Goal: Task Accomplishment & Management: Manage account settings

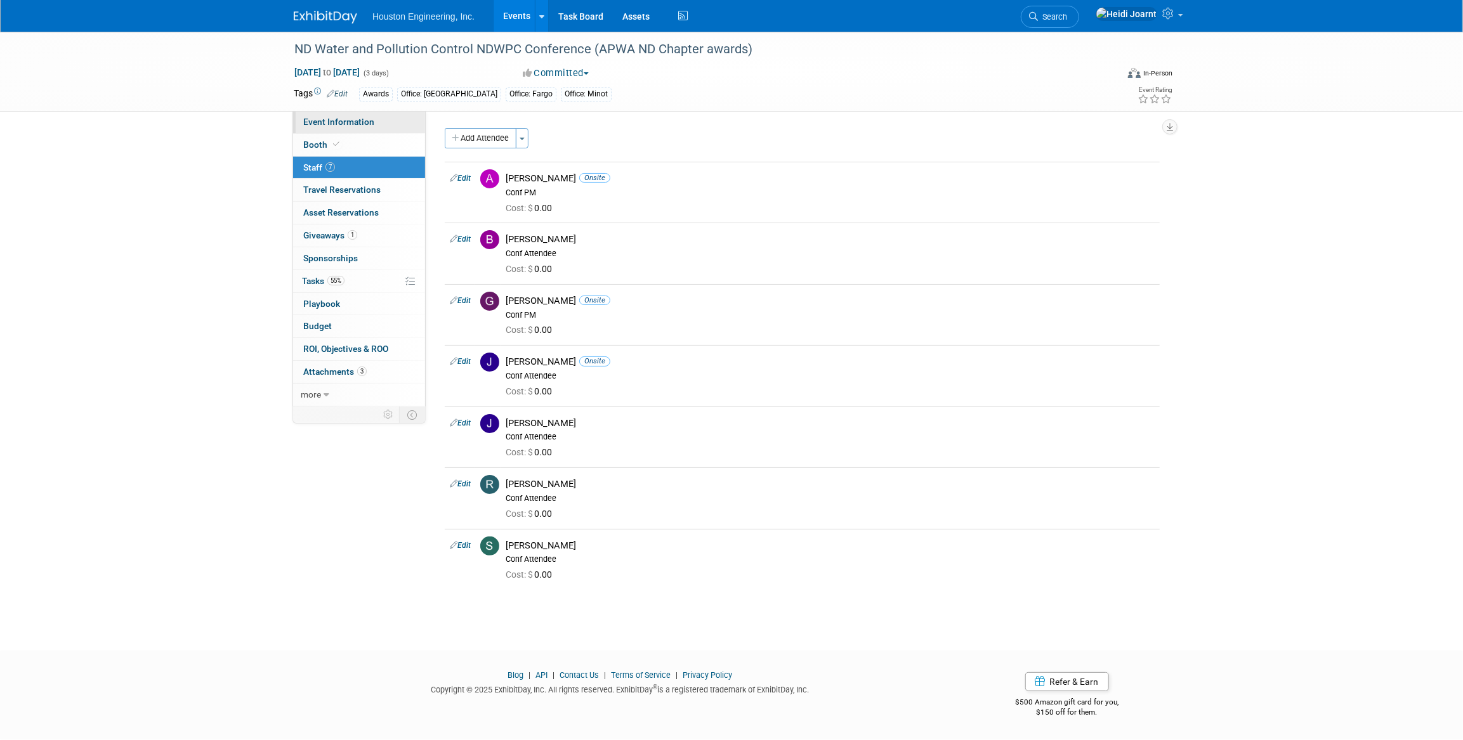
select select "2 - Post KO/Active Planning"
select select "Yes"
select select "Mun. Infrastructure"
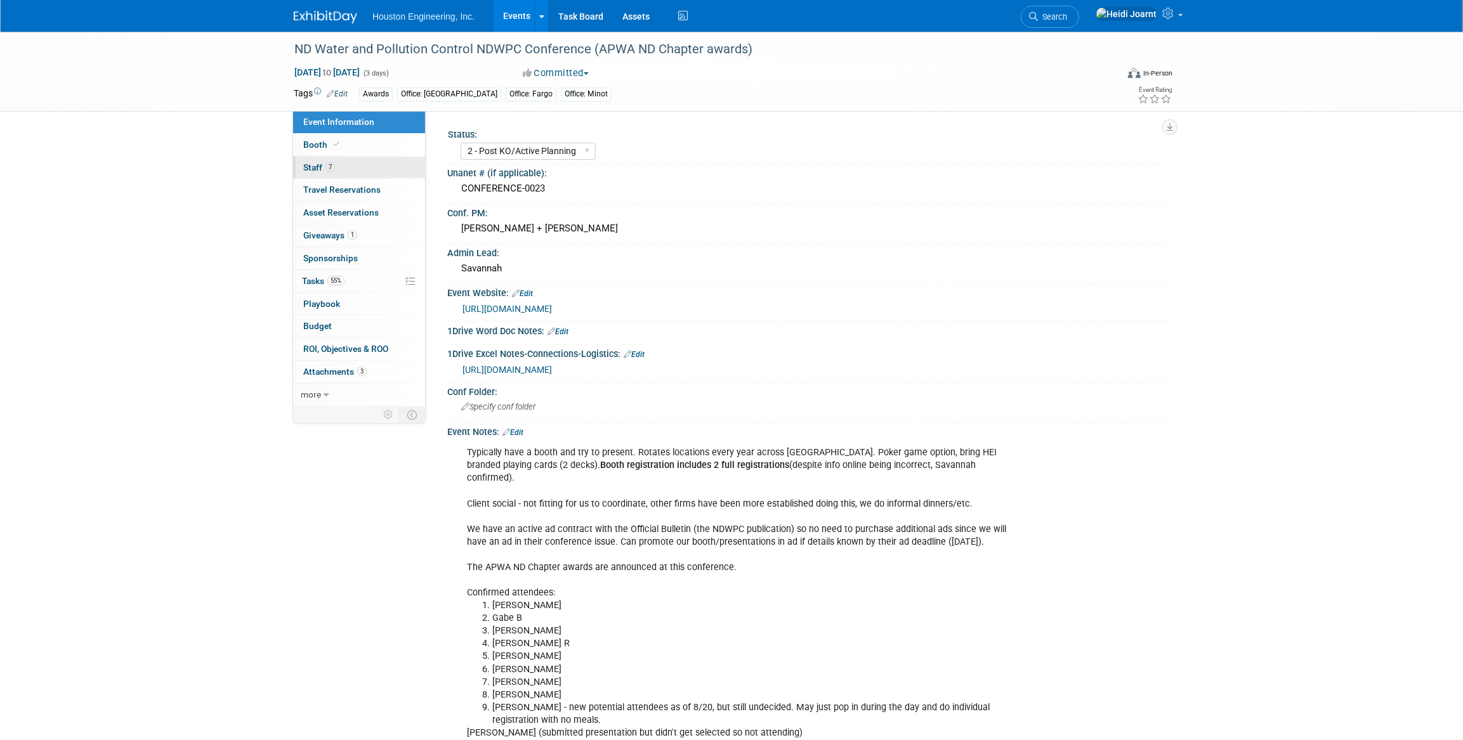
click at [342, 170] on link "7 Staff 7" at bounding box center [359, 168] width 132 height 22
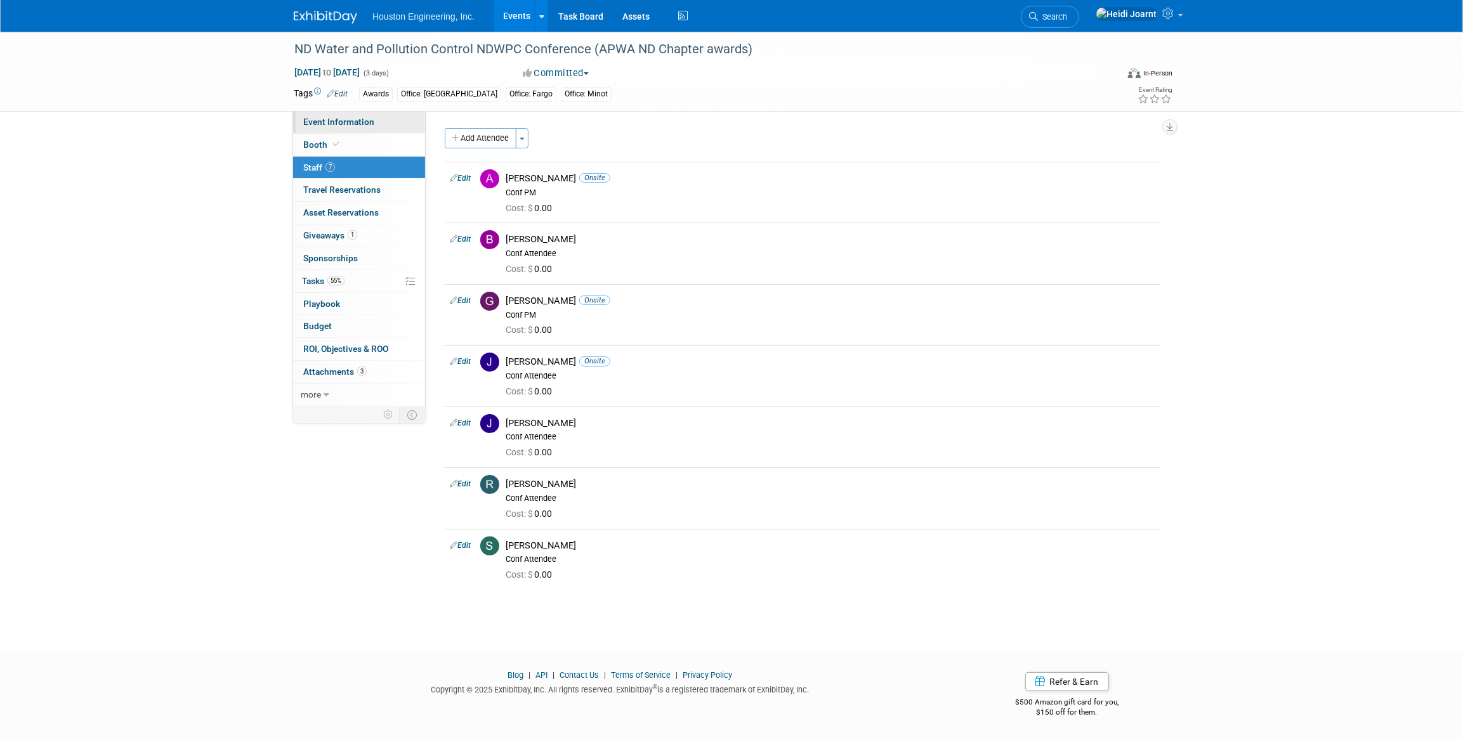
click at [360, 126] on span "Event Information" at bounding box center [338, 122] width 71 height 10
select select "2 - Post KO/Active Planning"
select select "Yes"
select select "Mun. Infrastructure"
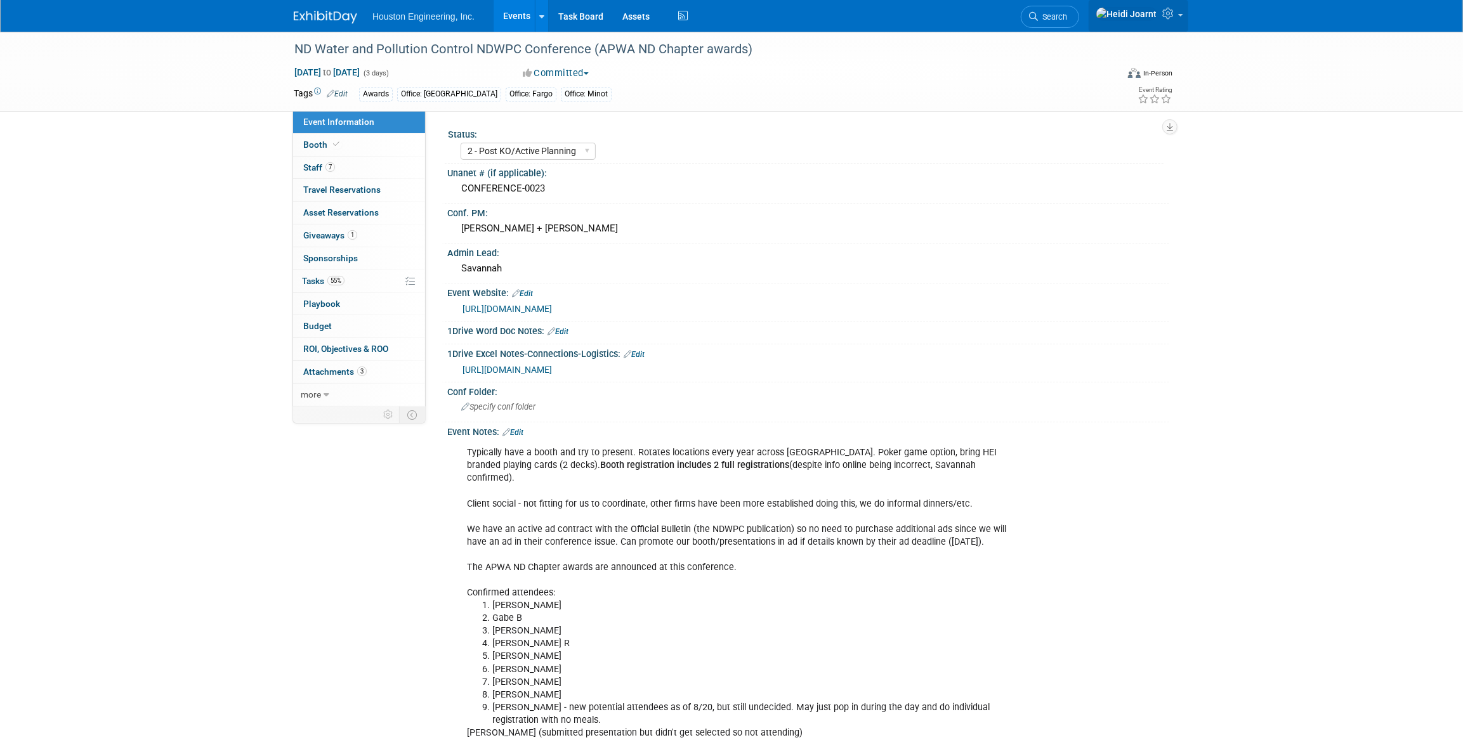
click at [1183, 22] on link at bounding box center [1139, 16] width 100 height 32
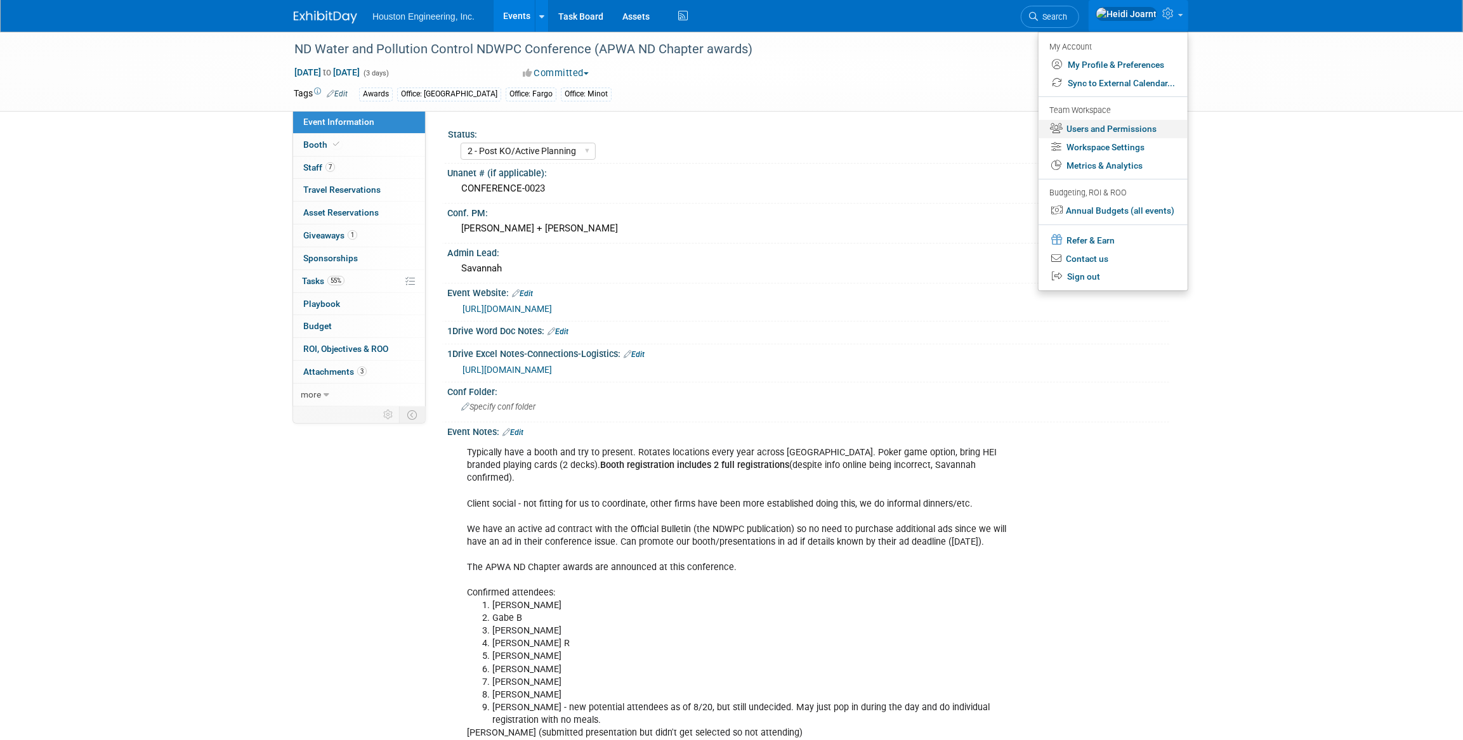
click at [1114, 136] on link "Users and Permissions" at bounding box center [1113, 129] width 149 height 18
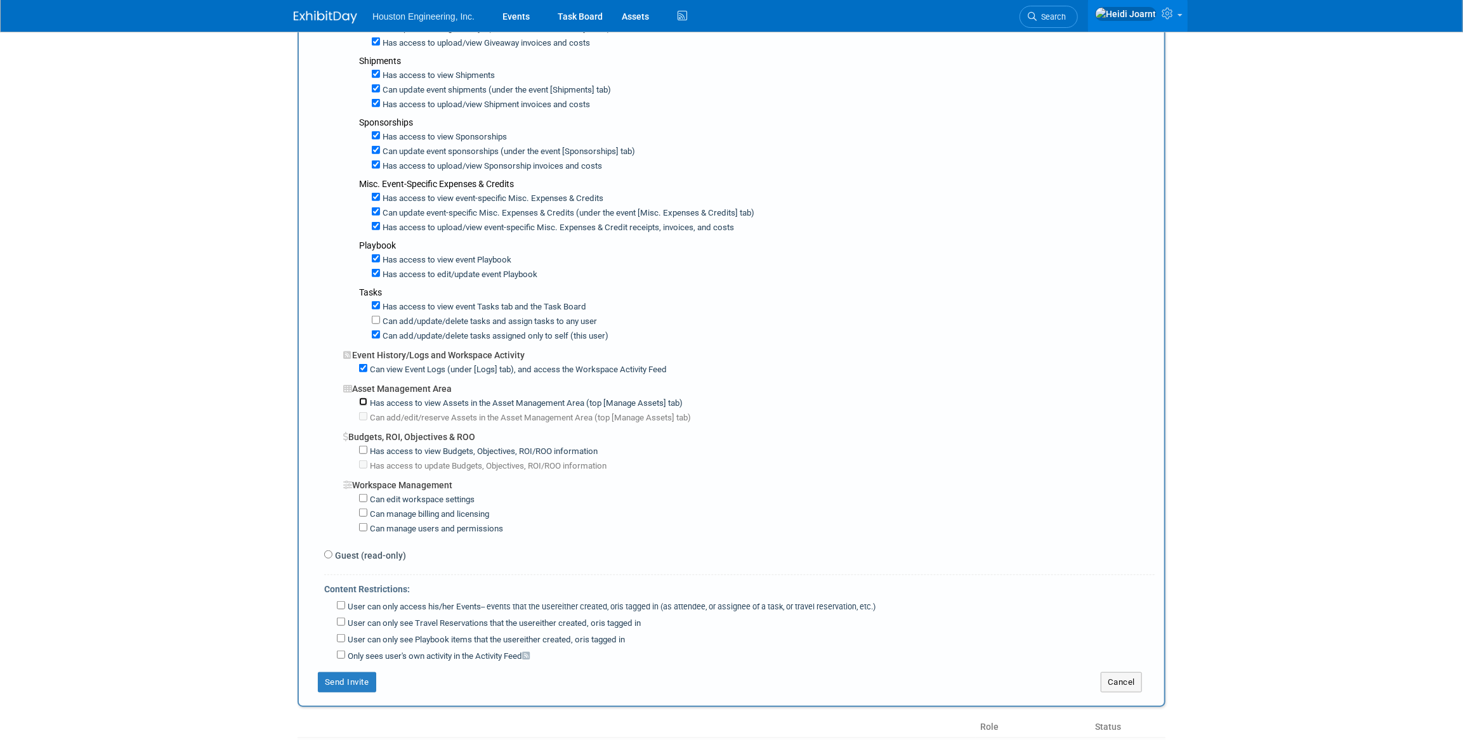
click at [362, 398] on input "Has access to view Assets in the Asset Management Area (top [Manage Assets] tab)" at bounding box center [363, 402] width 8 height 8
checkbox input "true"
click at [362, 446] on input "Has access to view Budgets, Objectives, ROI/ROO information" at bounding box center [363, 450] width 8 height 8
checkbox input "true"
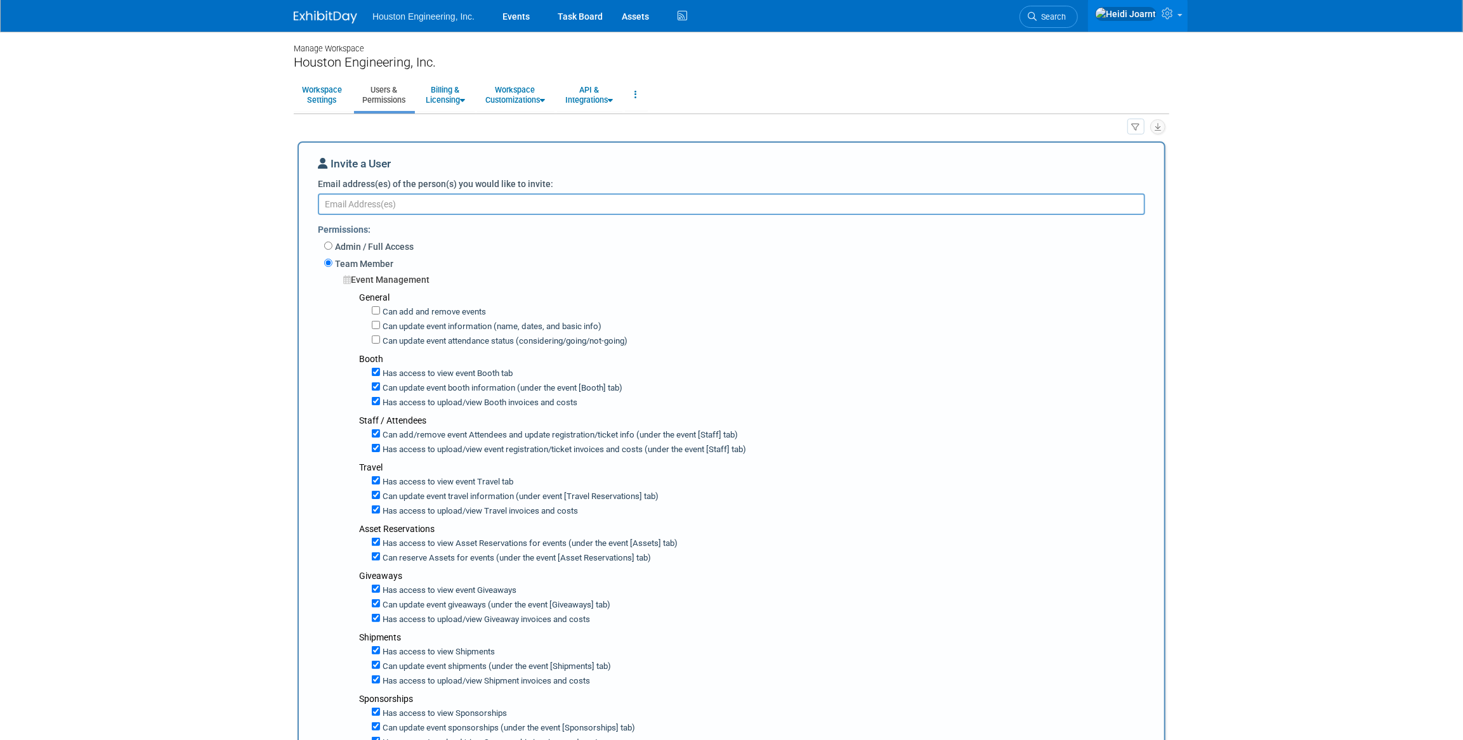
click at [418, 209] on textarea "Email address(es) of the person(s) you would like to invite:" at bounding box center [731, 205] width 827 height 22
paste textarea "rdavid@houstoneng.com"
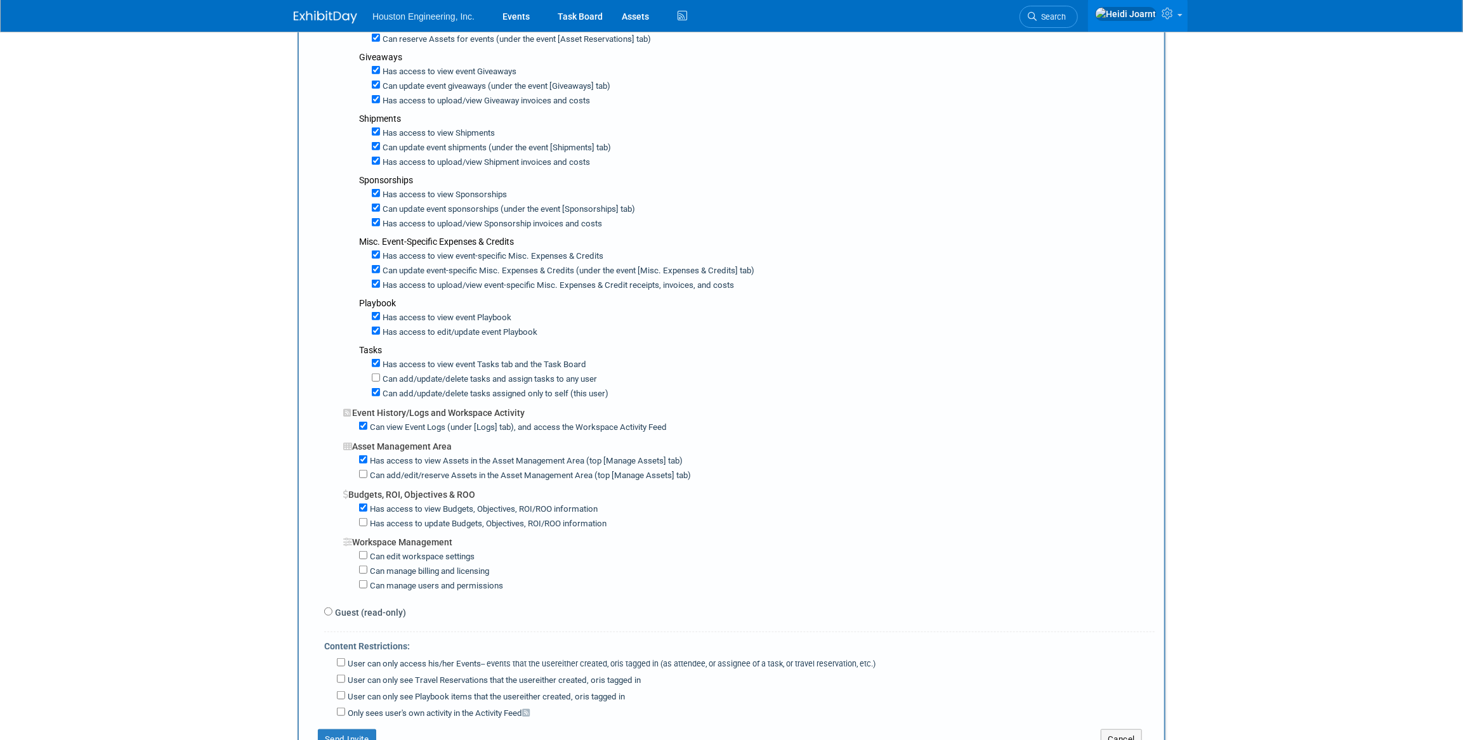
scroll to position [577, 0]
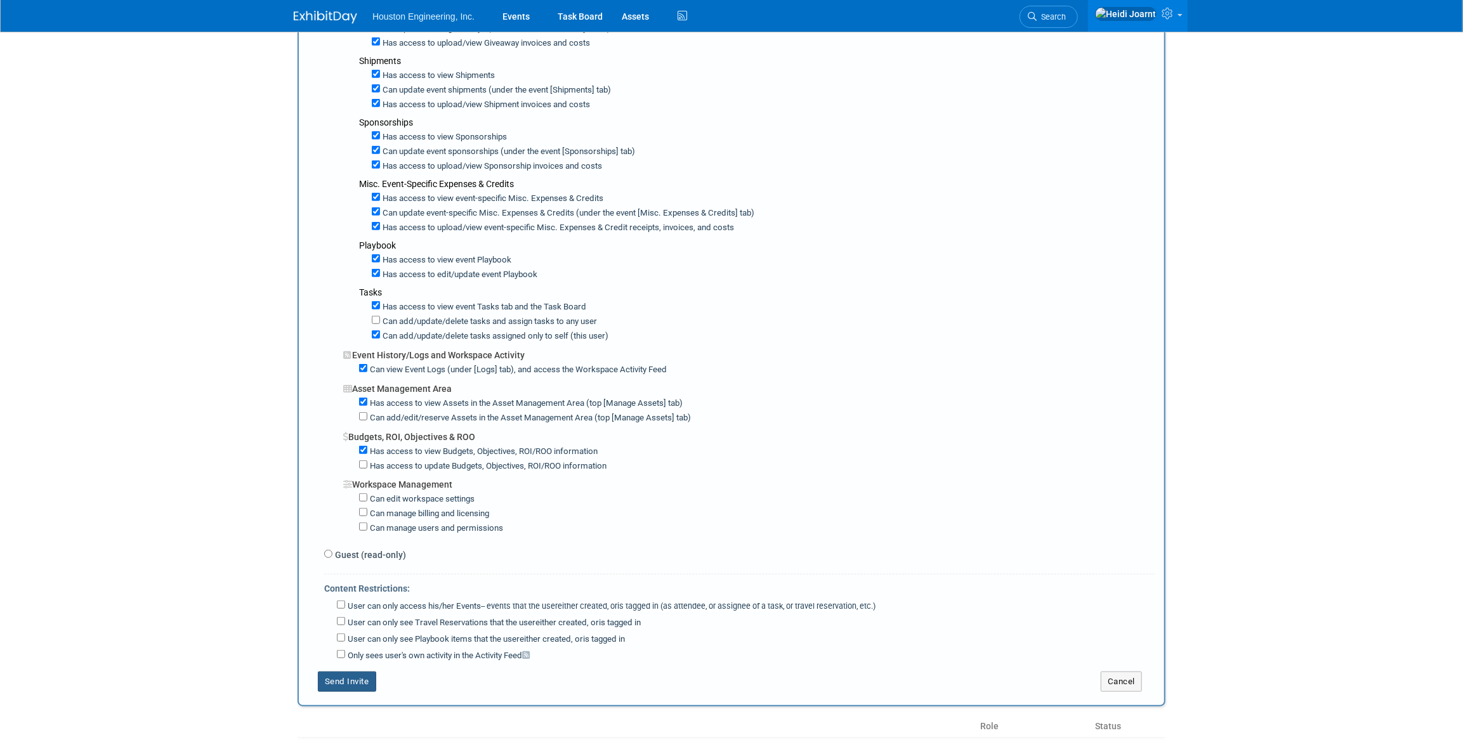
type textarea "rdavid@houstoneng.com"
click at [345, 672] on button "Send Invite" at bounding box center [347, 682] width 58 height 20
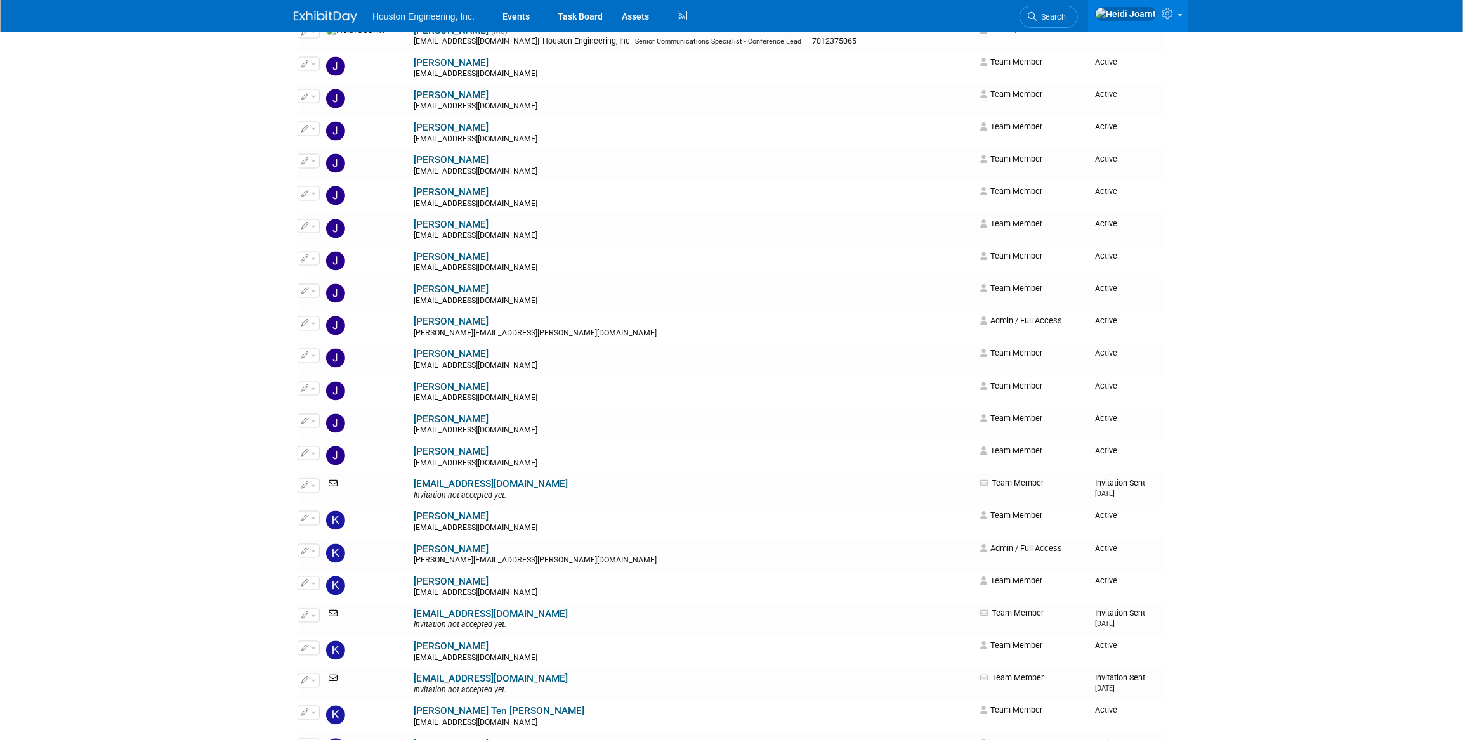
scroll to position [1846, 0]
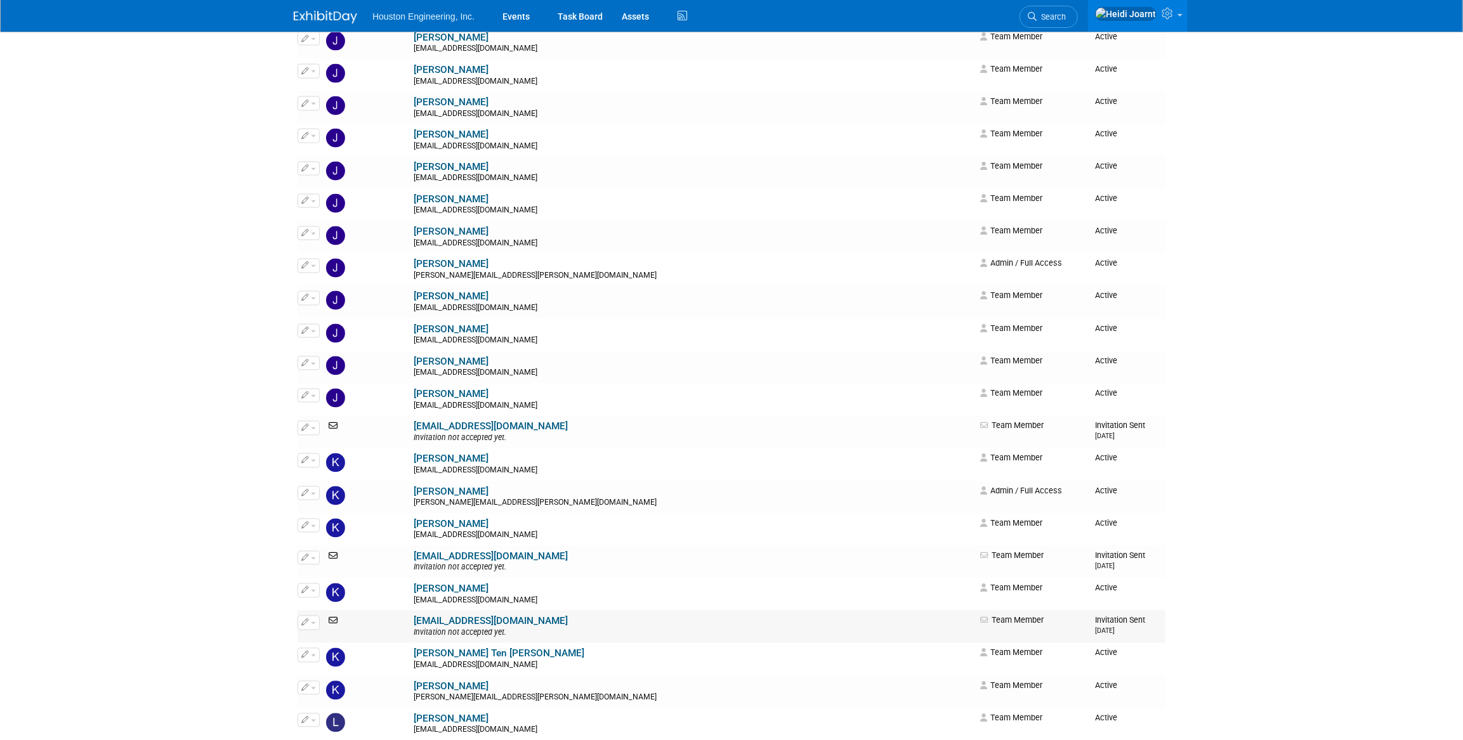
click at [425, 621] on link "kmartin@houstoneng.com" at bounding box center [491, 621] width 154 height 11
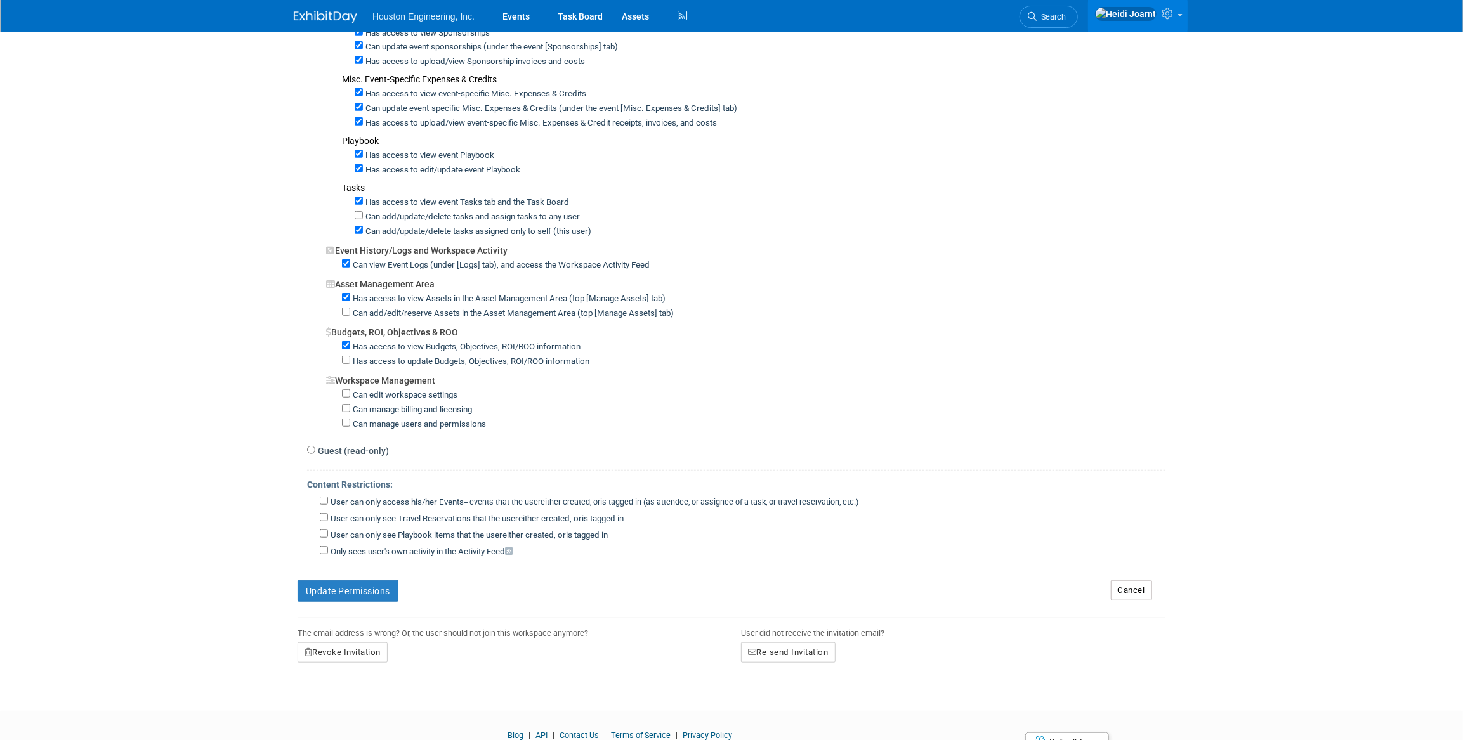
scroll to position [679, 0]
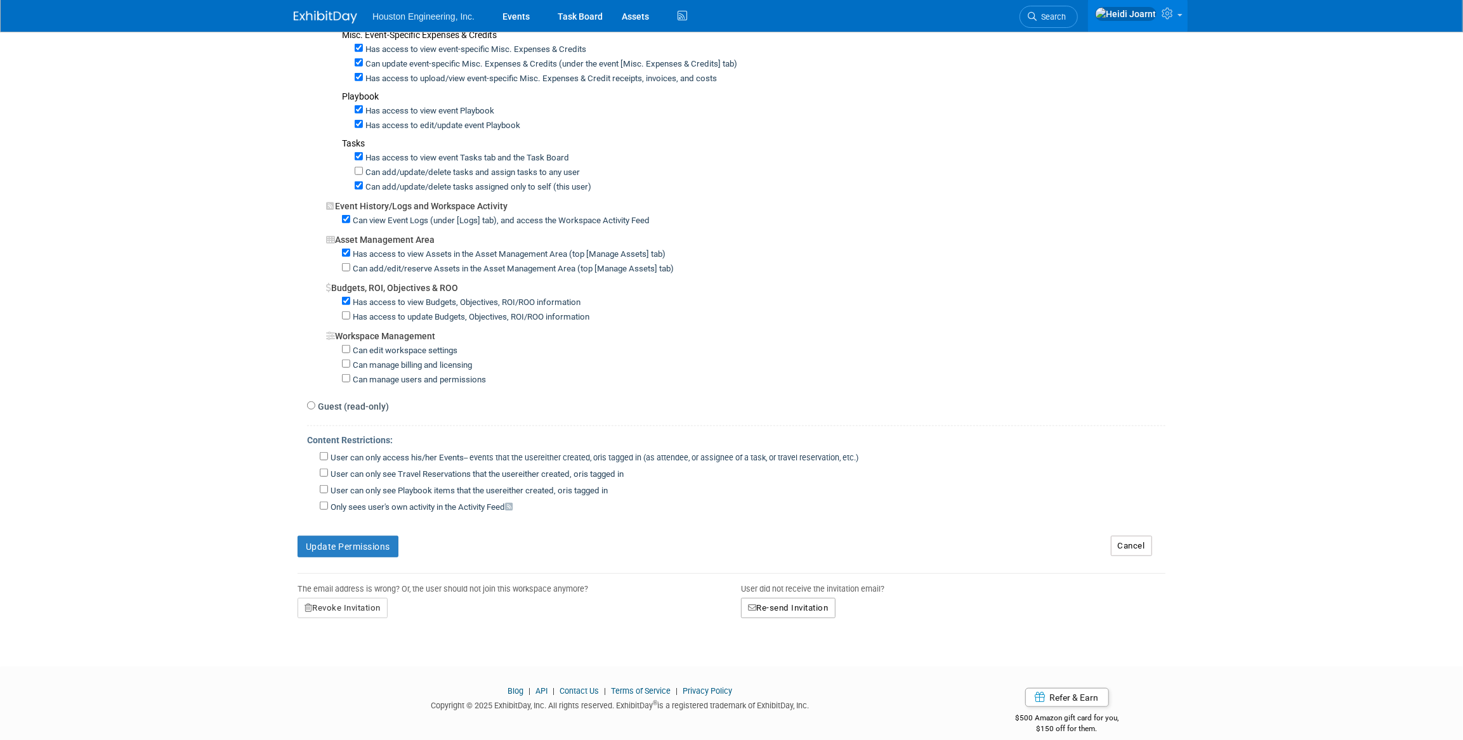
click at [802, 602] on button "Re-send Invitation" at bounding box center [788, 608] width 95 height 20
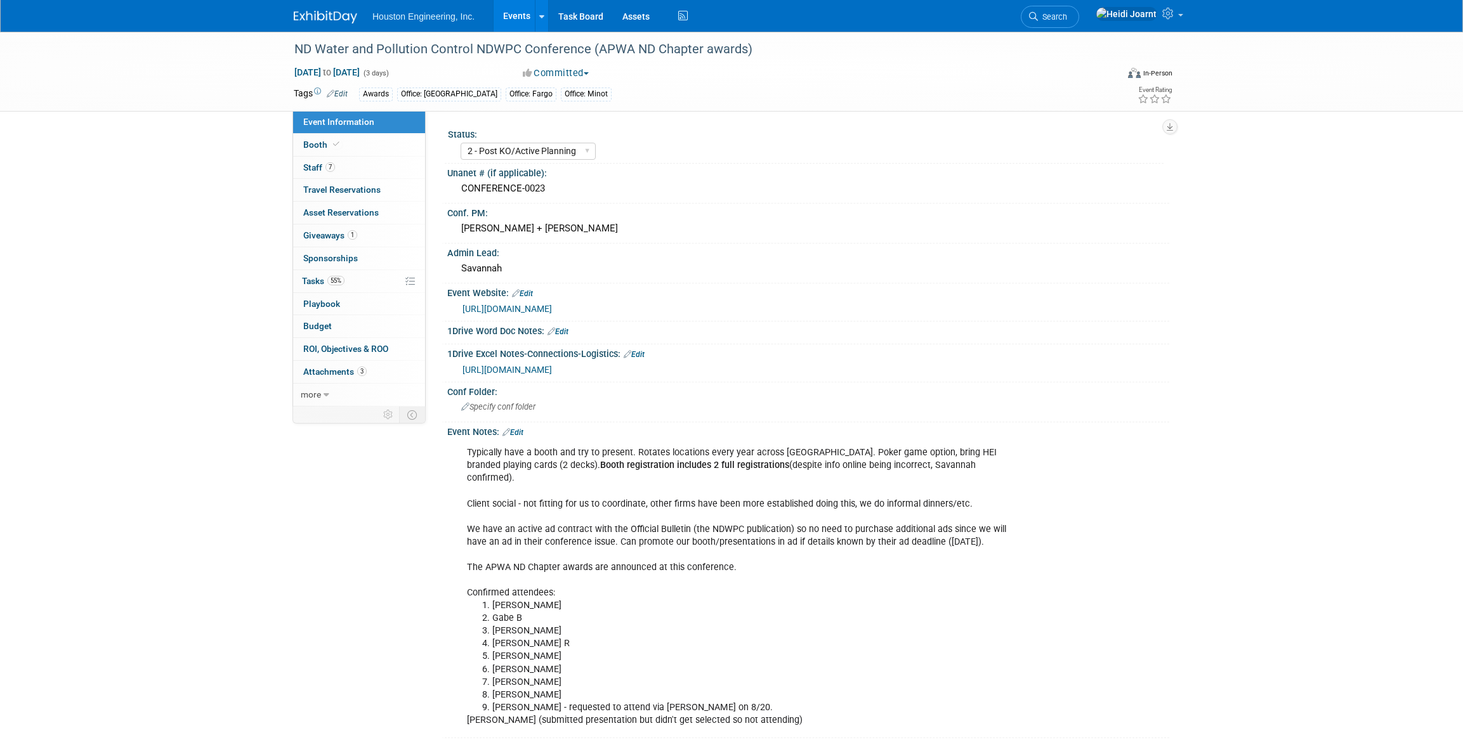
select select "2 - Post KO/Active Planning"
select select "Yes"
select select "Mun. Infrastructure"
click at [1067, 13] on span "Search" at bounding box center [1052, 17] width 29 height 10
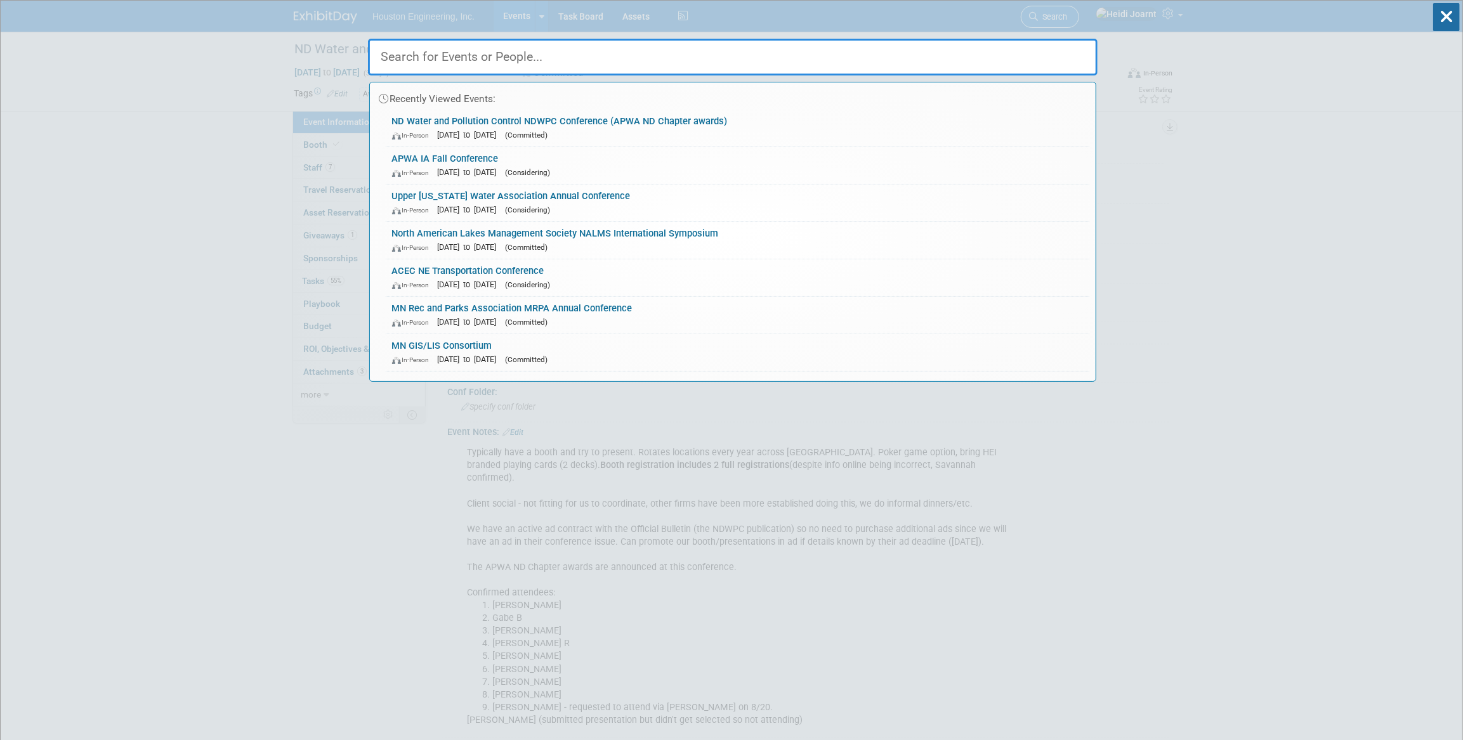
type input "i"
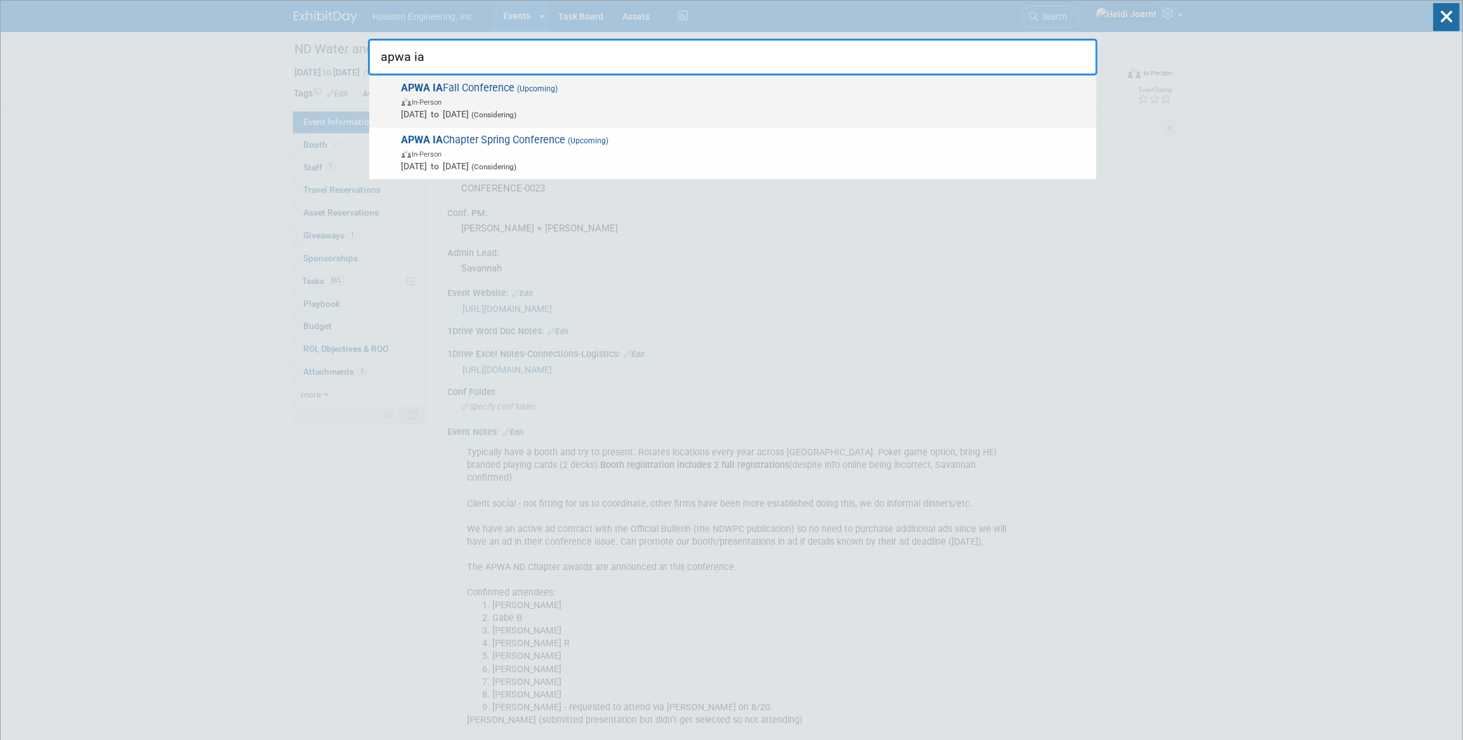
type input "apwa ia"
click at [736, 110] on span "Oct 1, 2025 to Oct 3, 2025 (Considering)" at bounding box center [746, 114] width 688 height 13
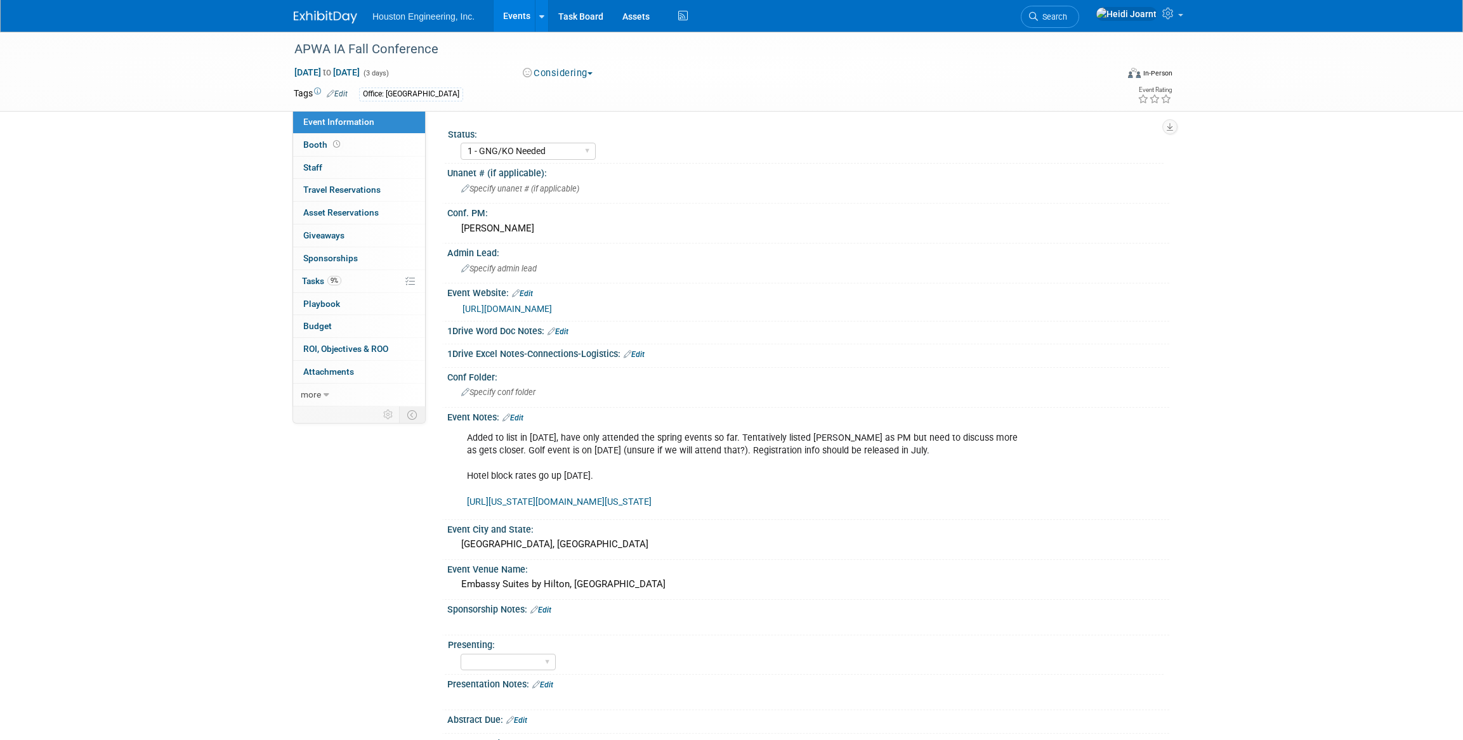
select select "1 - GNG/KO Needed"
select select "Multi-sector/Any/All"
click at [523, 416] on link "Edit" at bounding box center [513, 418] width 21 height 9
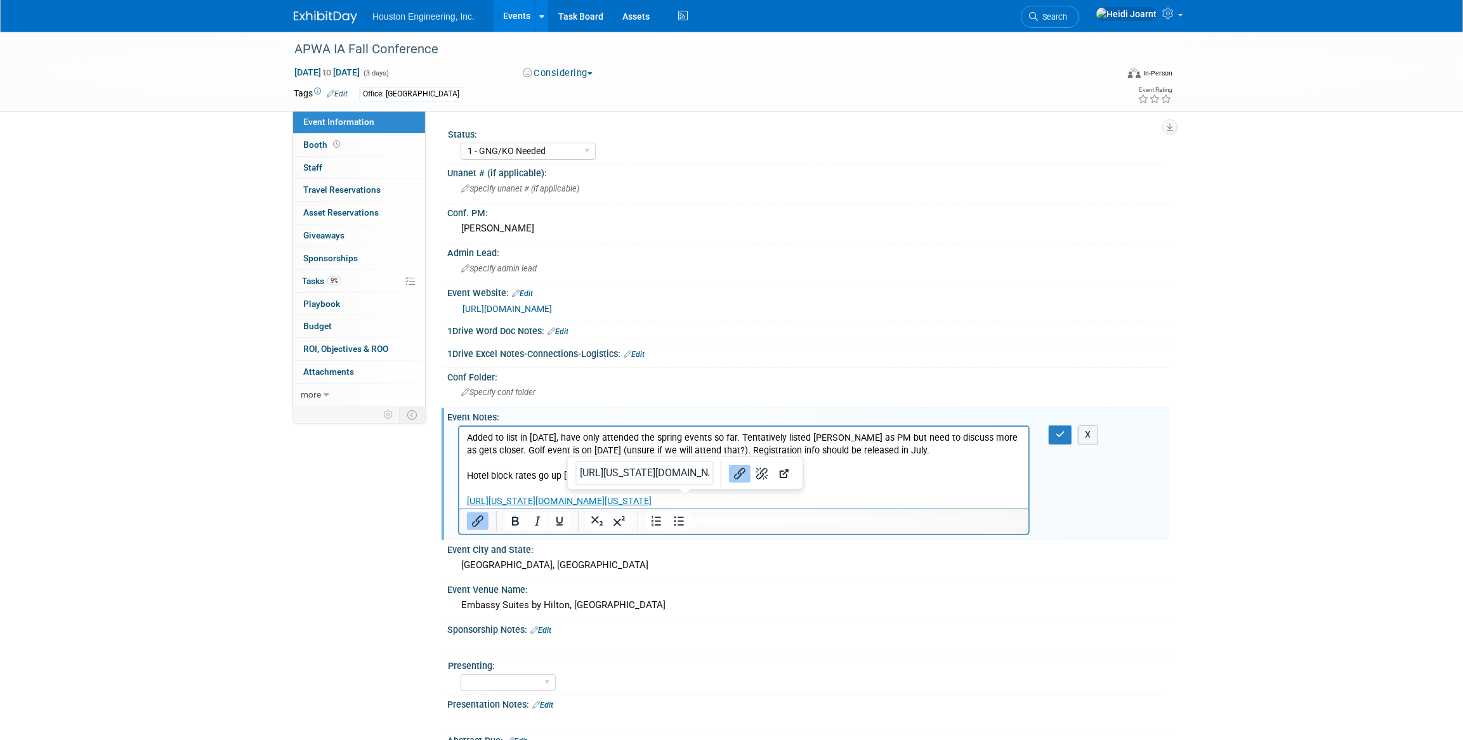
click at [713, 506] on p "Added to list in 2025, have only attended the spring events so far. Tentatively…" at bounding box center [743, 470] width 555 height 76
click at [711, 499] on p "Added to list in 2025, have only attended the spring events so far. Tentatively…" at bounding box center [743, 470] width 555 height 76
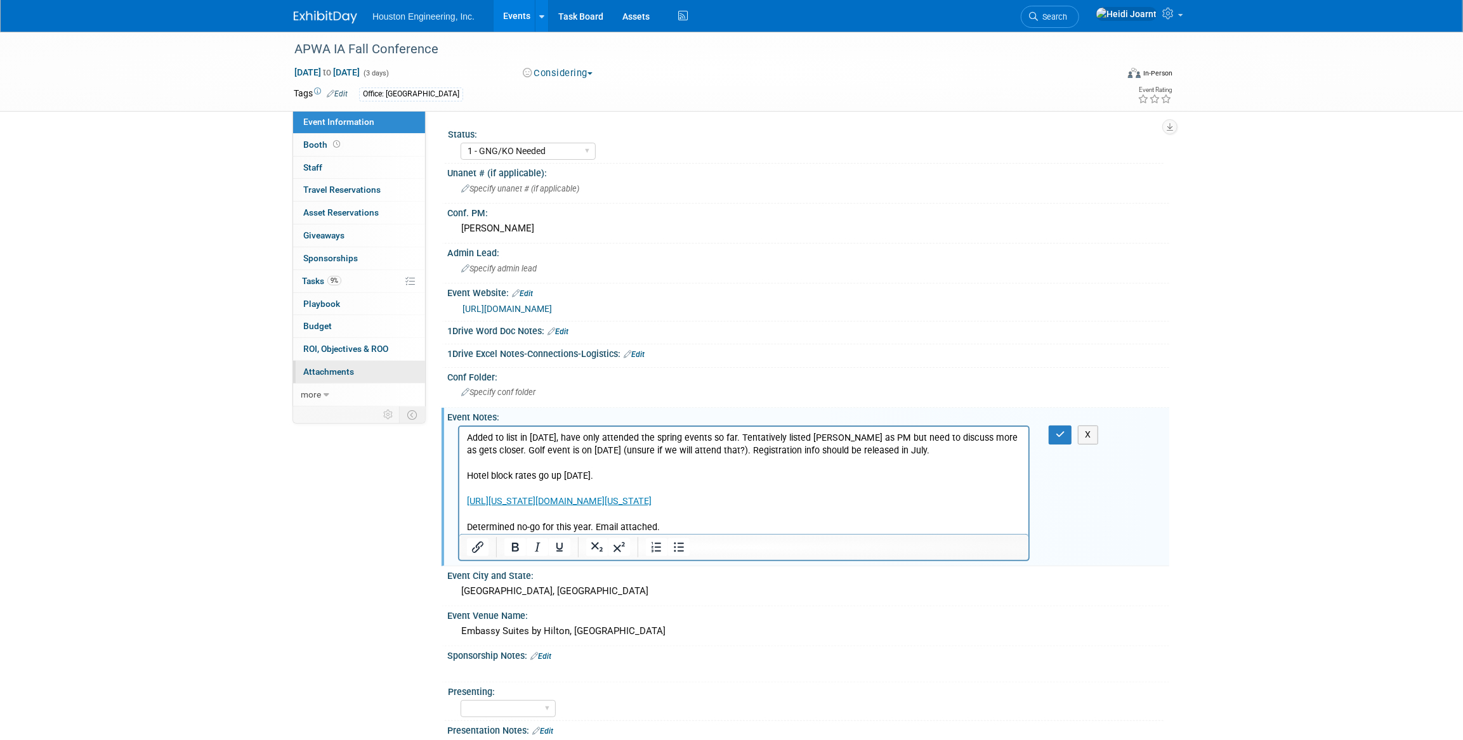
click at [339, 371] on span "Attachments 0" at bounding box center [328, 372] width 51 height 10
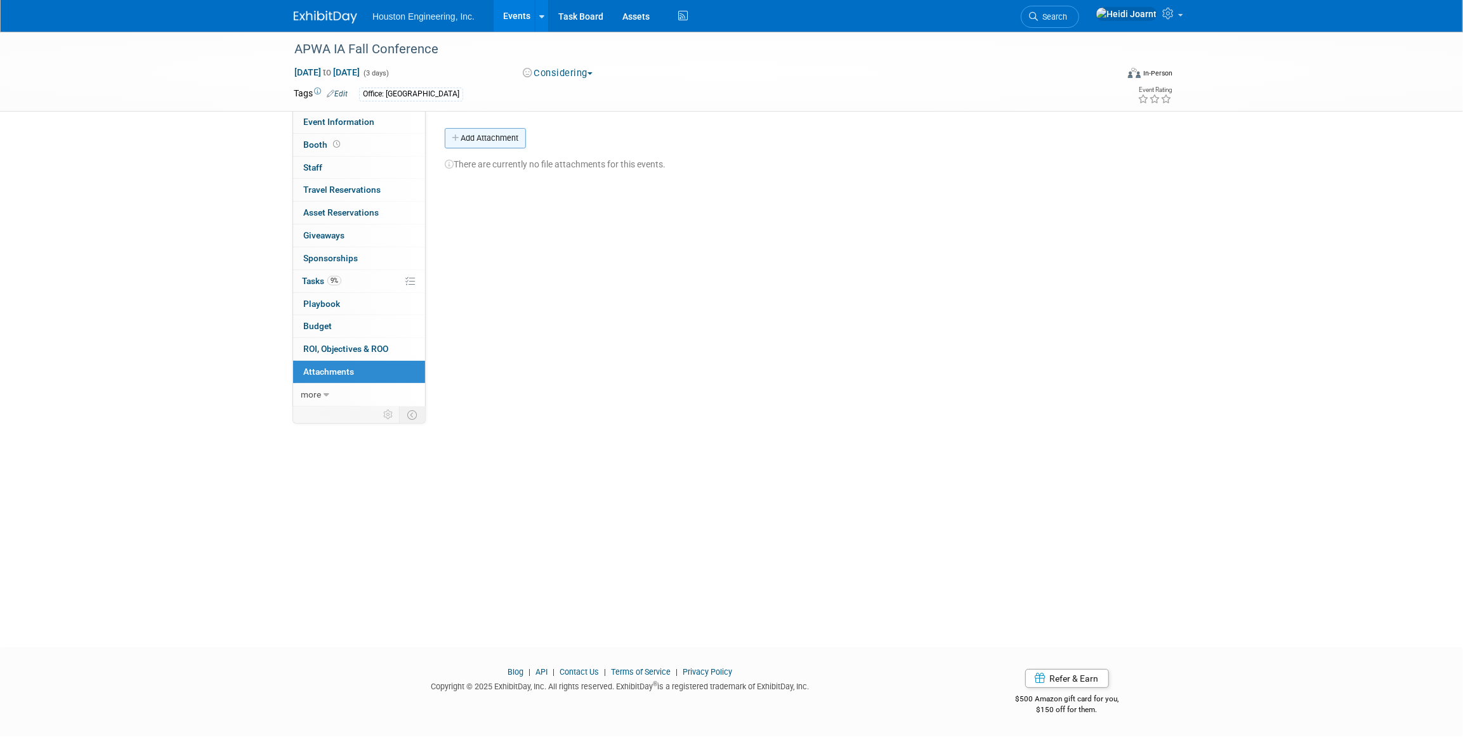
click at [487, 128] on button "Add Attachment" at bounding box center [485, 138] width 81 height 20
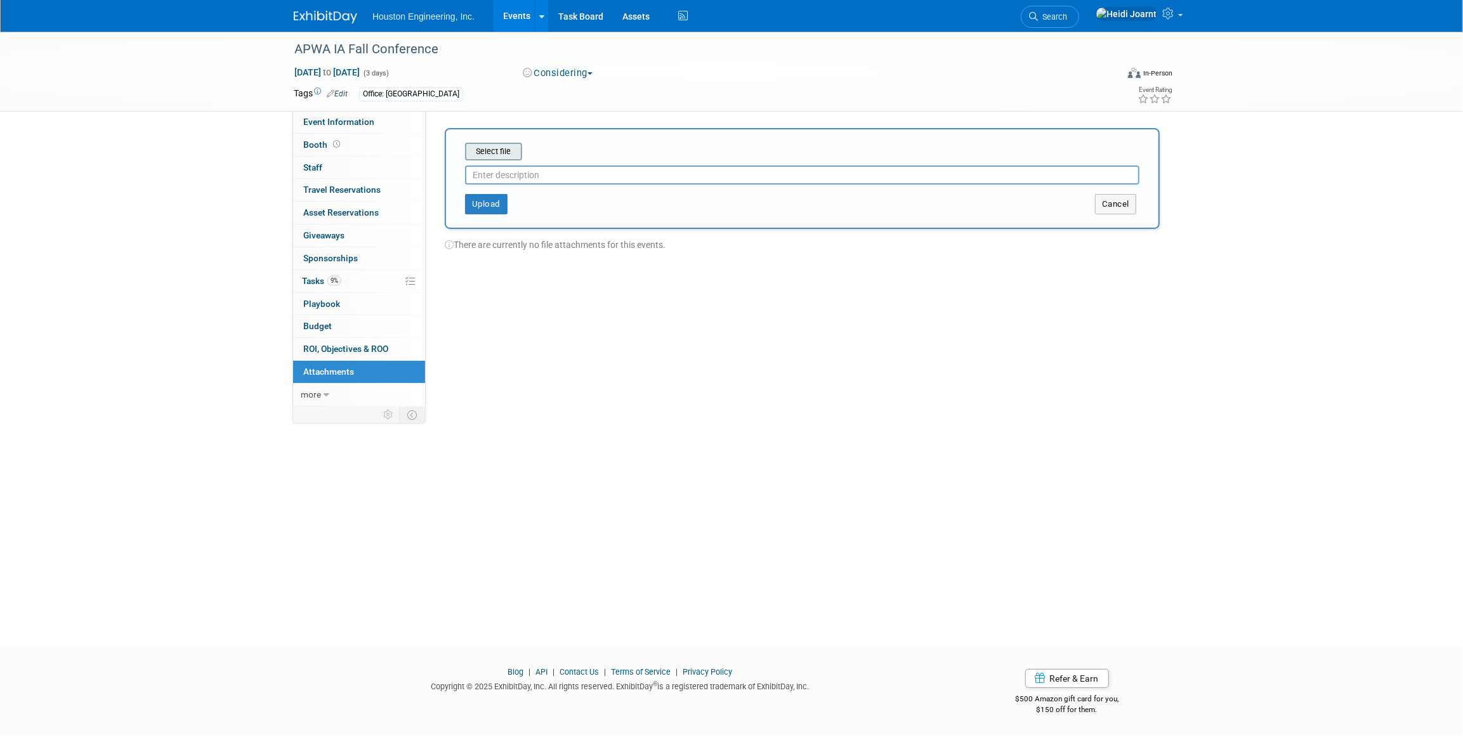
click at [501, 149] on input "file" at bounding box center [445, 151] width 151 height 15
type input "GNG email decision"
click at [489, 204] on button "Upload" at bounding box center [486, 199] width 43 height 20
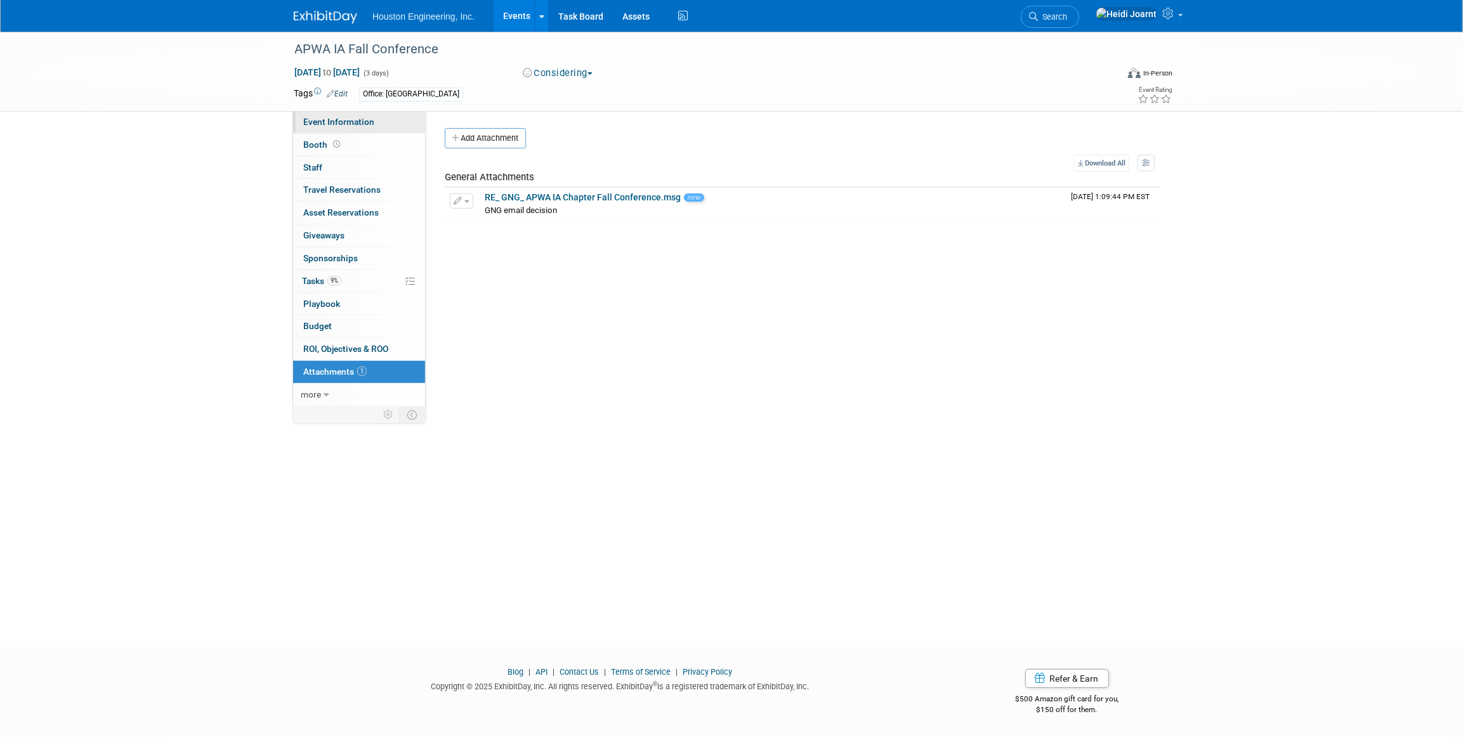
click at [370, 117] on span "Event Information" at bounding box center [338, 122] width 71 height 10
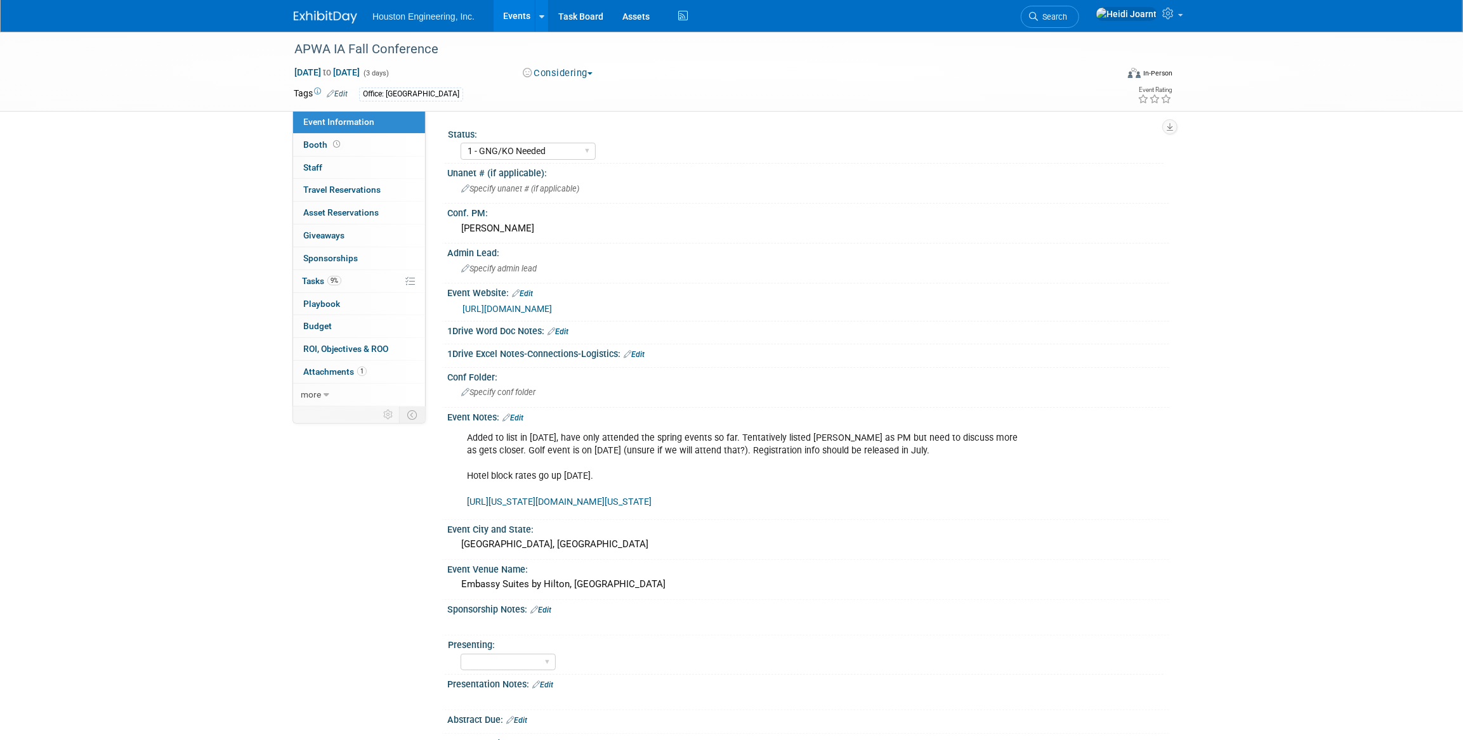
click at [574, 72] on button "Considering" at bounding box center [557, 73] width 79 height 13
click at [572, 126] on link "Not Going" at bounding box center [569, 130] width 100 height 18
click at [374, 285] on link "9% Tasks 9%" at bounding box center [359, 281] width 132 height 22
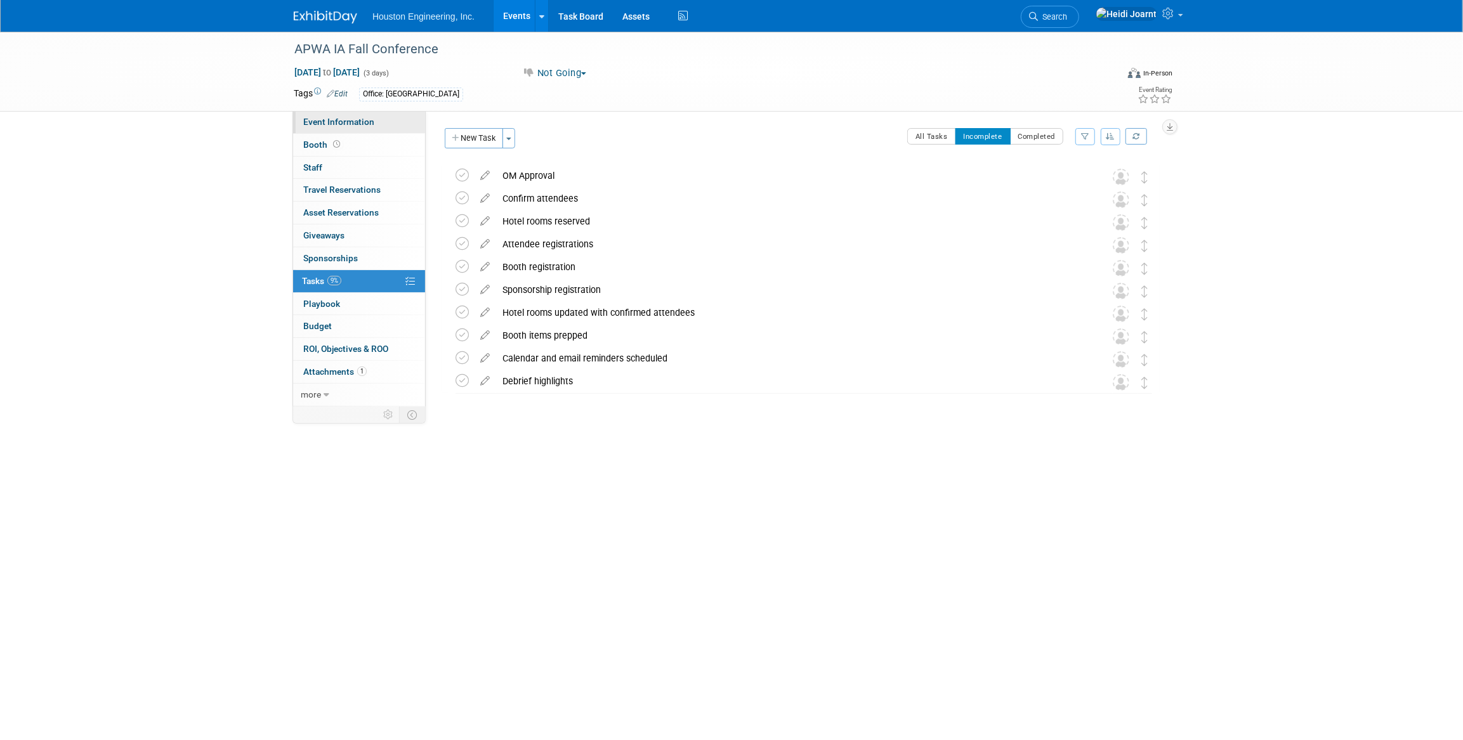
click at [355, 122] on span "Event Information" at bounding box center [338, 122] width 71 height 10
select select "1 - GNG/KO Needed"
select select "Multi-sector/Any/All"
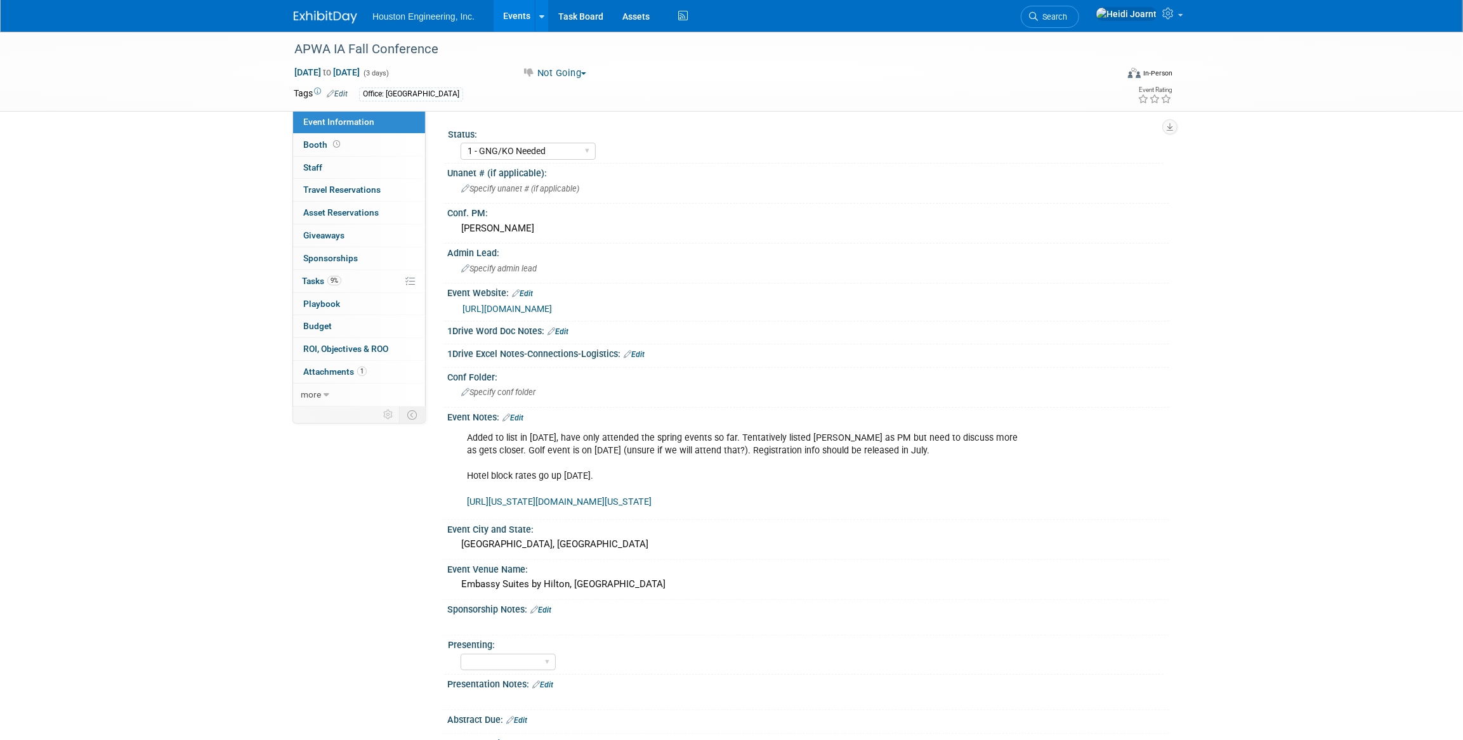
click at [522, 414] on link "Edit" at bounding box center [513, 418] width 21 height 9
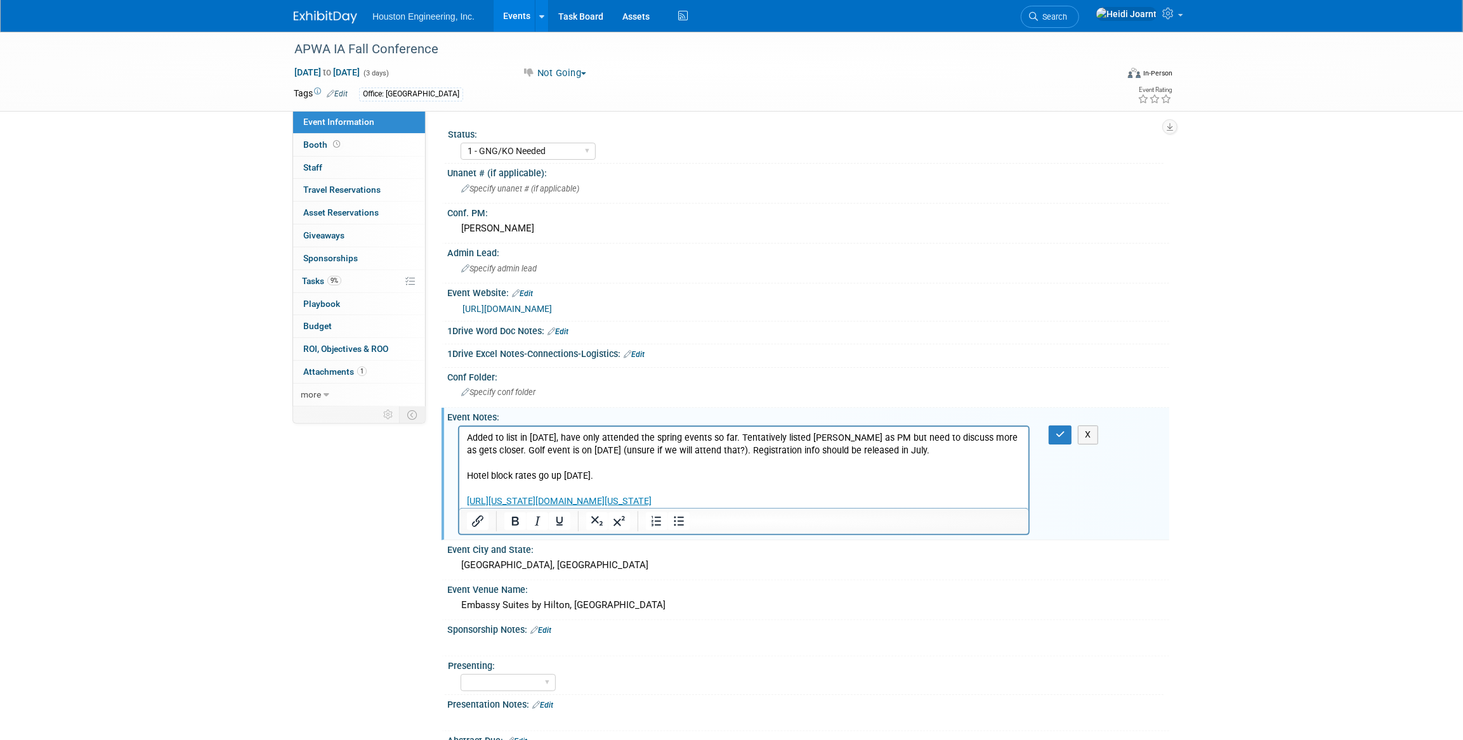
click at [723, 502] on p "Added to list in 2025, have only attended the spring events so far. Tentatively…" at bounding box center [743, 470] width 555 height 76
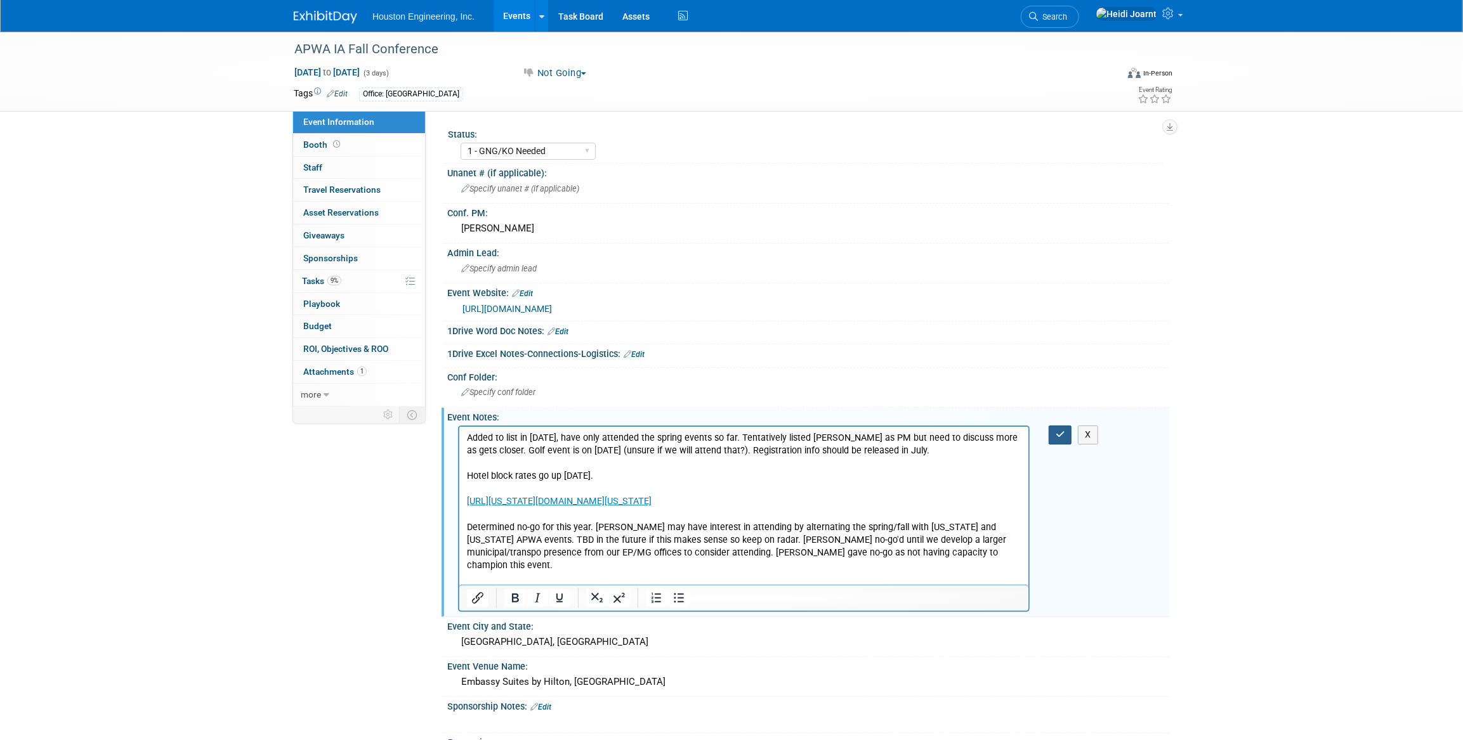
click at [1056, 432] on icon "button" at bounding box center [1061, 434] width 10 height 9
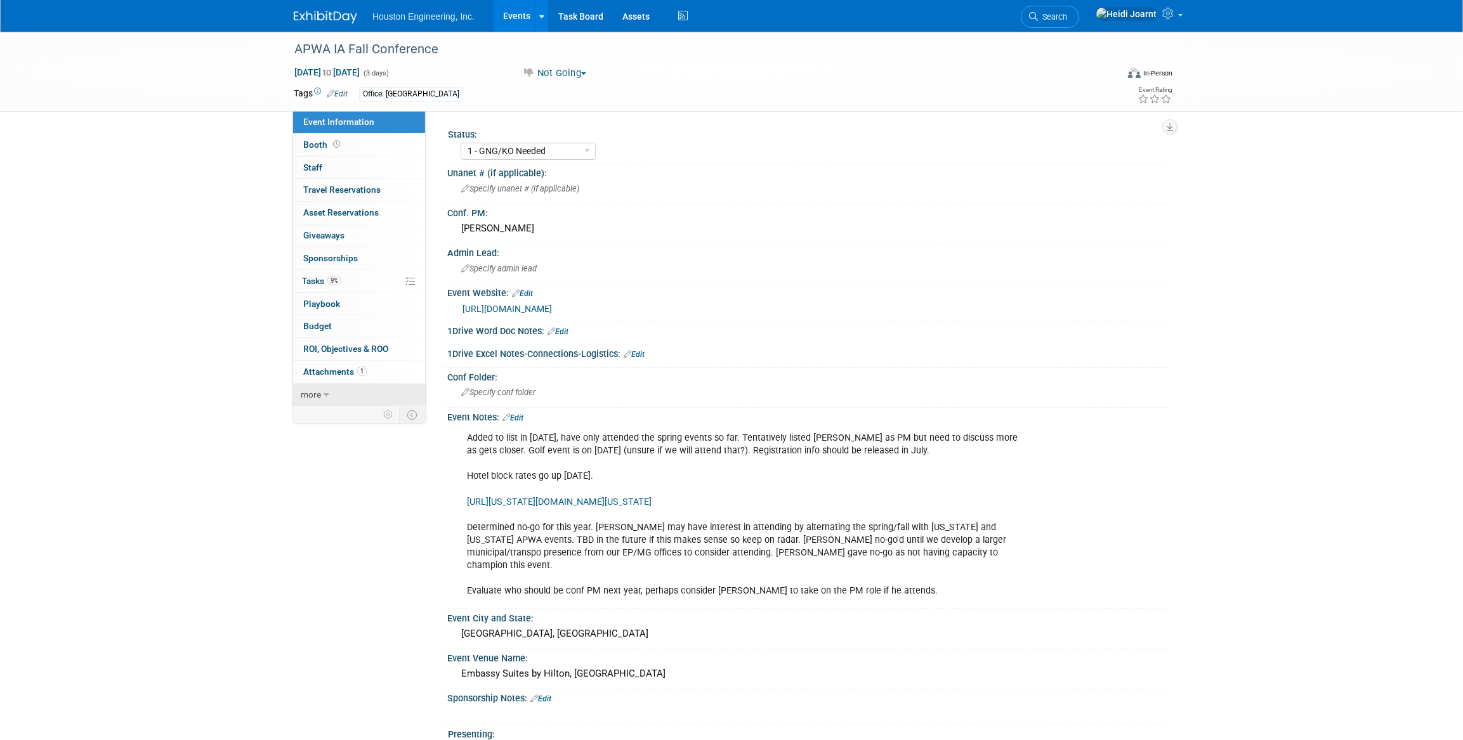
click at [331, 401] on link "more" at bounding box center [359, 395] width 132 height 22
click at [352, 441] on span "Copy/Duplicate Event" at bounding box center [345, 440] width 85 height 10
select select "9"
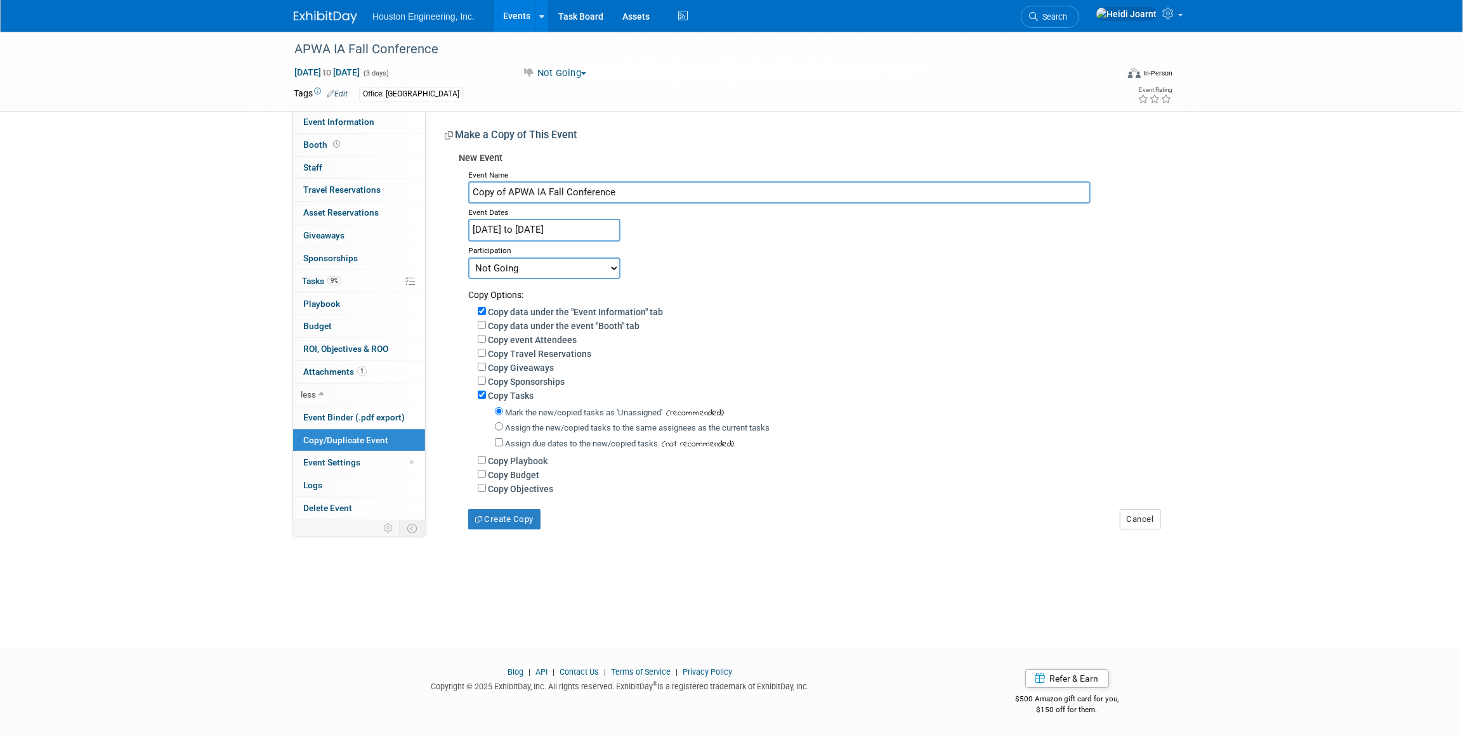
click at [561, 268] on select "Committed Considering Not Going" at bounding box center [544, 269] width 152 height 22
select select "2"
click at [468, 258] on select "Committed Considering Not Going" at bounding box center [544, 269] width 152 height 22
click at [584, 232] on input "Oct 1, 2025 to Oct 3, 2025" at bounding box center [544, 230] width 152 height 22
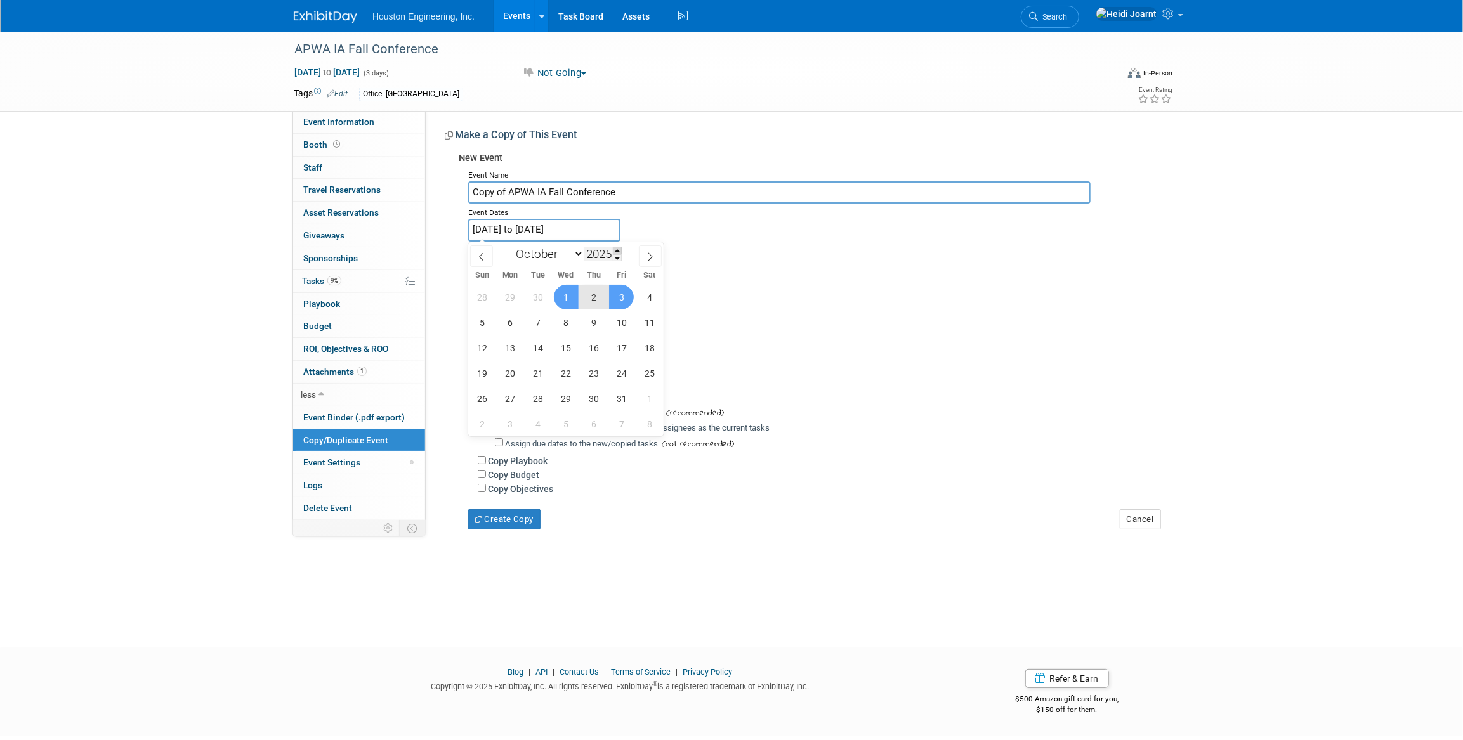
click at [621, 251] on span at bounding box center [617, 251] width 9 height 8
type input "2026"
click at [570, 305] on span "30" at bounding box center [566, 297] width 25 height 25
click at [621, 302] on span "2" at bounding box center [621, 297] width 25 height 25
type input "Sep 30, 2026 to Oct 2, 2026"
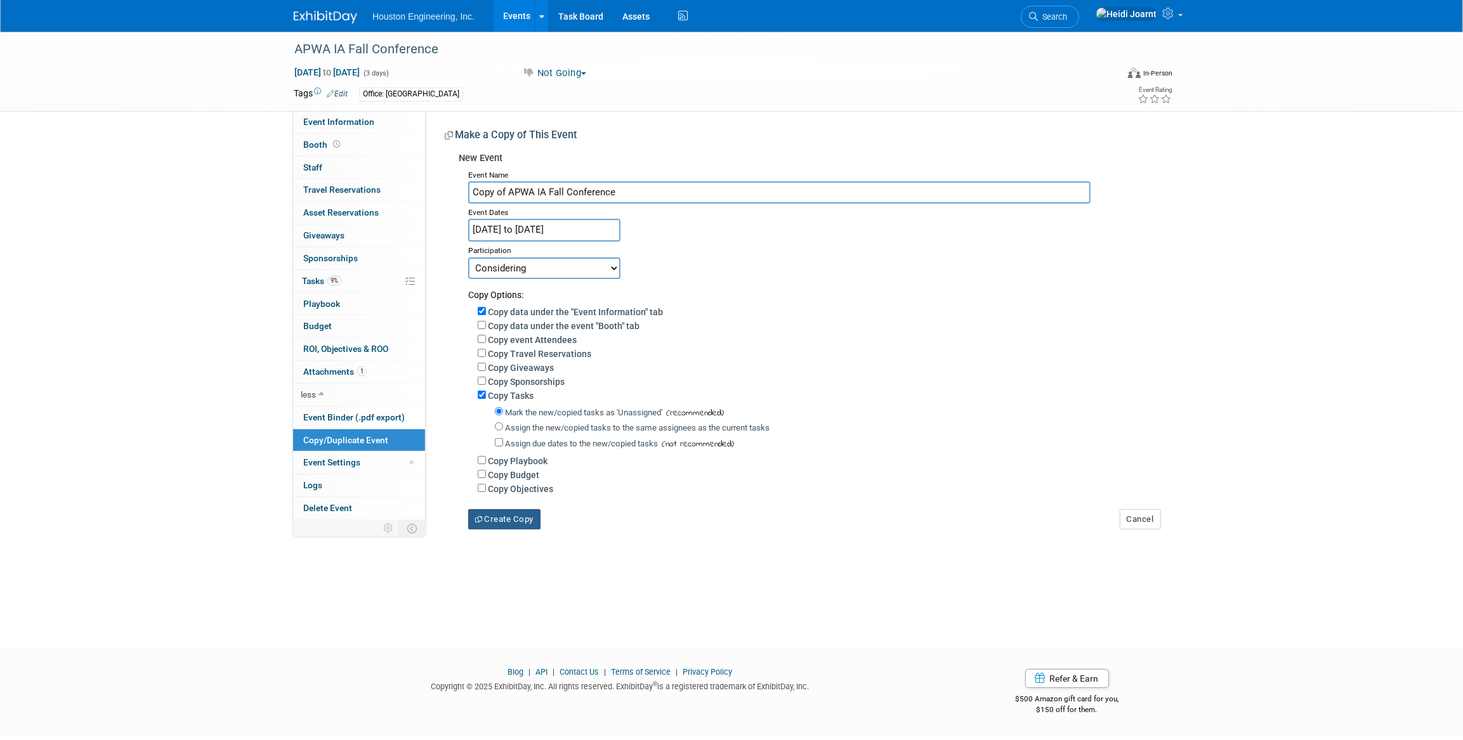
click at [508, 522] on button "Create Copy" at bounding box center [504, 520] width 72 height 20
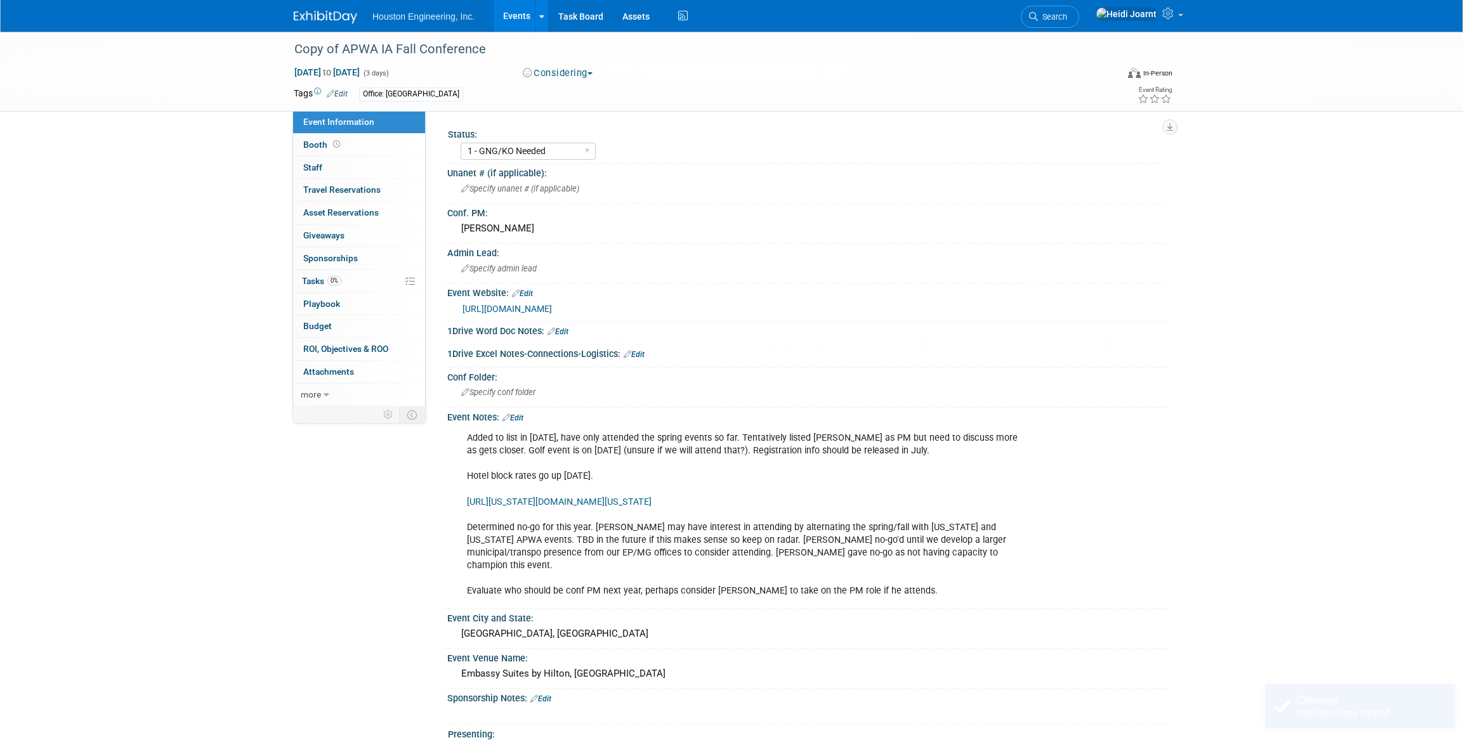
select select "1 - GNG/KO Needed"
select select "Multi-sector/Any/All"
click at [523, 418] on link "Edit" at bounding box center [513, 418] width 21 height 9
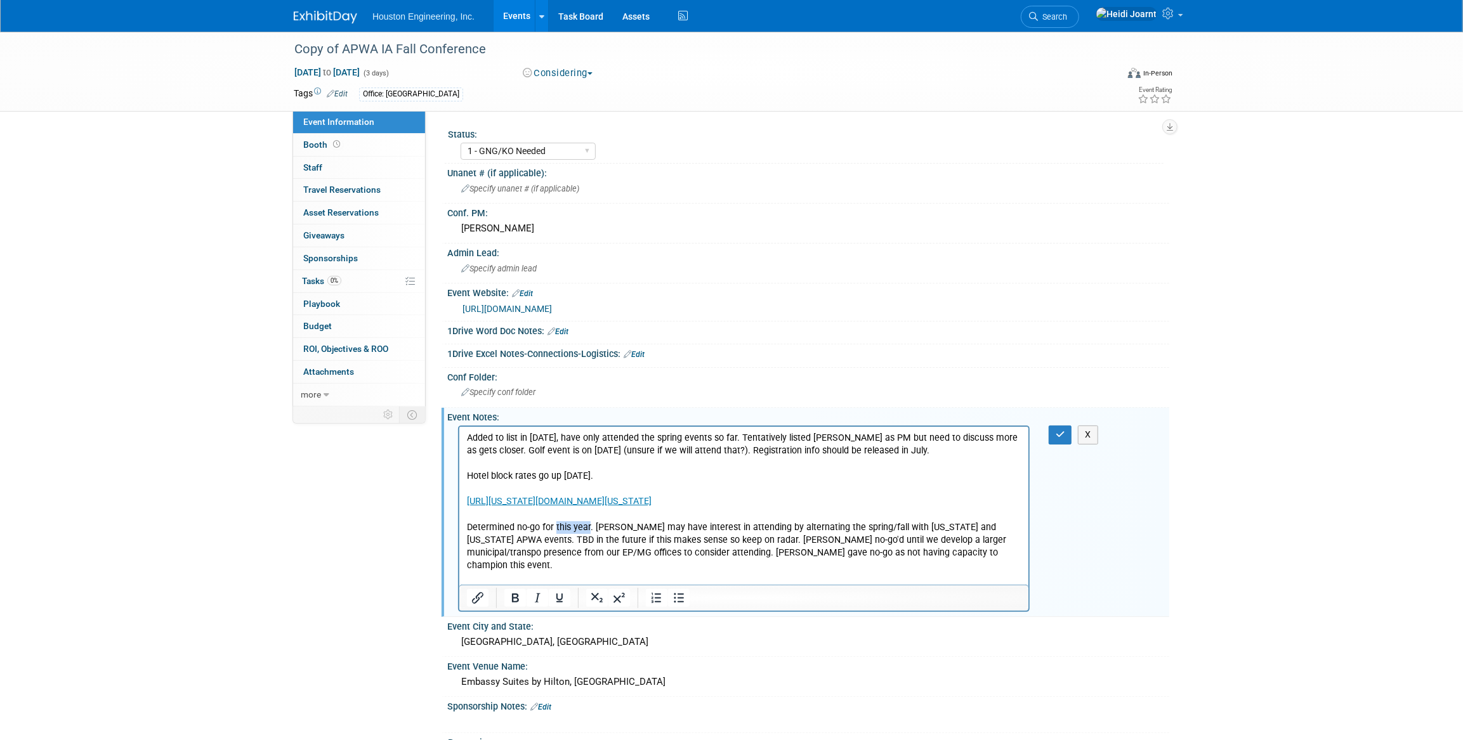
drag, startPoint x: 588, startPoint y: 528, endPoint x: 595, endPoint y: 523, distance: 8.3
click at [555, 525] on p "Added to list in 2025, have only attended the spring events so far. Tentatively…" at bounding box center [743, 515] width 555 height 166
click at [1057, 437] on icon "button" at bounding box center [1061, 434] width 10 height 9
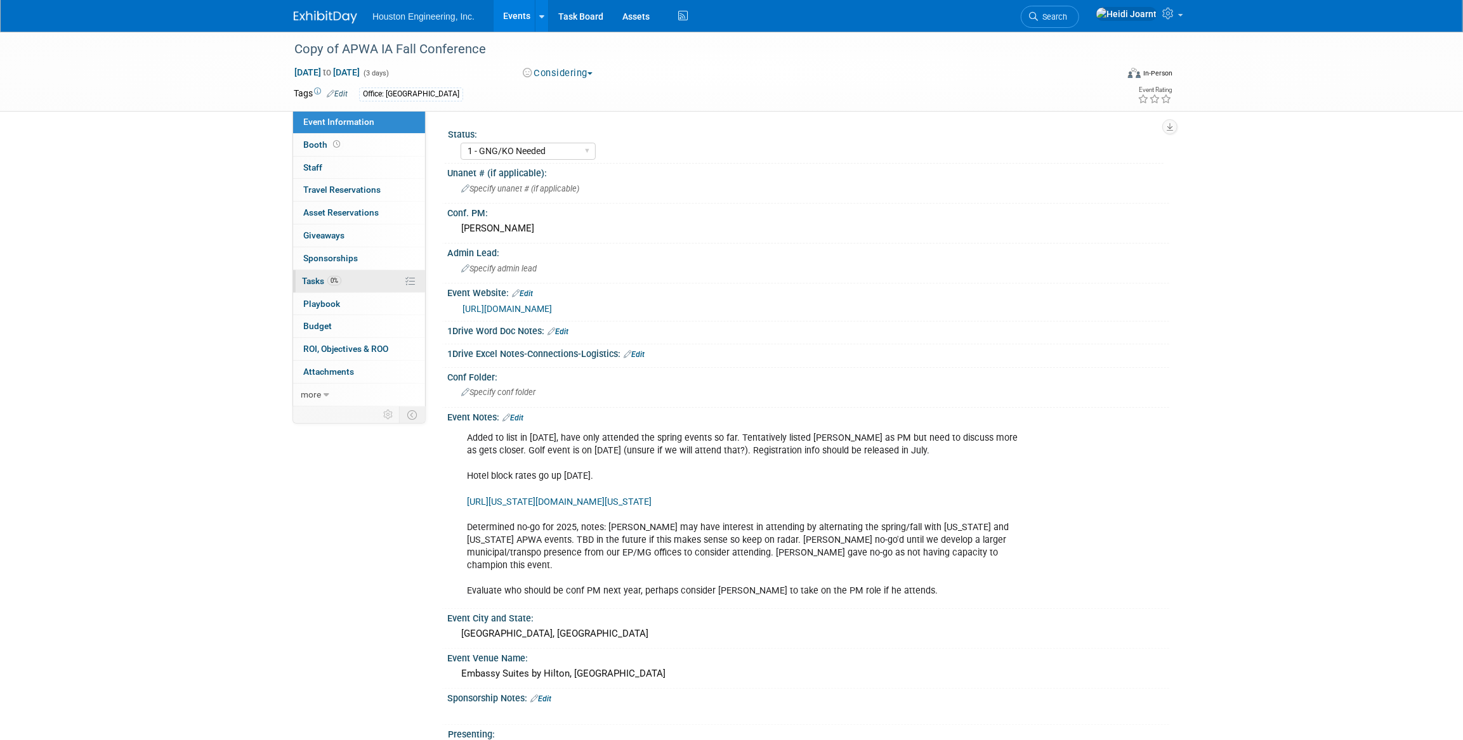
click at [353, 283] on link "0% Tasks 0%" at bounding box center [359, 281] width 132 height 22
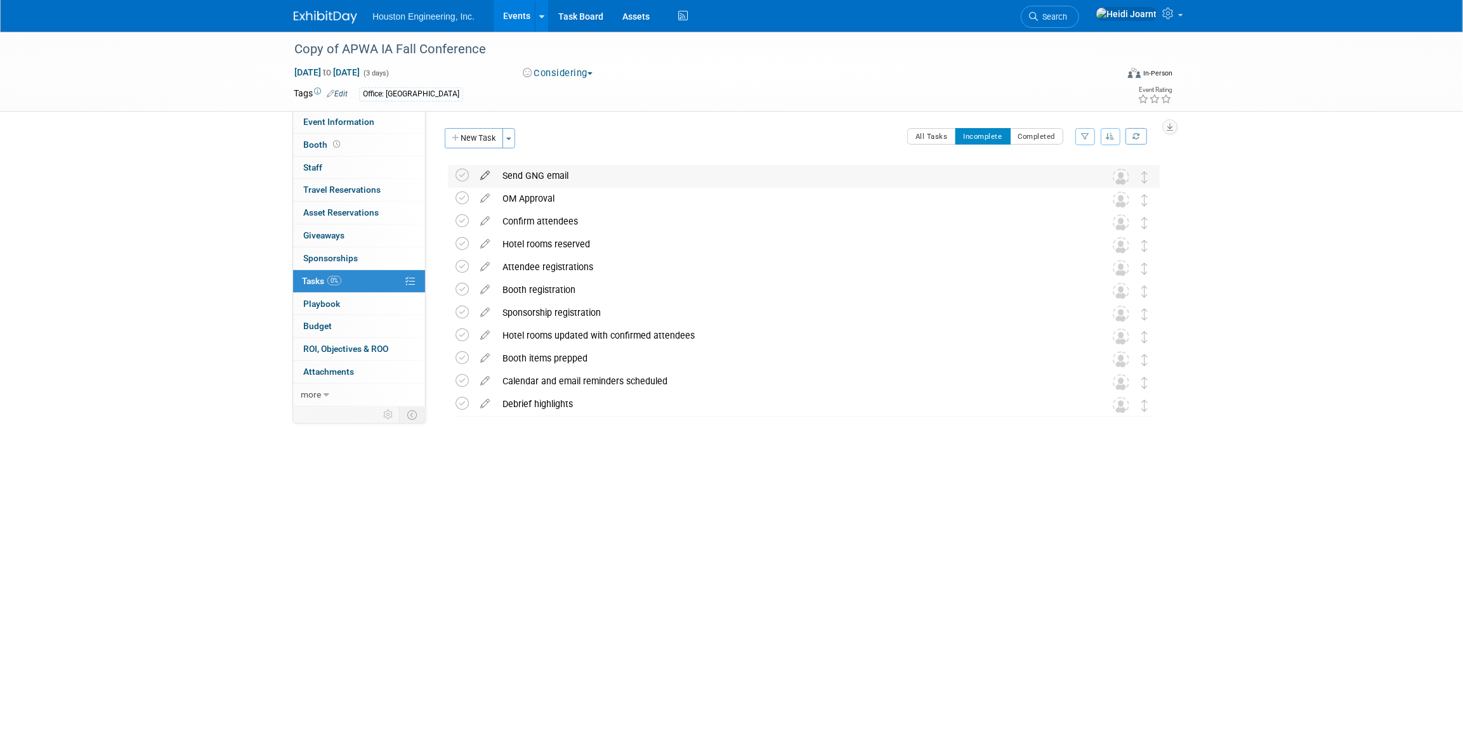
click at [491, 174] on icon at bounding box center [485, 173] width 22 height 16
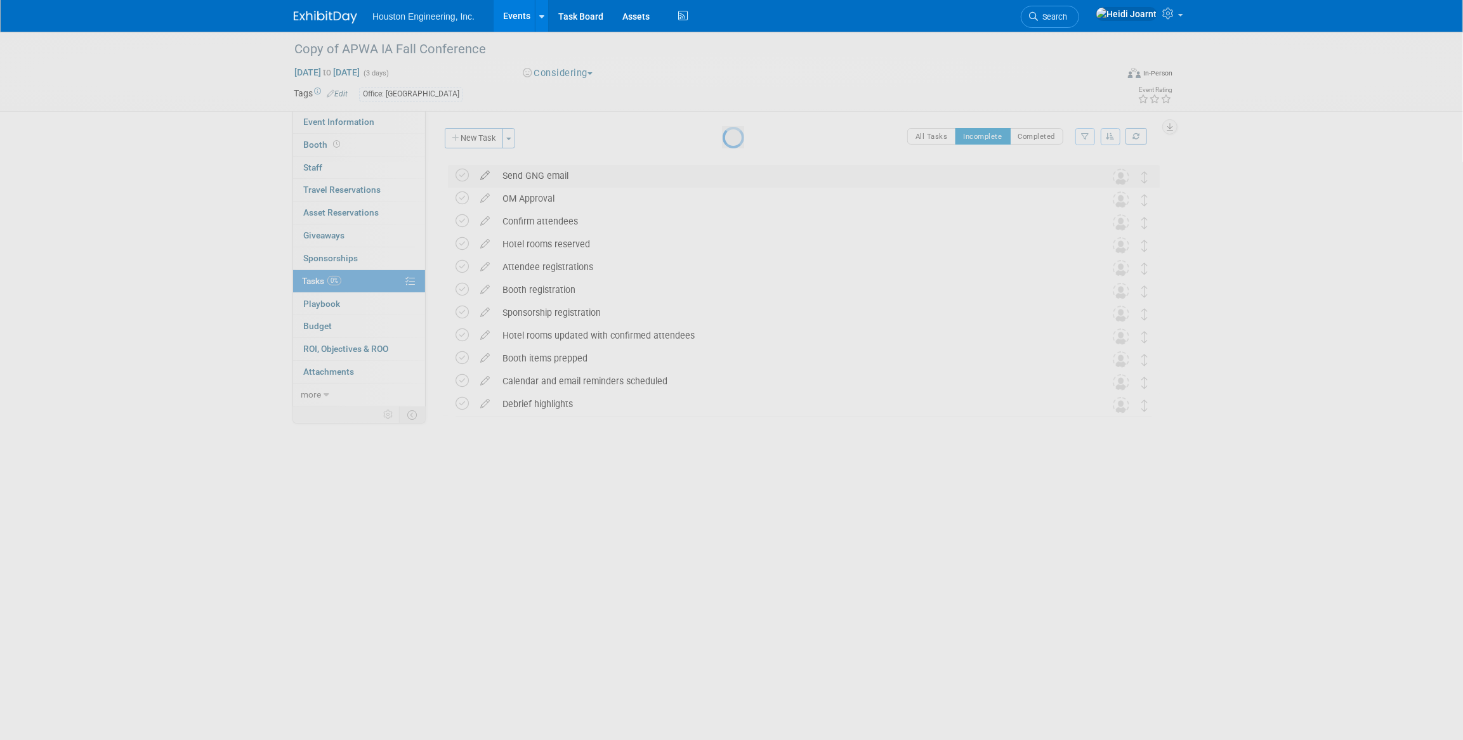
select select "7"
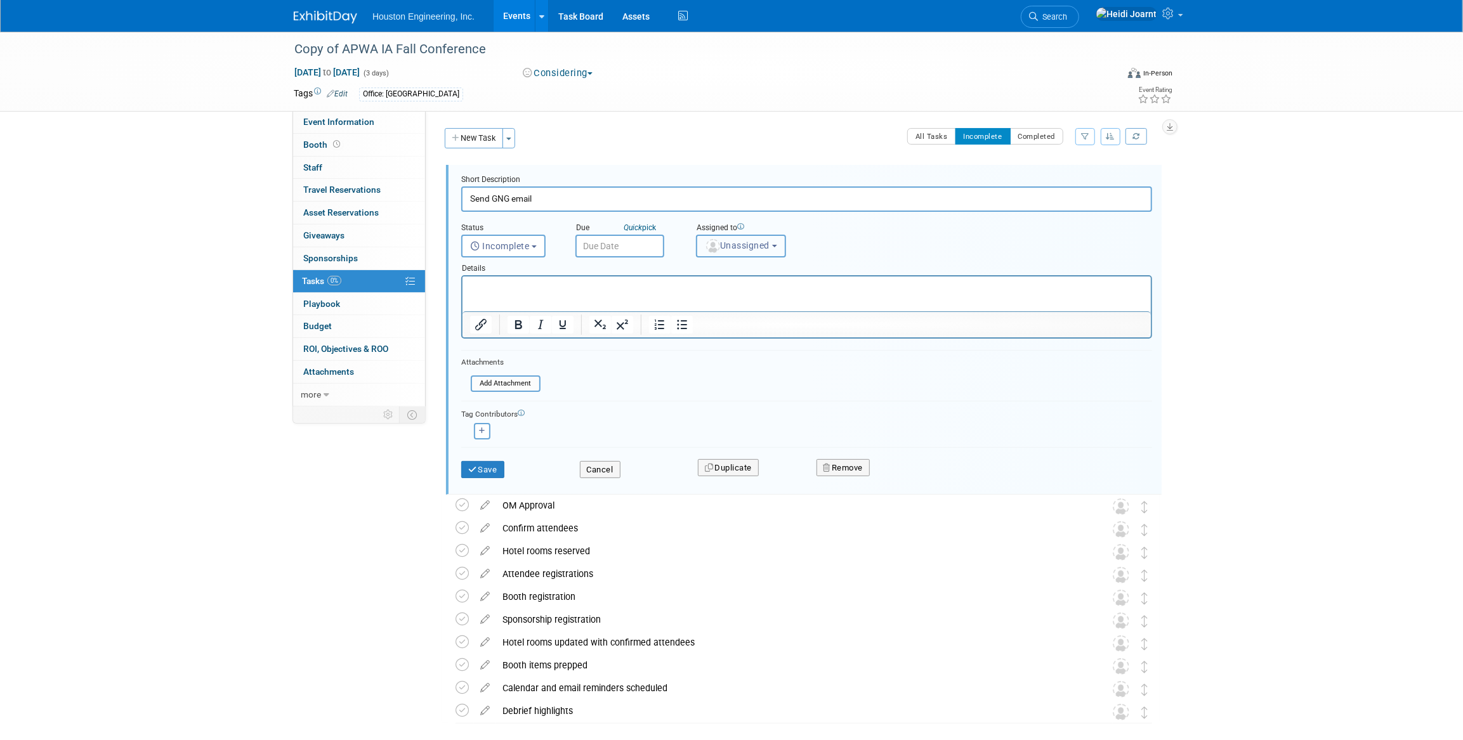
click at [743, 238] on button "Unassigned" at bounding box center [741, 246] width 90 height 23
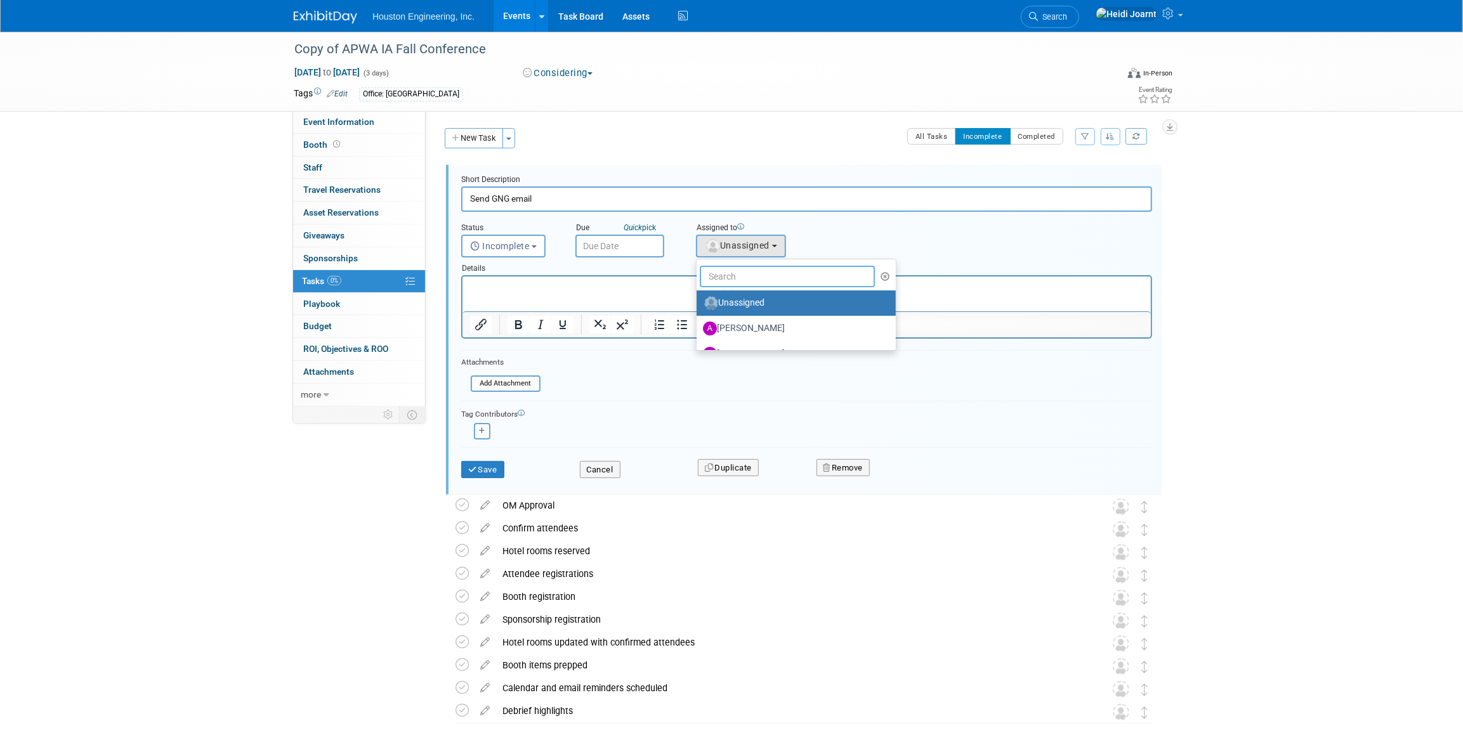
click at [738, 277] on input "text" at bounding box center [787, 277] width 175 height 22
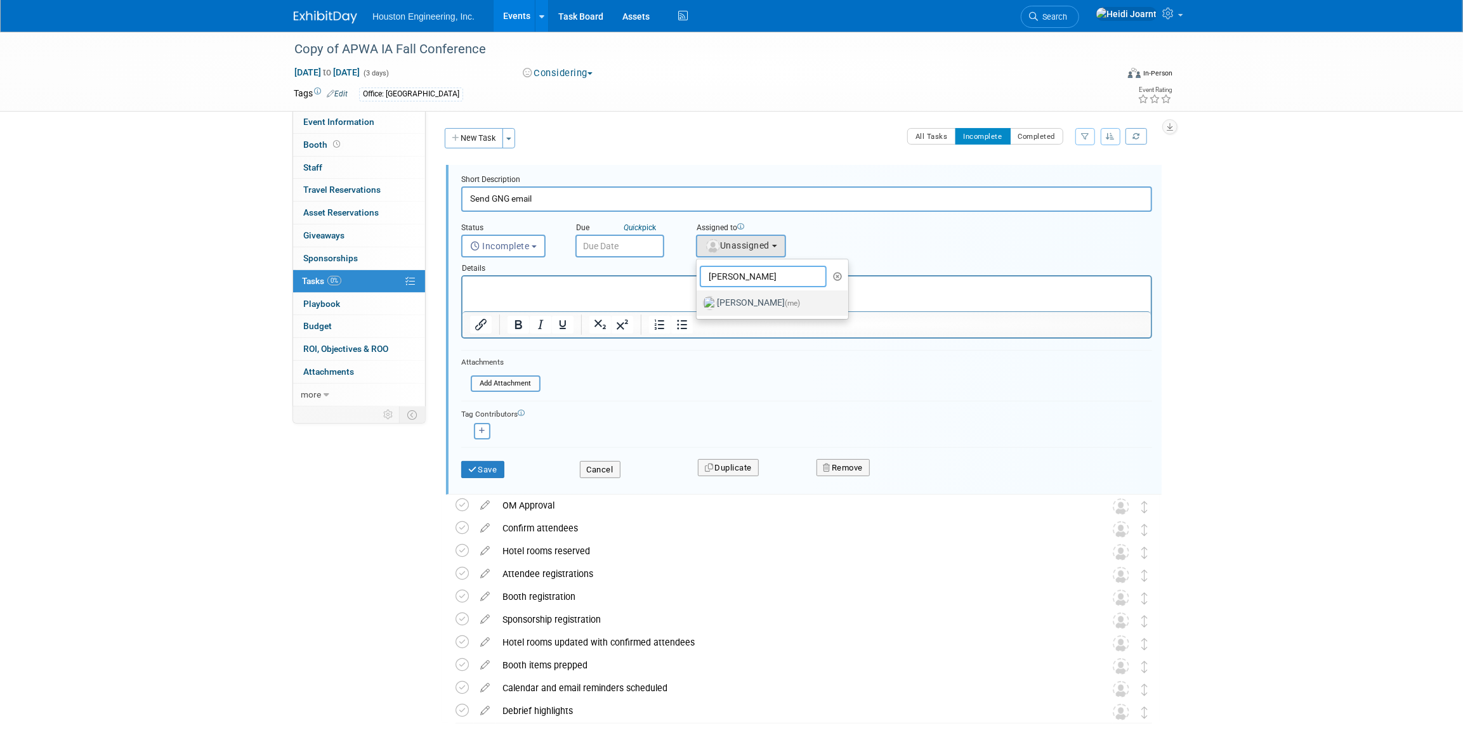
type input "[PERSON_NAME]"
click at [747, 291] on link "[PERSON_NAME] (me)" at bounding box center [773, 303] width 152 height 25
click at [743, 302] on label "Heidi Joarnt (me)" at bounding box center [769, 303] width 133 height 20
click at [699, 302] on input "Heidi Joarnt (me)" at bounding box center [694, 302] width 8 height 8
select select "6d2580fd-cc23-403a-9f47-834f17e7f51f"
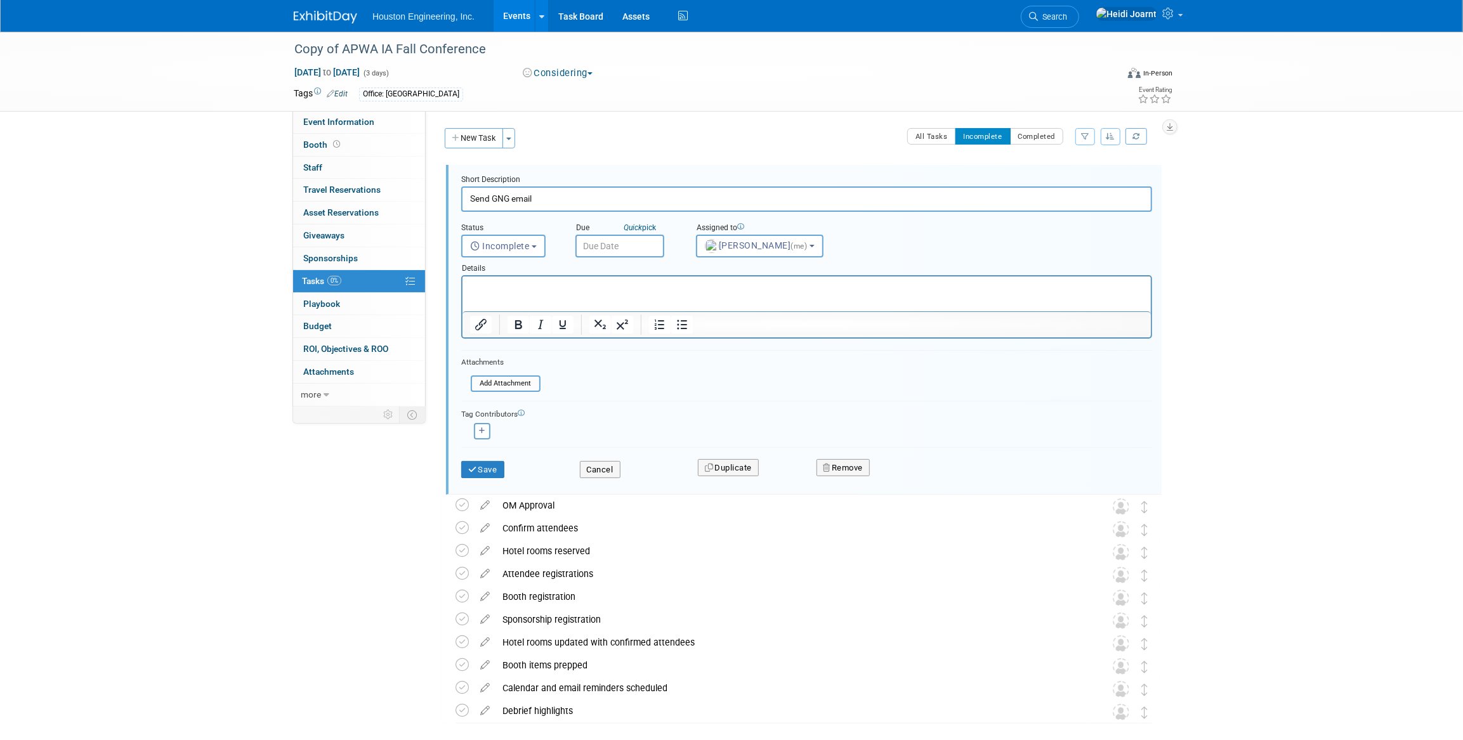
click at [653, 256] on body "Houston Engineering, Inc. Events Add Event Bulk Upload Events Shareable Event B…" at bounding box center [731, 370] width 1463 height 740
click at [723, 266] on span at bounding box center [724, 267] width 9 height 8
type input "2026"
click at [589, 277] on span at bounding box center [588, 272] width 23 height 22
click at [591, 280] on span at bounding box center [588, 272] width 23 height 22
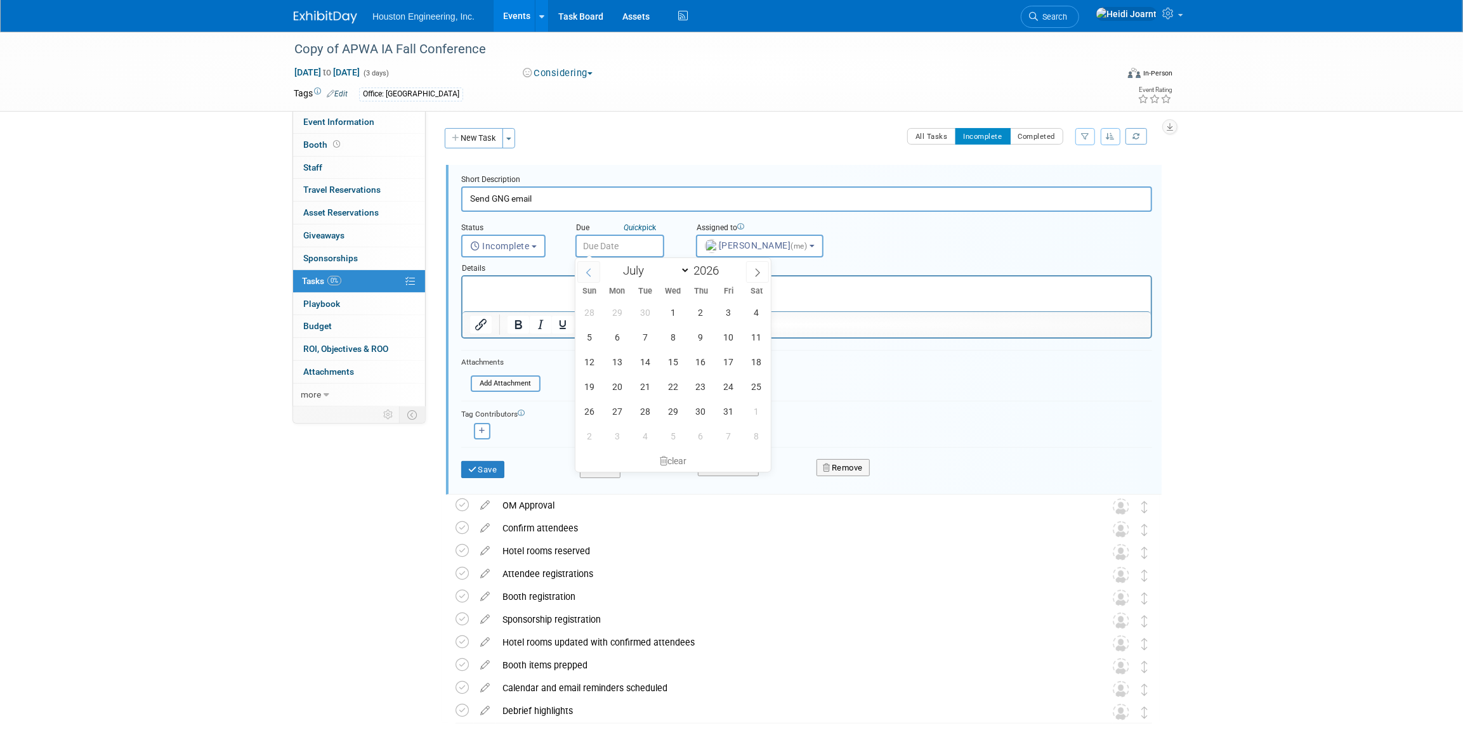
select select "5"
click at [615, 310] on span "1" at bounding box center [617, 312] width 25 height 25
type input "[DATE]"
click at [479, 474] on button "Save" at bounding box center [482, 470] width 43 height 18
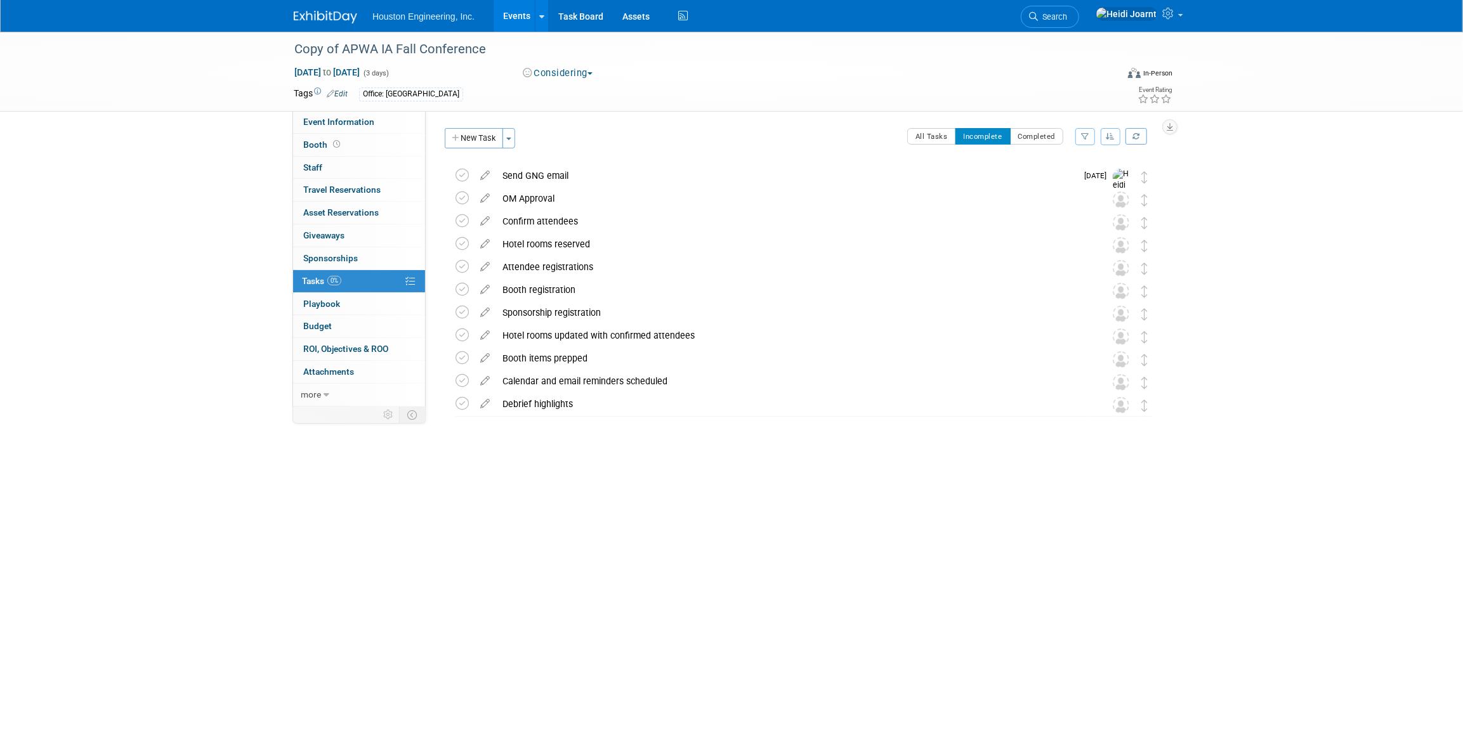
click at [343, 96] on link "Edit" at bounding box center [337, 93] width 21 height 9
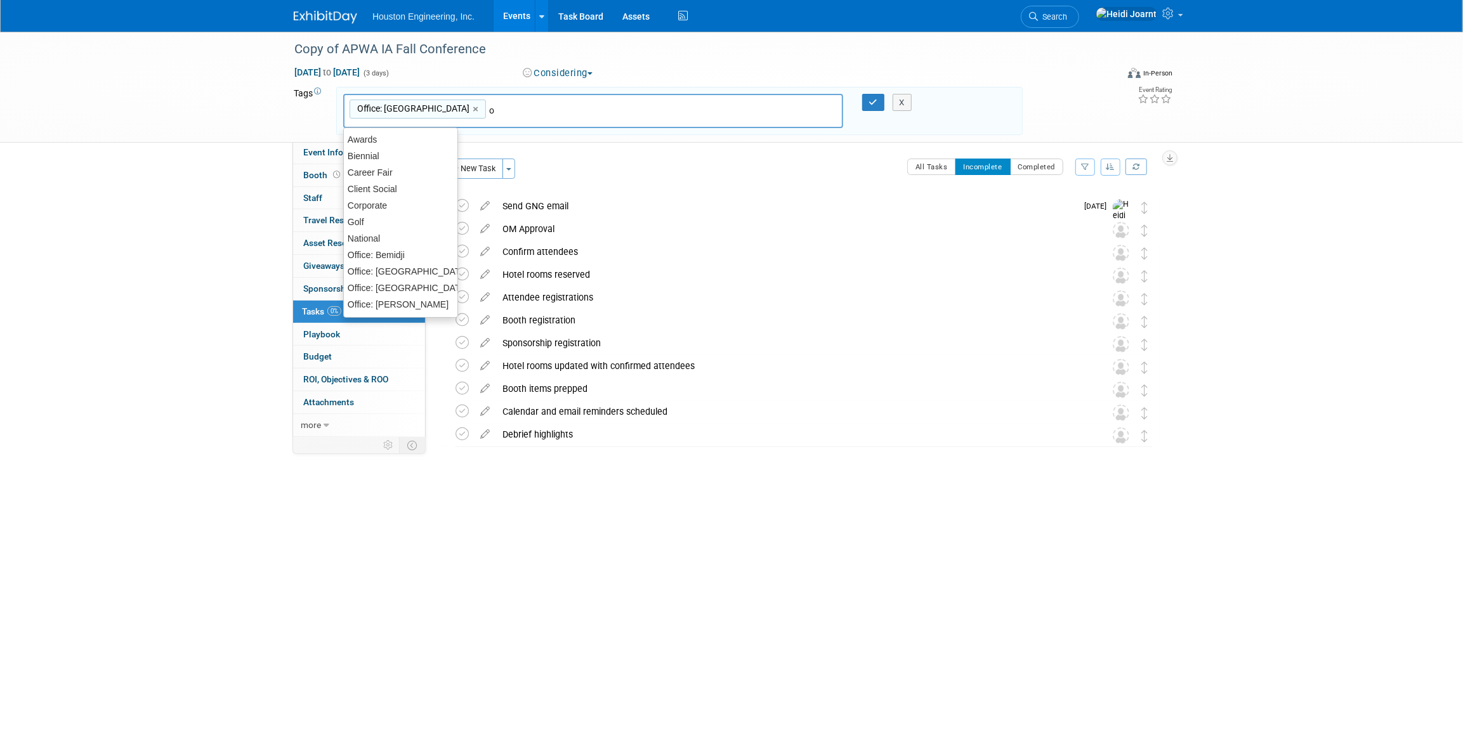
type input "om"
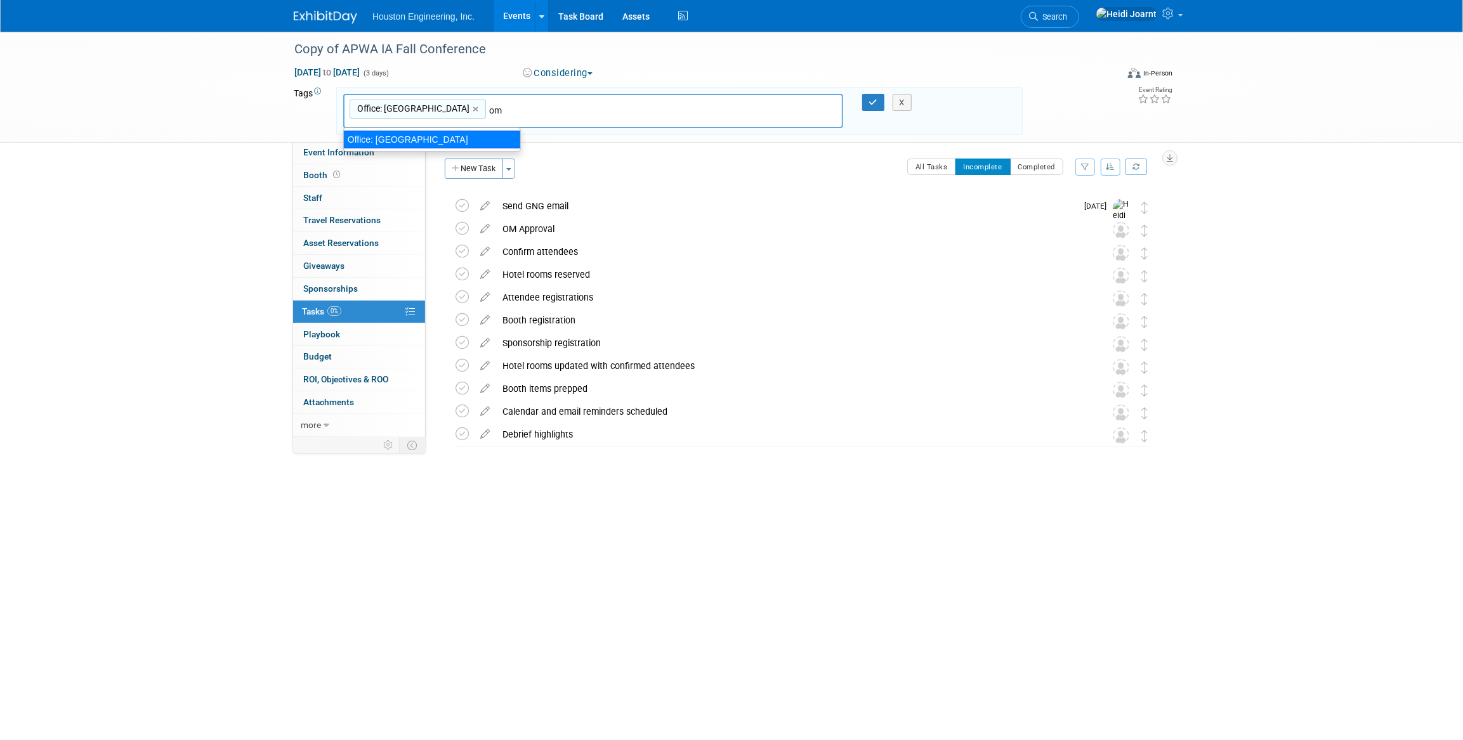
click at [444, 133] on div "Office: [GEOGRAPHIC_DATA]" at bounding box center [432, 140] width 178 height 18
type input "Office: Des Moines, Office: Omaha"
click at [876, 100] on icon "button" at bounding box center [873, 102] width 9 height 8
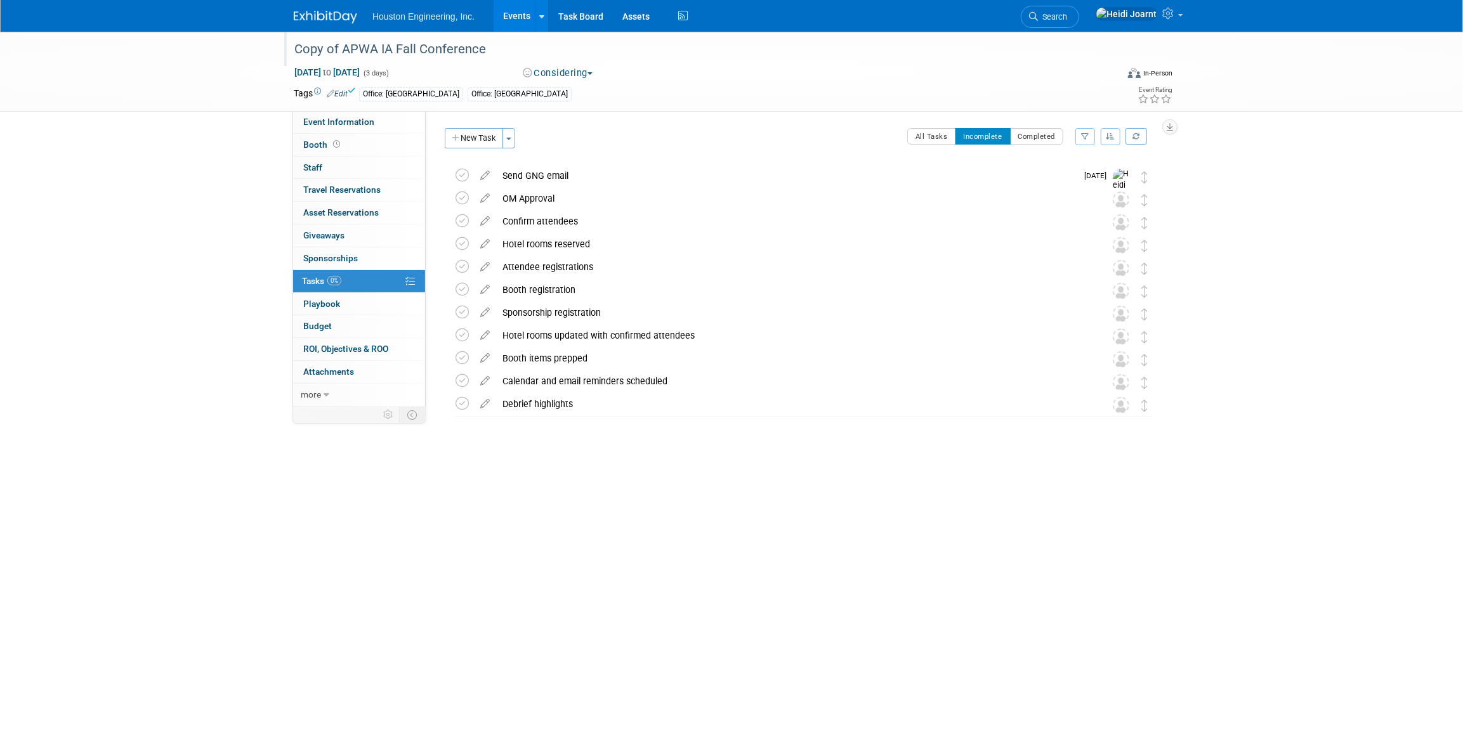
click at [349, 51] on div "Copy of APWA IA Fall Conference" at bounding box center [694, 49] width 808 height 23
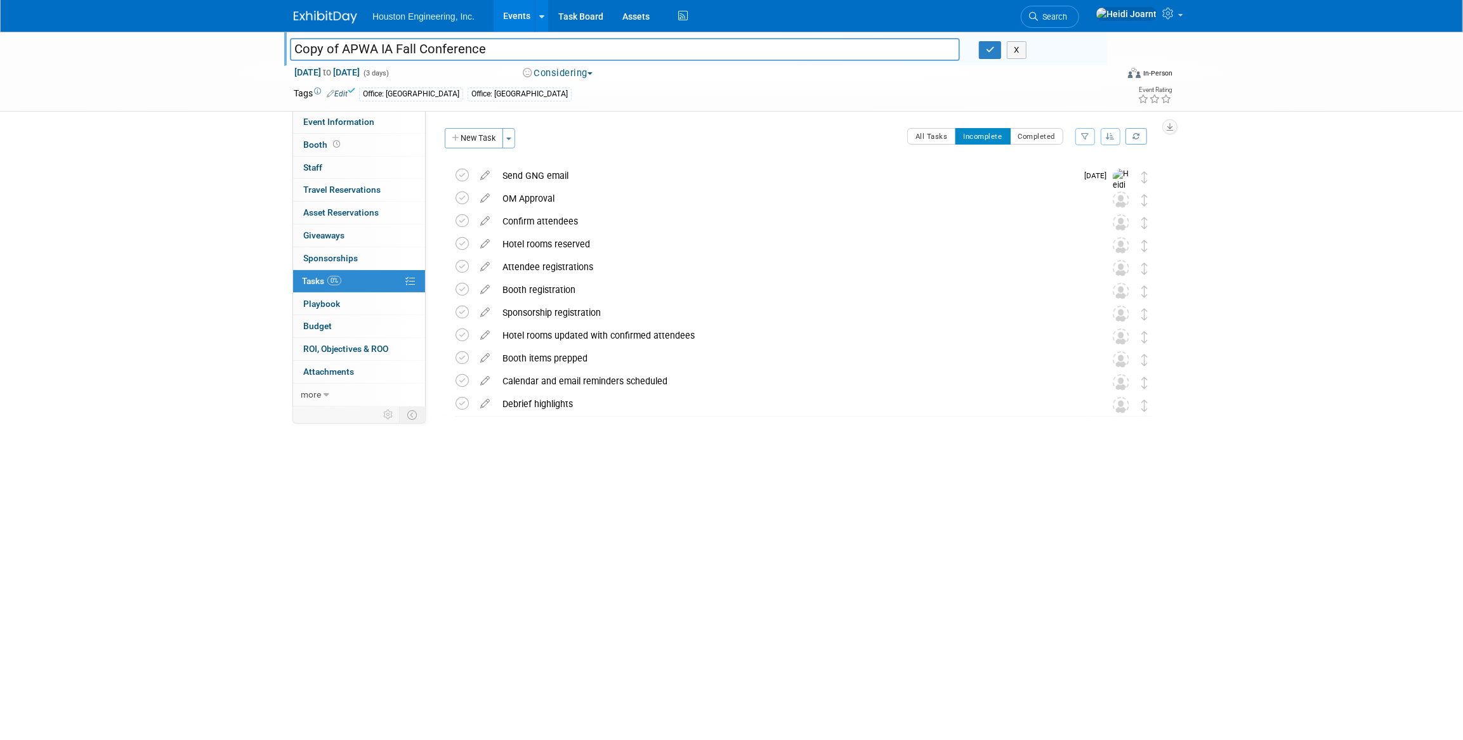
drag, startPoint x: 343, startPoint y: 49, endPoint x: 253, endPoint y: 47, distance: 90.1
click at [253, 47] on div "Copy of APWA IA Fall Conference Copy of APWA IA Fall Conference X Sep 30, 2026 …" at bounding box center [731, 72] width 1463 height 80
type input "APWA IA Fall Conference"
click at [983, 46] on button "button" at bounding box center [990, 50] width 23 height 18
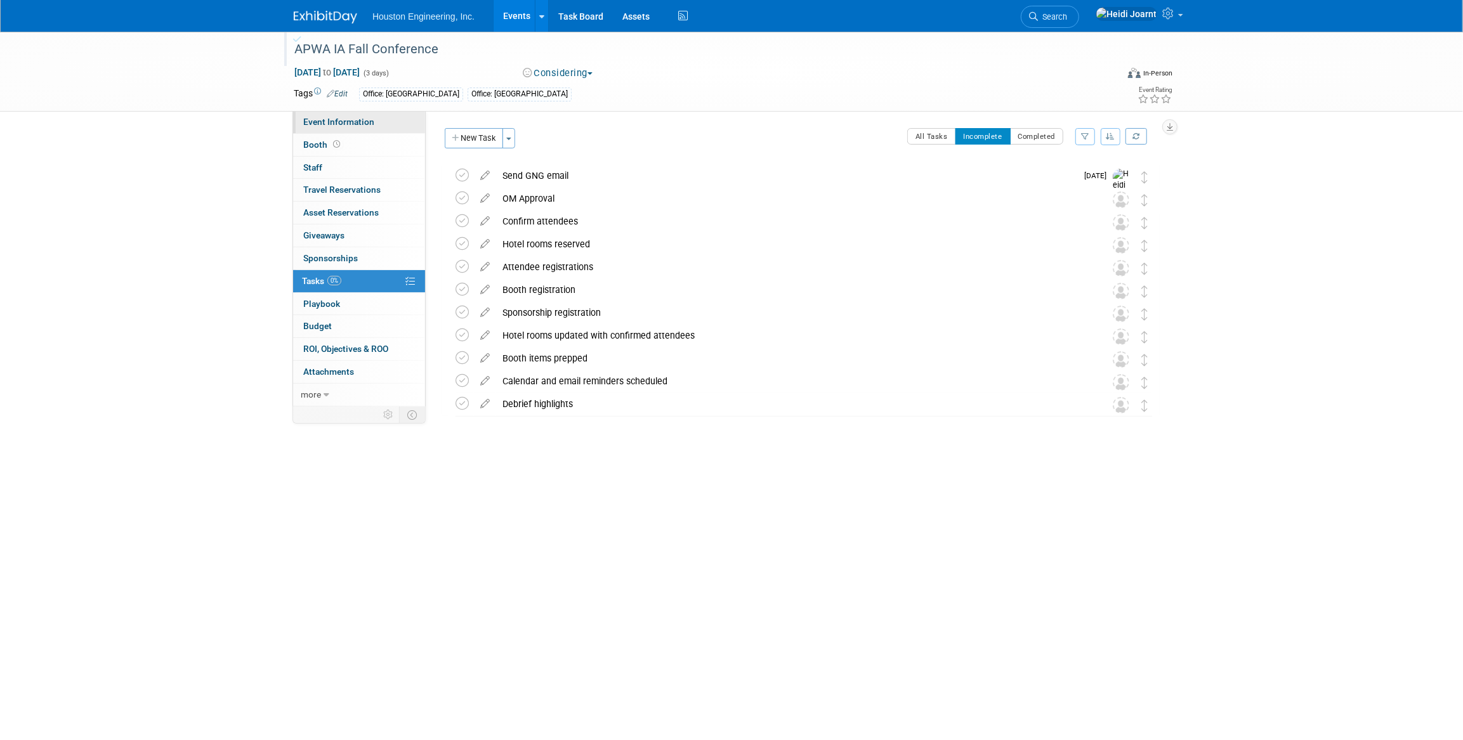
click at [343, 122] on span "Event Information" at bounding box center [338, 122] width 71 height 10
select select "1 - GNG/KO Needed"
select select "Multi-sector/Any/All"
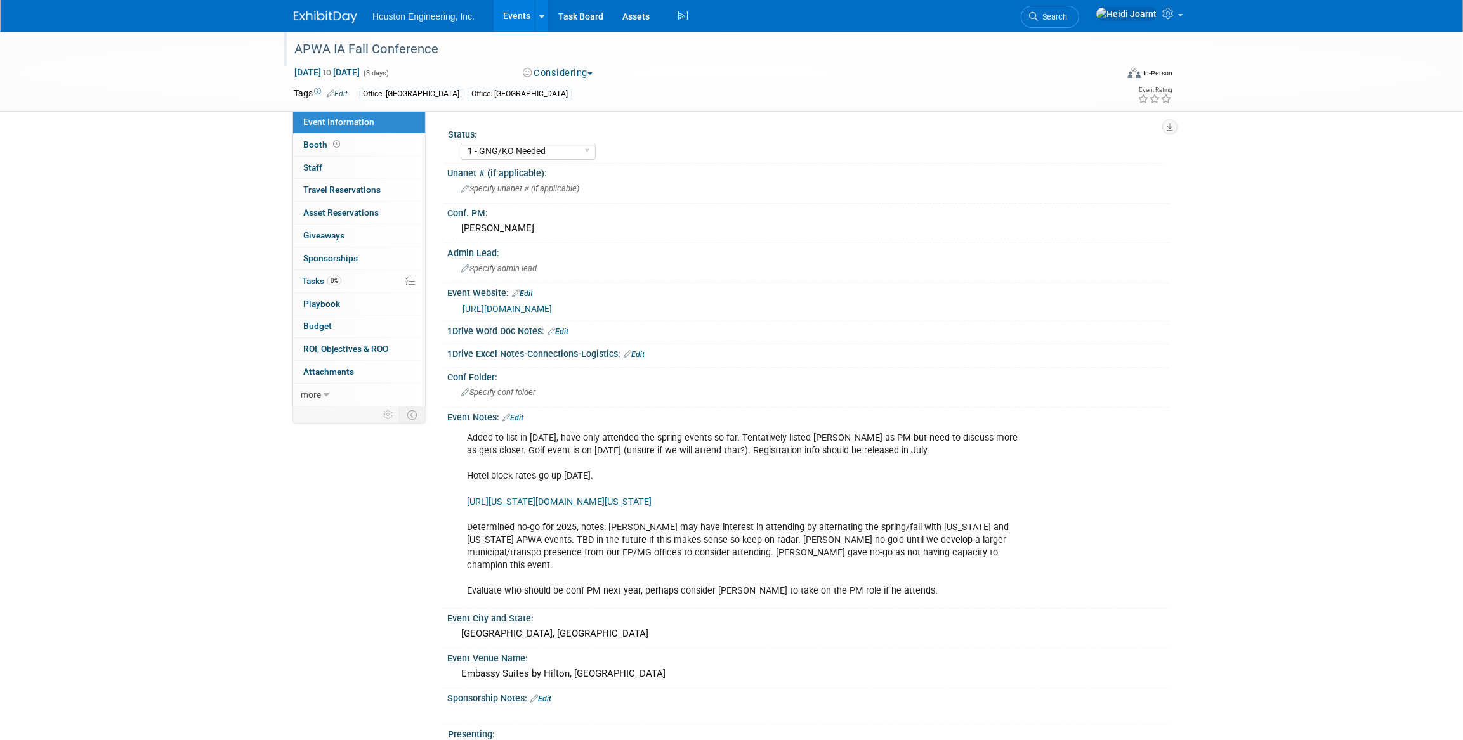
click at [509, 15] on link "Events" at bounding box center [517, 16] width 46 height 32
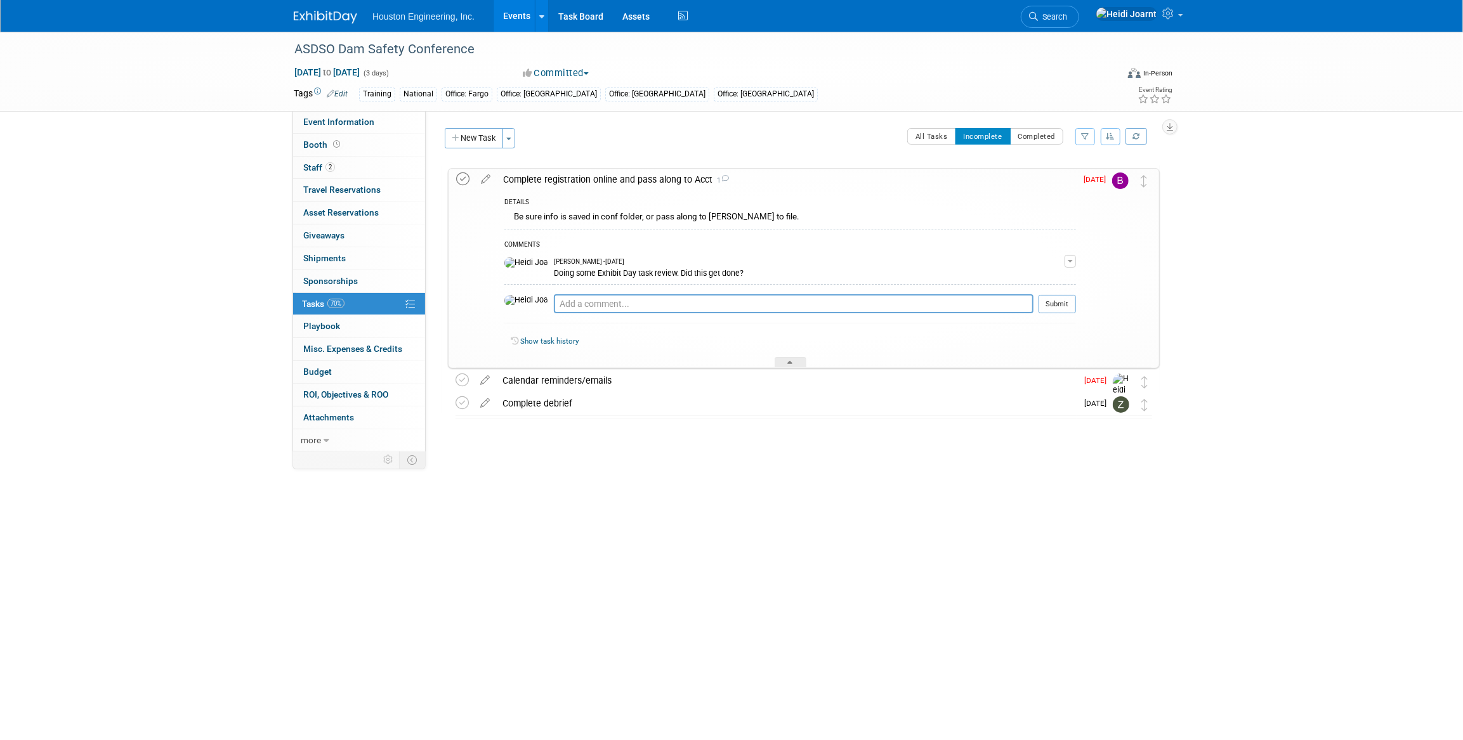
click at [457, 180] on icon at bounding box center [462, 179] width 13 height 13
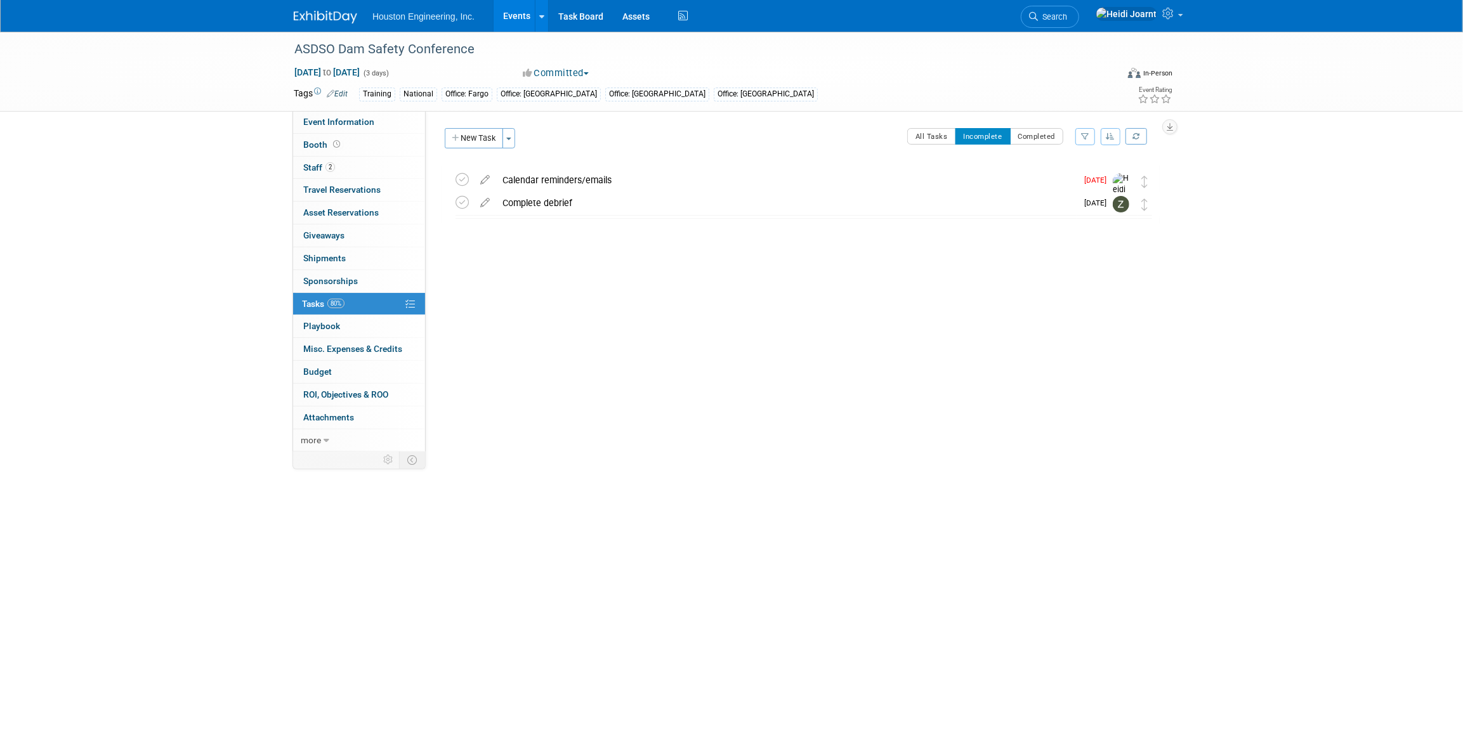
click at [516, 20] on link "Events" at bounding box center [517, 16] width 46 height 32
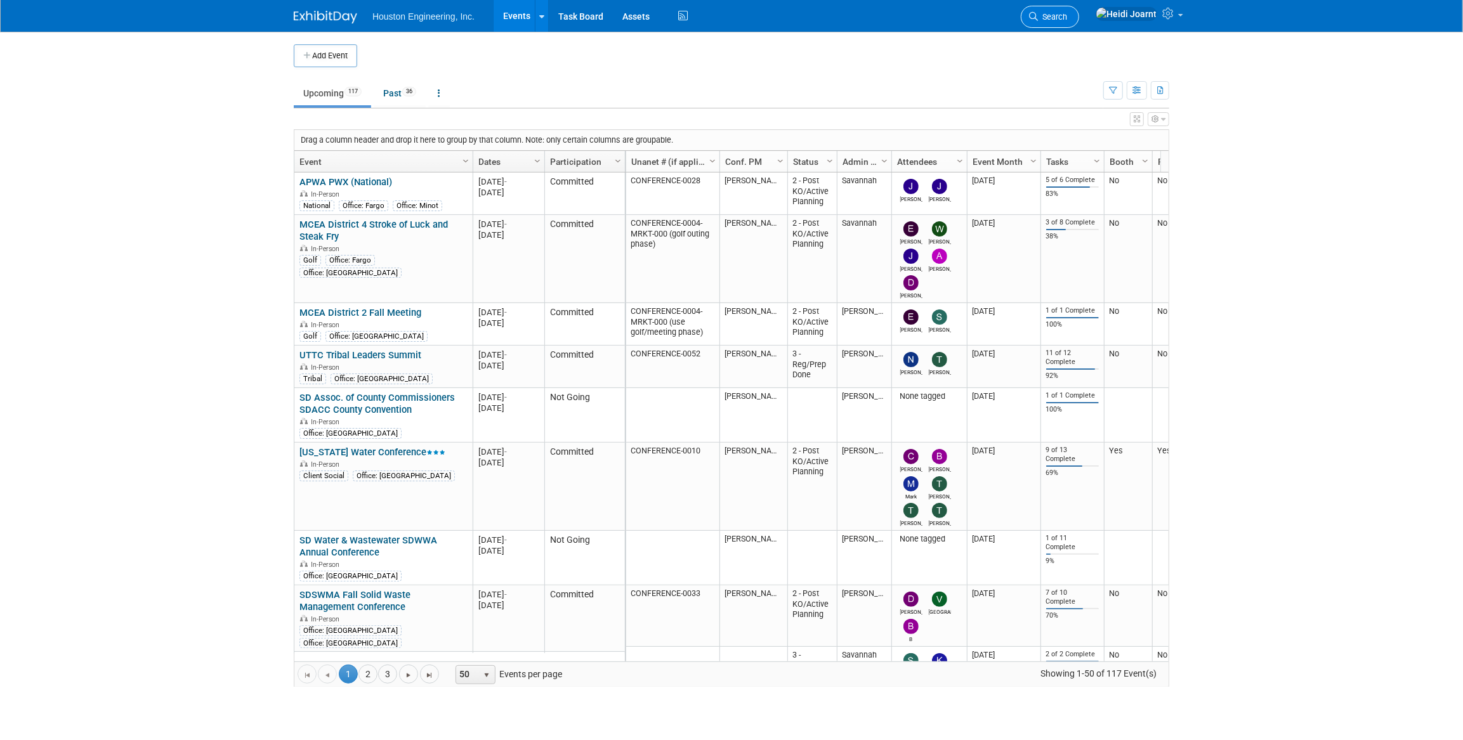
click at [1067, 12] on span "Search" at bounding box center [1052, 17] width 29 height 10
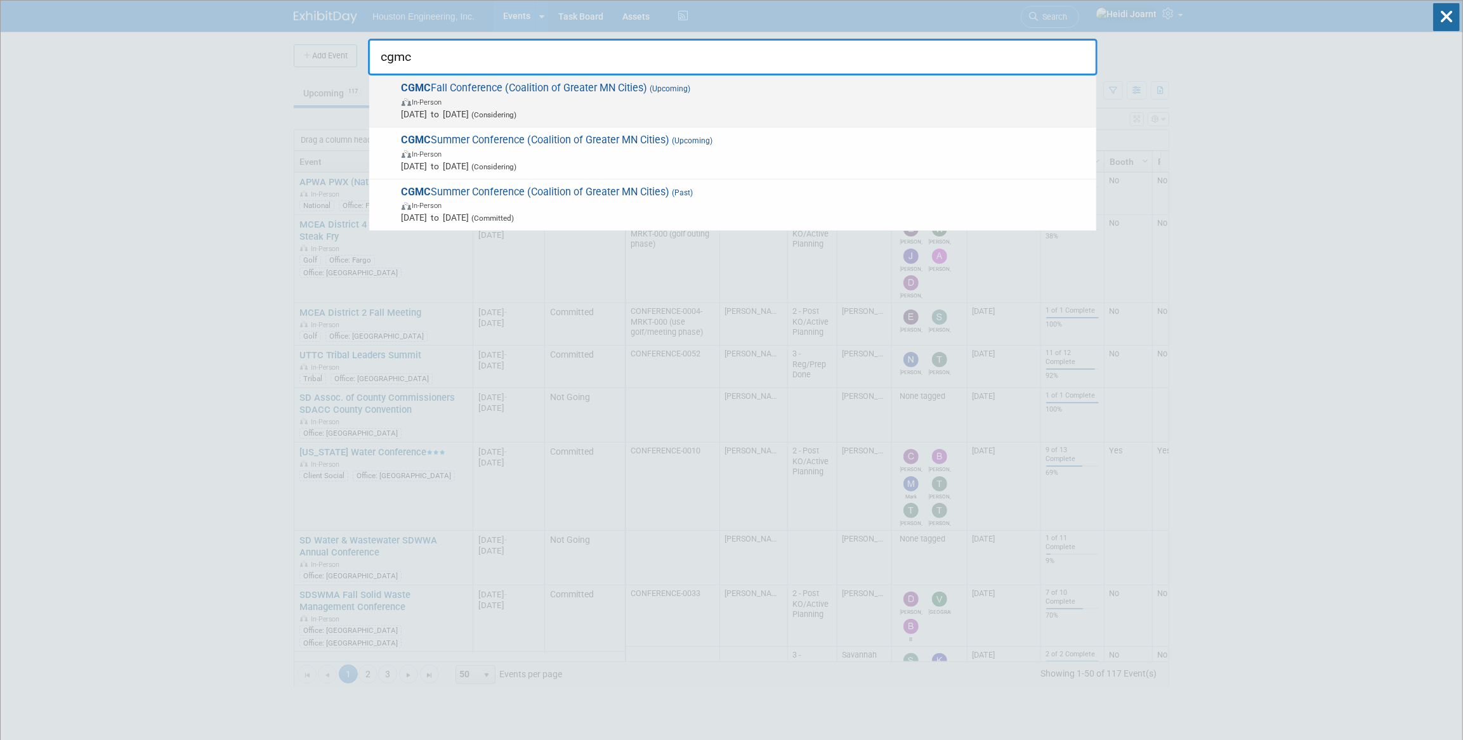
type input "cgmc"
click at [633, 112] on span "[DATE] to [DATE] (Considering)" at bounding box center [746, 114] width 688 height 13
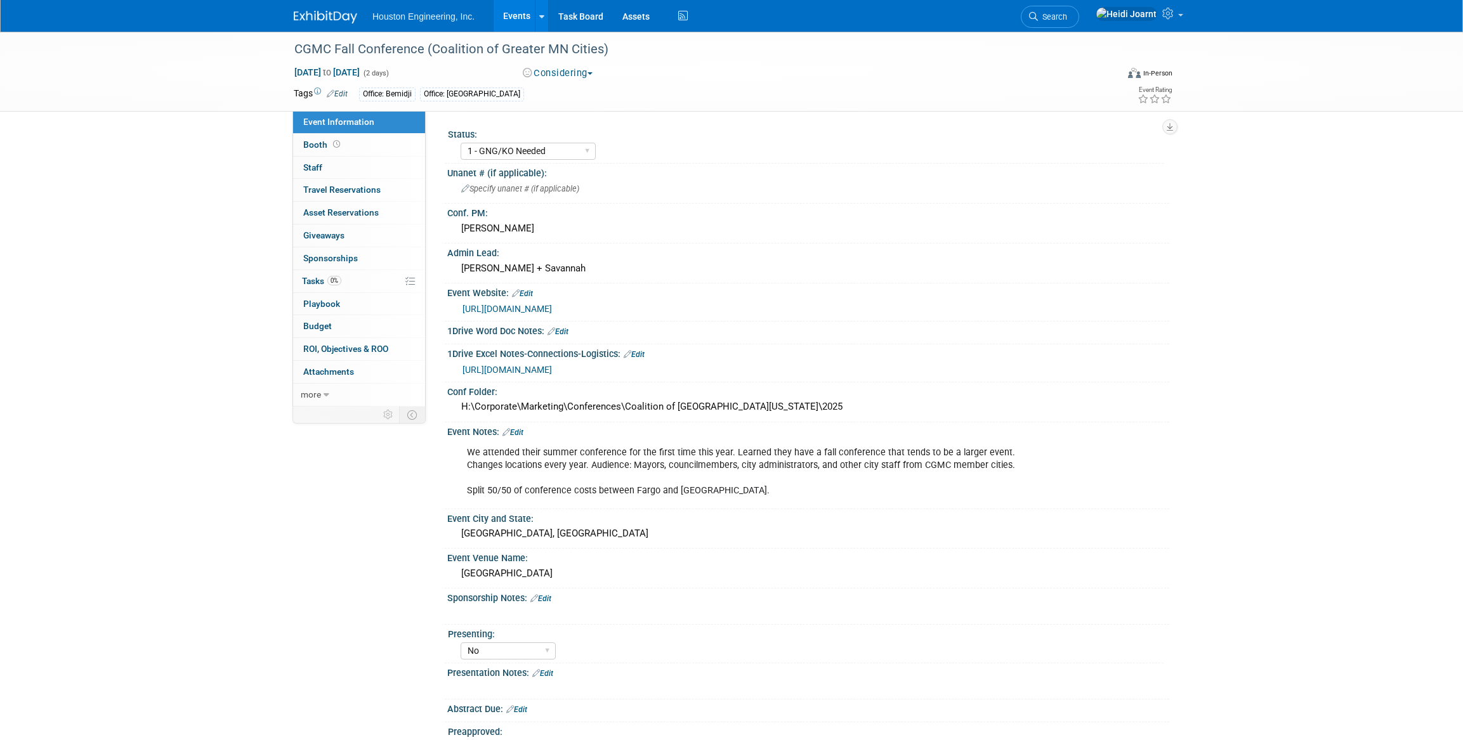
select select "1 - GNG/KO Needed"
select select "No"
select select "Transportation"
click at [360, 273] on link "0% Tasks 0%" at bounding box center [359, 281] width 132 height 22
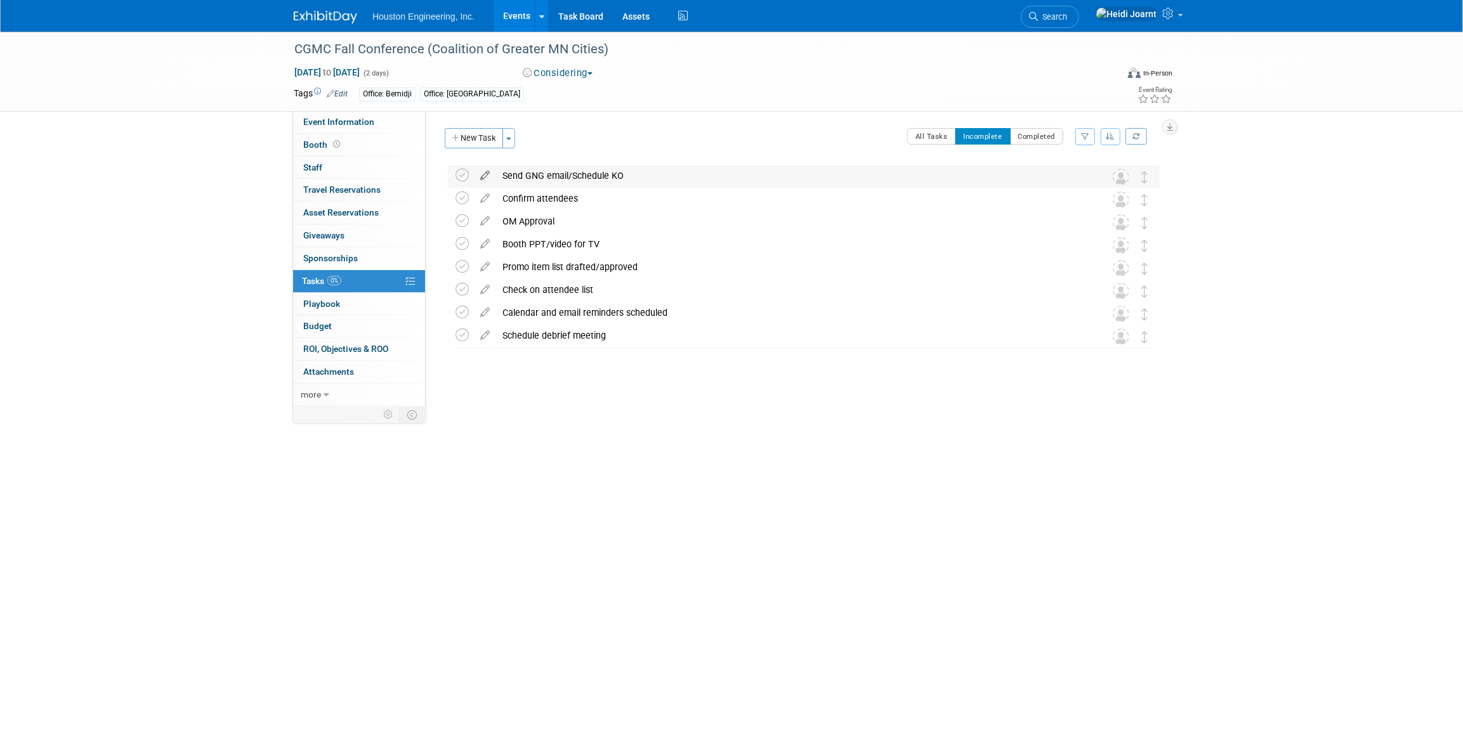
click at [486, 172] on icon at bounding box center [485, 173] width 22 height 16
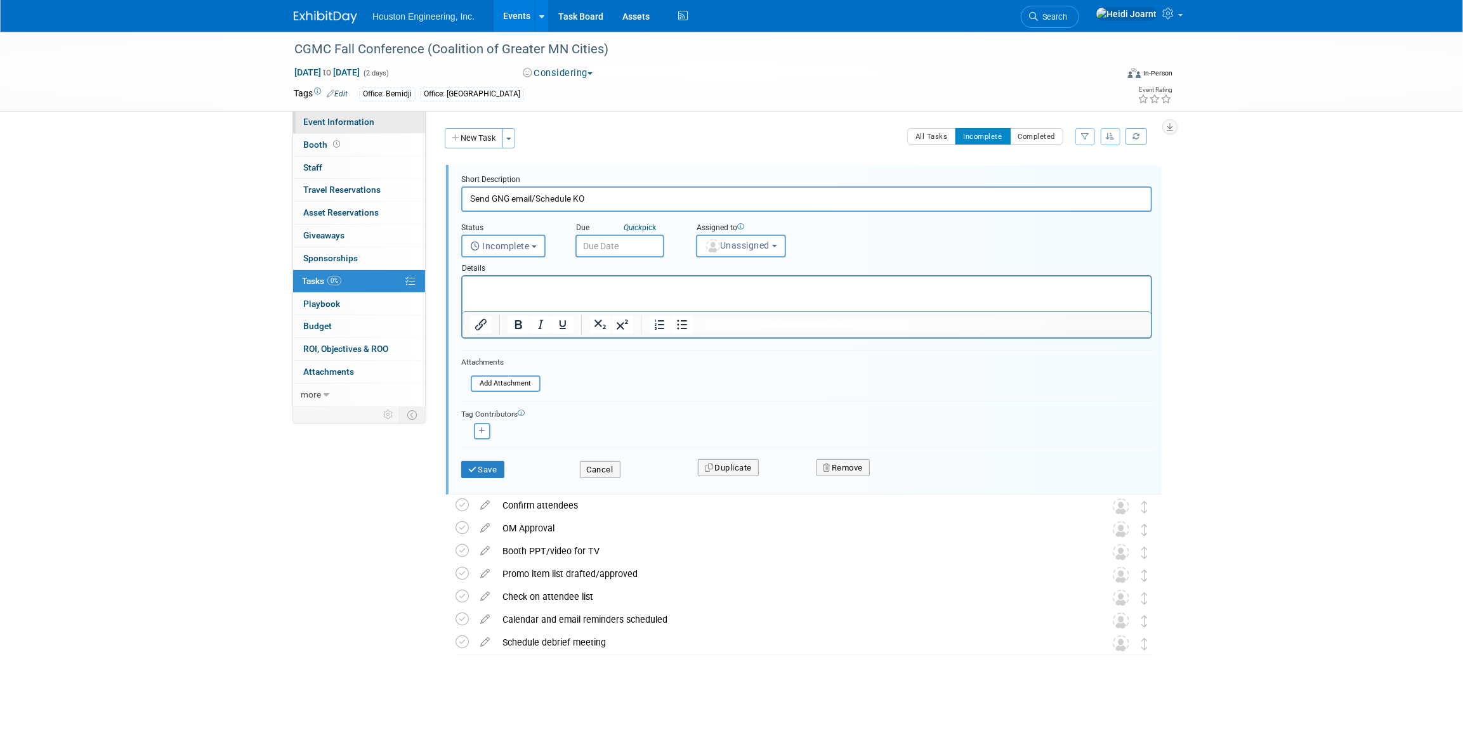
click at [341, 127] on span "Event Information" at bounding box center [338, 122] width 71 height 10
select select "1 - GNG/KO Needed"
select select "No"
select select "Transportation"
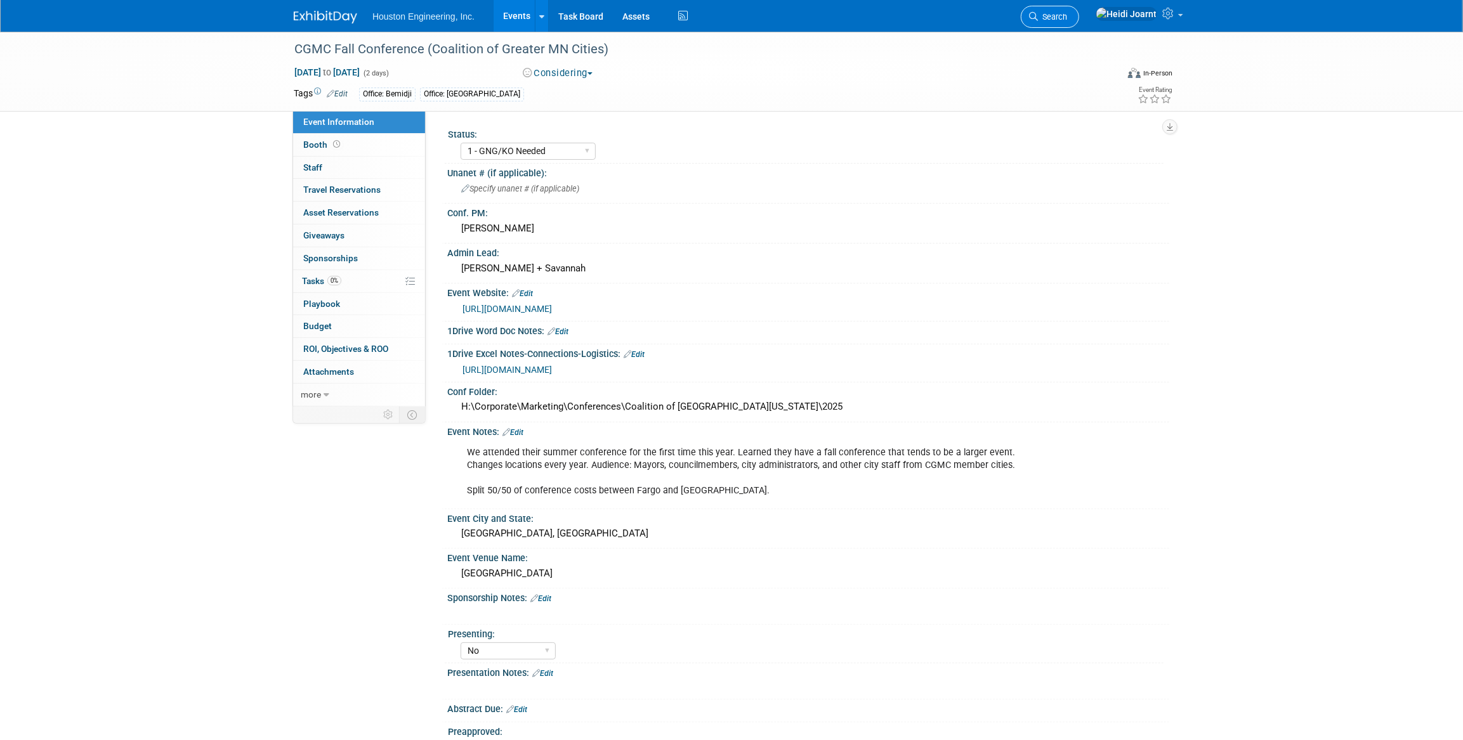
click at [1067, 18] on span "Search" at bounding box center [1052, 17] width 29 height 10
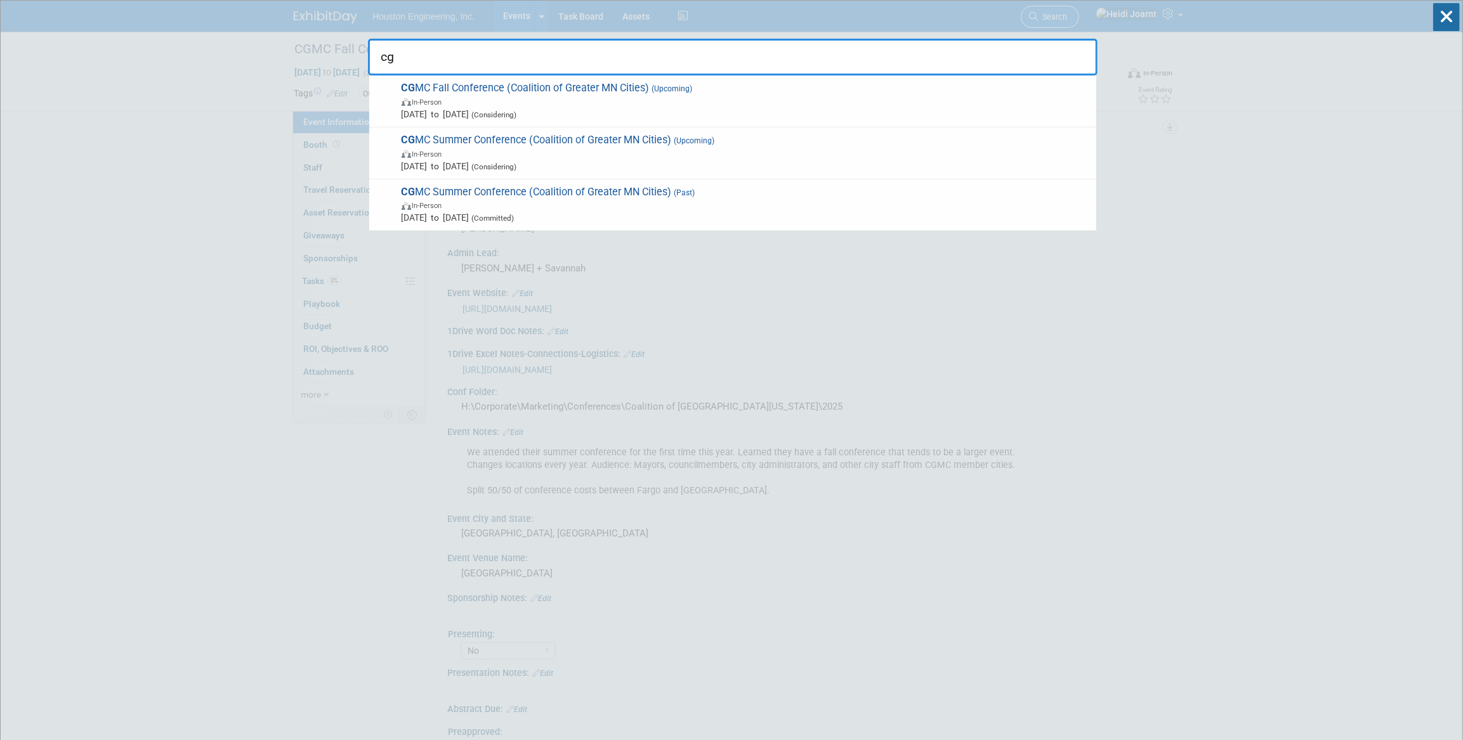
type input "c"
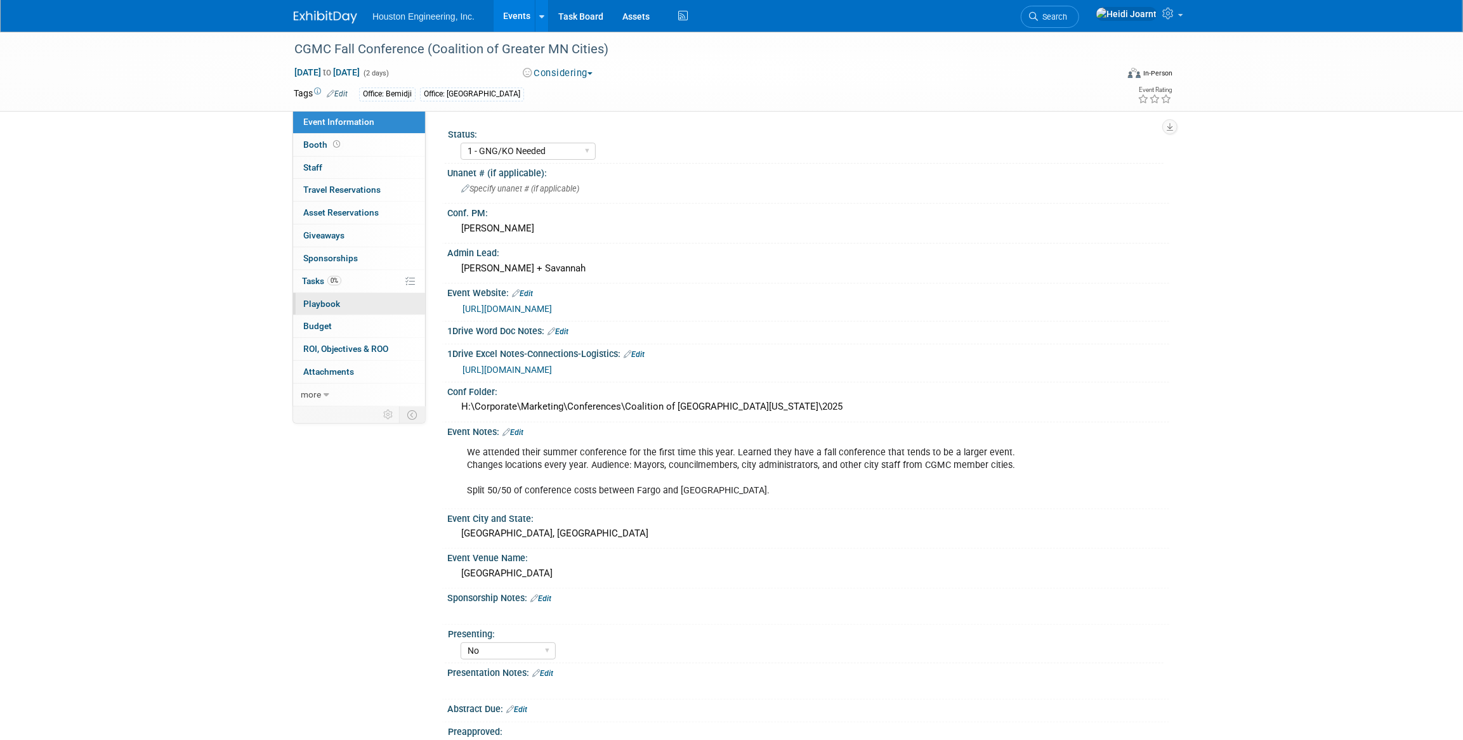
click at [341, 293] on link "0 Playbook 0" at bounding box center [359, 304] width 132 height 22
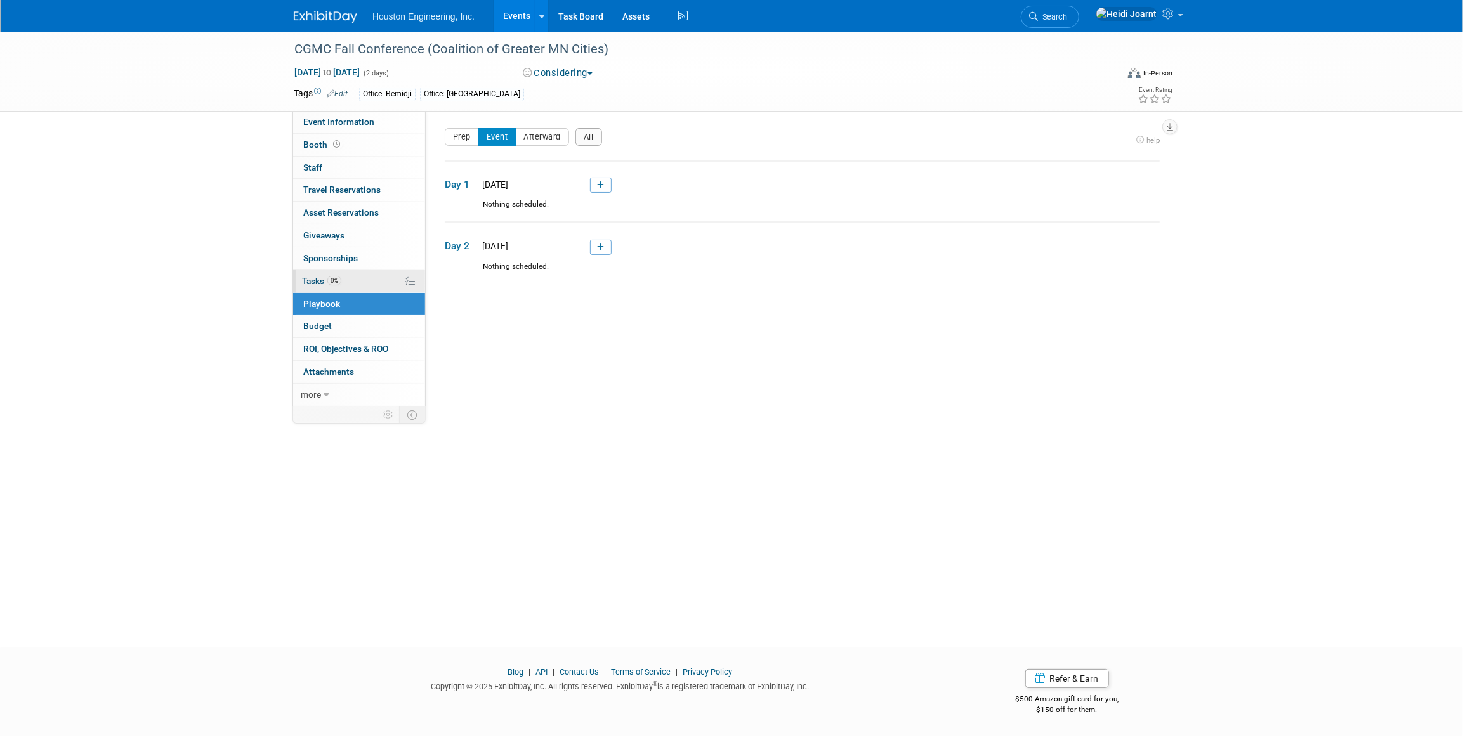
click at [350, 285] on link "0% Tasks 0%" at bounding box center [359, 281] width 132 height 22
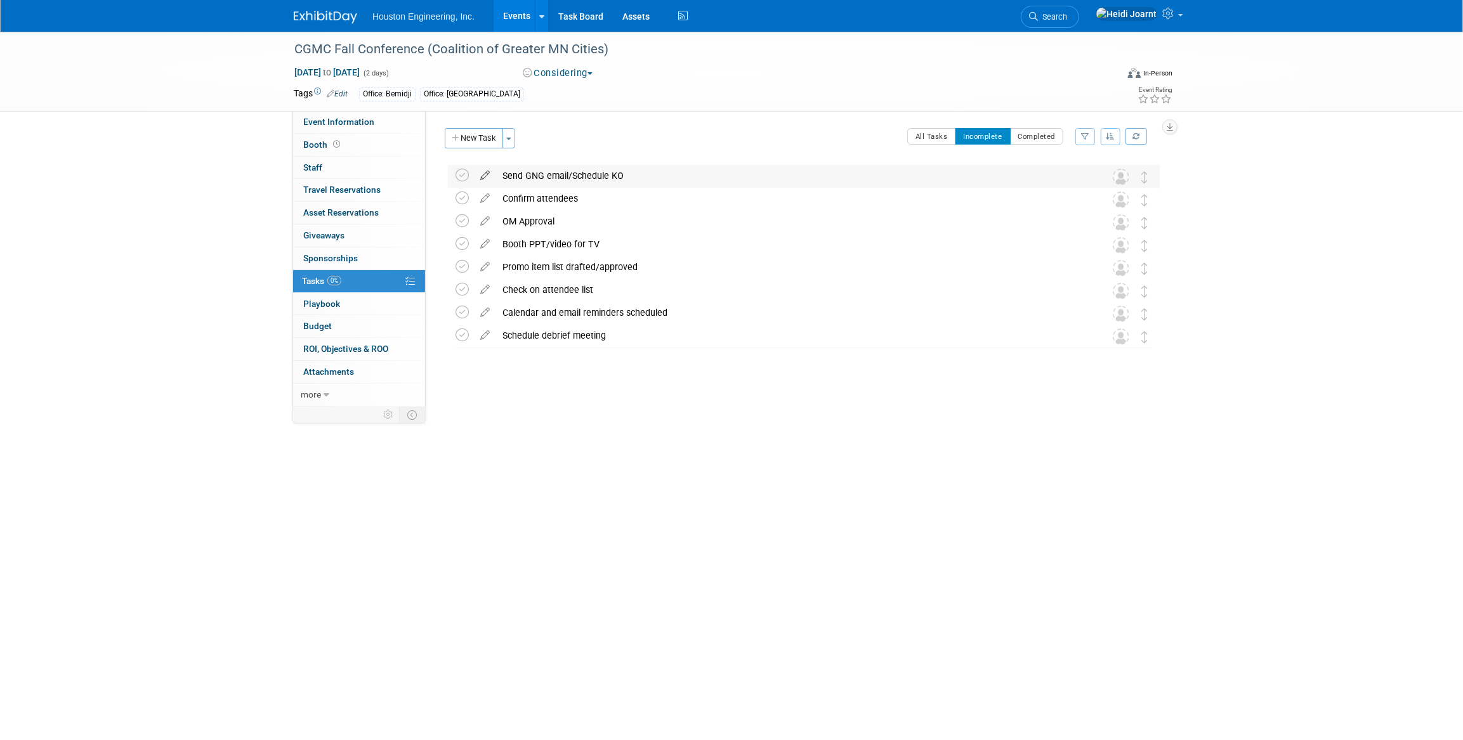
click at [489, 174] on icon at bounding box center [485, 173] width 22 height 16
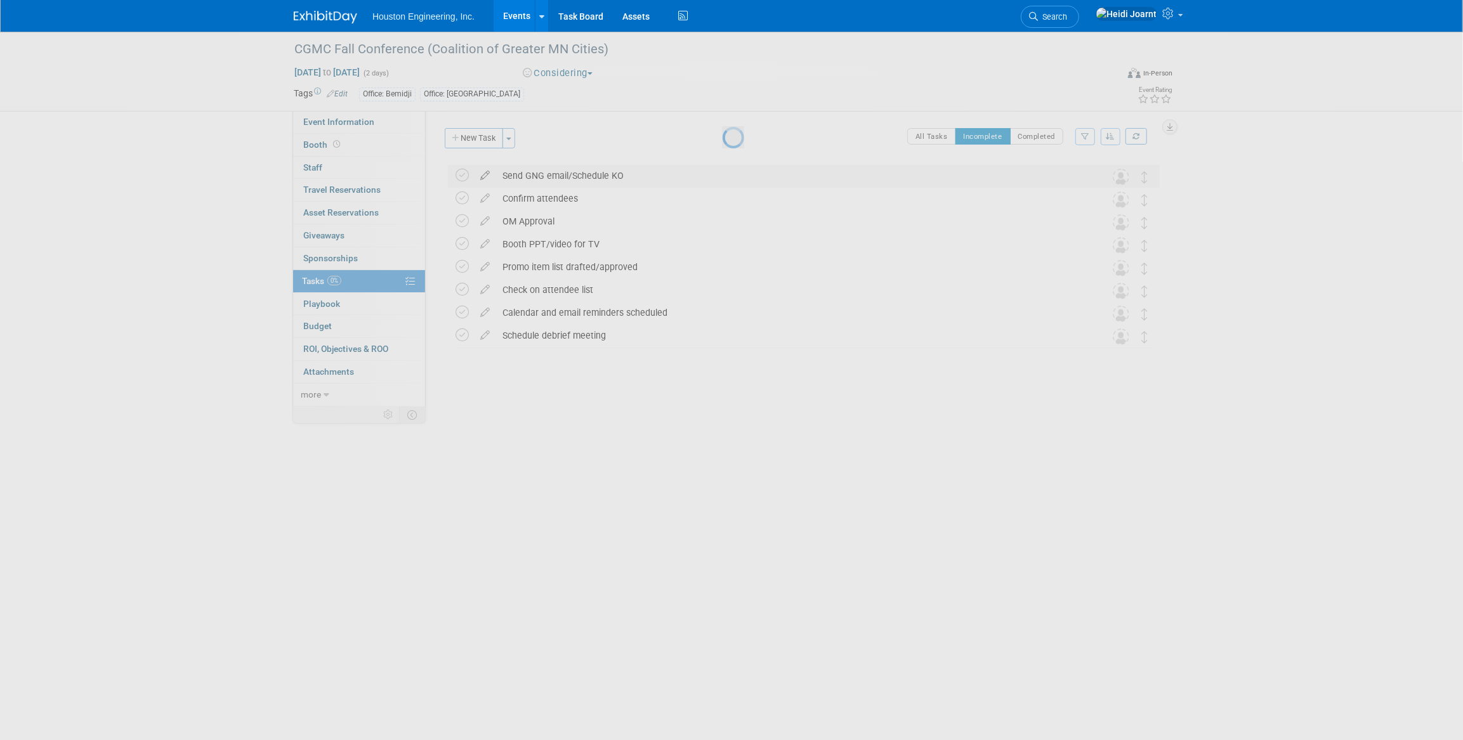
select select "7"
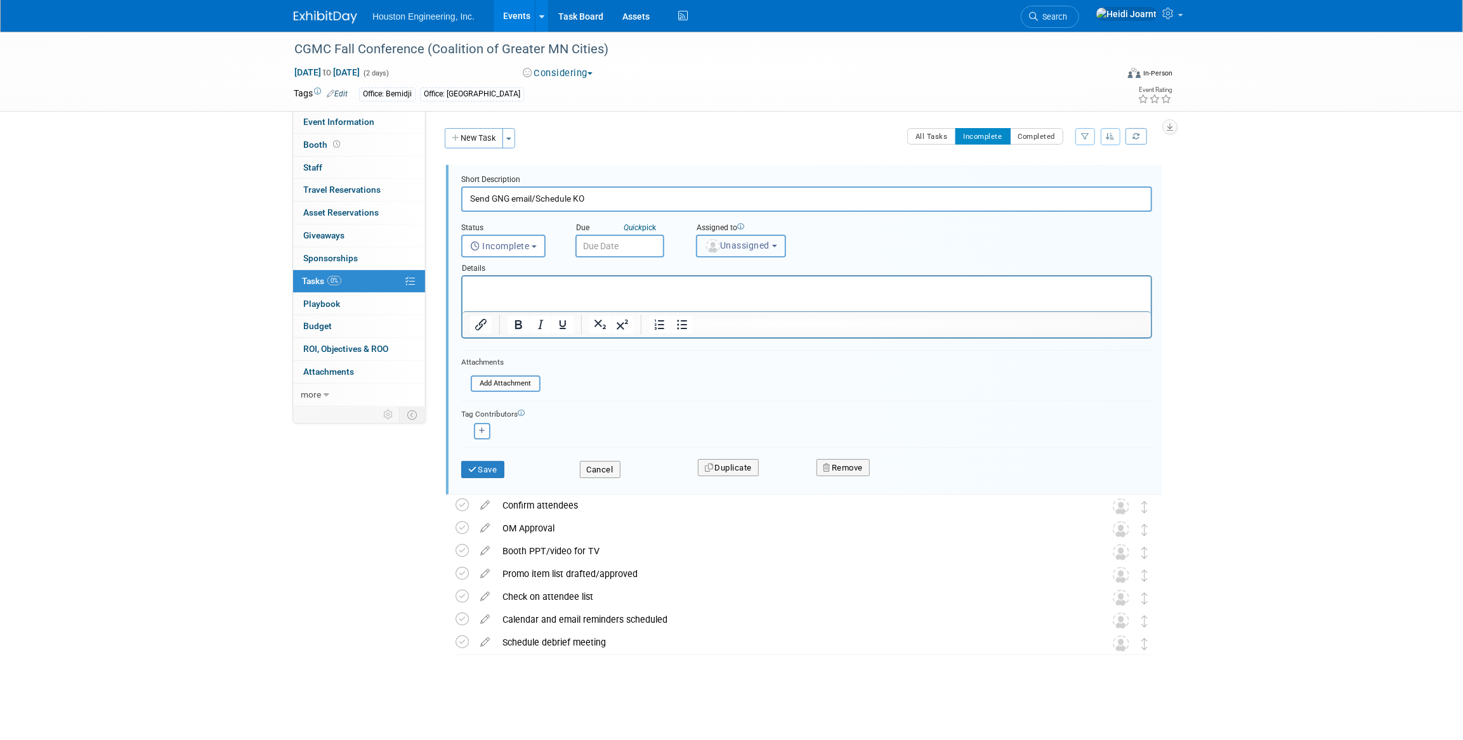
click at [760, 241] on span "Unassigned" at bounding box center [737, 245] width 65 height 10
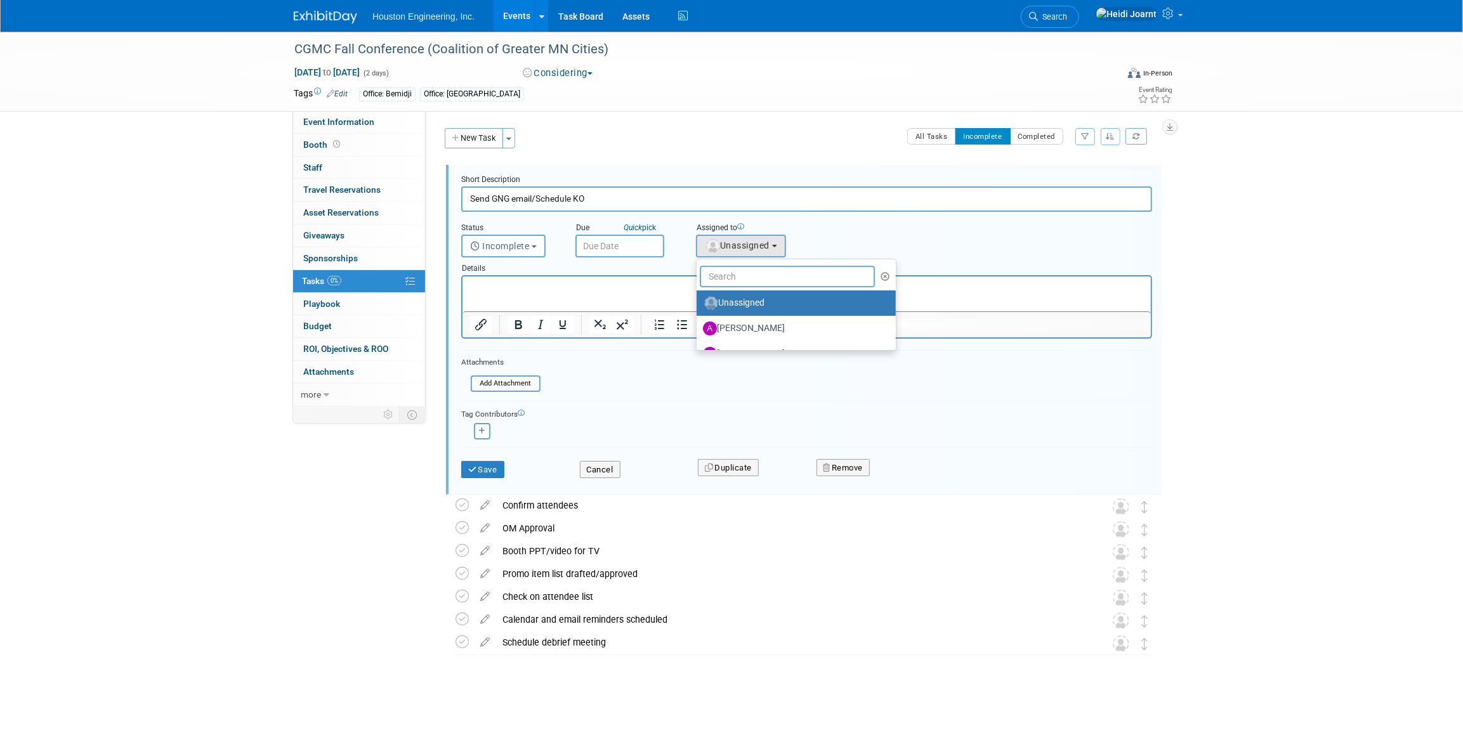
click at [749, 274] on input "text" at bounding box center [787, 277] width 175 height 22
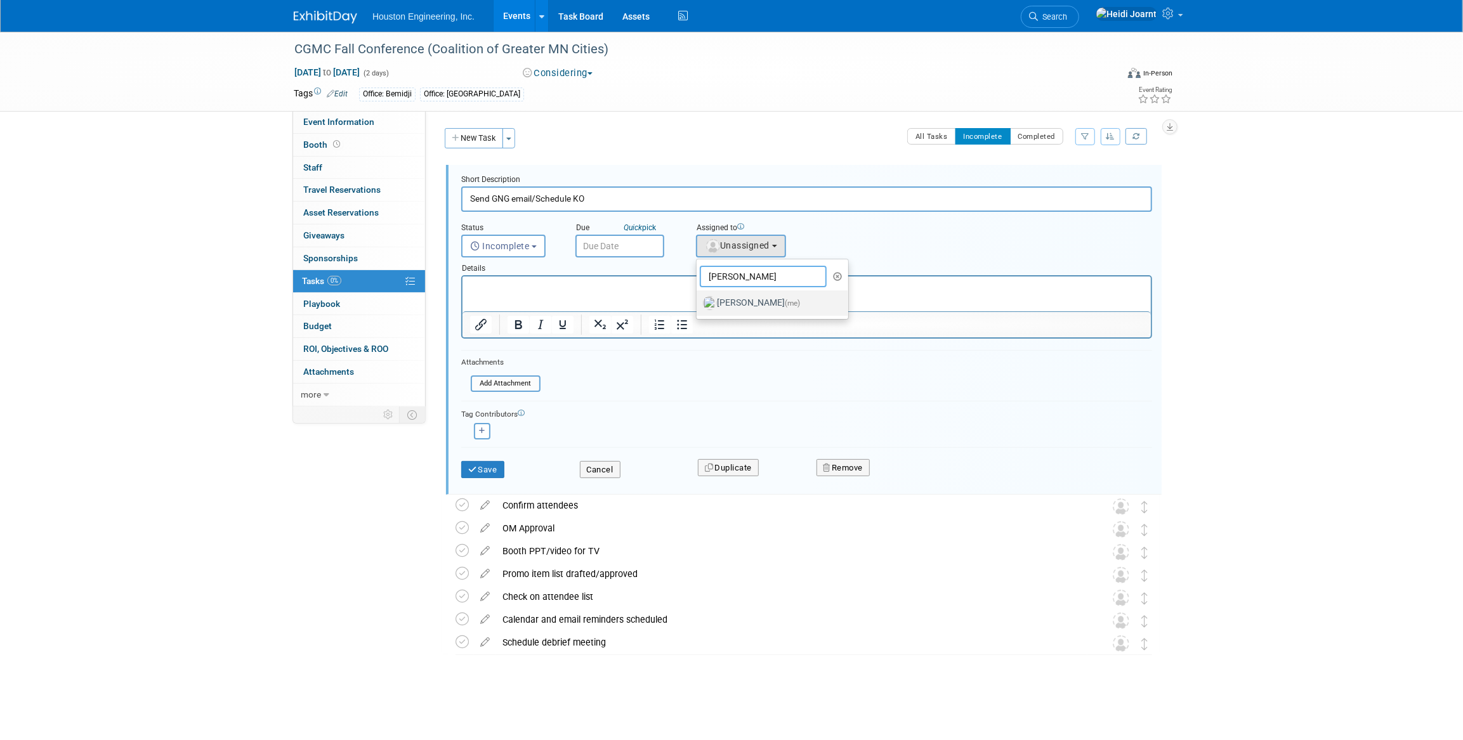
type input "heidi"
click at [749, 309] on label "Heidi Joarnt (me)" at bounding box center [769, 303] width 133 height 20
click at [699, 306] on input "Heidi Joarnt (me)" at bounding box center [694, 302] width 8 height 8
select select "6d2580fd-cc23-403a-9f47-834f17e7f51f"
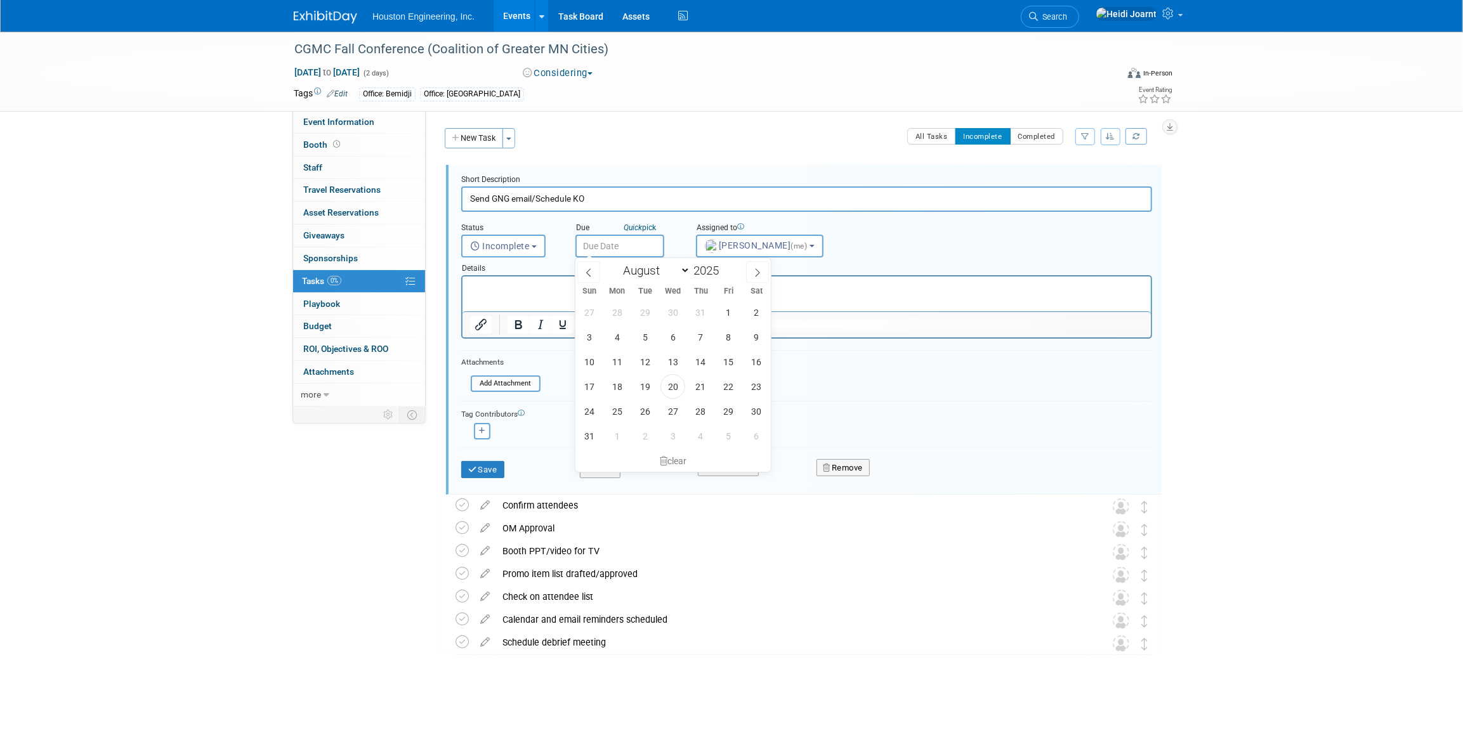
click at [637, 249] on input "text" at bounding box center [620, 246] width 89 height 23
click at [756, 272] on icon at bounding box center [757, 272] width 9 height 9
select select "8"
click at [731, 383] on span "26" at bounding box center [728, 386] width 25 height 25
type input "[DATE]"
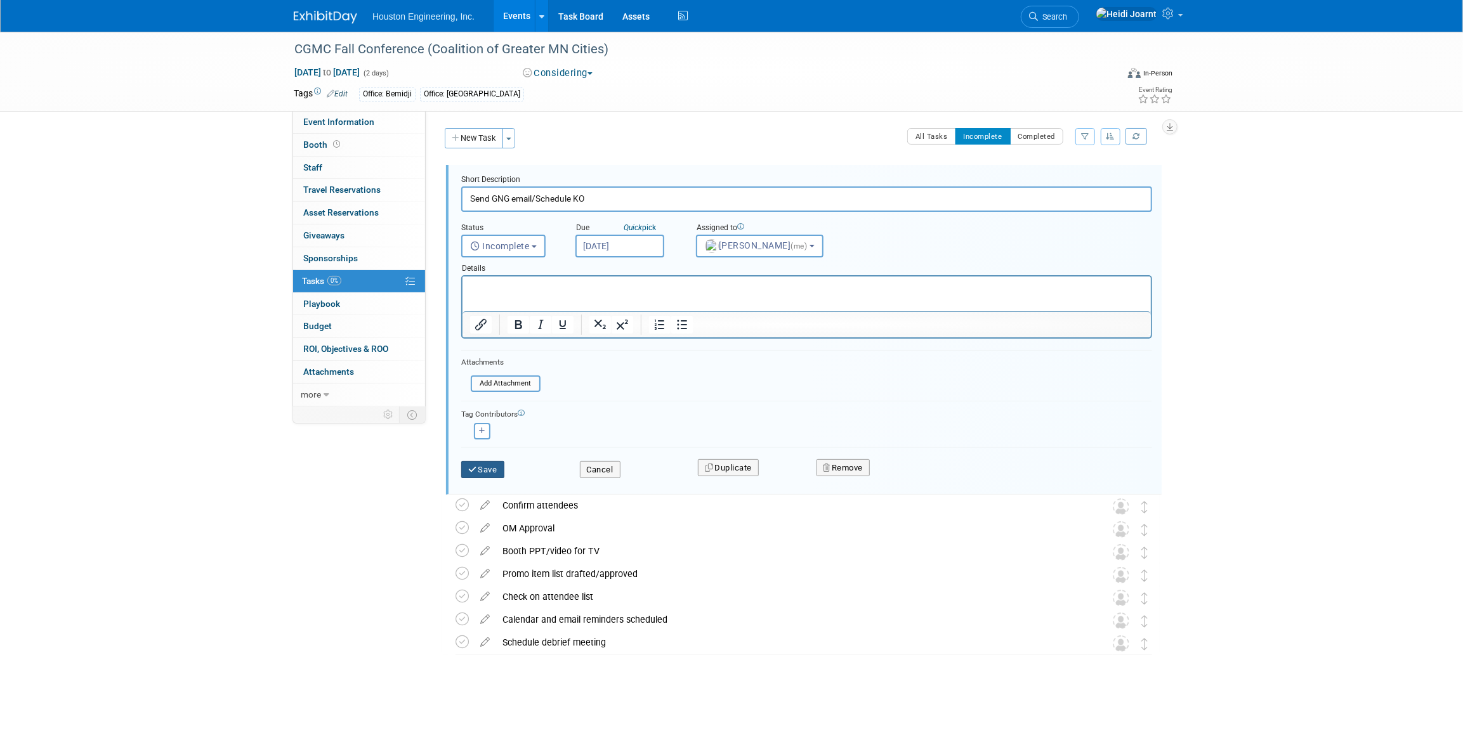
click at [499, 465] on button "Save" at bounding box center [482, 470] width 43 height 18
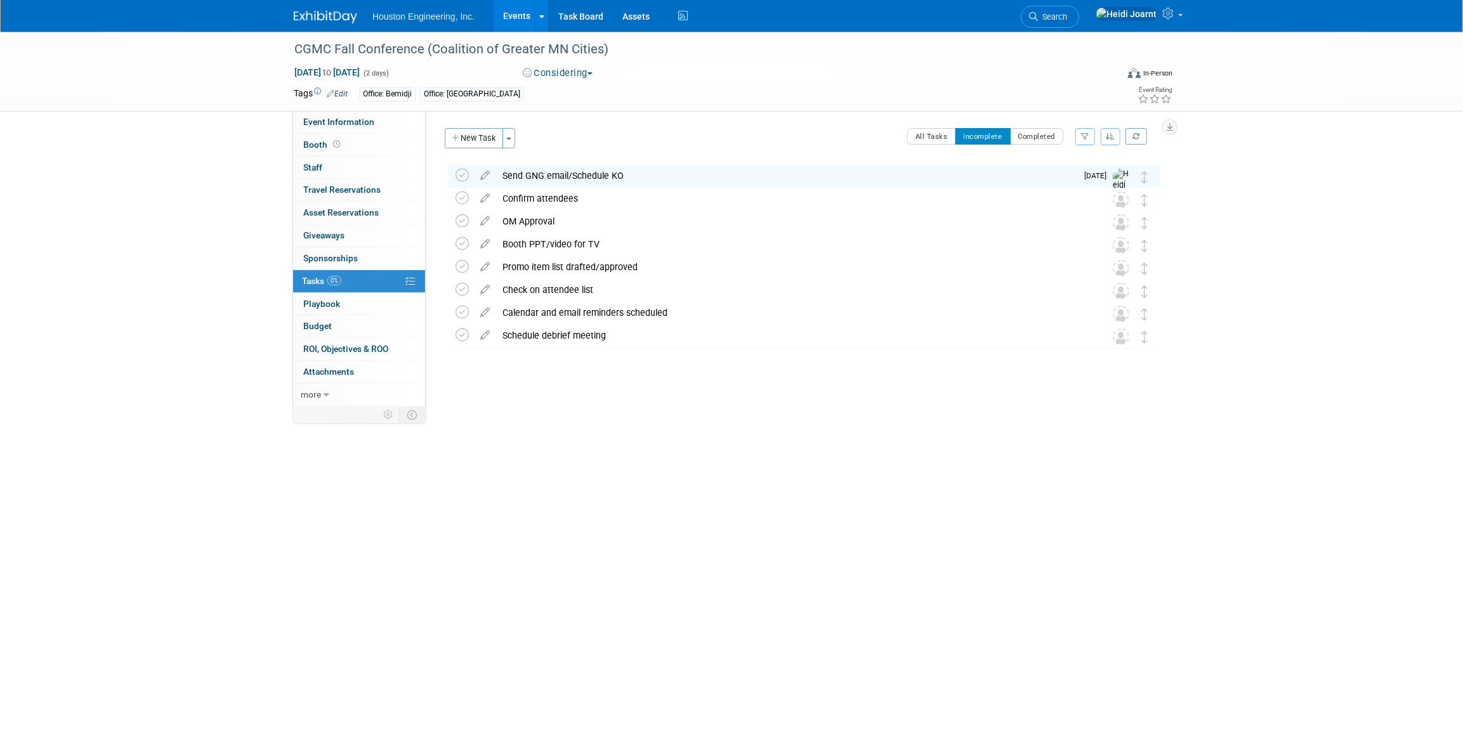
click at [515, 16] on link "Events" at bounding box center [517, 16] width 46 height 32
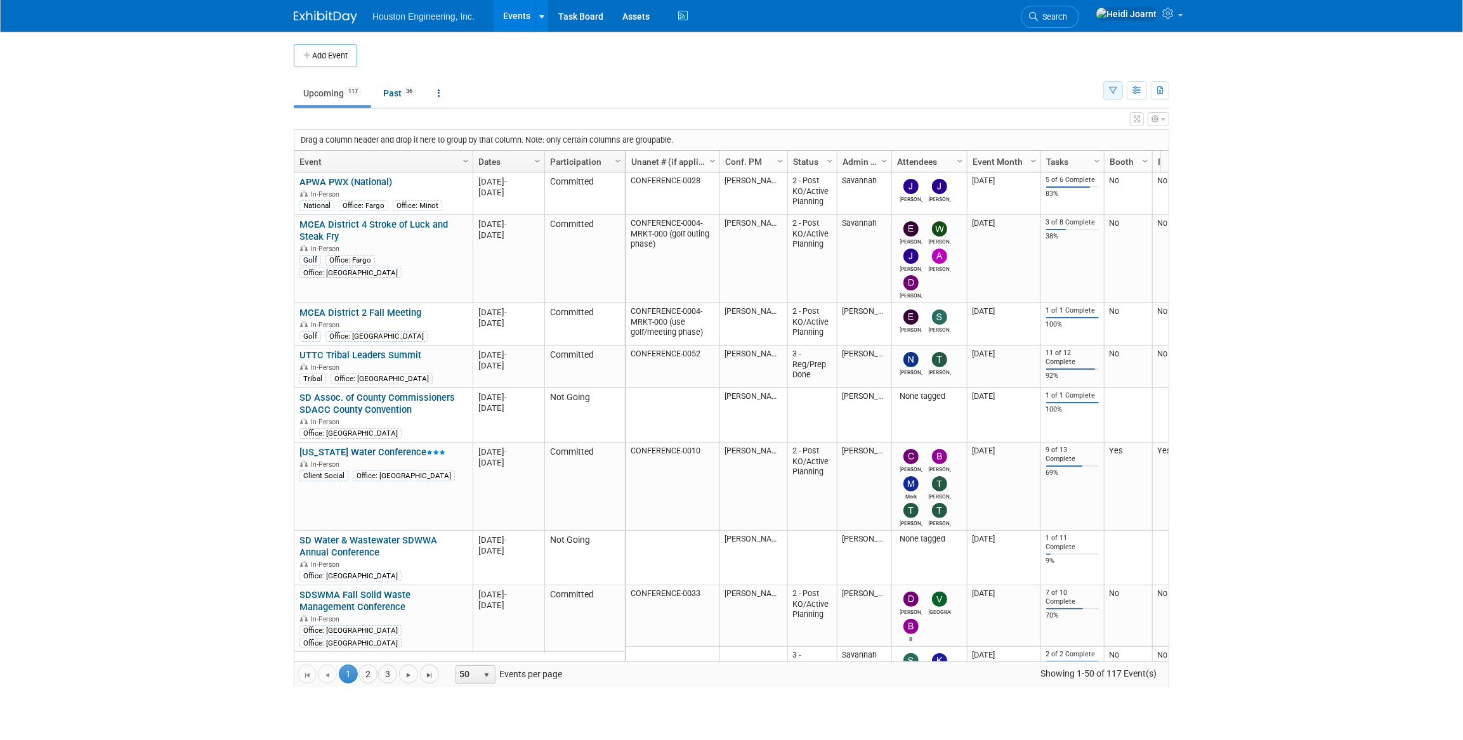
click at [1111, 95] on button "button" at bounding box center [1113, 90] width 20 height 18
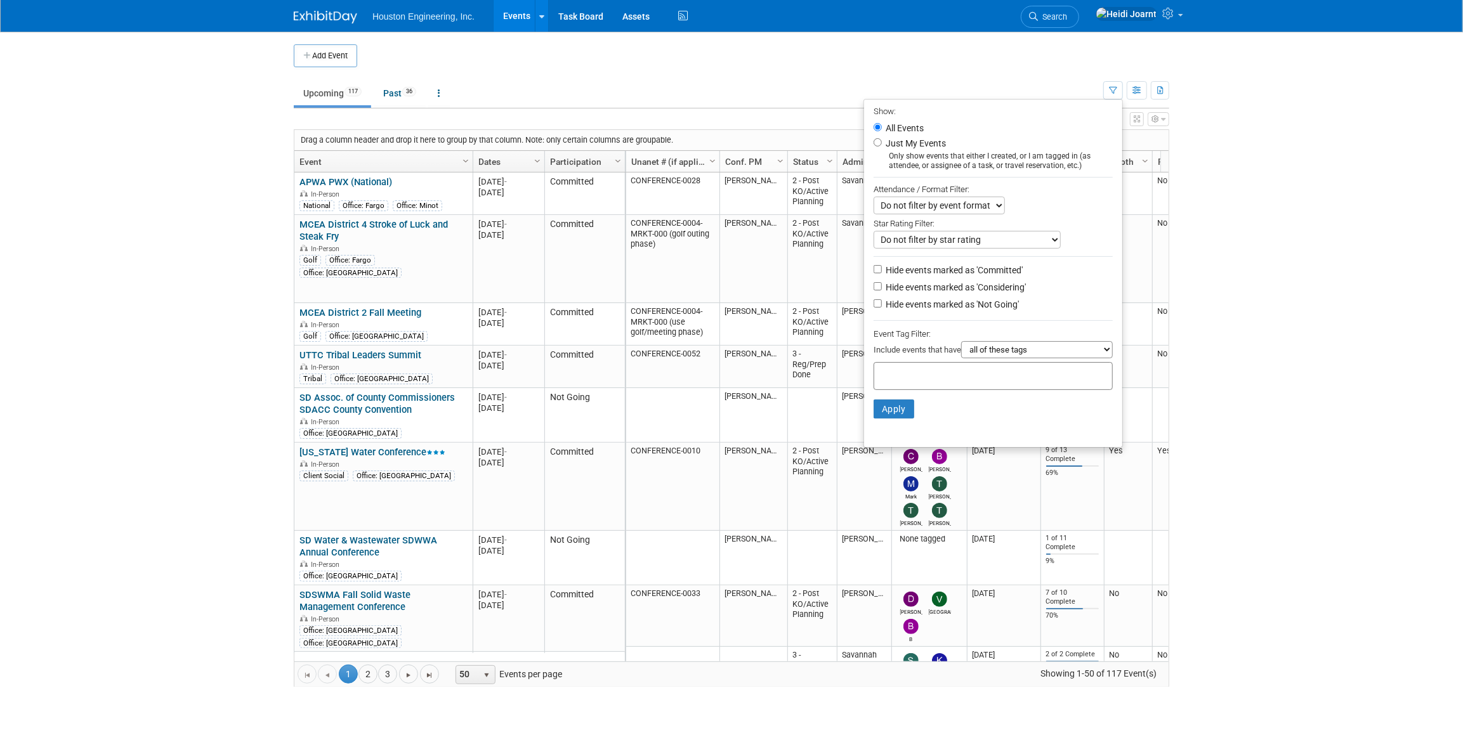
click at [931, 304] on label "Hide events marked as 'Not Going'" at bounding box center [951, 304] width 136 height 13
click at [882, 304] on input "Hide events marked as 'Not Going'" at bounding box center [878, 303] width 8 height 8
checkbox input "true"
click at [885, 409] on button "Apply" at bounding box center [894, 409] width 41 height 19
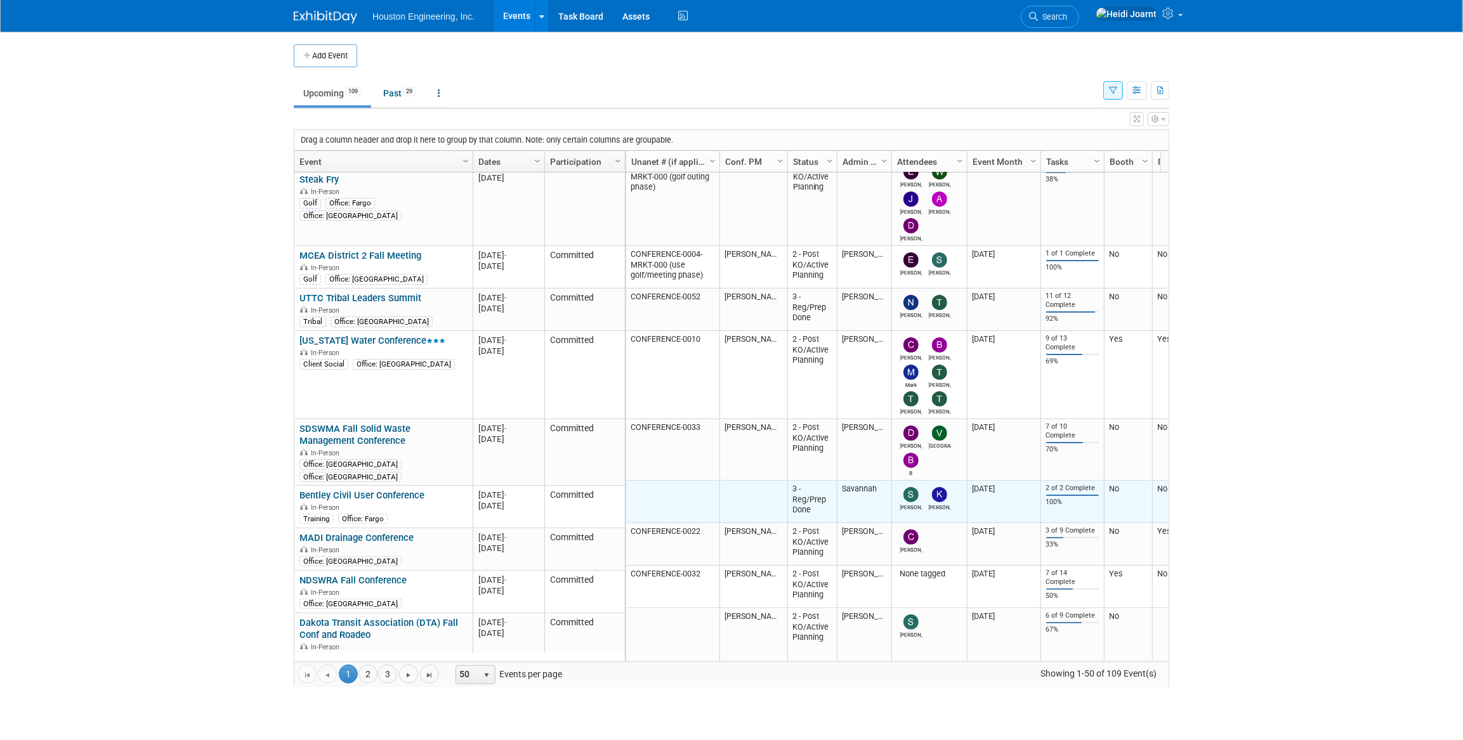
scroll to position [115, 0]
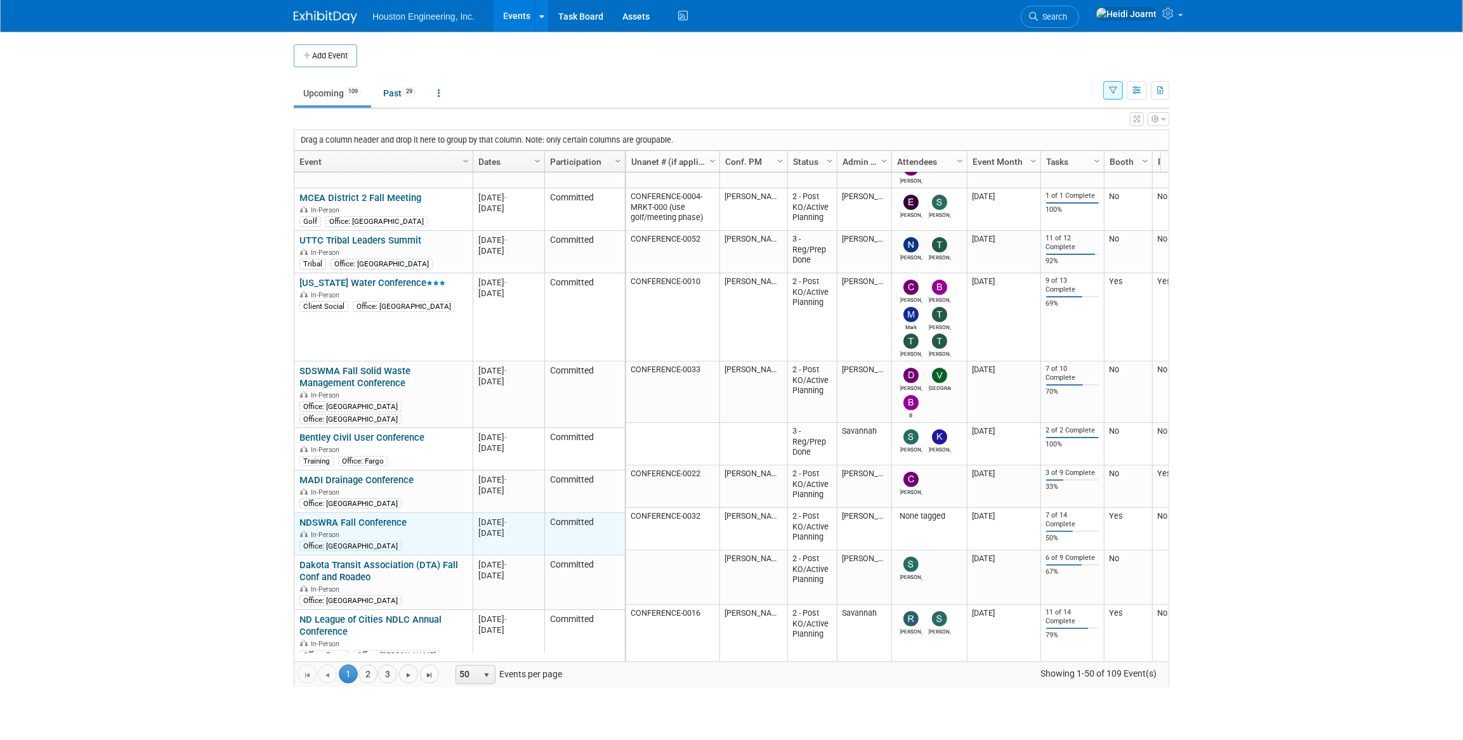
click at [364, 517] on link "NDSWRA Fall Conference" at bounding box center [352, 522] width 107 height 11
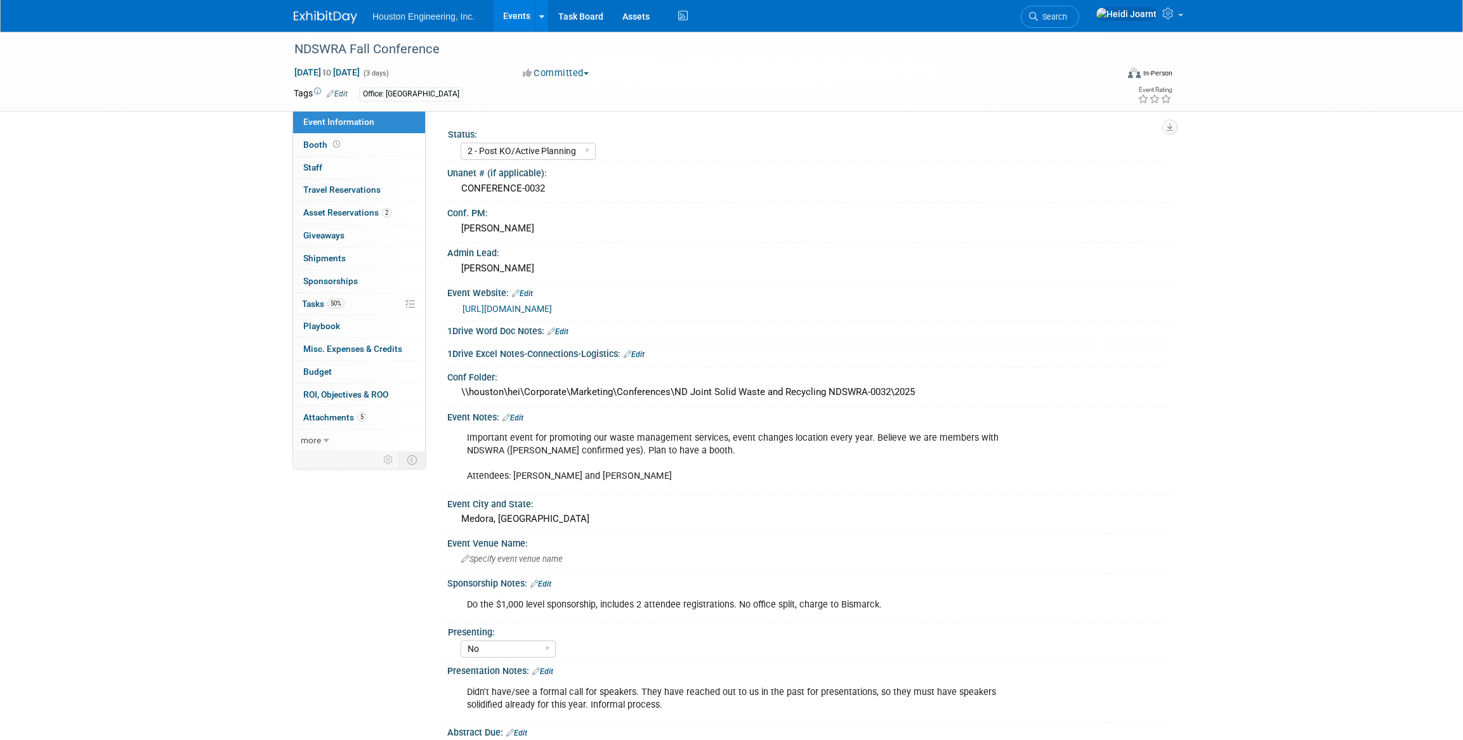
select select "2 - Post KO/Active Planning"
select select "No"
select select "Mun. Infrastructure"
click at [360, 168] on link "0 Staff 0" at bounding box center [359, 168] width 132 height 22
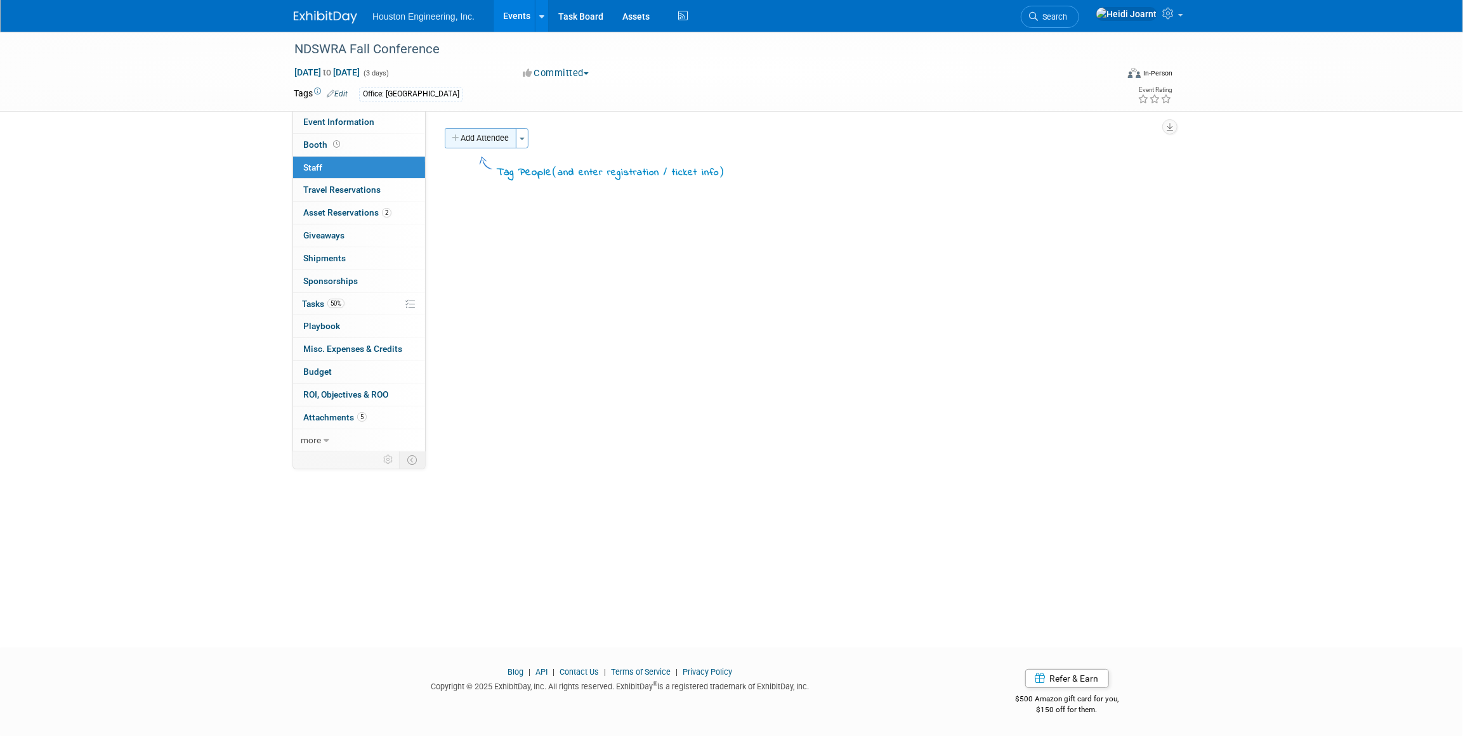
click at [482, 142] on button "Add Attendee" at bounding box center [481, 138] width 72 height 20
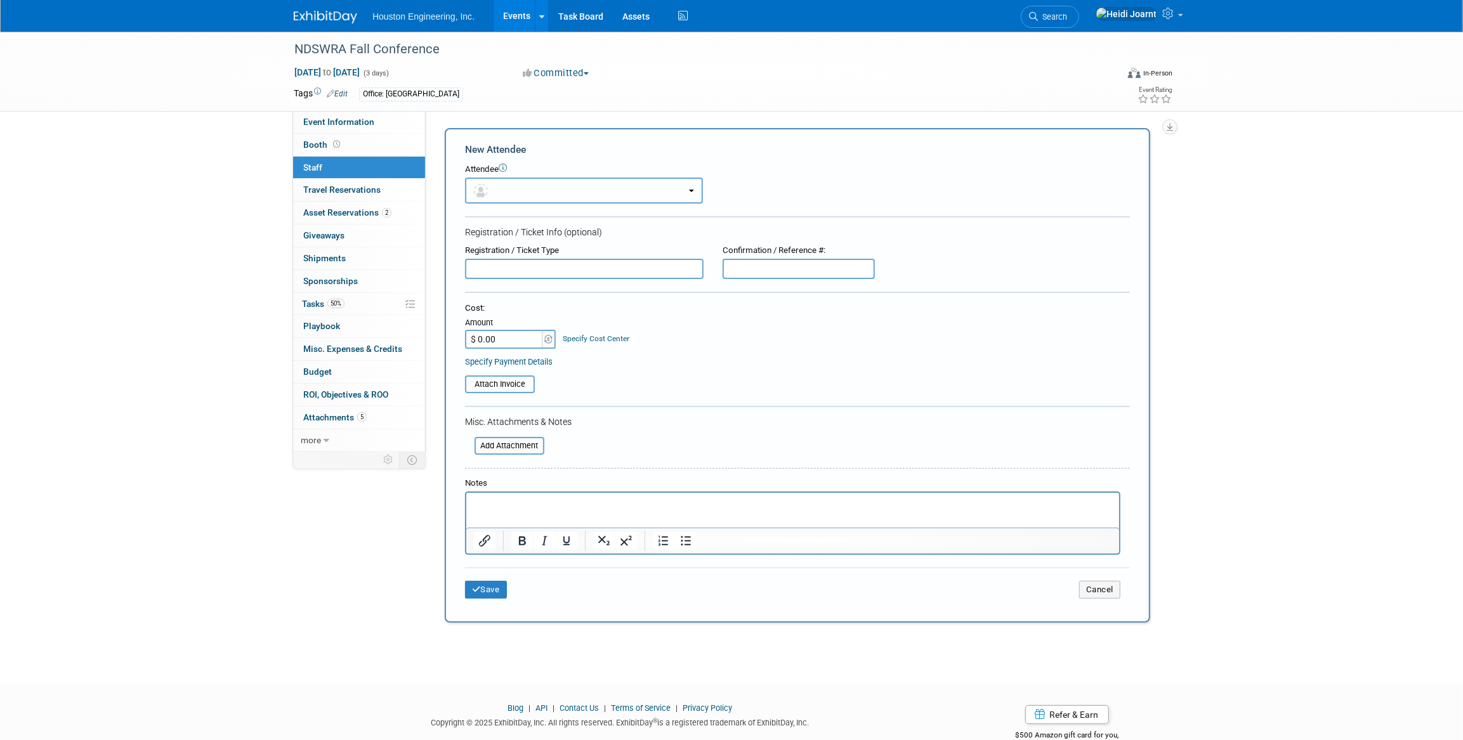
click at [506, 187] on button "button" at bounding box center [584, 191] width 238 height 26
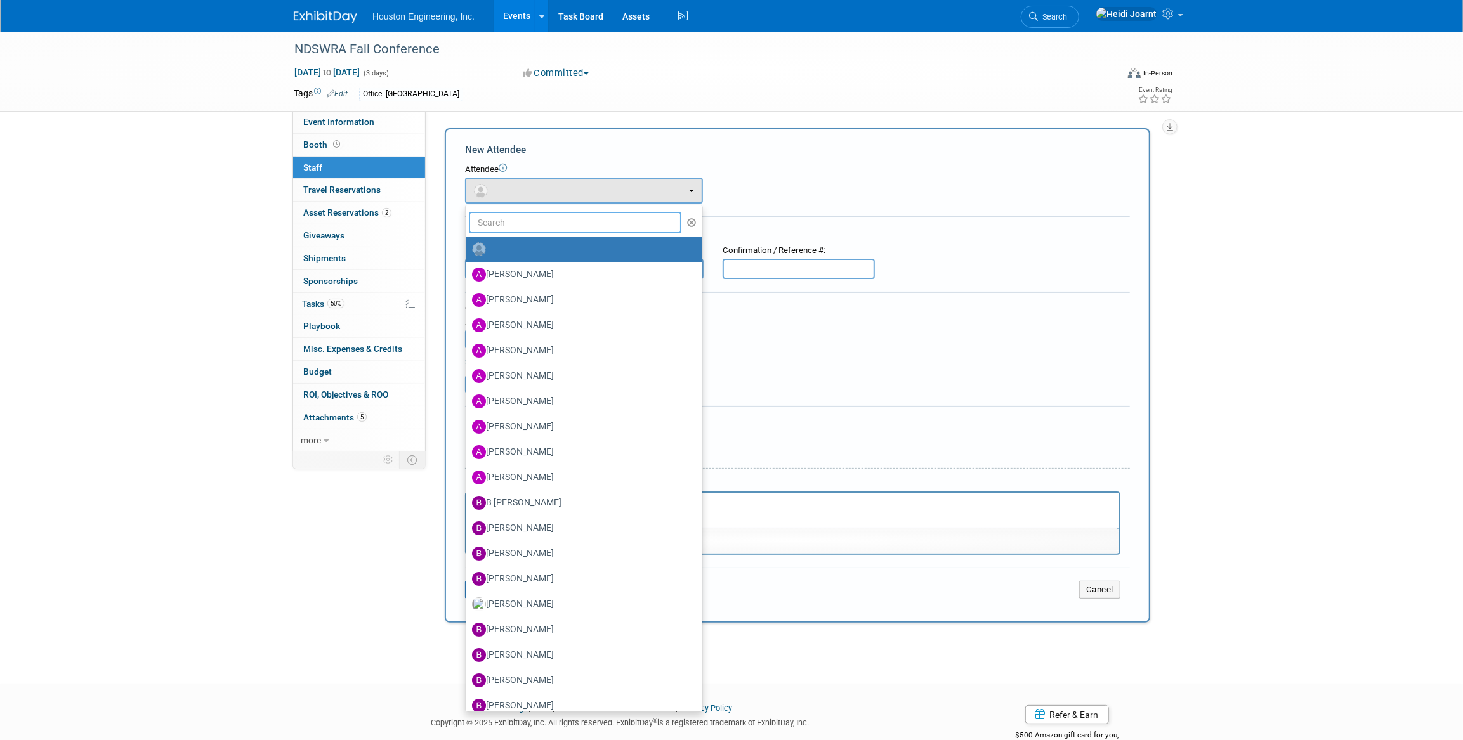
click at [525, 215] on input "text" at bounding box center [575, 223] width 213 height 22
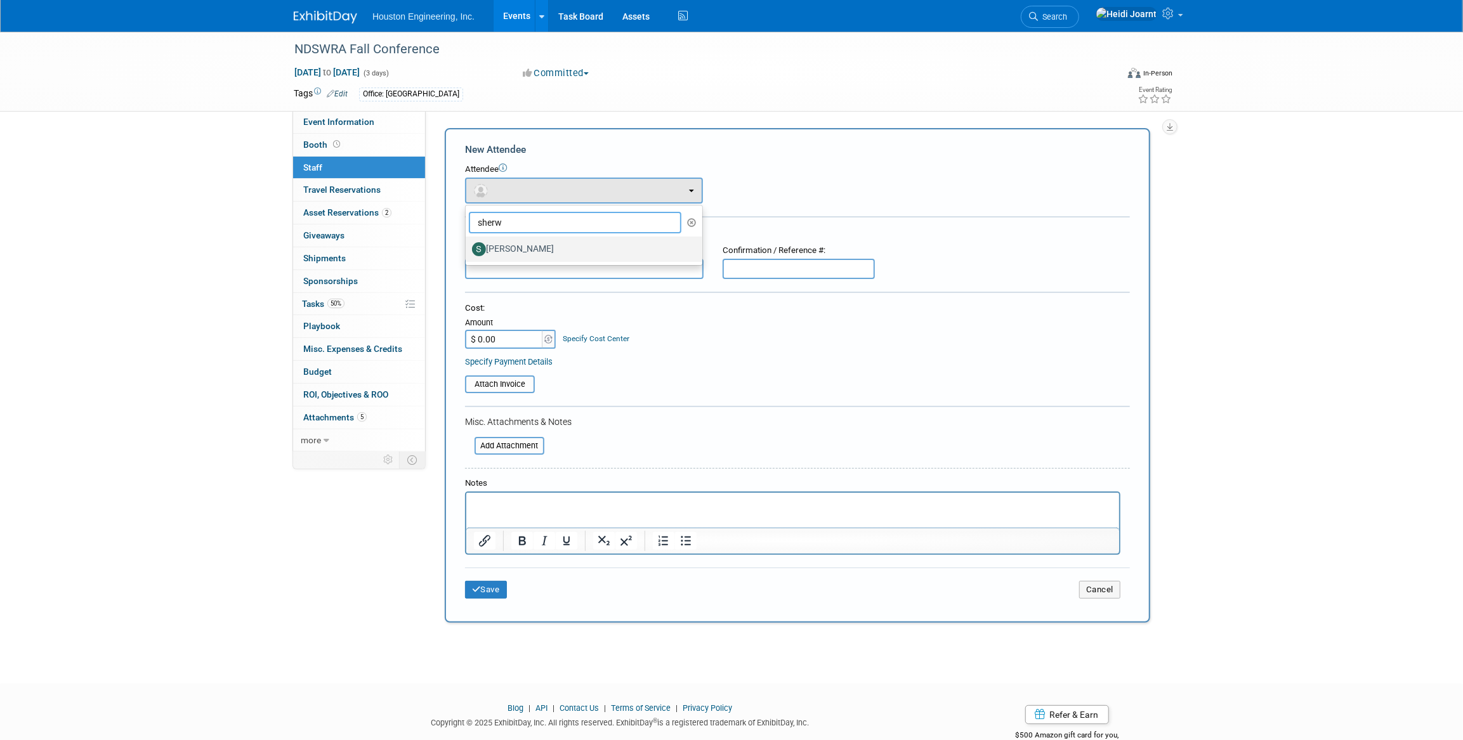
type input "sherw"
click at [547, 252] on label "[PERSON_NAME]" at bounding box center [581, 249] width 218 height 20
click at [468, 252] on input "[PERSON_NAME]" at bounding box center [463, 248] width 8 height 8
select select "7138c4b6-0c8b-4856-aea5-e9da6551a3df"
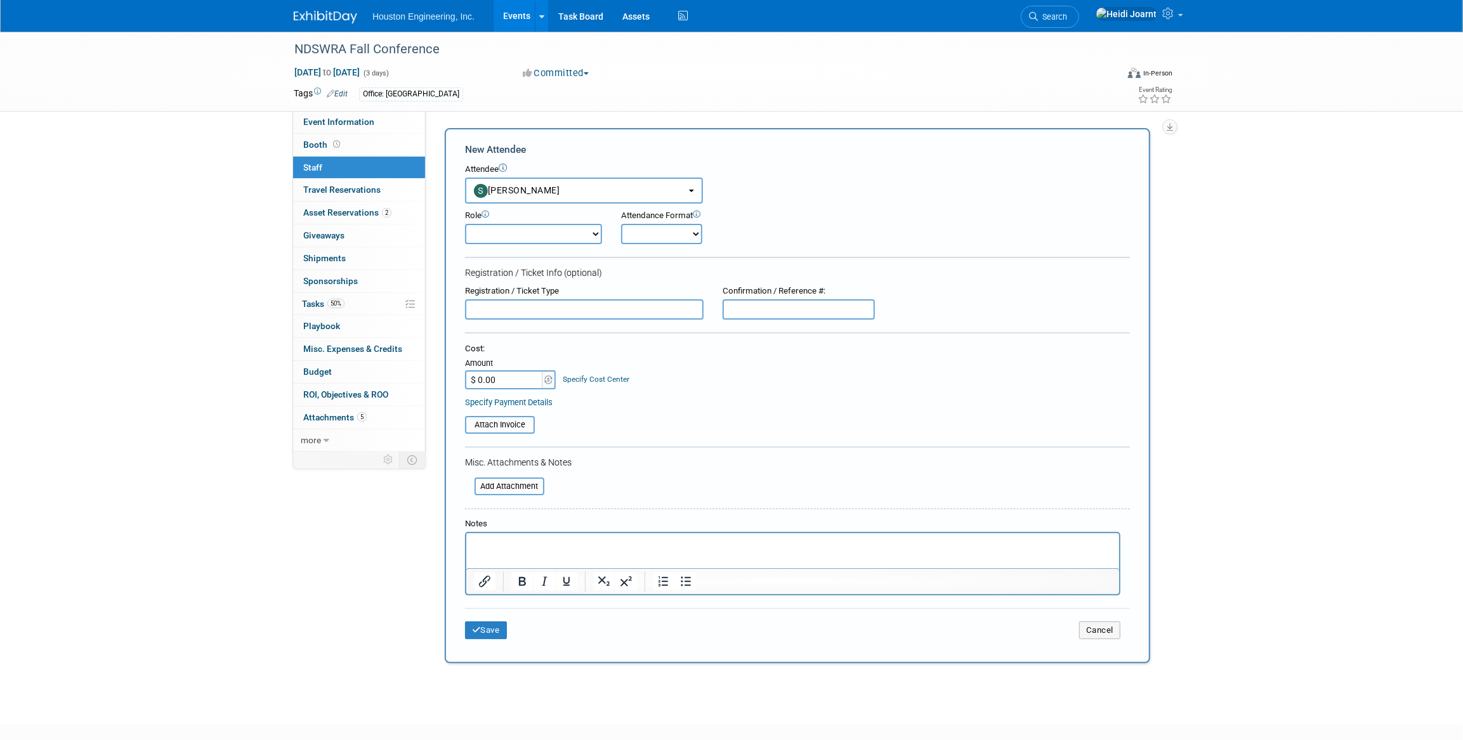
click at [519, 236] on select "Conf Attendee Conf PM Demonstrator Host Planner Presenter Sales Representative" at bounding box center [533, 234] width 137 height 20
select select "100"
click at [465, 224] on select "Conf Attendee Conf PM Demonstrator Host Planner Presenter Sales Representative" at bounding box center [533, 234] width 137 height 20
click at [484, 634] on button "Save" at bounding box center [486, 631] width 42 height 18
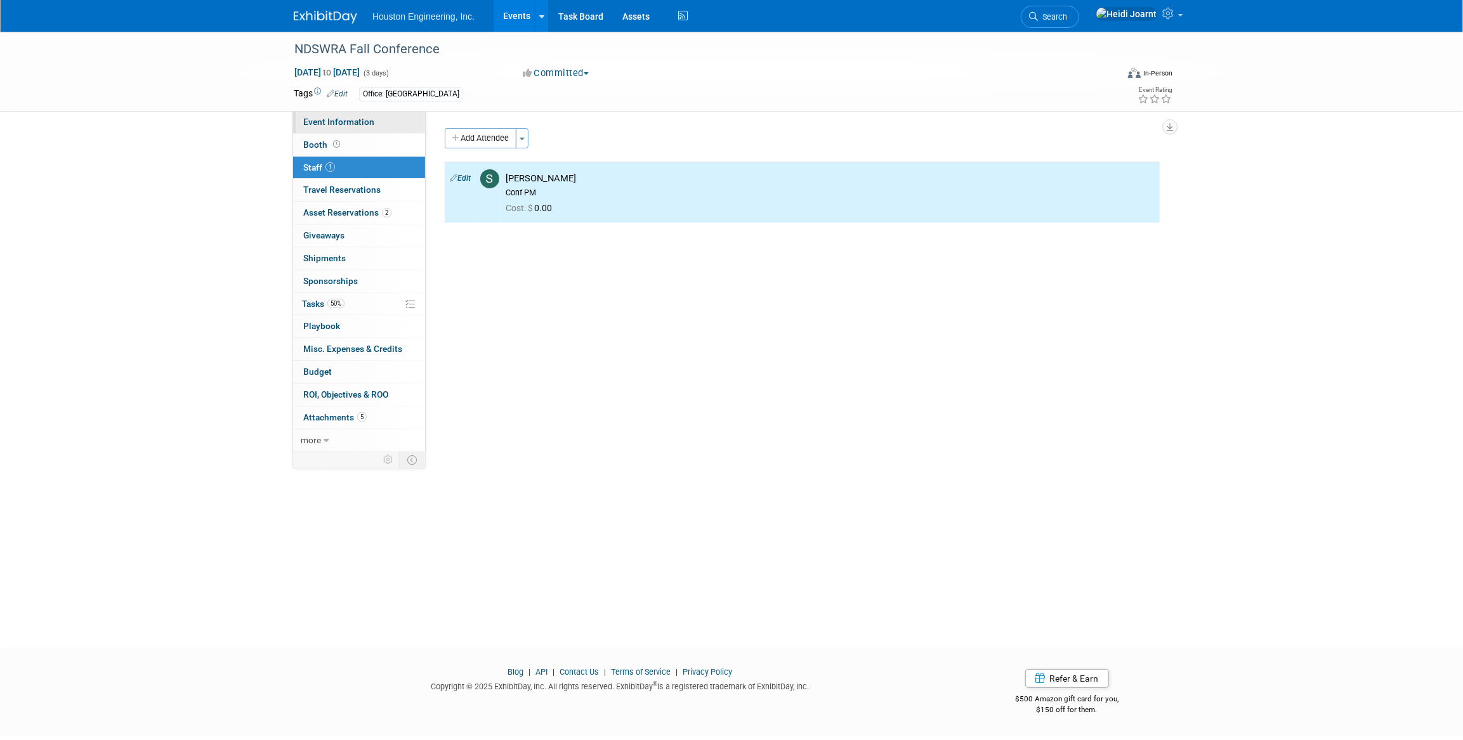
click at [369, 124] on span "Event Information" at bounding box center [338, 122] width 71 height 10
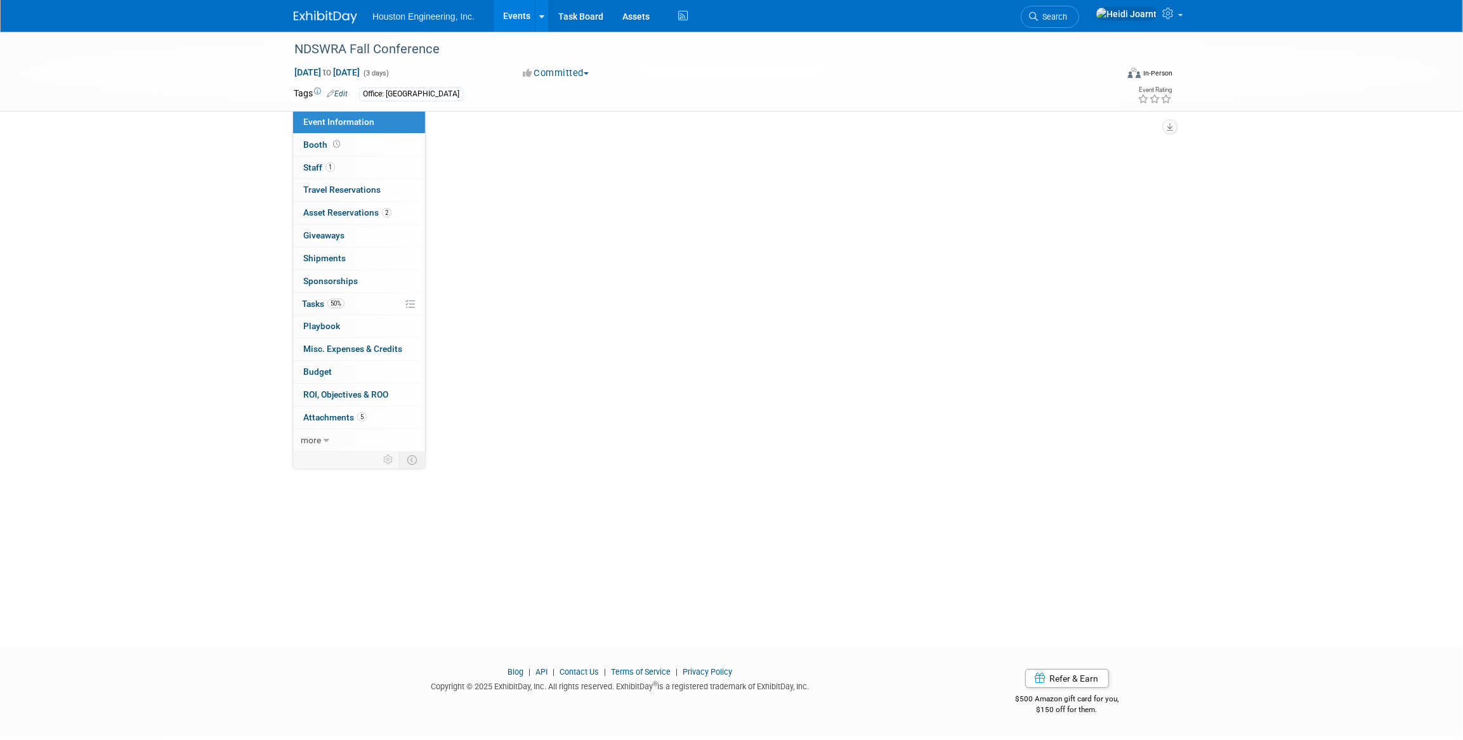
select select "2 - Post KO/Active Planning"
select select "No"
select select "Mun. Infrastructure"
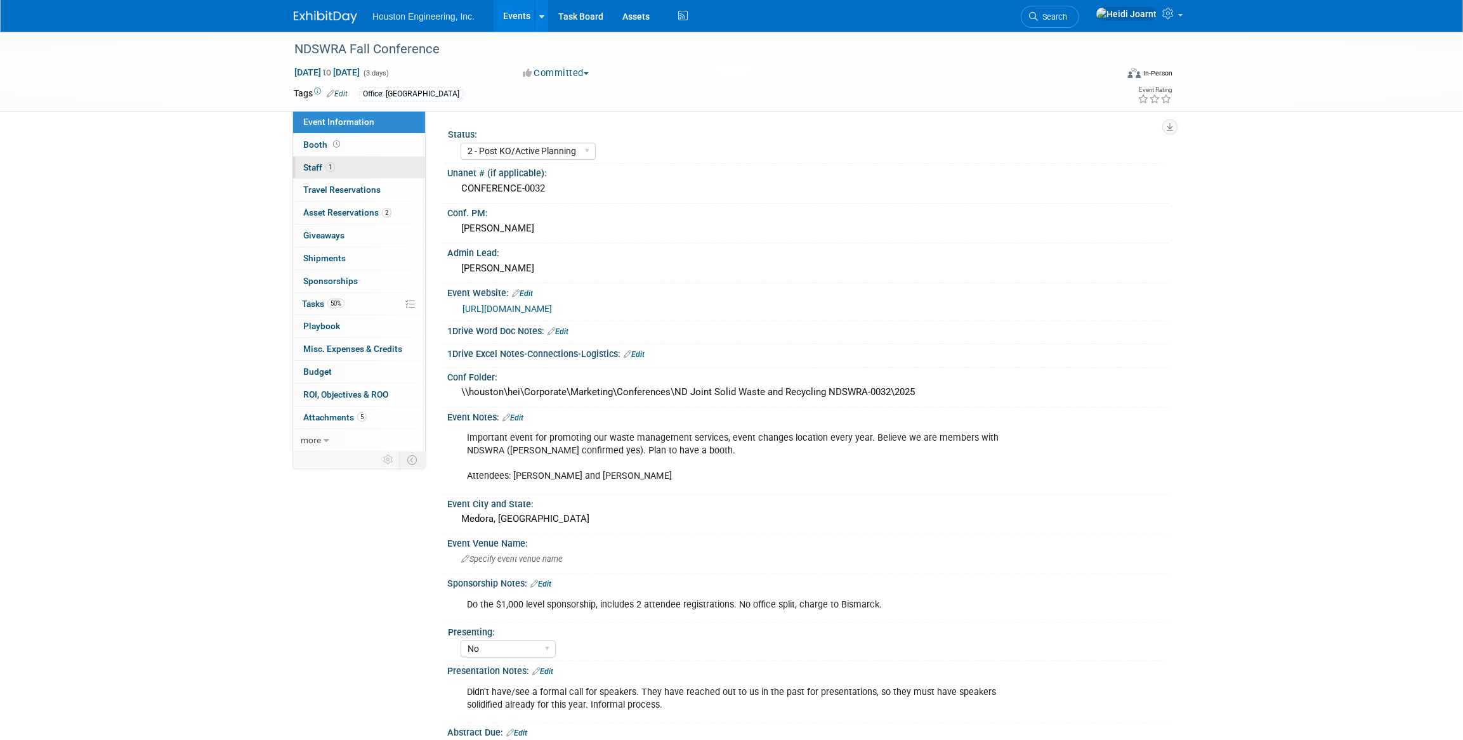
click at [363, 169] on link "1 Staff 1" at bounding box center [359, 168] width 132 height 22
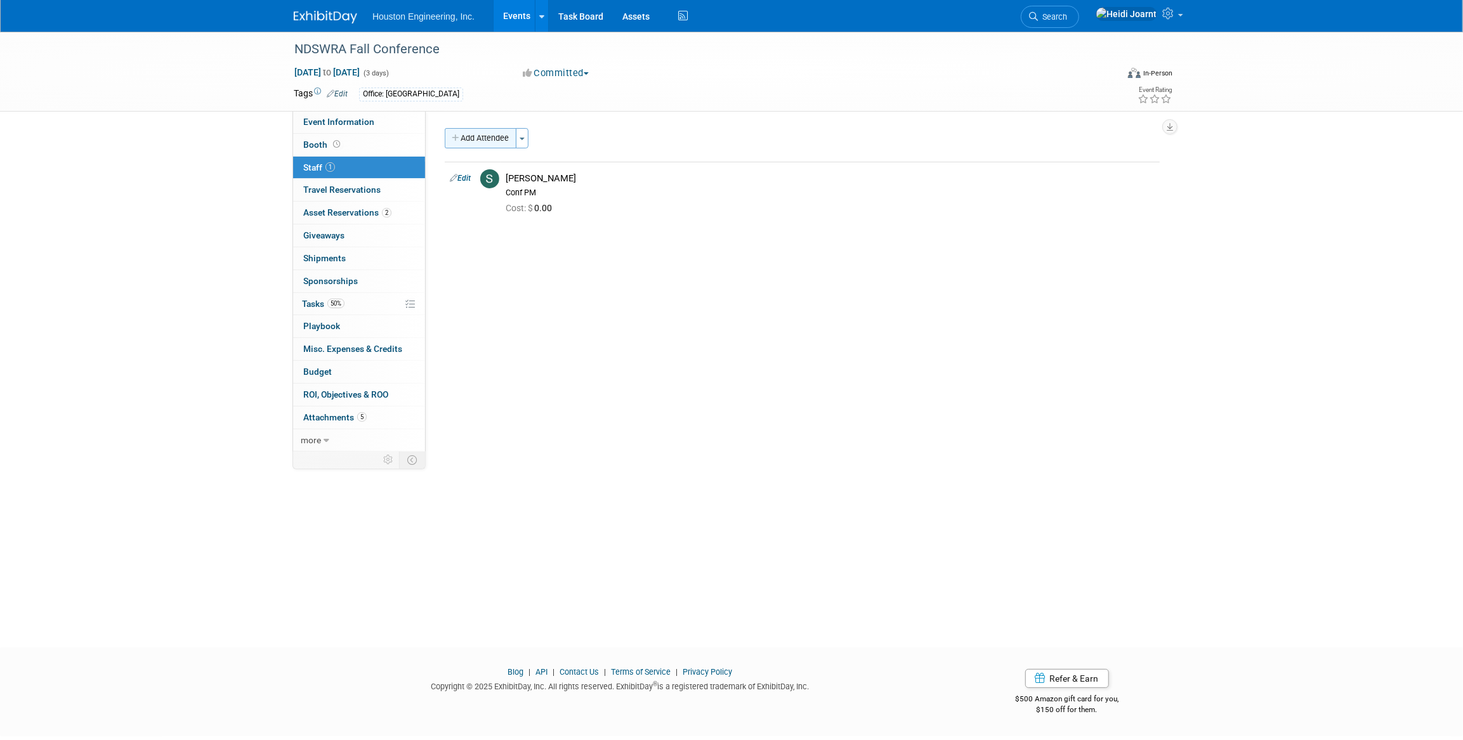
click at [502, 136] on button "Add Attendee" at bounding box center [481, 138] width 72 height 20
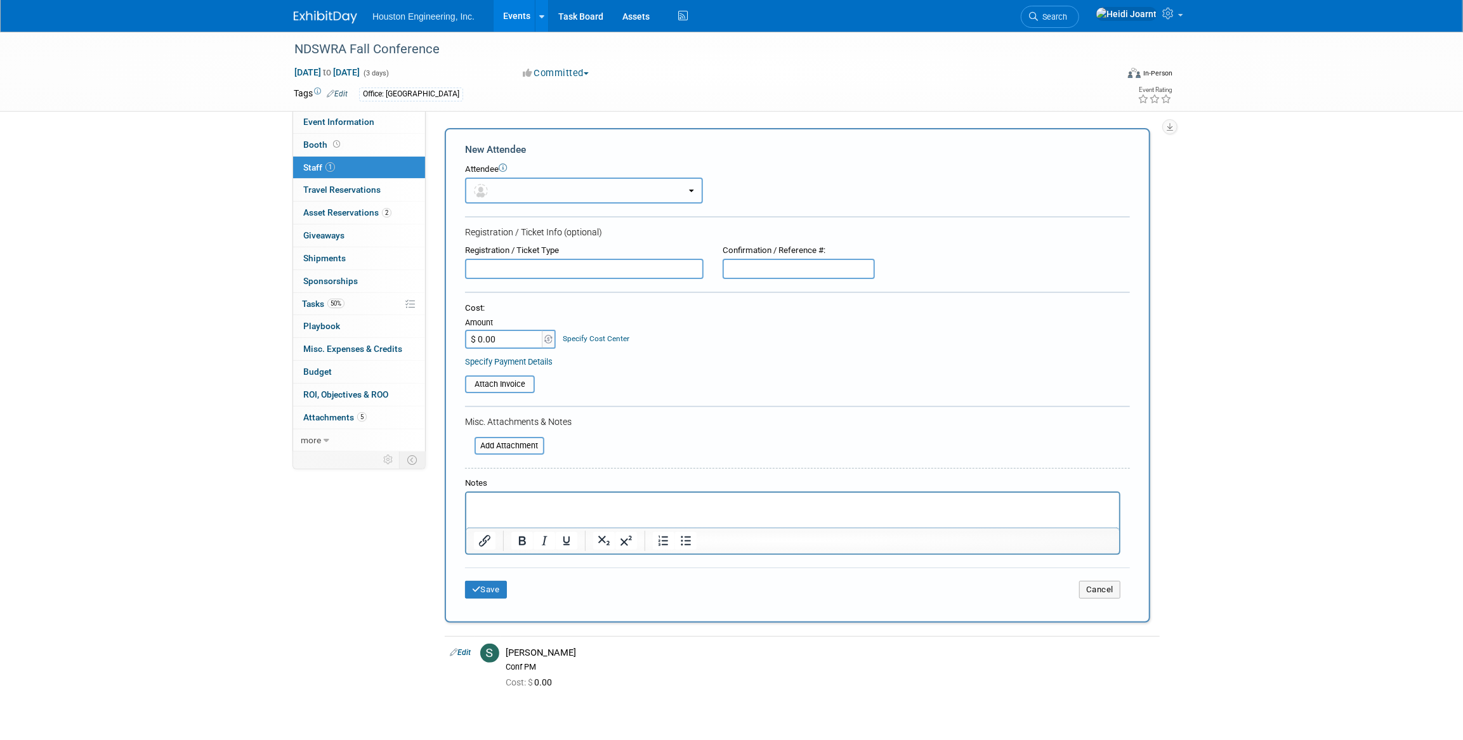
click at [526, 190] on button "button" at bounding box center [584, 191] width 238 height 26
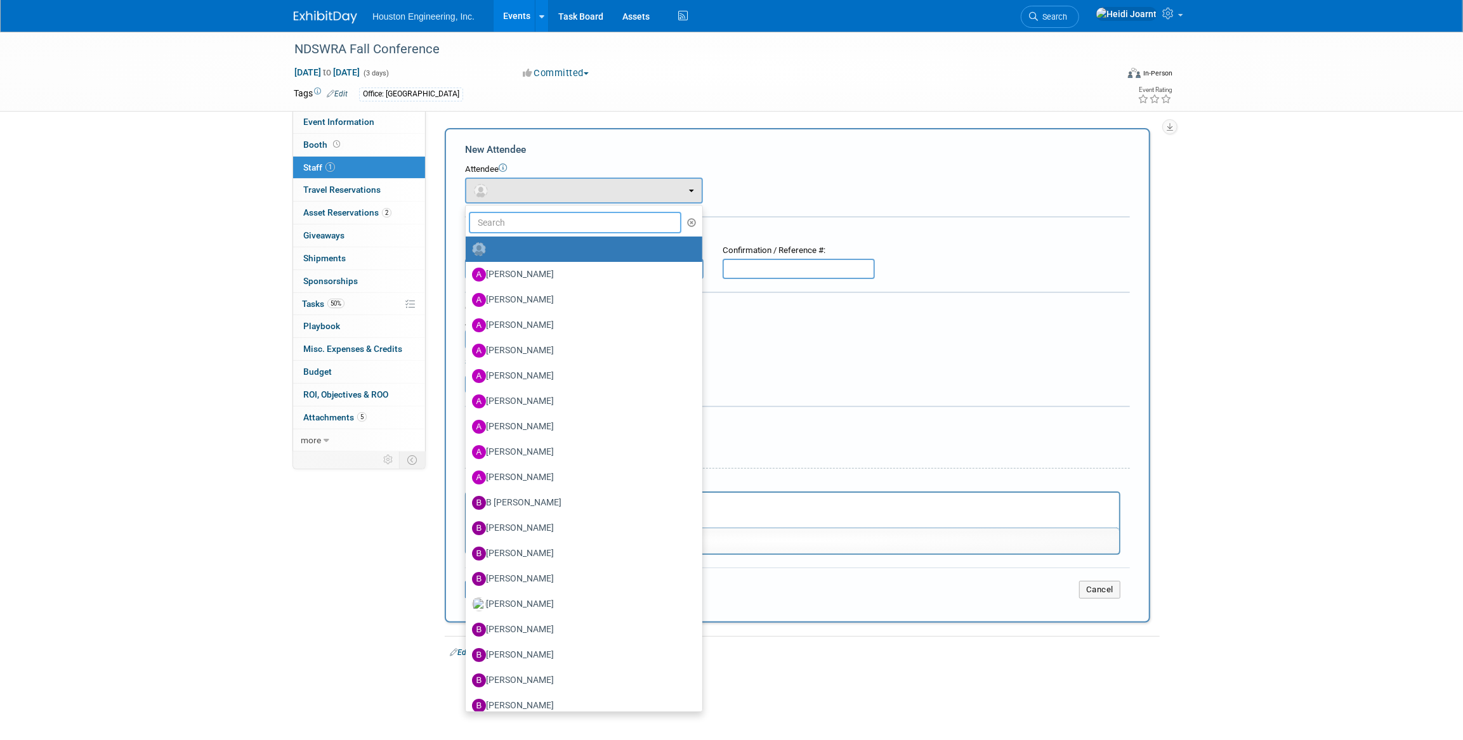
click at [523, 215] on input "text" at bounding box center [575, 223] width 213 height 22
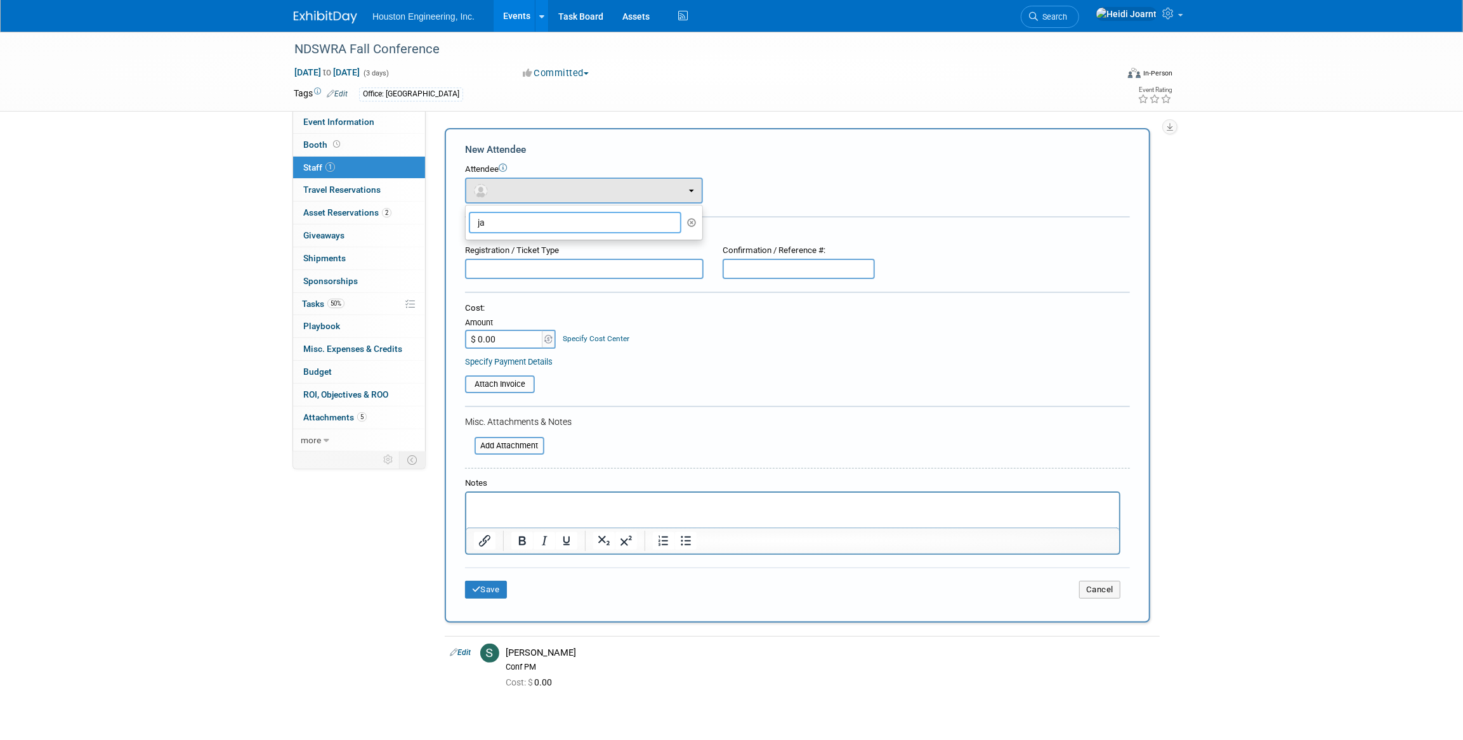
type input "j"
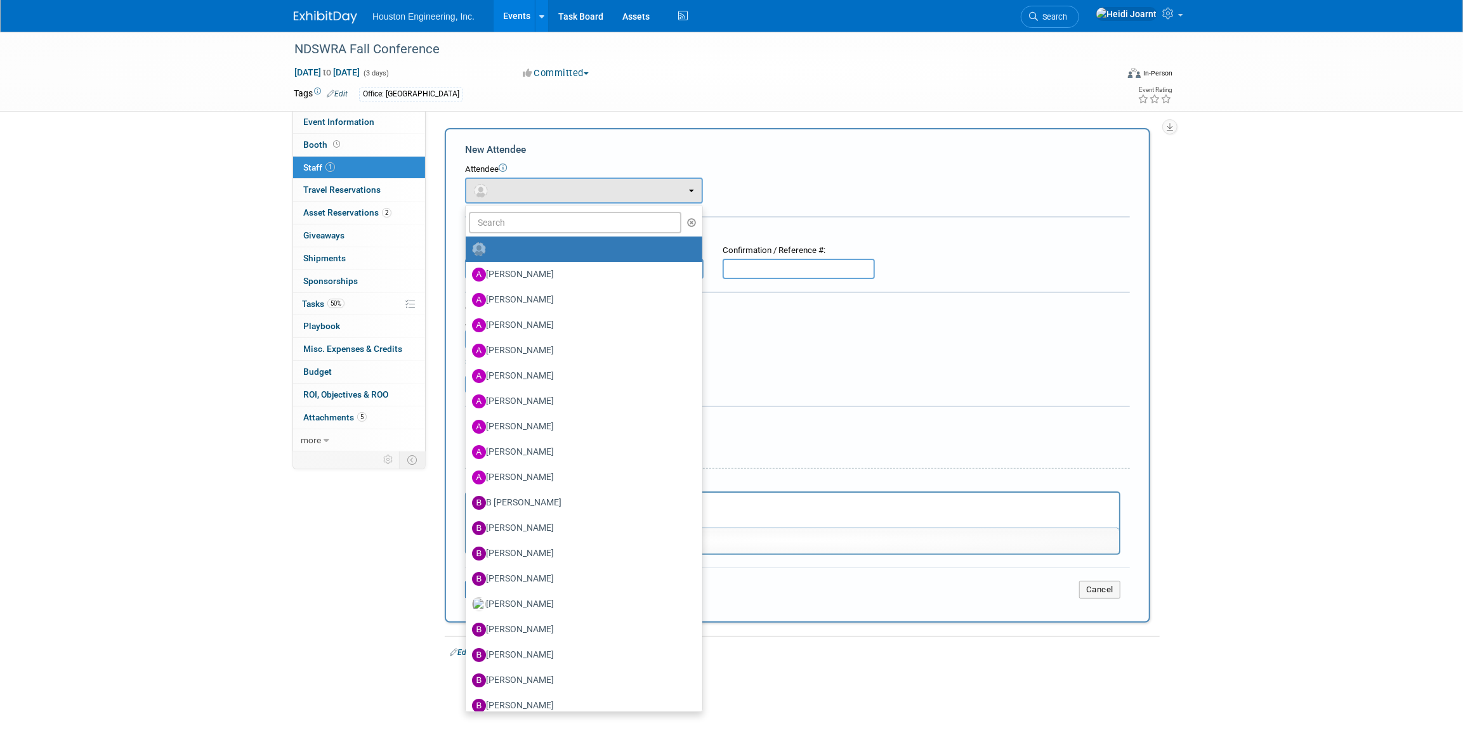
click at [761, 170] on div "Attendee" at bounding box center [797, 170] width 665 height 12
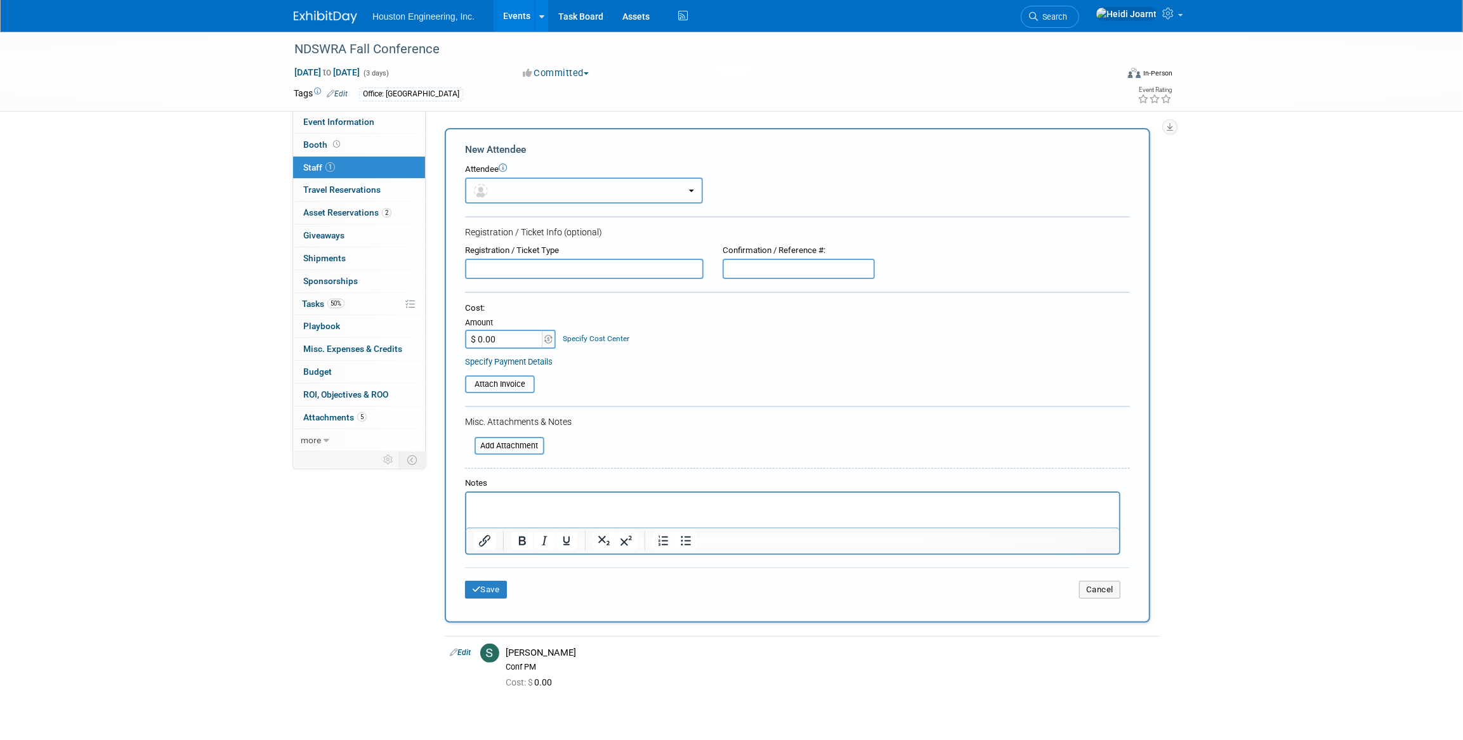
click at [578, 184] on button "button" at bounding box center [584, 191] width 238 height 26
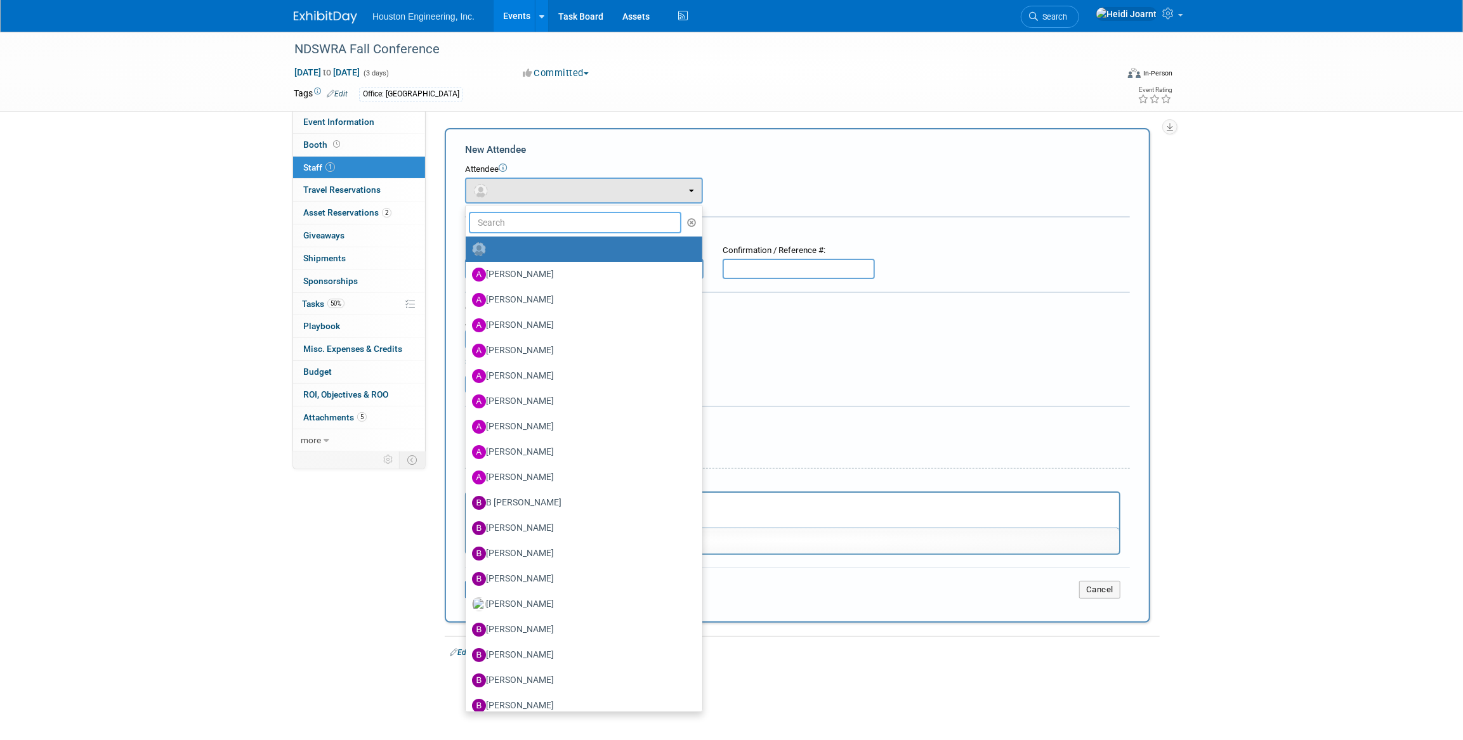
click at [577, 222] on input "text" at bounding box center [575, 223] width 213 height 22
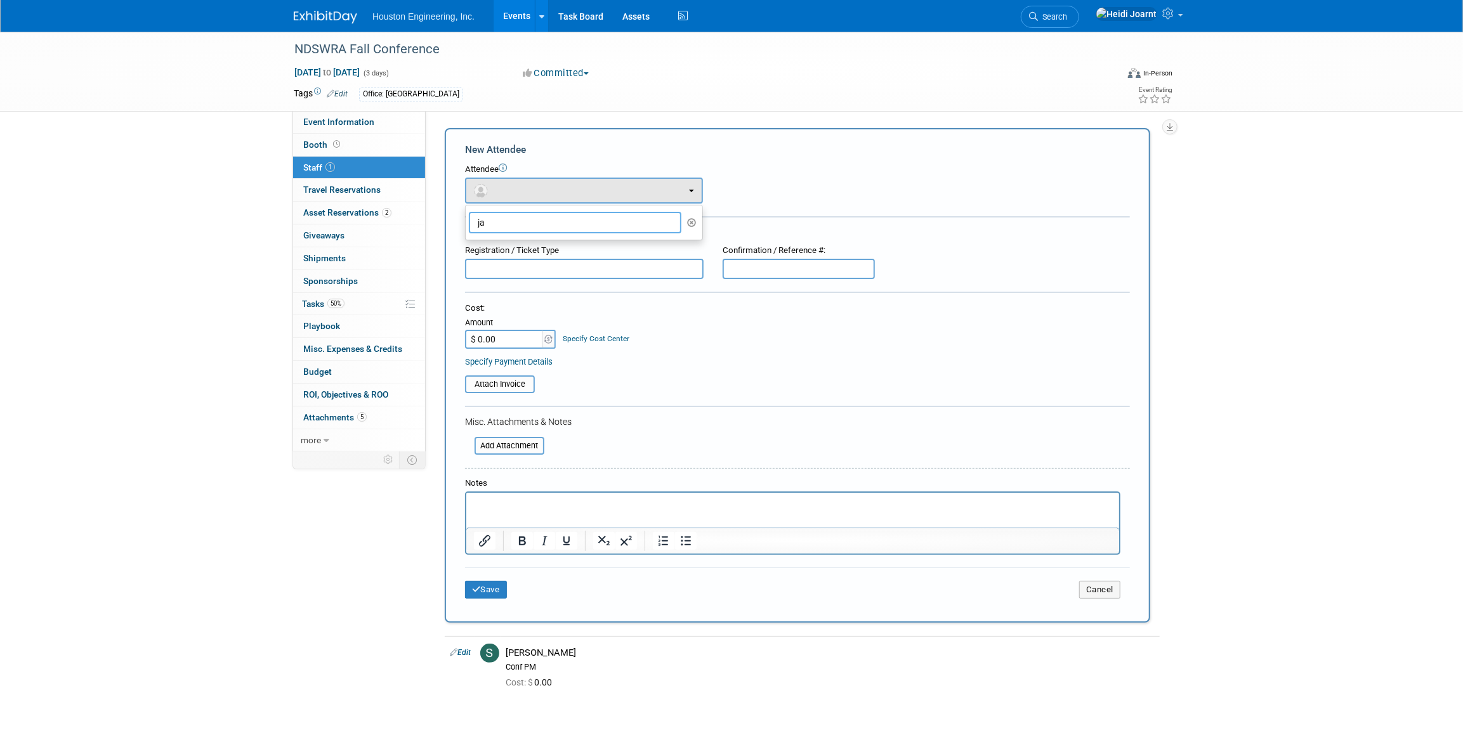
type input "j"
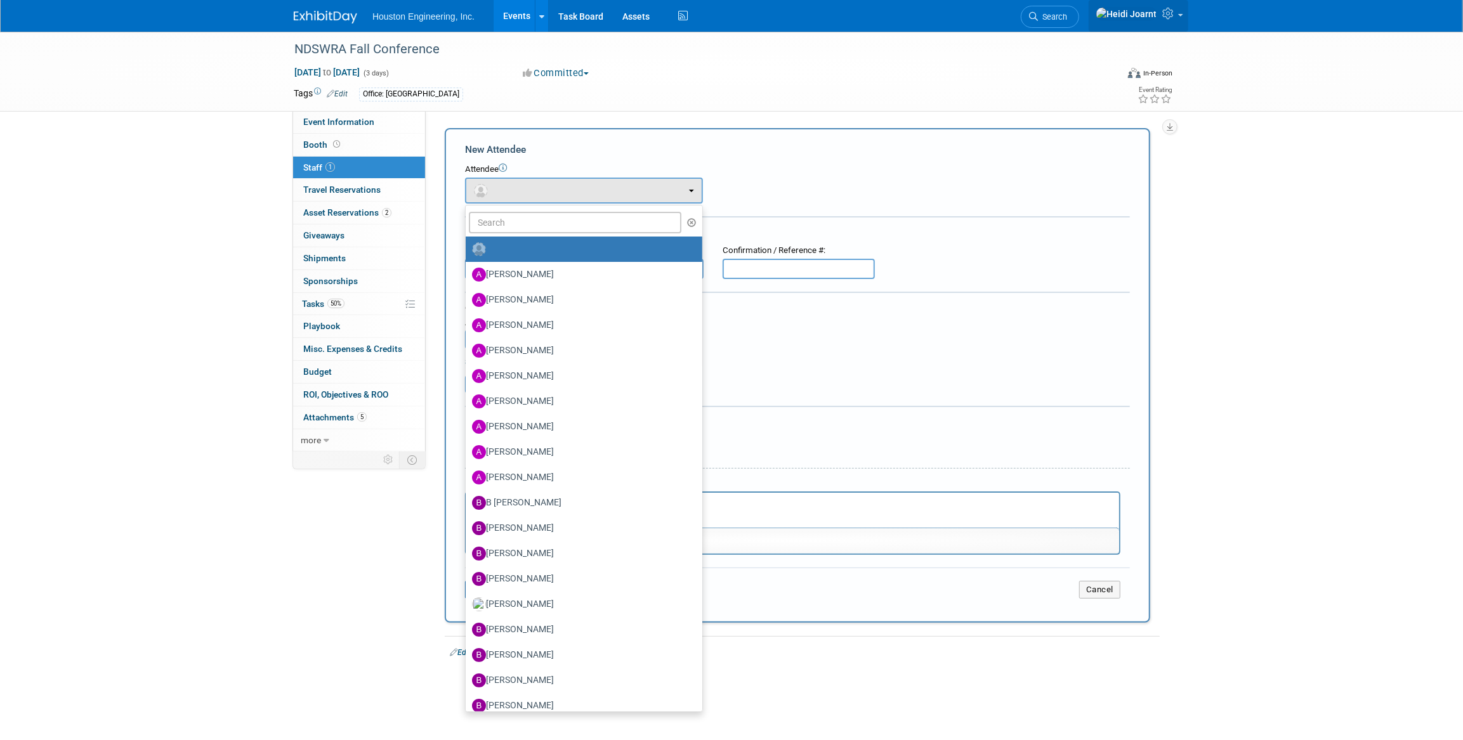
click at [1163, 13] on icon at bounding box center [1169, 13] width 15 height 11
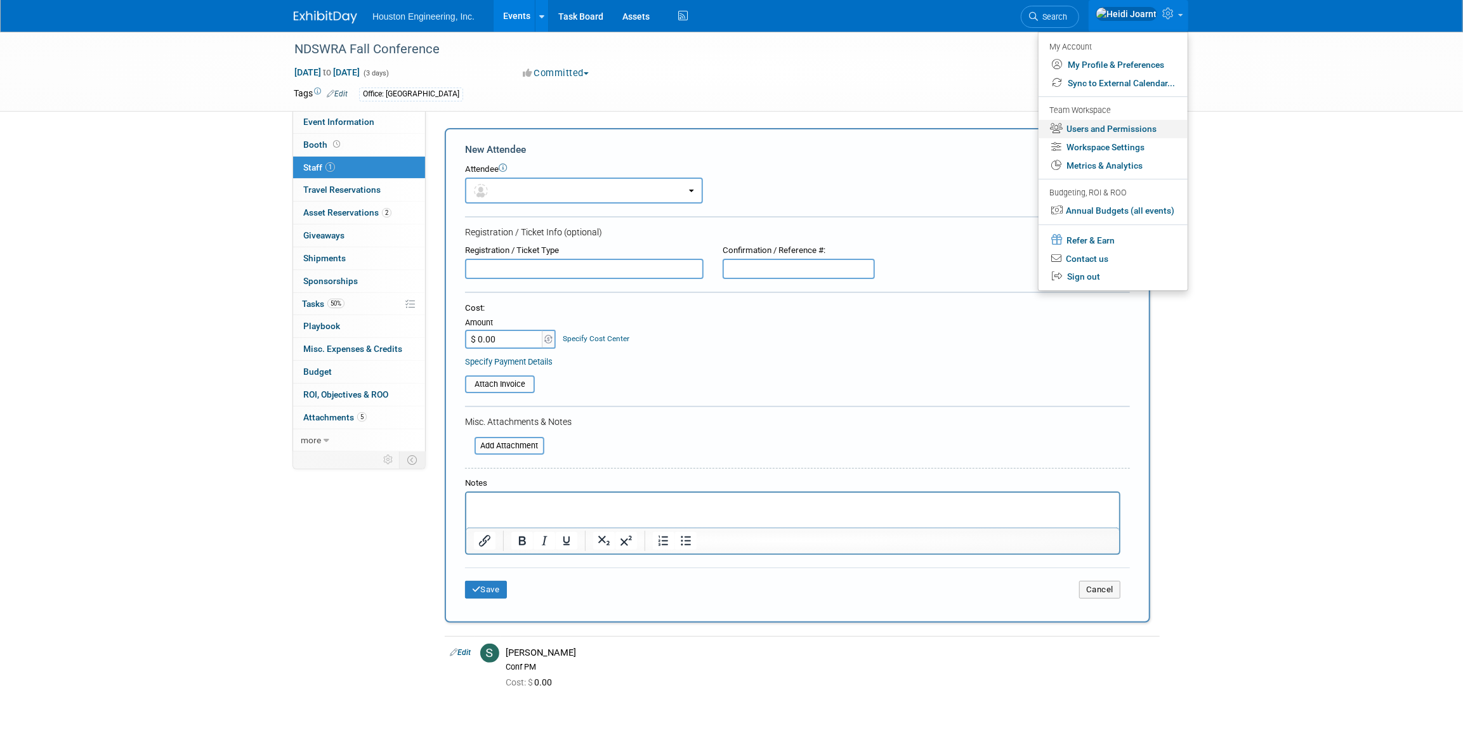
click at [1093, 133] on link "Users and Permissions" at bounding box center [1113, 129] width 149 height 18
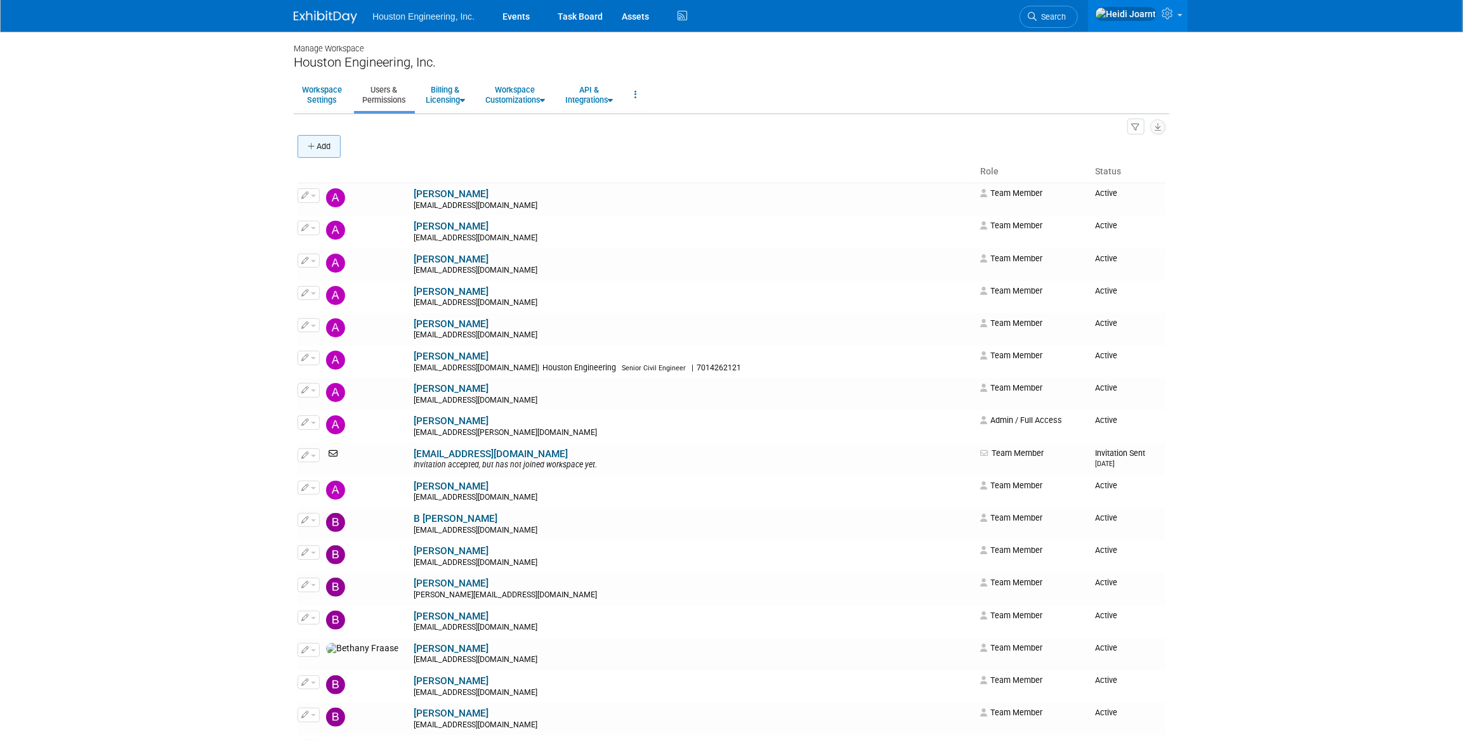
click at [319, 150] on button "Add" at bounding box center [319, 146] width 43 height 23
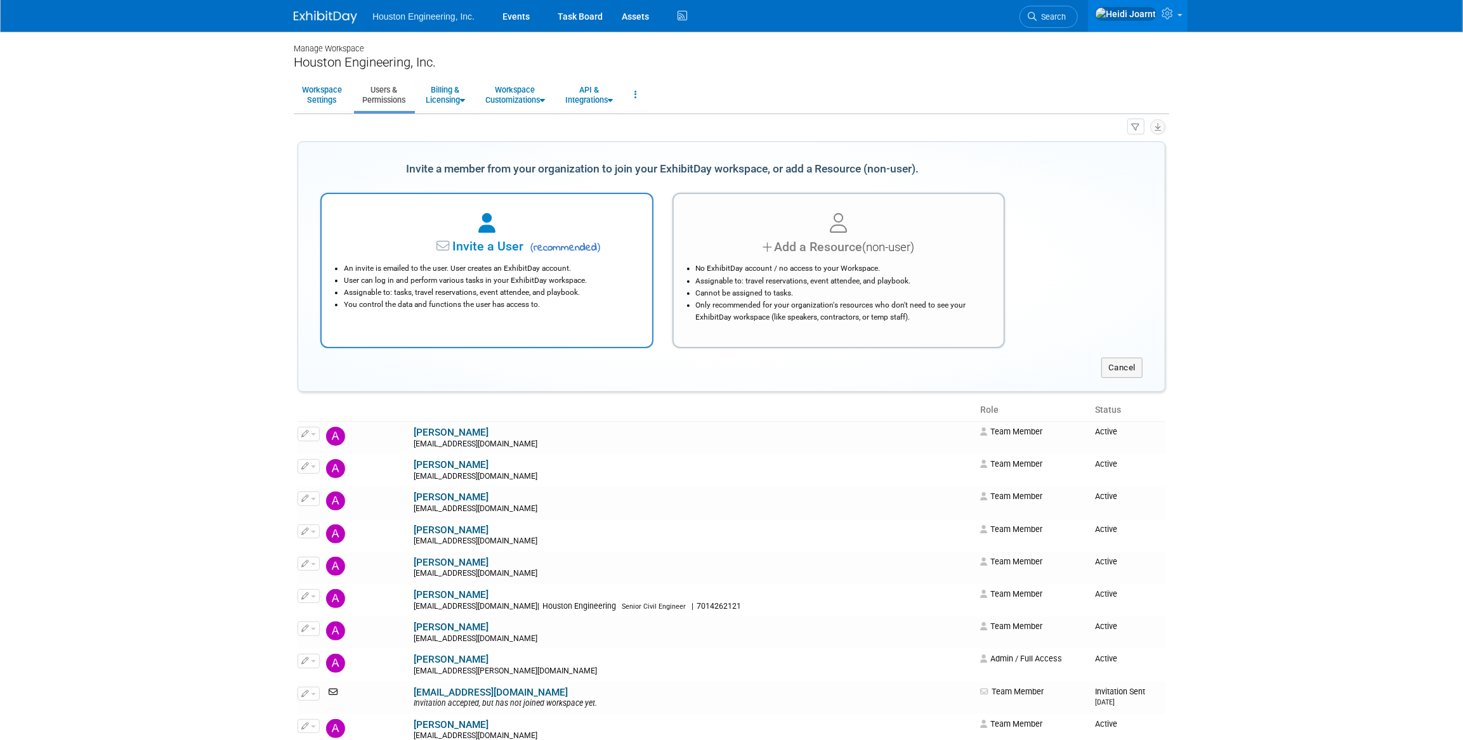
click at [475, 261] on div "An invite is emailed to the user. User creates an ExhibitDay account. User can …" at bounding box center [487, 283] width 299 height 55
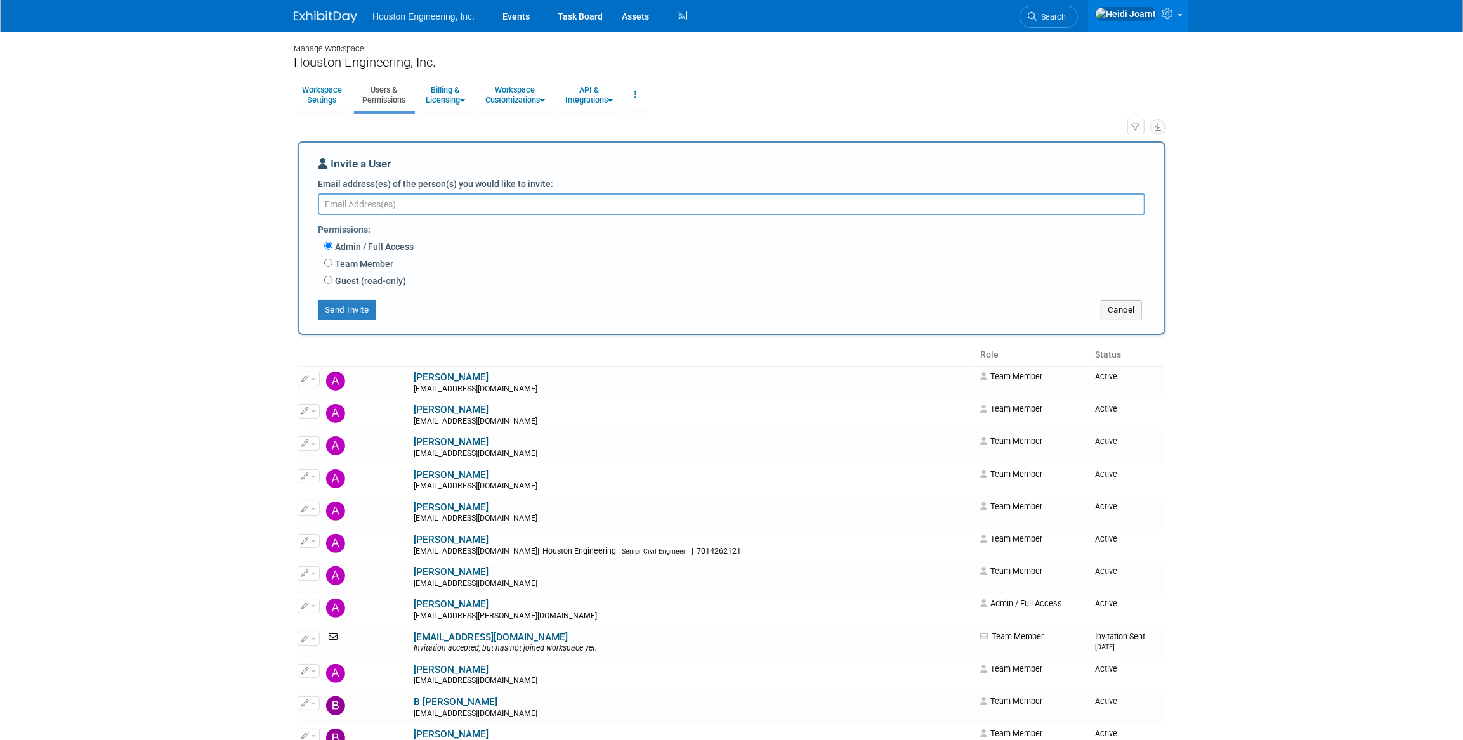
click at [437, 210] on textarea "Email address(es) of the person(s) you would like to invite:" at bounding box center [731, 205] width 827 height 22
paste textarea "jpegors@houstoneng.com"
type textarea "jpegors@houstoneng.com"
click at [358, 267] on label "Team Member" at bounding box center [362, 264] width 61 height 13
click at [332, 267] on input "Team Member" at bounding box center [328, 263] width 8 height 8
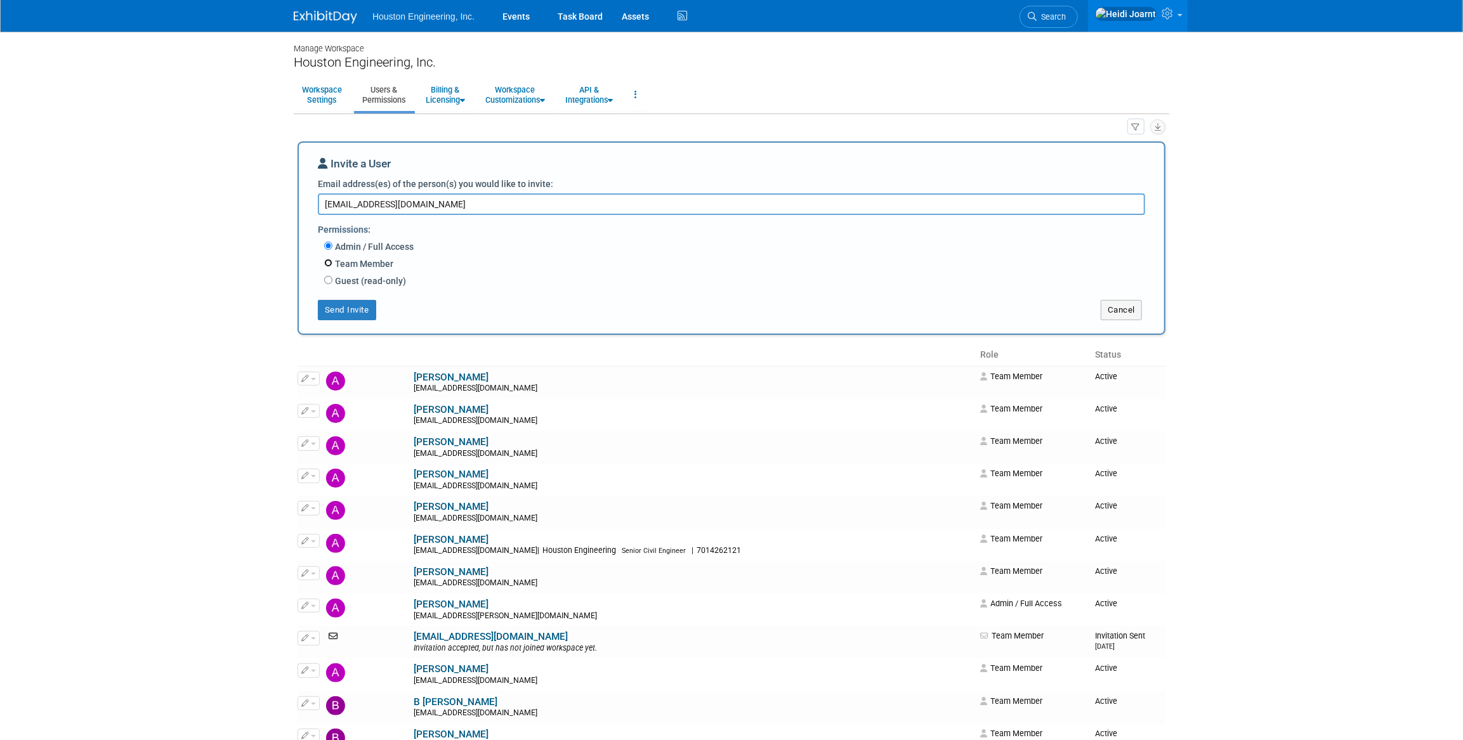
radio input "true"
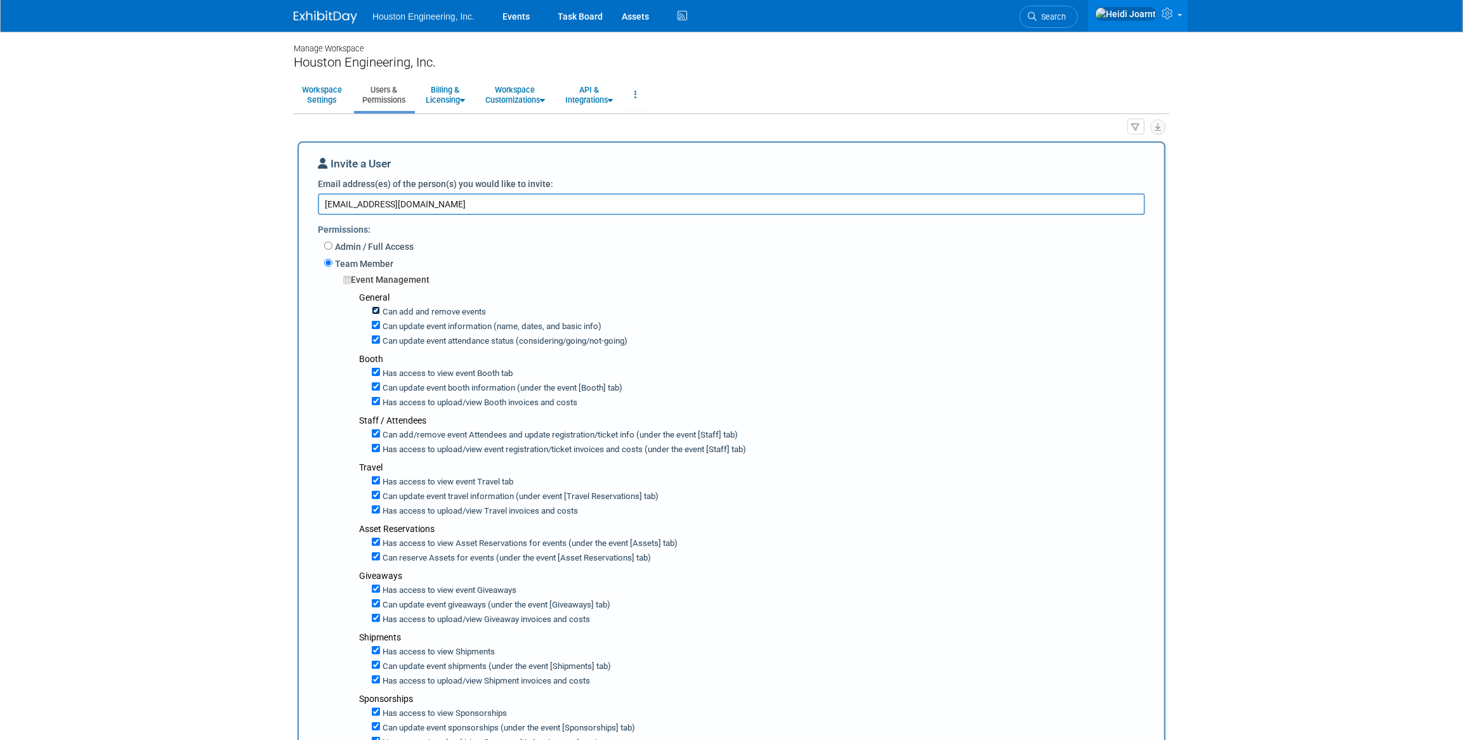
click at [375, 309] on input "Can add and remove events" at bounding box center [376, 310] width 8 height 8
checkbox input "false"
click at [376, 323] on input "Can update event information (name, dates, and basic info)" at bounding box center [376, 325] width 8 height 8
checkbox input "false"
click at [375, 337] on input "Can update event attendance status (considering/going/not-going)" at bounding box center [376, 340] width 8 height 8
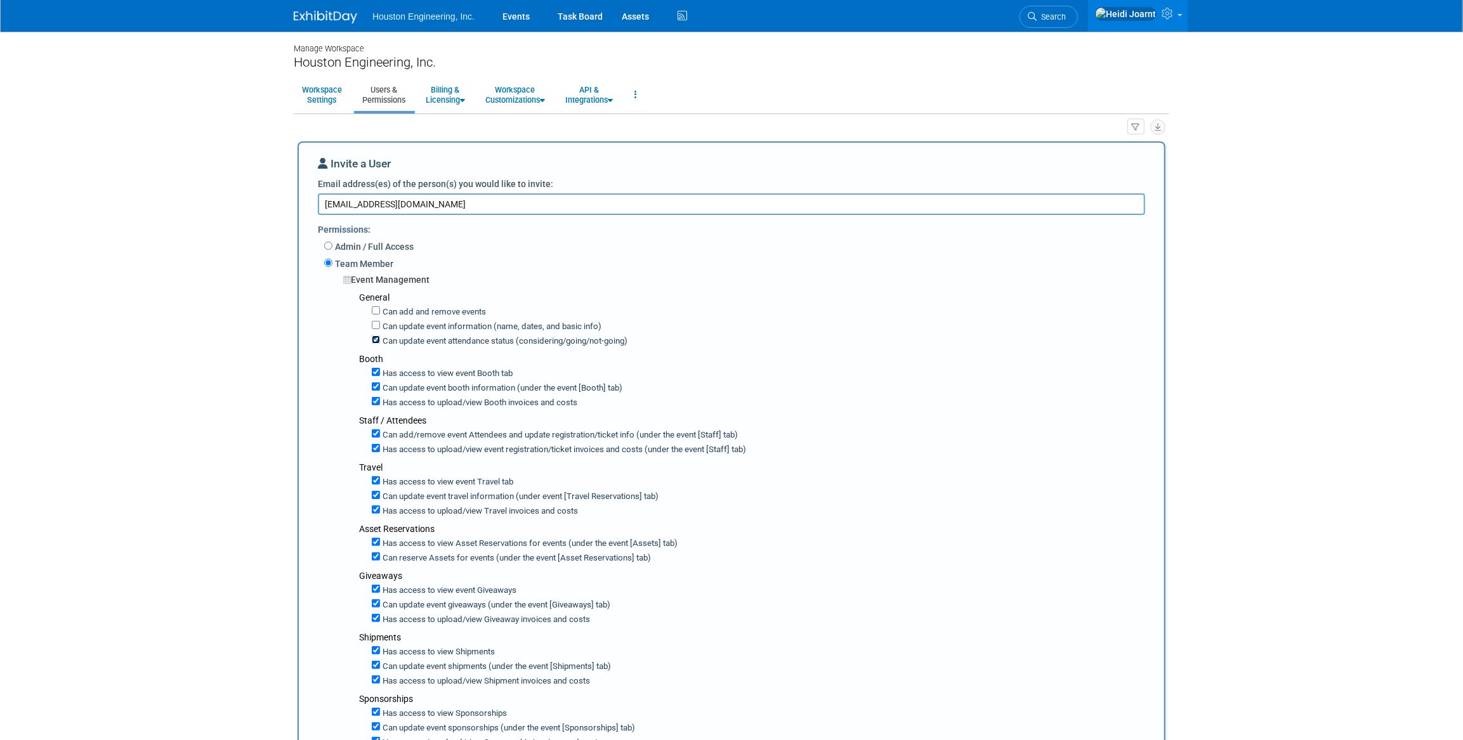
checkbox input "false"
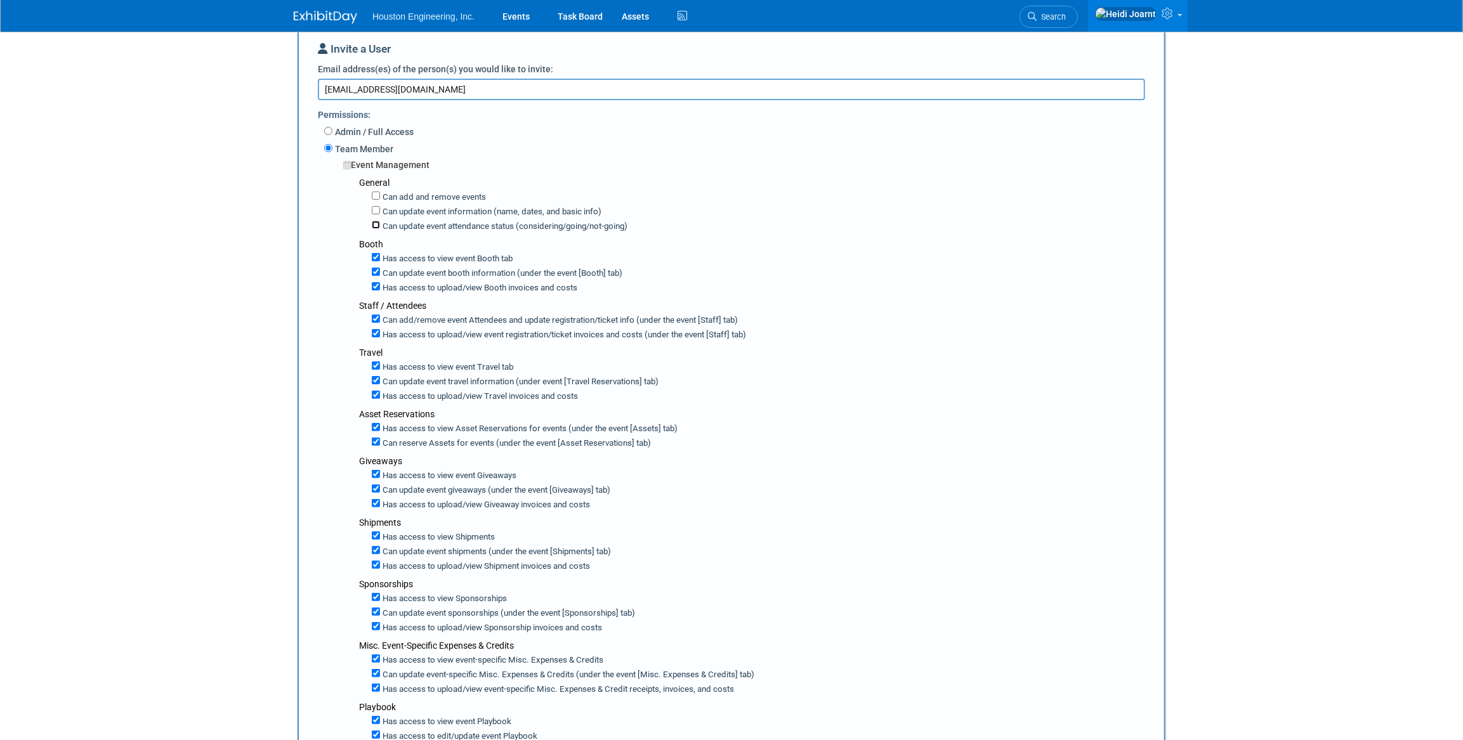
scroll to position [288, 0]
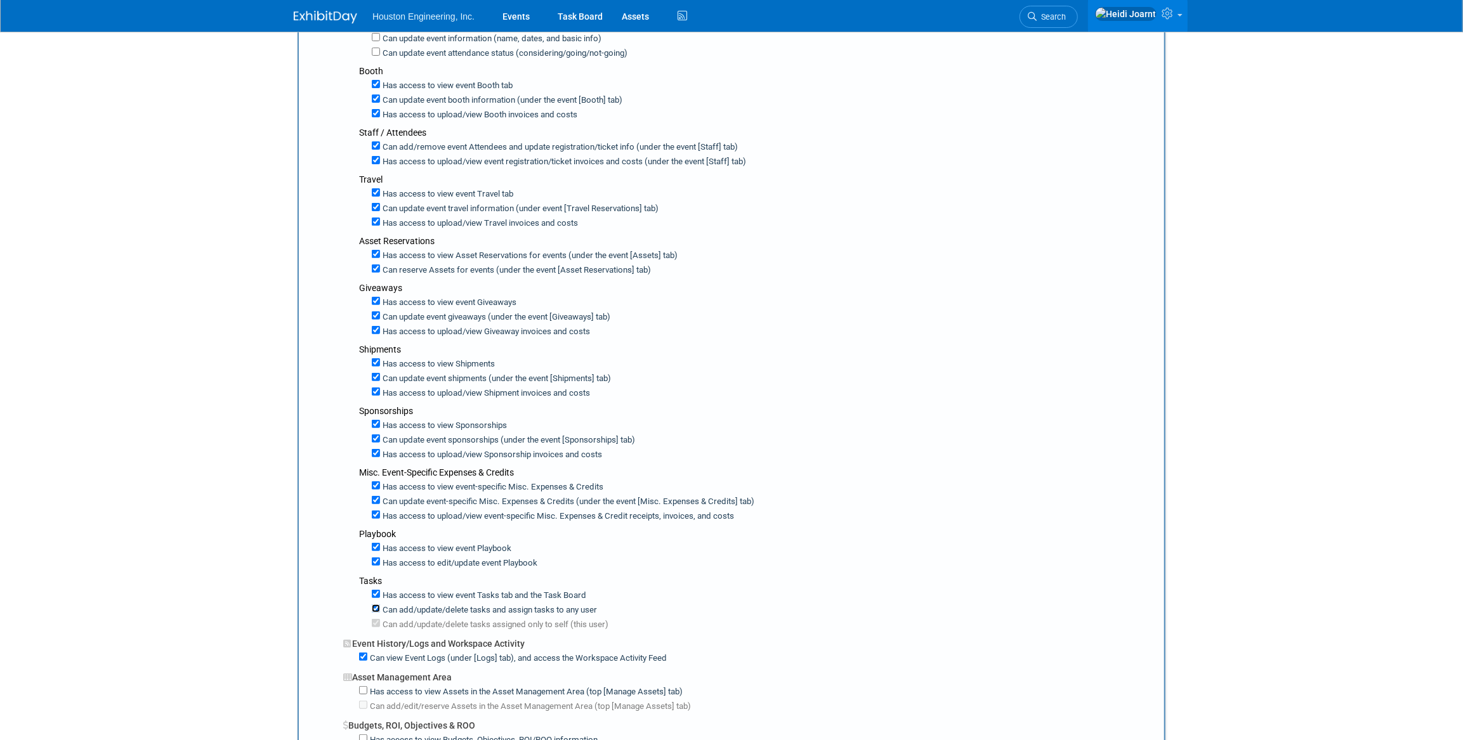
click at [378, 605] on input "Can add/update/delete tasks and assign tasks to any user" at bounding box center [376, 609] width 8 height 8
checkbox input "false"
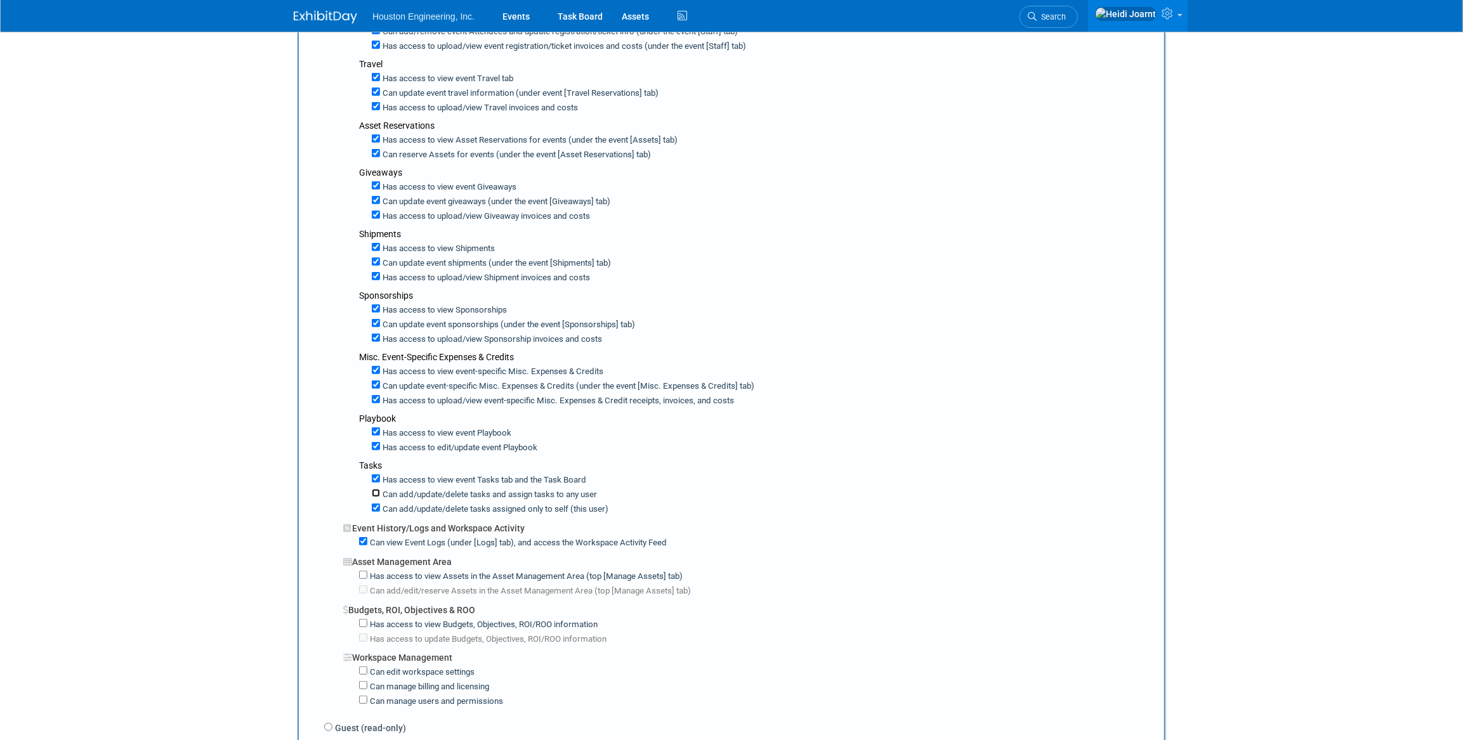
scroll to position [635, 0]
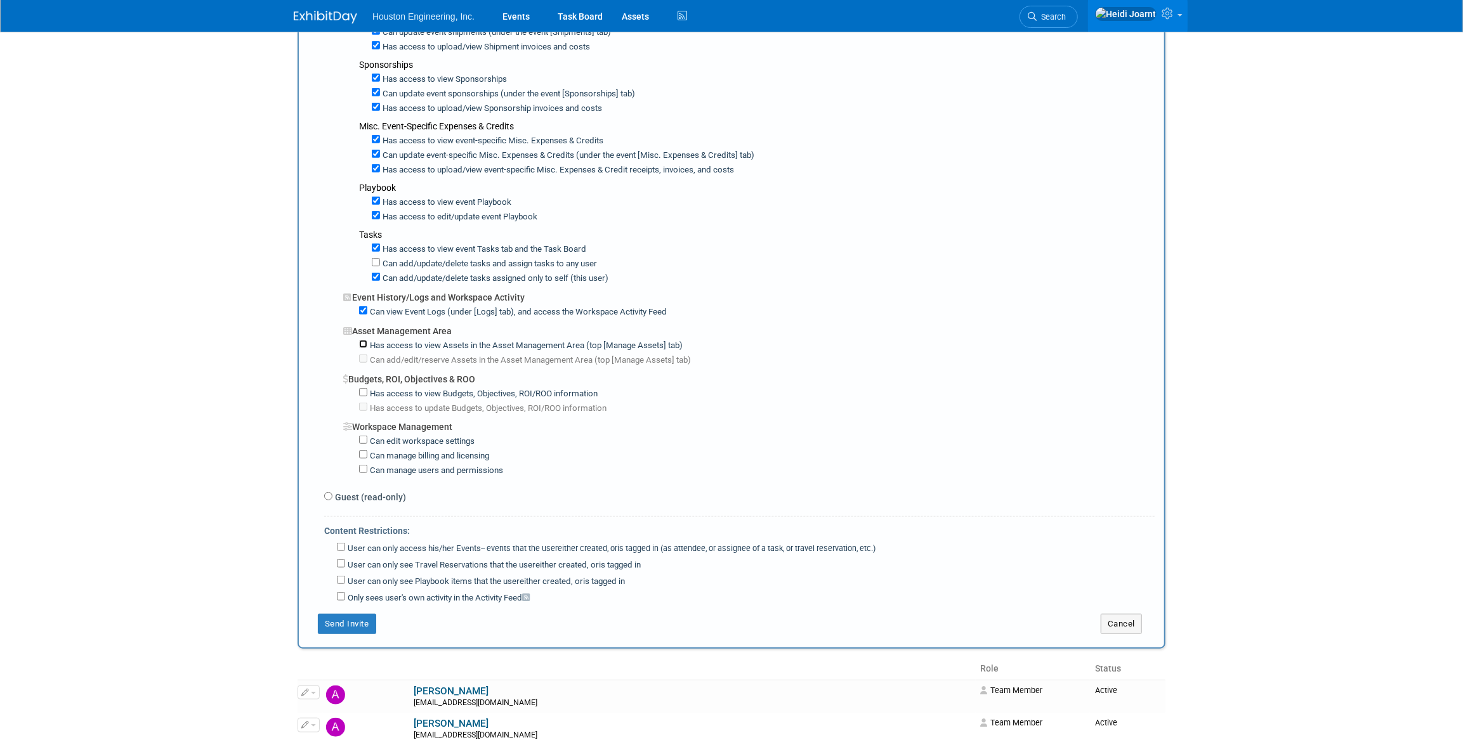
click at [362, 340] on input "Has access to view Assets in the Asset Management Area (top [Manage Assets] tab)" at bounding box center [363, 344] width 8 height 8
checkbox input "true"
click at [364, 388] on input "Has access to view Budgets, Objectives, ROI/ROO information" at bounding box center [363, 392] width 8 height 8
checkbox input "true"
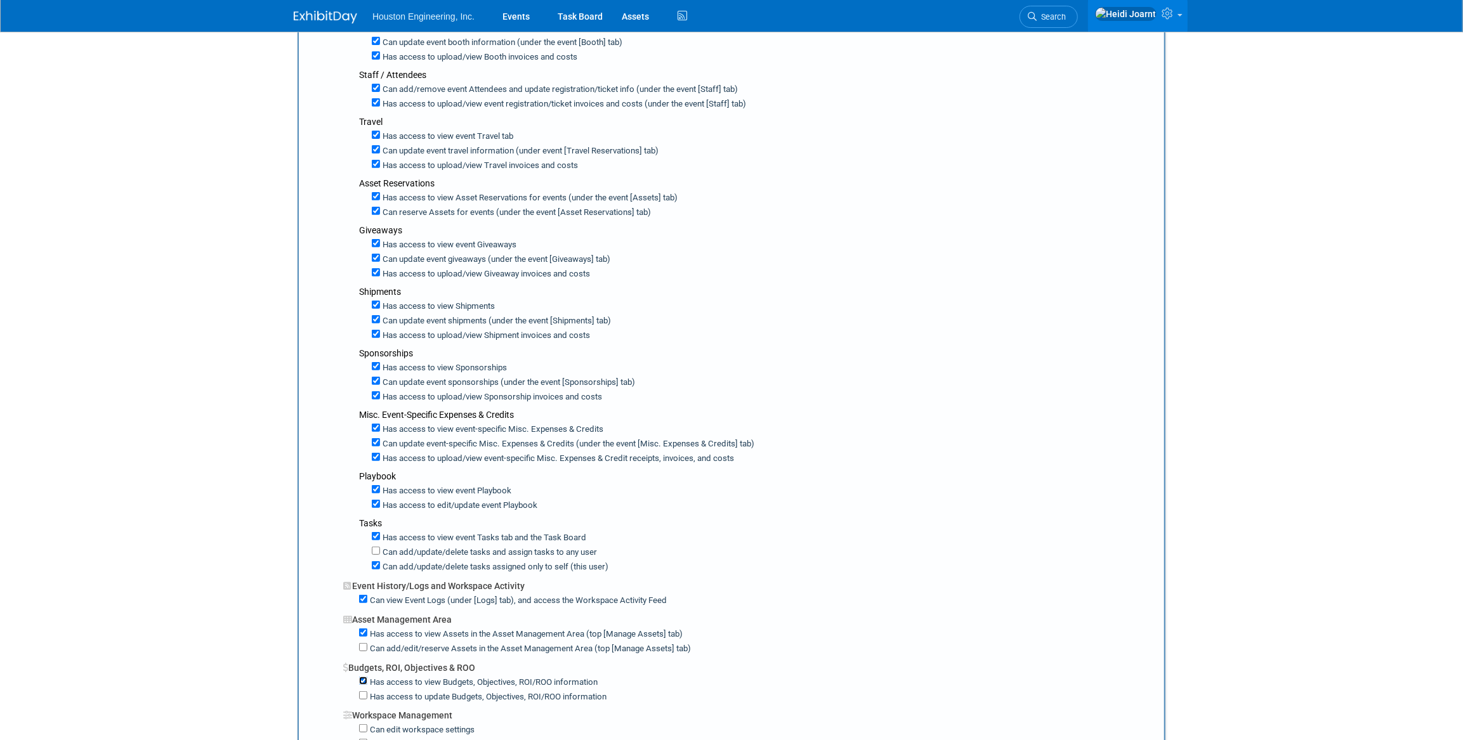
scroll to position [692, 0]
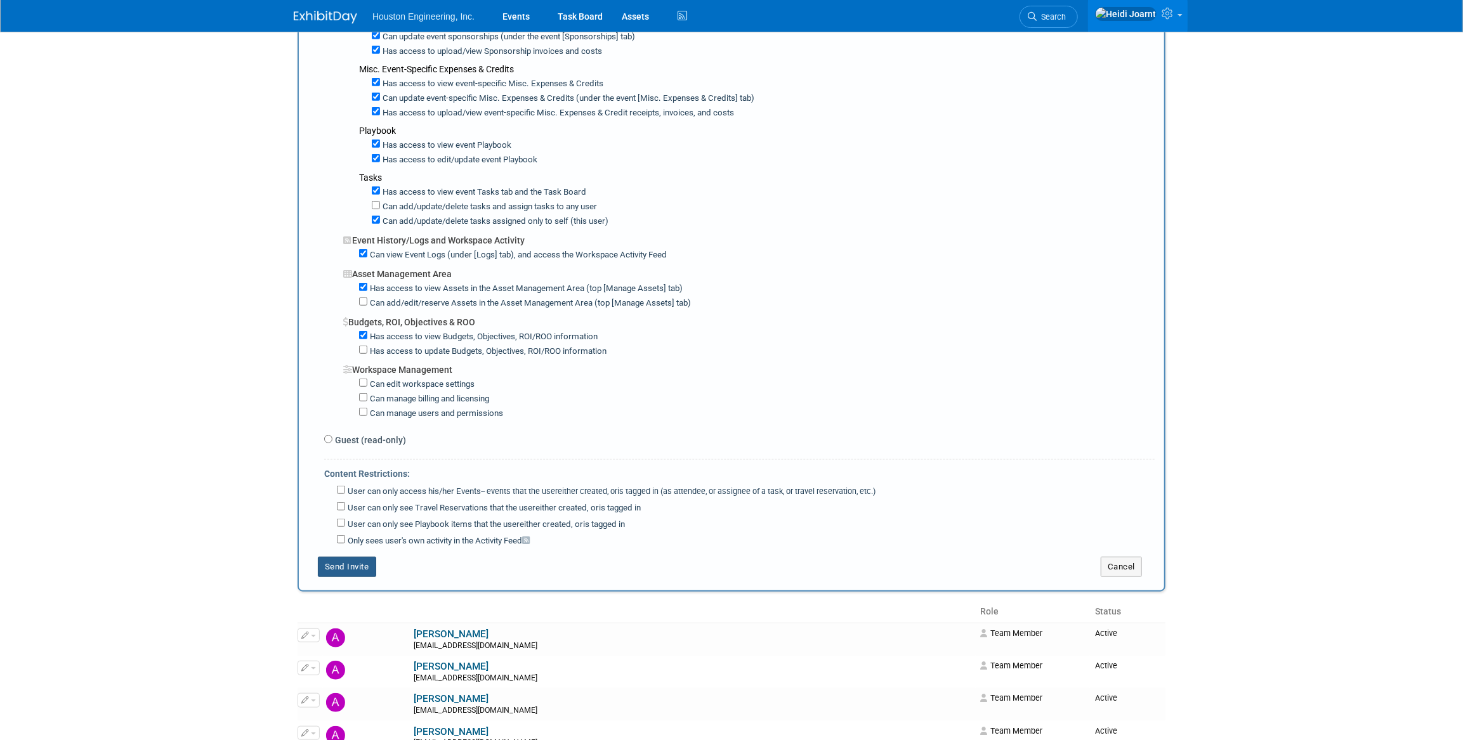
click at [365, 557] on button "Send Invite" at bounding box center [347, 567] width 58 height 20
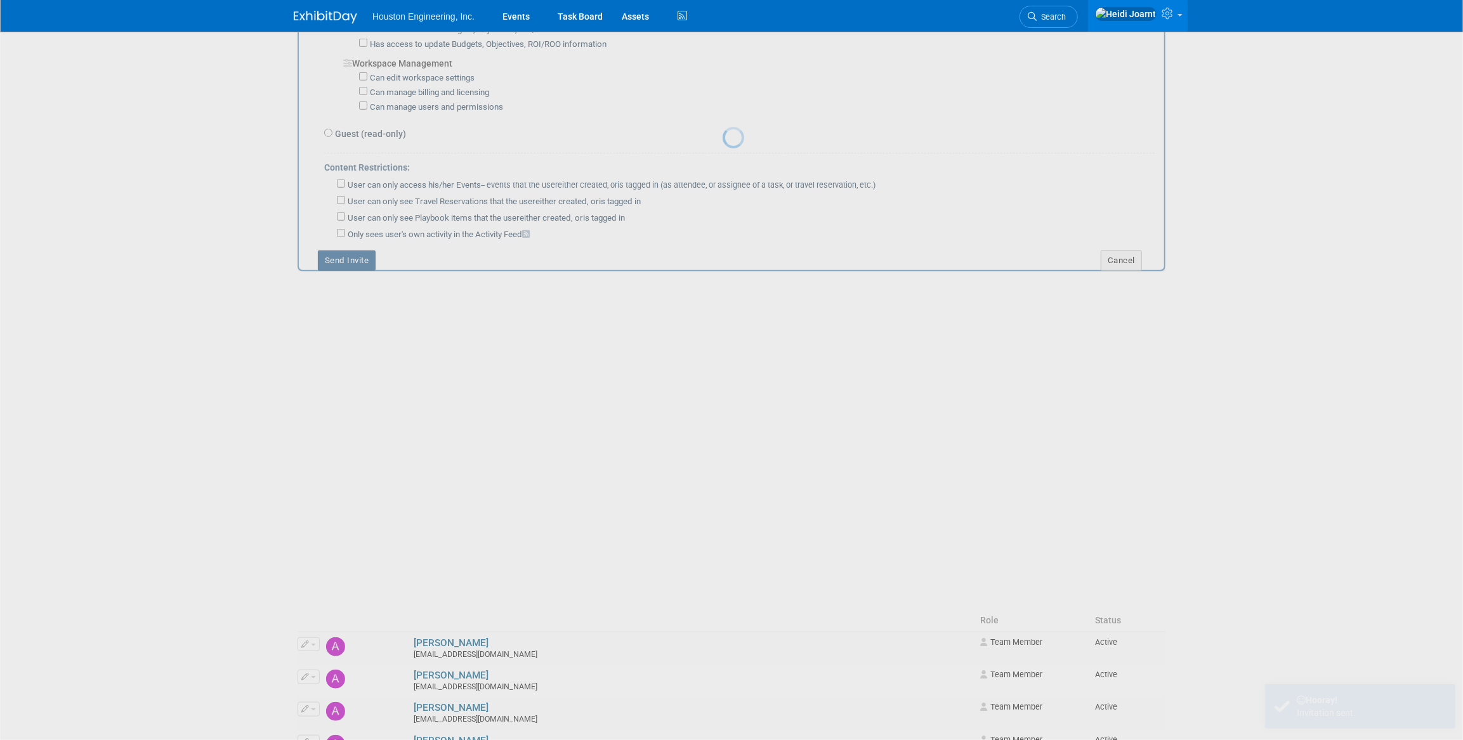
scroll to position [0, 0]
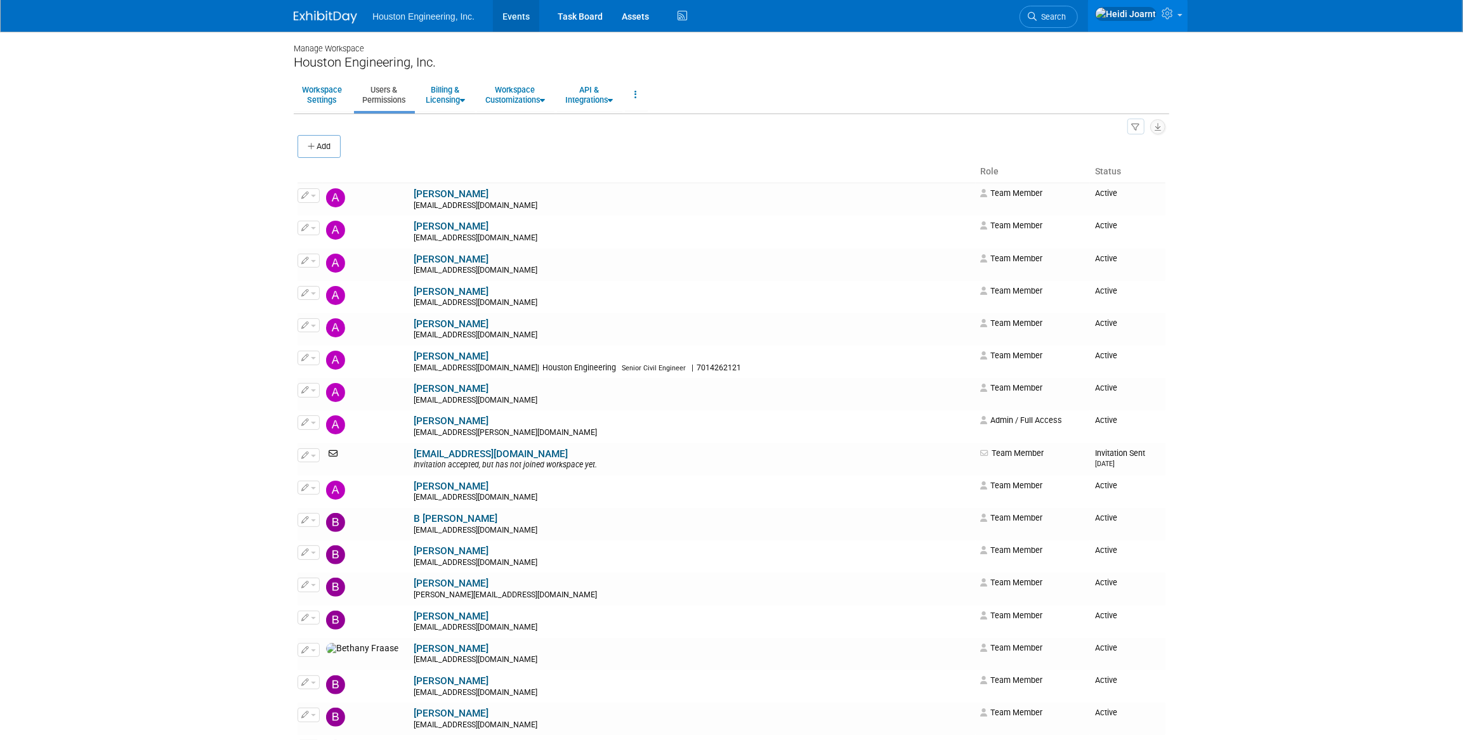
click at [530, 27] on link "Events" at bounding box center [516, 16] width 46 height 32
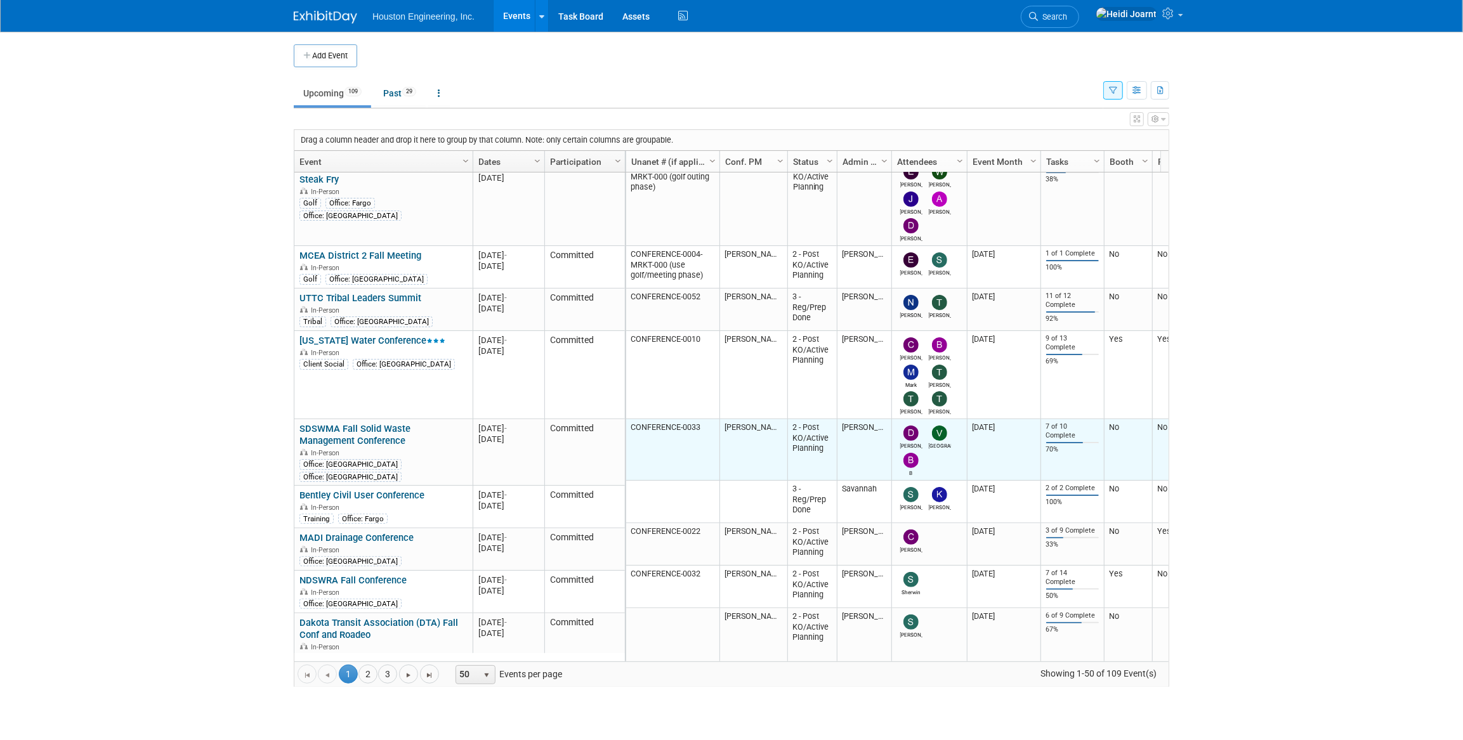
scroll to position [115, 0]
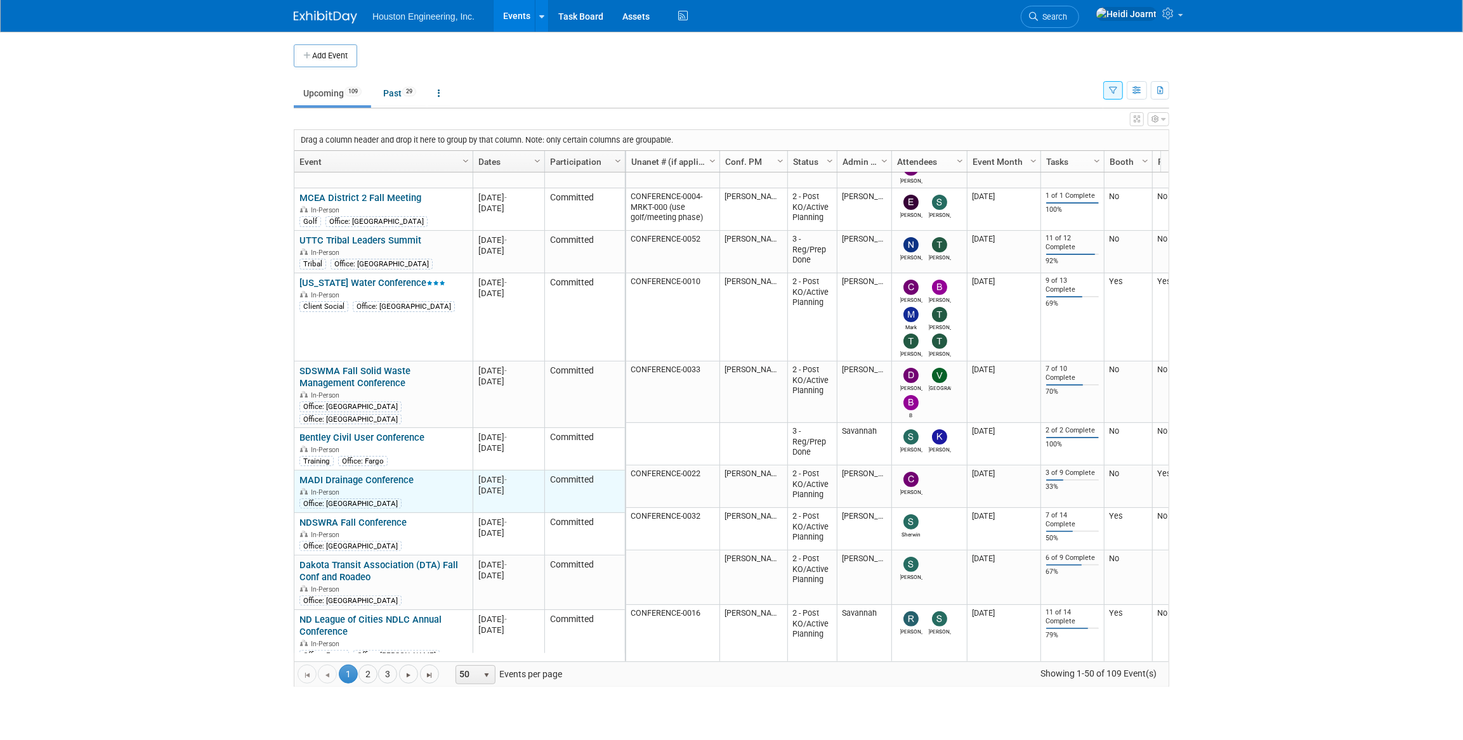
click at [391, 477] on link "MADI Drainage Conference" at bounding box center [356, 480] width 114 height 11
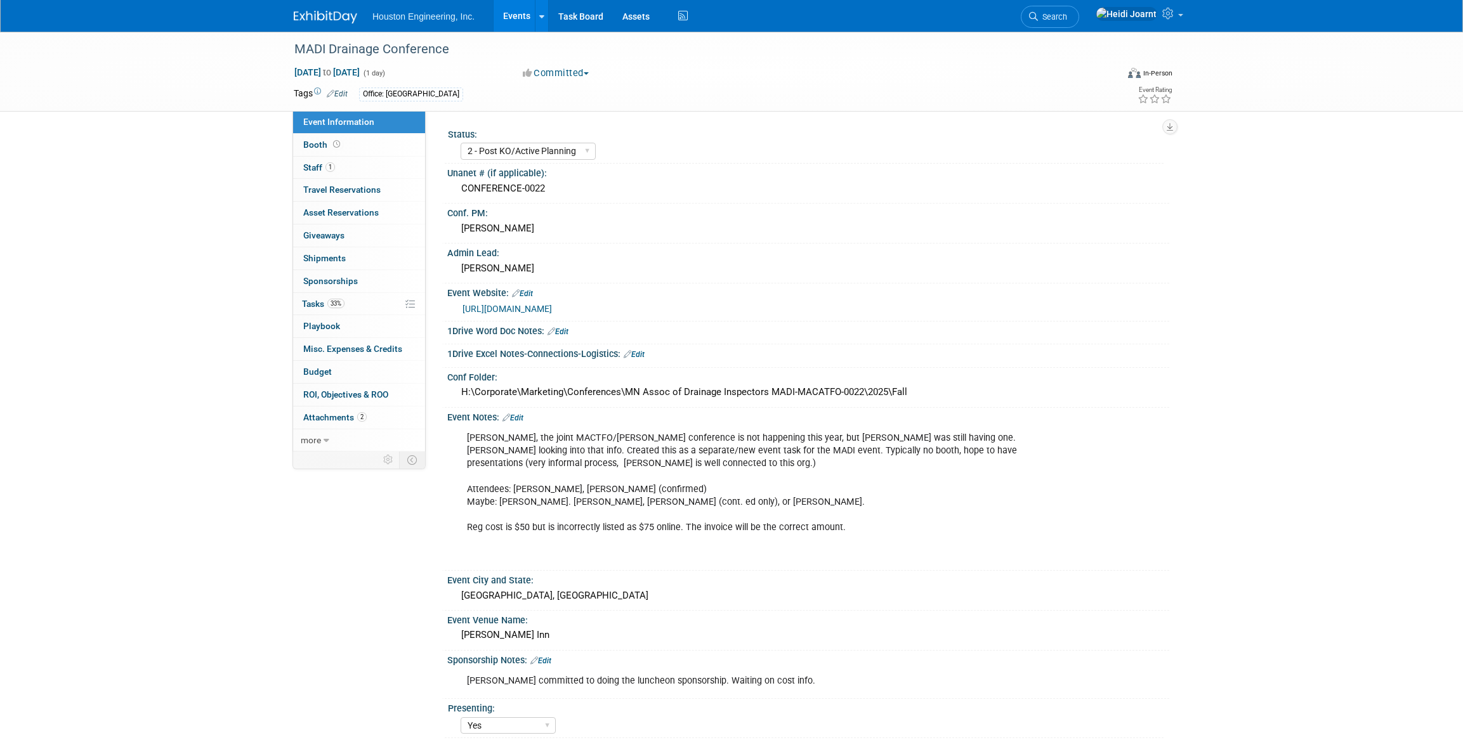
select select "2 - Post KO/Active Planning"
select select "Yes"
select select "Water Resources"
click at [363, 165] on link "1 Staff 1" at bounding box center [359, 168] width 132 height 22
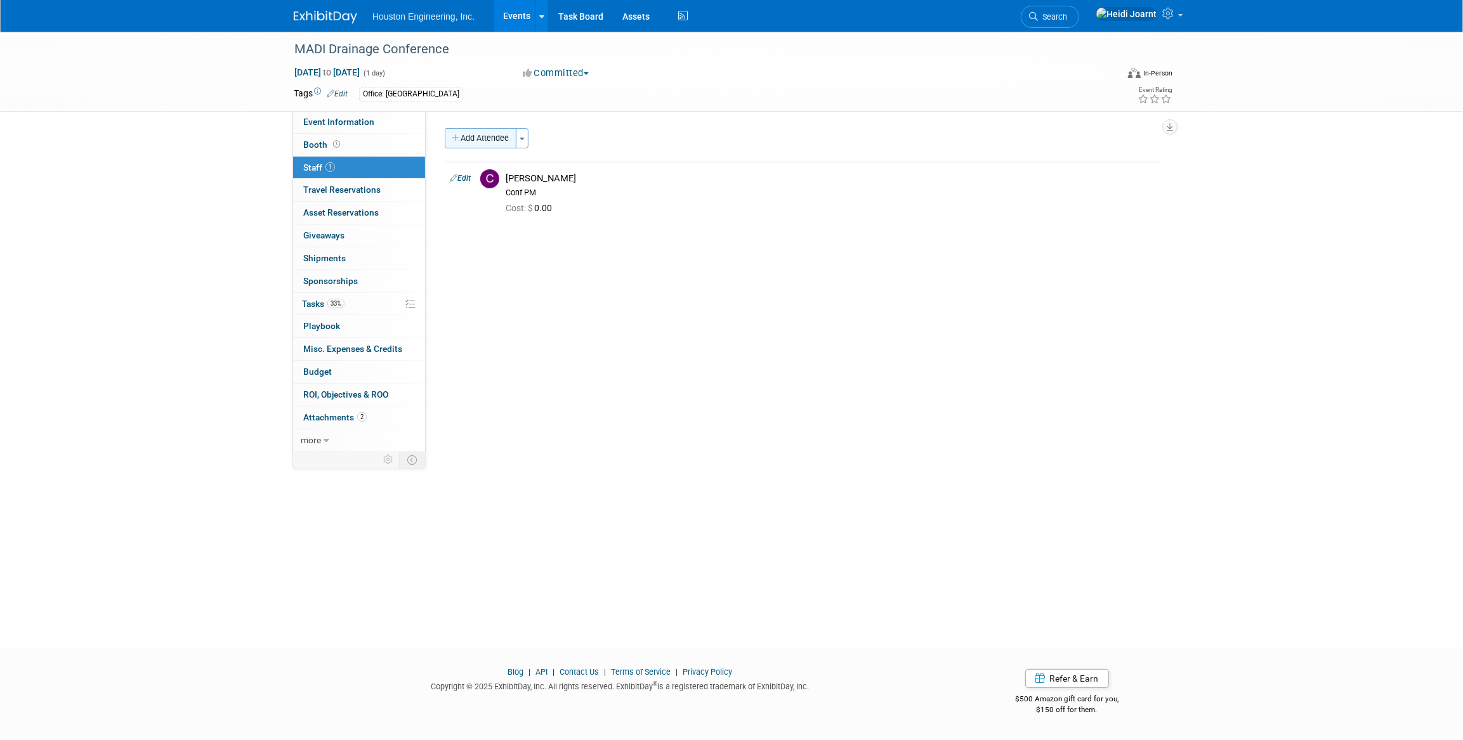
click at [488, 145] on button "Add Attendee" at bounding box center [481, 138] width 72 height 20
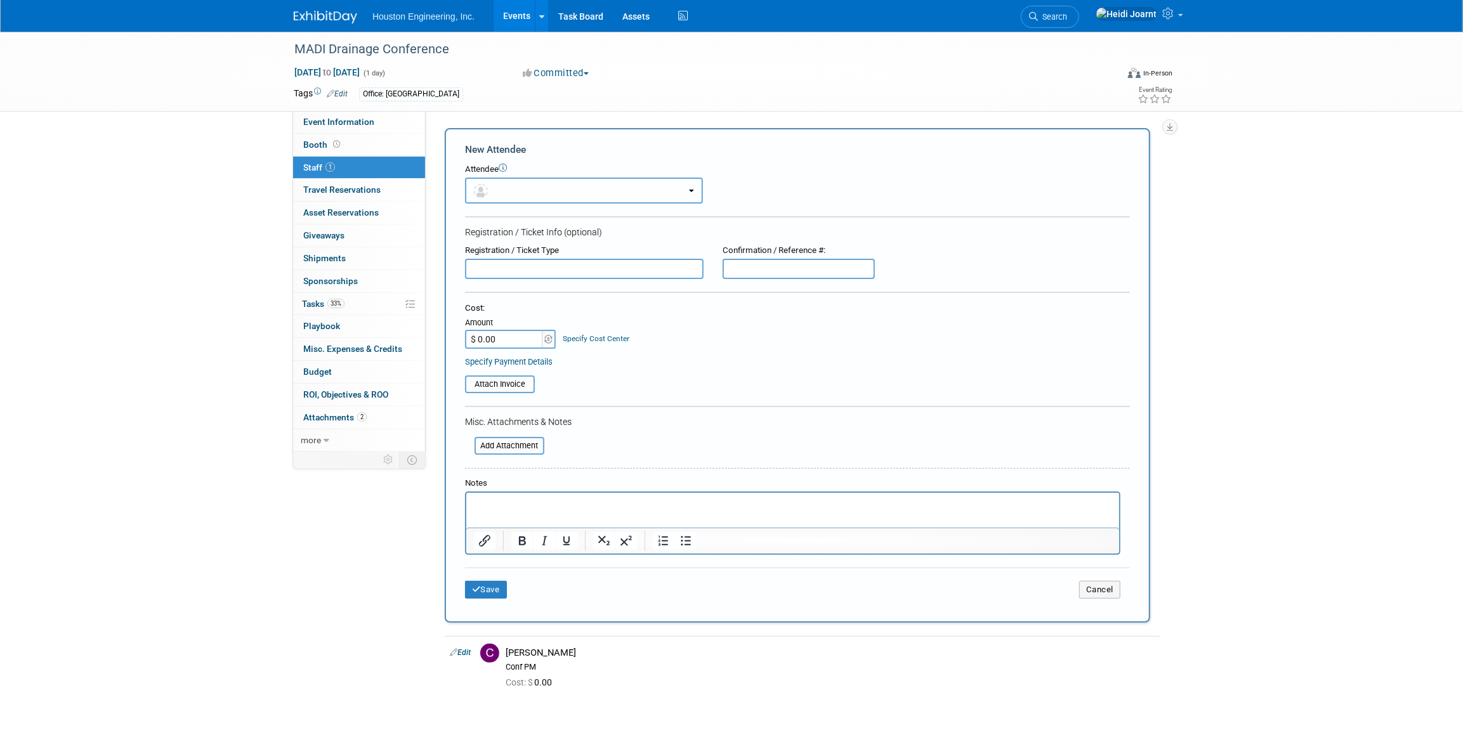
click at [514, 182] on button "button" at bounding box center [584, 191] width 238 height 26
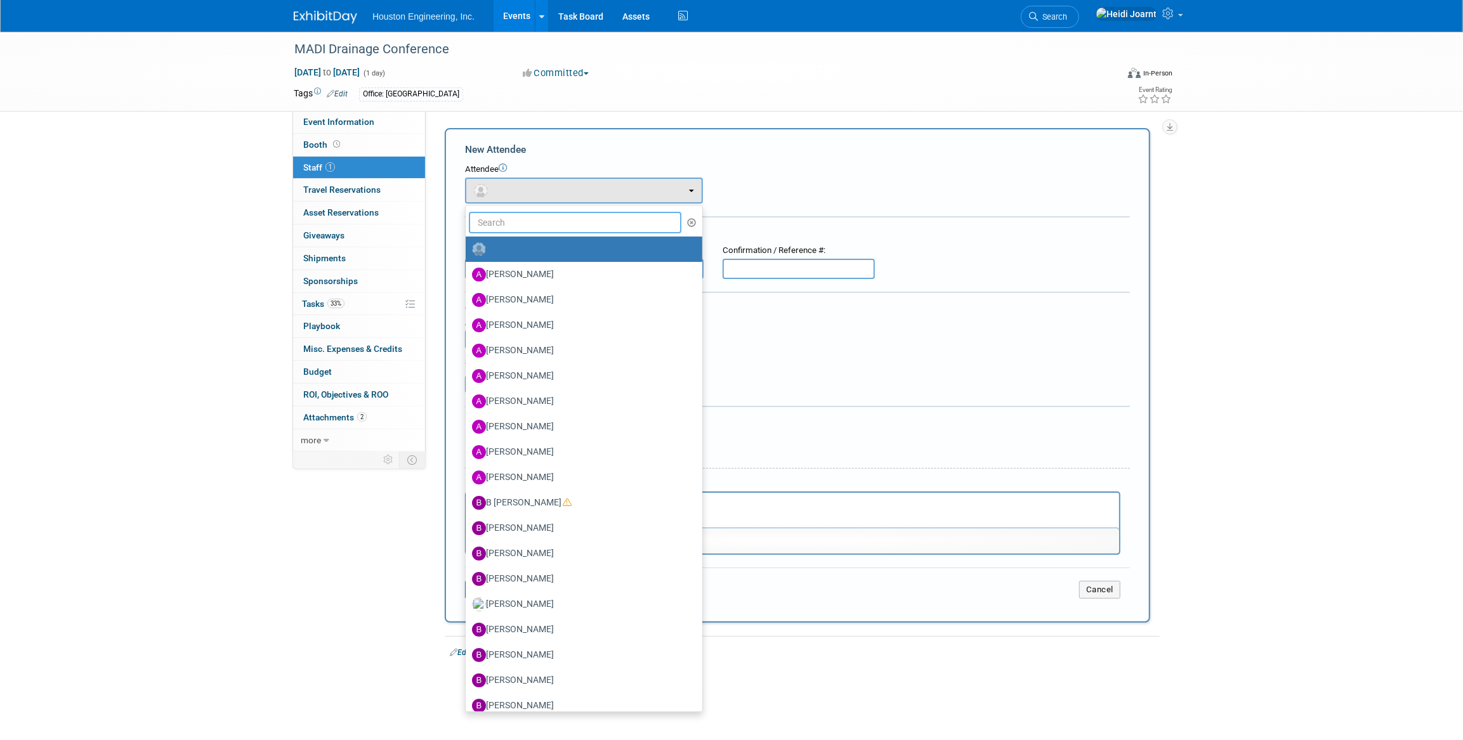
click at [552, 229] on input "text" at bounding box center [575, 223] width 213 height 22
type input "ada"
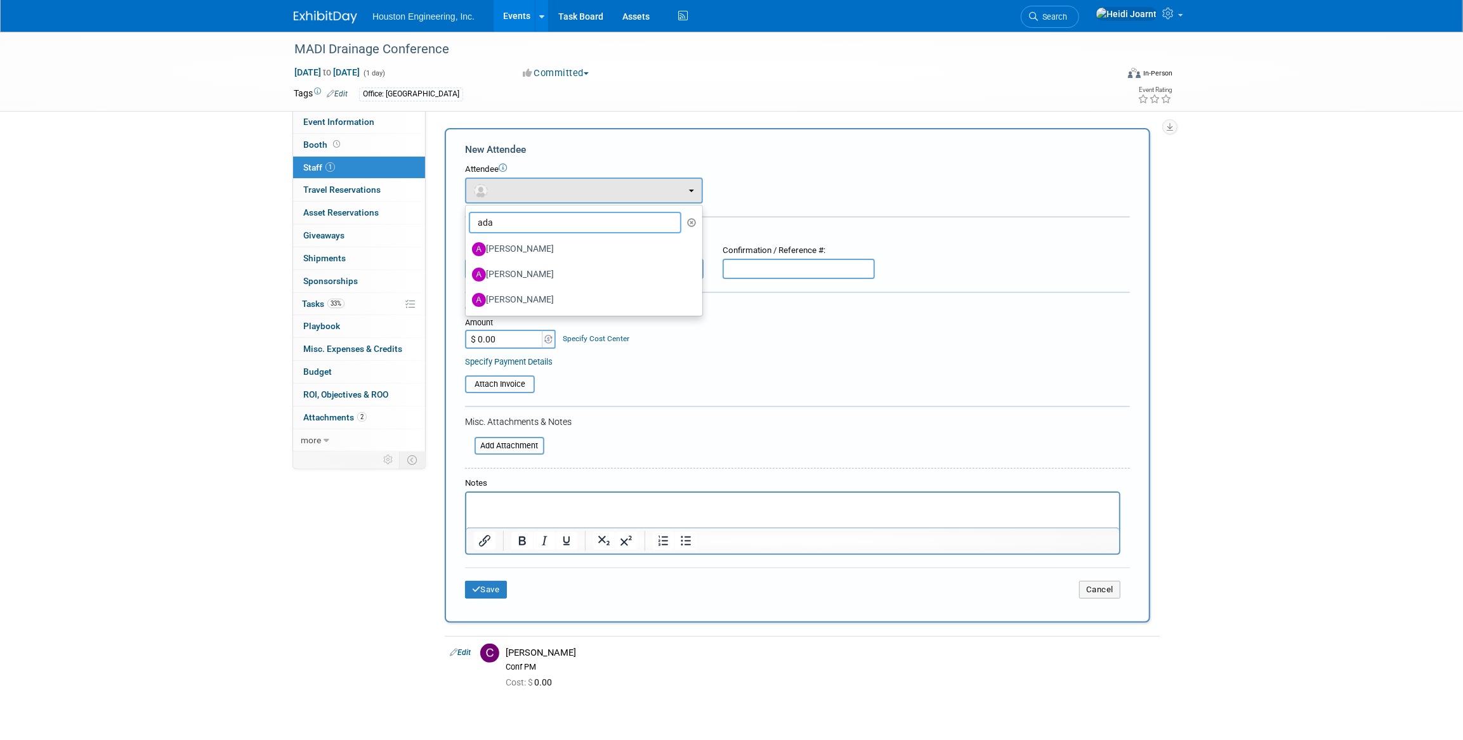
drag, startPoint x: 544, startPoint y: 223, endPoint x: 457, endPoint y: 223, distance: 87.6
click at [457, 223] on div "New Attendee Attendee <img src="https://www.exhibitday.com/Images/Unassigned-Us…" at bounding box center [798, 375] width 706 height 495
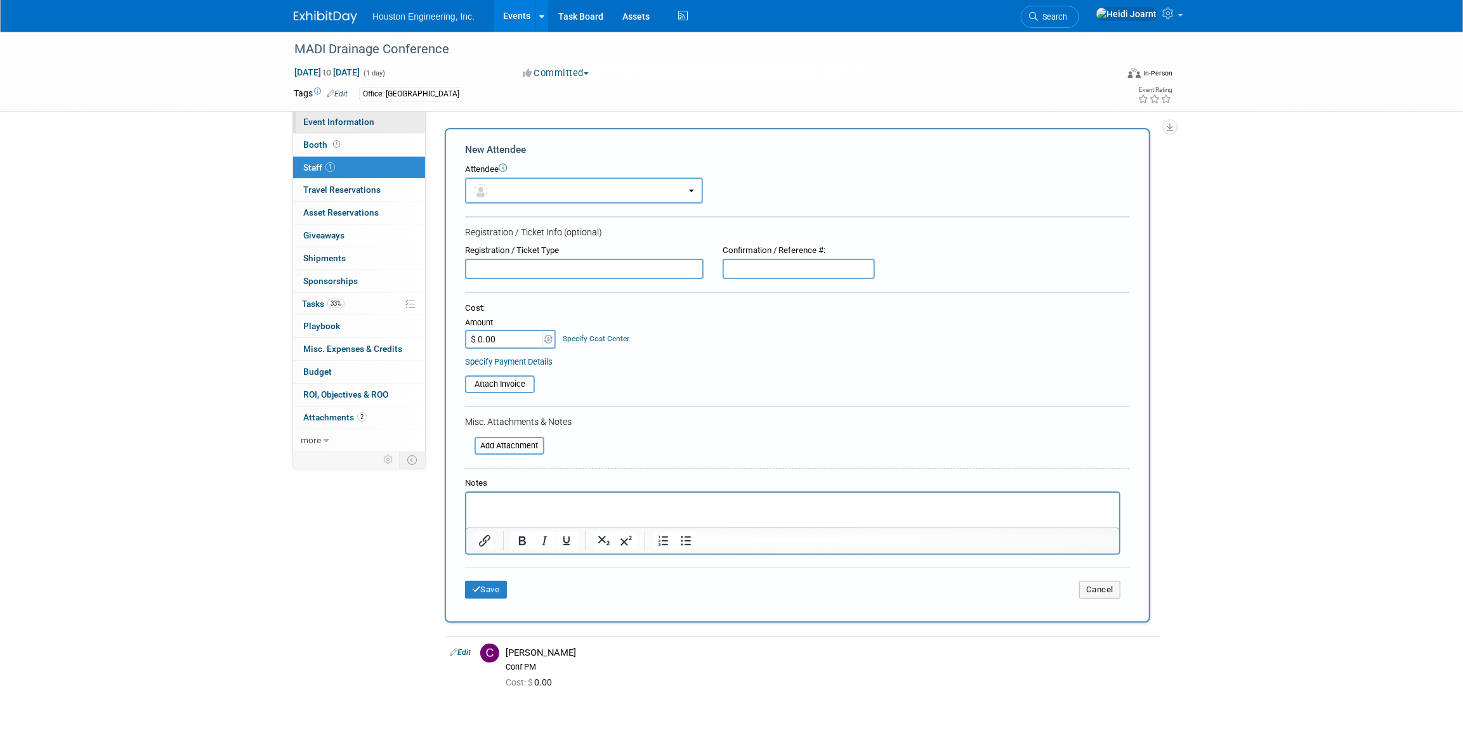
click at [342, 121] on span "Event Information" at bounding box center [338, 122] width 71 height 10
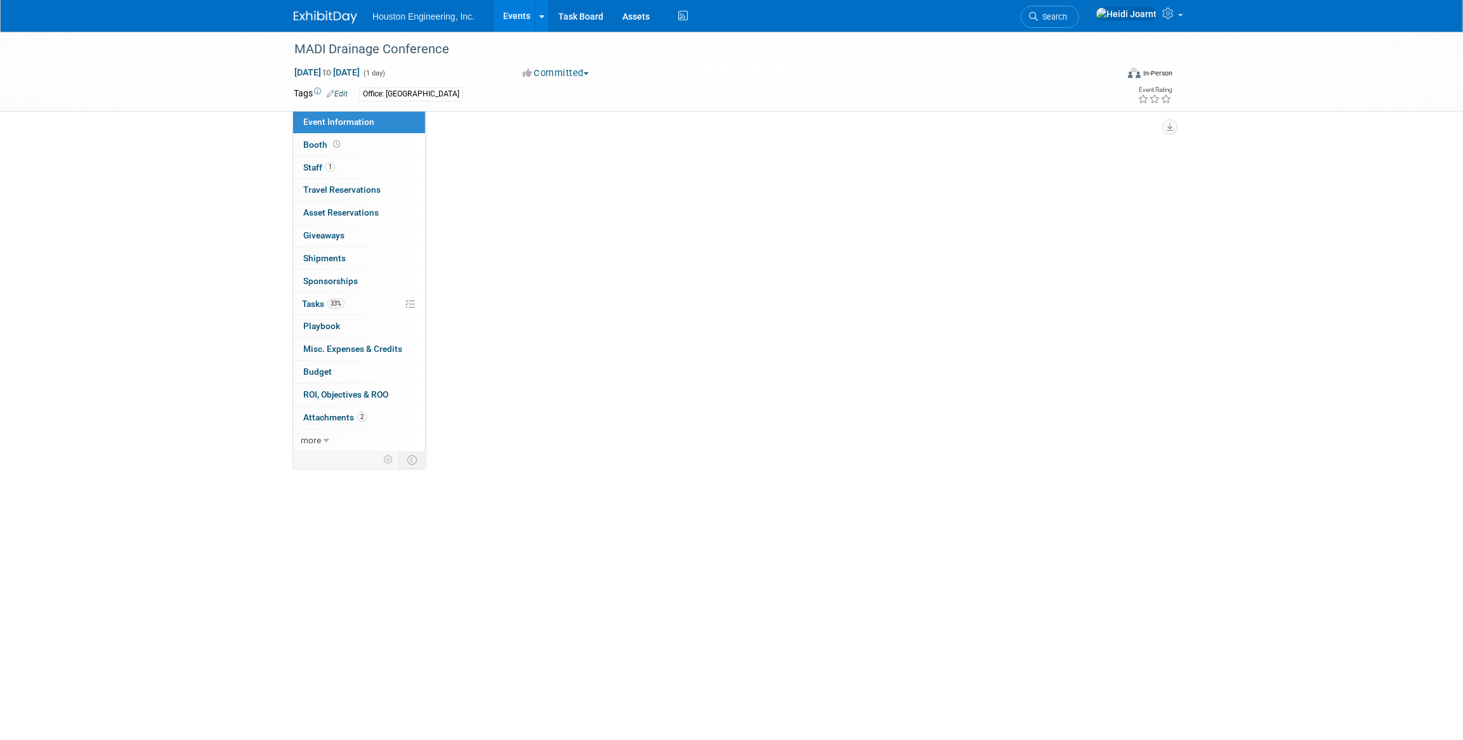
select select "2 - Post KO/Active Planning"
select select "Yes"
select select "Water Resources"
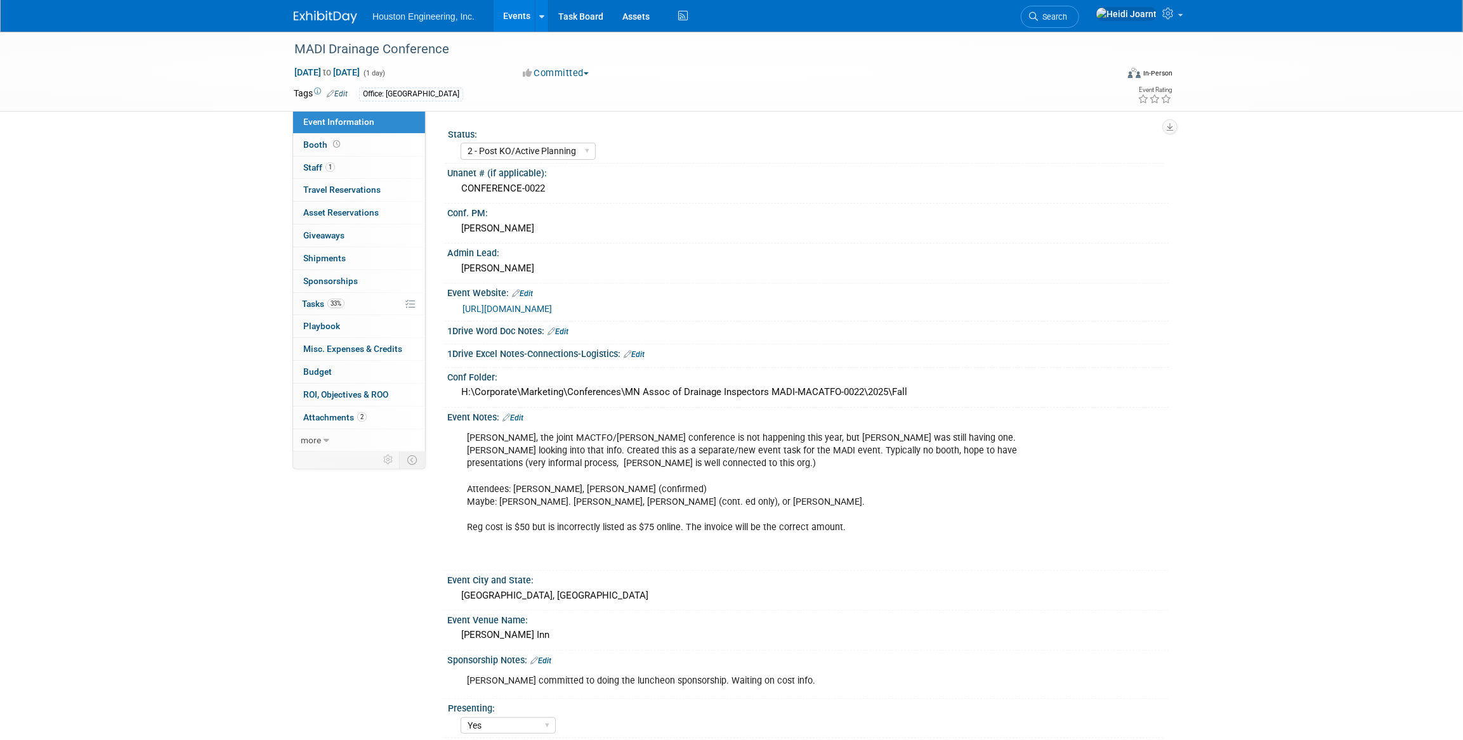
click at [515, 16] on link "Events" at bounding box center [517, 16] width 46 height 32
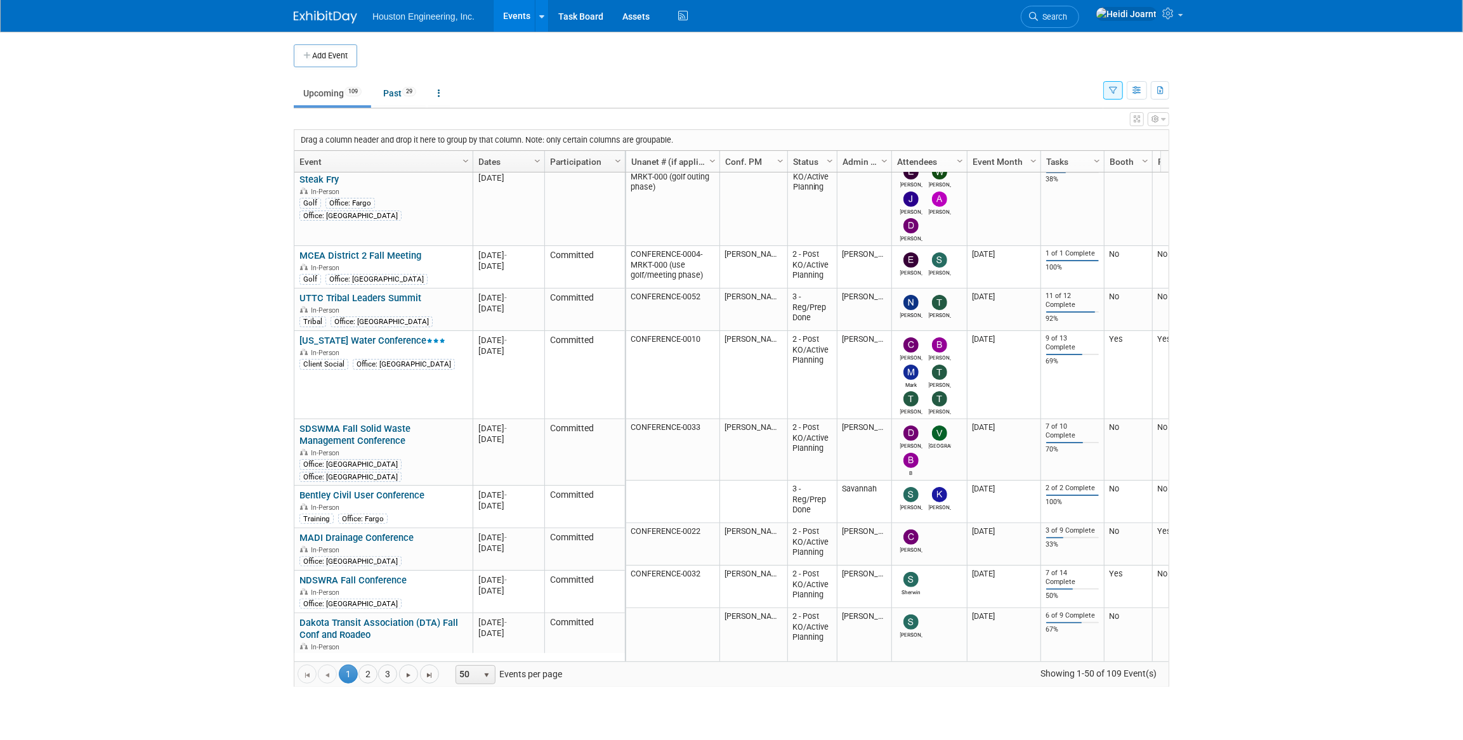
scroll to position [115, 0]
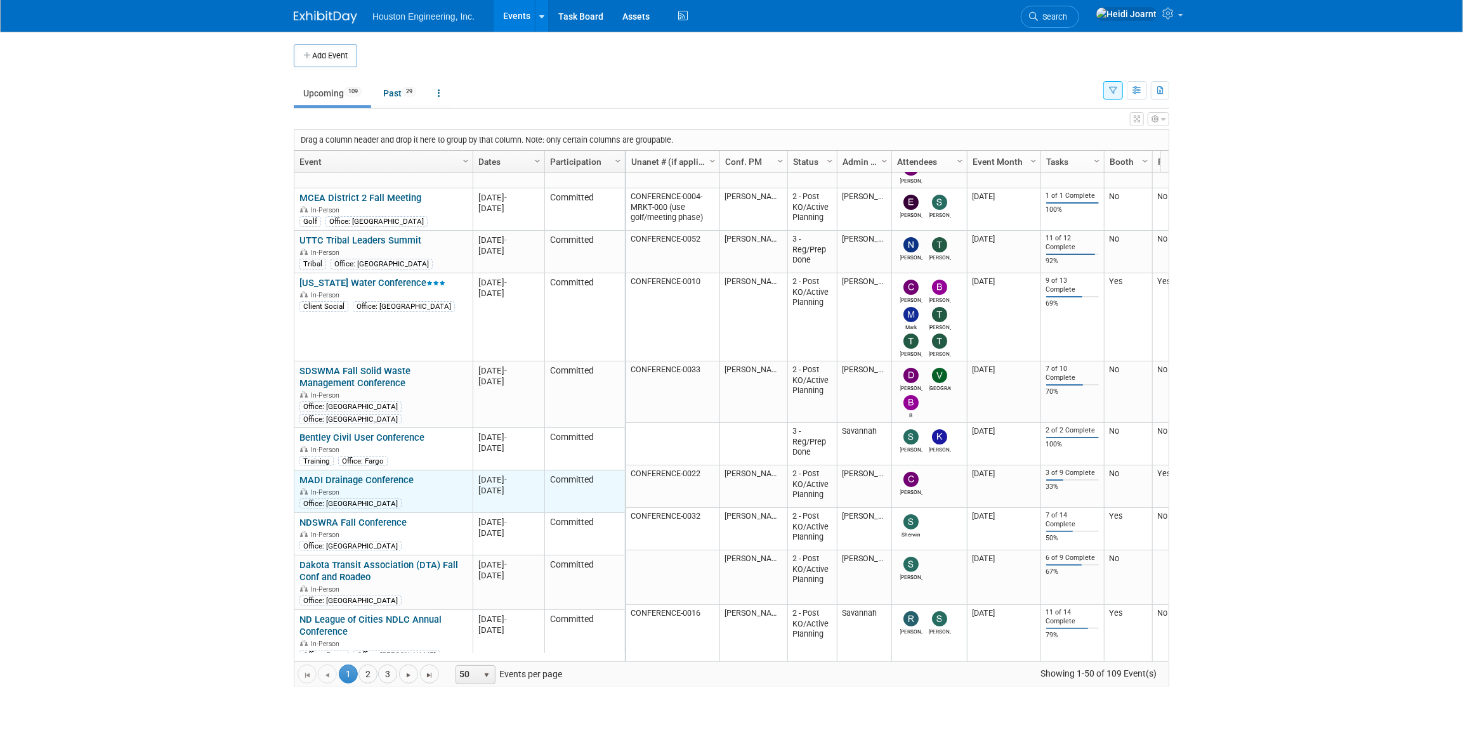
click at [375, 475] on link "MADI Drainage Conference" at bounding box center [356, 480] width 114 height 11
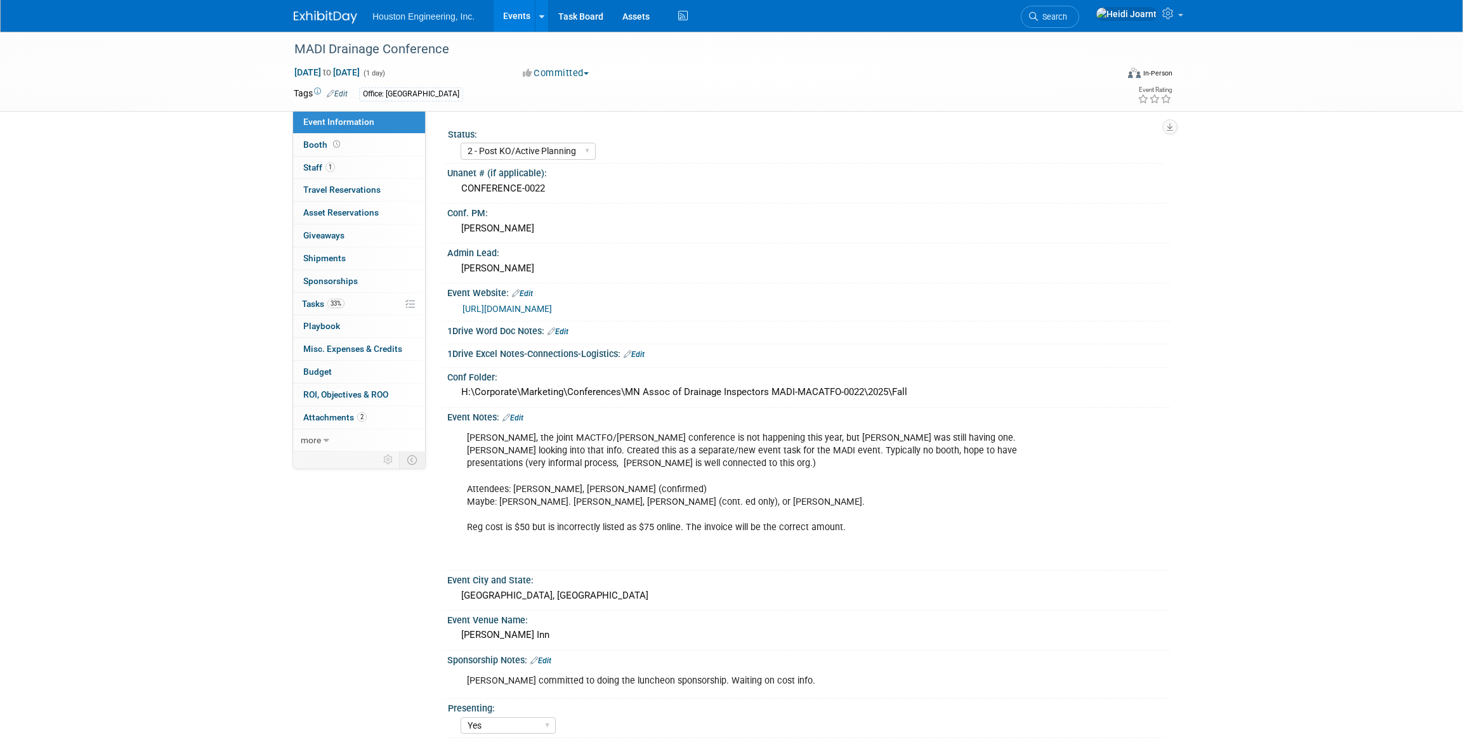
select select "2 - Post KO/Active Planning"
select select "Yes"
select select "Water Resources"
click at [524, 18] on link "Events" at bounding box center [517, 16] width 46 height 32
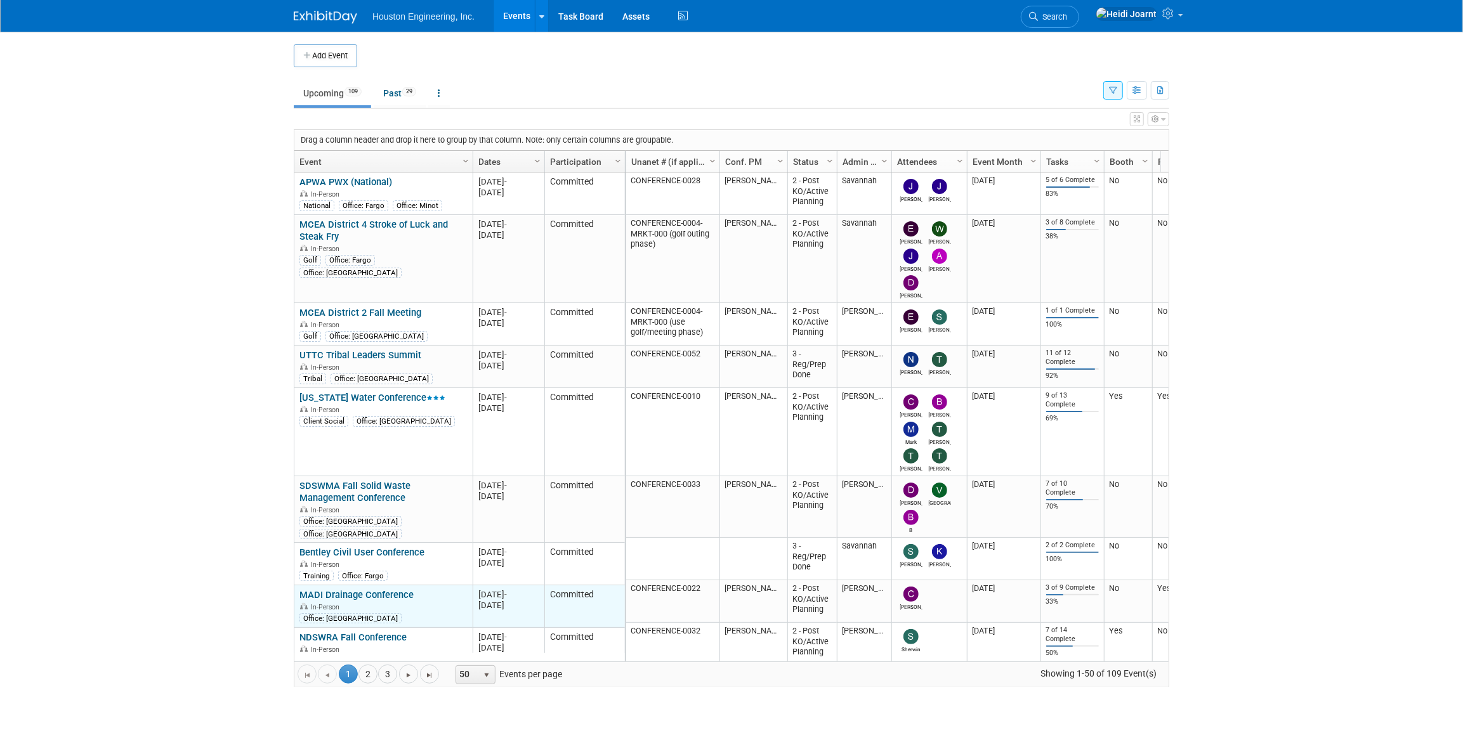
click at [385, 589] on link "MADI Drainage Conference" at bounding box center [356, 594] width 114 height 11
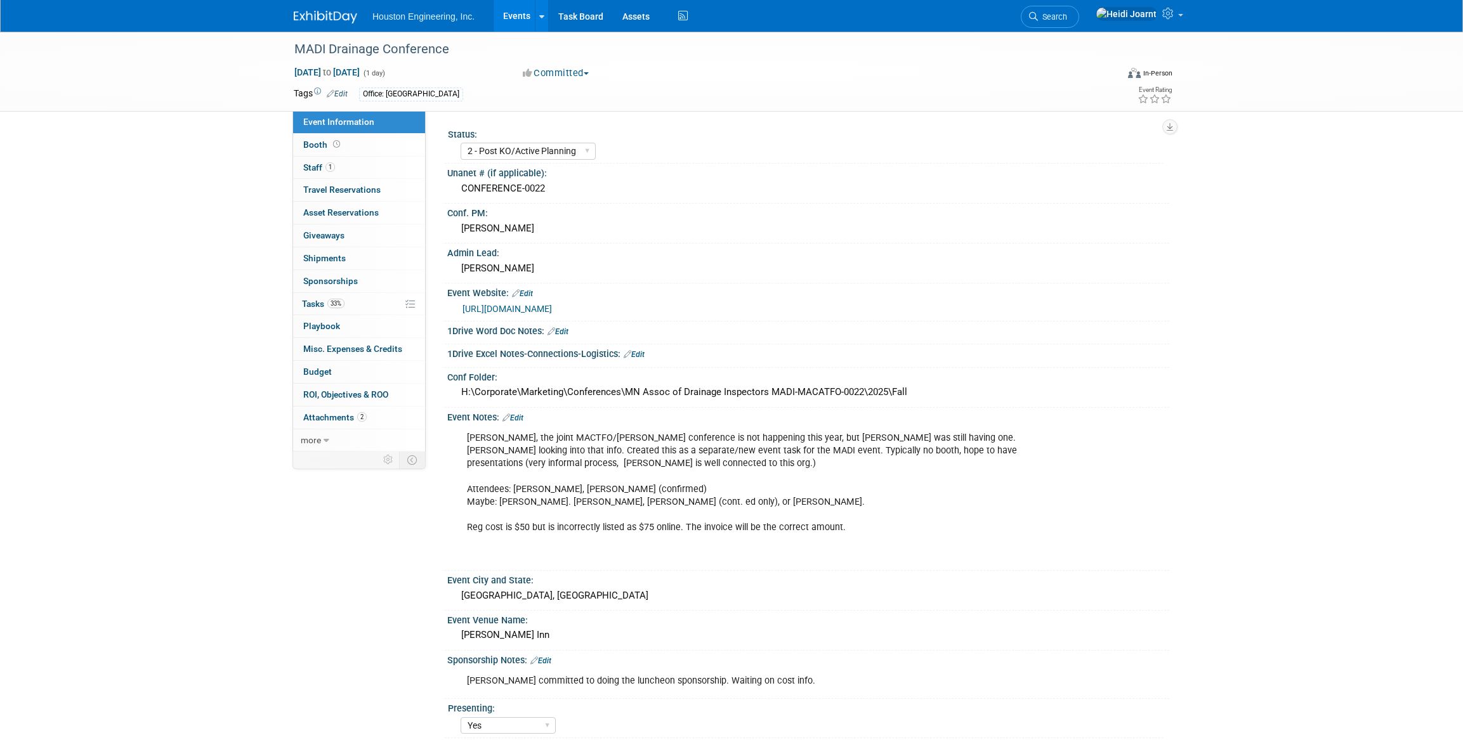
select select "2 - Post KO/Active Planning"
select select "Yes"
select select "Water Resources"
click at [361, 164] on link "1 Staff 1" at bounding box center [359, 168] width 132 height 22
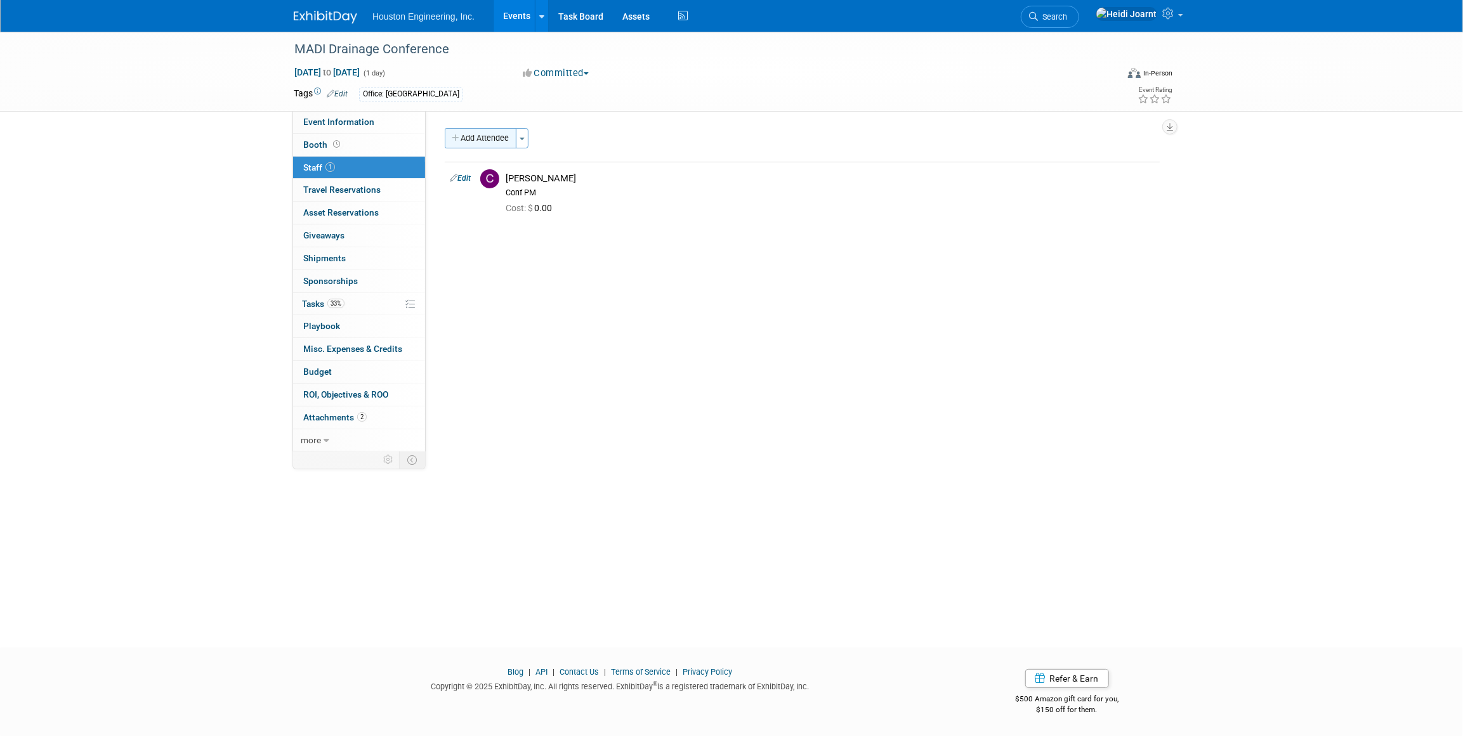
click at [508, 140] on button "Add Attendee" at bounding box center [481, 138] width 72 height 20
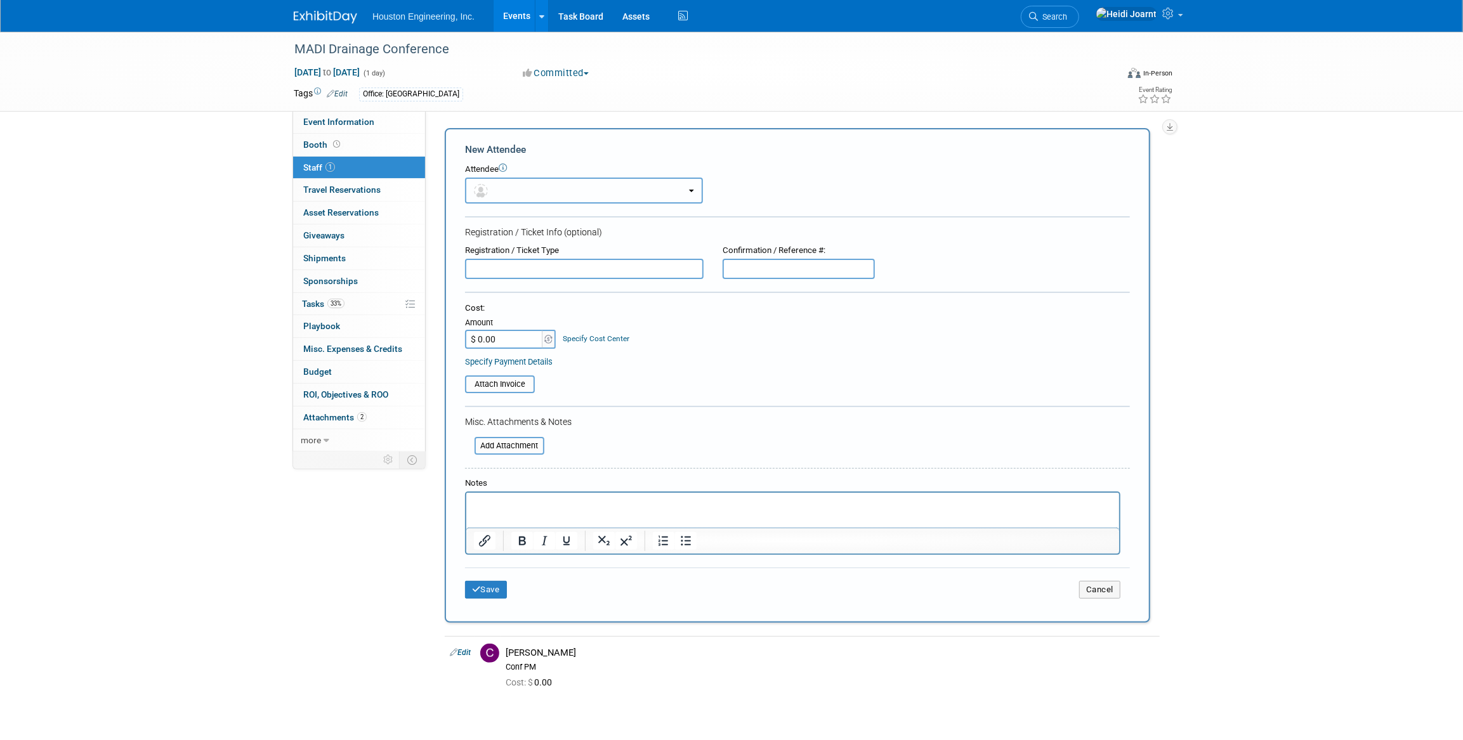
click at [502, 188] on button "button" at bounding box center [584, 191] width 238 height 26
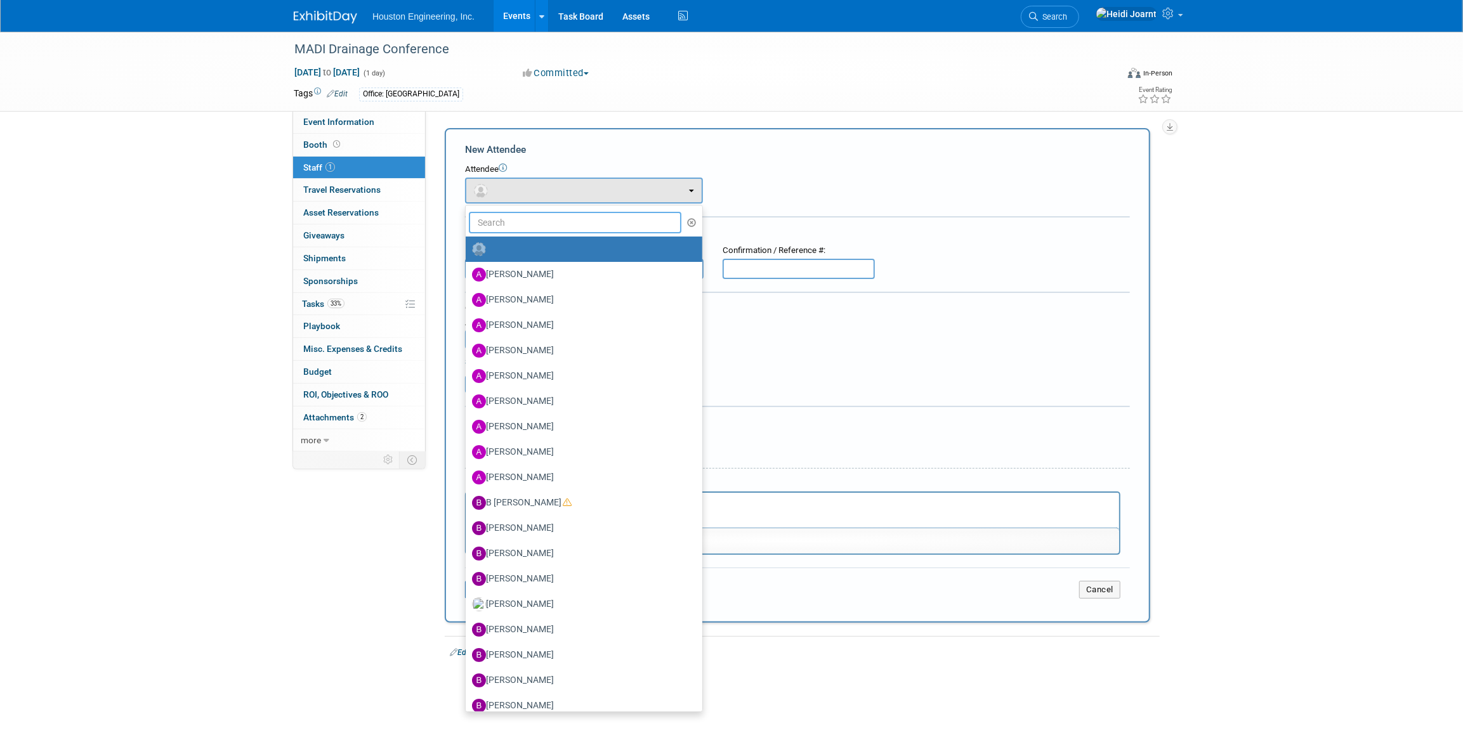
click at [508, 226] on input "text" at bounding box center [575, 223] width 213 height 22
type input "be"
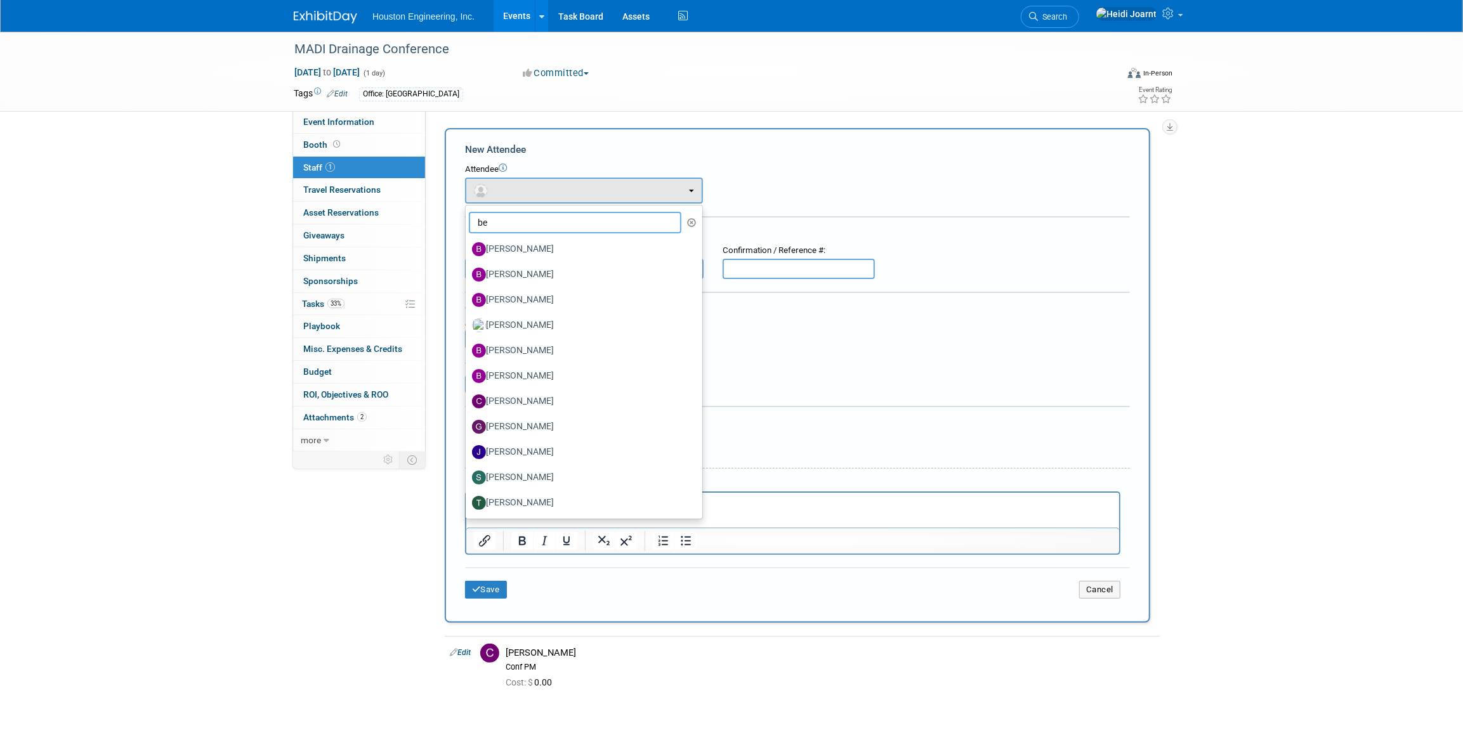
drag, startPoint x: 510, startPoint y: 216, endPoint x: 467, endPoint y: 220, distance: 42.7
click at [467, 220] on li "be" at bounding box center [584, 223] width 237 height 22
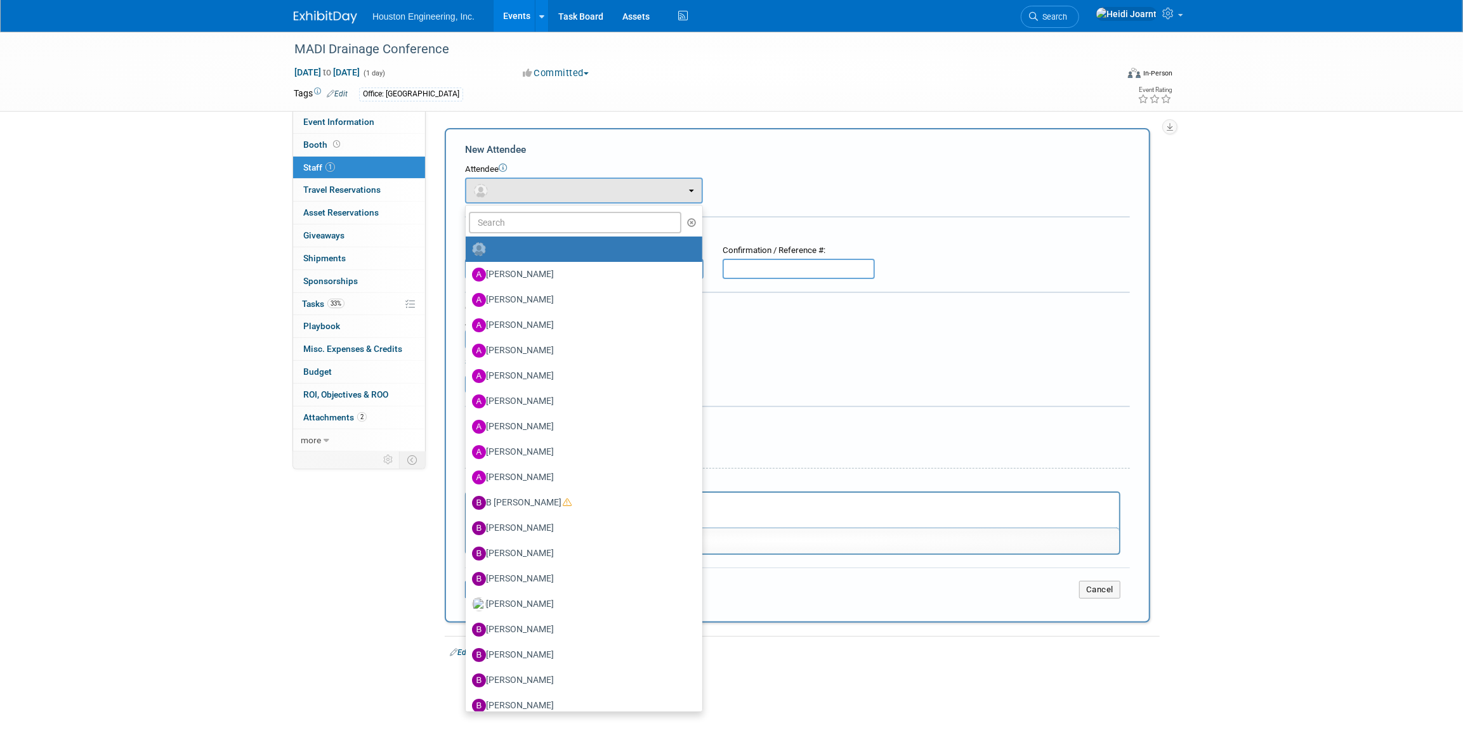
click at [683, 115] on div "Status: 1 - GNG/KO Needed 2 - Post KO/Active Planning 3 - Reg/Prep Done Unanet …" at bounding box center [798, 281] width 744 height 340
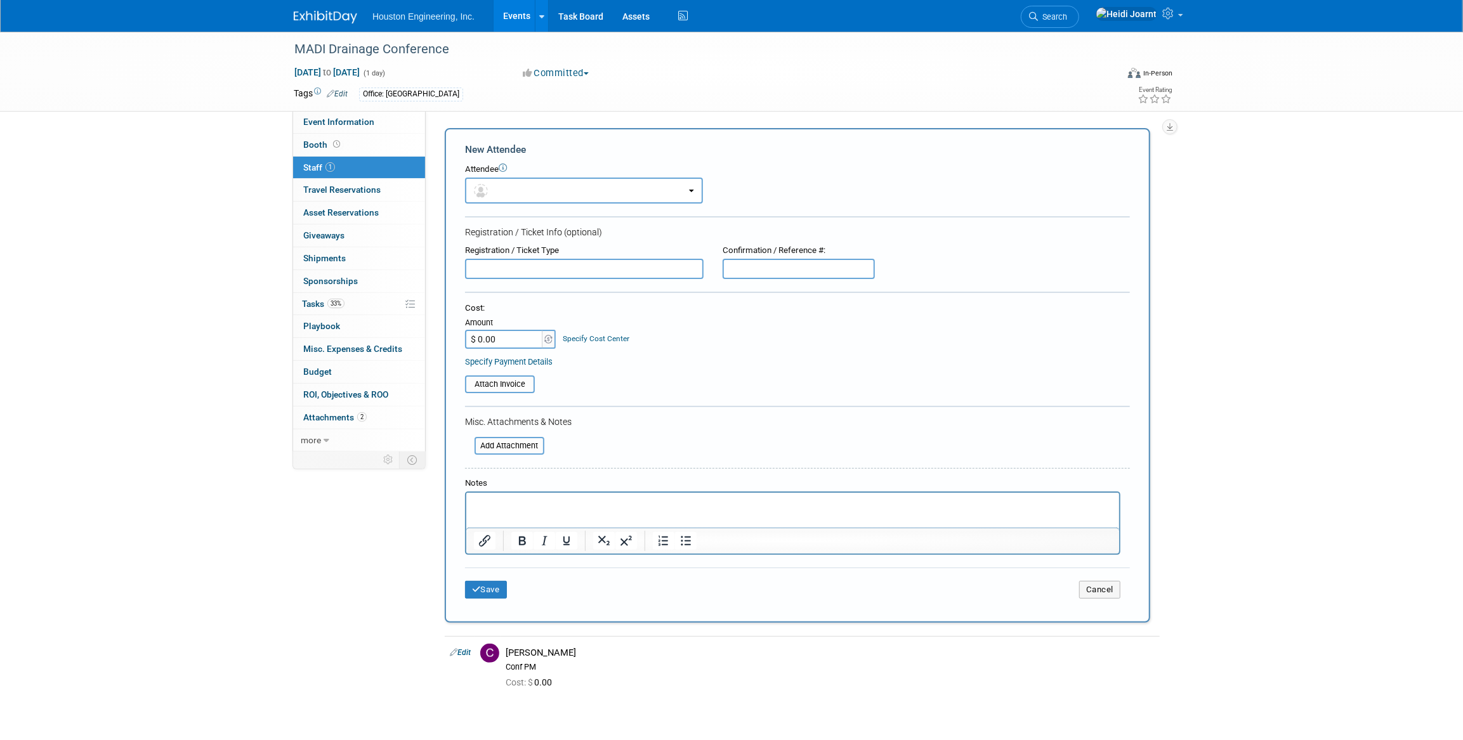
click at [522, 18] on link "Events" at bounding box center [517, 16] width 46 height 32
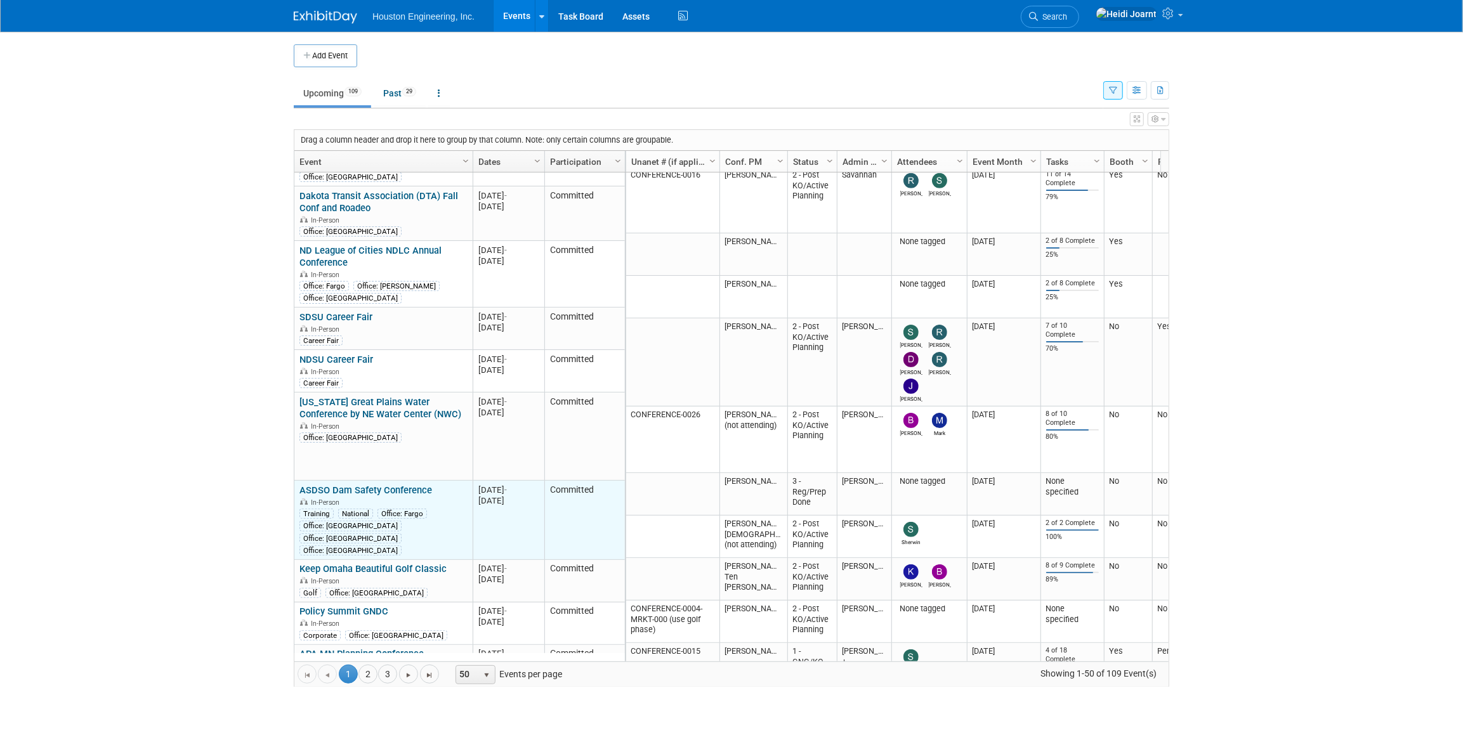
scroll to position [553, 0]
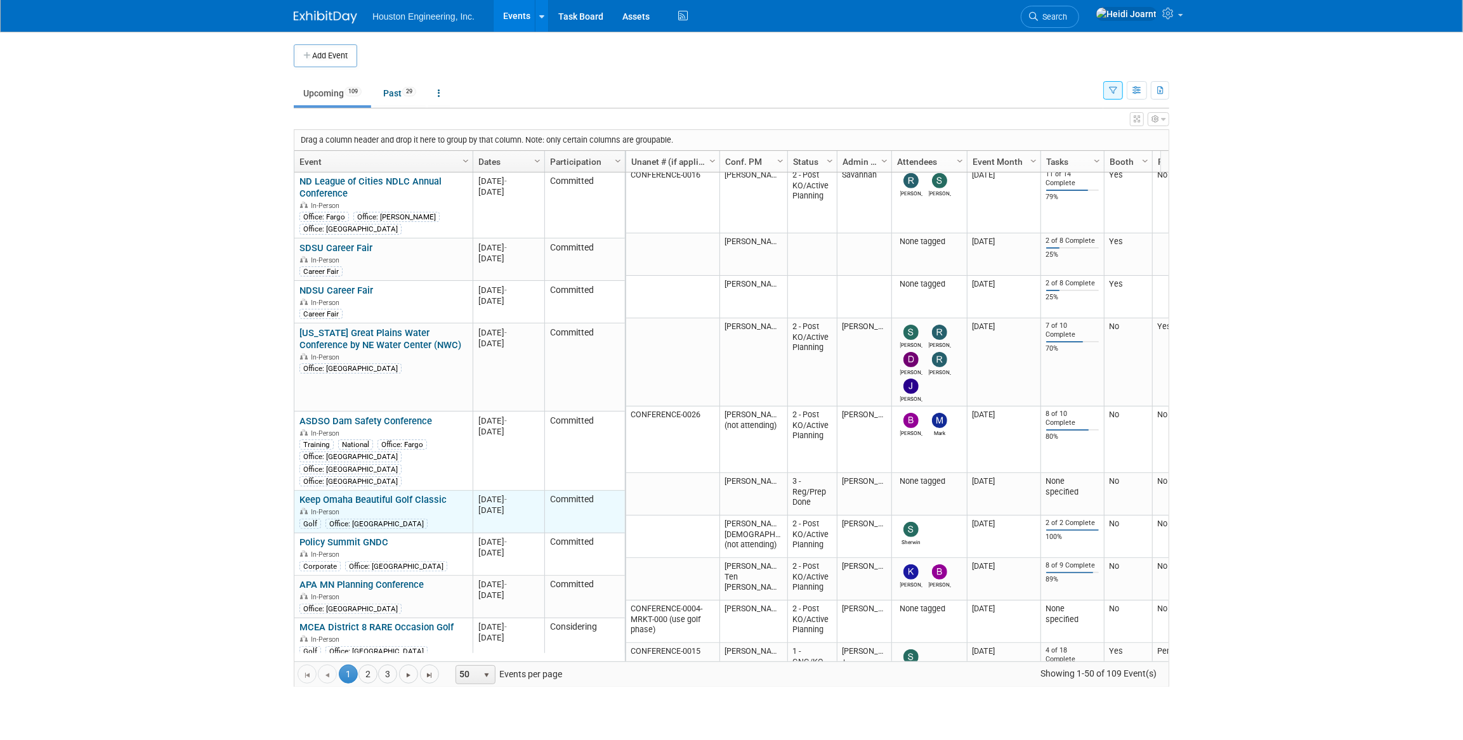
click at [425, 494] on link "Keep Omaha Beautiful Golf Classic" at bounding box center [372, 499] width 147 height 11
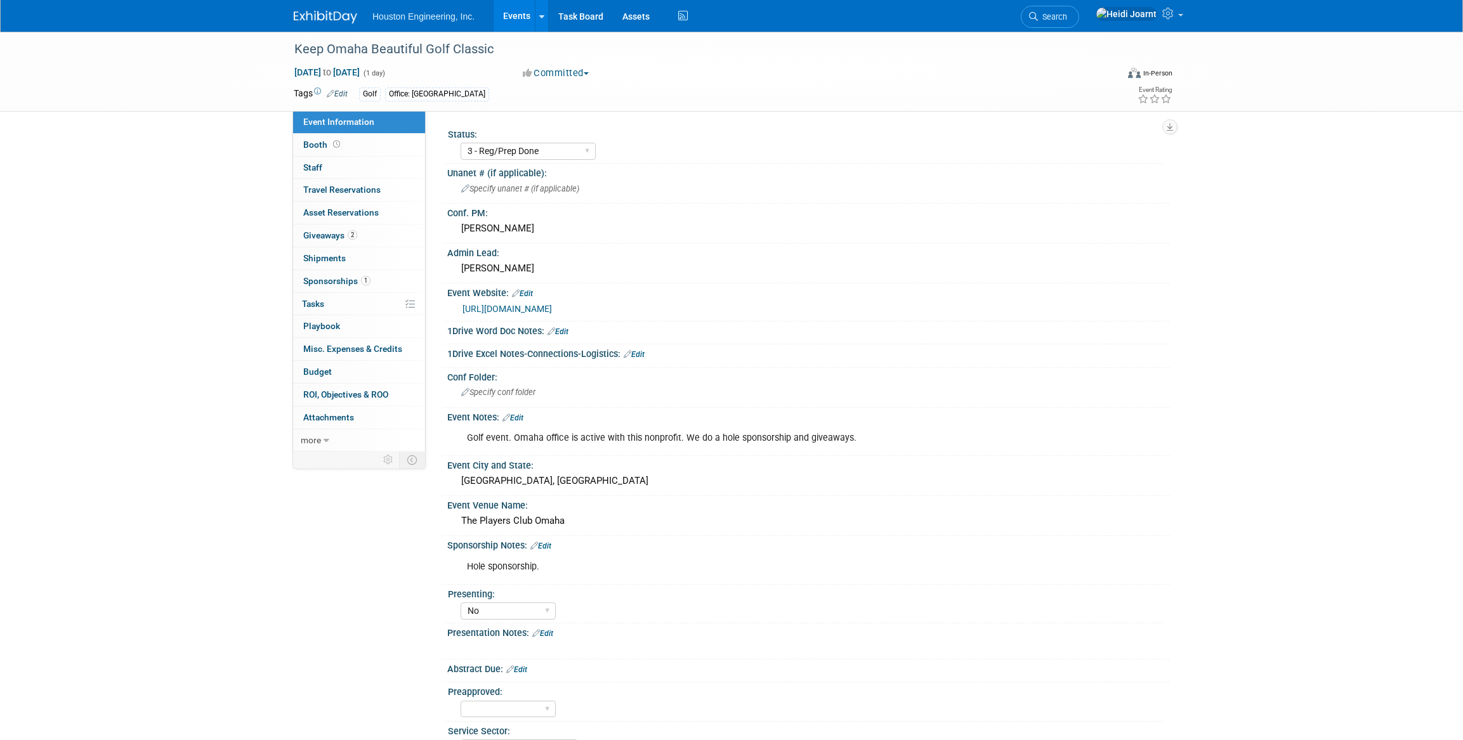
select select "3 - Reg/Prep Done"
select select "No"
click at [527, 19] on link "Events" at bounding box center [517, 16] width 46 height 32
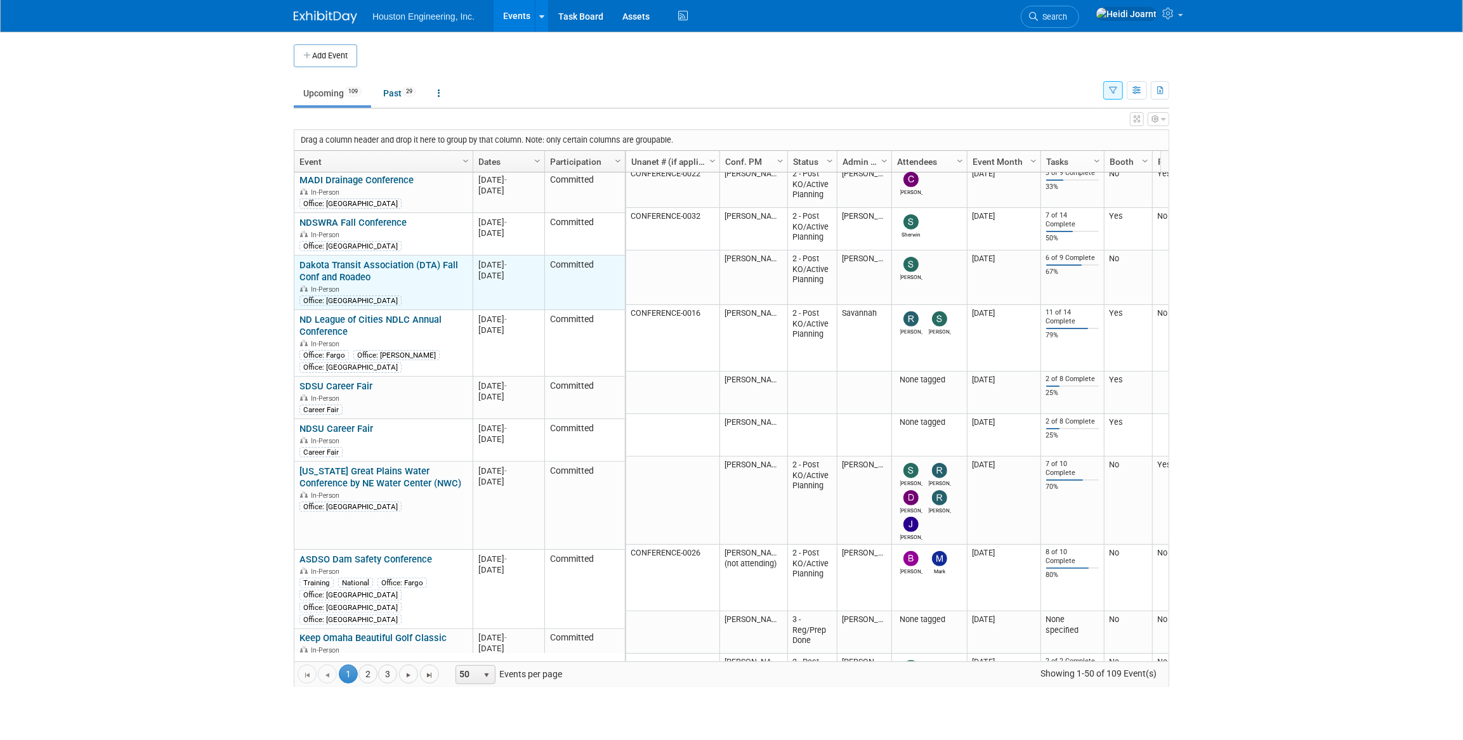
scroll to position [484, 0]
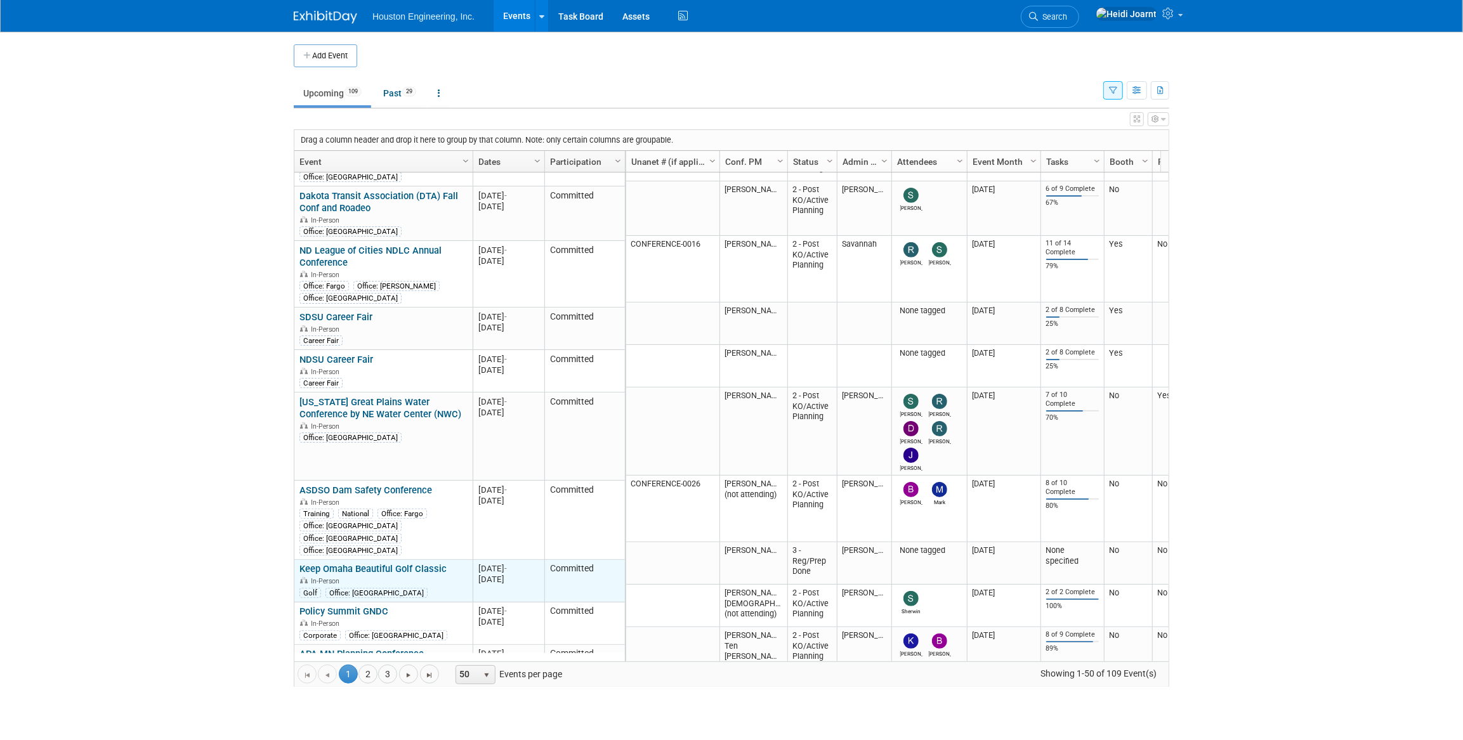
click at [393, 563] on link "Keep Omaha Beautiful Golf Classic" at bounding box center [372, 568] width 147 height 11
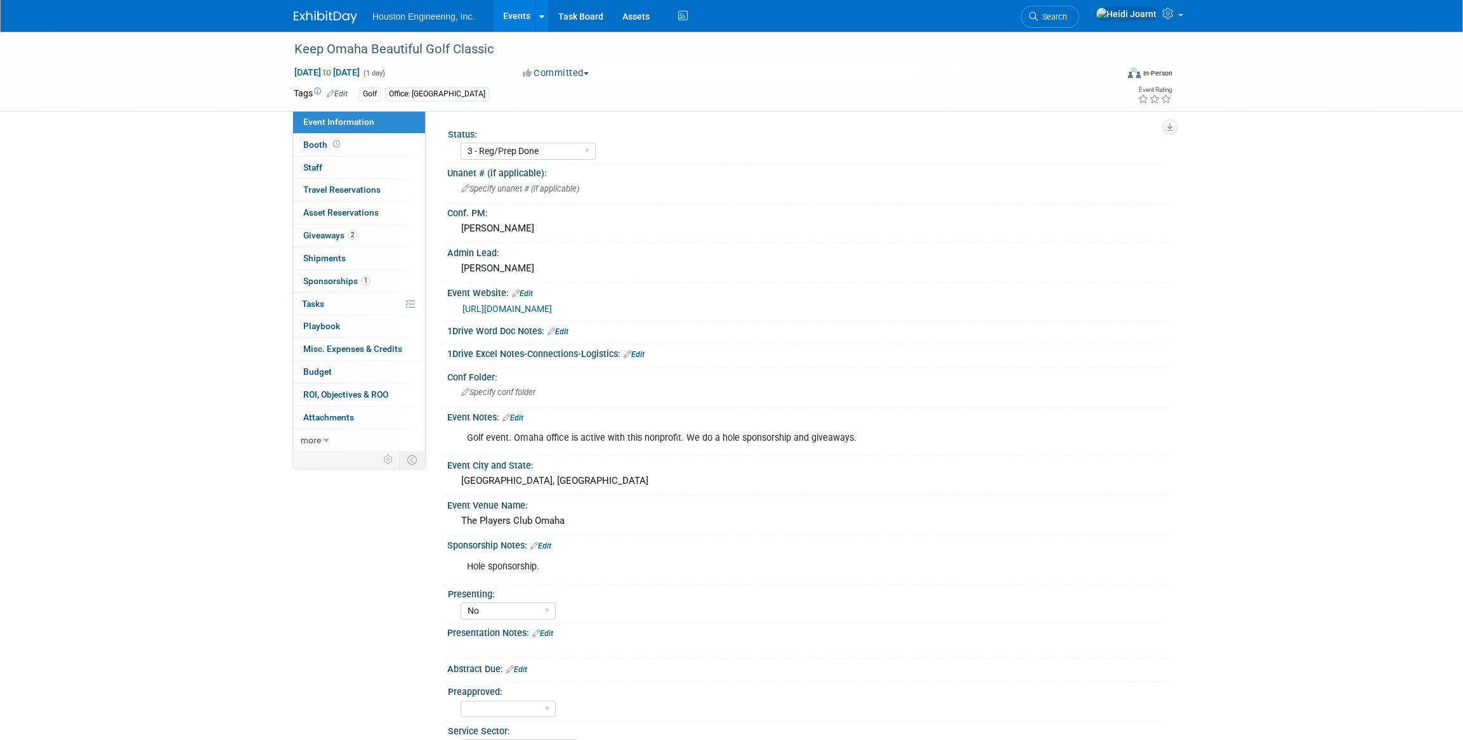
select select "3 - Reg/Prep Done"
select select "No"
click at [364, 308] on link "0% Tasks 0%" at bounding box center [359, 304] width 132 height 22
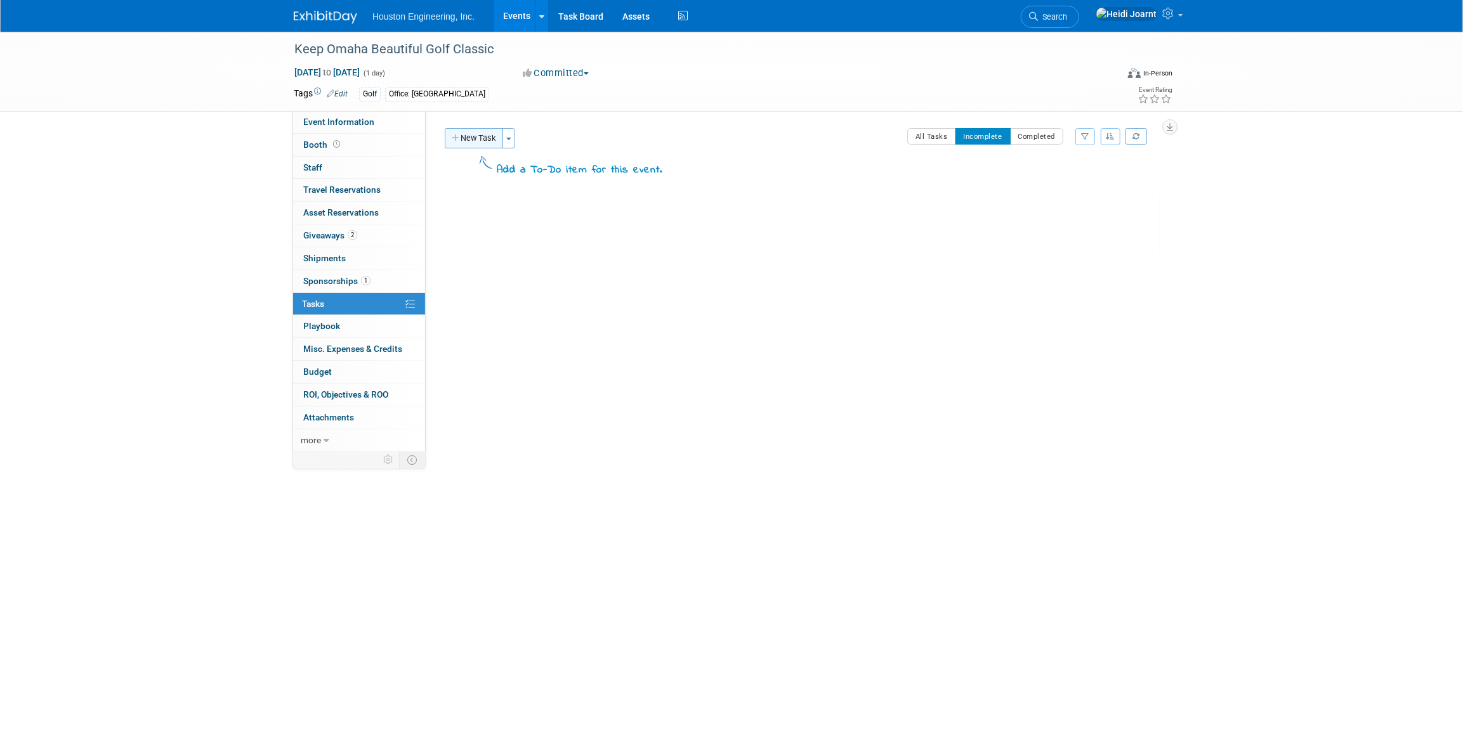
click at [463, 136] on button "New Task" at bounding box center [474, 138] width 58 height 20
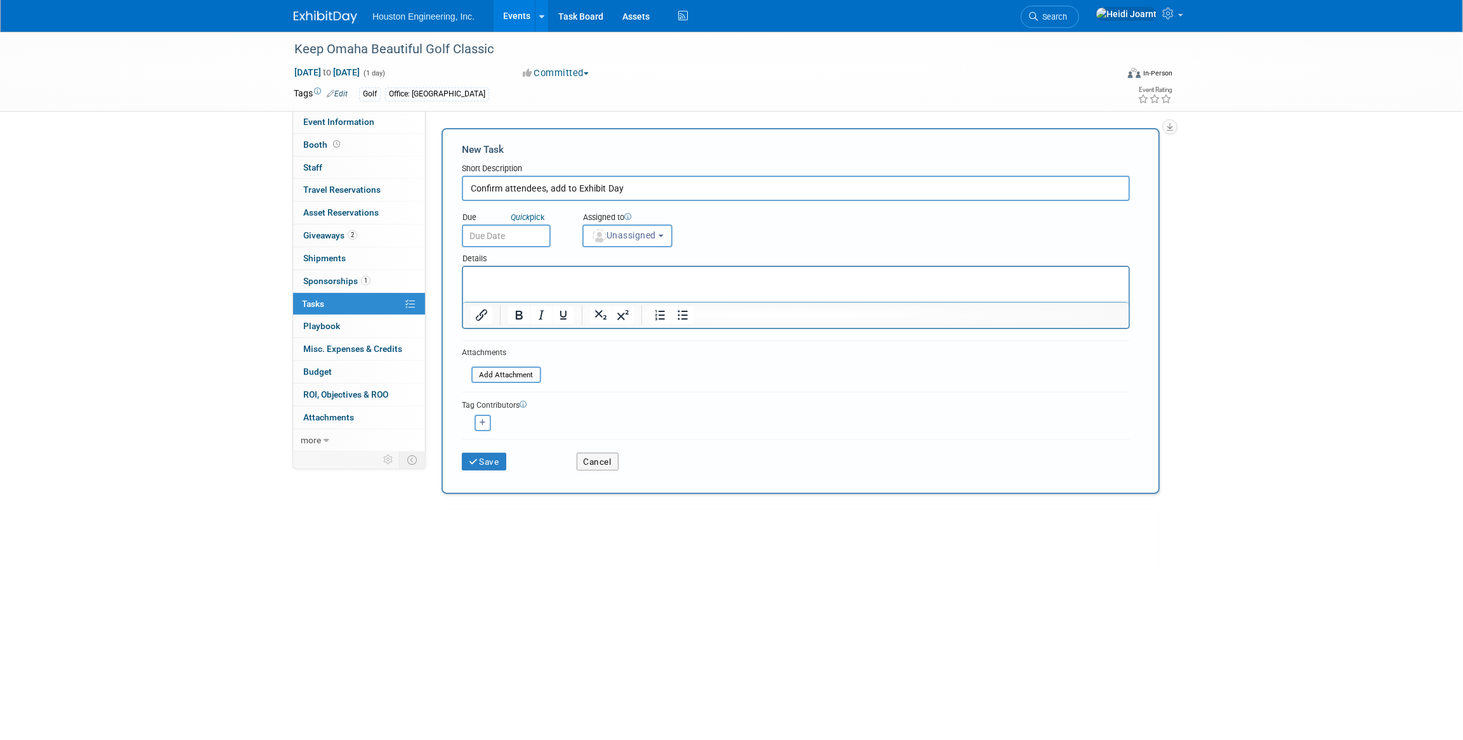
drag, startPoint x: 633, startPoint y: 190, endPoint x: 543, endPoint y: 188, distance: 90.7
click at [543, 188] on input "Confirm attendees, add to Exhibit Day" at bounding box center [796, 188] width 668 height 25
type input "Confirm attendees"
click at [569, 285] on html at bounding box center [796, 276] width 666 height 18
click at [622, 244] on button "Unassigned" at bounding box center [628, 236] width 90 height 23
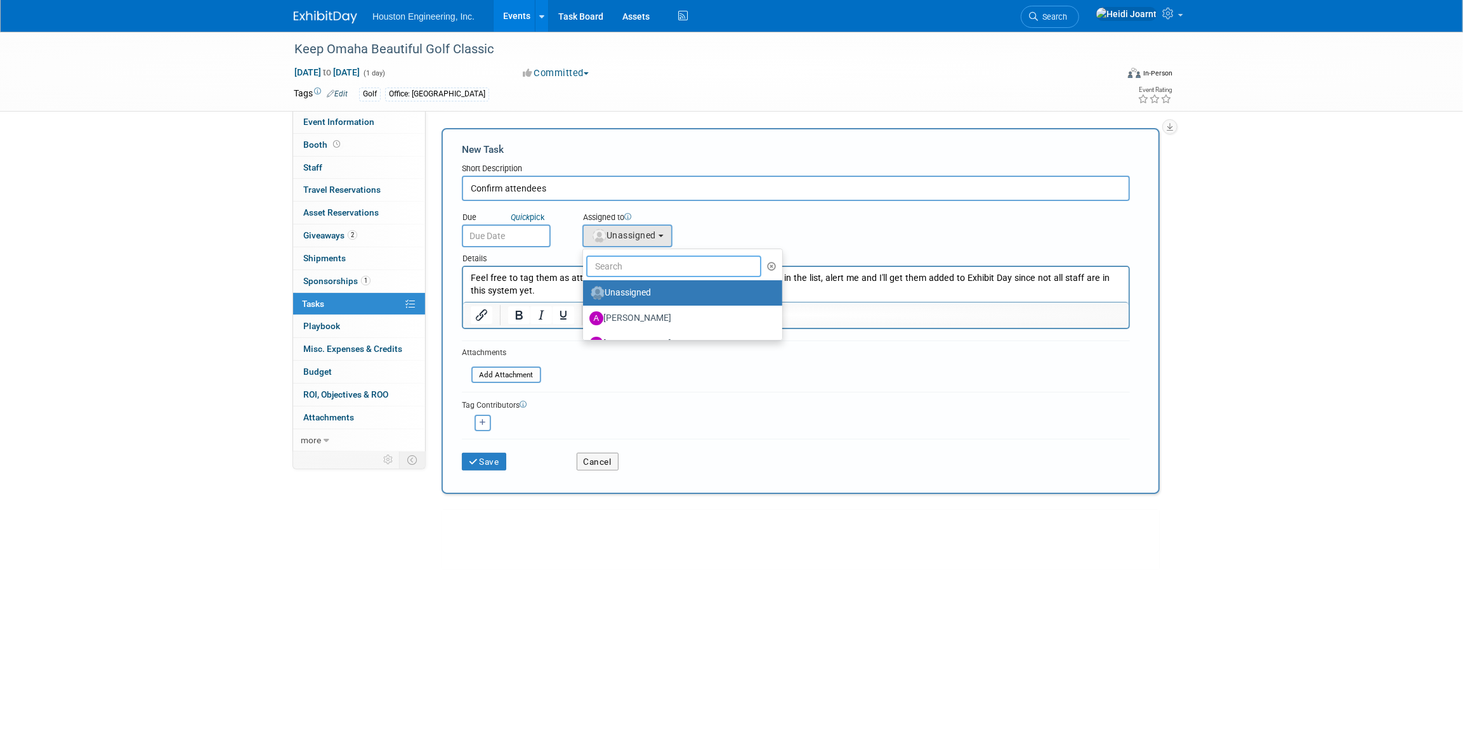
click at [622, 258] on input "text" at bounding box center [673, 267] width 175 height 22
type input "jess"
click at [635, 293] on label "[PERSON_NAME]" at bounding box center [655, 293] width 133 height 20
click at [585, 293] on input "[PERSON_NAME]" at bounding box center [581, 291] width 8 height 8
select select "fa151804-de92-4cec-a8ce-bf453f5438ea"
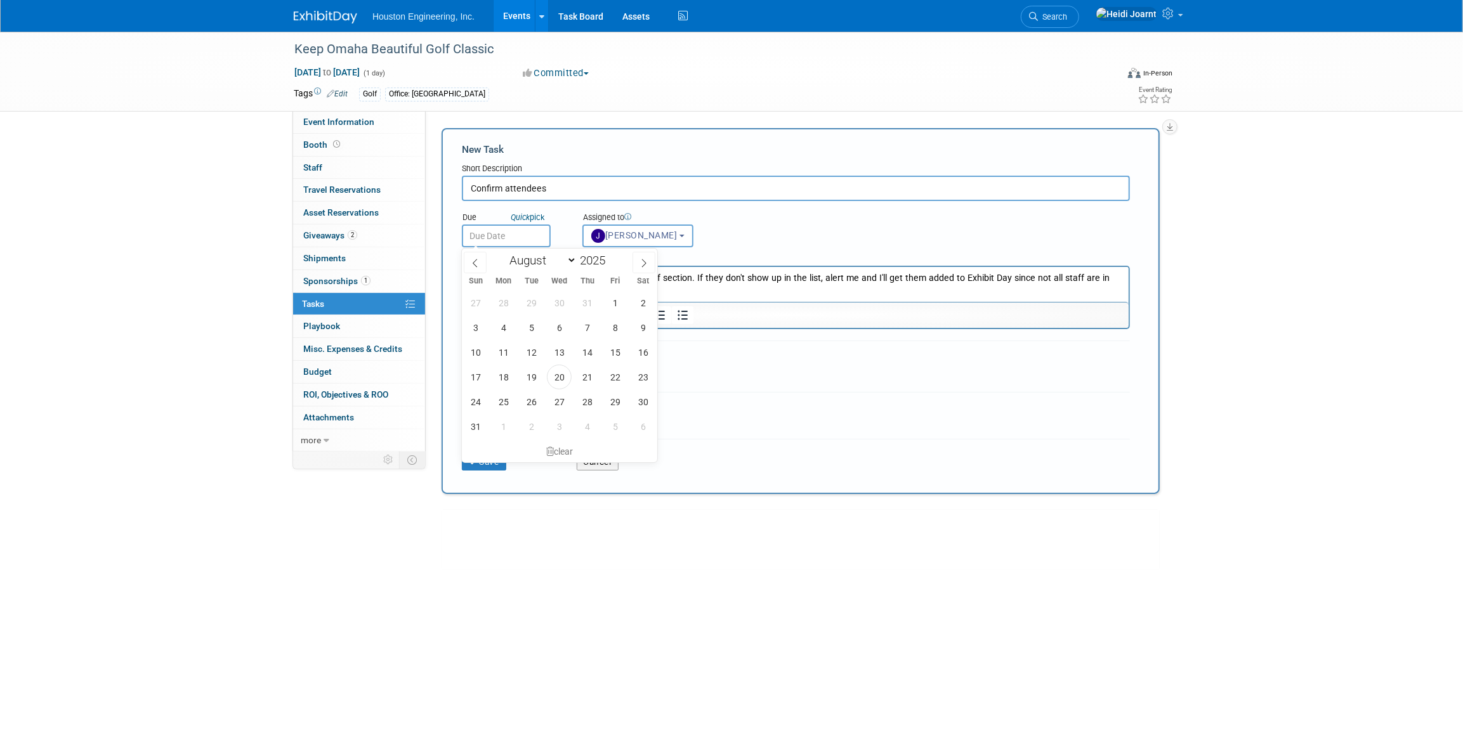
click at [513, 235] on input "text" at bounding box center [506, 236] width 89 height 23
click at [640, 259] on icon at bounding box center [644, 263] width 9 height 9
select select "8"
click at [499, 357] on span "15" at bounding box center [503, 352] width 25 height 25
type input "Sep 15, 2025"
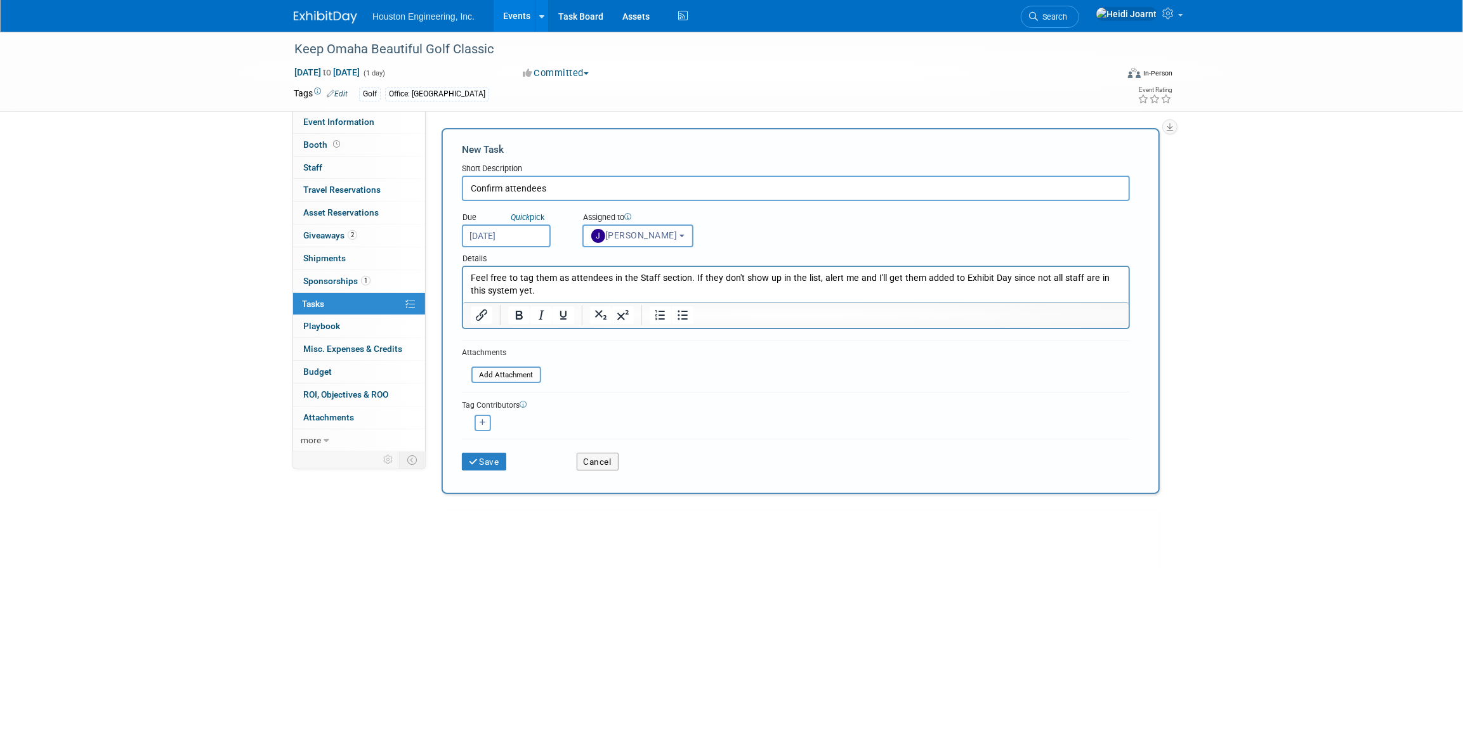
click at [559, 296] on p "Feel free to tag them as attendees in the Staff section. If they don't show up …" at bounding box center [795, 284] width 651 height 25
click at [991, 298] on html "Feel free to tag them as attendees in the Staff section. If they don't show up …" at bounding box center [796, 282] width 666 height 30
drag, startPoint x: 973, startPoint y: 293, endPoint x: 933, endPoint y: 294, distance: 40.0
click at [933, 294] on p "Feel free to tag them as attendees in the Staff section. If they don't show up …" at bounding box center [795, 284] width 651 height 25
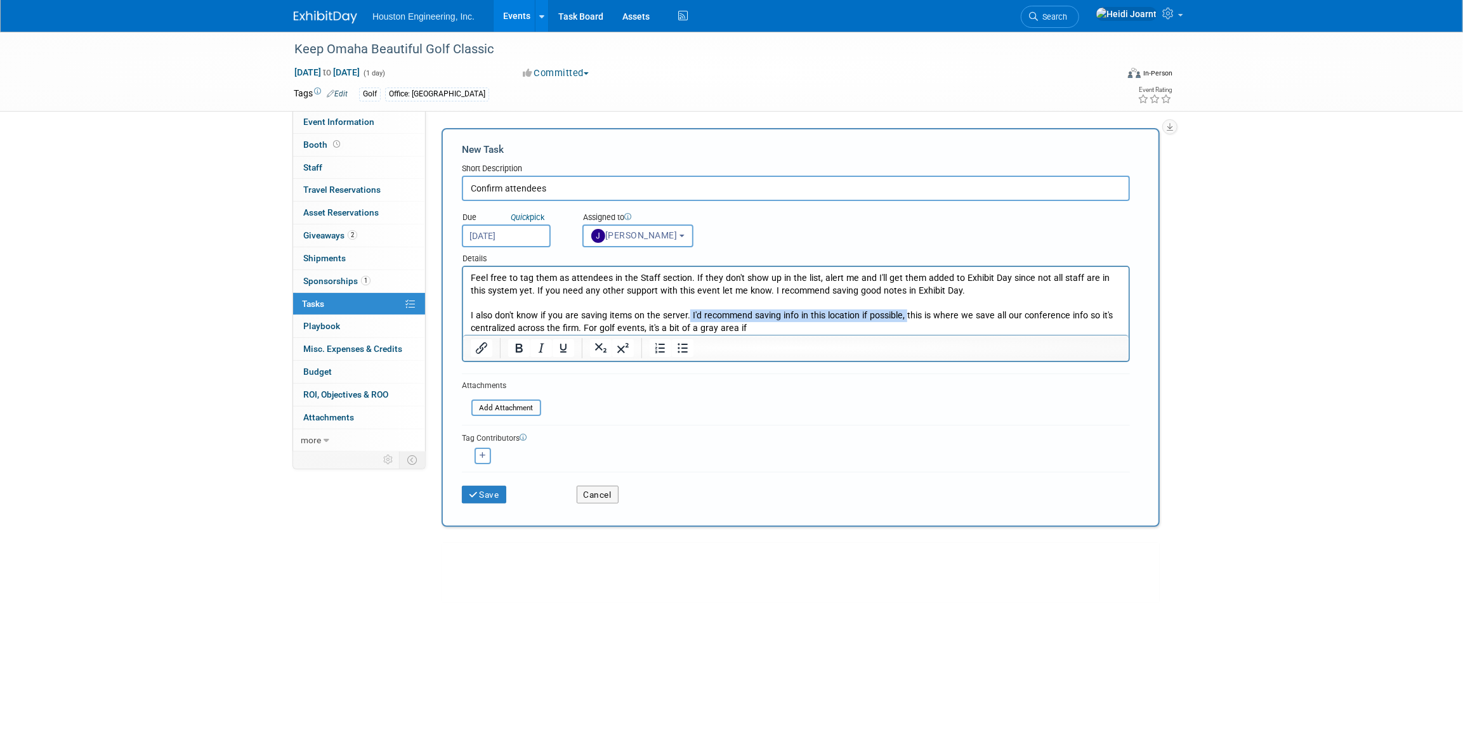
drag, startPoint x: 899, startPoint y: 316, endPoint x: 684, endPoint y: 319, distance: 215.1
click at [684, 319] on p "I also don't know if you are saving items on the server. I'd recommend saving i…" at bounding box center [795, 322] width 651 height 25
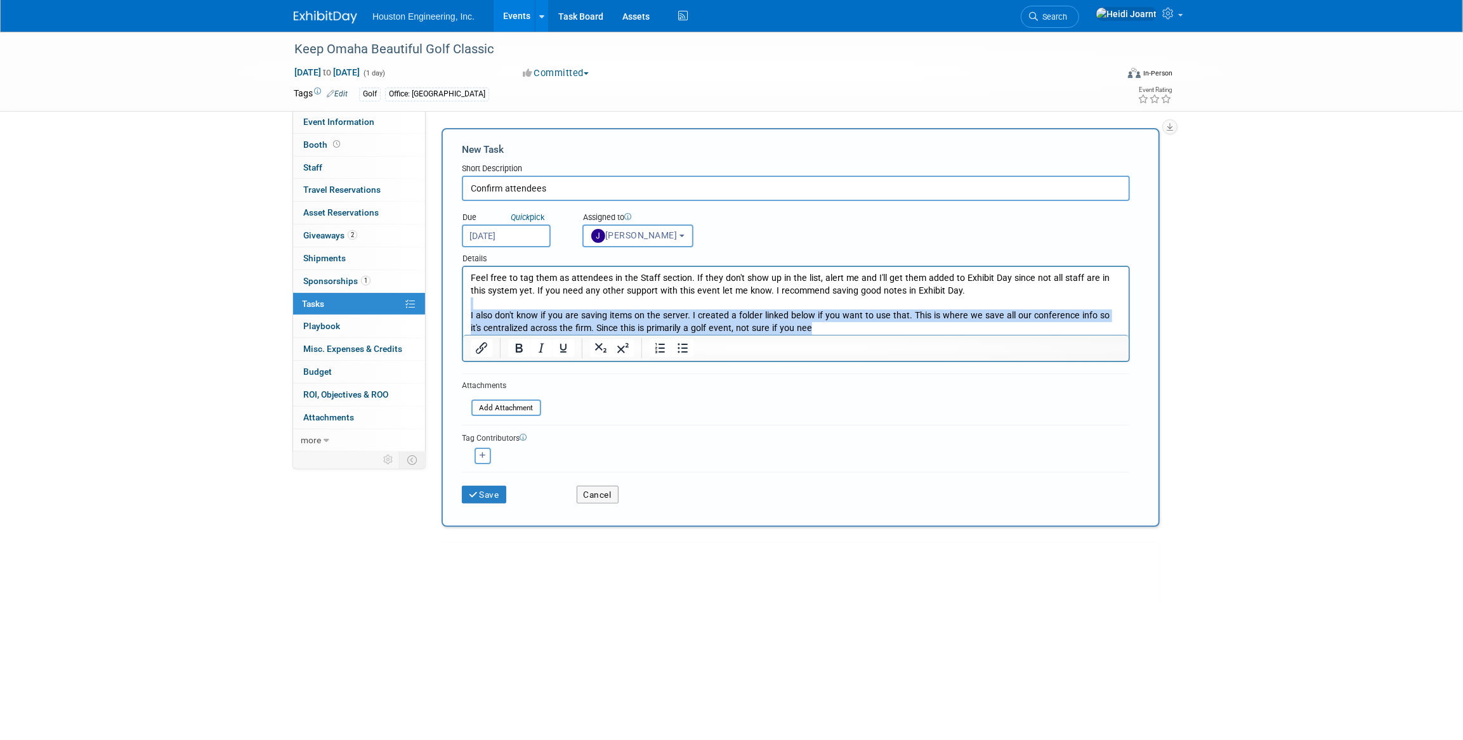
drag, startPoint x: 803, startPoint y: 325, endPoint x: 445, endPoint y: 303, distance: 357.9
click at [463, 303] on html "Feel free to tag them as attendees in the Staff section. If they don't show up …" at bounding box center [796, 301] width 666 height 68
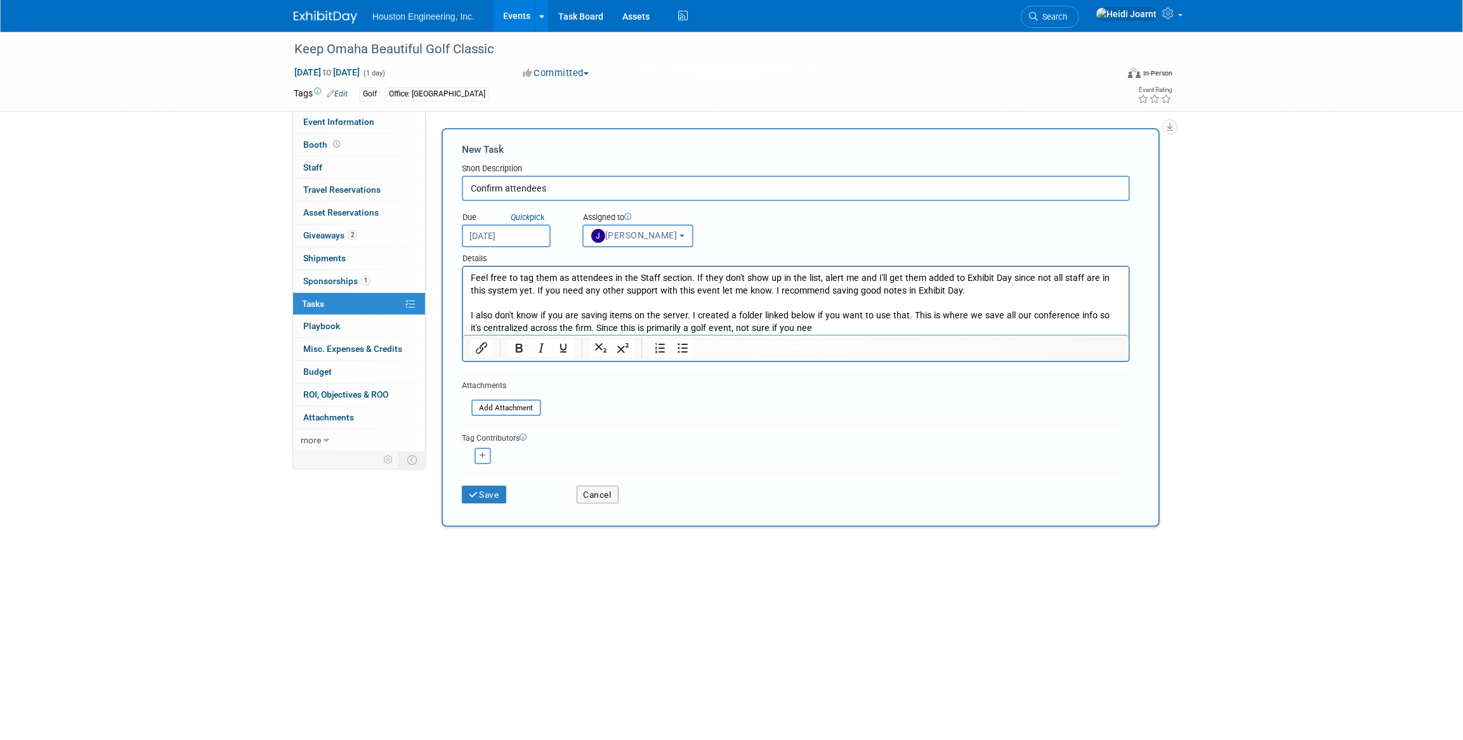
click at [815, 329] on p "I also don't know if you are saving items on the server. I created a folder lin…" at bounding box center [795, 322] width 651 height 25
drag, startPoint x: 815, startPoint y: 329, endPoint x: 581, endPoint y: 327, distance: 234.8
click at [581, 327] on p "I also don't know if you are saving items on the server. I created a folder lin…" at bounding box center [795, 322] width 651 height 25
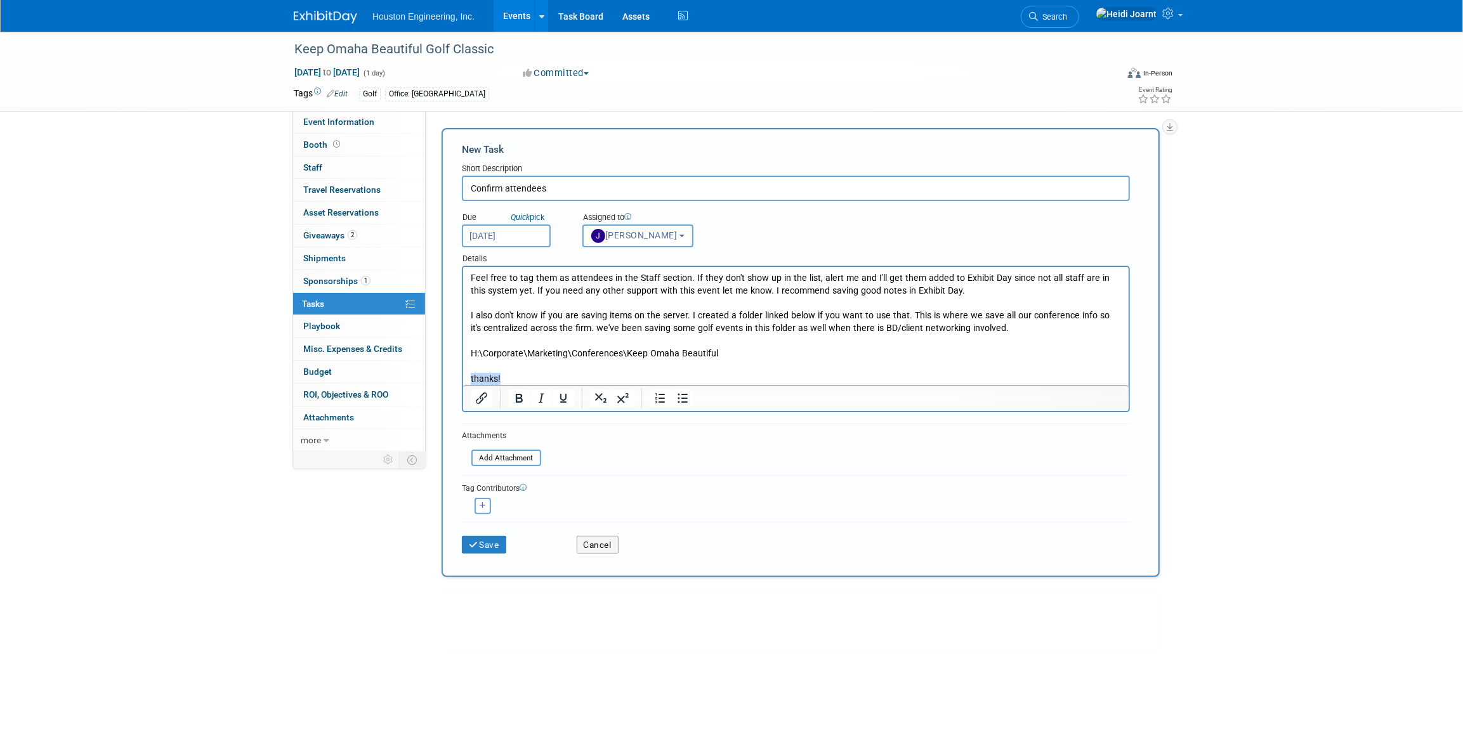
drag, startPoint x: 459, startPoint y: 376, endPoint x: 442, endPoint y: 377, distance: 17.1
click at [463, 377] on html "Feel free to tag them as attendees in the Staff section. If they don't show up …" at bounding box center [796, 326] width 666 height 118
click at [558, 192] on input "Confirm attendees" at bounding box center [796, 188] width 668 height 25
type input "Confirm attendees, finalize prep"
click at [470, 277] on p "Feel free to tag them as attendees in the Staff section. If they don't show up …" at bounding box center [795, 284] width 651 height 25
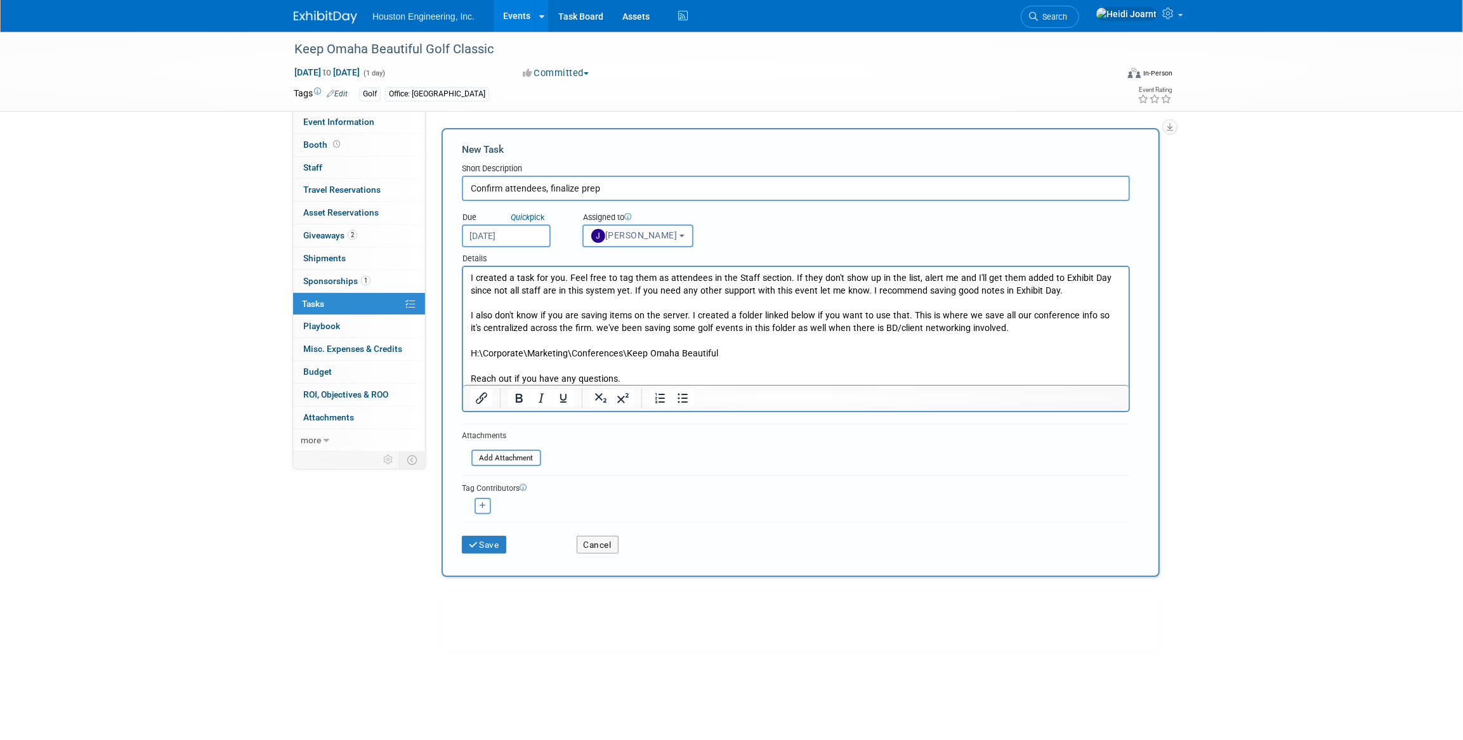
click at [642, 280] on p "I created a task for you. Feel free to tag them as attendees in the Staff secti…" at bounding box center [795, 284] width 651 height 25
click at [746, 276] on p "I created a task for you. Feel free to tag attendees in the Staff section. If t…" at bounding box center [795, 284] width 651 height 25
click at [487, 544] on button "Save" at bounding box center [484, 545] width 44 height 18
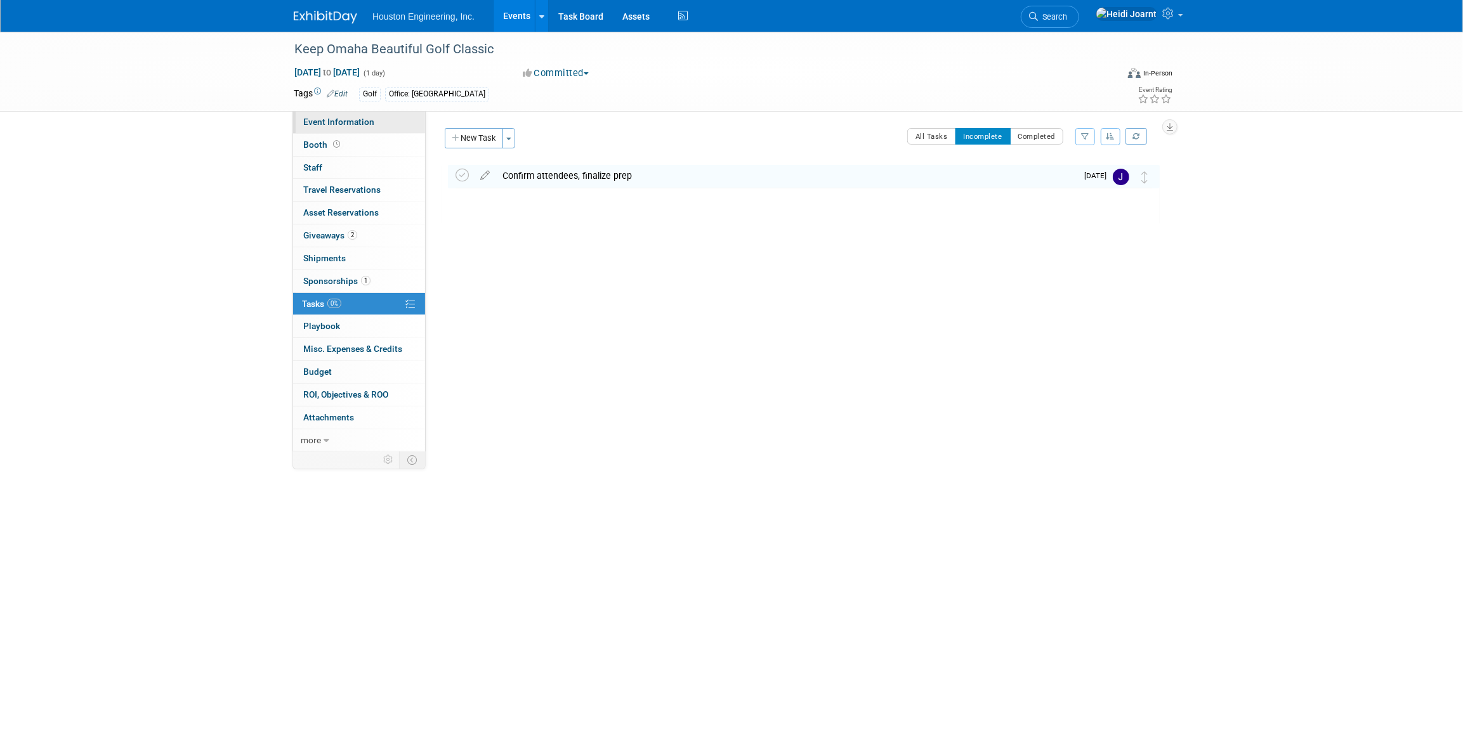
click at [350, 121] on span "Event Information" at bounding box center [338, 122] width 71 height 10
select select "3 - Reg/Prep Done"
select select "No"
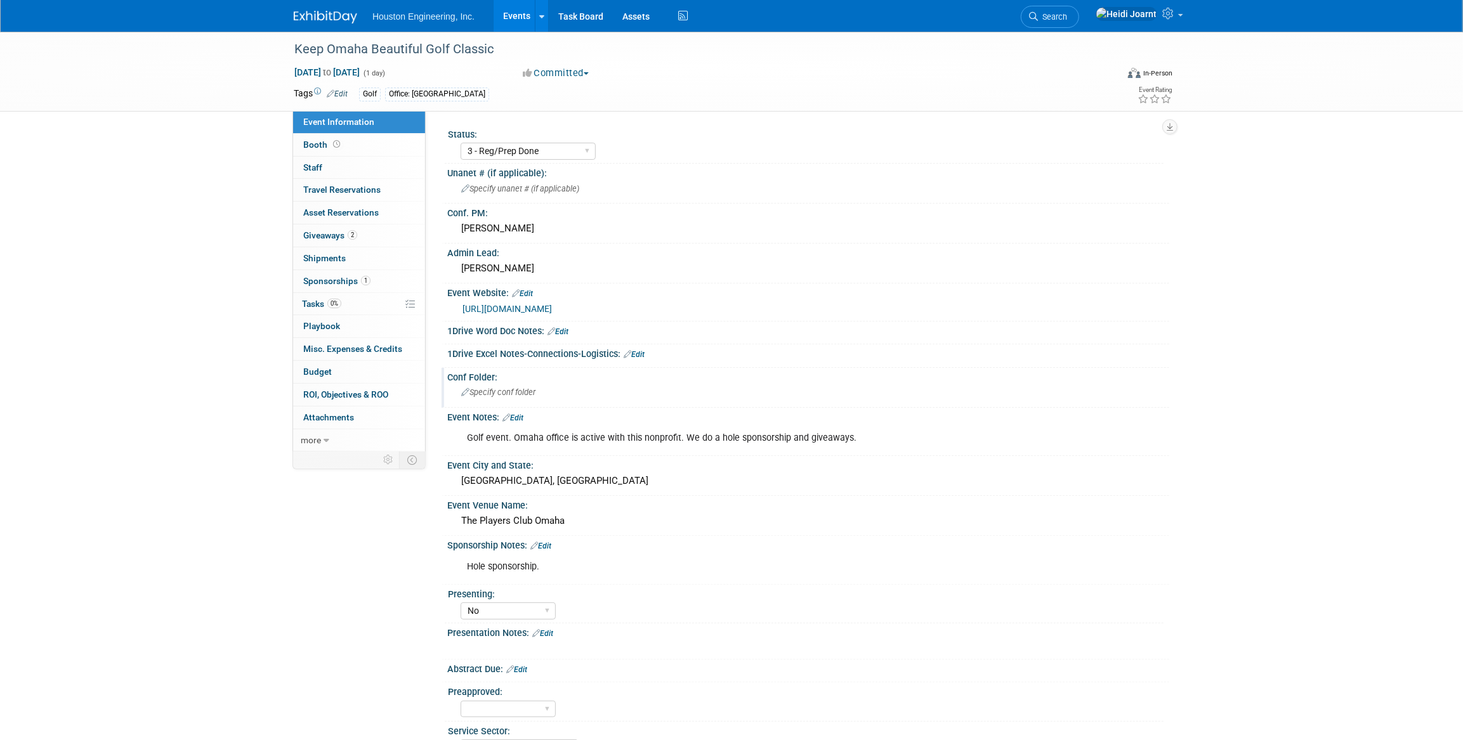
click at [506, 394] on span "Specify conf folder" at bounding box center [498, 393] width 74 height 10
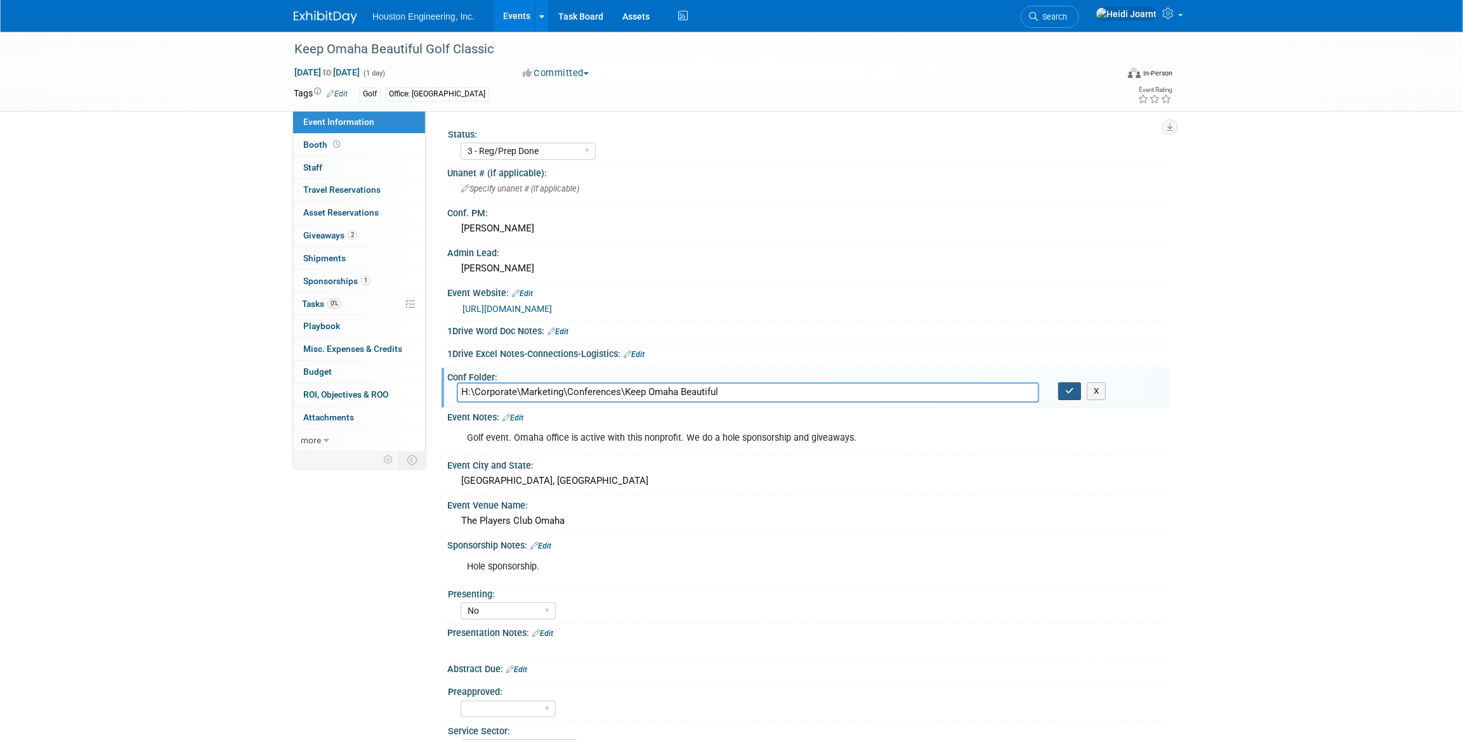
type input "H:\Corporate\Marketing\Conferences\Keep Omaha Beautiful"
click at [1062, 394] on button "button" at bounding box center [1069, 392] width 23 height 18
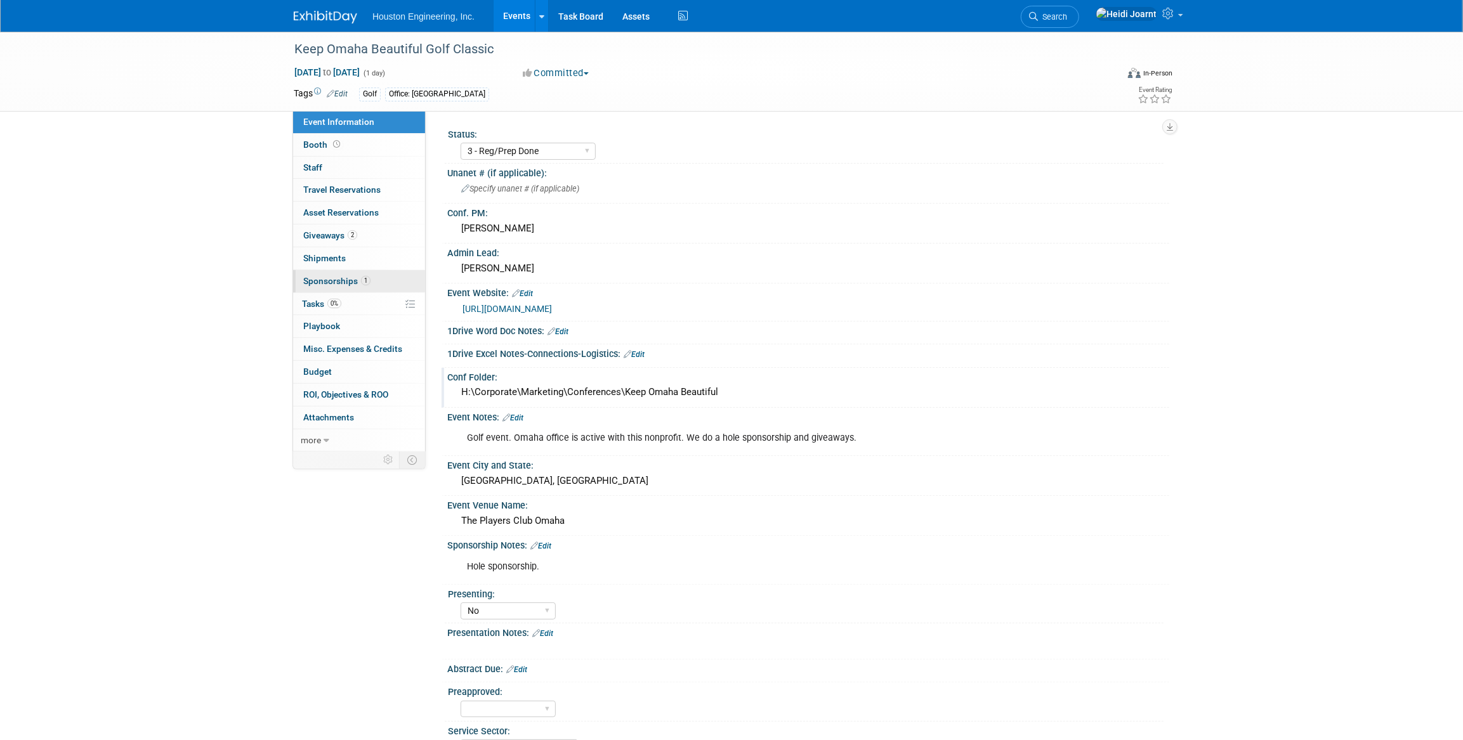
click at [388, 279] on link "1 Sponsorships 1" at bounding box center [359, 281] width 132 height 22
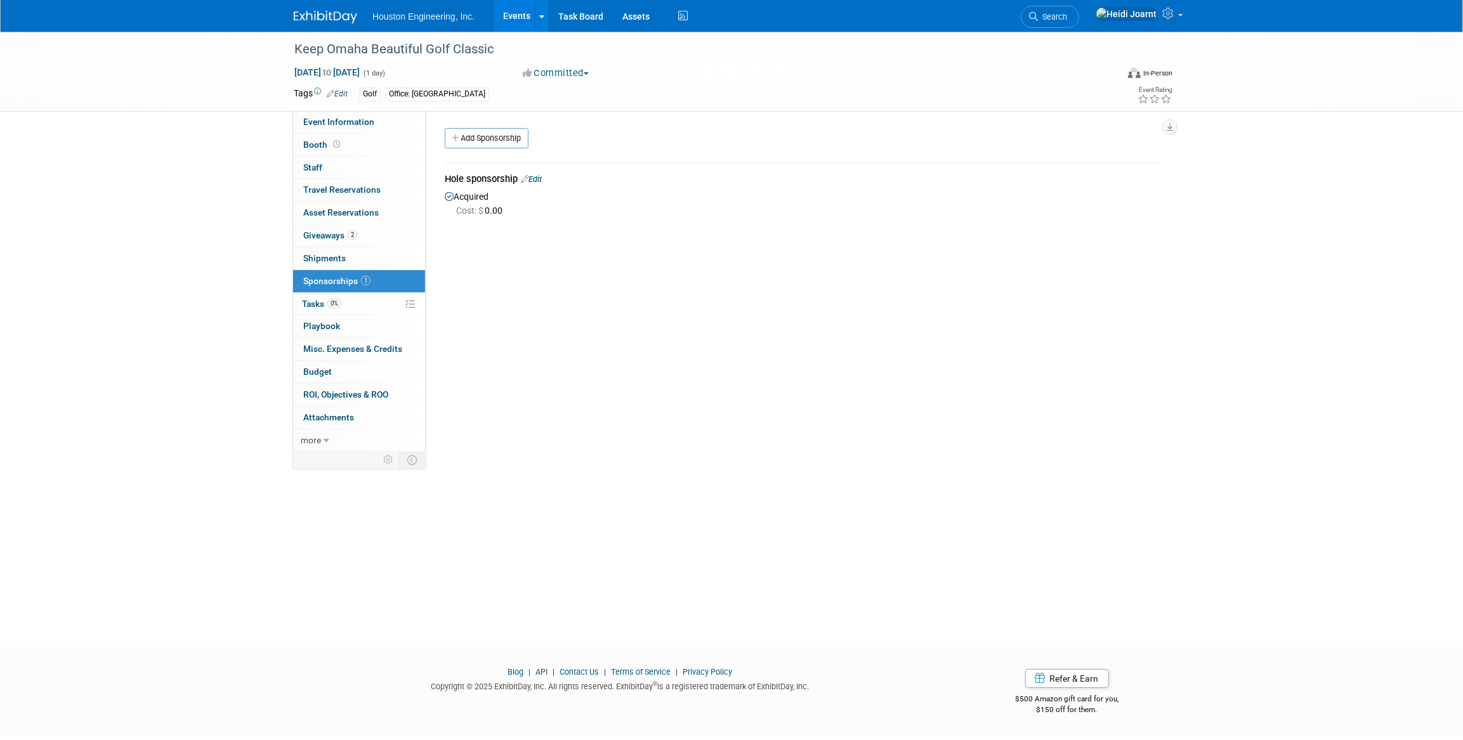
click at [521, 23] on link "Events" at bounding box center [517, 16] width 46 height 32
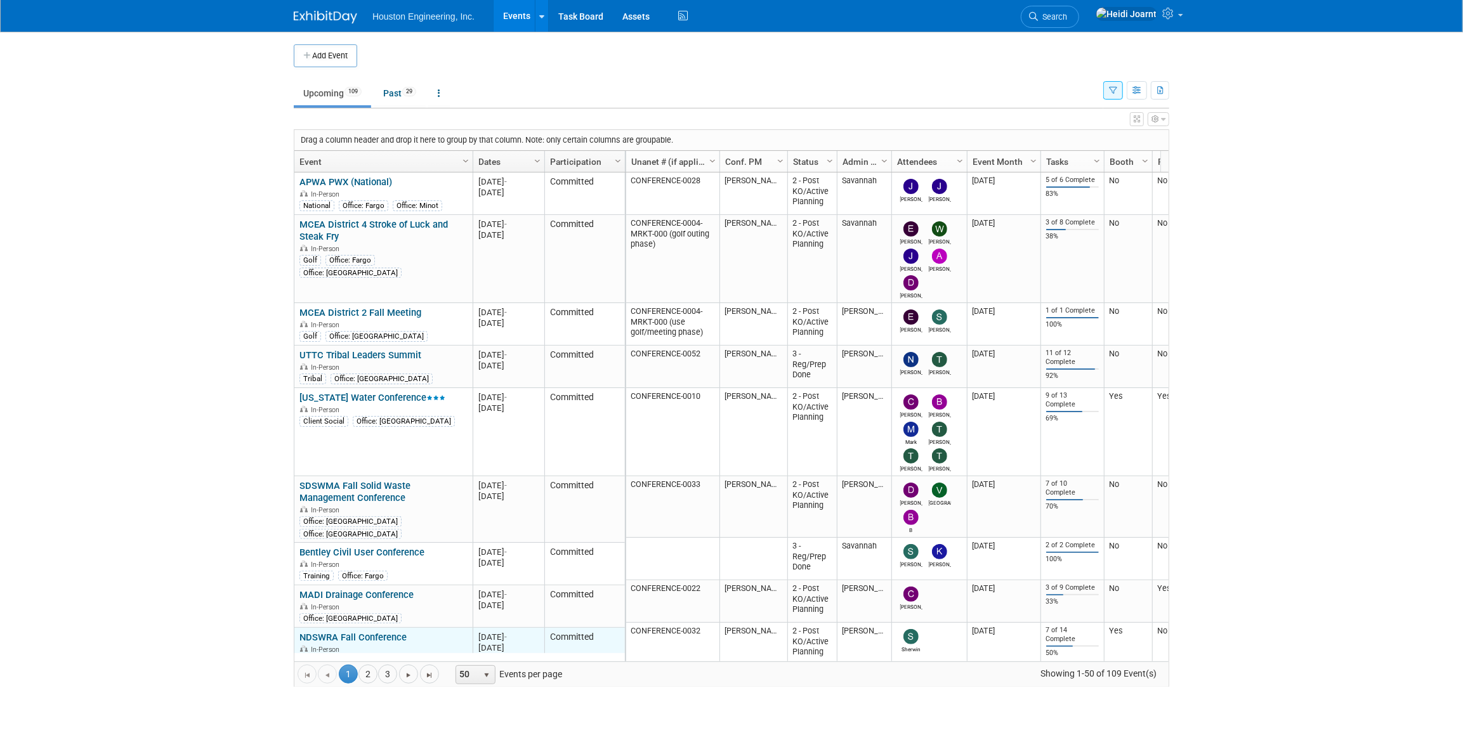
click at [396, 632] on link "NDSWRA Fall Conference" at bounding box center [352, 637] width 107 height 11
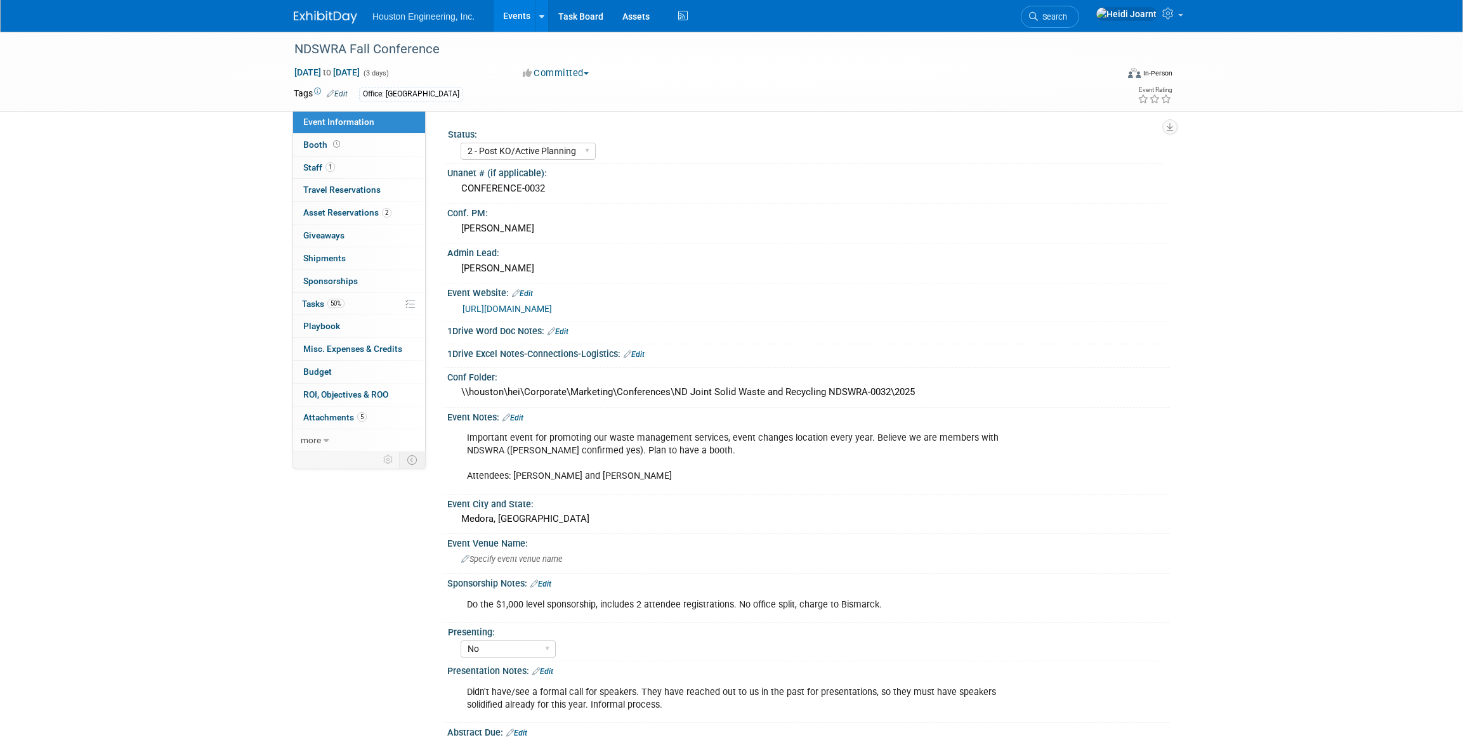
select select "2 - Post KO/Active Planning"
select select "No"
select select "Mun. Infrastructure"
click at [350, 175] on link "1 Staff 1" at bounding box center [359, 168] width 132 height 22
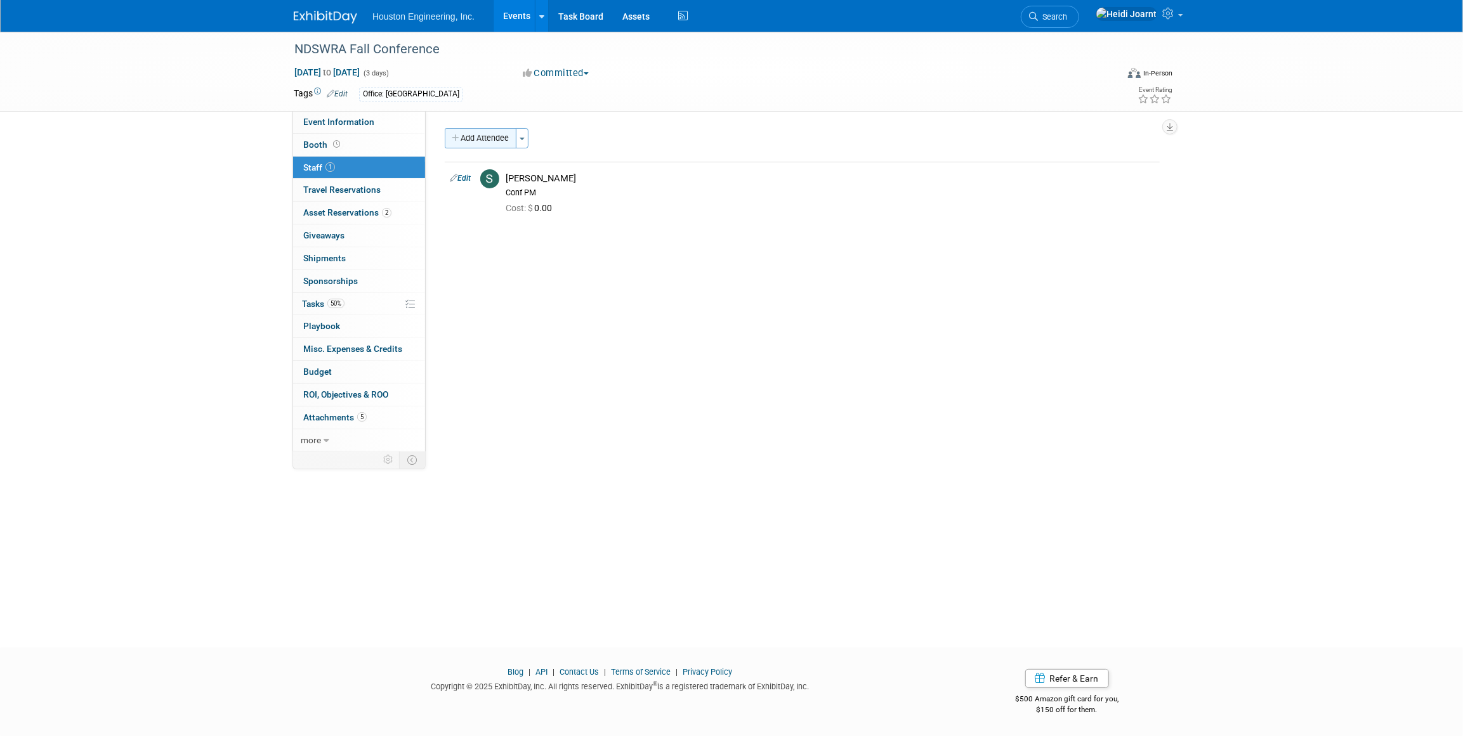
click at [480, 135] on button "Add Attendee" at bounding box center [481, 138] width 72 height 20
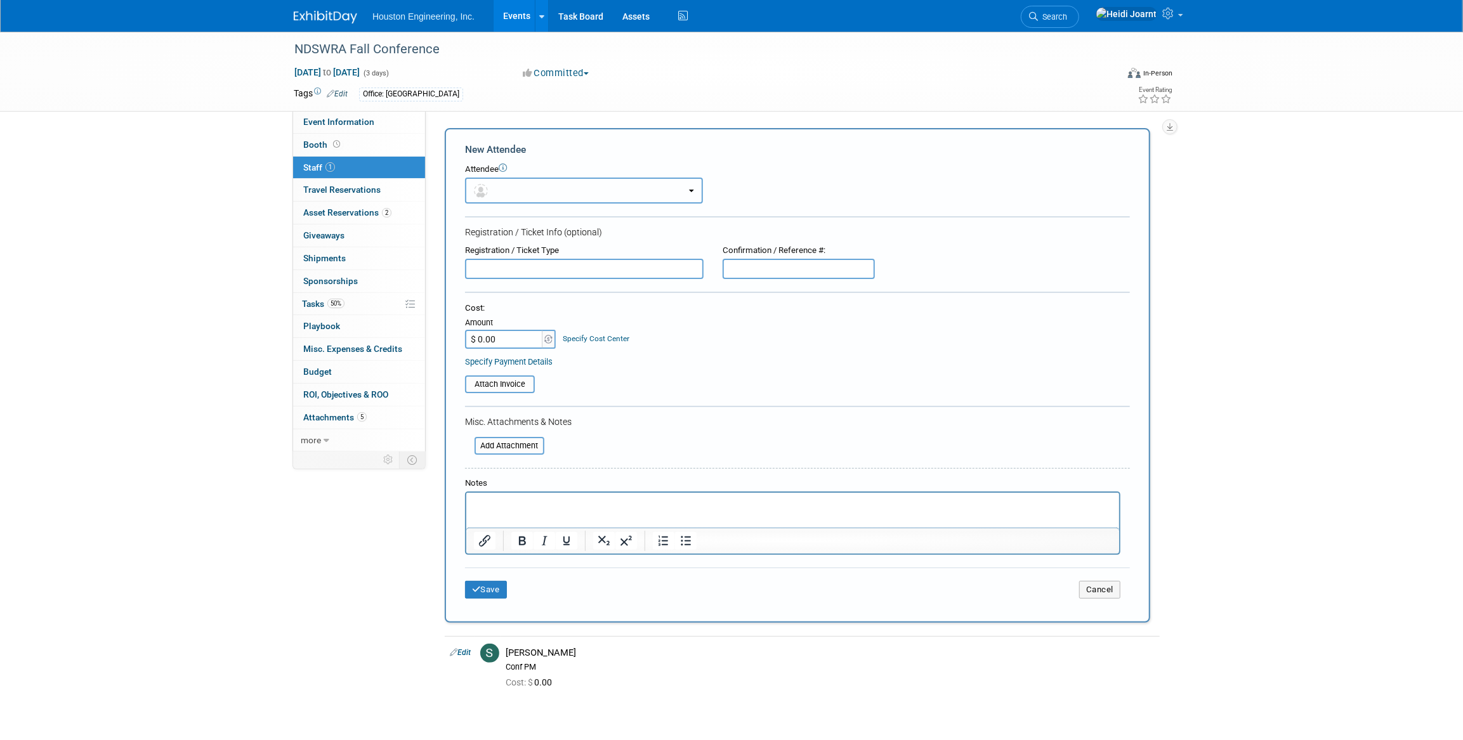
click at [510, 185] on button "button" at bounding box center [584, 191] width 238 height 26
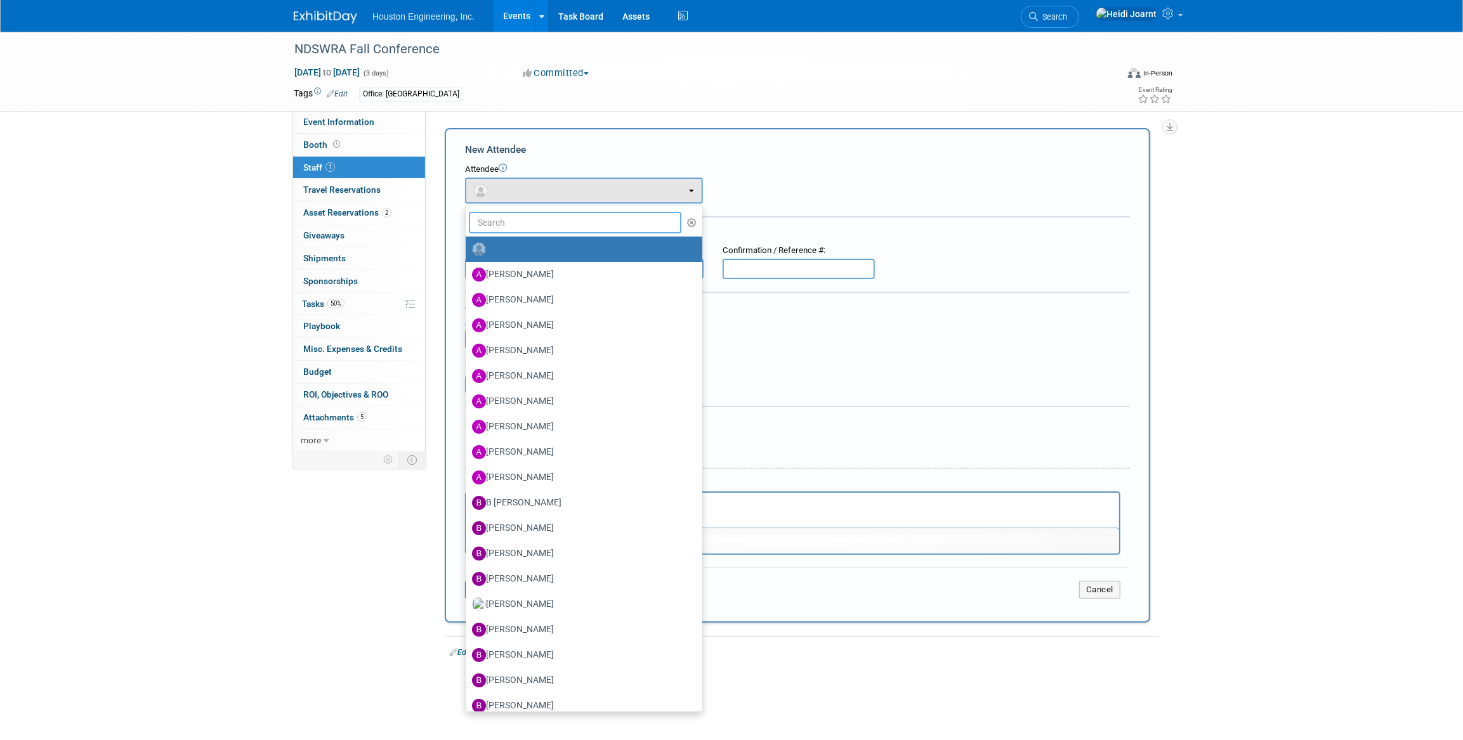
click at [517, 223] on input "text" at bounding box center [575, 223] width 213 height 22
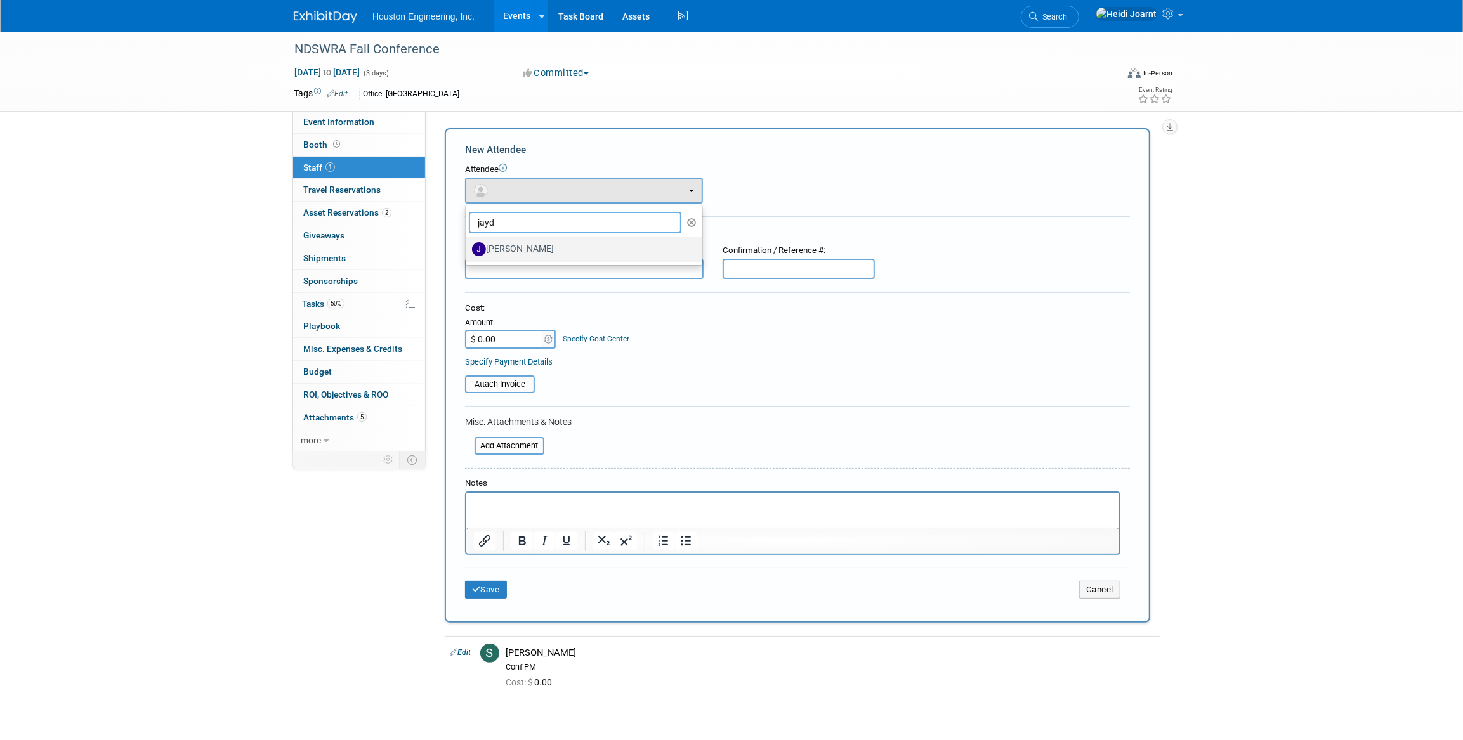
type input "jayd"
click at [526, 245] on label "[PERSON_NAME]" at bounding box center [581, 249] width 218 height 20
click at [468, 245] on input "[PERSON_NAME]" at bounding box center [463, 248] width 8 height 8
select select "1470ec9a-fd49-4c3b-b66f-2073b92d89f5"
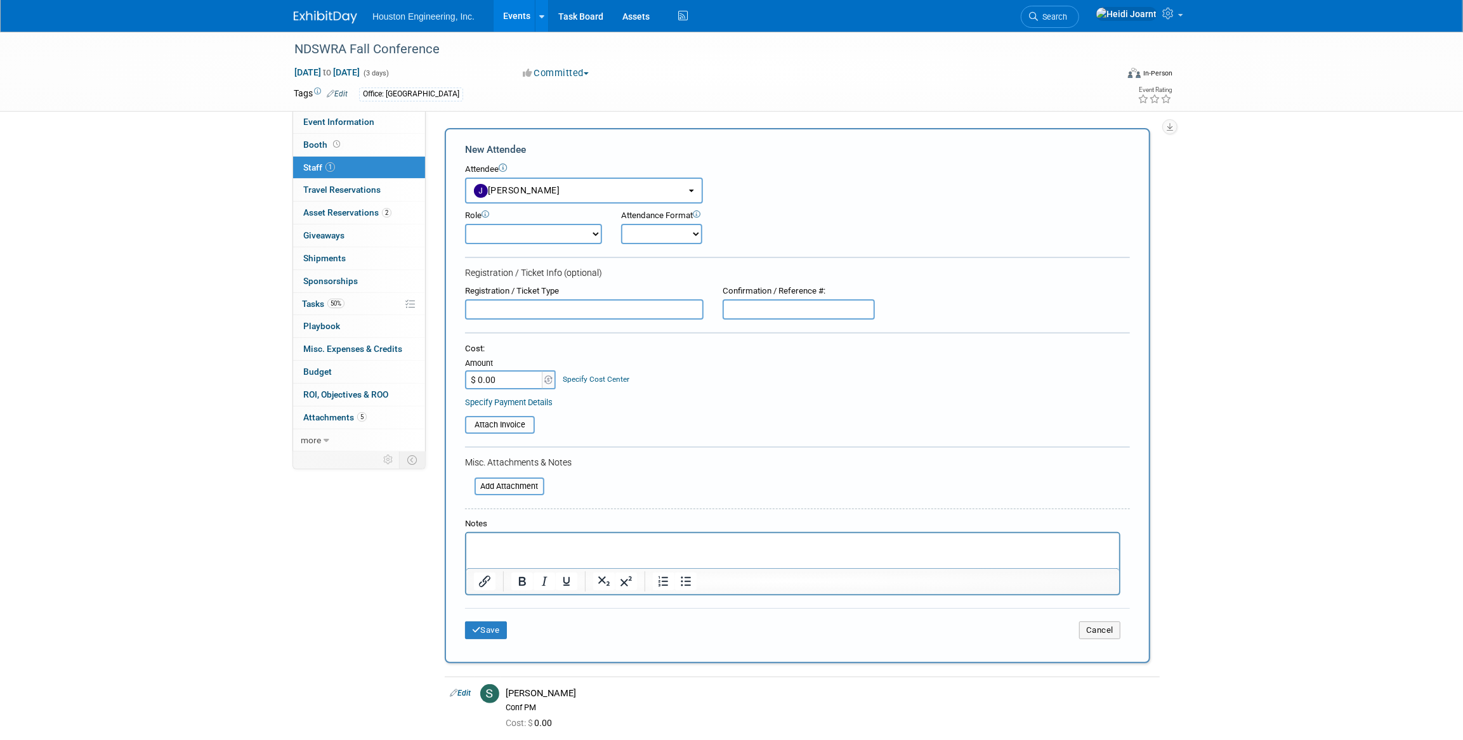
click at [518, 235] on select "Conf Attendee Conf PM Demonstrator Host Planner Presenter Sales Representative" at bounding box center [533, 234] width 137 height 20
select select "200"
click at [465, 224] on select "Conf Attendee Conf PM Demonstrator Host Planner Presenter Sales Representative" at bounding box center [533, 234] width 137 height 20
click at [496, 629] on button "Save" at bounding box center [486, 631] width 42 height 18
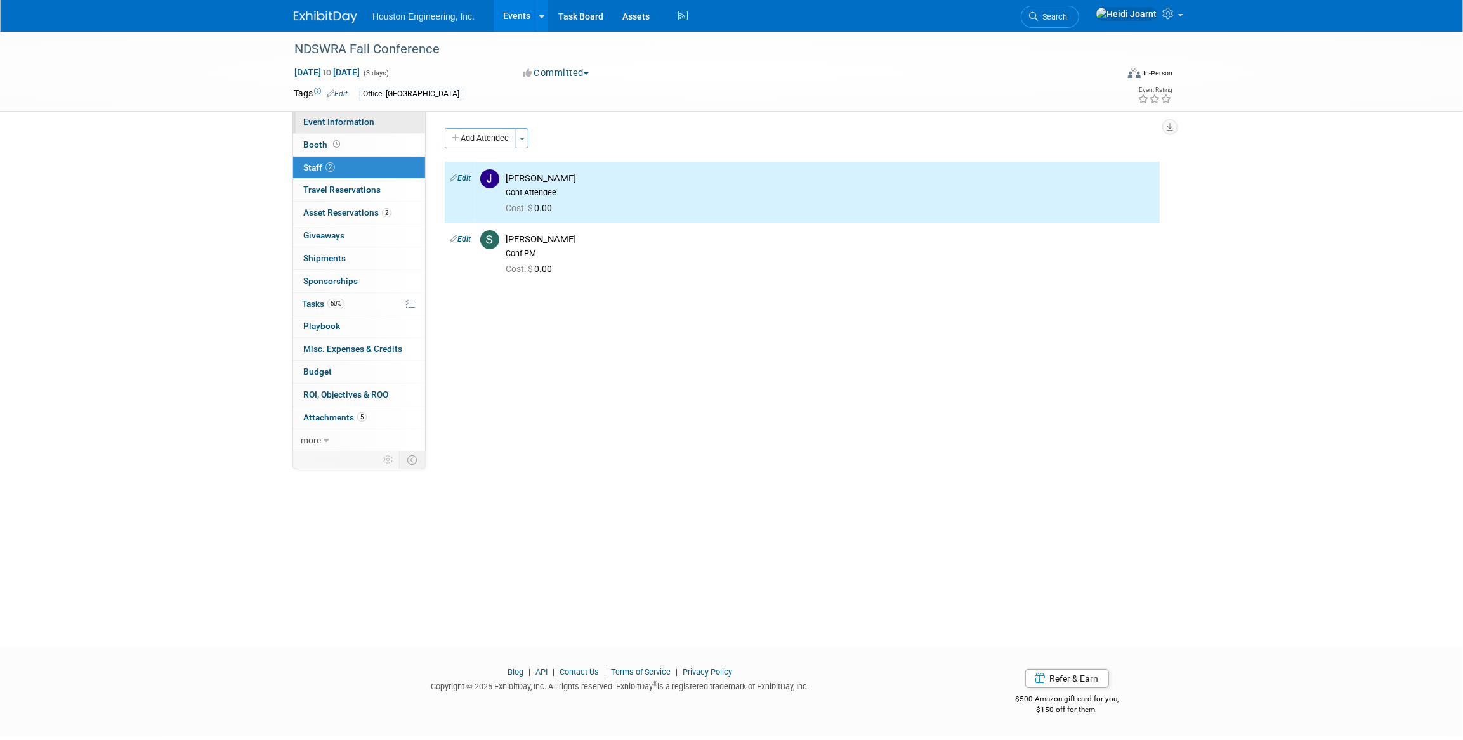
click at [372, 122] on span "Event Information" at bounding box center [338, 122] width 71 height 10
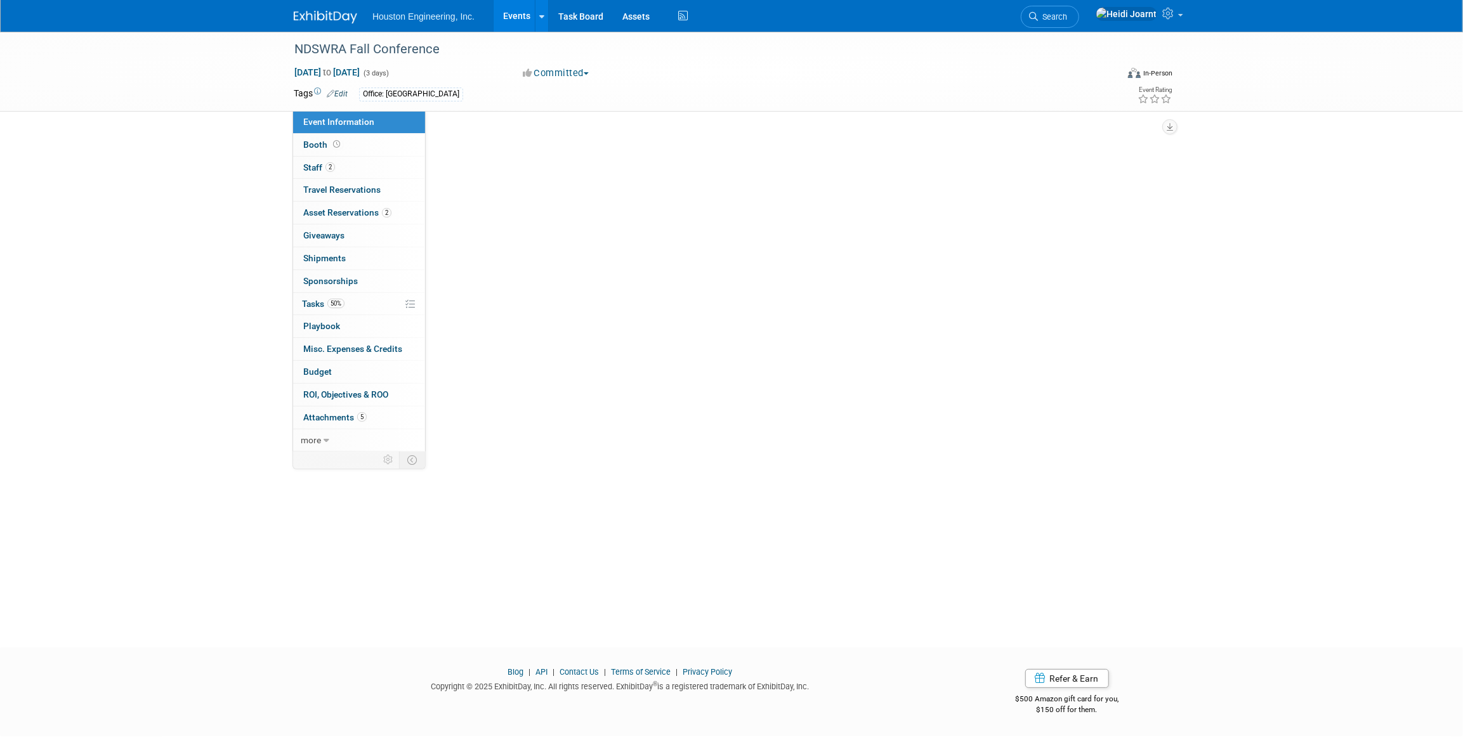
select select "2 - Post KO/Active Planning"
select select "No"
select select "Mun. Infrastructure"
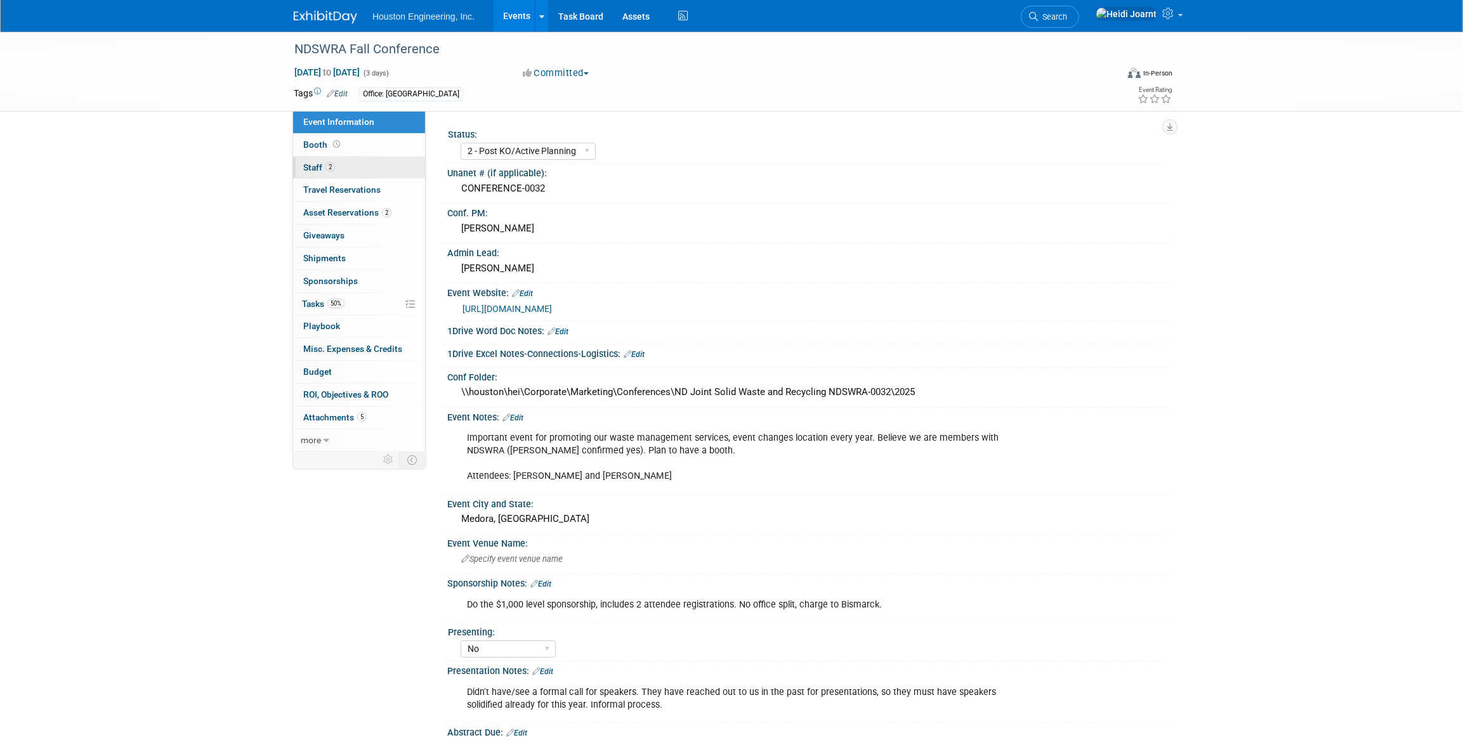
click at [357, 174] on link "2 Staff 2" at bounding box center [359, 168] width 132 height 22
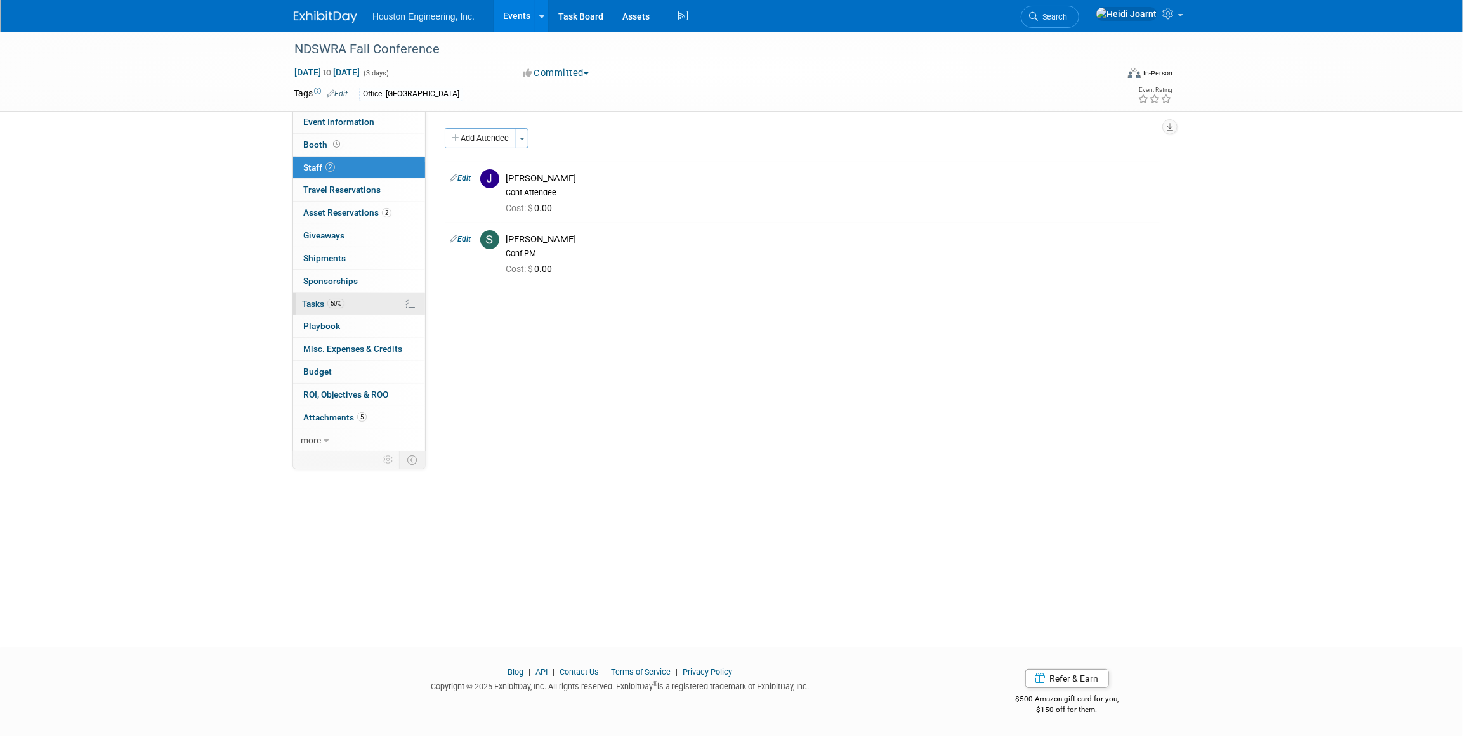
click at [350, 306] on link "50% Tasks 50%" at bounding box center [359, 304] width 132 height 22
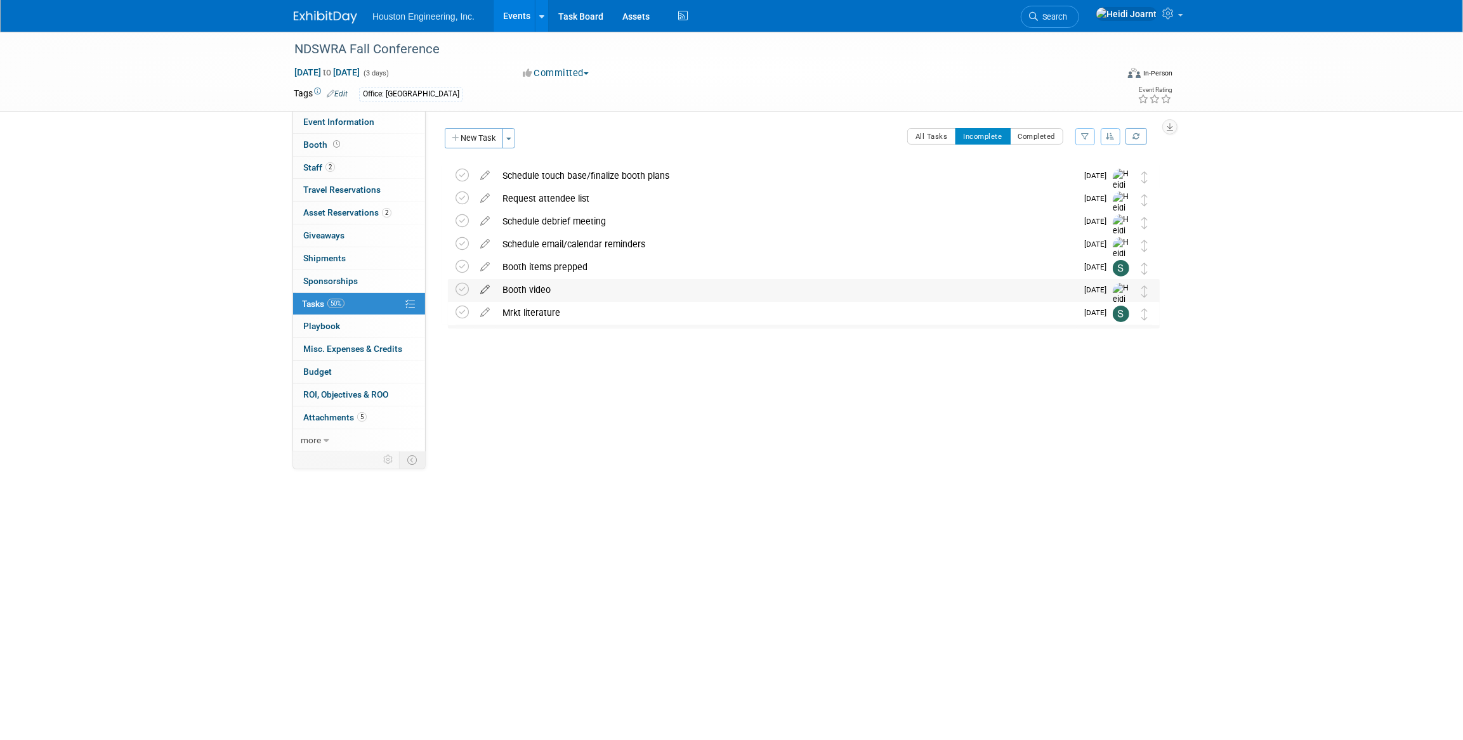
click at [477, 288] on icon at bounding box center [485, 287] width 22 height 16
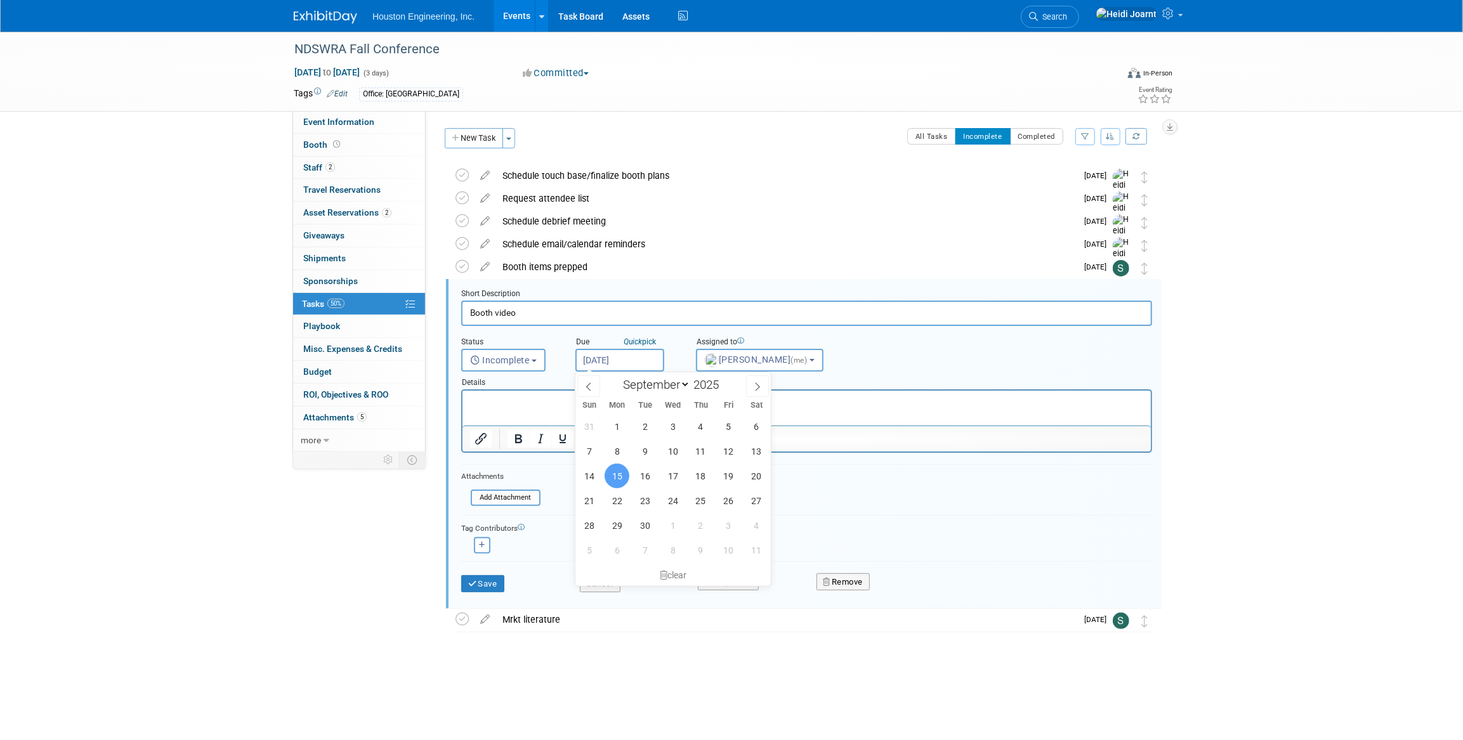
click at [629, 359] on input "Sep 15, 2025" at bounding box center [620, 360] width 89 height 23
click at [615, 453] on span "8" at bounding box center [617, 451] width 25 height 25
type input "Sep 8, 2025"
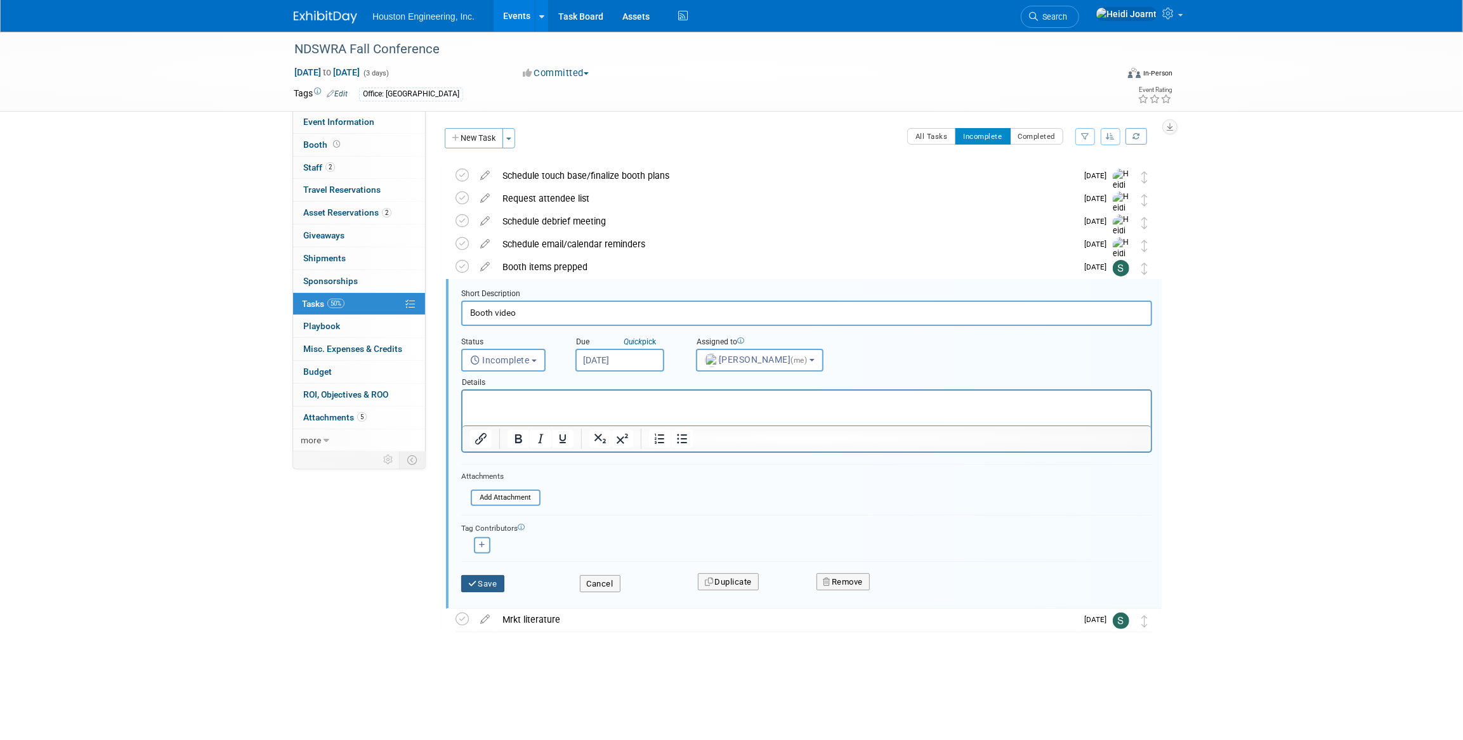
click at [490, 584] on button "Save" at bounding box center [482, 585] width 43 height 18
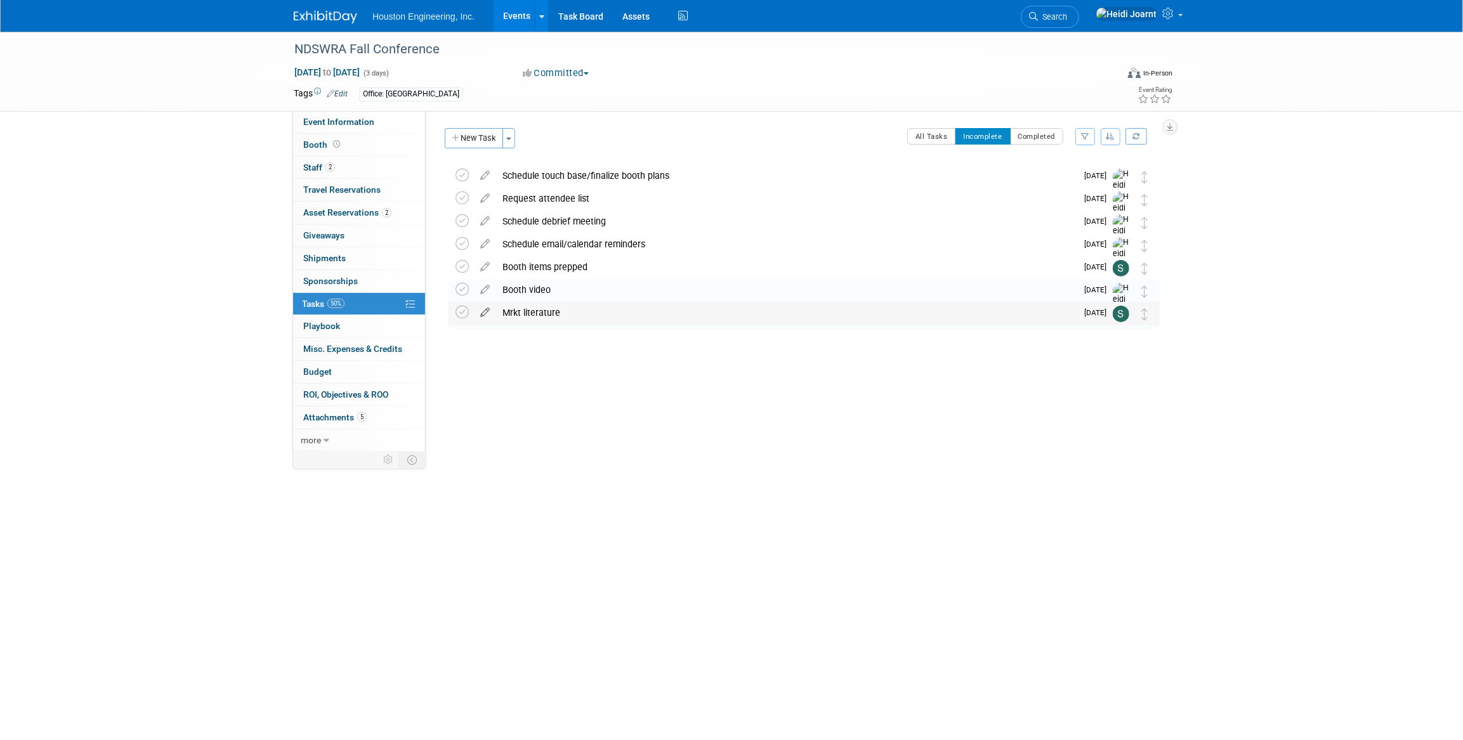
click at [478, 310] on icon at bounding box center [485, 310] width 22 height 16
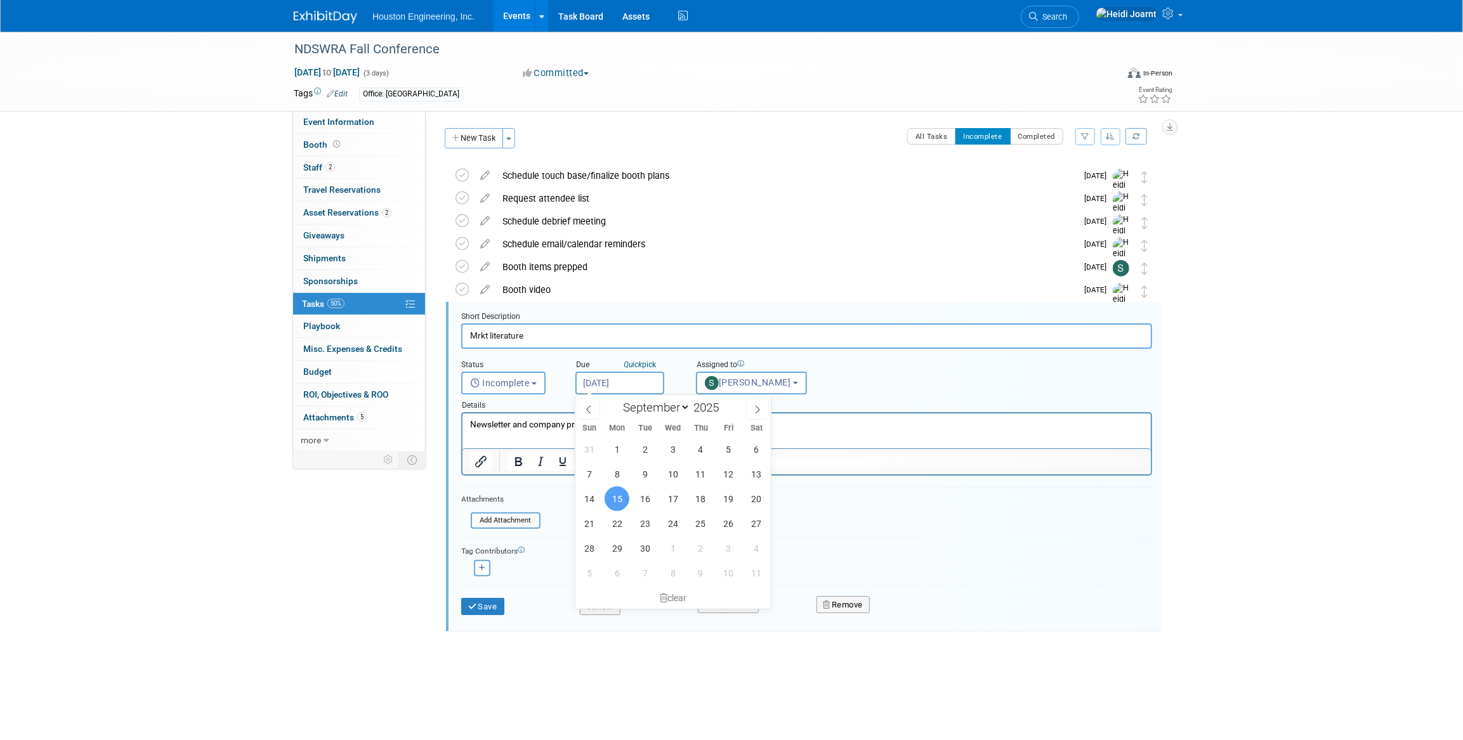
click at [614, 376] on input "Sep 15, 2025" at bounding box center [620, 383] width 89 height 23
click at [622, 482] on span "8" at bounding box center [617, 474] width 25 height 25
type input "Sep 8, 2025"
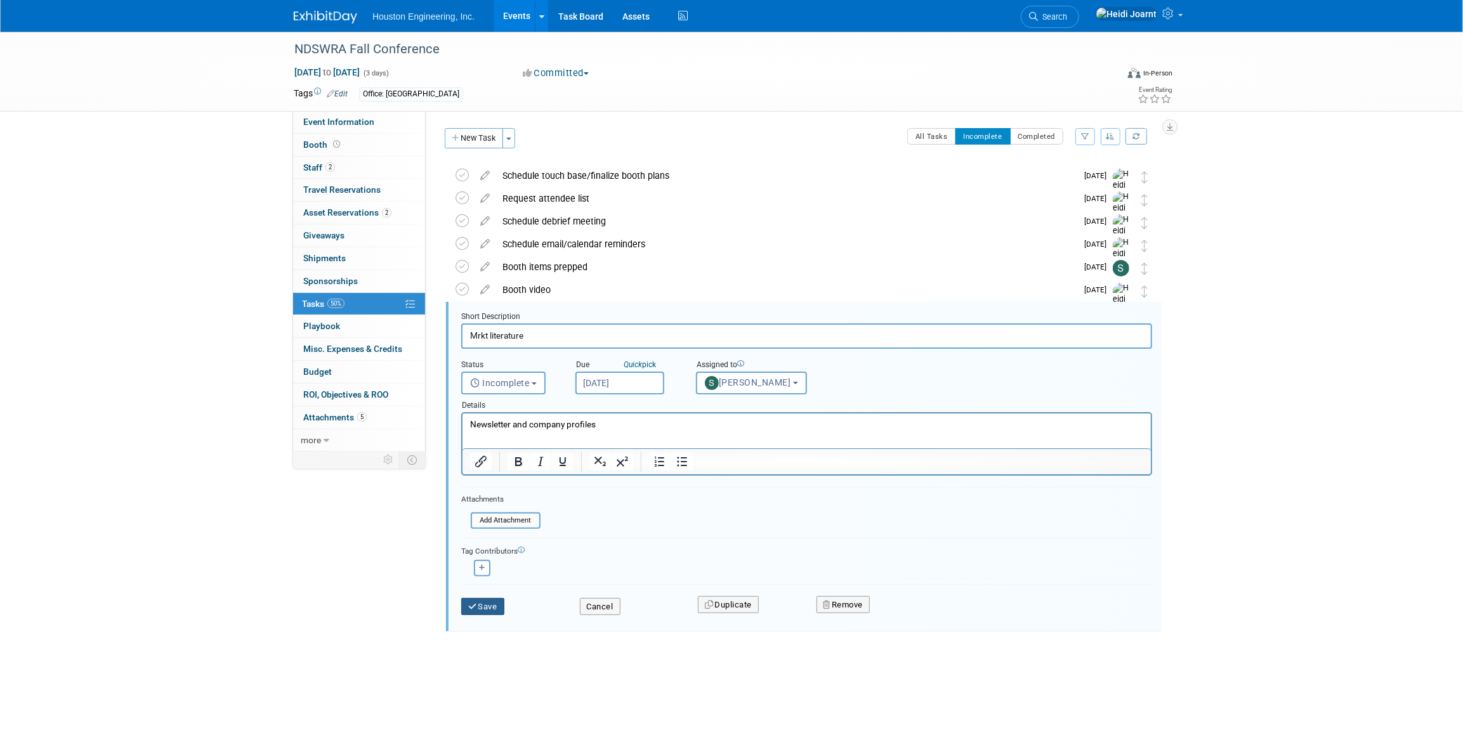
click at [489, 602] on button "Save" at bounding box center [482, 607] width 43 height 18
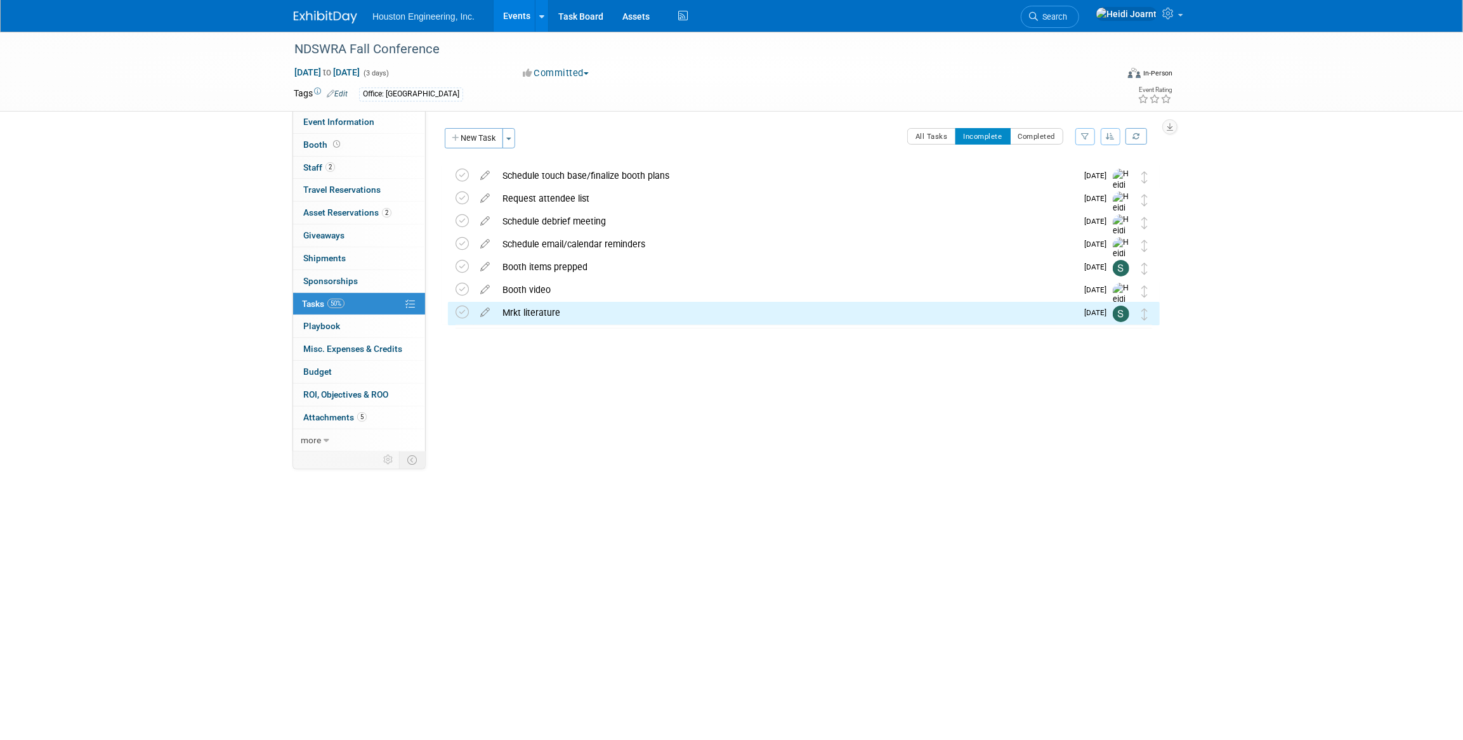
click at [515, 7] on link "Events" at bounding box center [517, 16] width 46 height 32
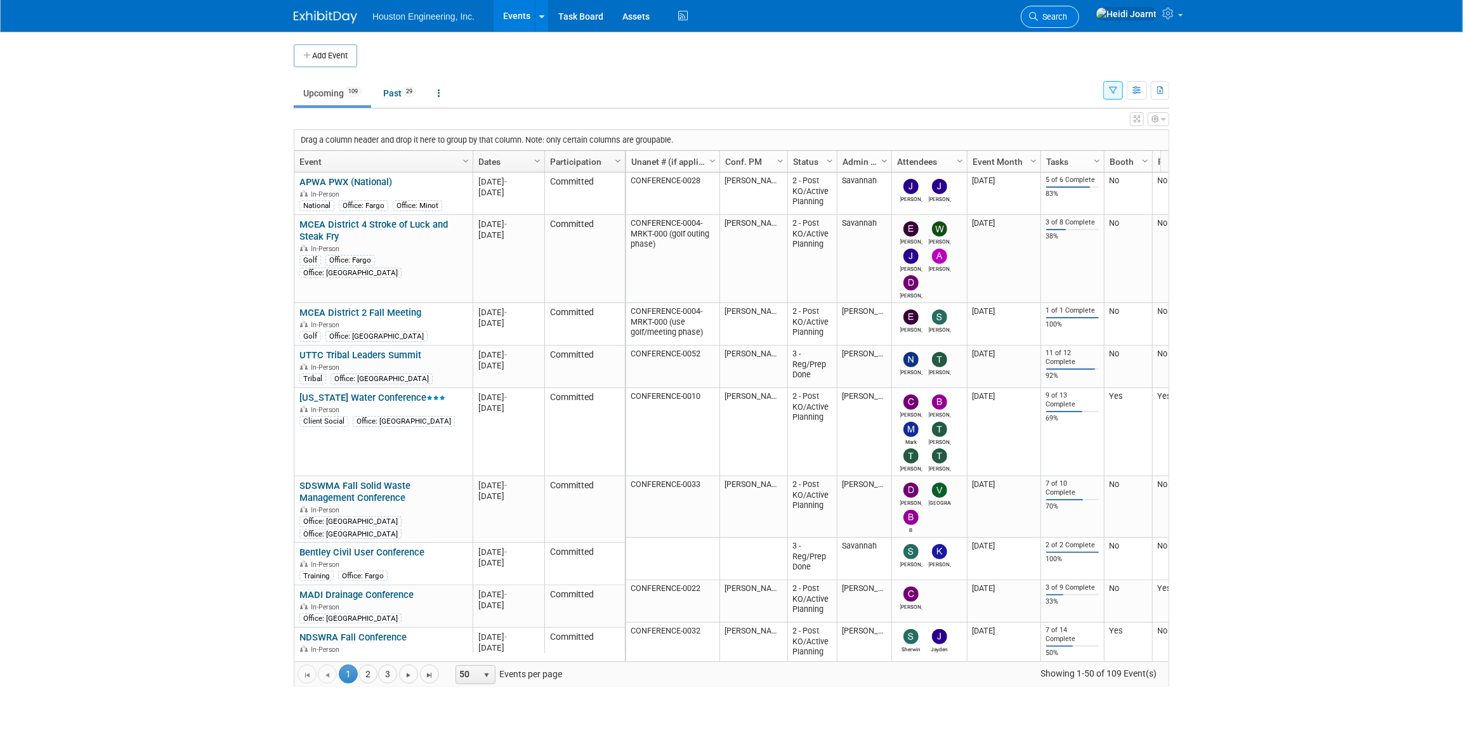
click at [1038, 18] on icon at bounding box center [1033, 16] width 9 height 9
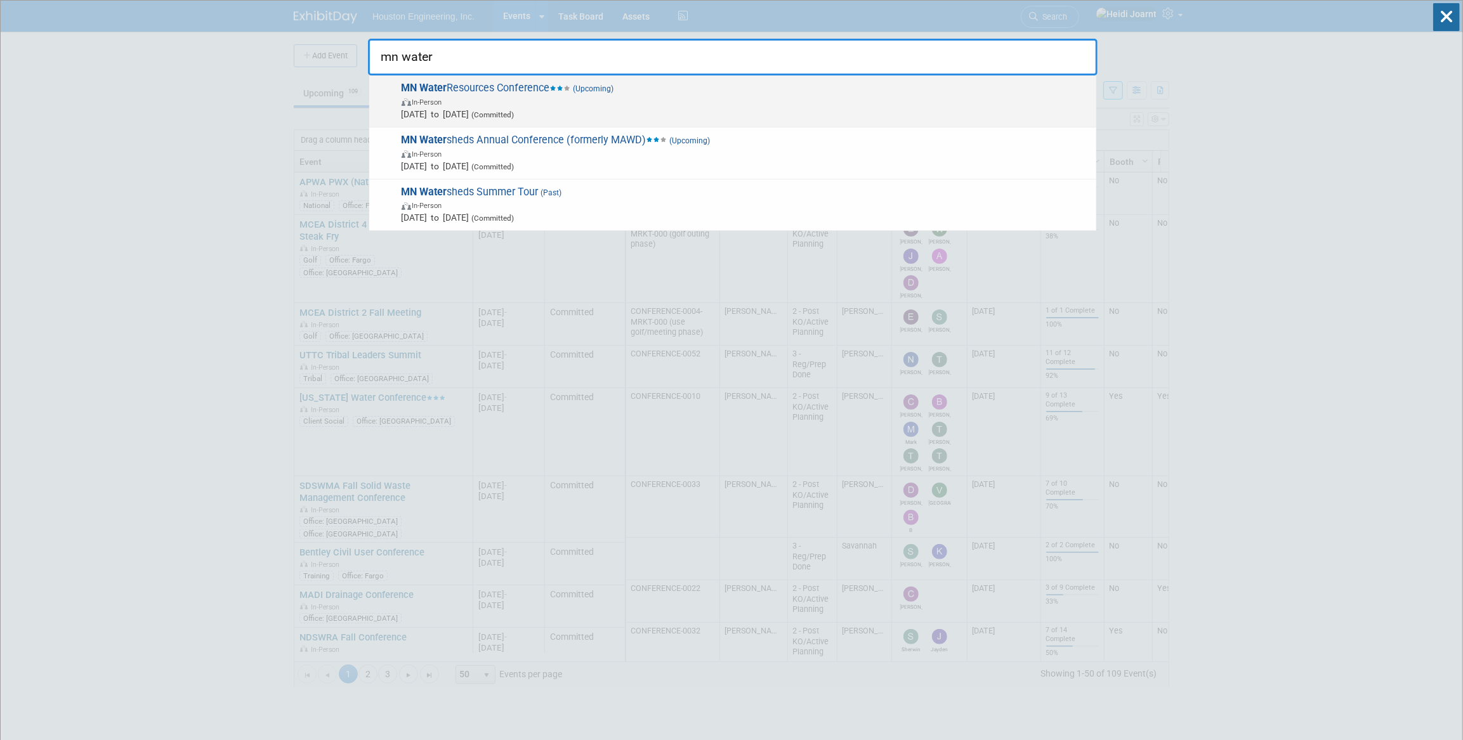
type input "mn water"
click at [718, 114] on span "[DATE] to [DATE] (Committed)" at bounding box center [746, 114] width 688 height 13
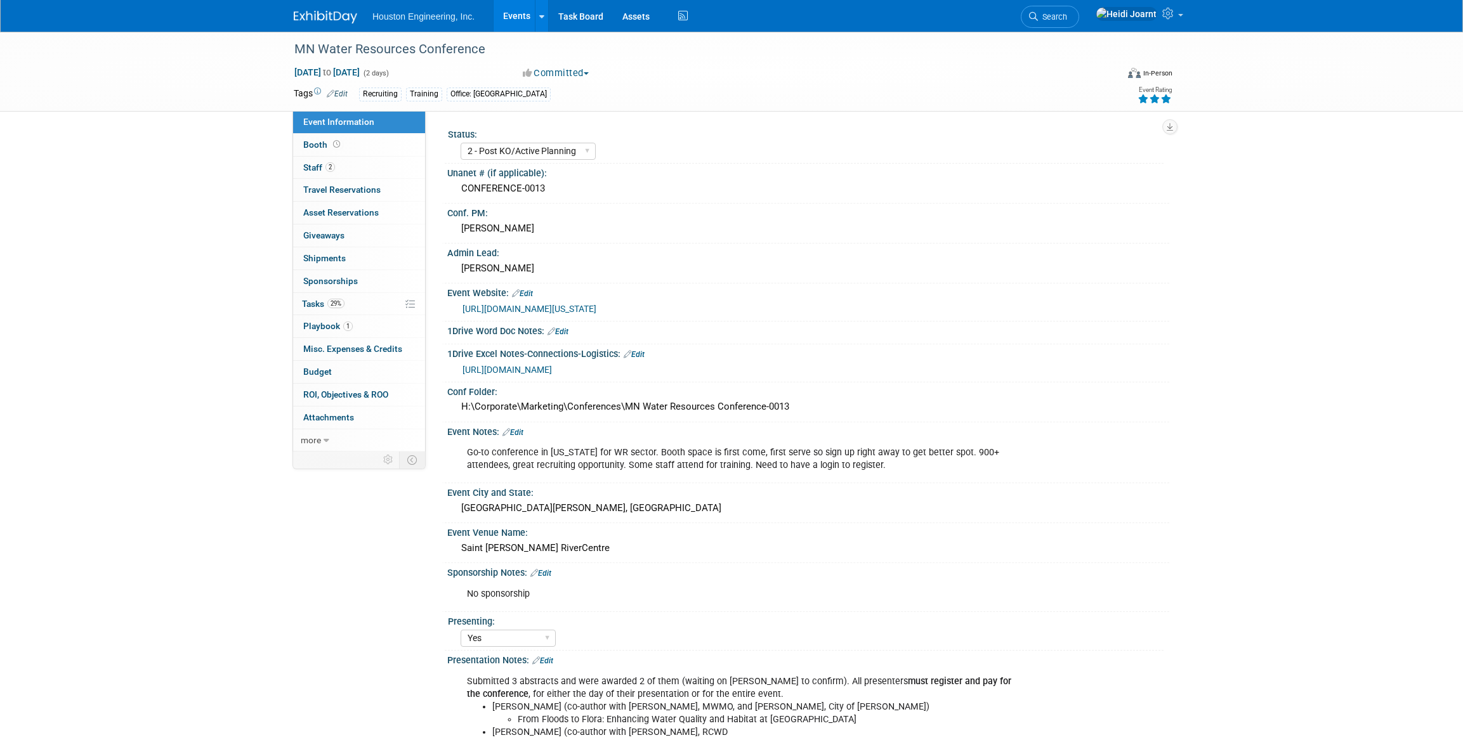
select select "2 - Post KO/Active Planning"
select select "Yes"
select select "Water Resources"
click at [366, 304] on link "29% Tasks 29%" at bounding box center [359, 304] width 132 height 22
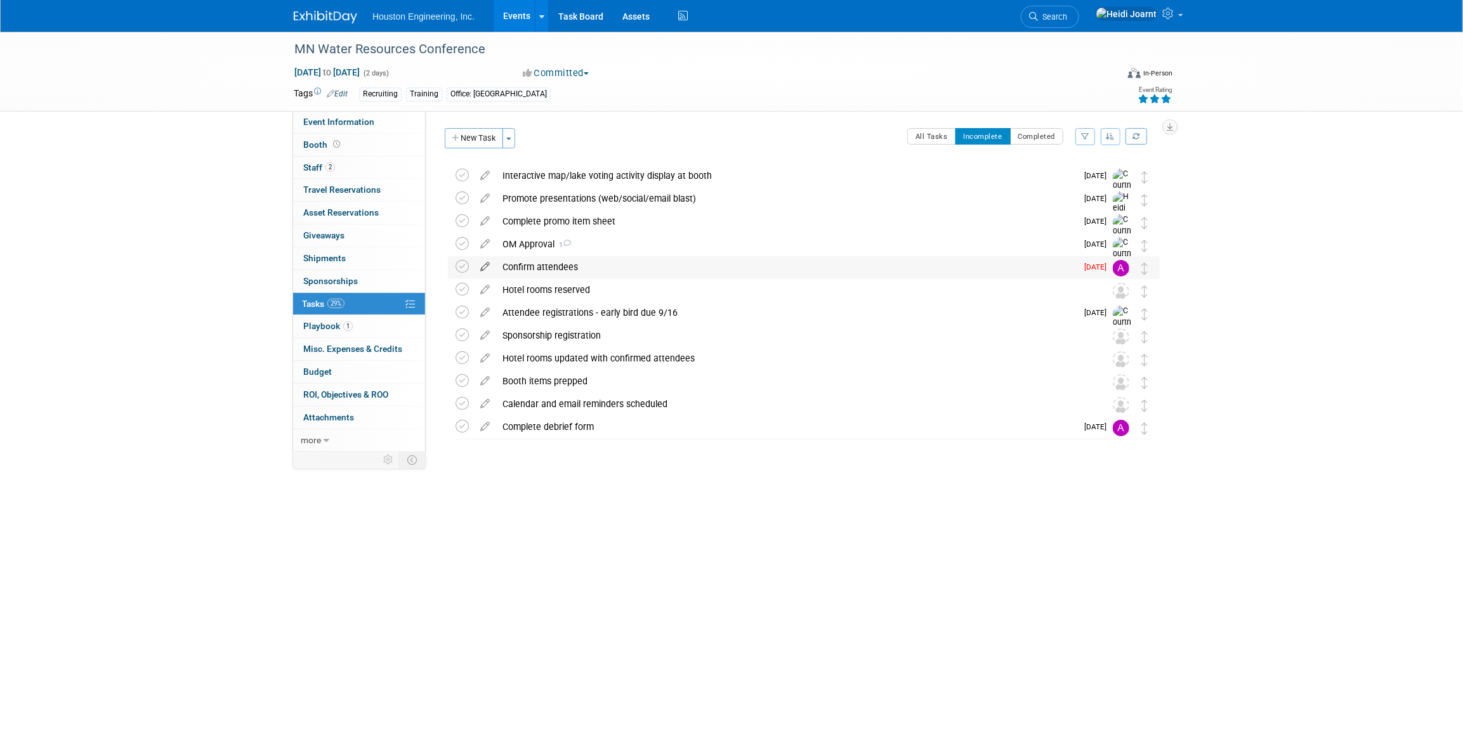
click at [485, 270] on icon at bounding box center [485, 264] width 22 height 16
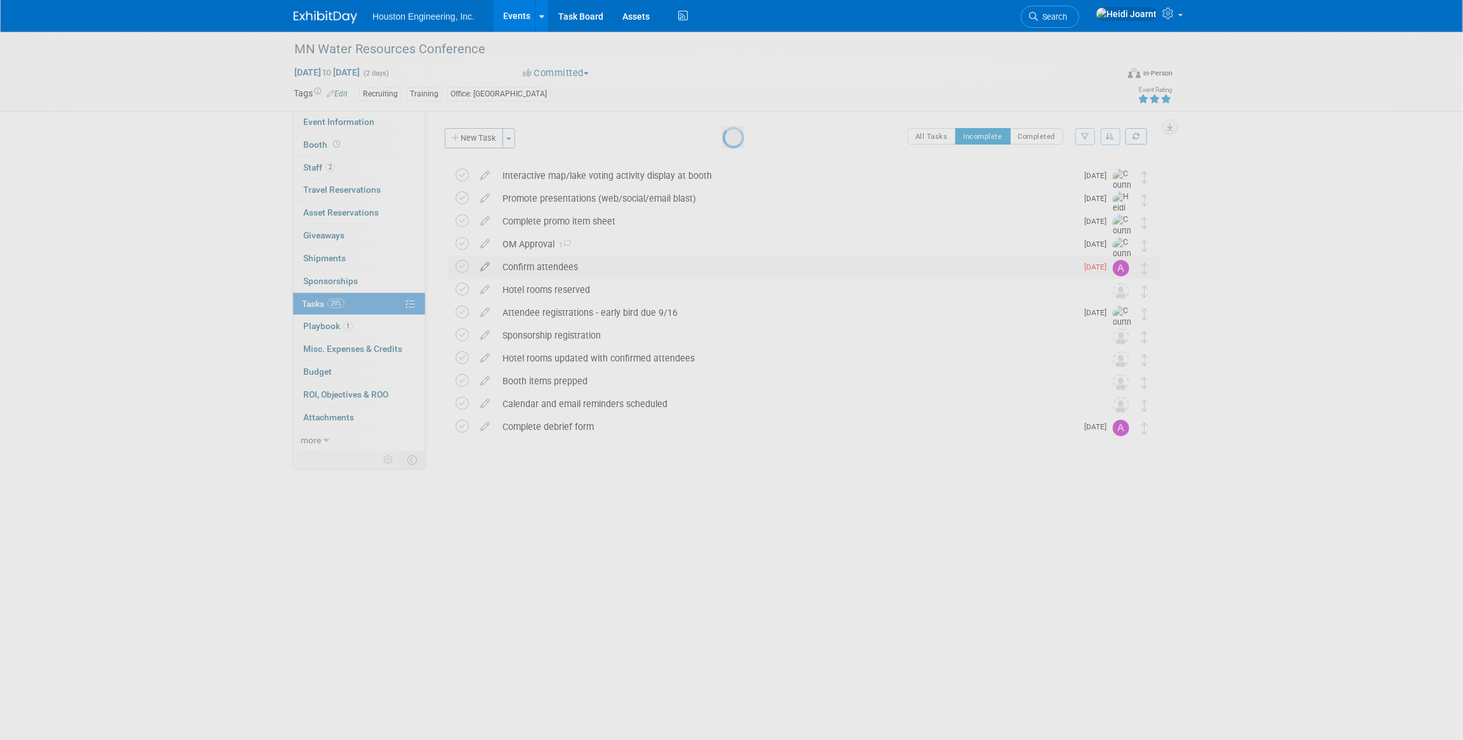
select select "7"
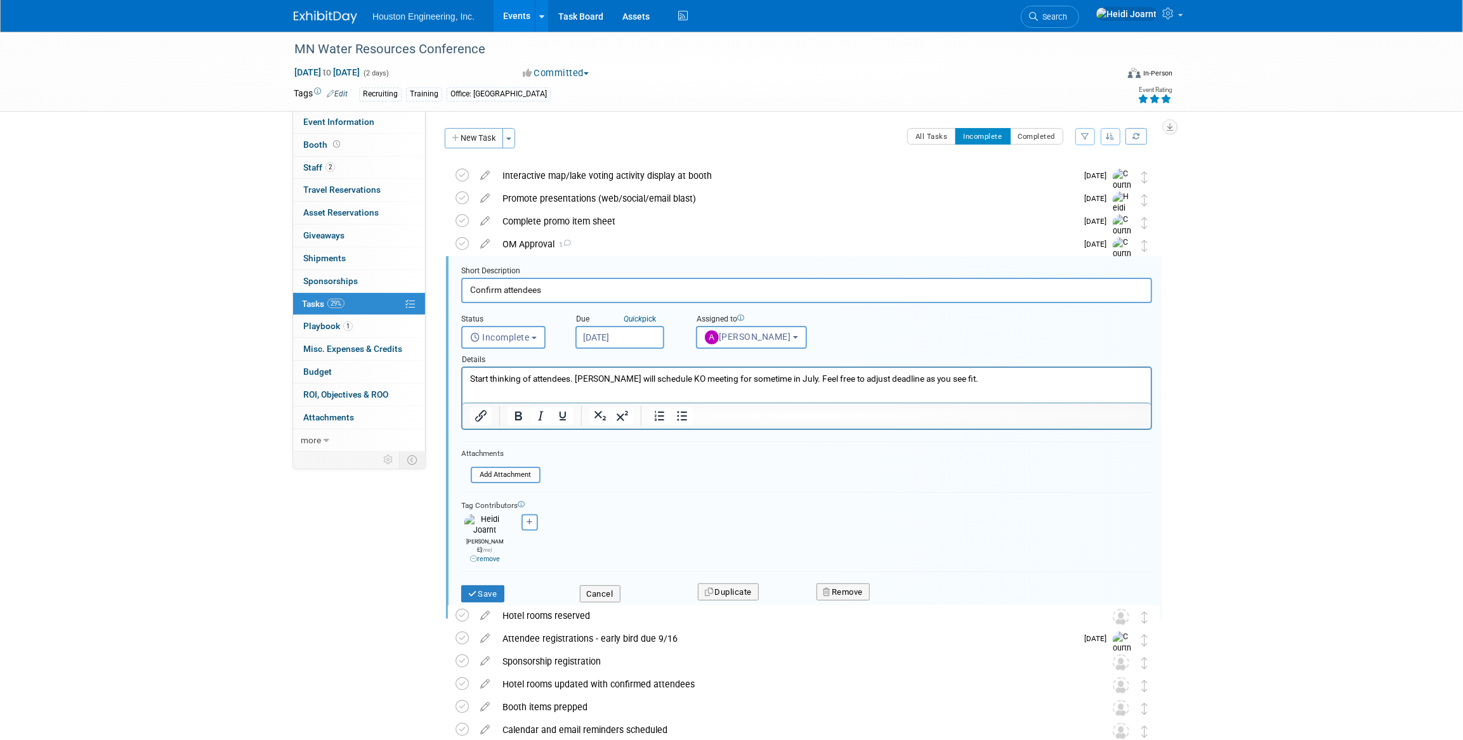
scroll to position [70, 0]
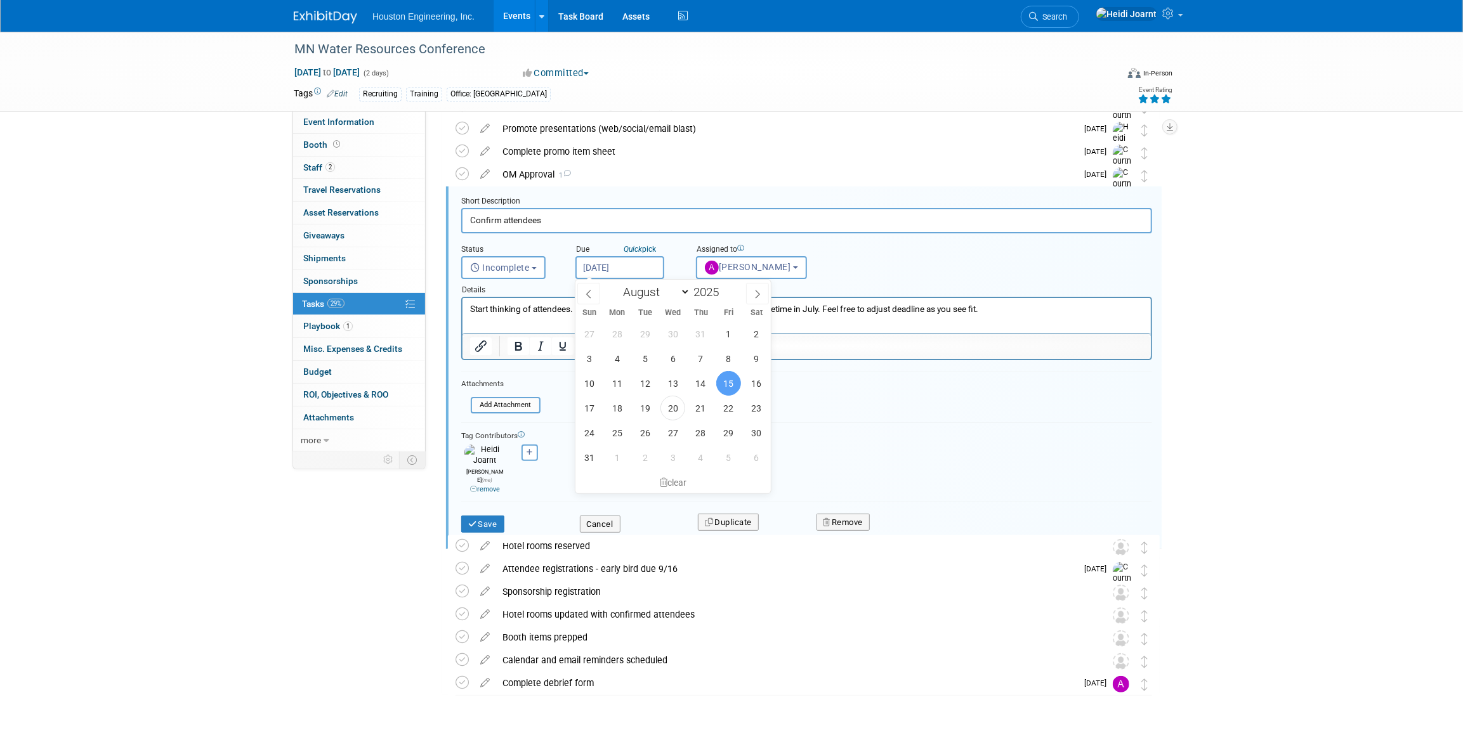
click at [603, 275] on input "[DATE]" at bounding box center [620, 267] width 89 height 23
click at [730, 428] on span "29" at bounding box center [728, 433] width 25 height 25
type input "[DATE]"
click at [580, 226] on input "Confirm attendees" at bounding box center [806, 220] width 691 height 25
type input "Confirm attendees - early bird due 9/16"
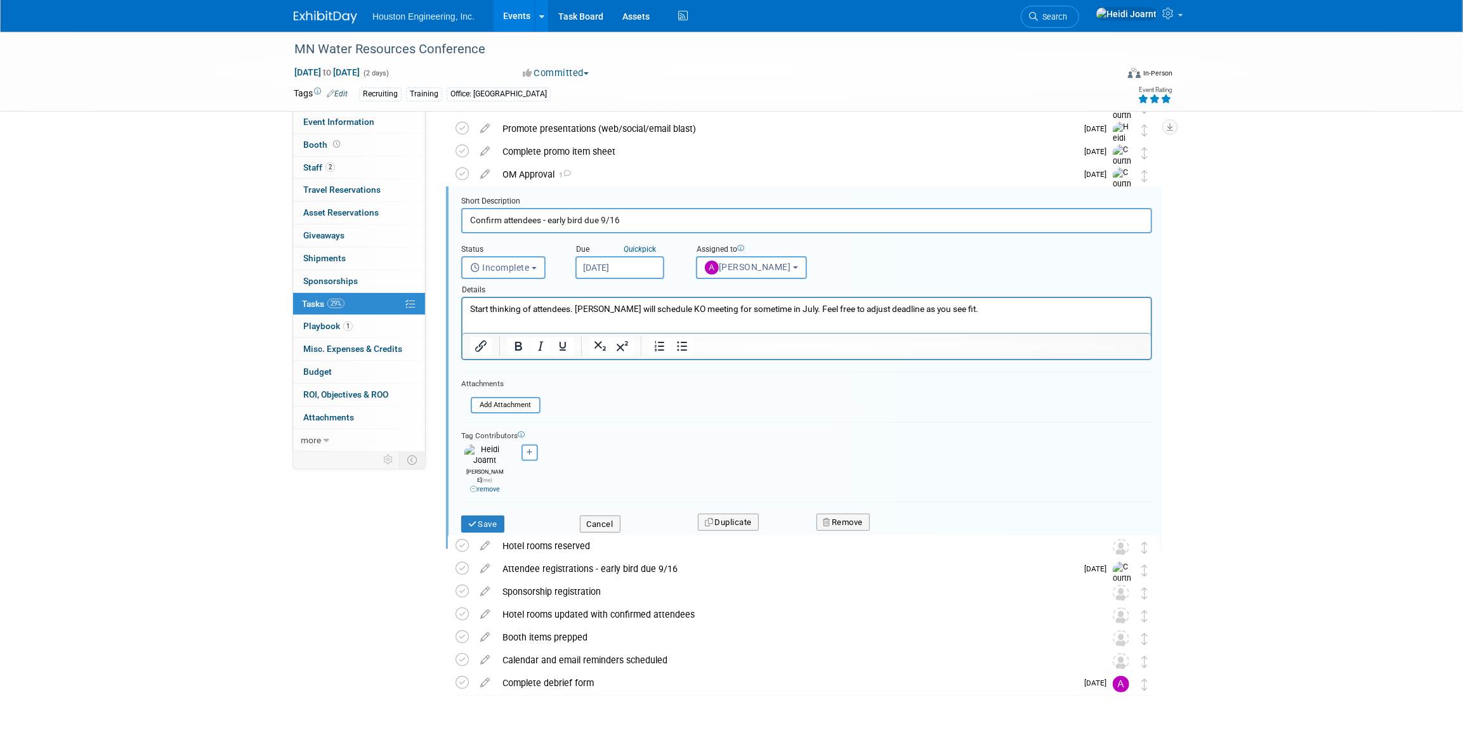
click at [949, 313] on p "Start thinking of attendees. [PERSON_NAME] will schedule KO meeting for sometim…" at bounding box center [807, 309] width 674 height 12
click at [489, 516] on button "Save" at bounding box center [482, 525] width 43 height 18
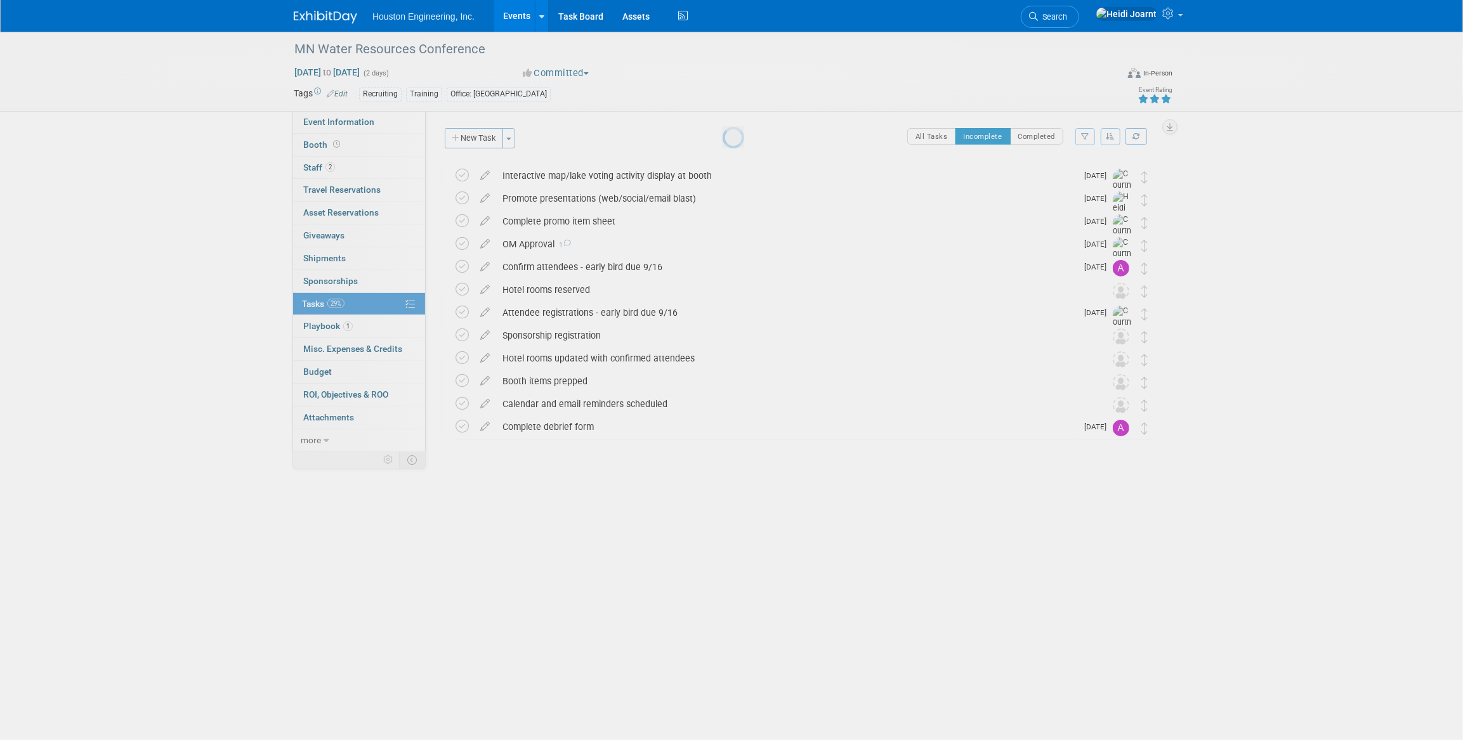
scroll to position [0, 0]
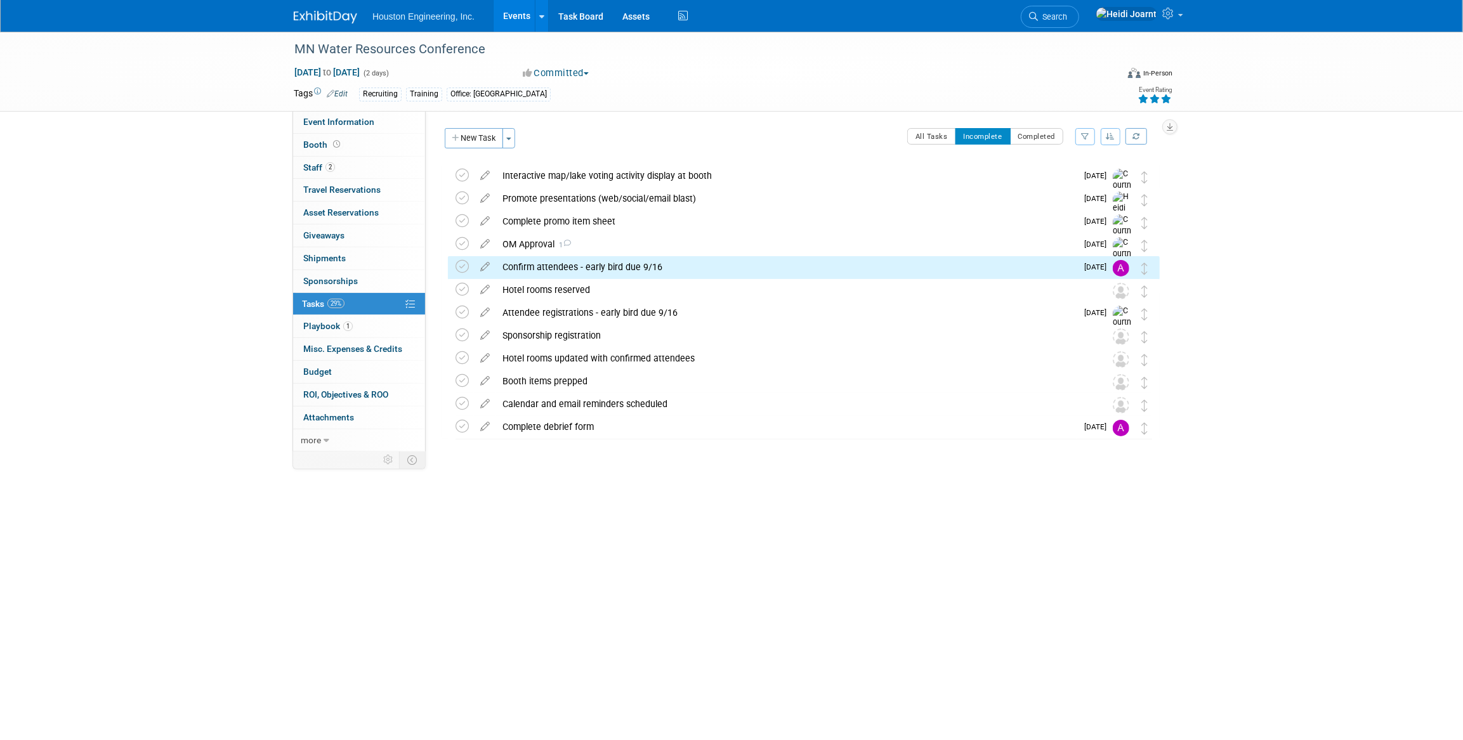
click at [697, 263] on div "Confirm attendees - early bird due 9/16" at bounding box center [786, 267] width 581 height 22
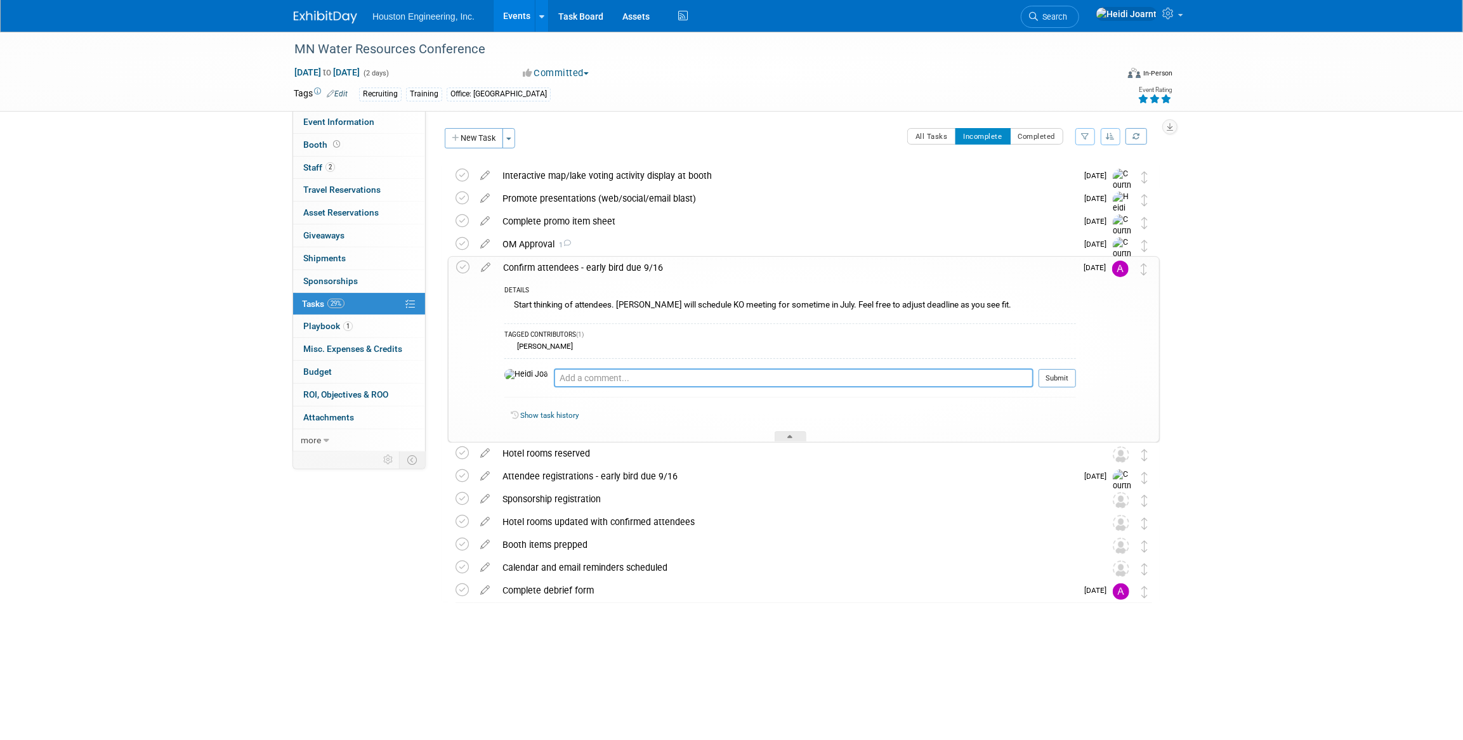
click at [677, 381] on textarea at bounding box center [794, 378] width 480 height 19
type textarea "S"
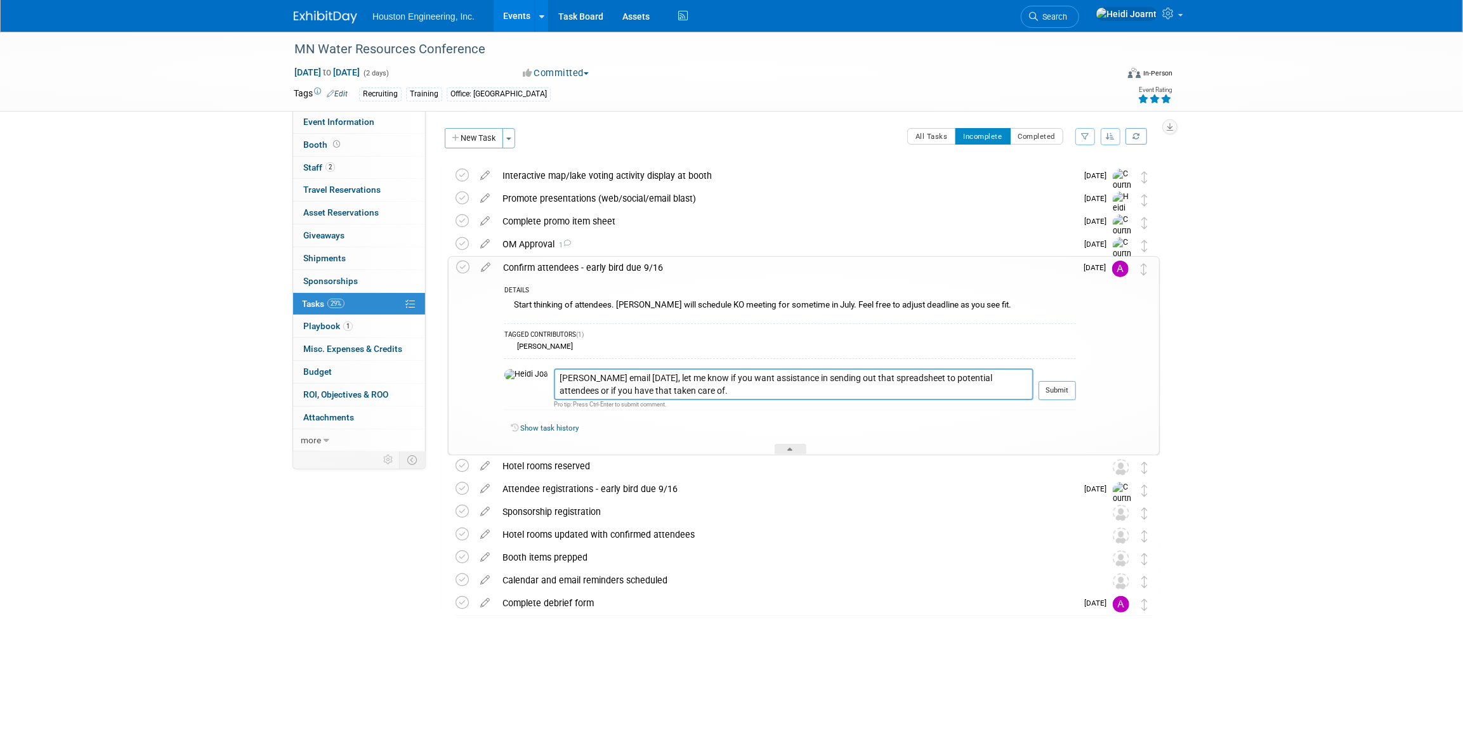
click at [874, 369] on textarea "[PERSON_NAME] email [DATE], let me know if you want assistance in sending out t…" at bounding box center [794, 385] width 480 height 32
type textarea "[PERSON_NAME] email [DATE], let me know if you want assistance in sending out t…"
click at [1066, 392] on button "Submit" at bounding box center [1057, 390] width 37 height 19
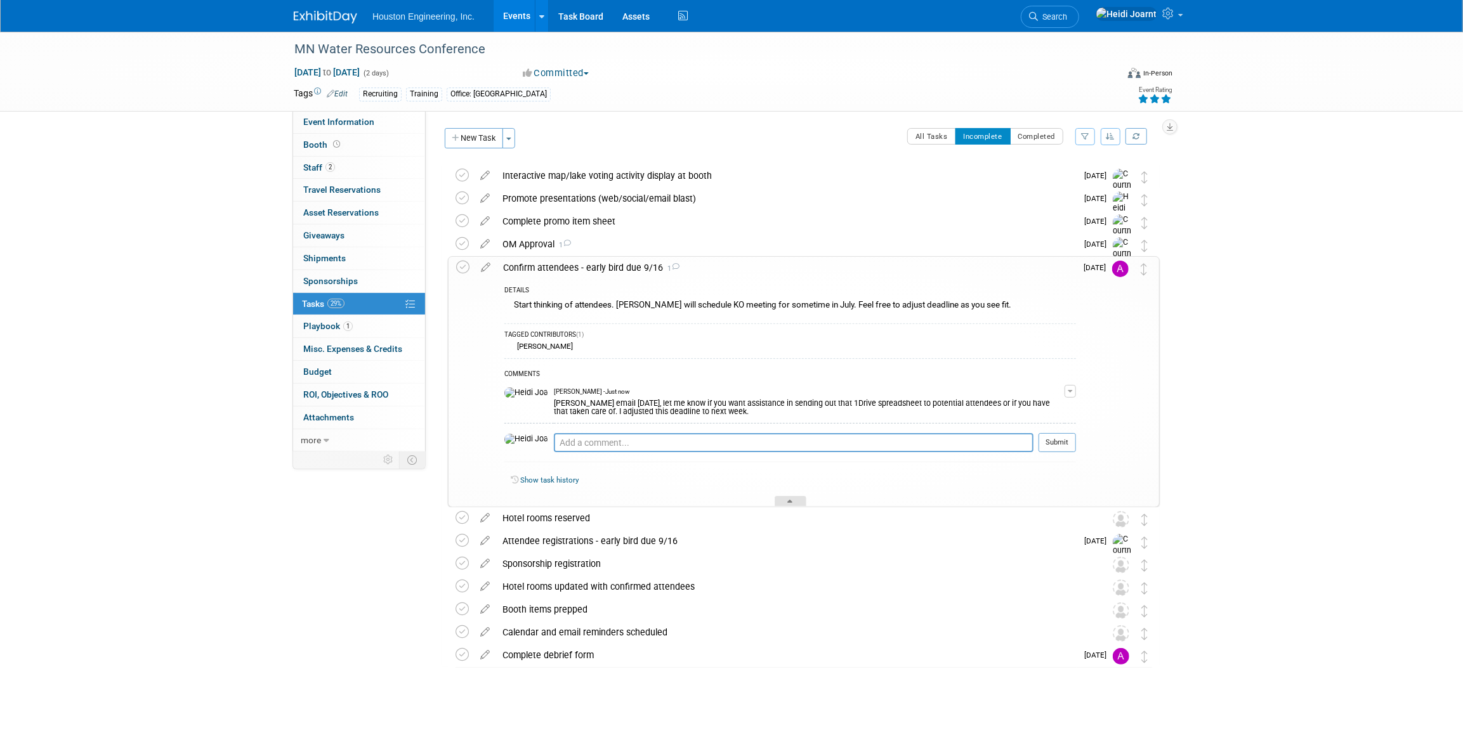
click at [786, 496] on div at bounding box center [791, 501] width 32 height 11
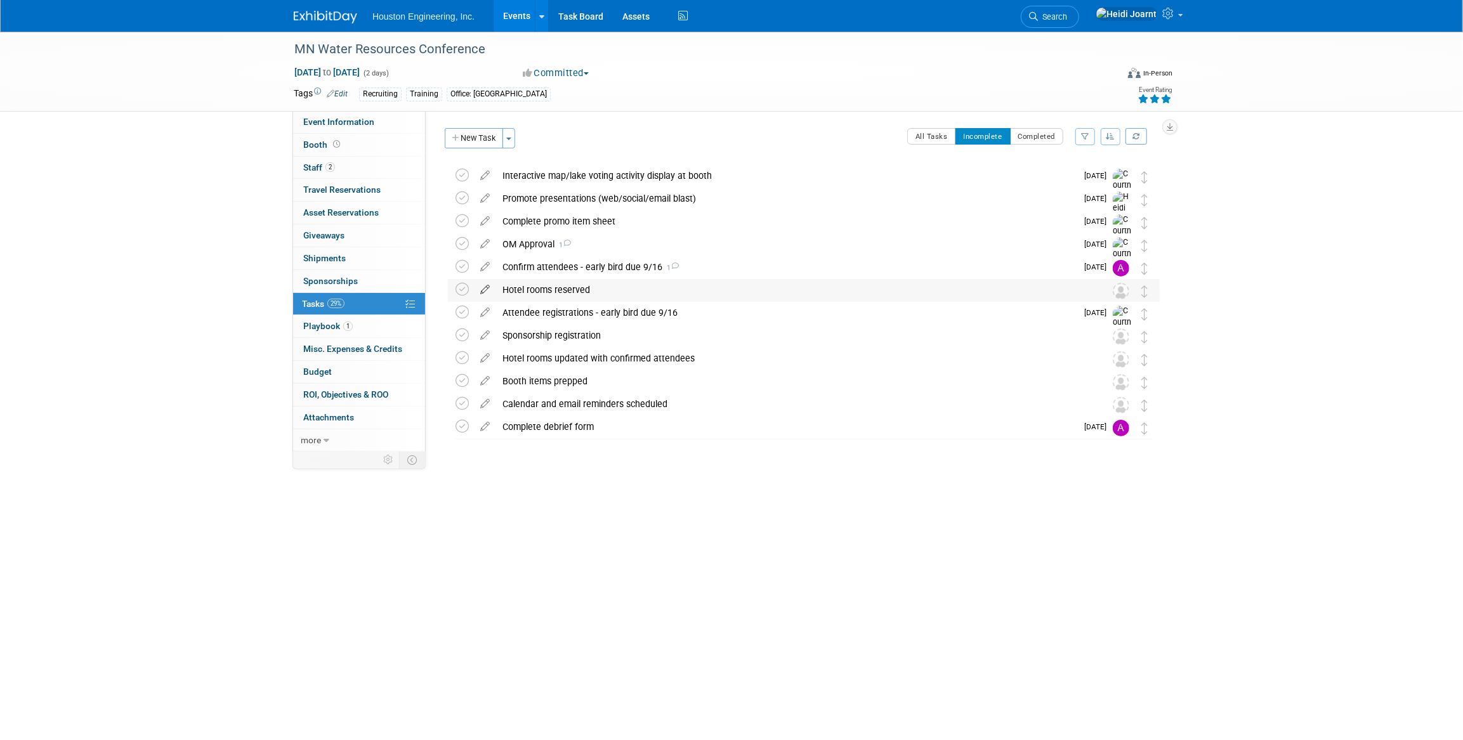
click at [486, 289] on icon at bounding box center [485, 287] width 22 height 16
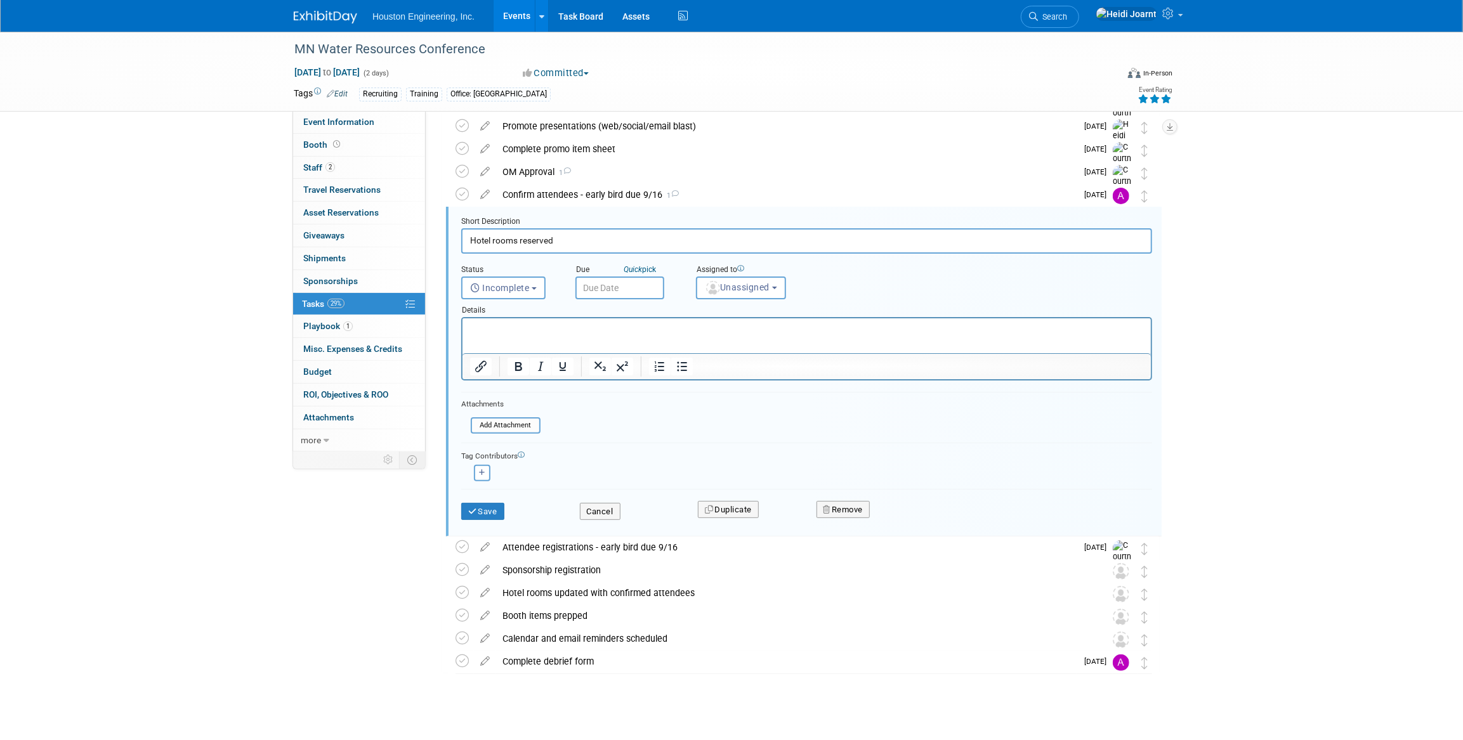
scroll to position [82, 0]
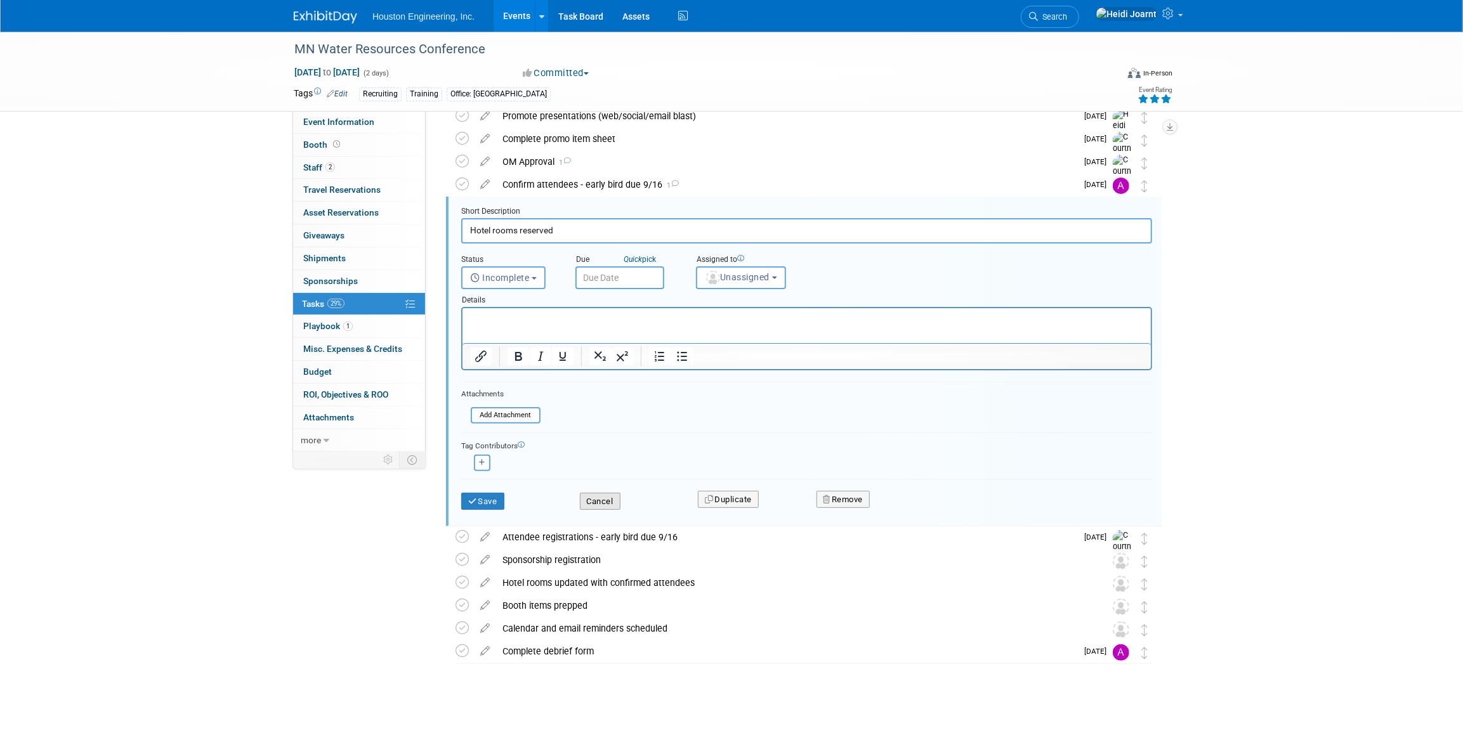
click at [620, 499] on button "Cancel" at bounding box center [600, 502] width 41 height 18
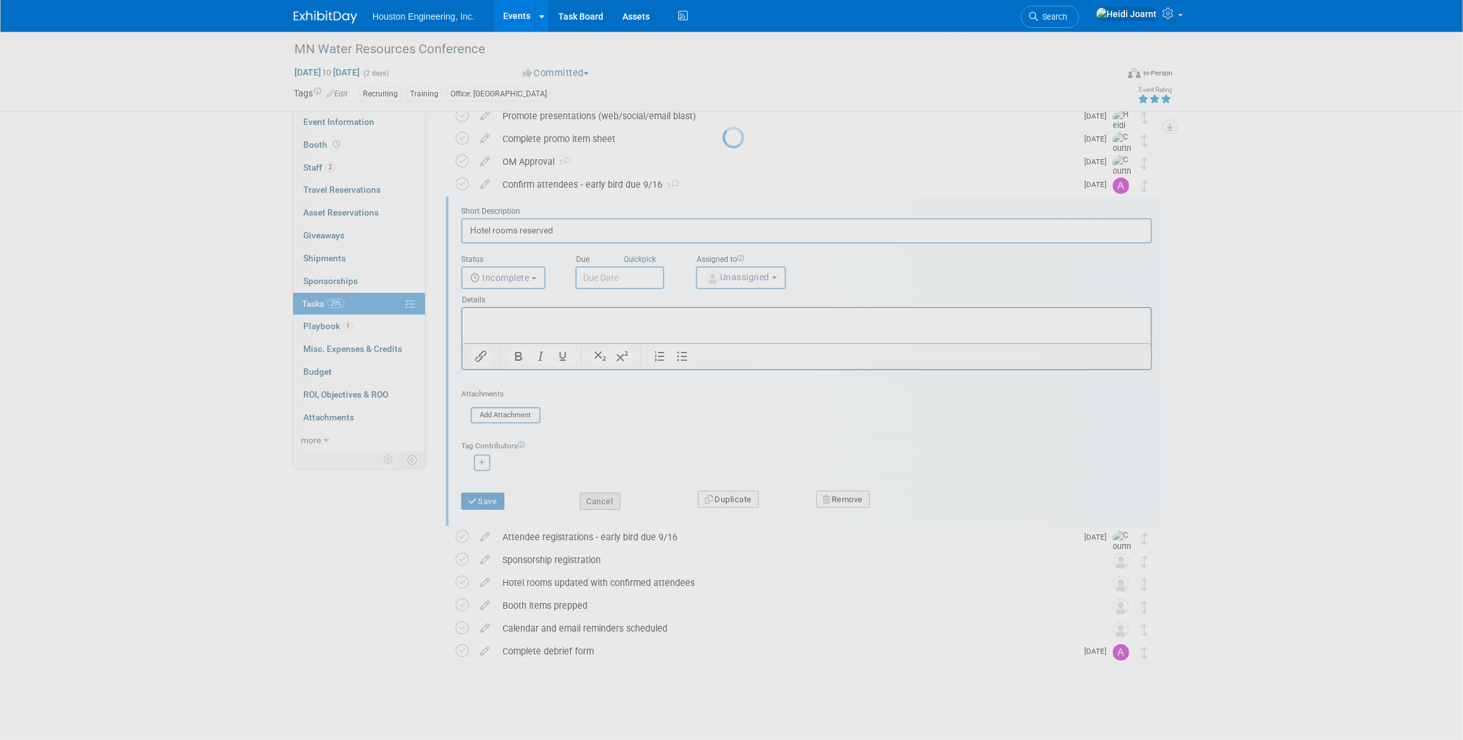
scroll to position [0, 0]
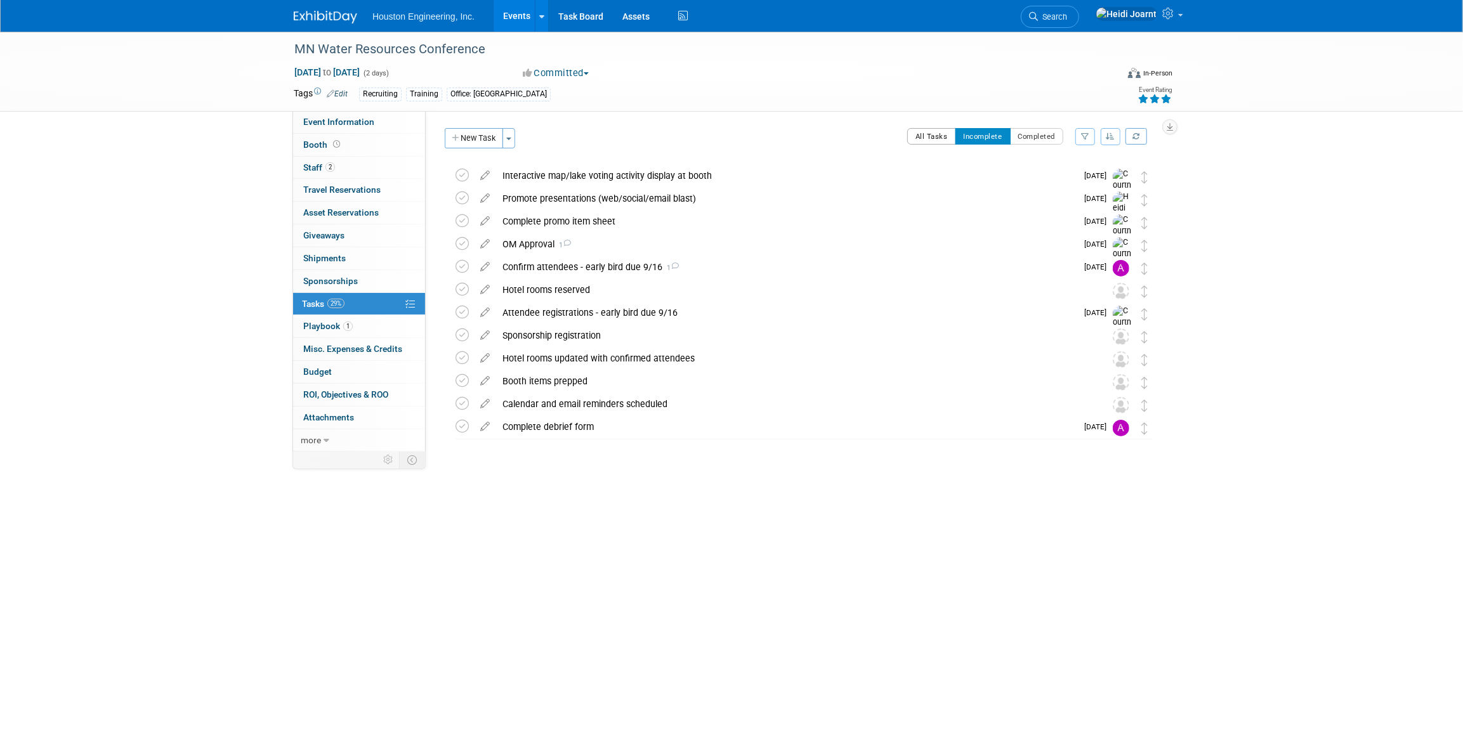
click at [931, 142] on button "All Tasks" at bounding box center [931, 136] width 49 height 16
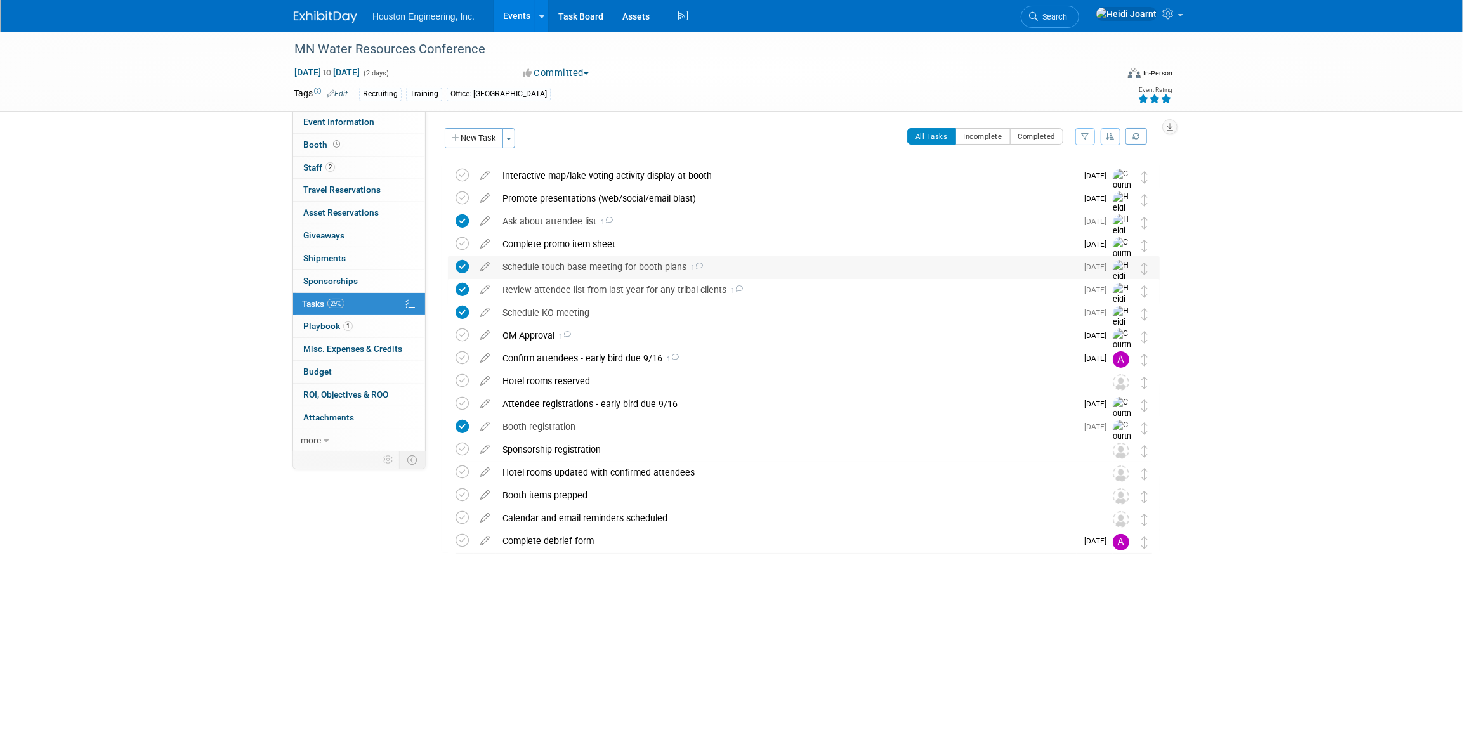
click at [775, 260] on div "Schedule touch base meeting for booth plans 1" at bounding box center [786, 267] width 581 height 22
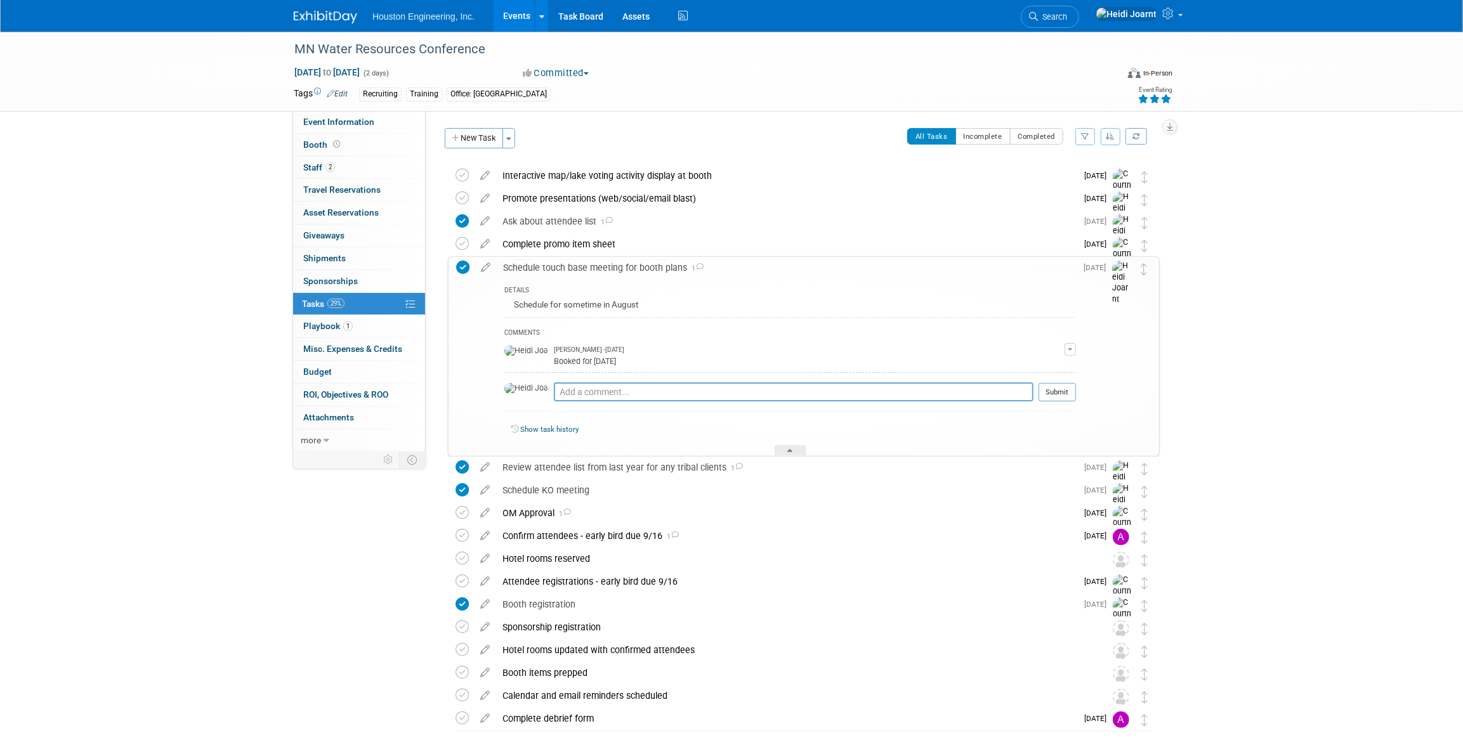
click at [775, 260] on div "Schedule touch base meeting for booth plans 1" at bounding box center [786, 268] width 579 height 22
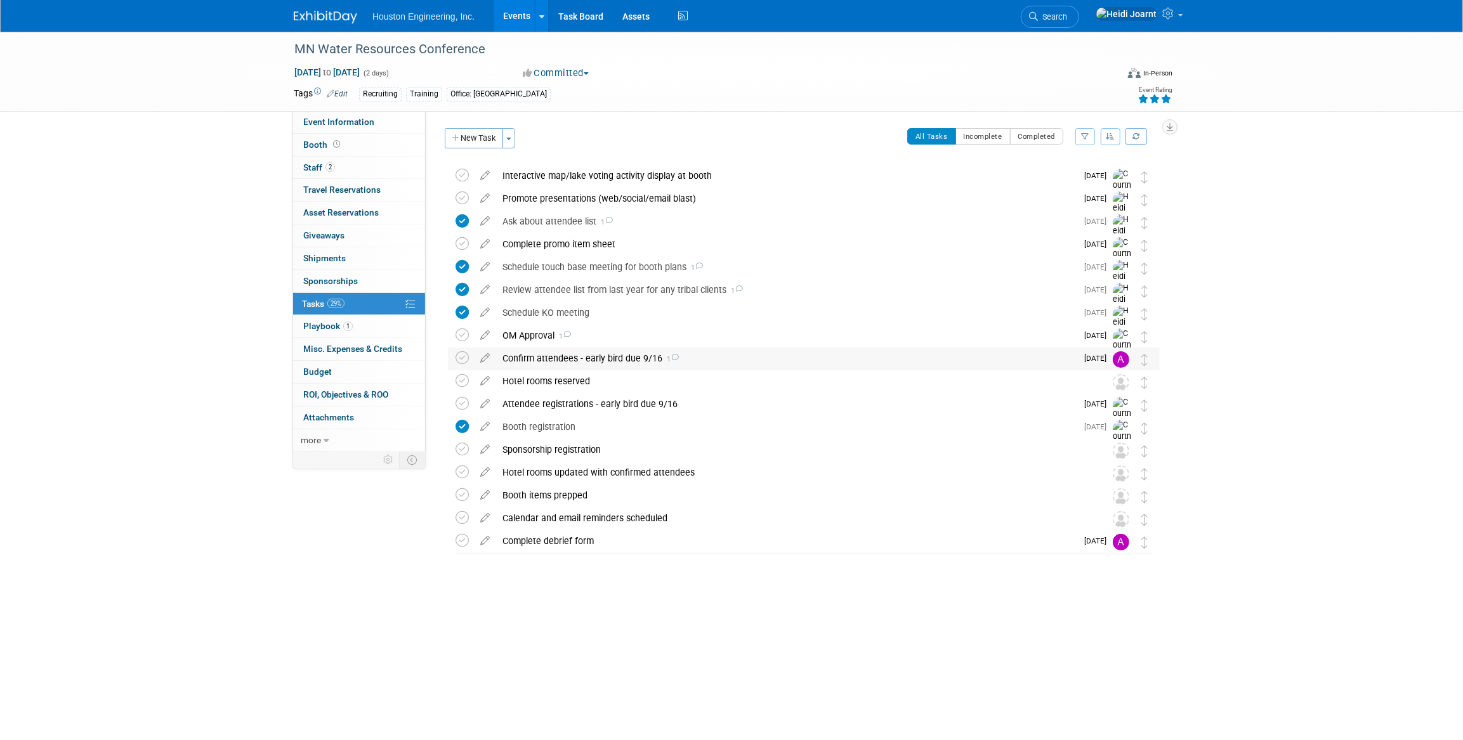
click at [534, 356] on div "Confirm attendees - early bird due 9/16 1" at bounding box center [786, 359] width 581 height 22
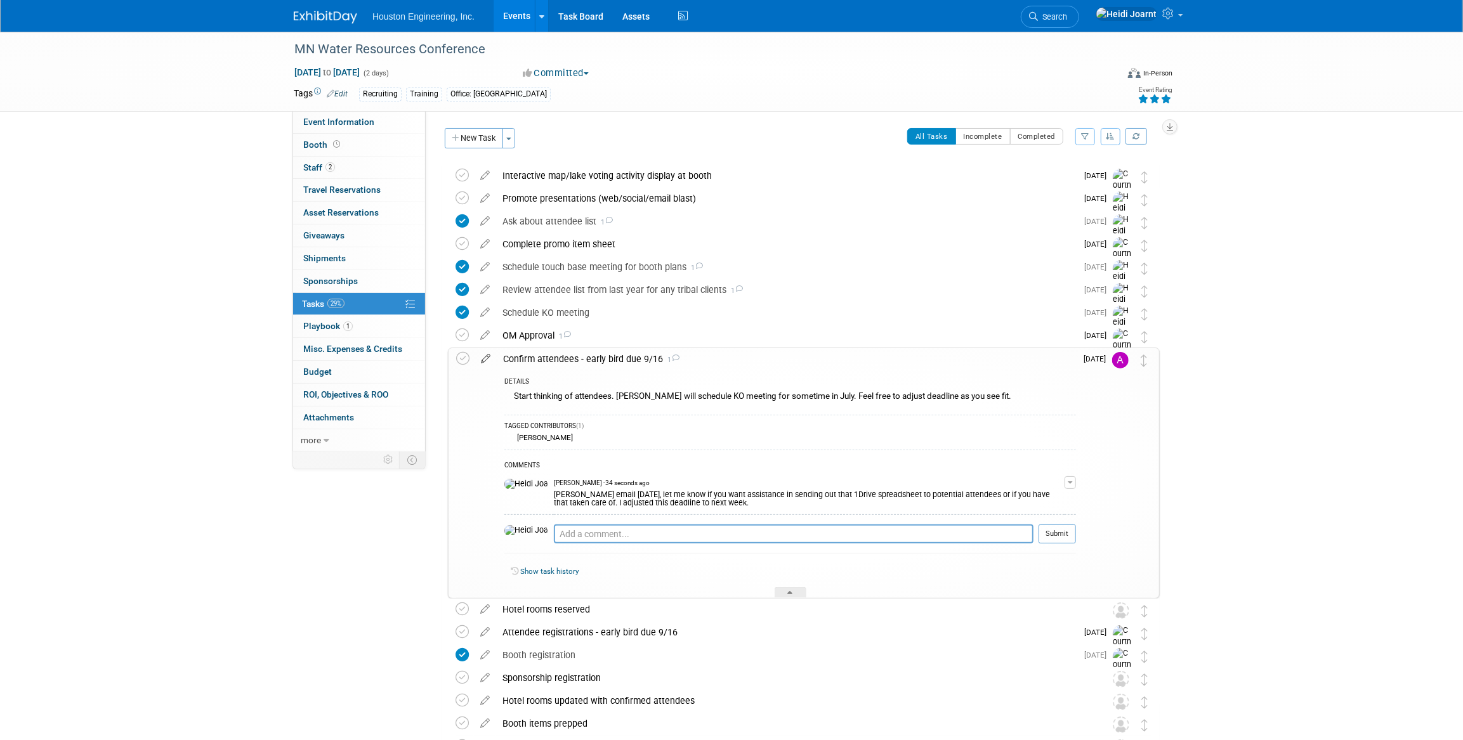
click at [484, 358] on icon at bounding box center [486, 356] width 22 height 16
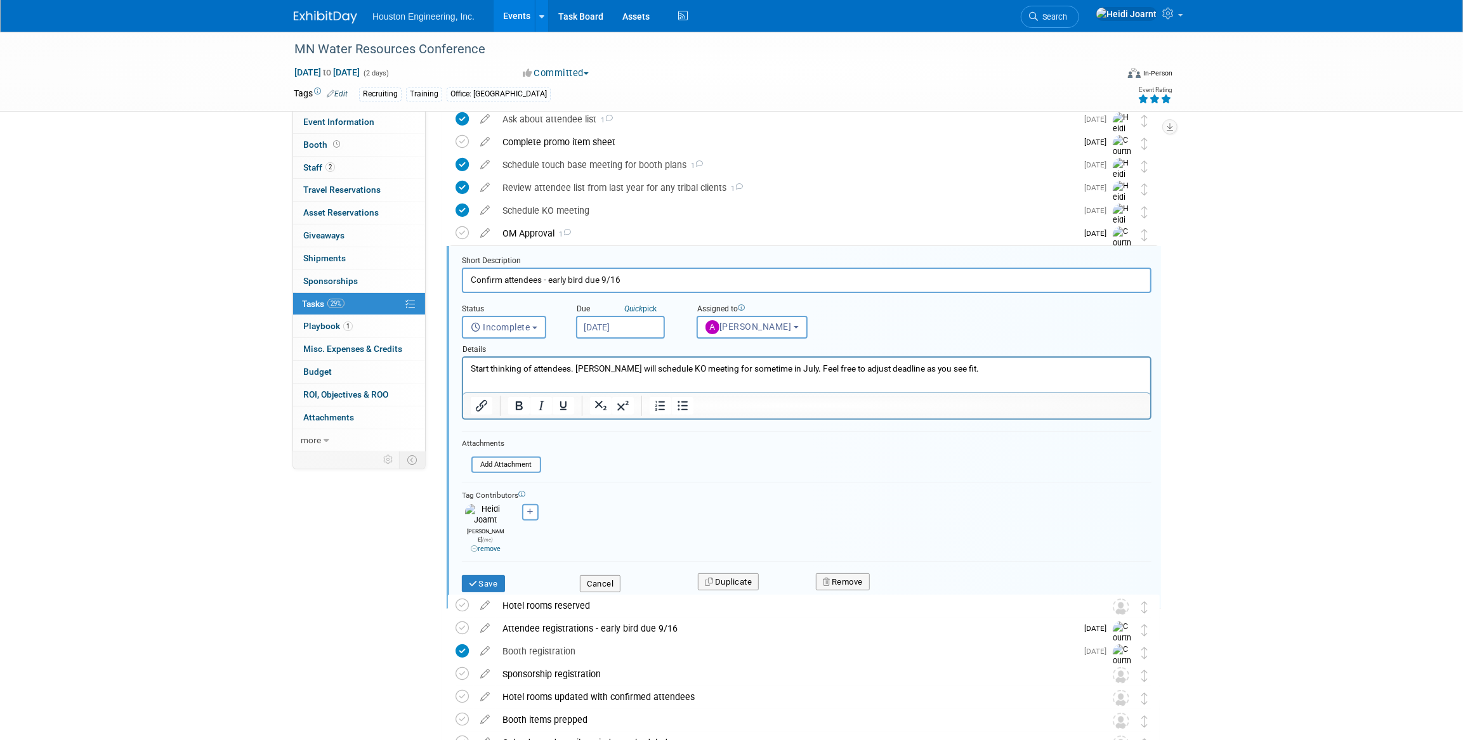
scroll to position [162, 0]
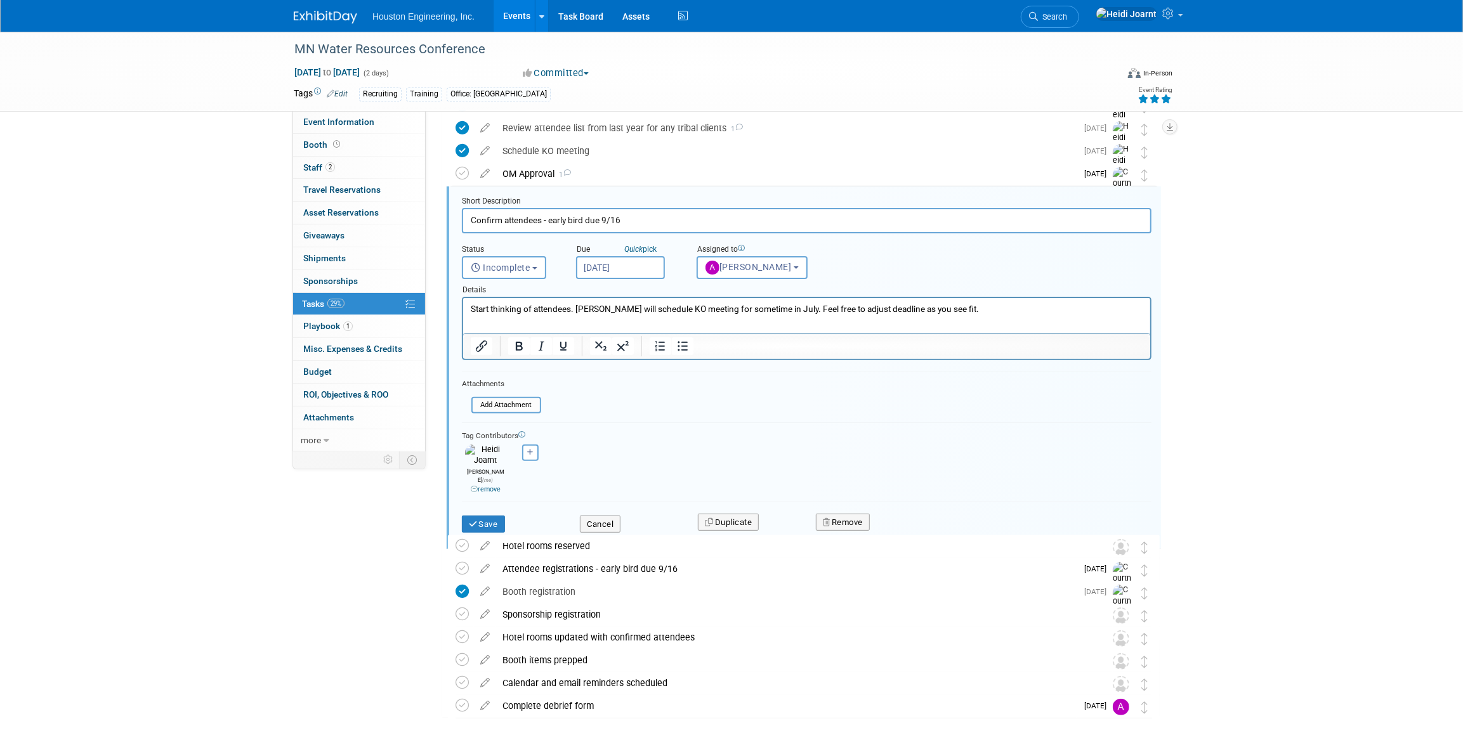
click at [634, 271] on input "Aug 29, 2025" at bounding box center [620, 267] width 89 height 23
click at [696, 434] on span "28" at bounding box center [701, 433] width 25 height 25
type input "Aug 28, 2025"
click at [498, 518] on div "Save Cancel Duplicate Remove" at bounding box center [806, 523] width 709 height 30
click at [495, 516] on button "Save" at bounding box center [483, 525] width 43 height 18
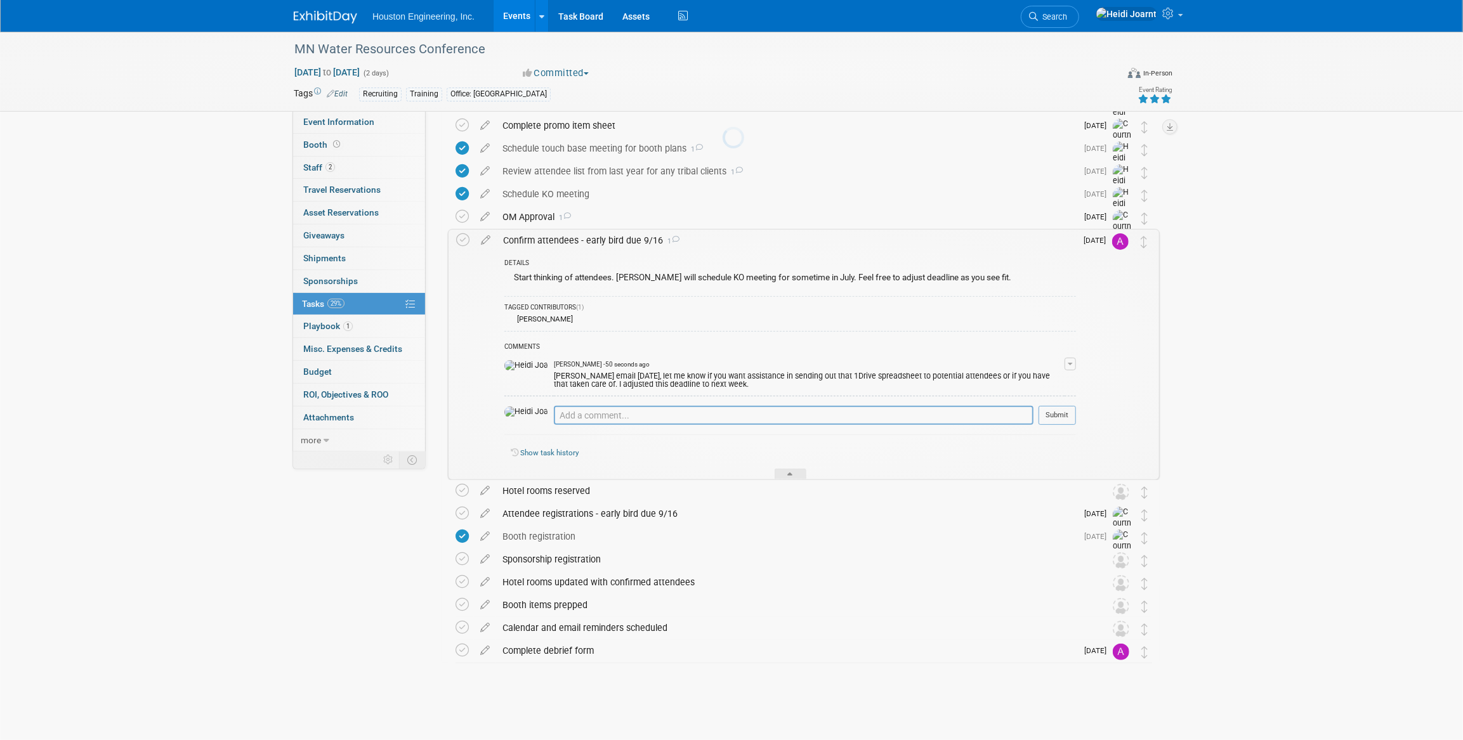
scroll to position [118, 0]
click at [781, 476] on div at bounding box center [791, 475] width 32 height 11
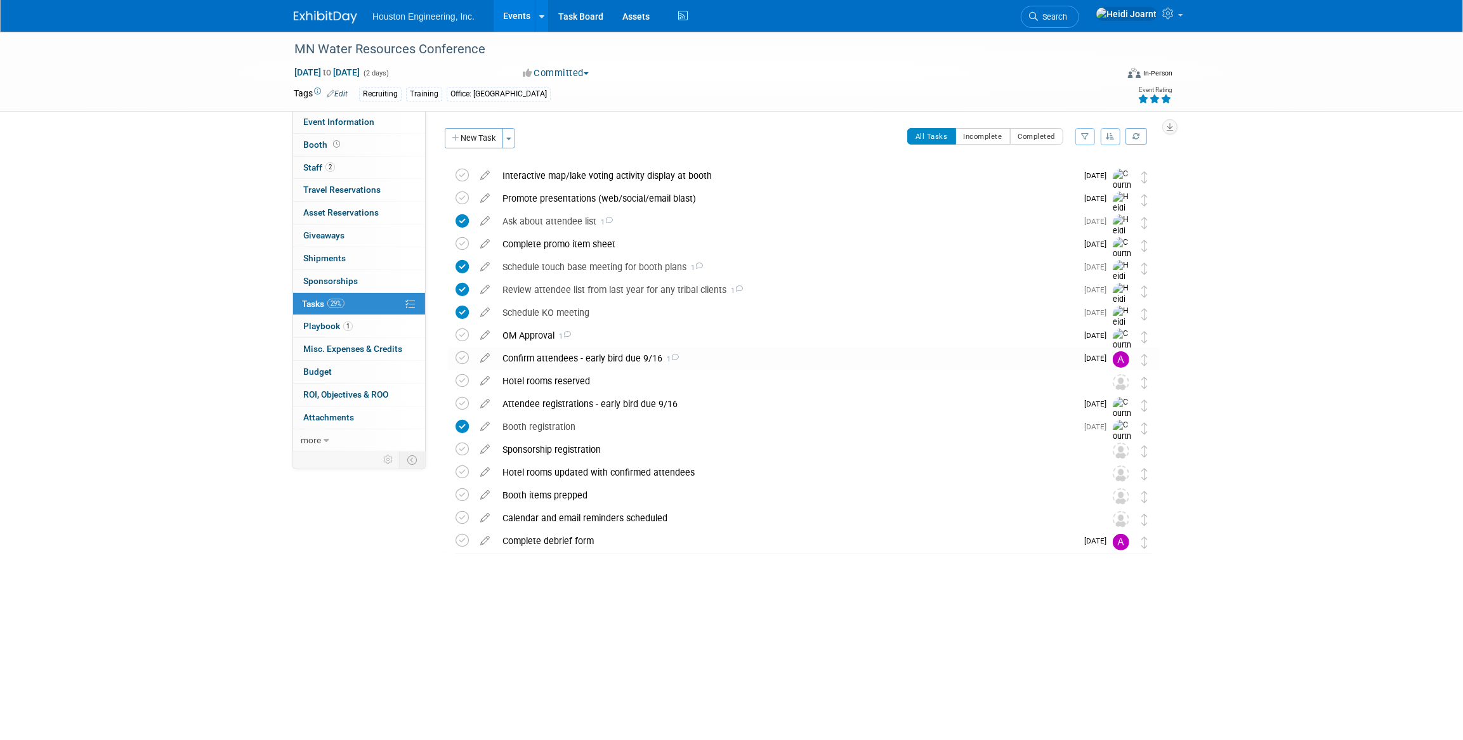
scroll to position [0, 0]
click at [512, 8] on link "Events" at bounding box center [517, 16] width 46 height 32
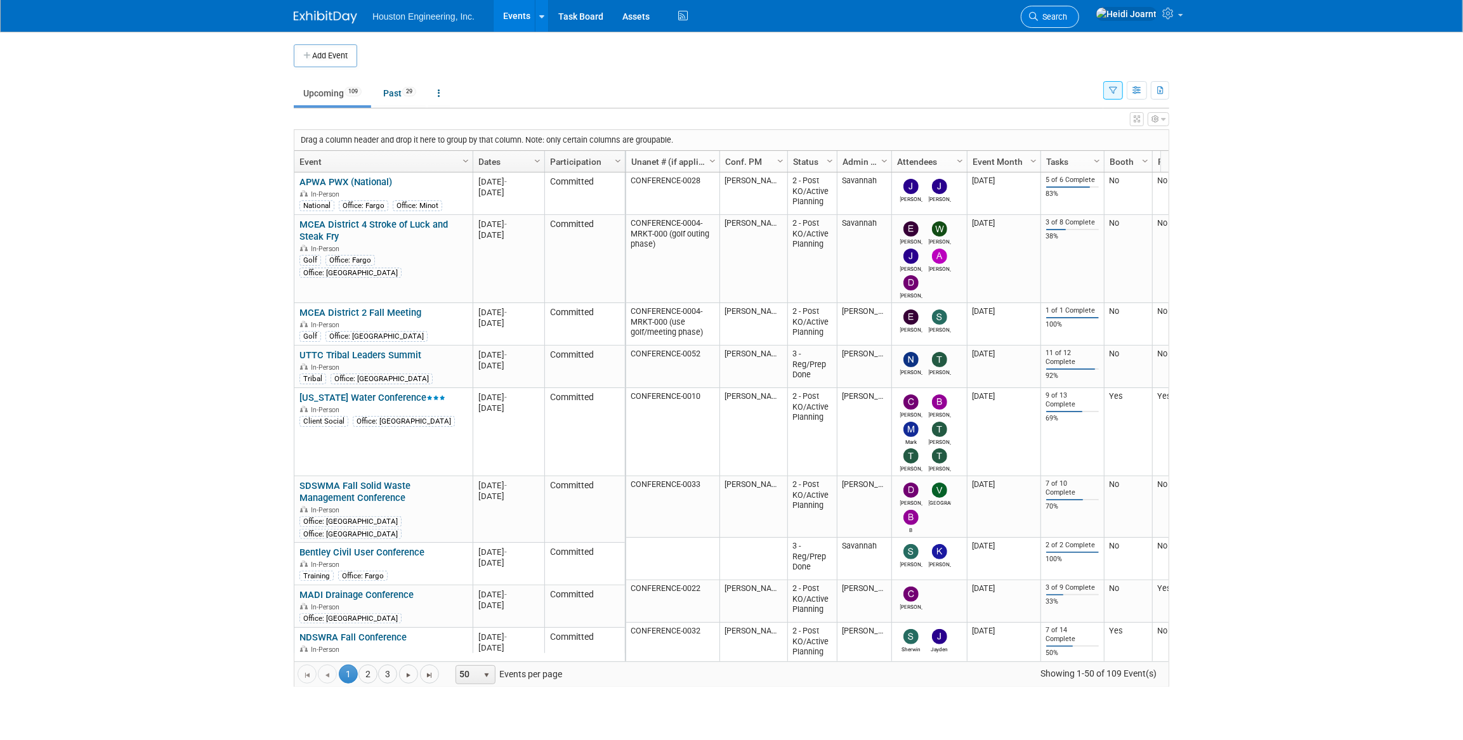
click at [1079, 23] on link "Search" at bounding box center [1050, 17] width 58 height 22
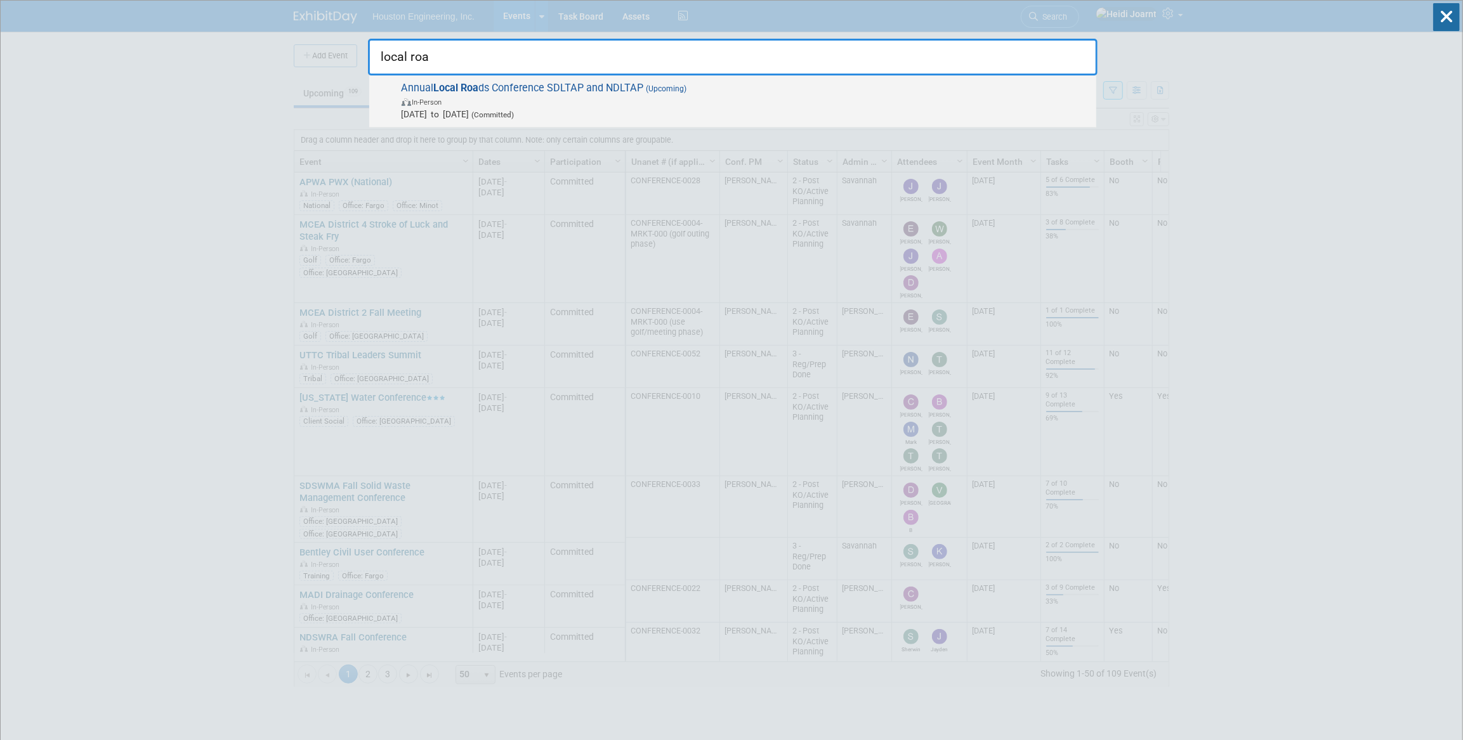
type input "local roa"
click at [717, 98] on span "In-Person" at bounding box center [746, 101] width 688 height 13
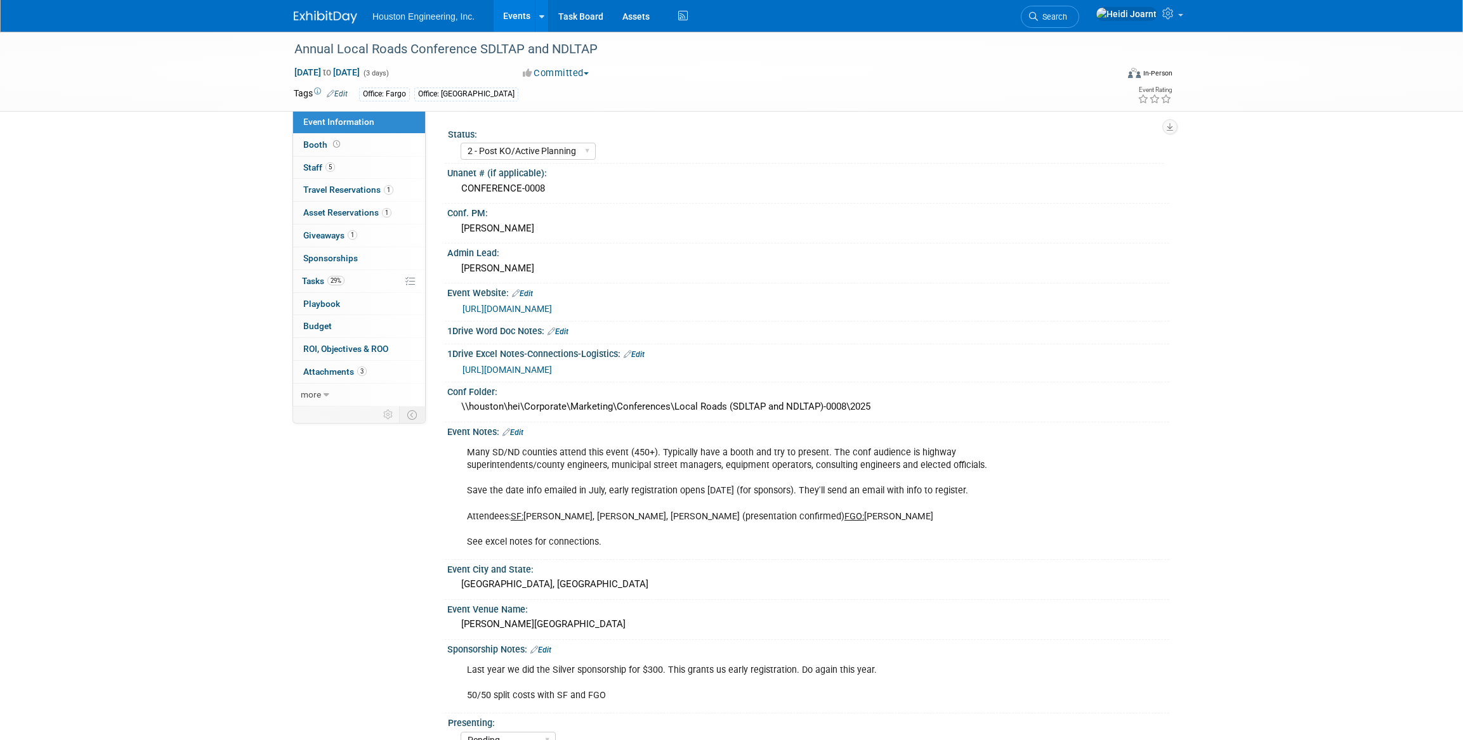
select select "2 - Post KO/Active Planning"
select select "Pending"
select select "Multi-sector/Any/All"
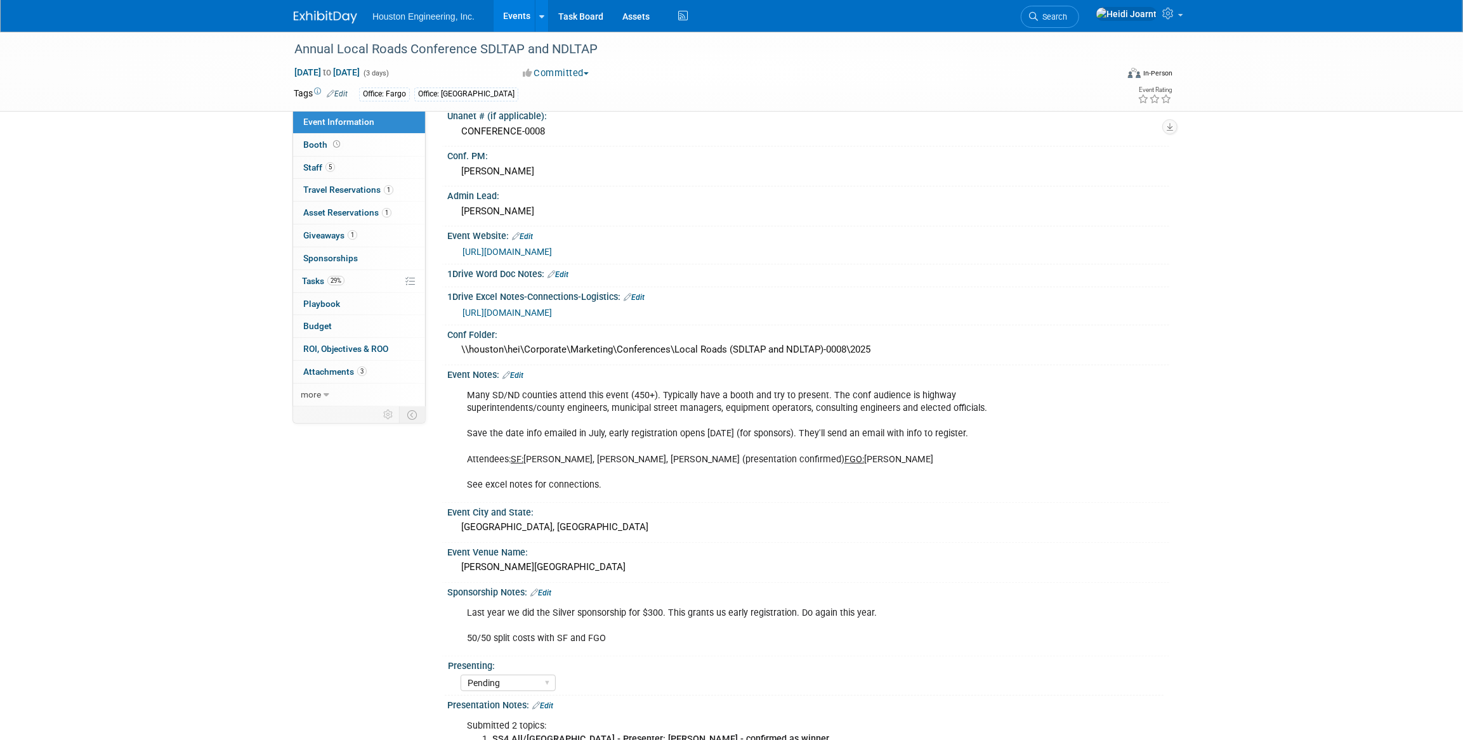
scroll to position [173, 0]
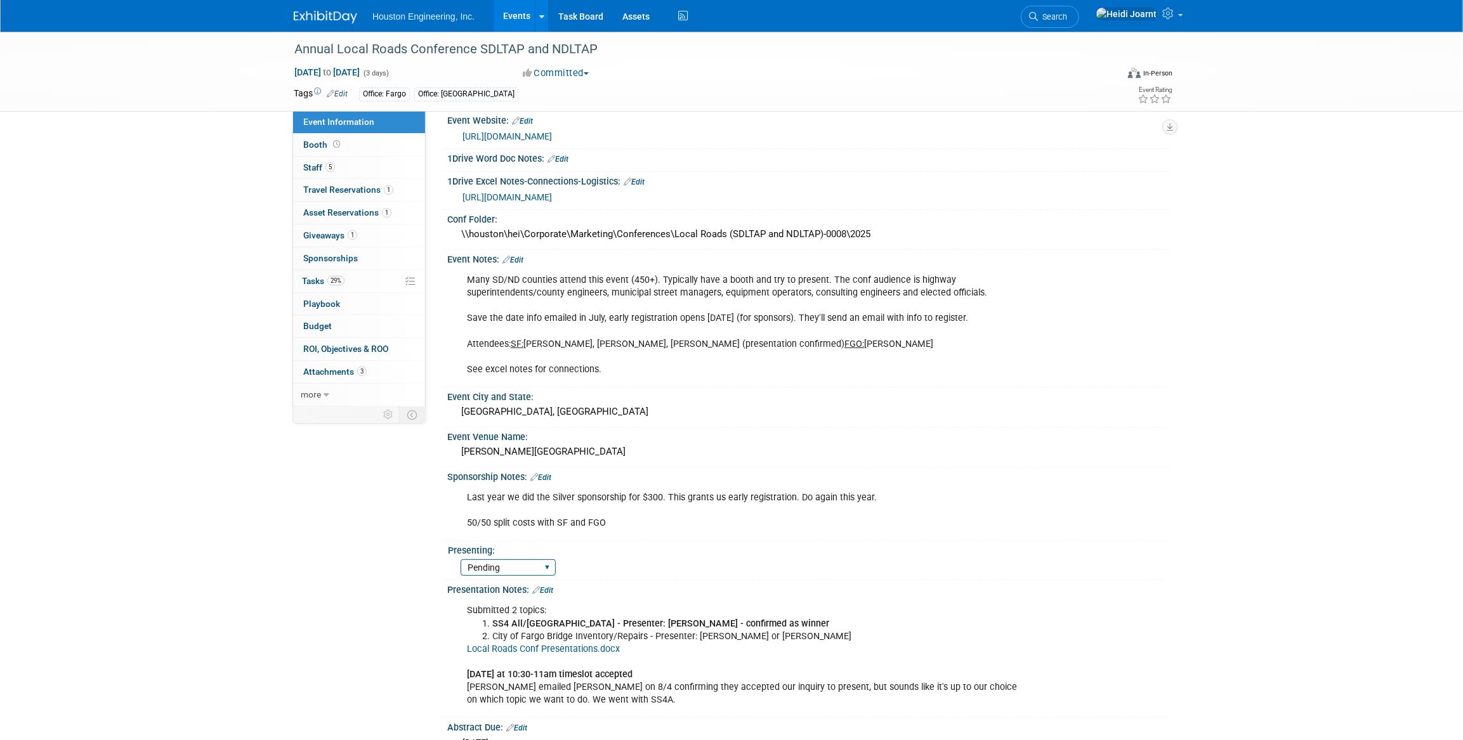
click at [541, 567] on select "Yes No Pending" at bounding box center [508, 568] width 95 height 17
select select "Yes"
click at [461, 560] on select "Yes No Pending" at bounding box center [508, 568] width 95 height 17
click at [364, 282] on link "29% Tasks 29%" at bounding box center [359, 281] width 132 height 22
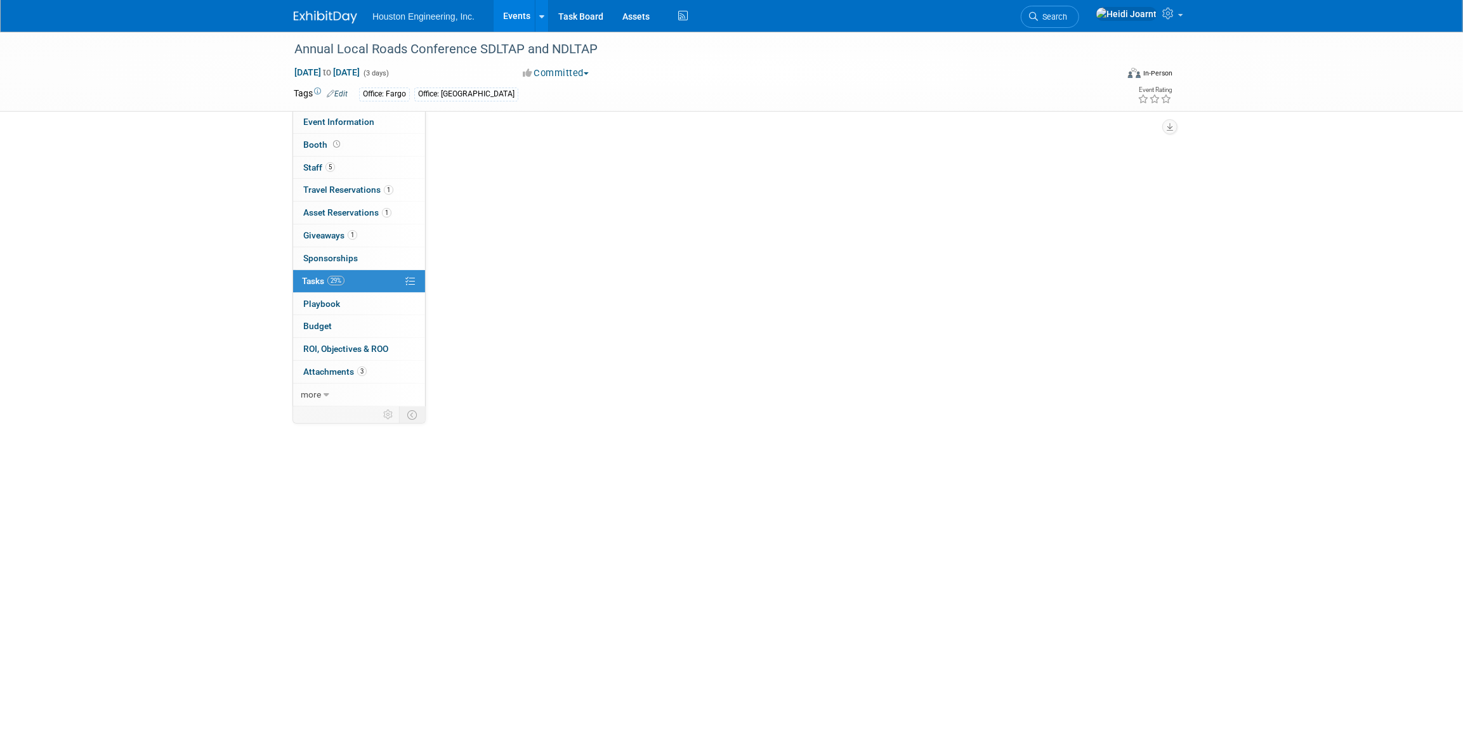
scroll to position [0, 0]
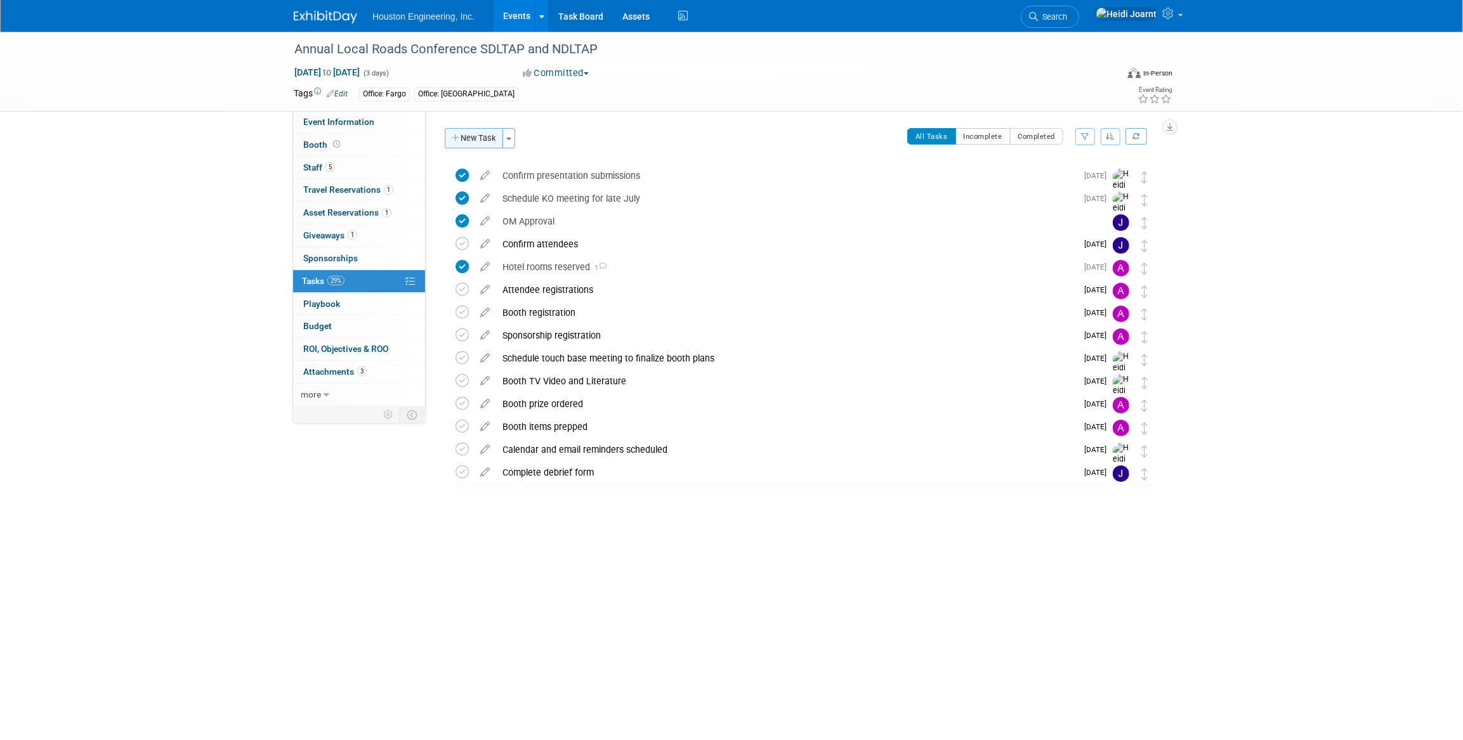
click at [470, 140] on button "New Task" at bounding box center [474, 138] width 58 height 20
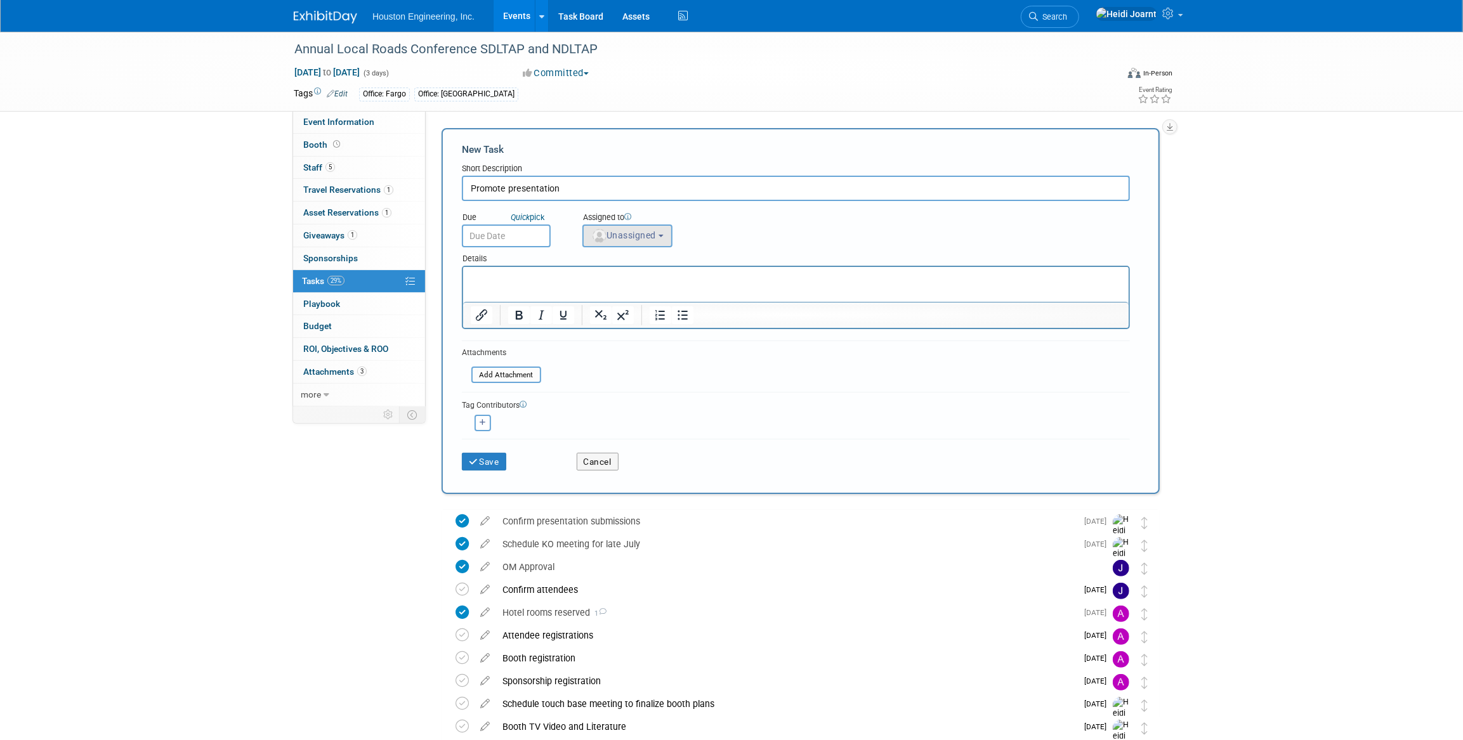
type input "Promote presentation"
click at [633, 235] on span "Unassigned" at bounding box center [623, 235] width 65 height 10
click at [641, 264] on input "text" at bounding box center [673, 267] width 175 height 22
type input "[PERSON_NAME]"
click at [675, 290] on label "[PERSON_NAME] (me)" at bounding box center [655, 293] width 133 height 20
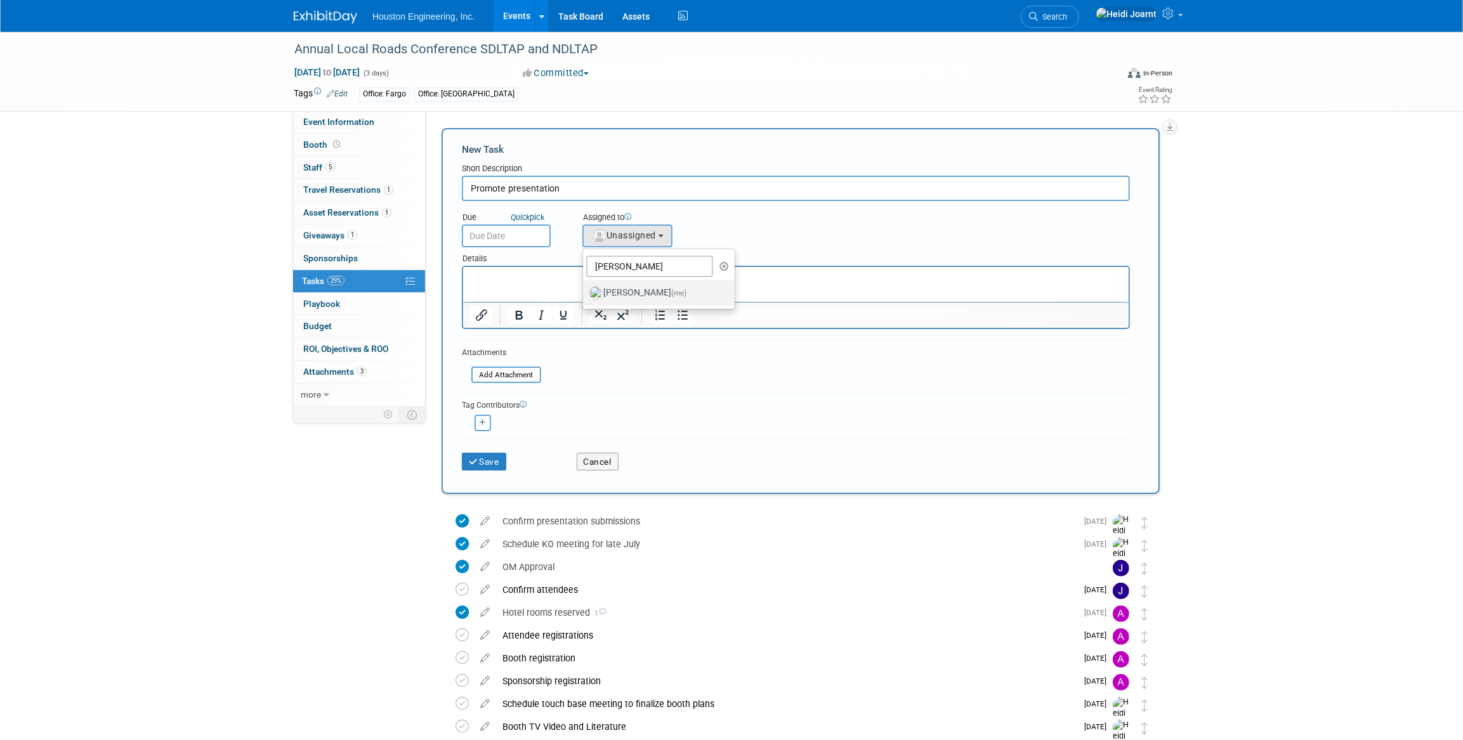
click at [585, 290] on input "[PERSON_NAME] (me)" at bounding box center [581, 291] width 8 height 8
select select "6d2580fd-cc23-403a-9f47-834f17e7f51f"
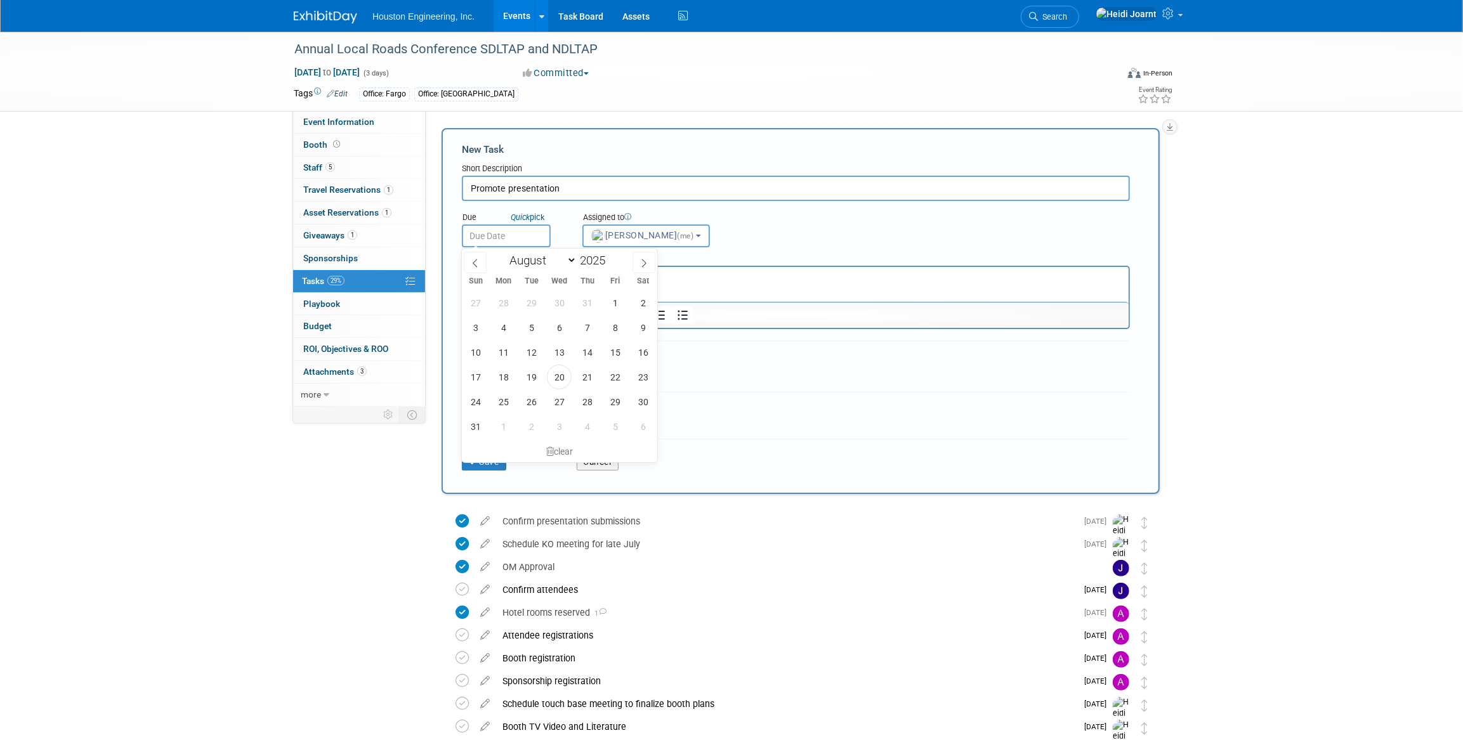
click at [503, 239] on input "text" at bounding box center [506, 236] width 89 height 23
click at [640, 263] on icon at bounding box center [644, 263] width 9 height 9
select select "9"
click at [506, 329] on span "6" at bounding box center [503, 327] width 25 height 25
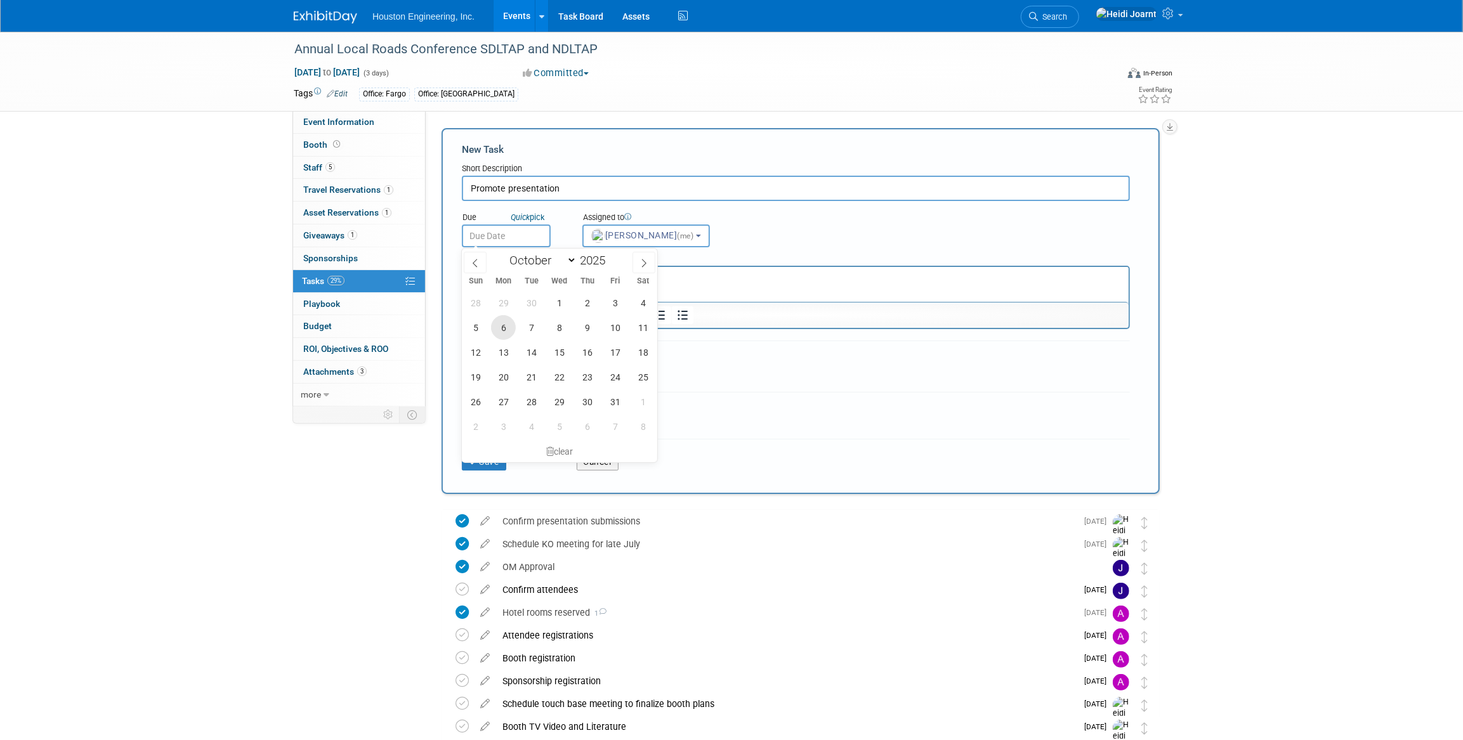
type input "[DATE]"
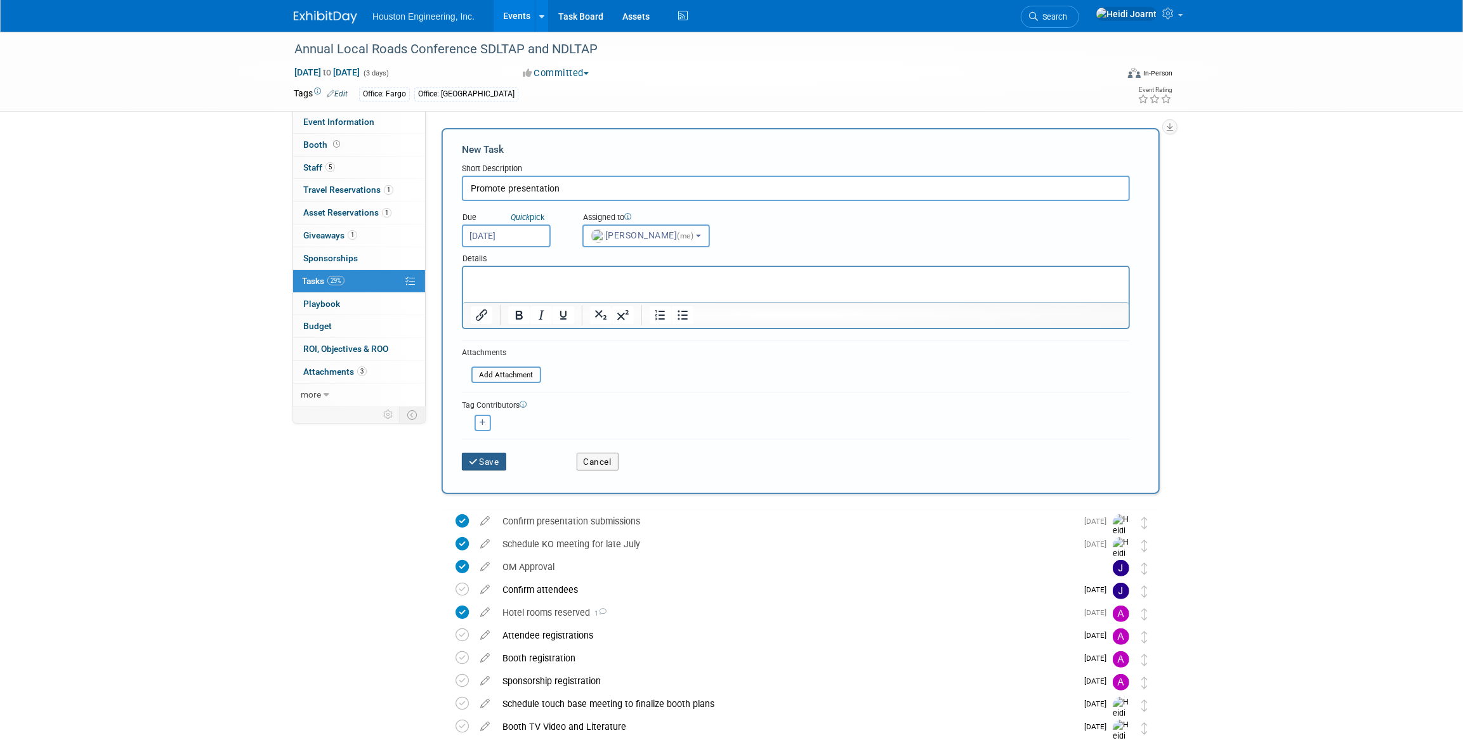
click at [497, 460] on button "Save" at bounding box center [484, 462] width 44 height 18
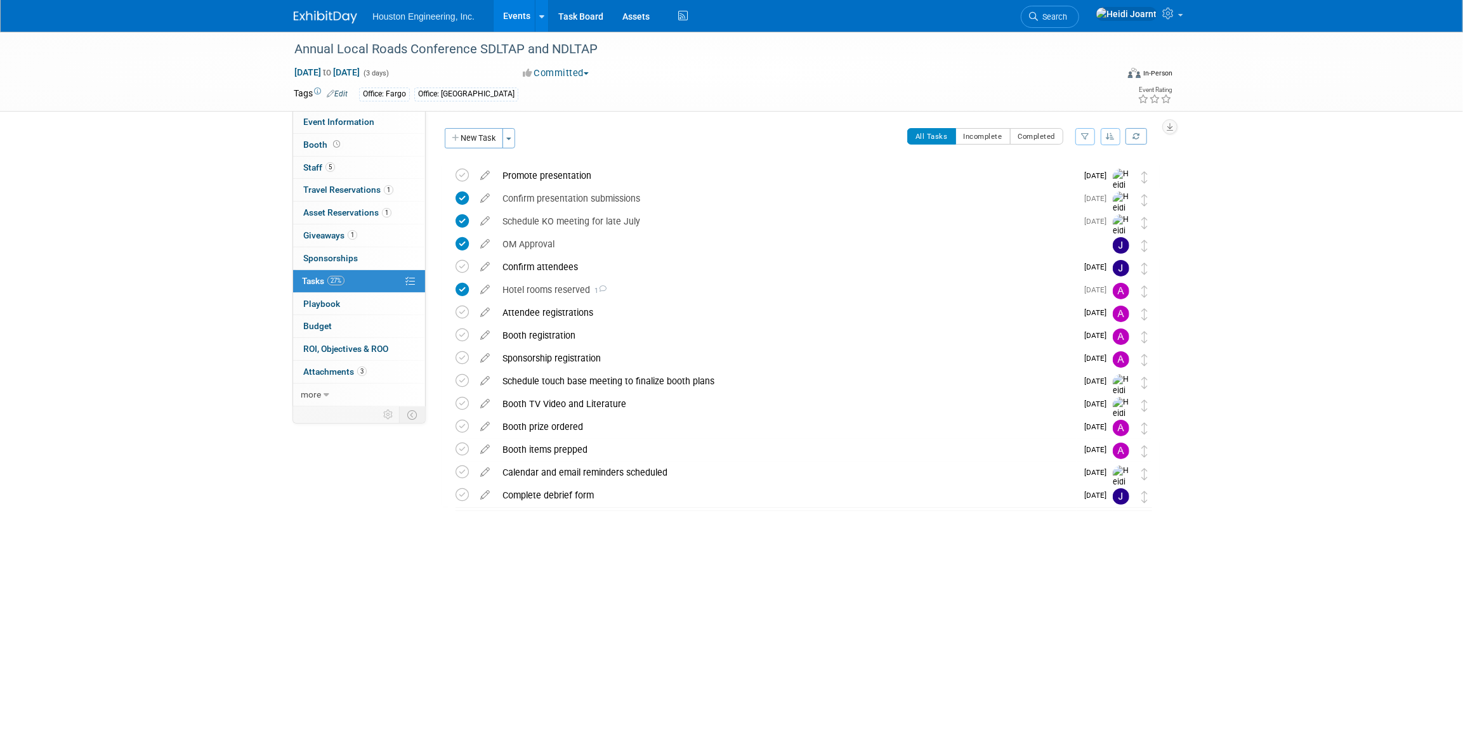
click at [1102, 136] on button "button" at bounding box center [1111, 136] width 20 height 17
click at [1083, 195] on link "By Due Date" at bounding box center [1074, 195] width 91 height 18
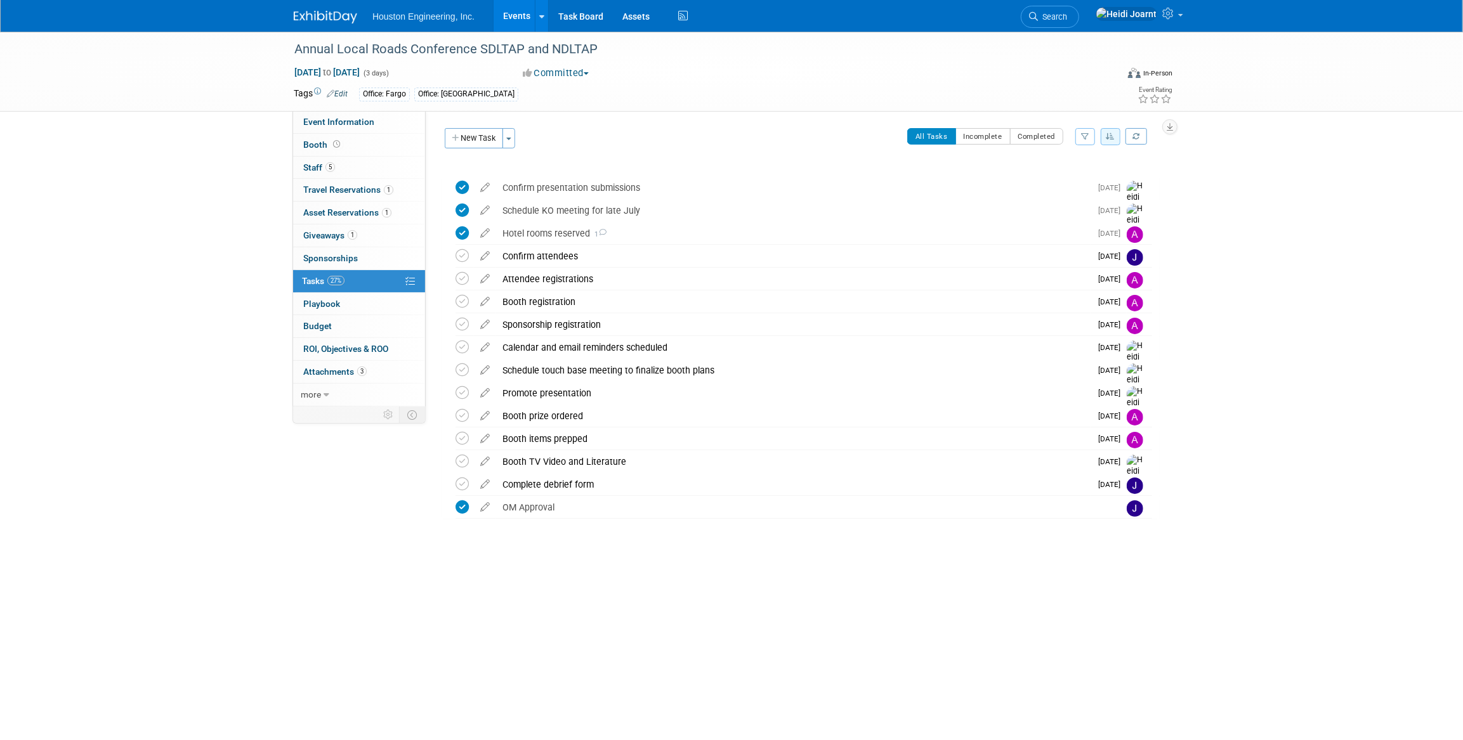
click at [510, 16] on link "Events" at bounding box center [517, 16] width 46 height 32
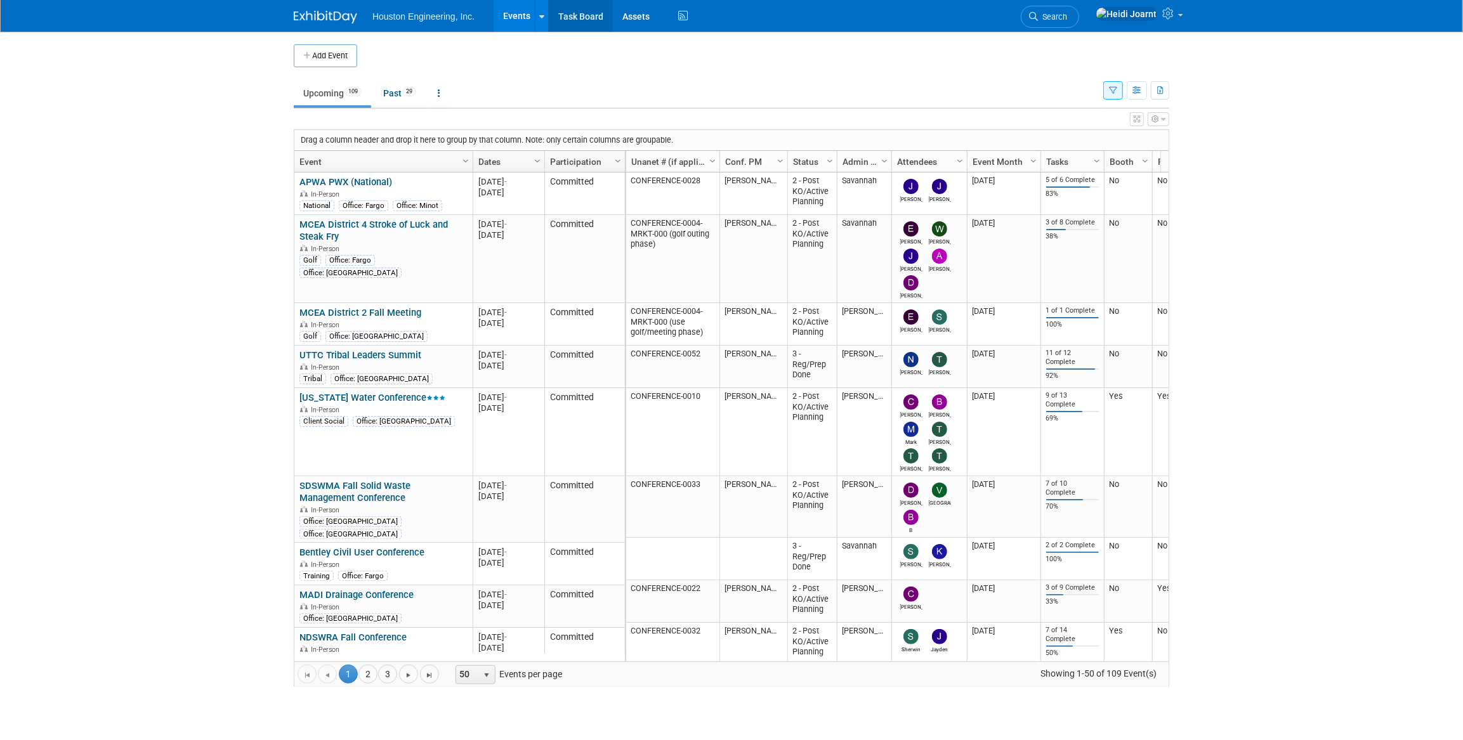
click at [589, 21] on link "Task Board" at bounding box center [581, 16] width 64 height 32
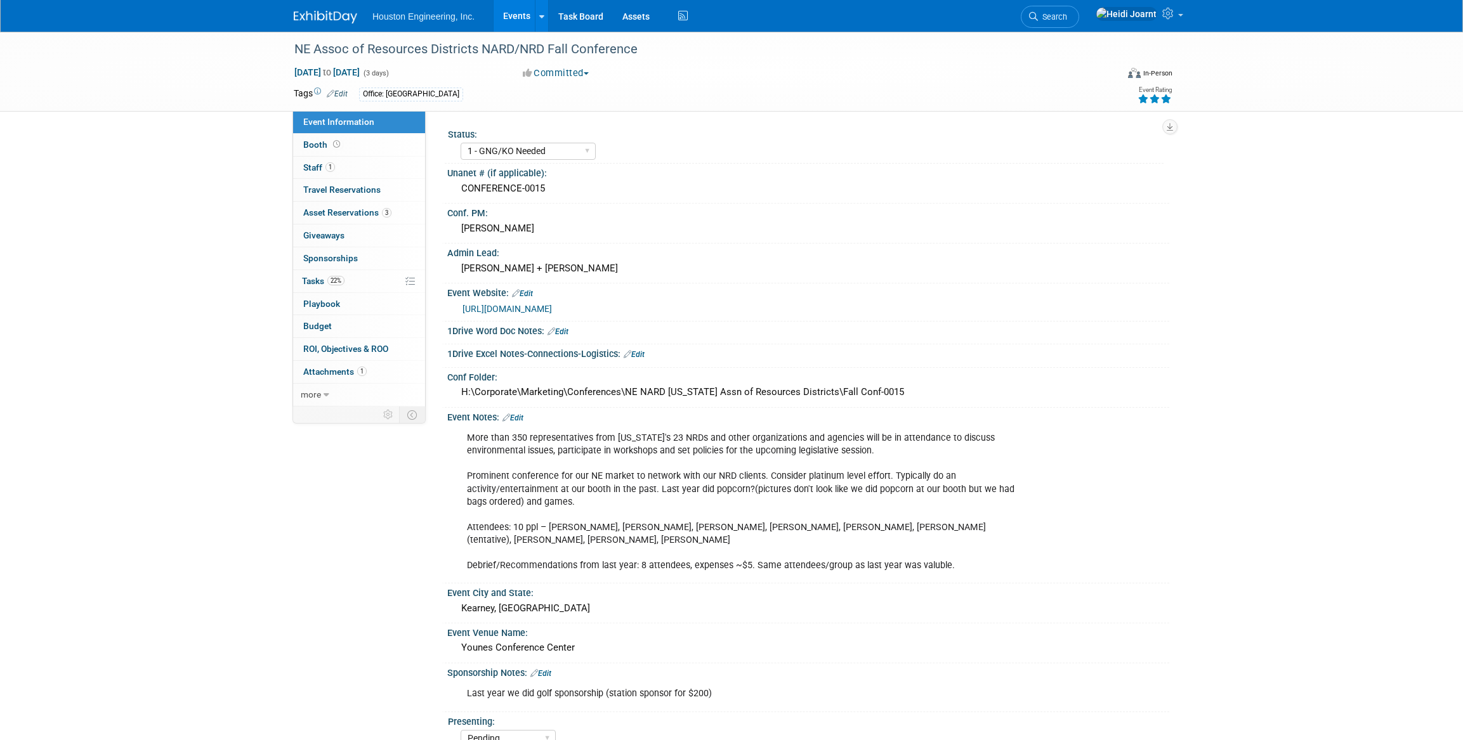
select select "1 - GNG/KO Needed"
select select "Pending"
select select "Water Resources"
click at [1079, 10] on link "Search" at bounding box center [1050, 17] width 58 height 22
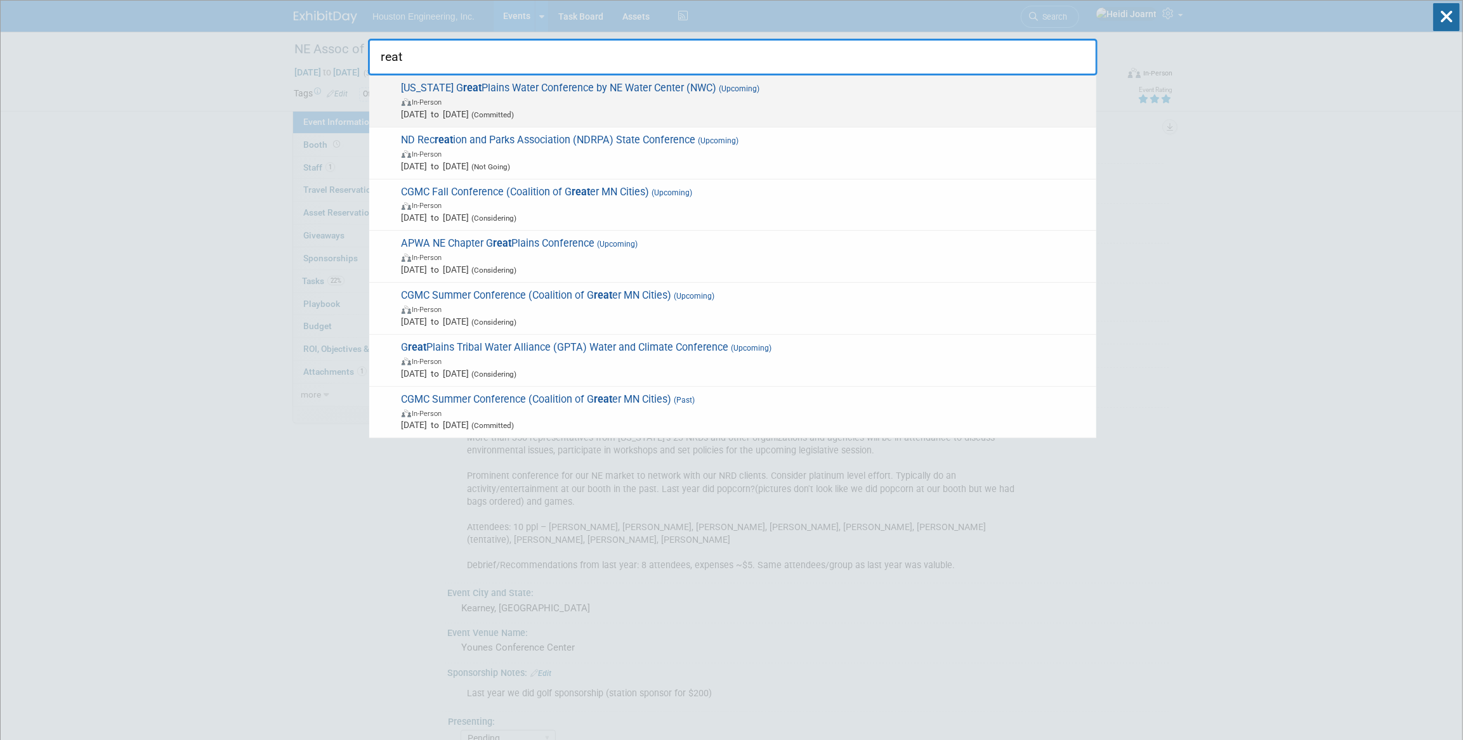
type input "reat"
click at [785, 88] on span "[US_STATE] G reat Plains Water Conference by NE Water Center (NWC) (Upcoming) I…" at bounding box center [744, 101] width 692 height 39
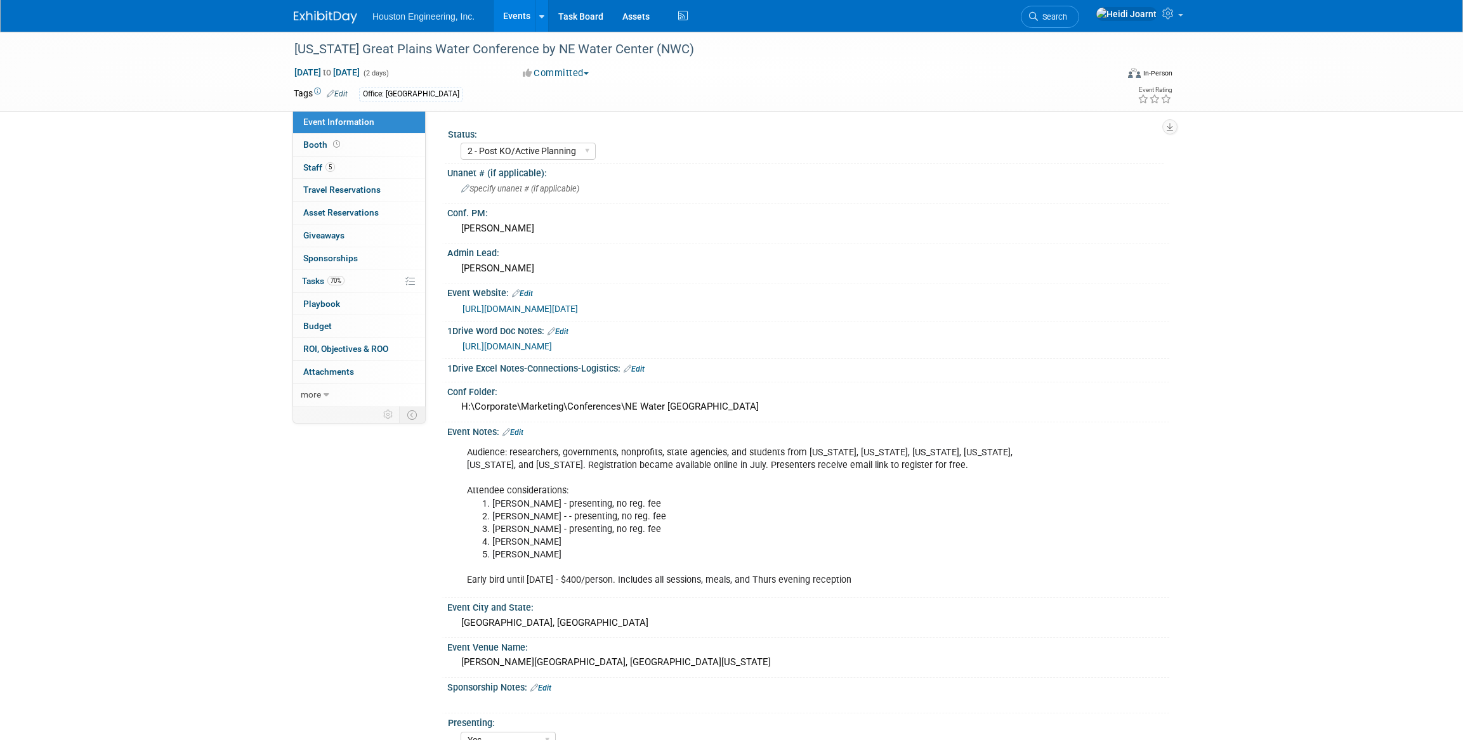
select select "2 - Post KO/Active Planning"
select select "Yes"
select select "Water Resources"
click at [552, 343] on link "https://houstoneng-my.sharepoint.com/:w:/p/hjoarnt/EfE5ge9frehGkTPm5-mVSlwB3Seo…" at bounding box center [507, 346] width 89 height 10
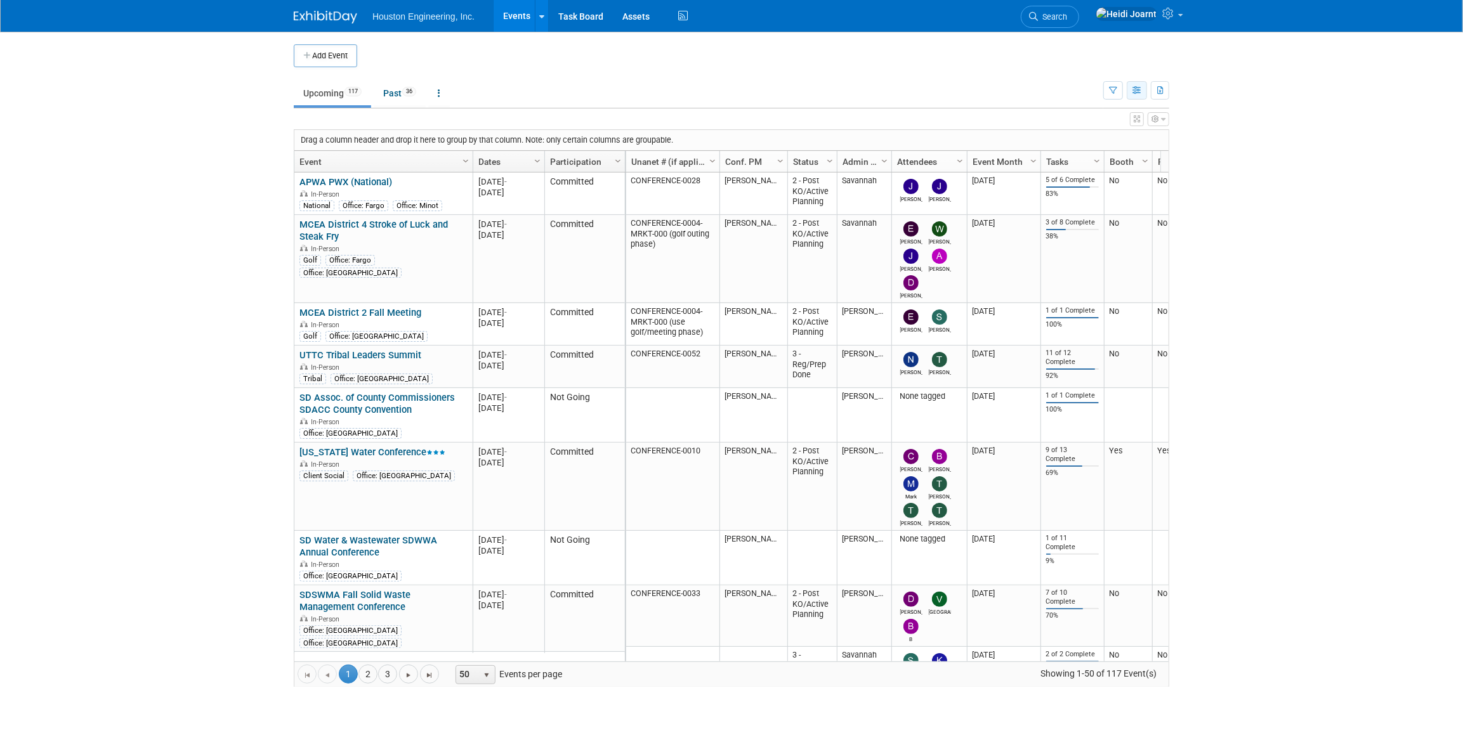
click at [1136, 95] on button "button" at bounding box center [1137, 90] width 20 height 18
click at [1095, 176] on link "Calendar View" at bounding box center [1083, 174] width 107 height 18
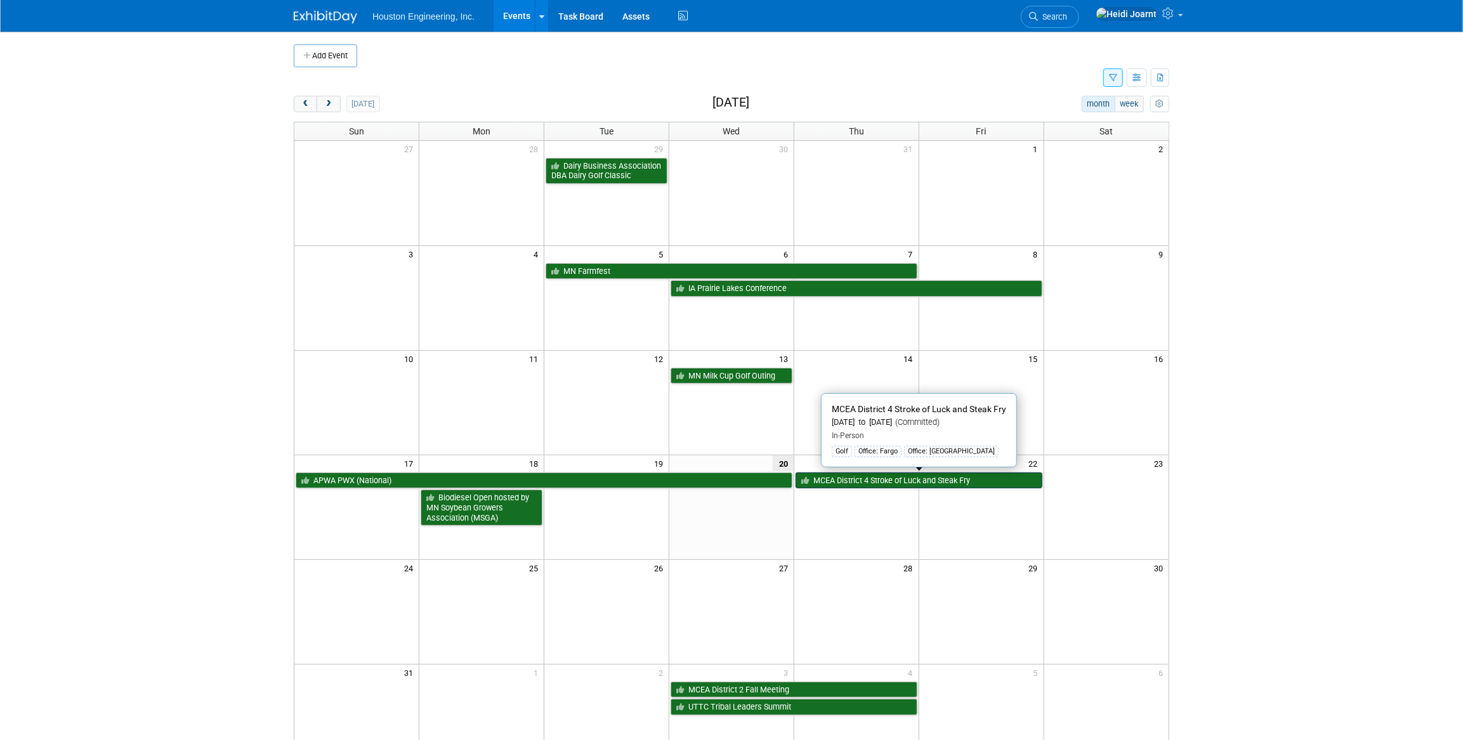
click at [864, 482] on link "MCEA District 4 Stroke of Luck and Steak Fry" at bounding box center [919, 481] width 247 height 16
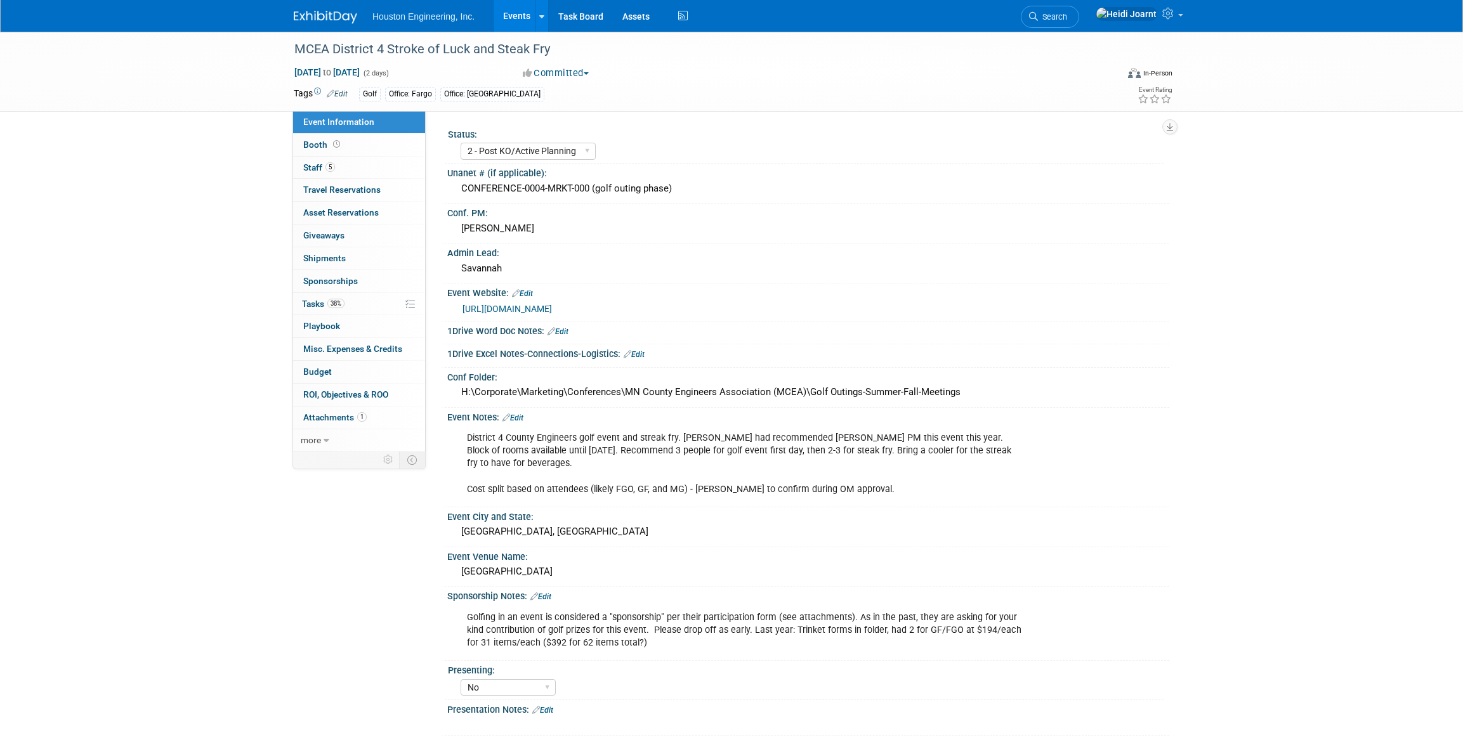
select select "2 - Post KO/Active Planning"
select select "No"
select select "Transportation"
click at [361, 303] on link "38% Tasks 38%" at bounding box center [359, 304] width 132 height 22
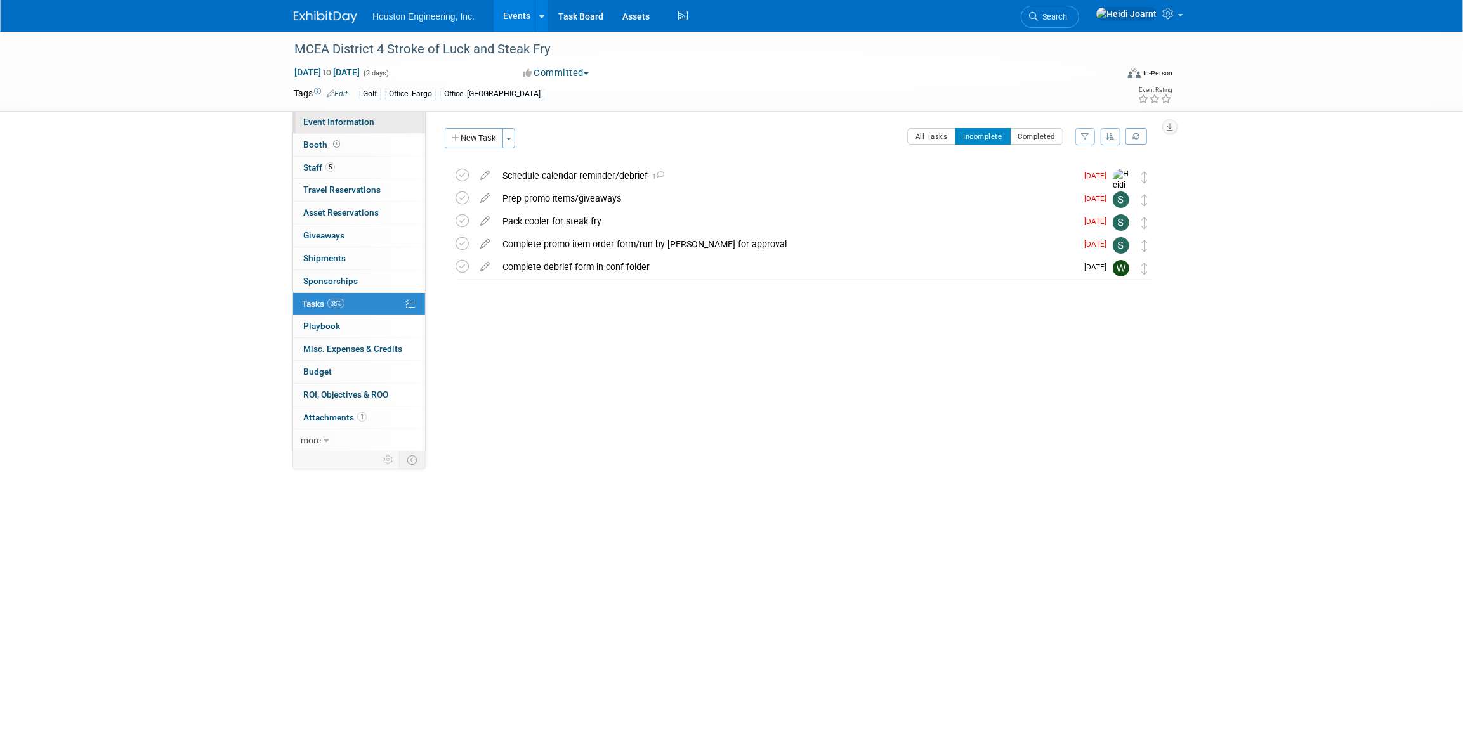
click at [339, 117] on span "Event Information" at bounding box center [338, 122] width 71 height 10
select select "2 - Post KO/Active Planning"
select select "No"
select select "Transportation"
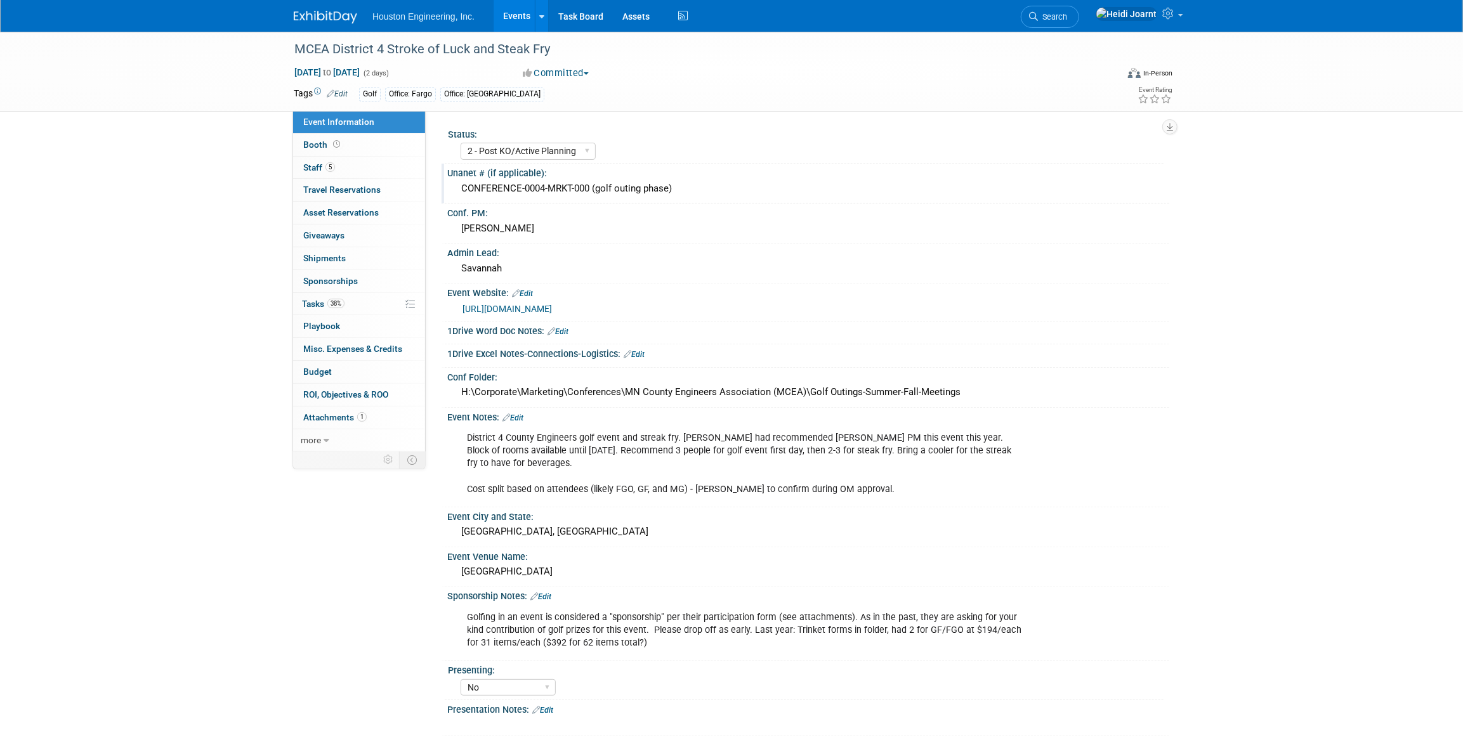
click at [681, 187] on div "CONFERENCE-0004-MRKT-000 (golf outing phase)" at bounding box center [808, 189] width 703 height 20
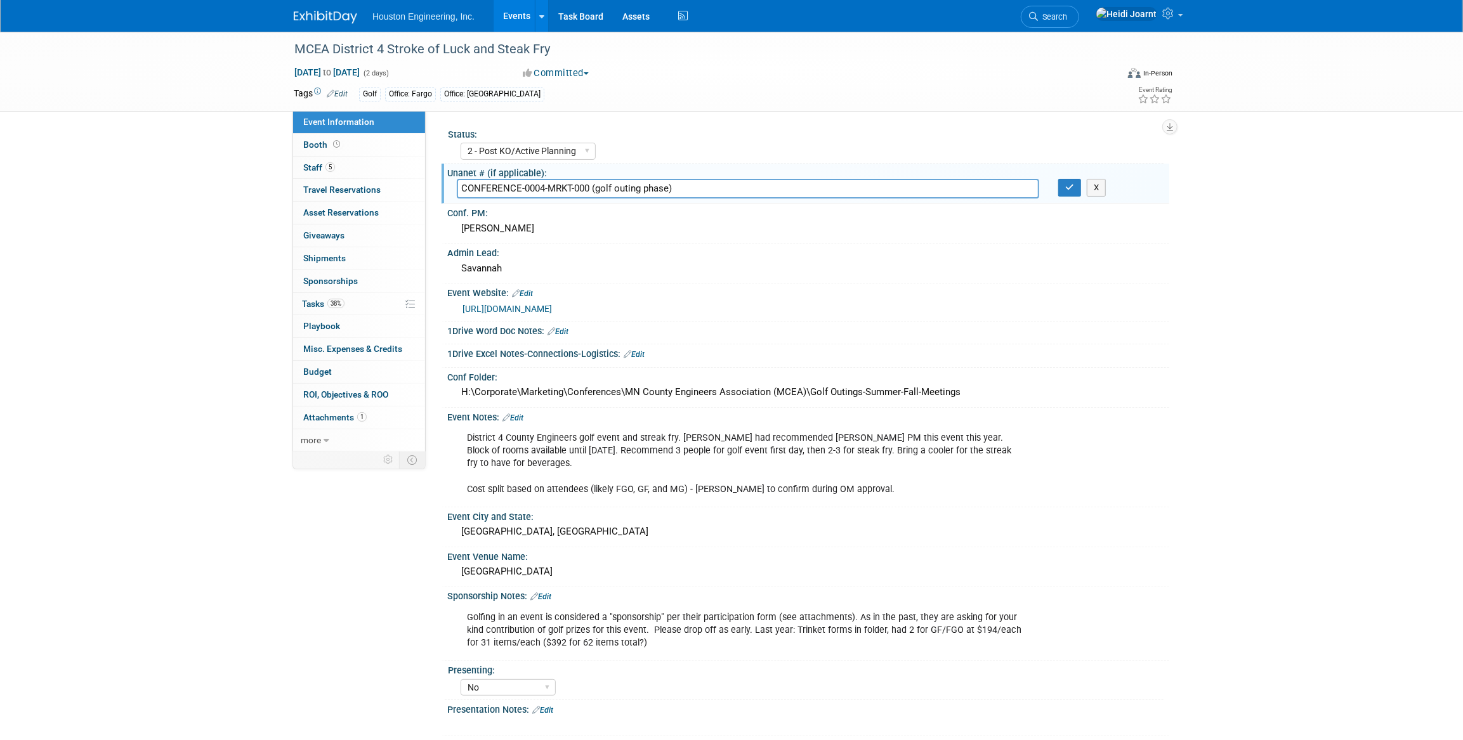
drag, startPoint x: 681, startPoint y: 187, endPoint x: 460, endPoint y: 190, distance: 221.5
click at [460, 190] on input "CONFERENCE-0004-MRKT-000 (golf outing phase)" at bounding box center [748, 189] width 583 height 20
click at [1076, 189] on button "button" at bounding box center [1069, 188] width 23 height 18
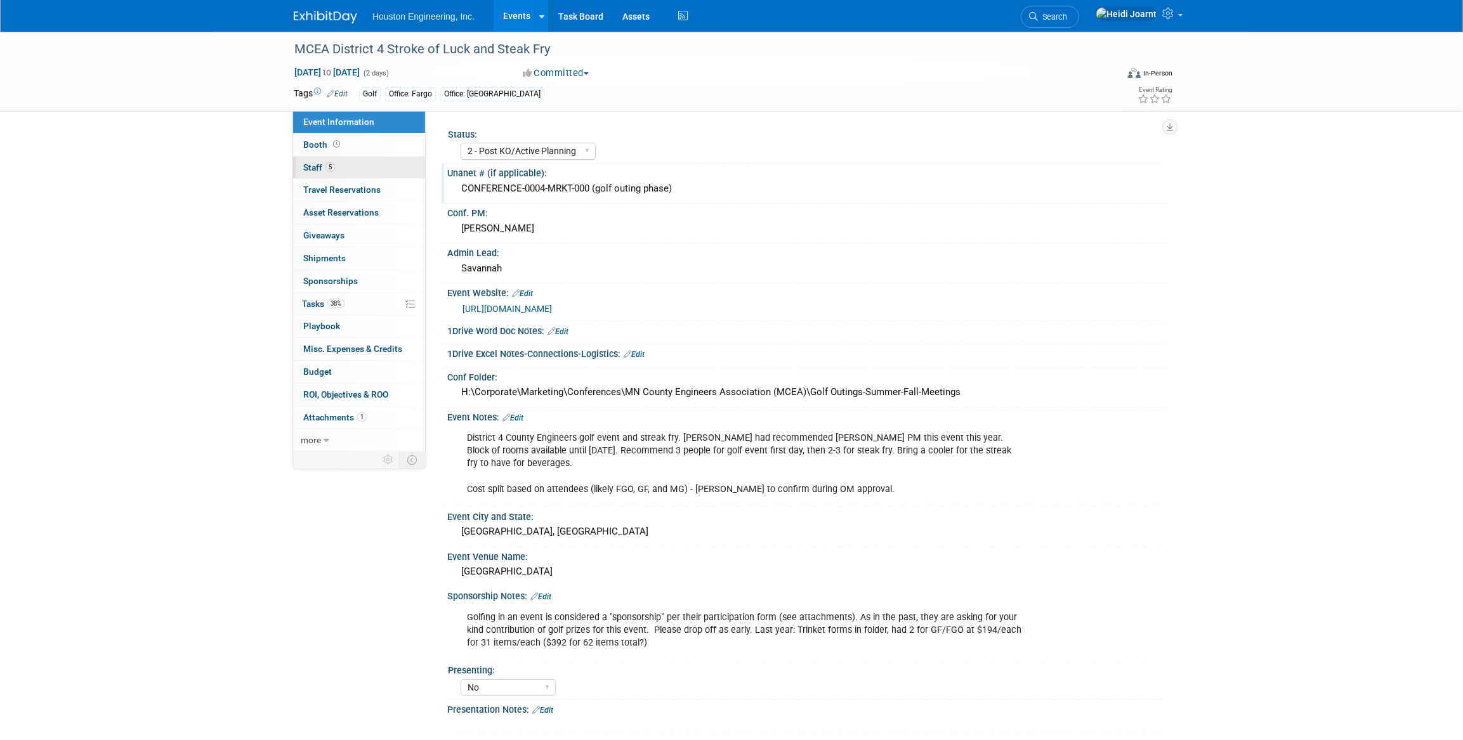
click at [348, 170] on link "5 Staff 5" at bounding box center [359, 168] width 132 height 22
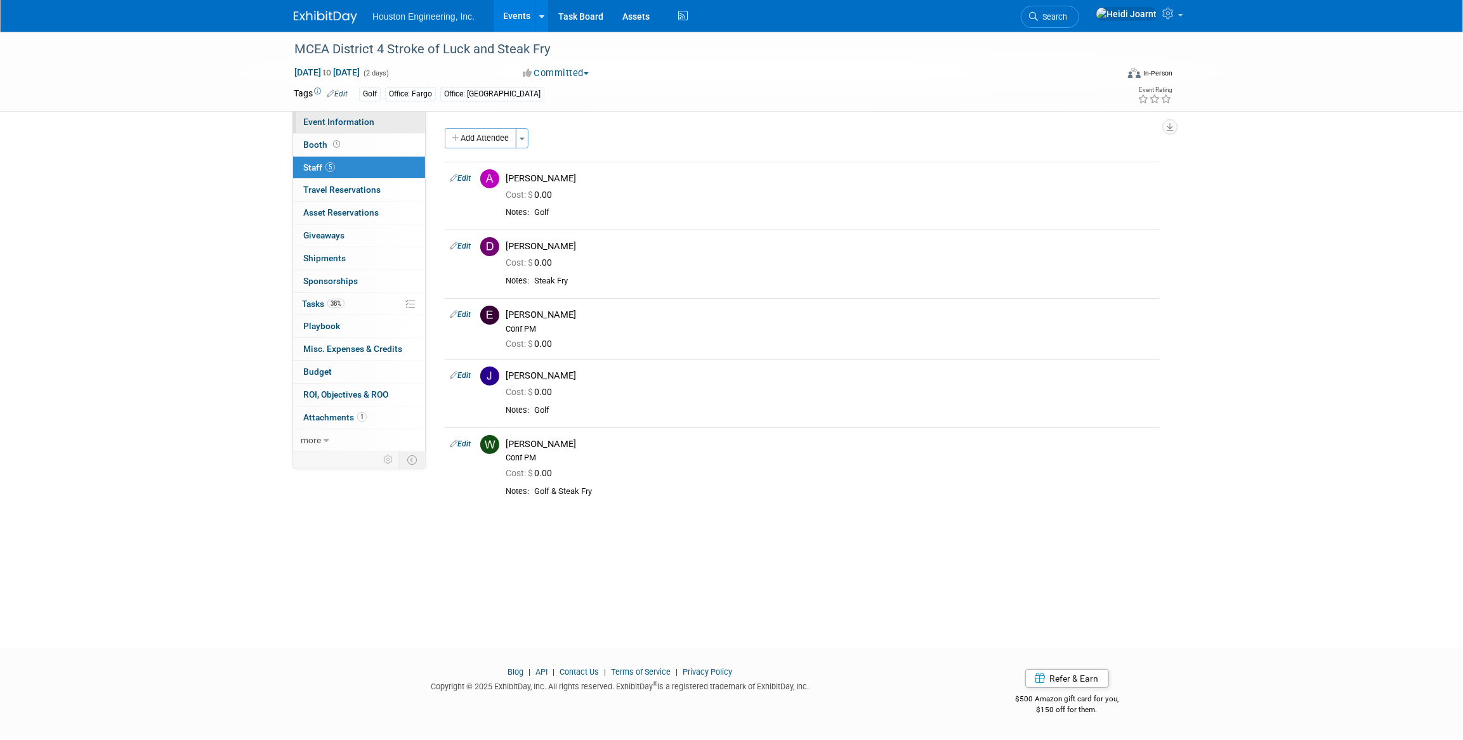
click at [359, 117] on span "Event Information" at bounding box center [338, 122] width 71 height 10
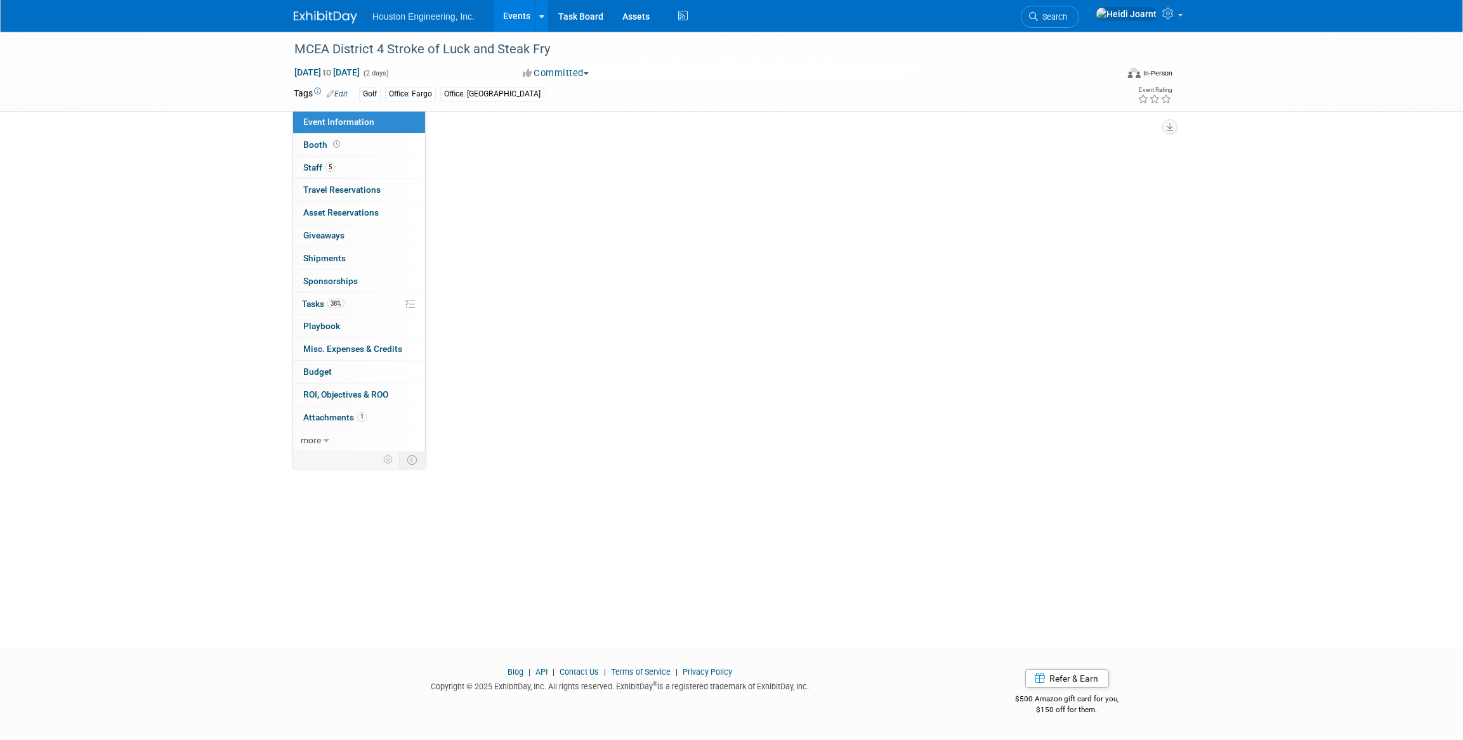
select select "2 - Post KO/Active Planning"
select select "No"
select select "Transportation"
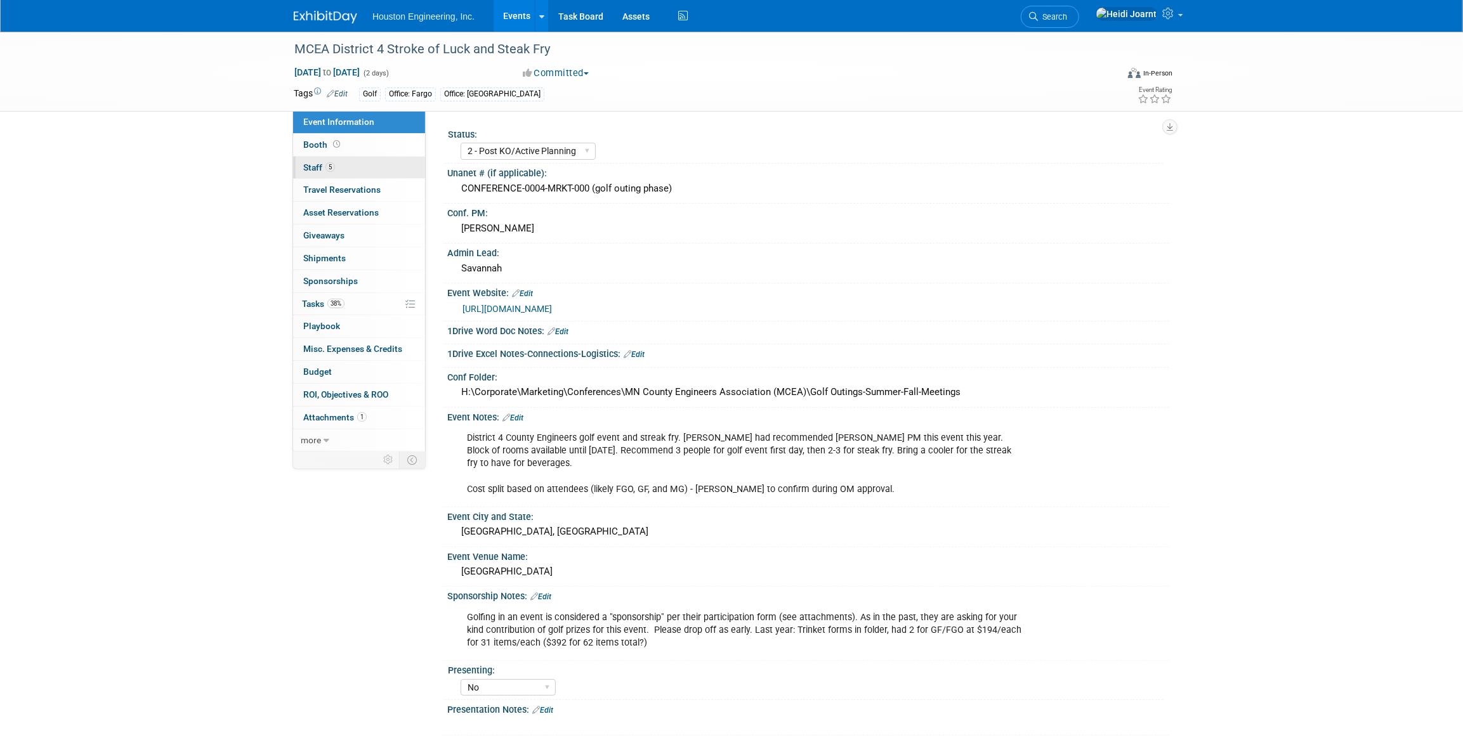
click at [366, 171] on link "5 Staff 5" at bounding box center [359, 168] width 132 height 22
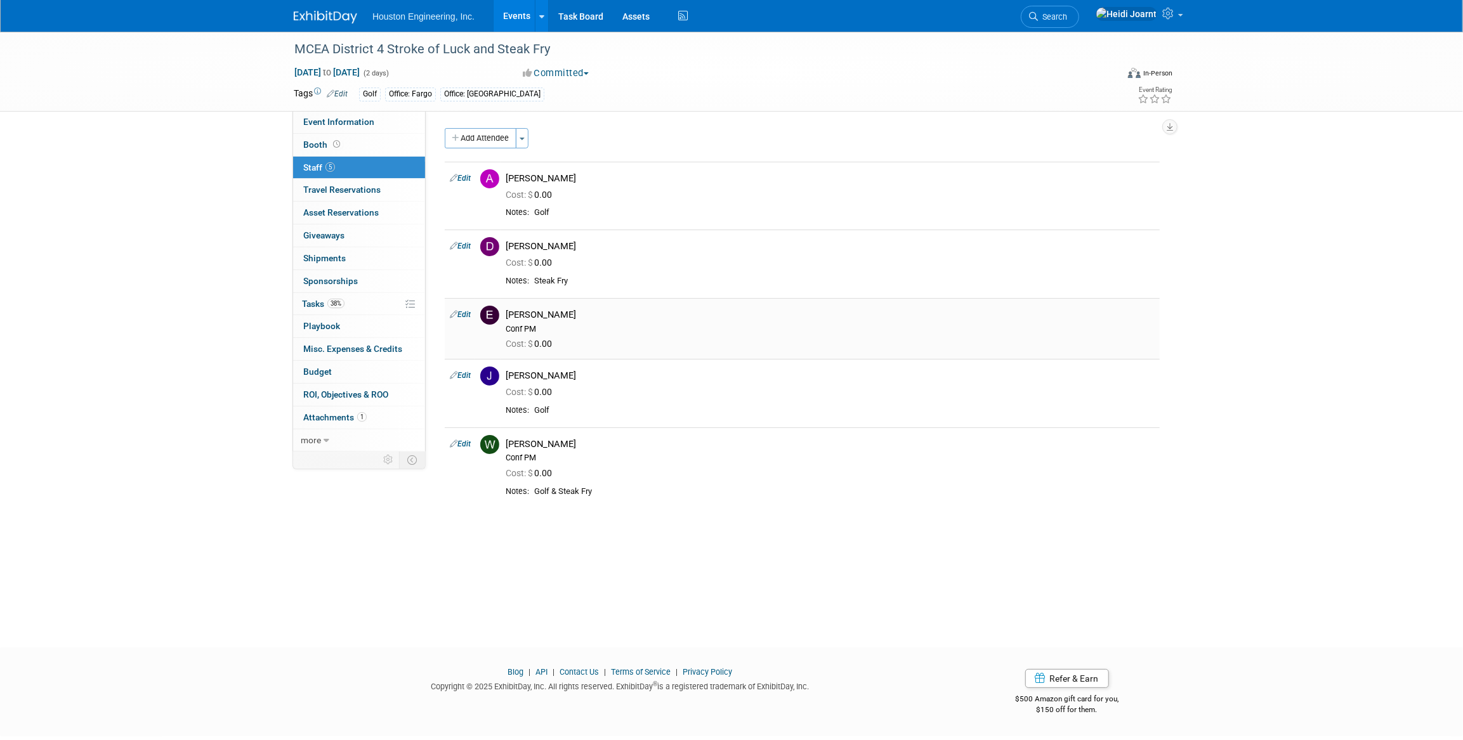
click at [466, 316] on link "Edit" at bounding box center [460, 314] width 21 height 9
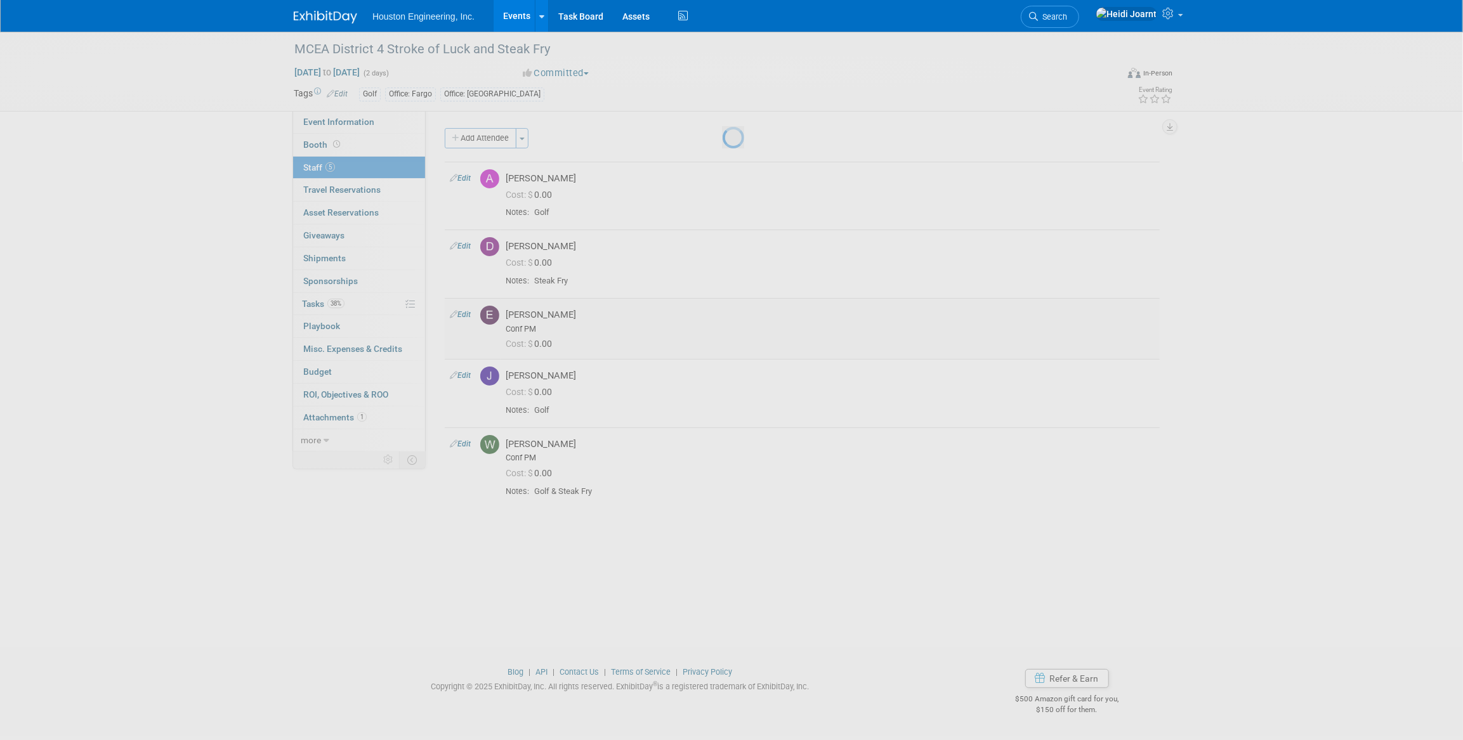
select select "6d6e2801-0169-4bbe-92d0-2aab87cb08db"
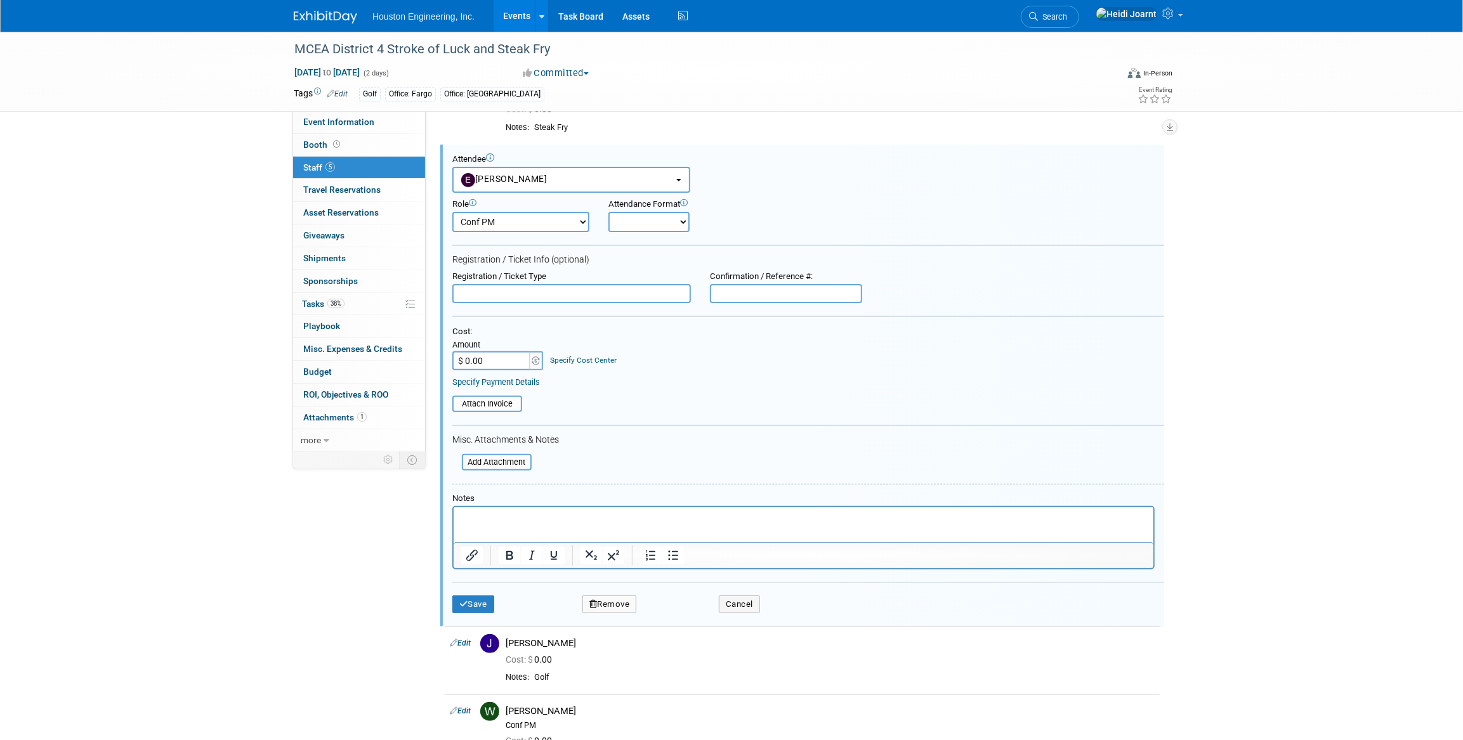
click at [612, 607] on button "Remove" at bounding box center [610, 605] width 55 height 18
click at [677, 615] on link "Yes" at bounding box center [678, 613] width 37 height 20
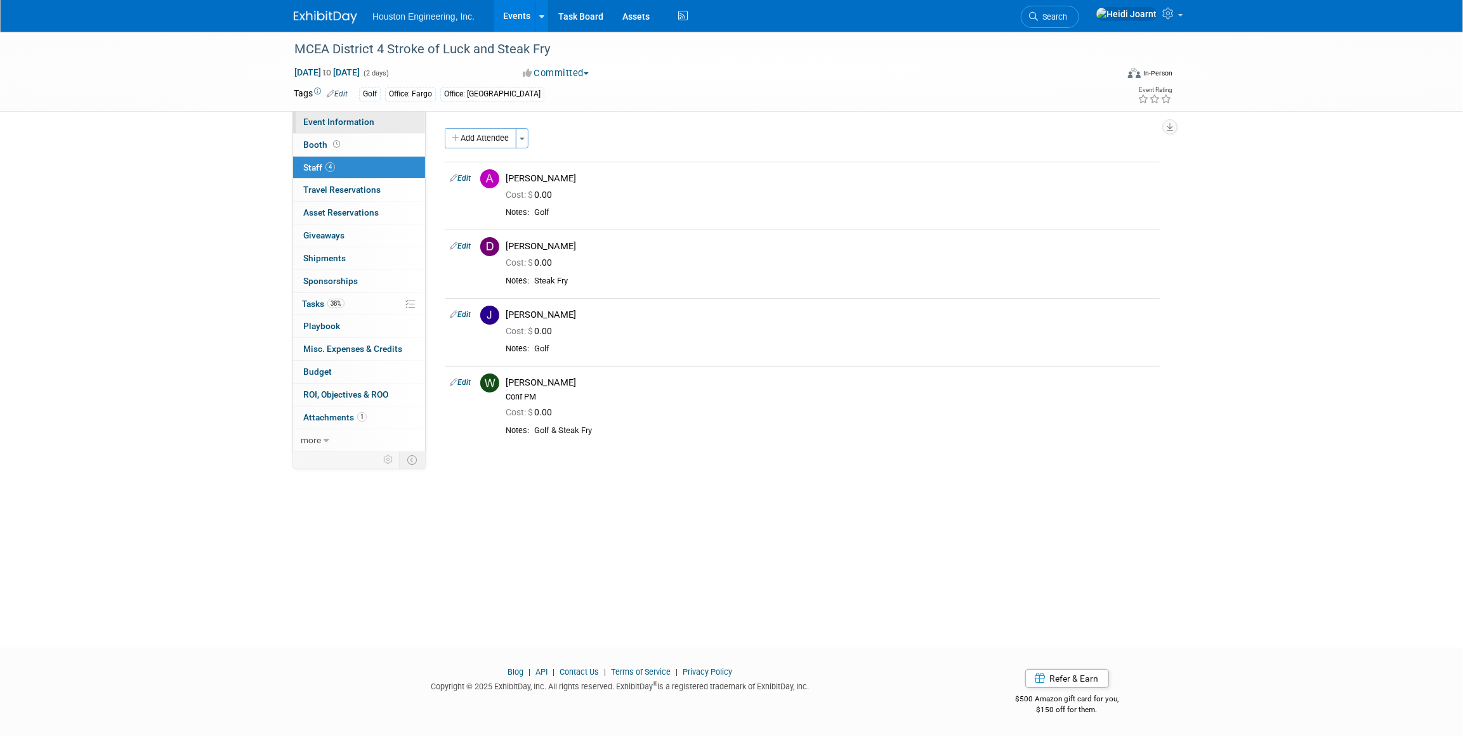
click at [330, 119] on span "Event Information" at bounding box center [338, 122] width 71 height 10
select select "2 - Post KO/Active Planning"
select select "No"
select select "Transportation"
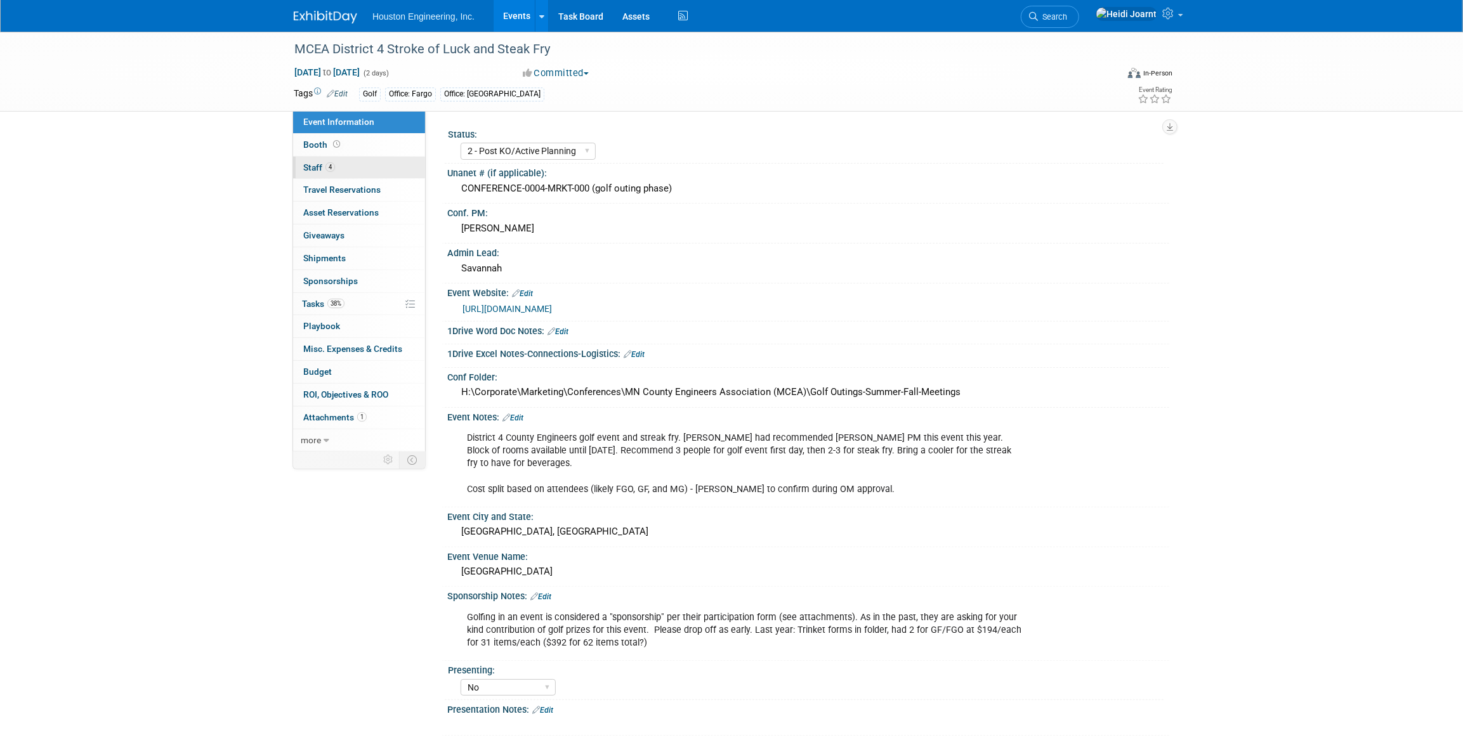
click at [335, 162] on link "4 Staff 4" at bounding box center [359, 168] width 132 height 22
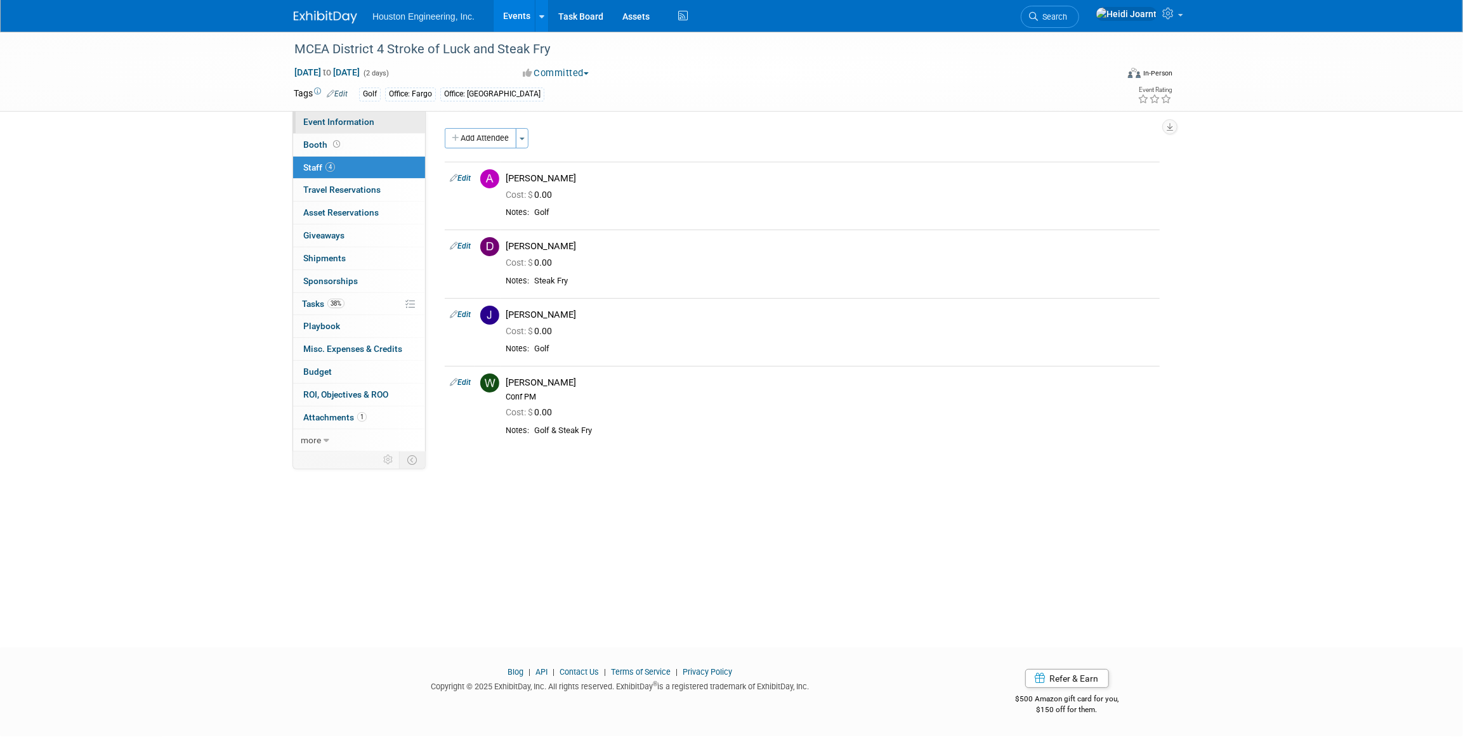
click at [367, 117] on span "Event Information" at bounding box center [338, 122] width 71 height 10
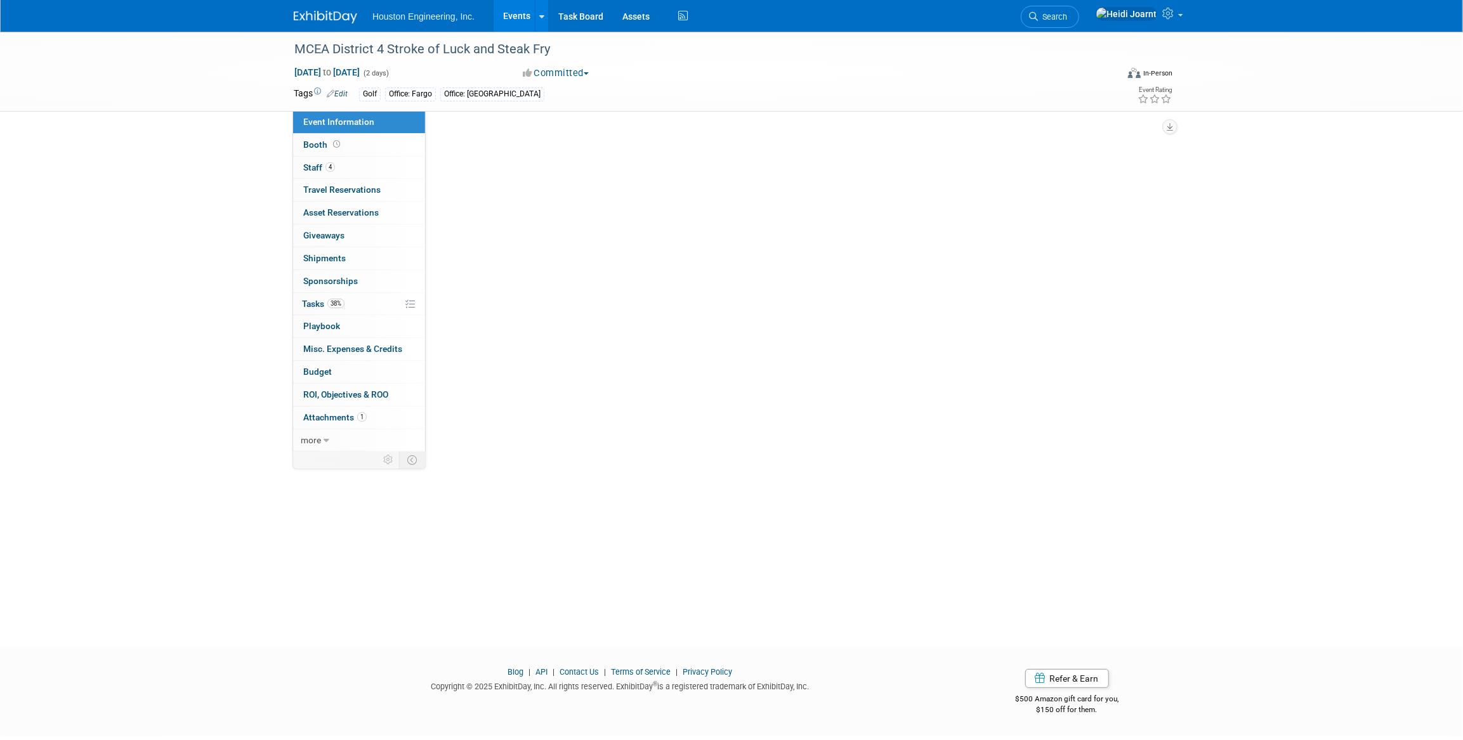
select select "2 - Post KO/Active Planning"
select select "No"
select select "Transportation"
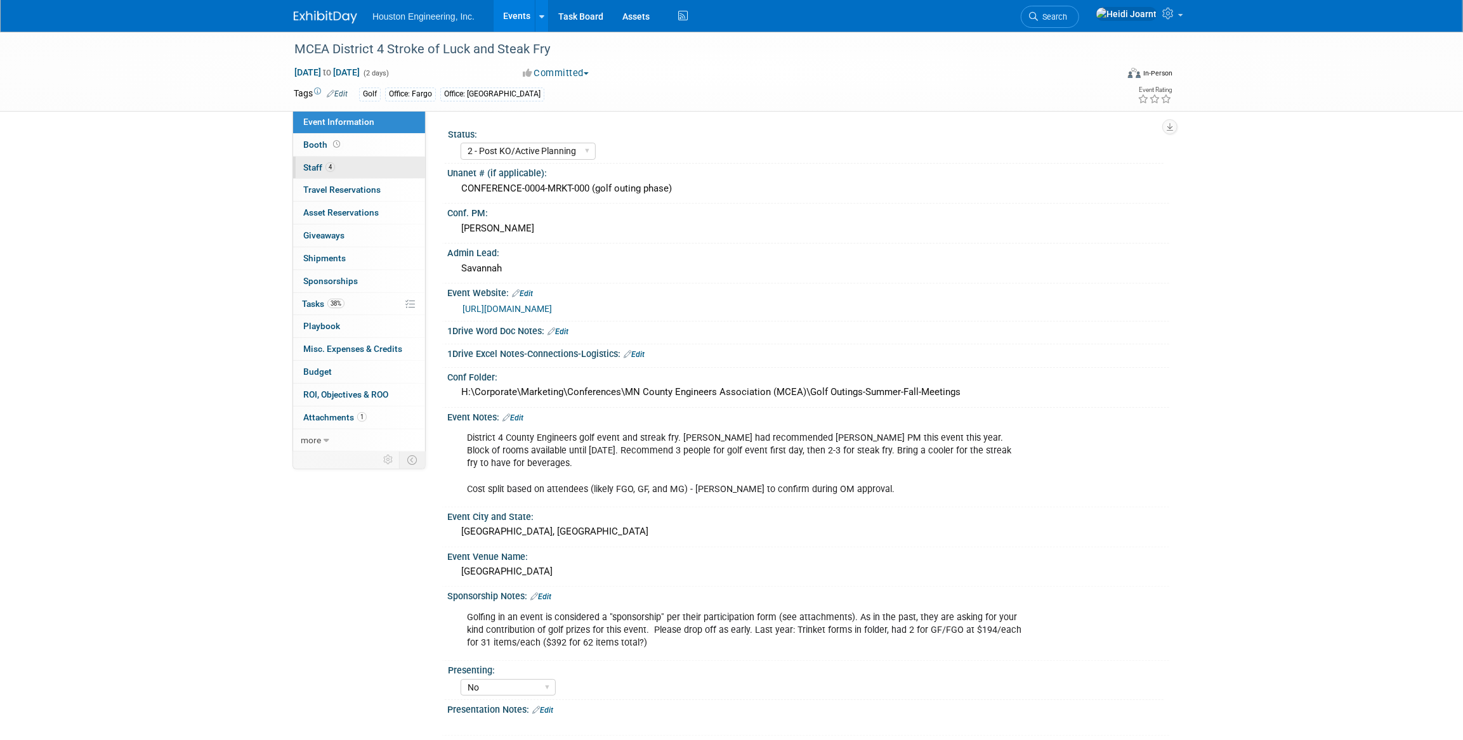
click at [362, 170] on link "4 Staff 4" at bounding box center [359, 168] width 132 height 22
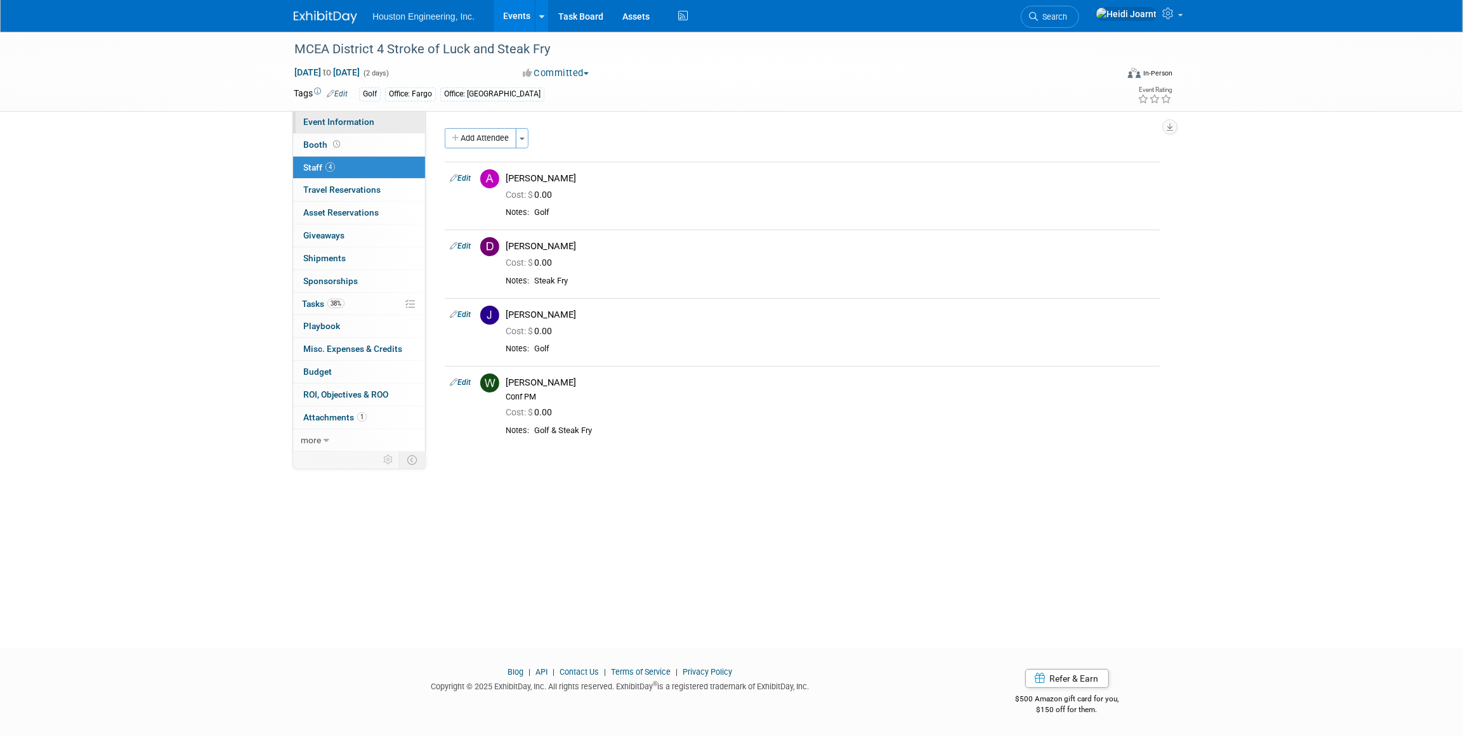
click at [352, 122] on span "Event Information" at bounding box center [338, 122] width 71 height 10
select select "2 - Post KO/Active Planning"
select select "No"
select select "Transportation"
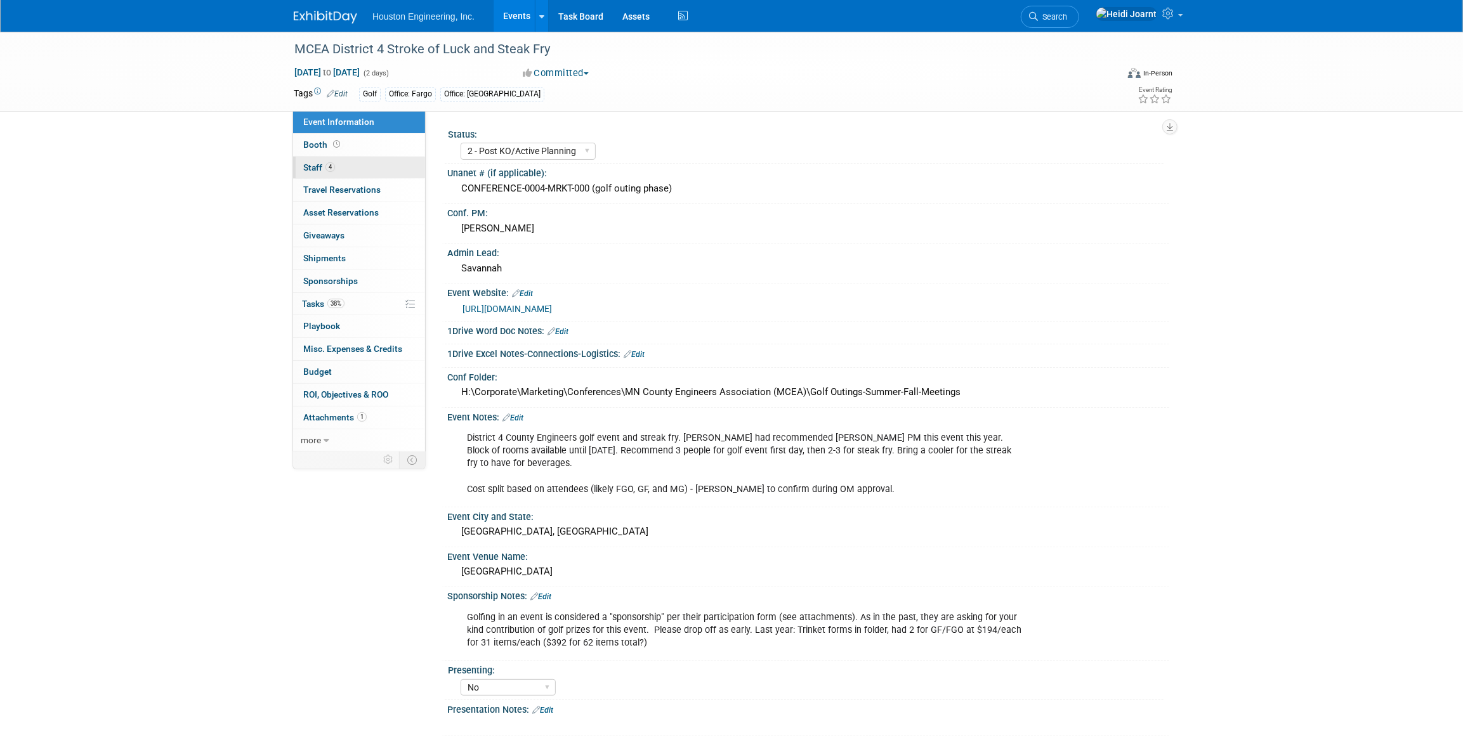
click at [385, 162] on link "4 Staff 4" at bounding box center [359, 168] width 132 height 22
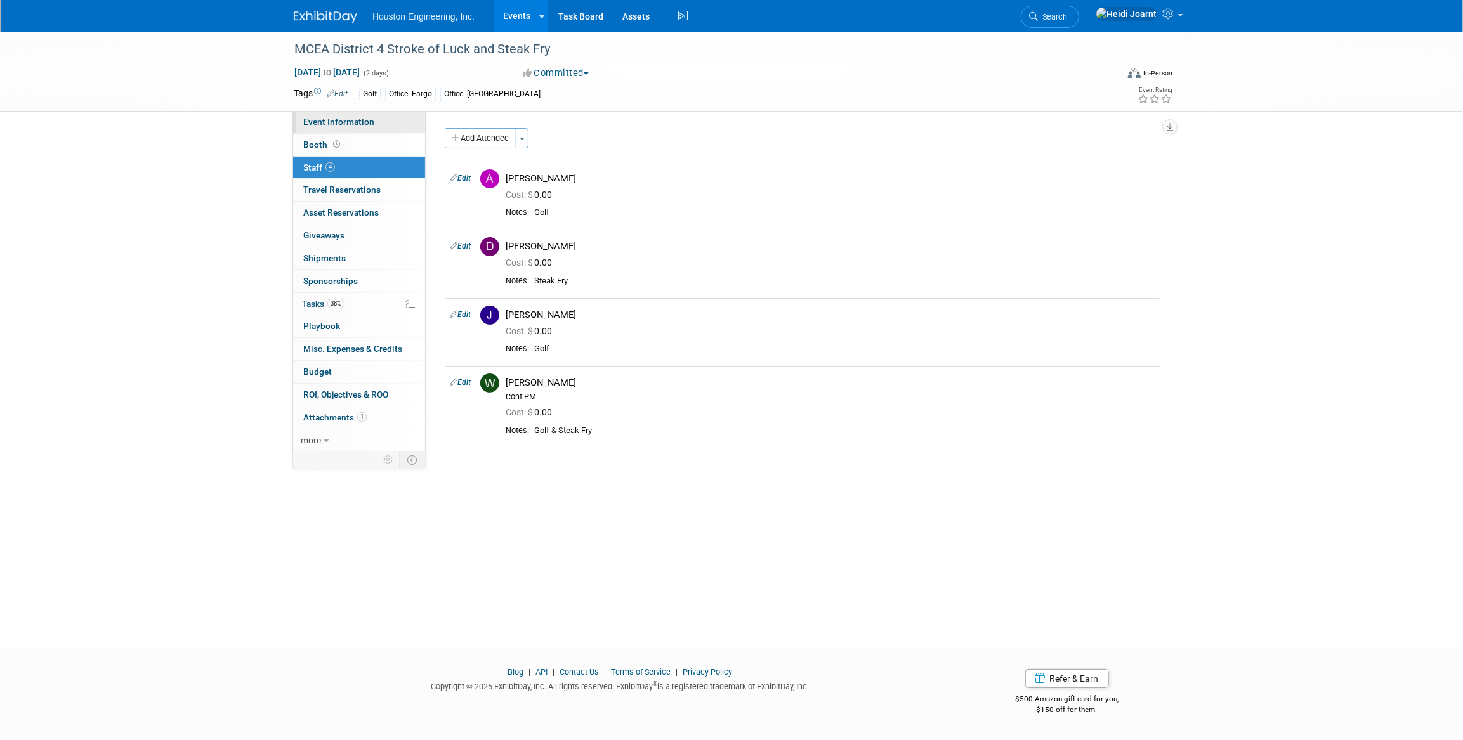
click at [360, 119] on span "Event Information" at bounding box center [338, 122] width 71 height 10
select select "2 - Post KO/Active Planning"
select select "No"
select select "Transportation"
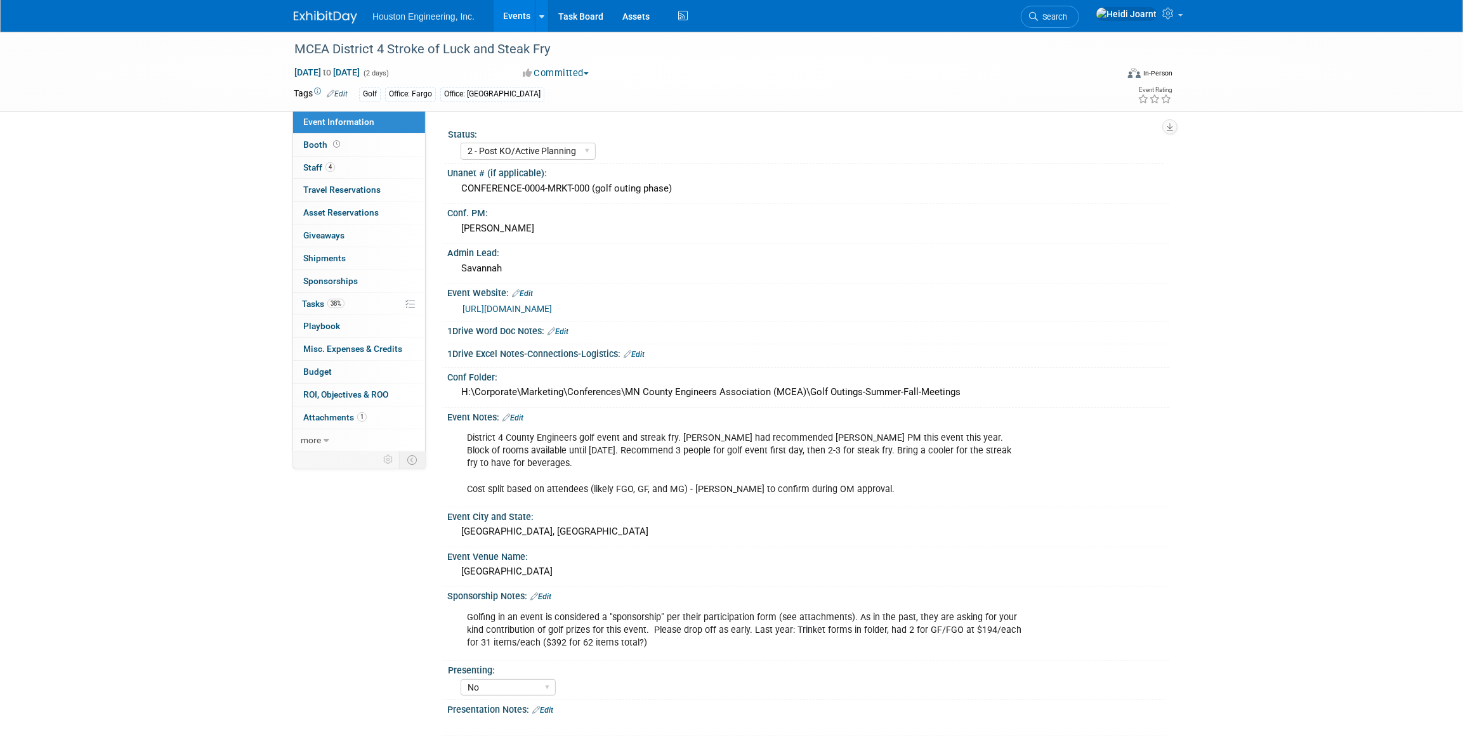
click at [532, 15] on link "Events" at bounding box center [517, 16] width 46 height 32
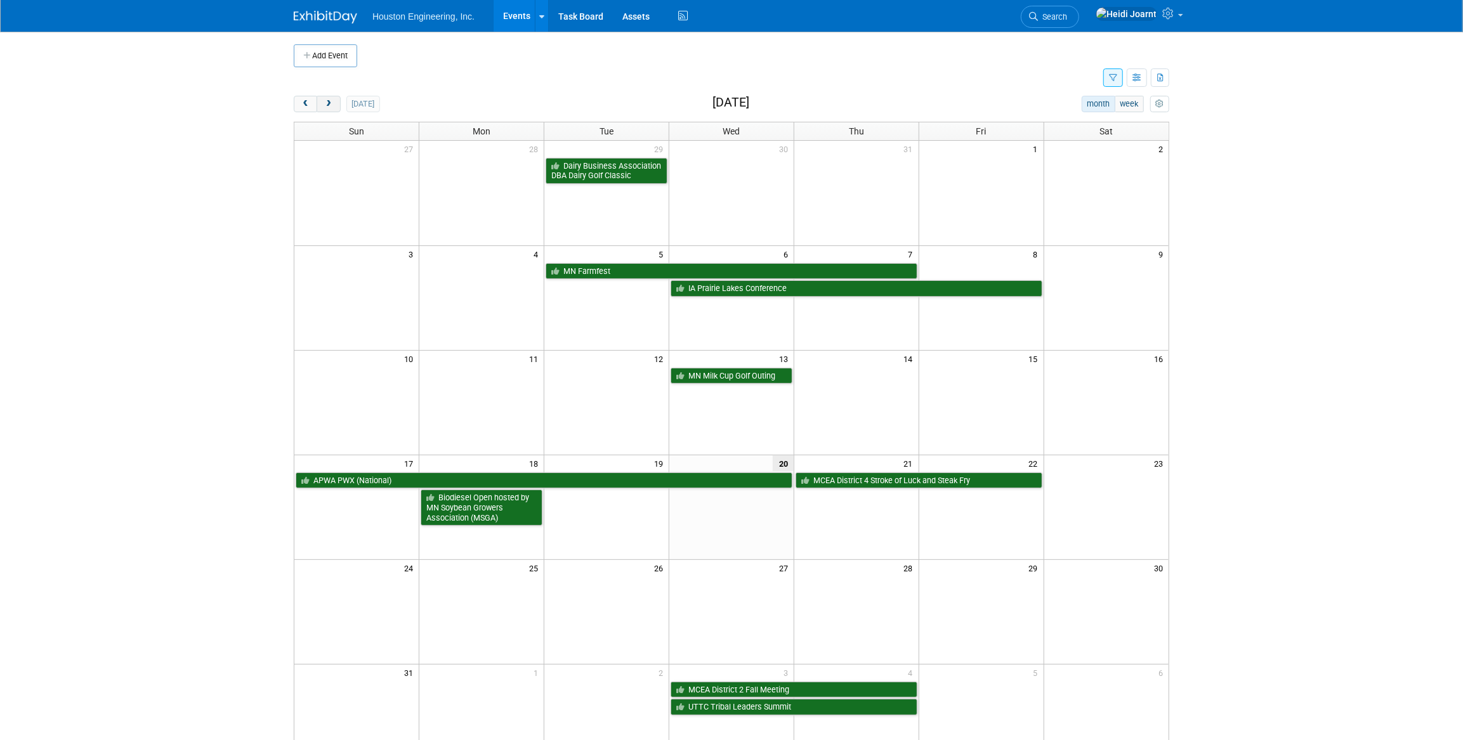
click at [330, 105] on span "next" at bounding box center [329, 104] width 10 height 8
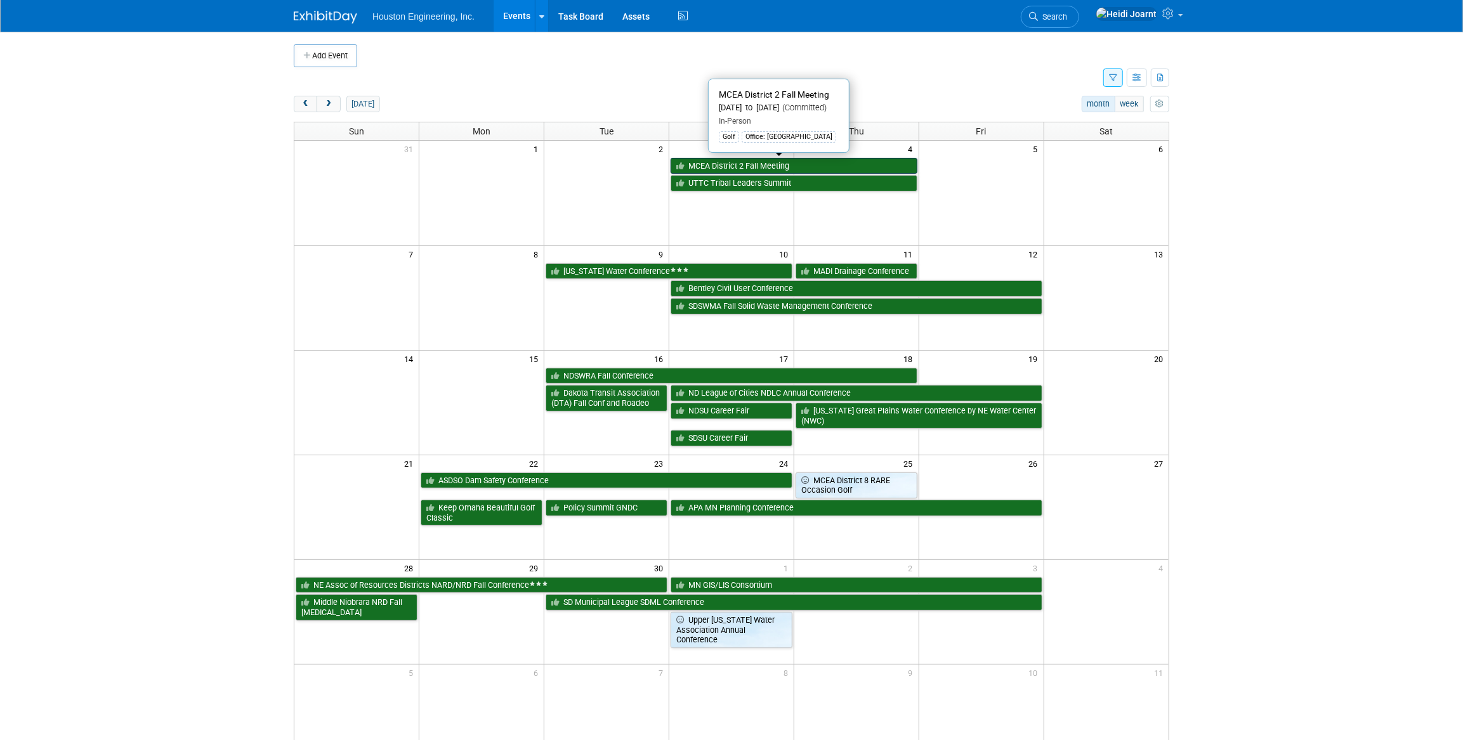
click at [786, 161] on link "MCEA District 2 Fall Meeting" at bounding box center [794, 166] width 247 height 16
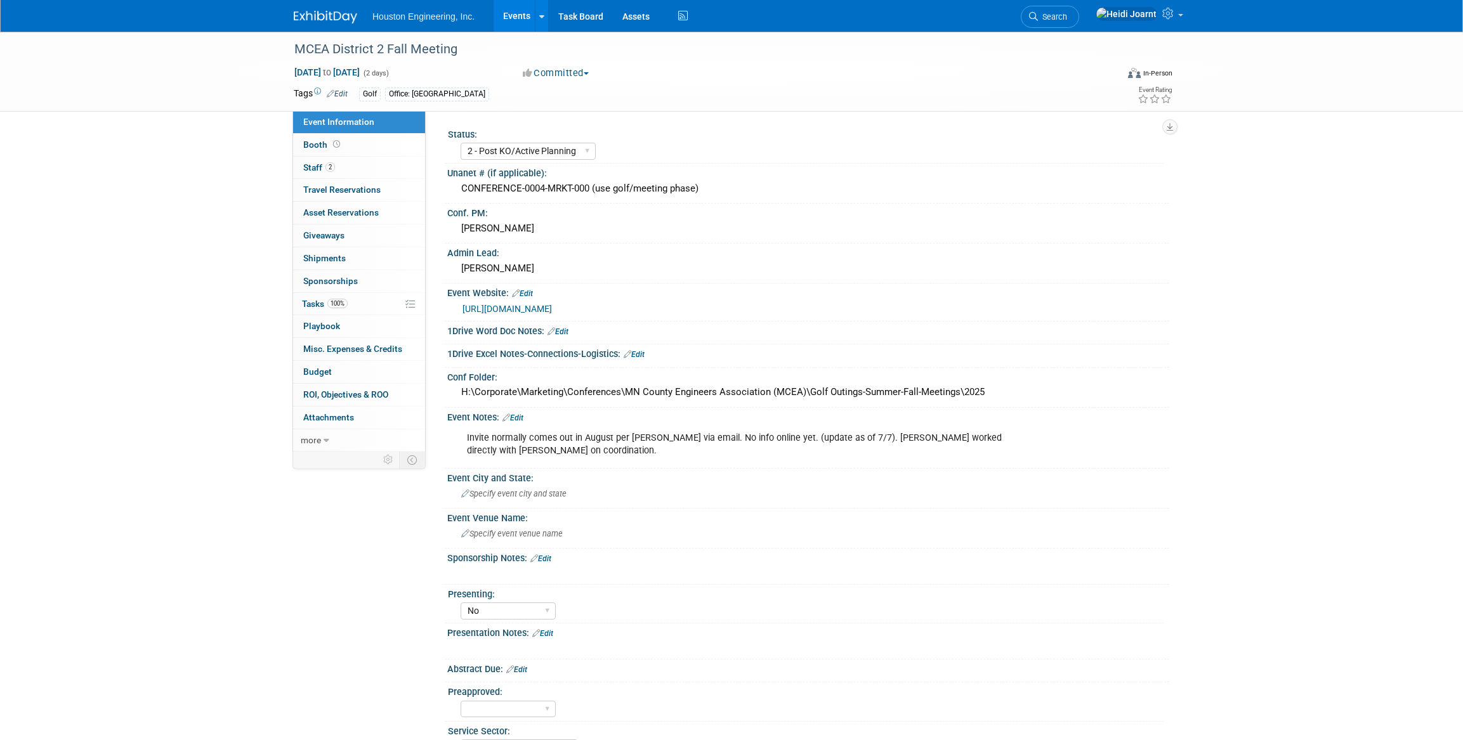
select select "2 - Post KO/Active Planning"
select select "No"
select select "Transportation"
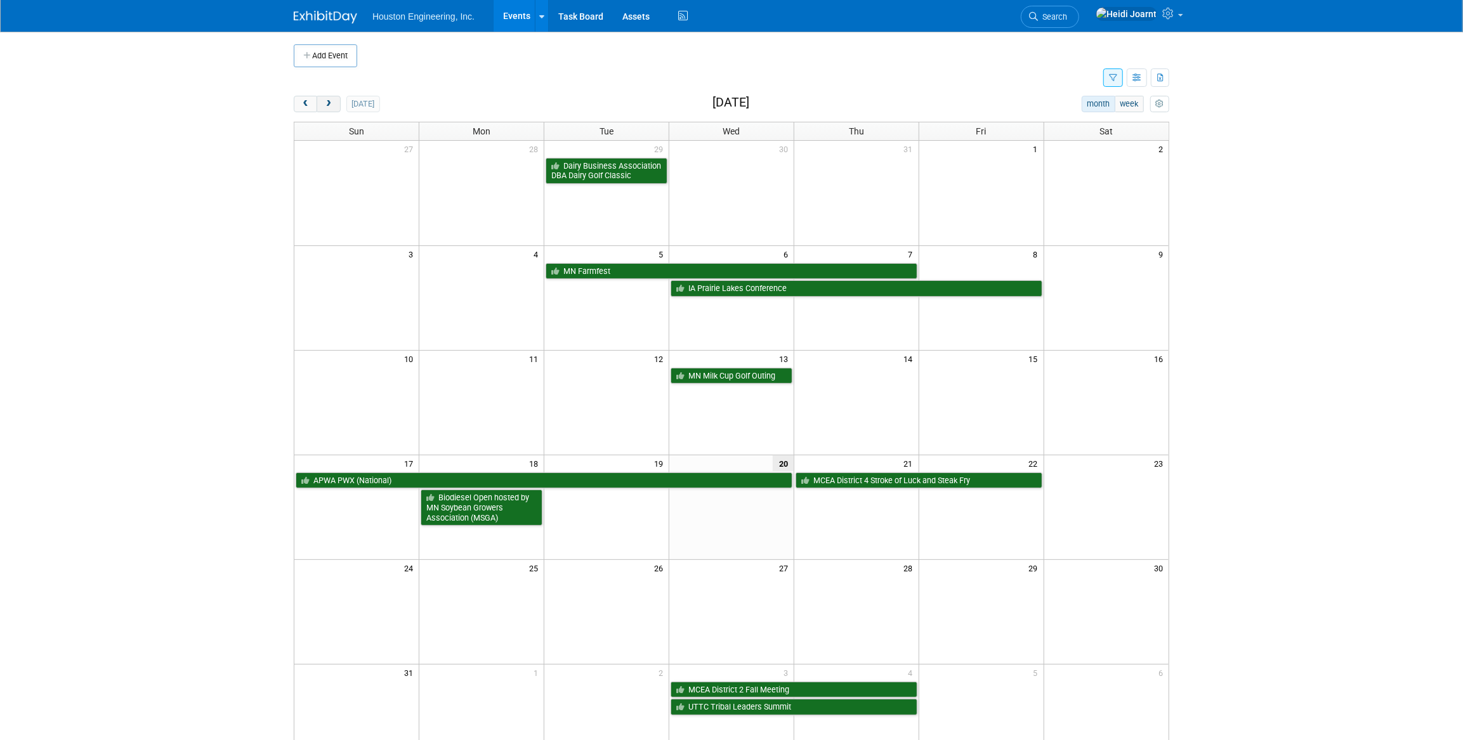
click at [326, 104] on span "next" at bounding box center [329, 104] width 10 height 8
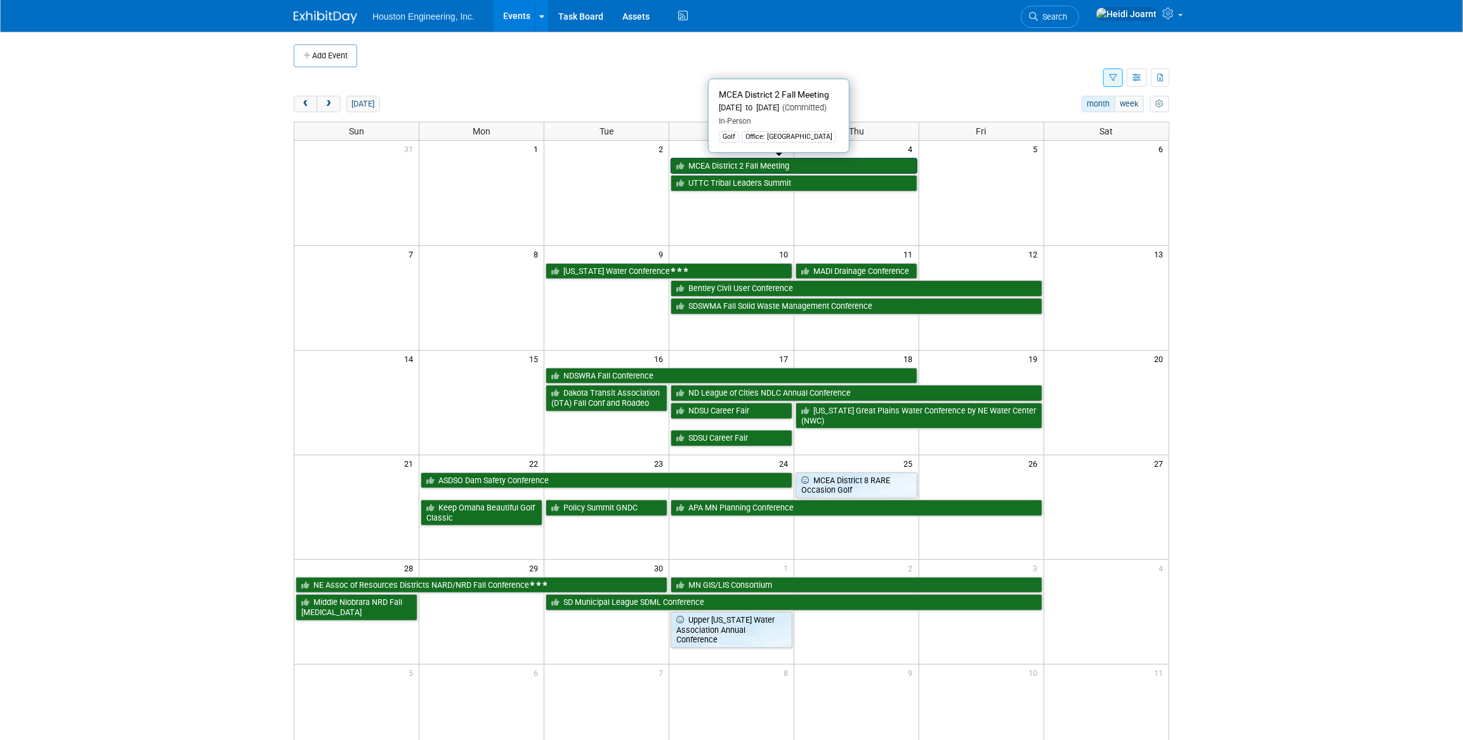
click at [754, 165] on link "MCEA District 2 Fall Meeting" at bounding box center [794, 166] width 247 height 16
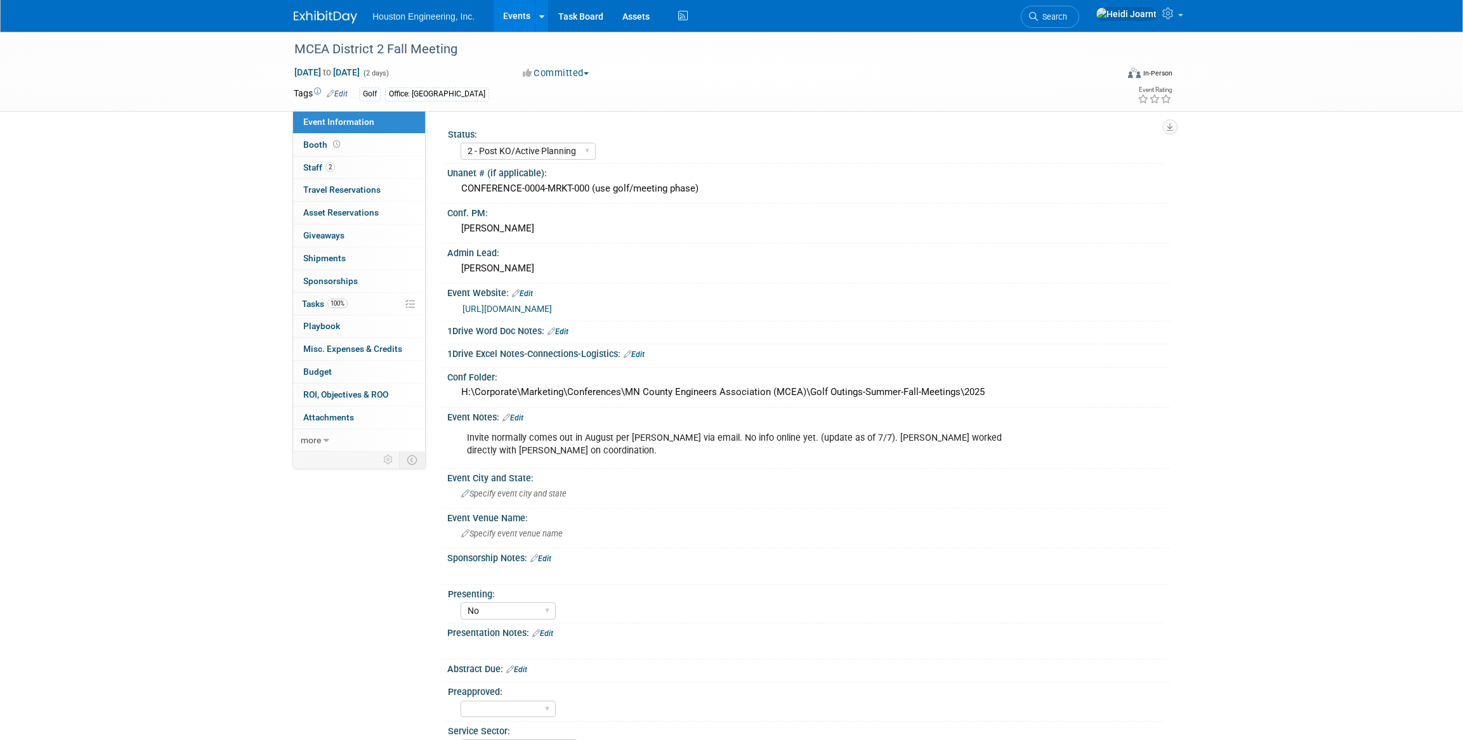
select select "2 - Post KO/Active Planning"
select select "No"
select select "Transportation"
click at [335, 166] on link "2 Staff 2" at bounding box center [359, 168] width 132 height 22
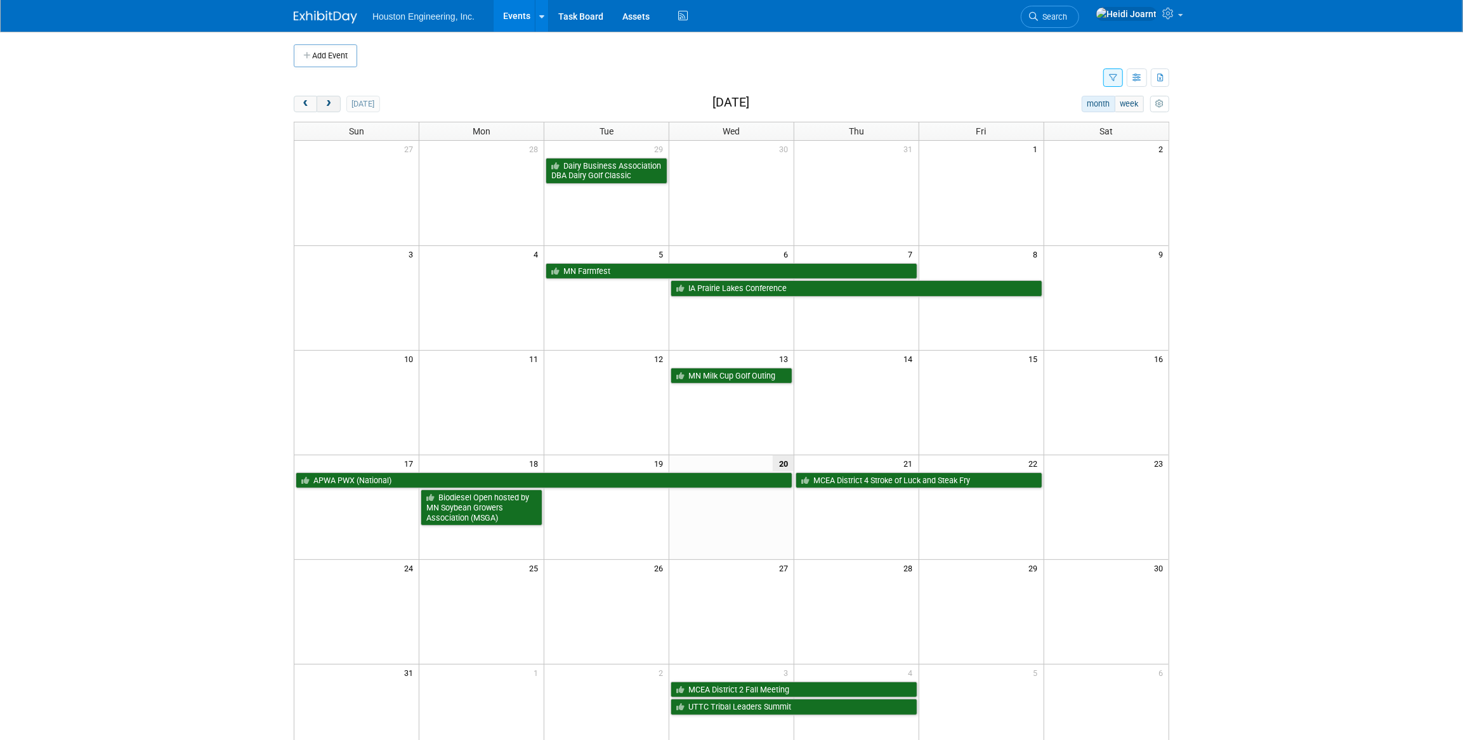
click at [333, 110] on button "next" at bounding box center [328, 104] width 23 height 16
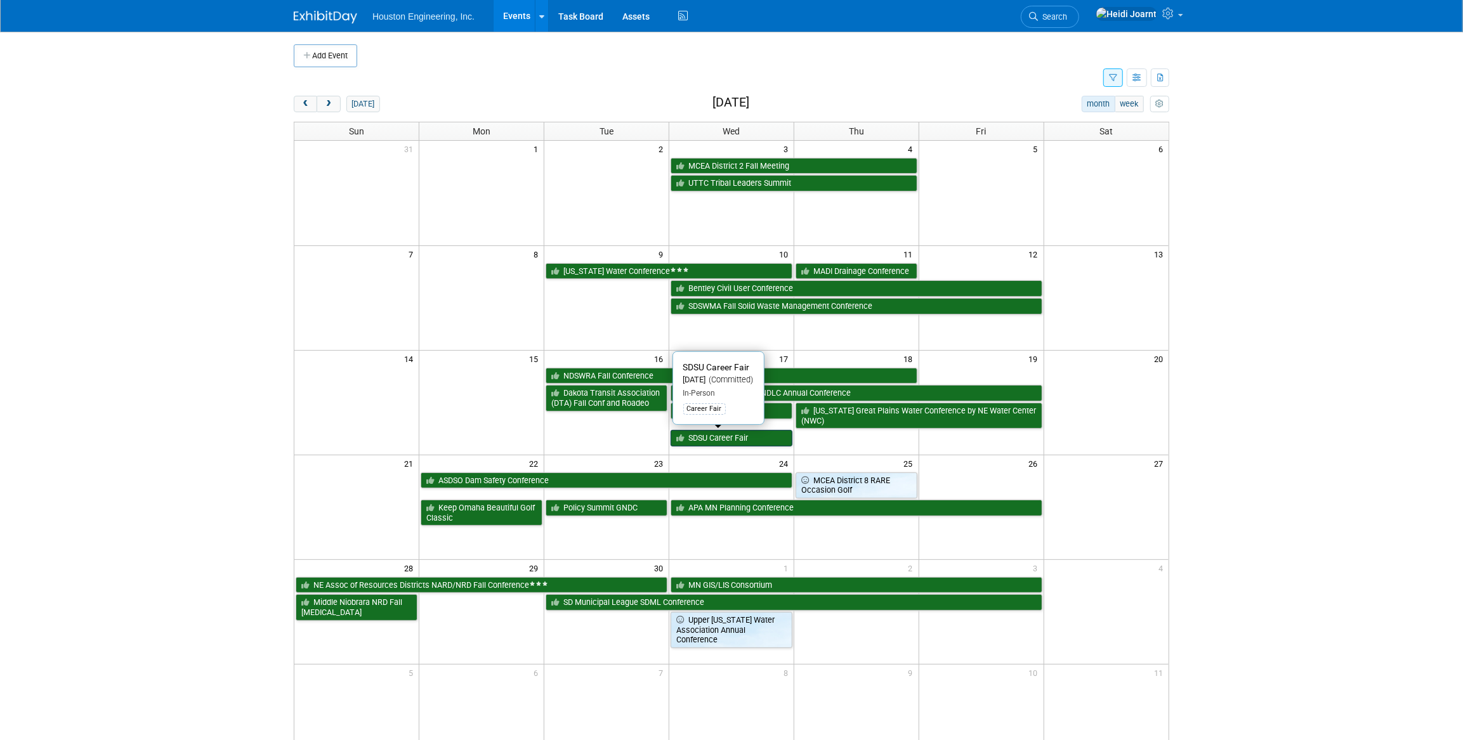
click at [727, 435] on link "SDSU Career Fair" at bounding box center [732, 438] width 122 height 16
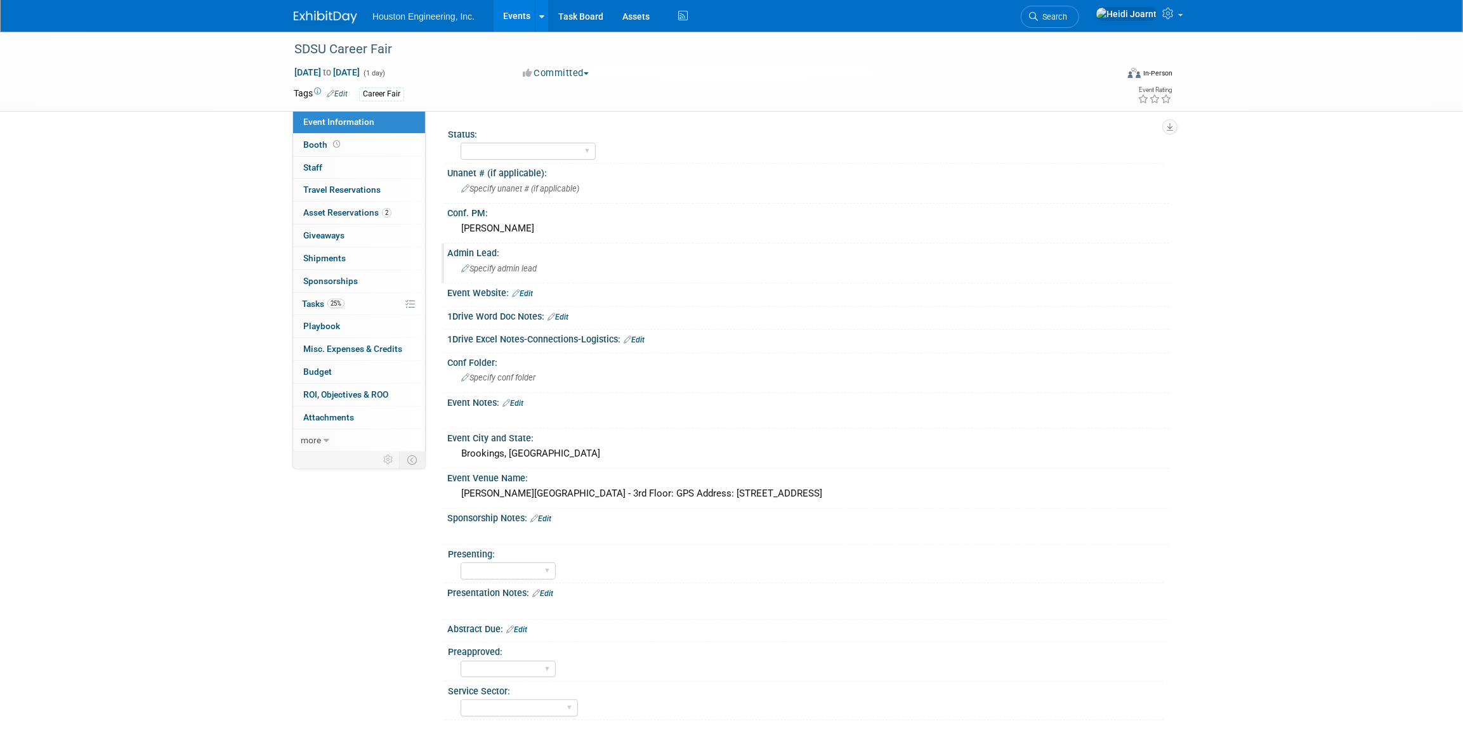
click at [522, 267] on span "Specify admin lead" at bounding box center [499, 269] width 76 height 10
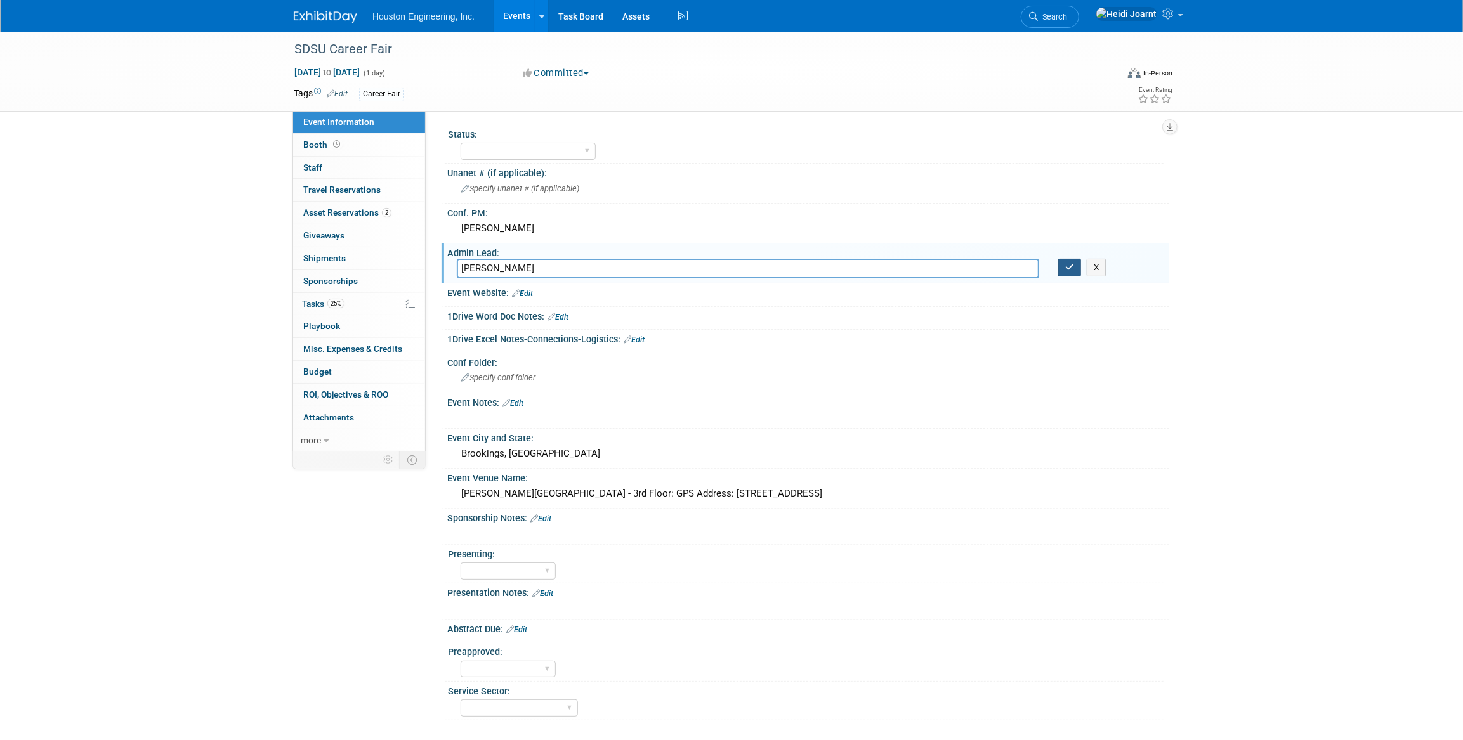
type input "[PERSON_NAME]"
click at [1068, 266] on icon "button" at bounding box center [1069, 267] width 9 height 8
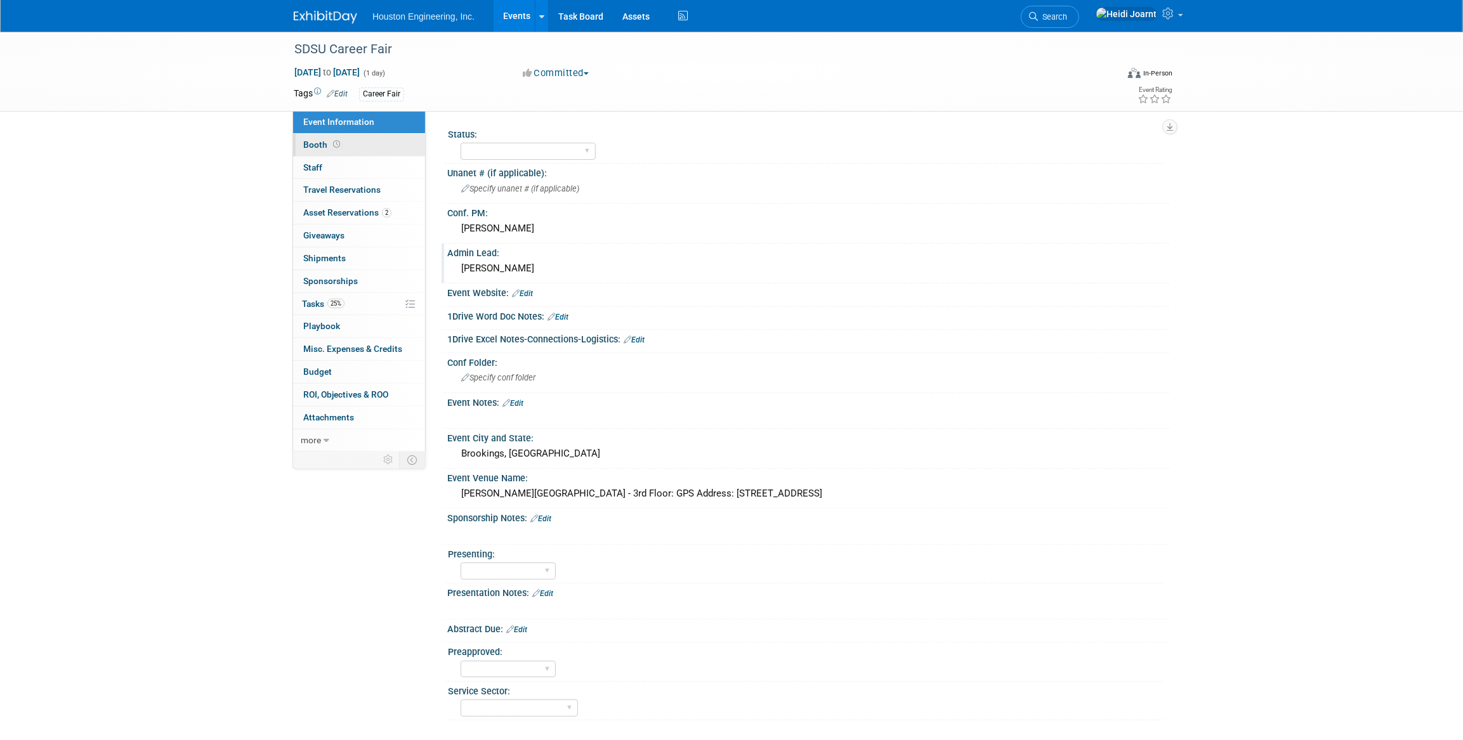
click at [346, 140] on link "Booth" at bounding box center [359, 145] width 132 height 22
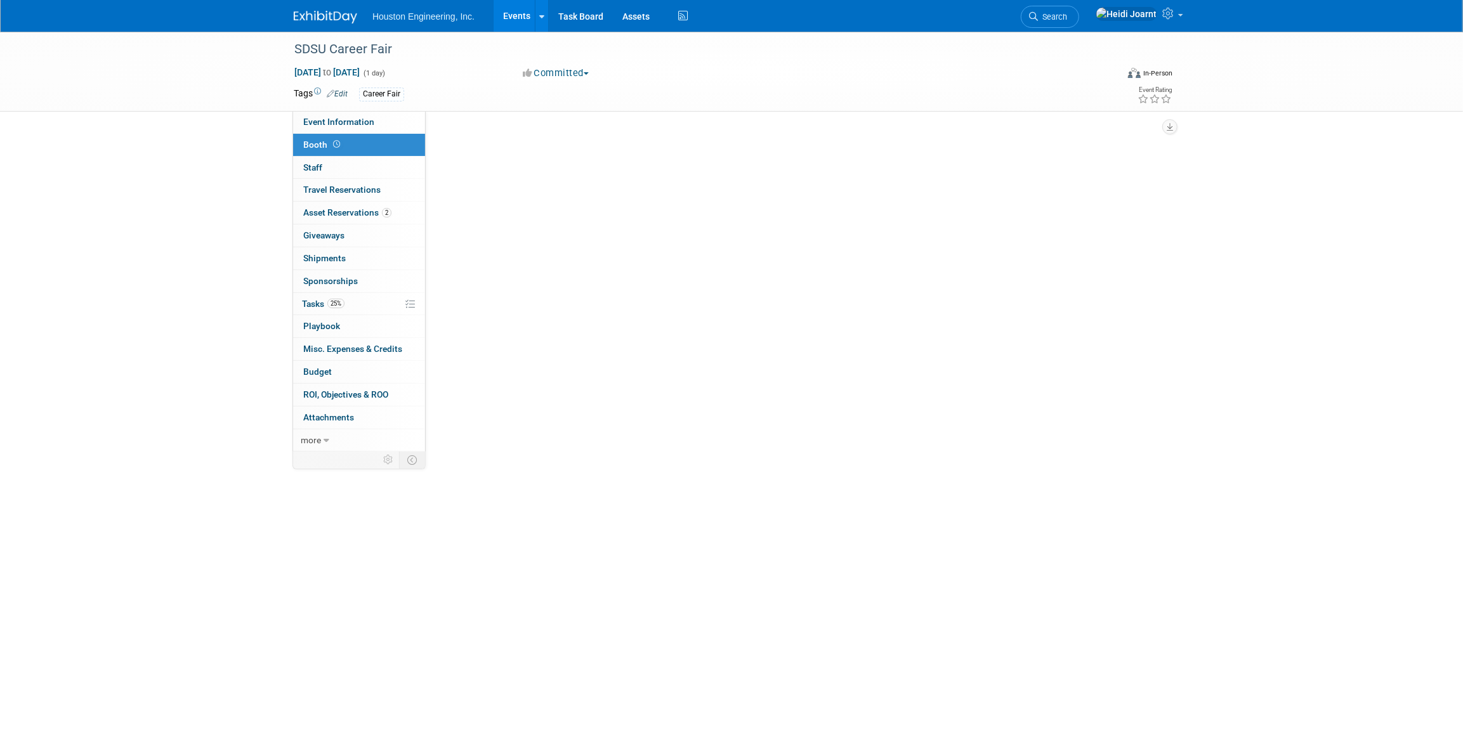
select select "Yes"
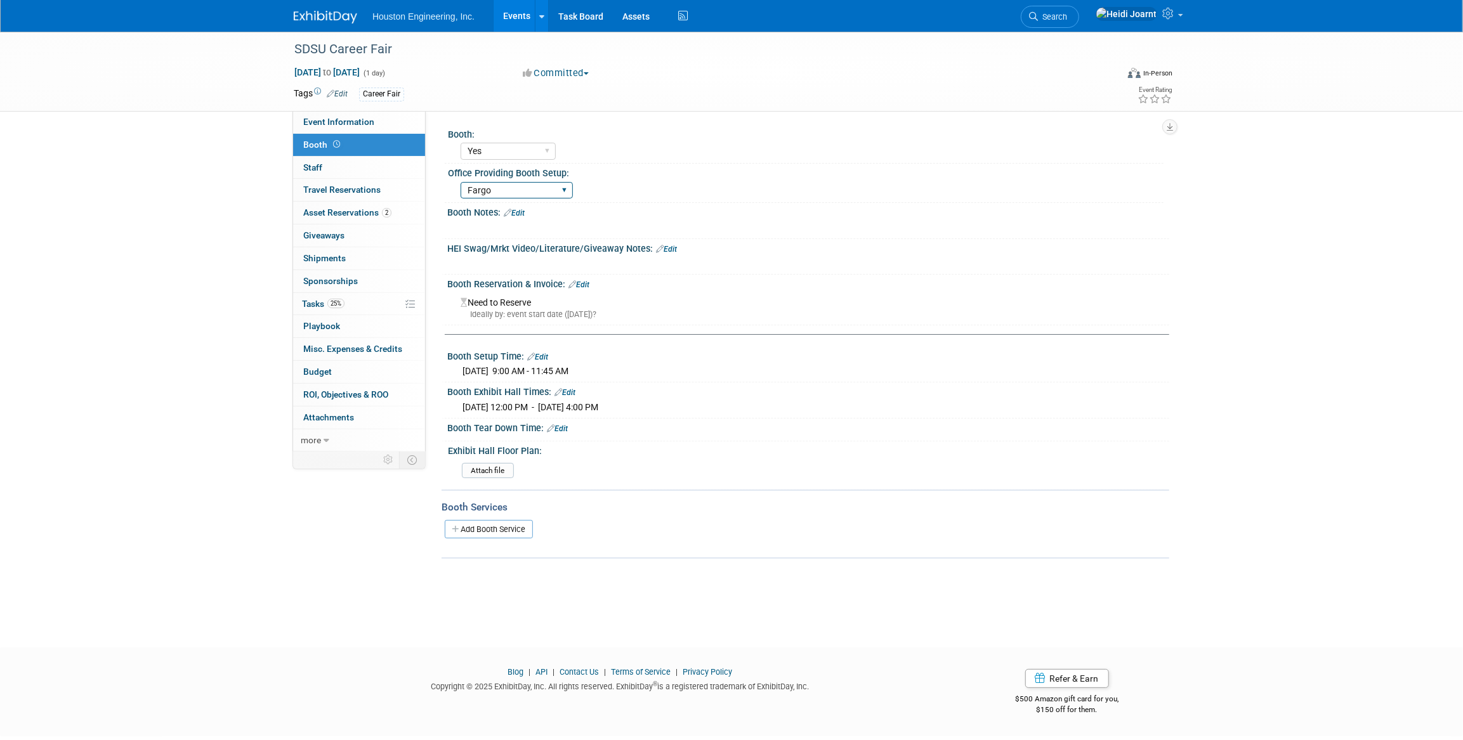
click at [535, 191] on select "Fargo [GEOGRAPHIC_DATA] [GEOGRAPHIC_DATA] [GEOGRAPHIC_DATA] [GEOGRAPHIC_DATA] […" at bounding box center [517, 190] width 112 height 17
select select "[GEOGRAPHIC_DATA]"
click at [461, 182] on select "Fargo [GEOGRAPHIC_DATA] [GEOGRAPHIC_DATA] [GEOGRAPHIC_DATA] [GEOGRAPHIC_DATA] […" at bounding box center [517, 190] width 112 height 17
click at [376, 214] on span "Asset Reservations 2" at bounding box center [347, 212] width 88 height 10
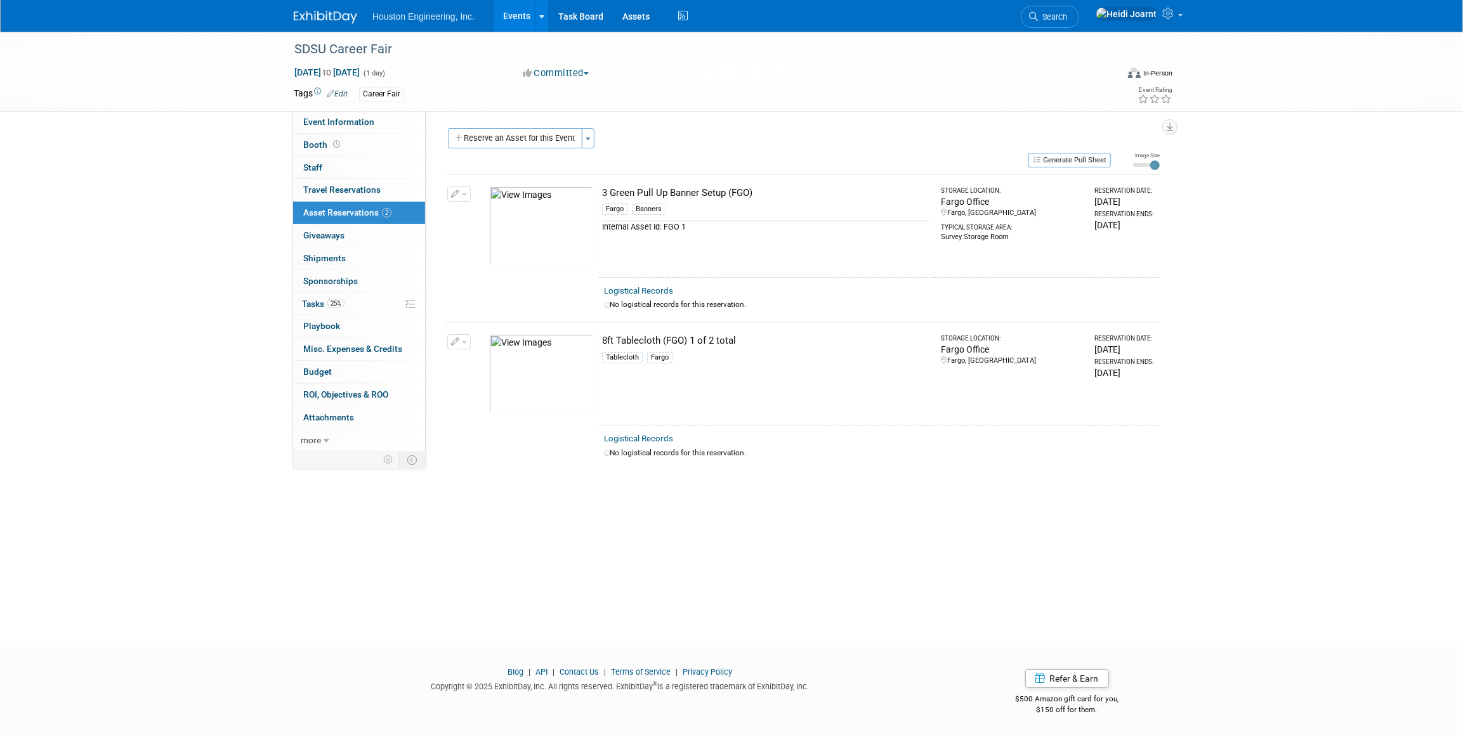
click at [464, 194] on span "button" at bounding box center [464, 195] width 5 height 3
click at [504, 252] on span "Cancel Reservation" at bounding box center [512, 254] width 81 height 10
click at [607, 263] on link "Yes" at bounding box center [606, 264] width 37 height 20
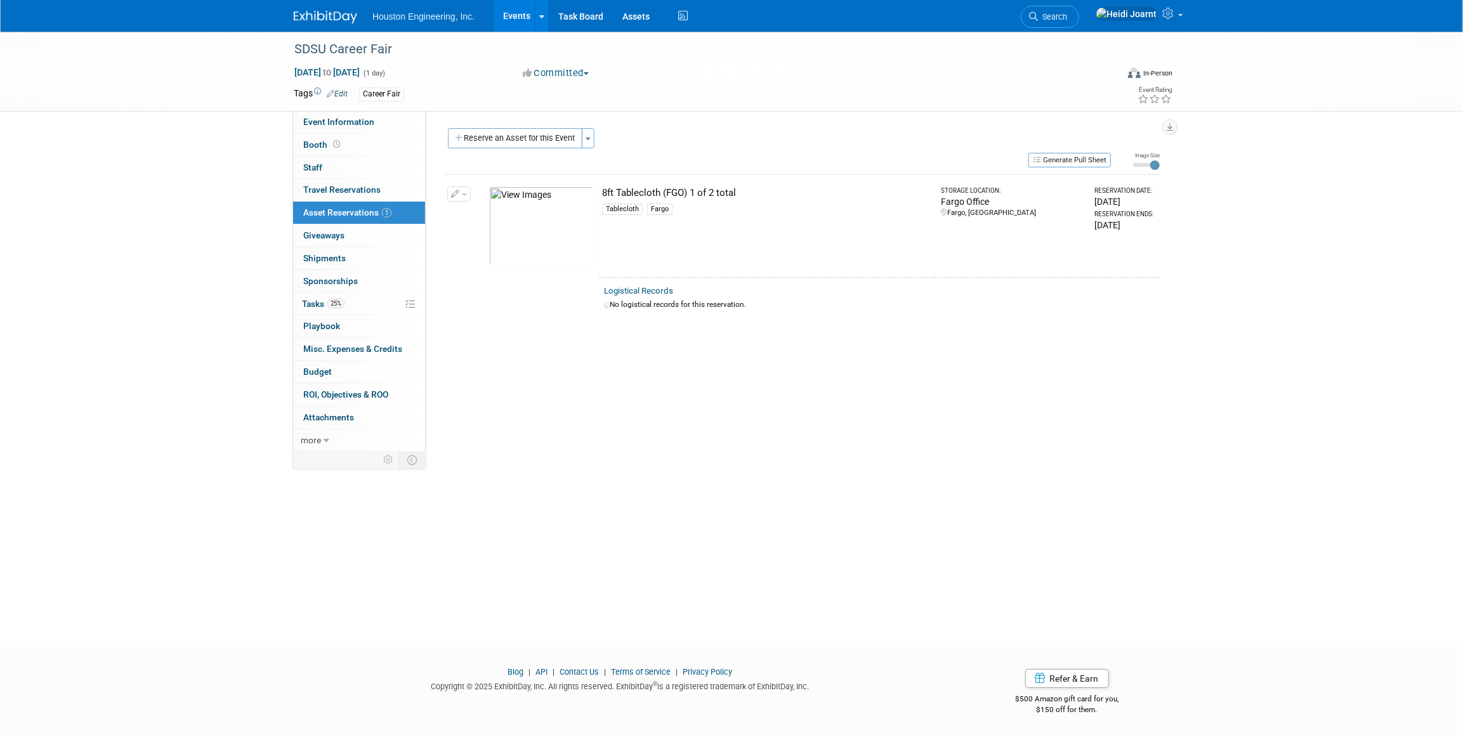
click at [470, 199] on td "Change Reservation Manage Logistical Records" at bounding box center [459, 225] width 29 height 103
click at [466, 196] on button "button" at bounding box center [458, 194] width 23 height 15
click at [501, 256] on span "Cancel Reservation" at bounding box center [512, 254] width 81 height 10
click at [607, 267] on link "Yes" at bounding box center [606, 264] width 37 height 20
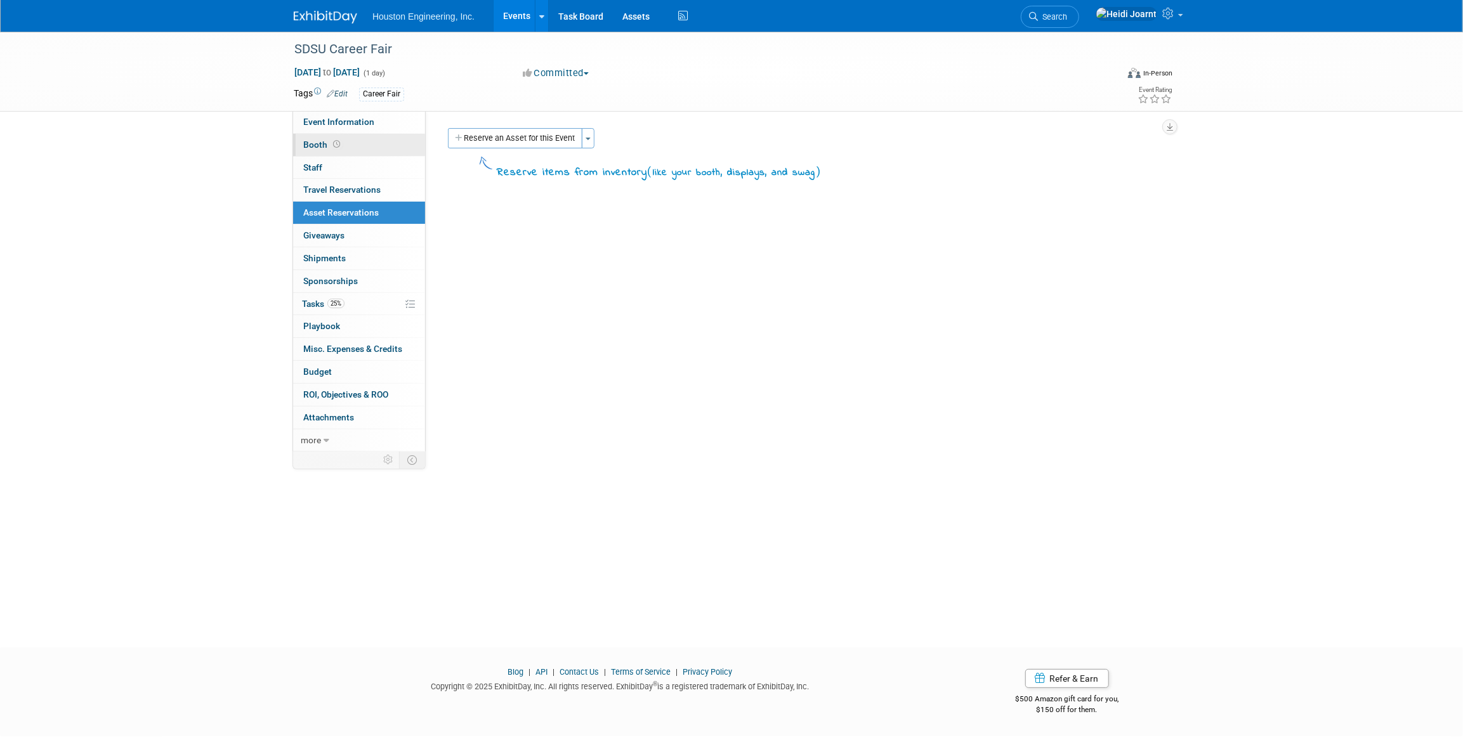
click at [381, 149] on link "Booth" at bounding box center [359, 145] width 132 height 22
select select "Yes"
select select "Sioux Falls"
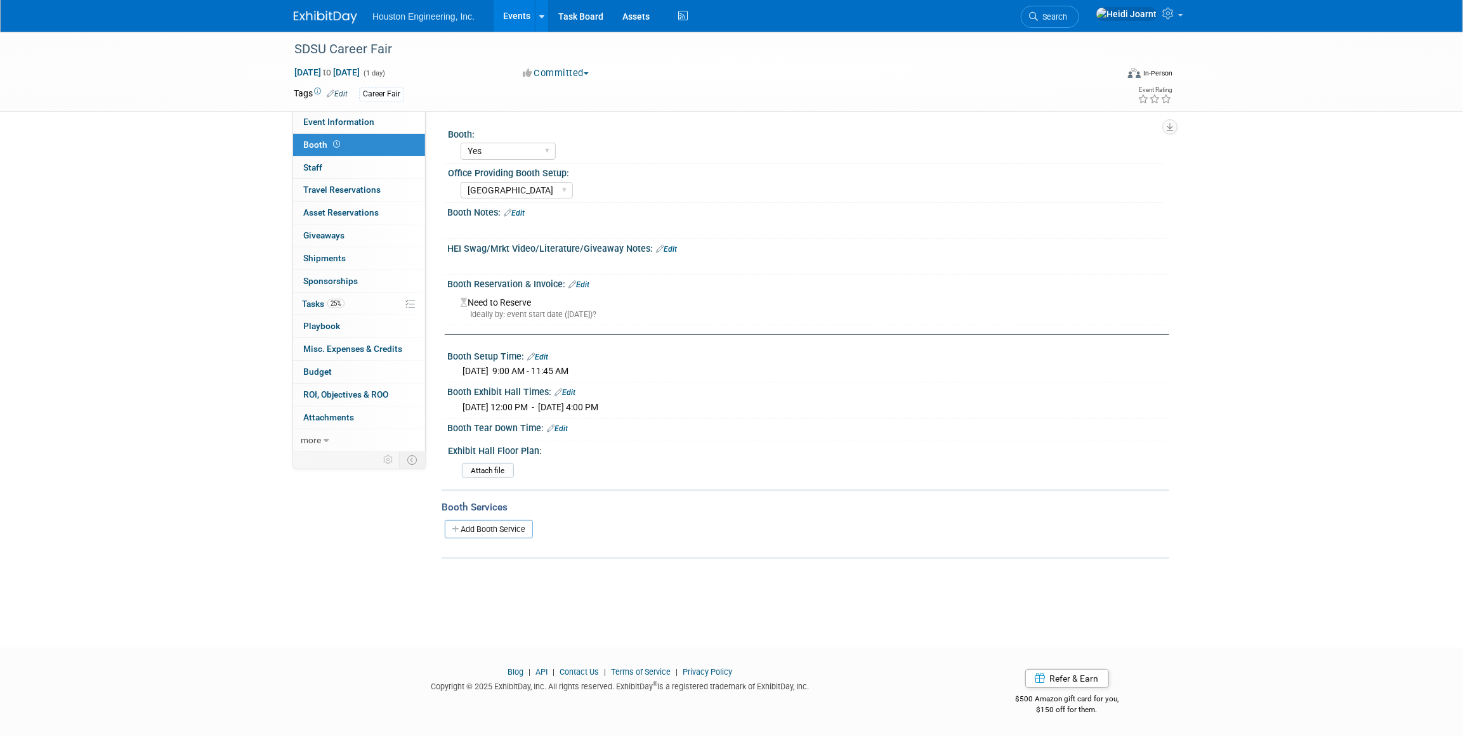
click at [523, 212] on link "Edit" at bounding box center [514, 213] width 21 height 9
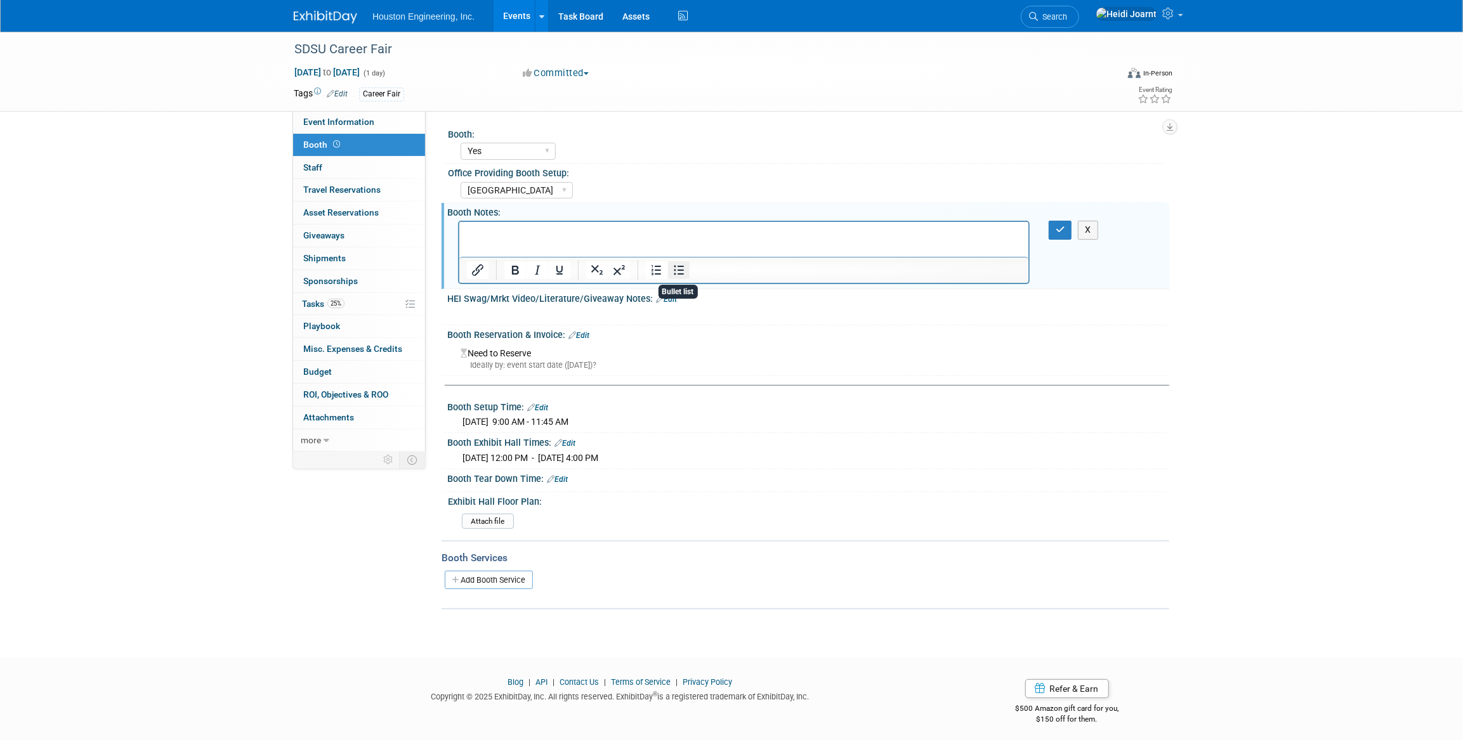
click at [681, 274] on icon "Bullet list" at bounding box center [679, 271] width 10 height 10
click at [1056, 230] on icon "button" at bounding box center [1061, 229] width 10 height 9
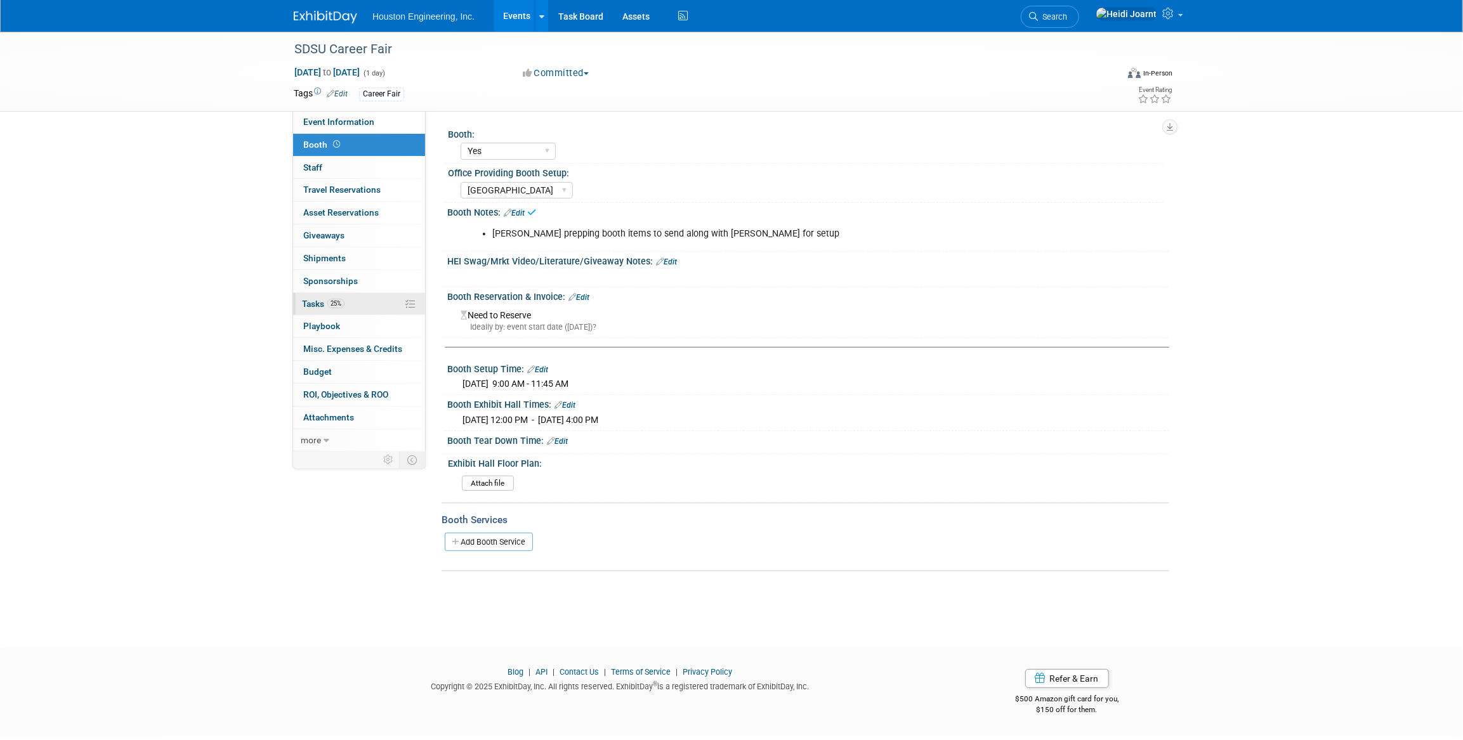
click at [347, 311] on link "25% Tasks 25%" at bounding box center [359, 304] width 132 height 22
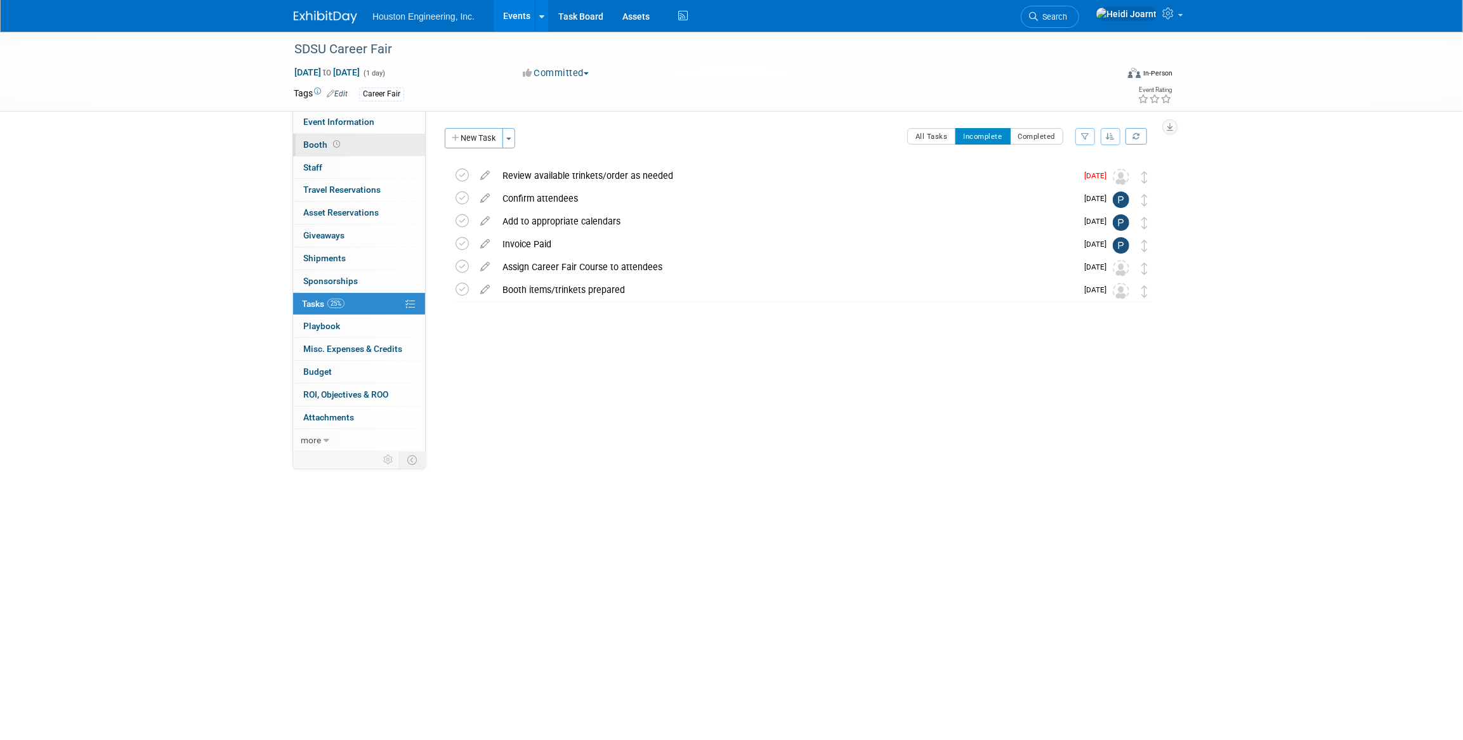
click at [368, 141] on link "Booth" at bounding box center [359, 145] width 132 height 22
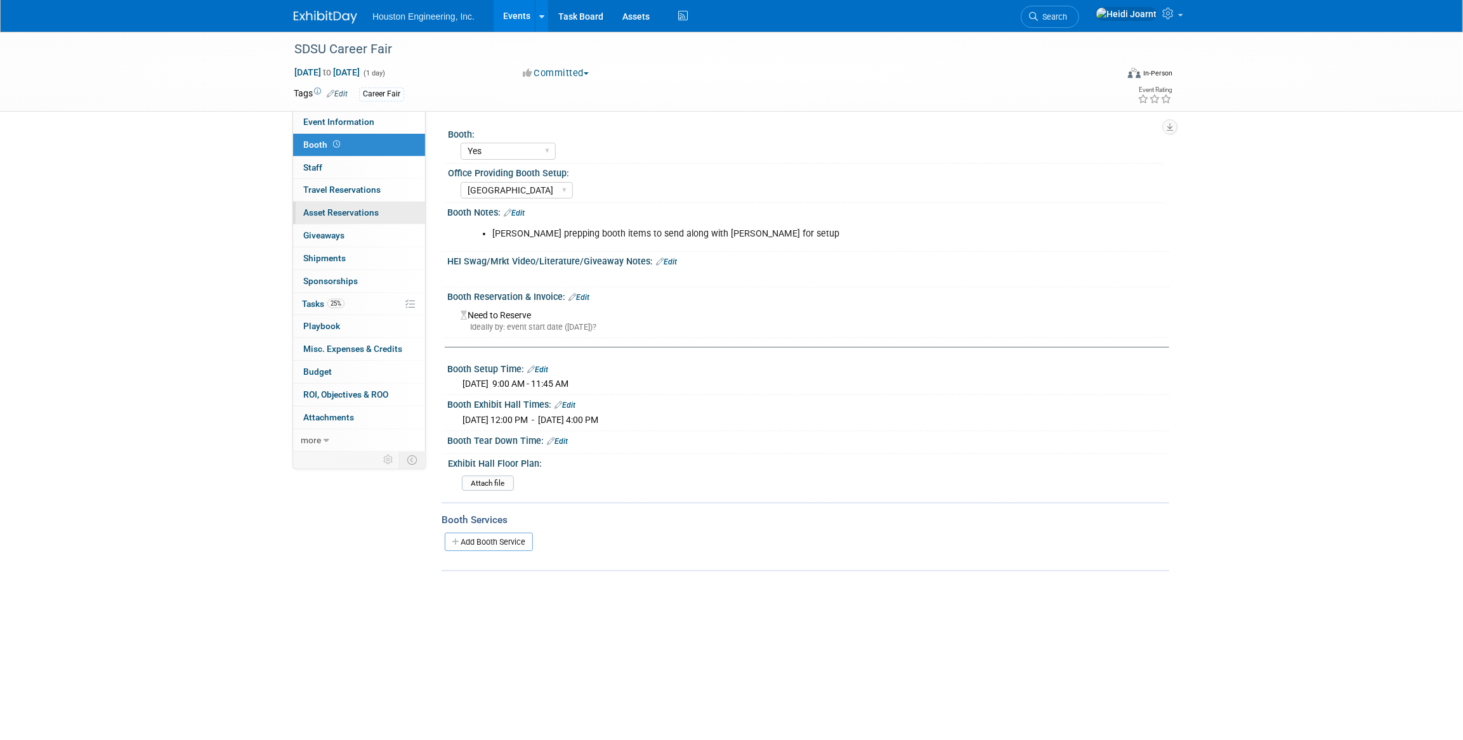
click at [367, 211] on span "Asset Reservations 1" at bounding box center [341, 212] width 76 height 10
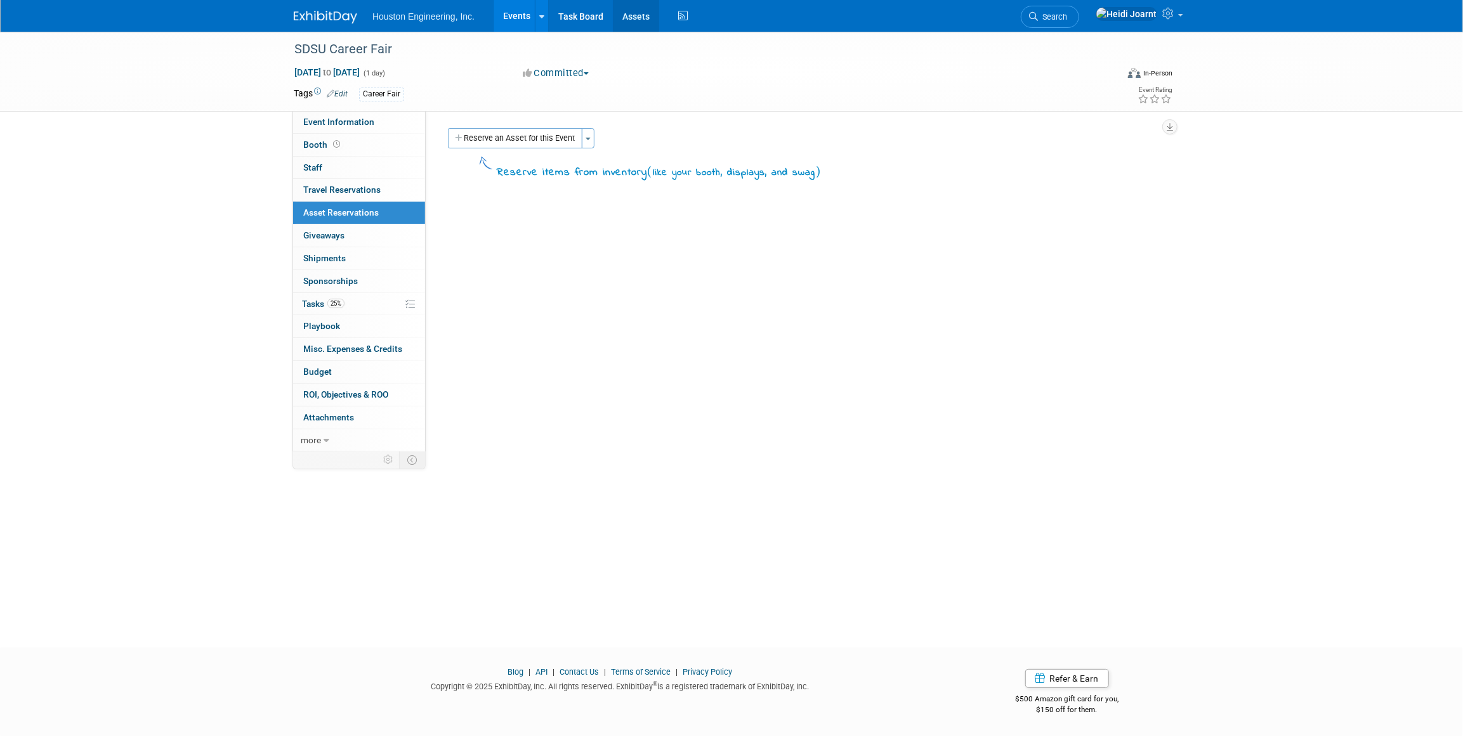
click at [643, 20] on link "Assets" at bounding box center [636, 16] width 46 height 32
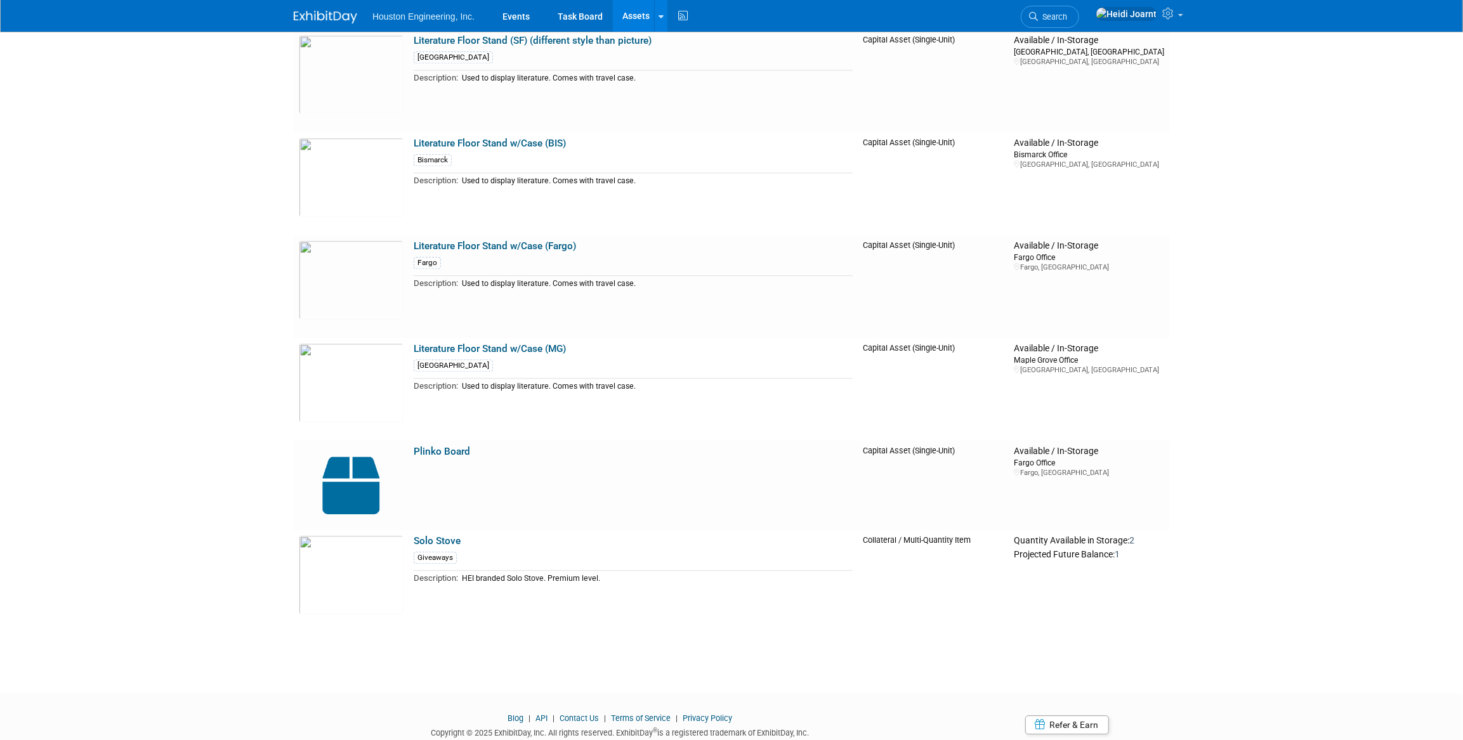
scroll to position [2636, 0]
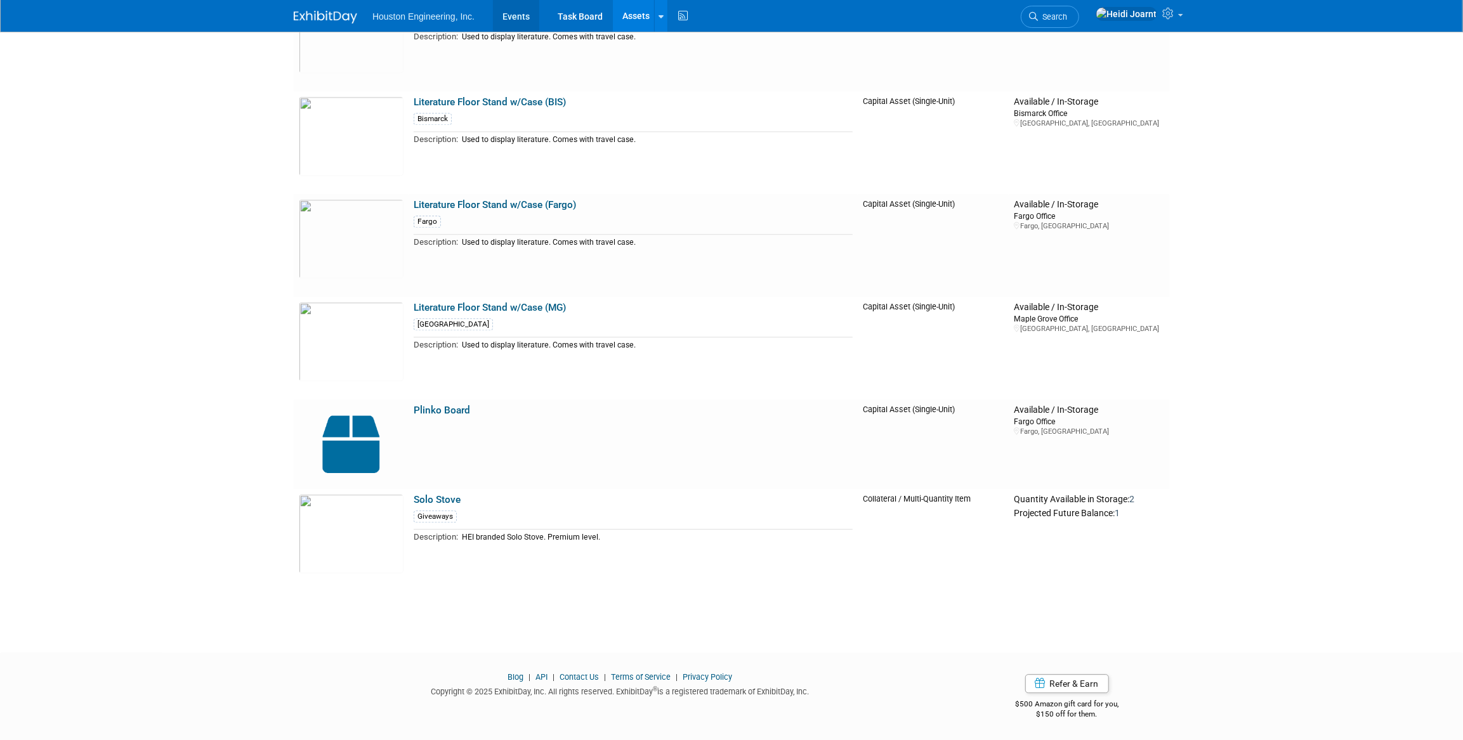
click at [514, 15] on link "Events" at bounding box center [516, 16] width 46 height 32
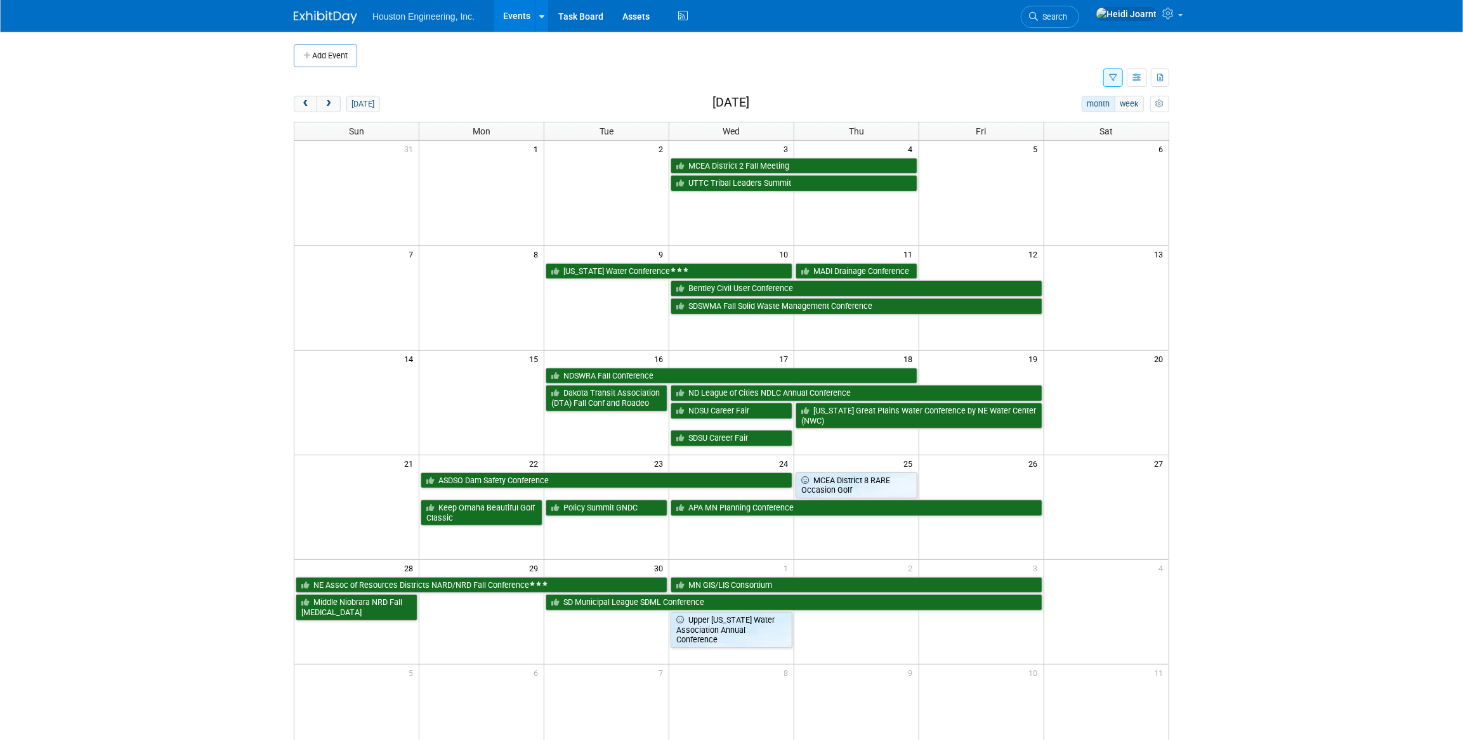
click at [510, 25] on link "Events" at bounding box center [517, 16] width 46 height 32
click at [308, 105] on span "prev" at bounding box center [306, 104] width 10 height 8
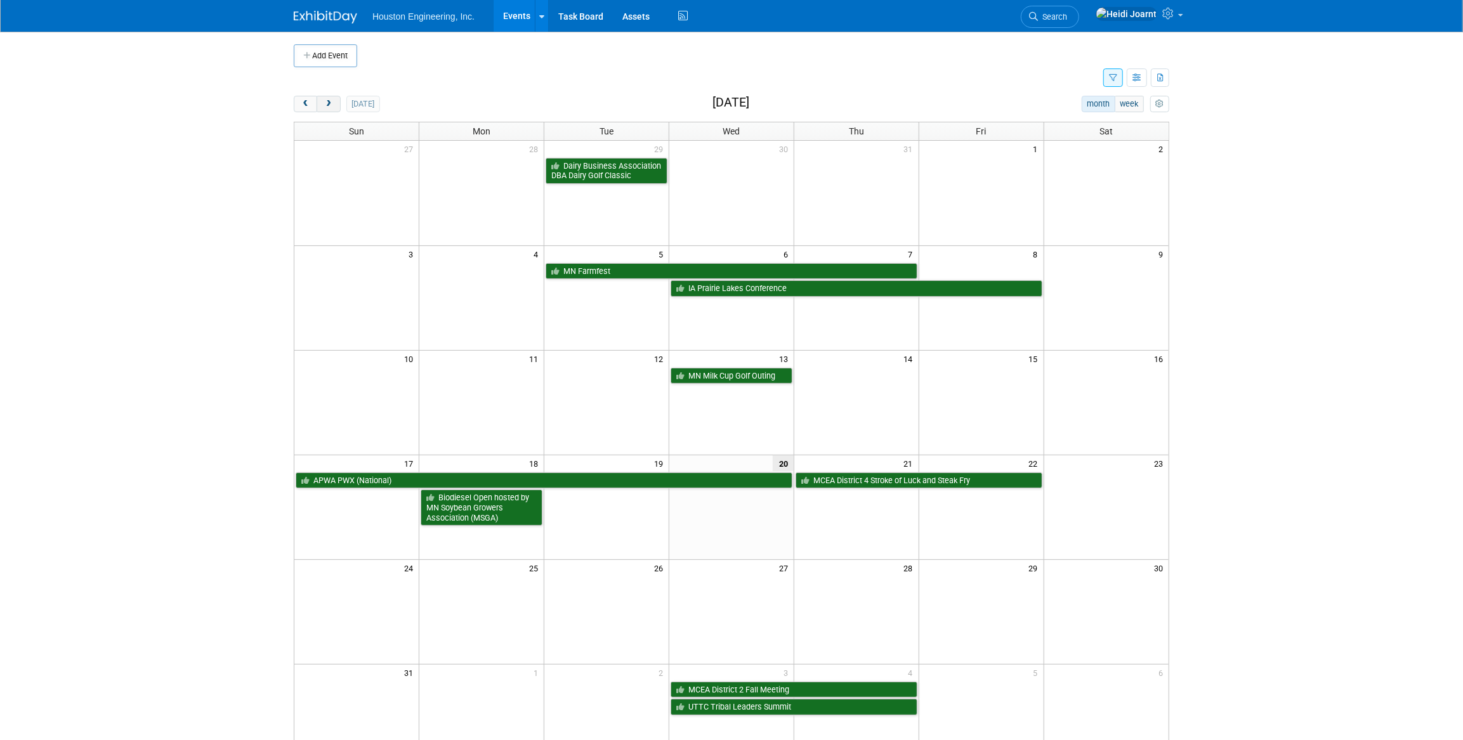
click at [332, 102] on span "next" at bounding box center [329, 104] width 10 height 8
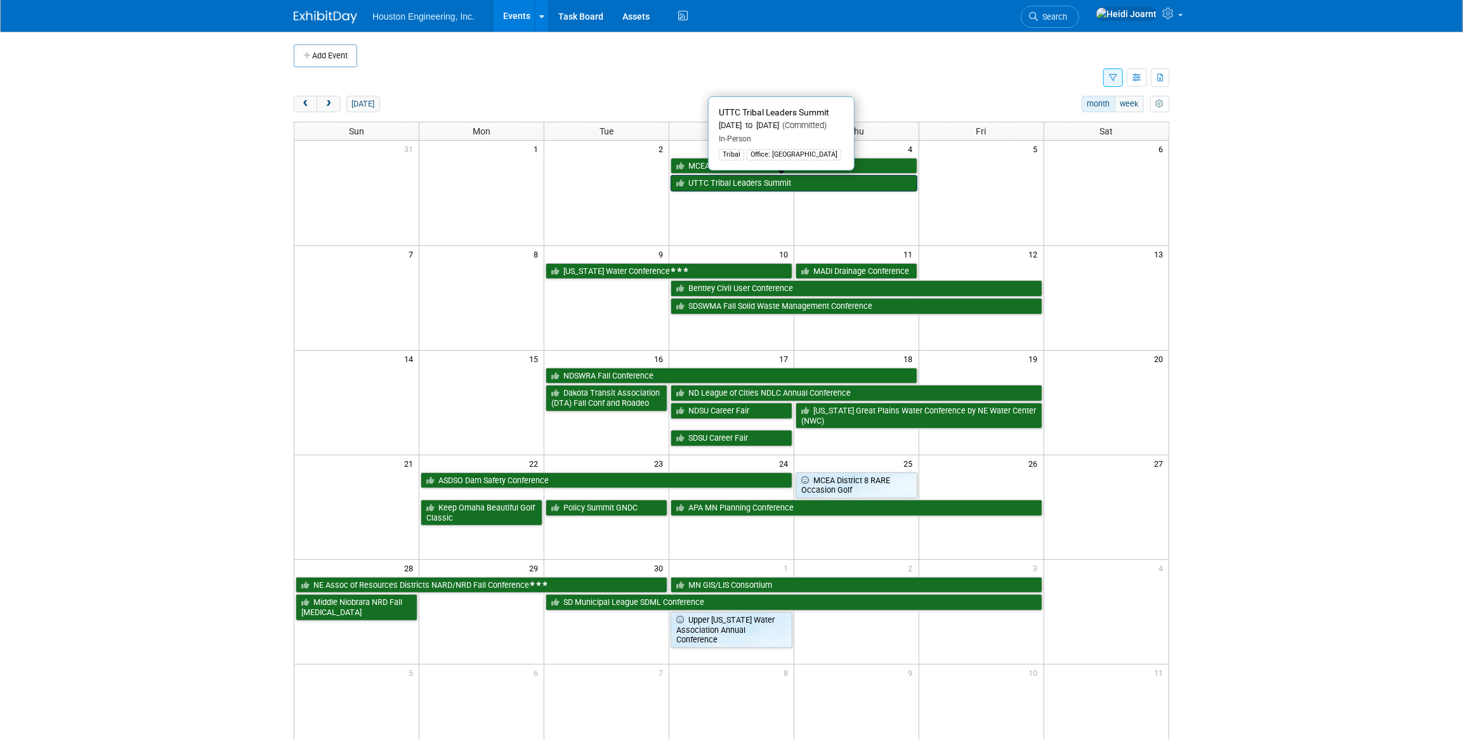
click at [728, 185] on link "UTTC Tribal Leaders Summit" at bounding box center [794, 183] width 247 height 16
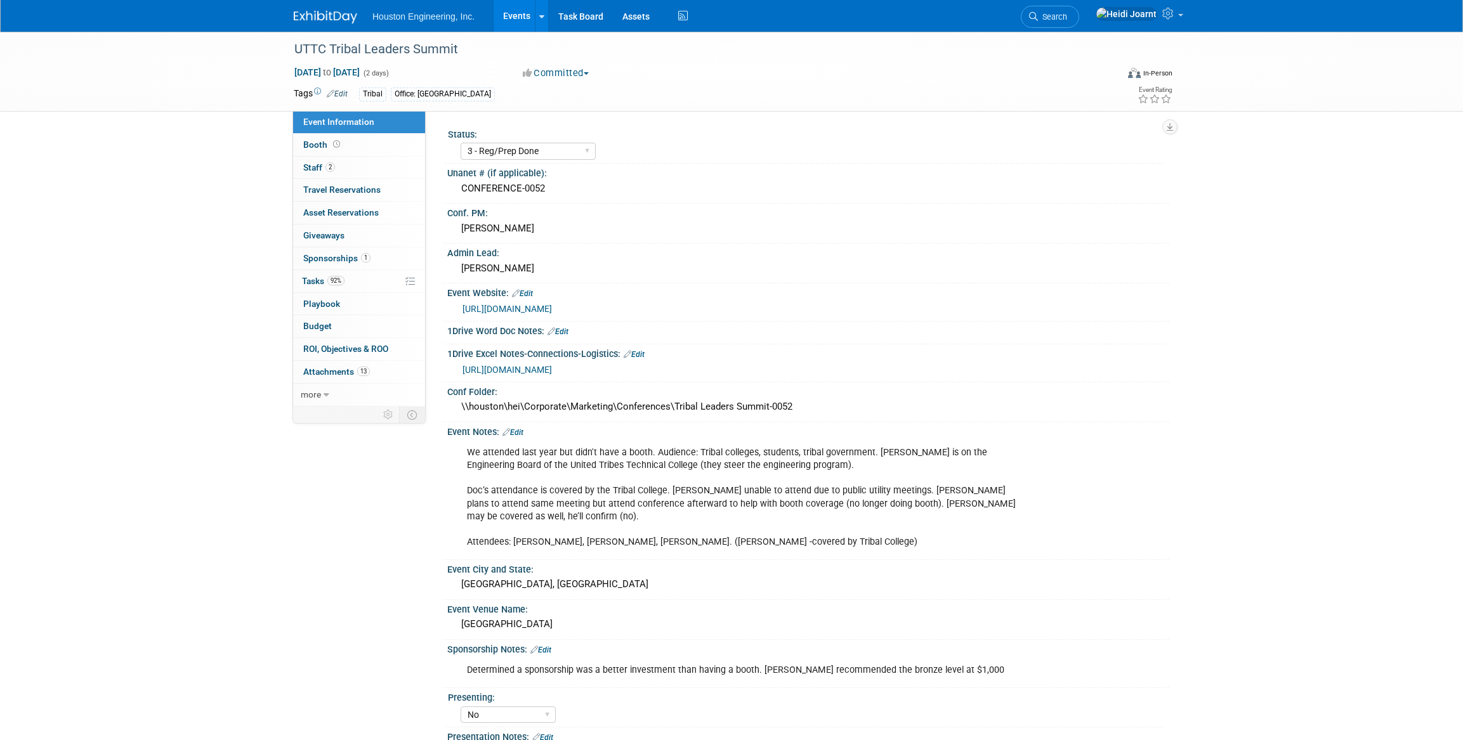
select select "3 - Reg/Prep Done"
select select "No"
select select "Multi-sector/Any/All"
click at [346, 273] on link "92% Tasks 92%" at bounding box center [359, 281] width 132 height 22
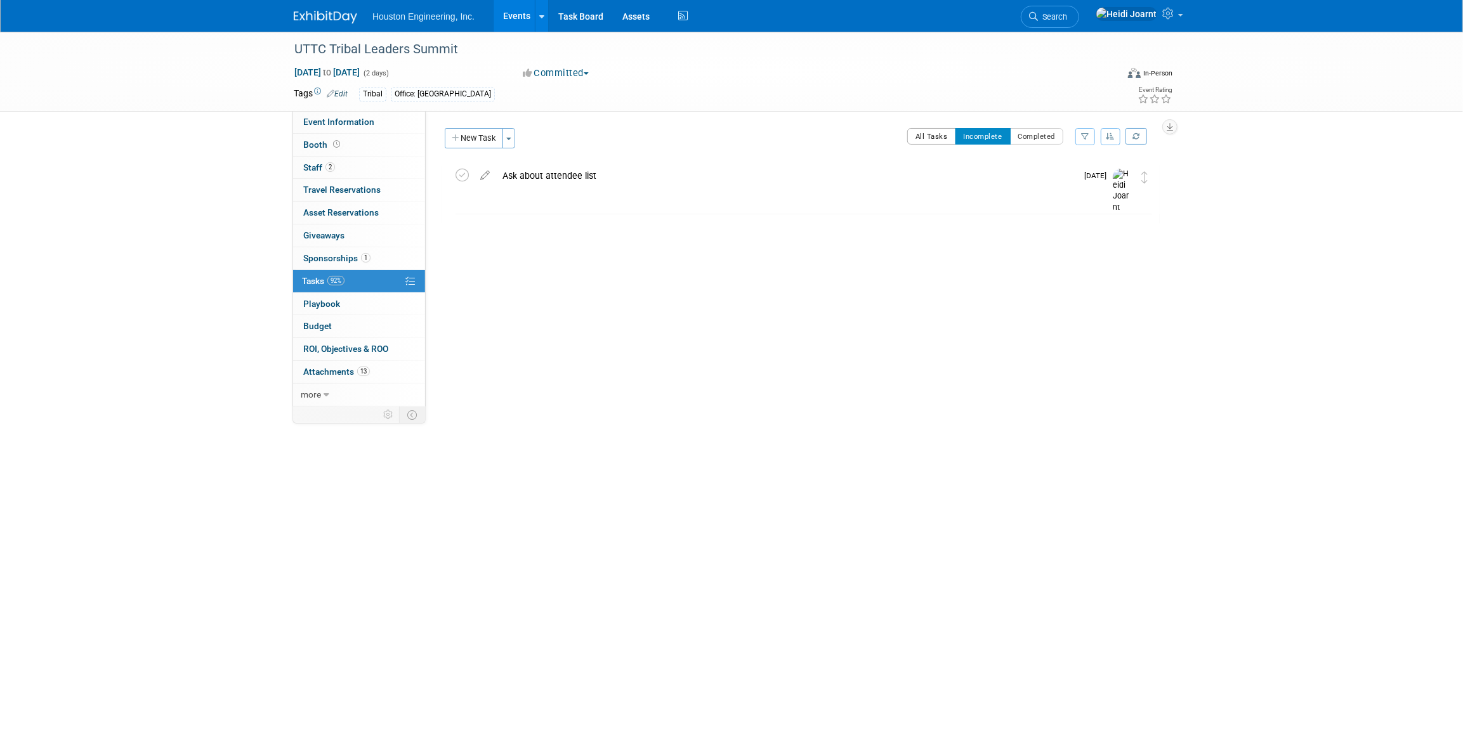
click at [934, 136] on button "All Tasks" at bounding box center [931, 136] width 49 height 16
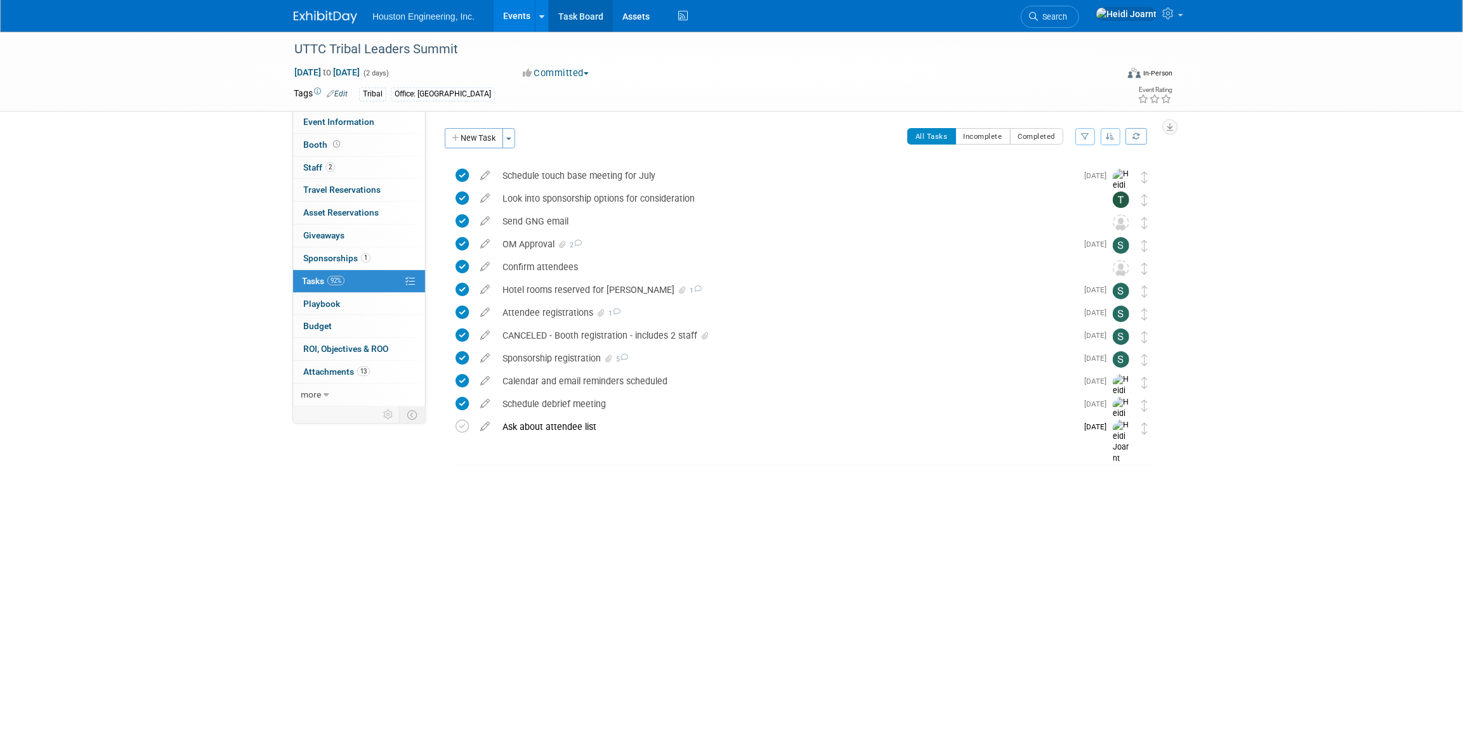
click at [575, 17] on link "Task Board" at bounding box center [581, 16] width 64 height 32
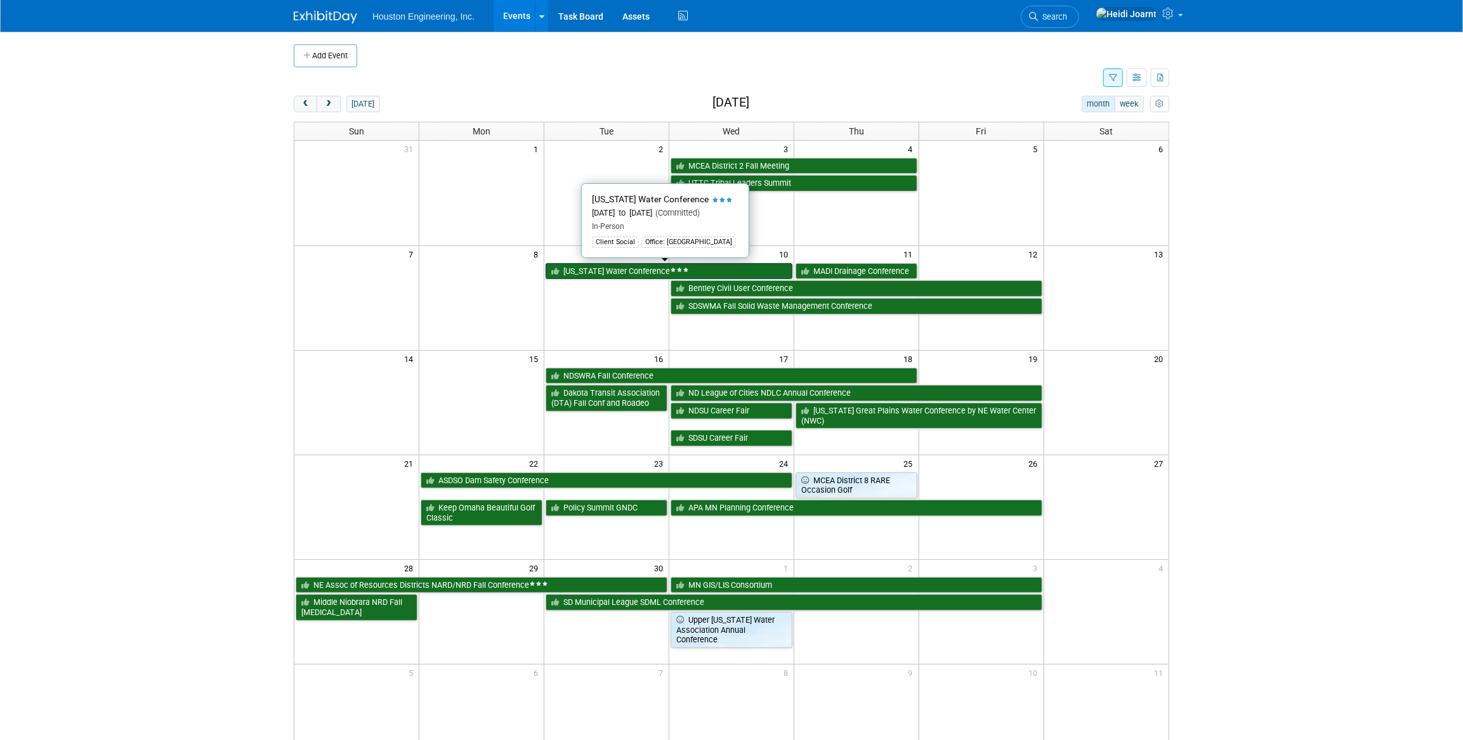
click at [605, 268] on link "[US_STATE] Water Conference" at bounding box center [669, 271] width 247 height 16
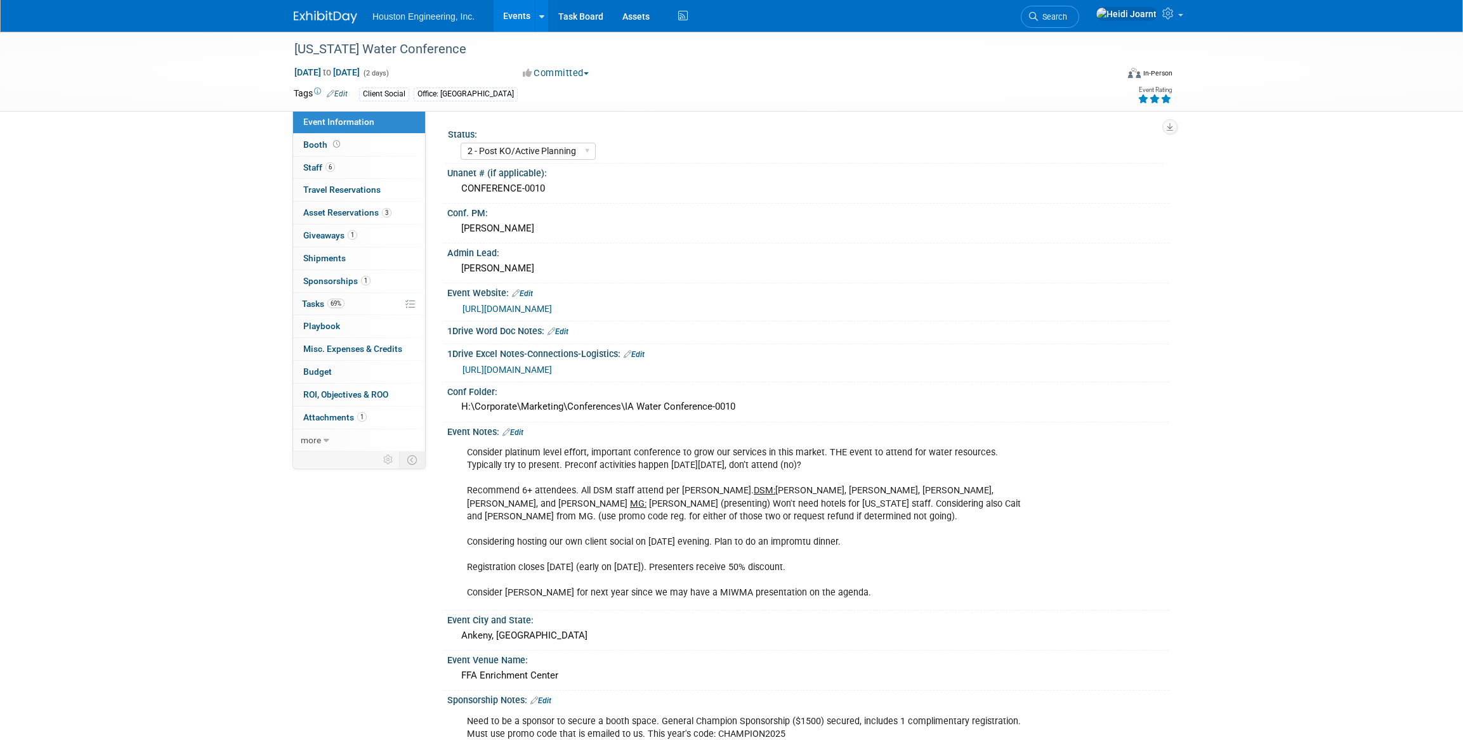
select select "2 - Post KO/Active Planning"
select select "Yes"
select select "Water Resources"
click at [341, 307] on span "69%" at bounding box center [335, 304] width 17 height 10
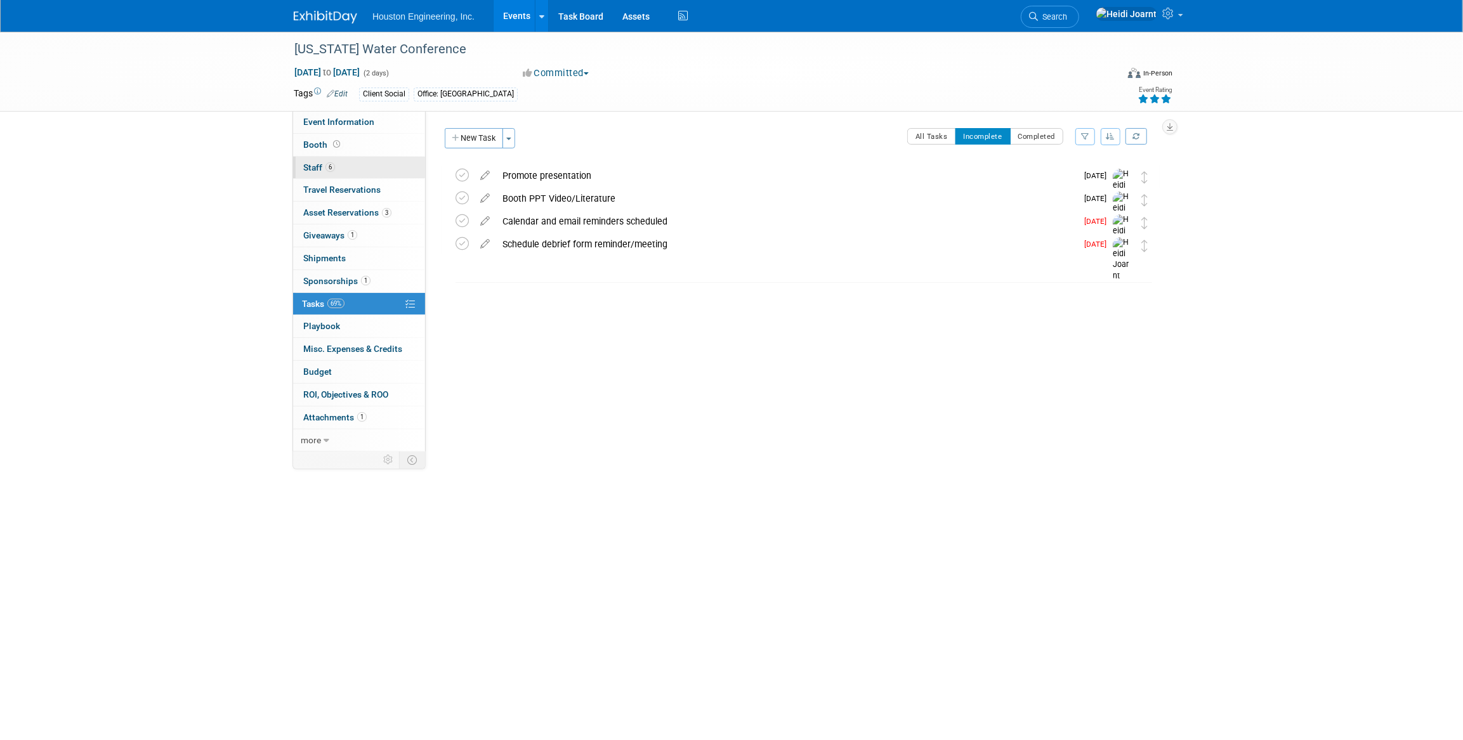
click at [359, 161] on link "6 Staff 6" at bounding box center [359, 168] width 132 height 22
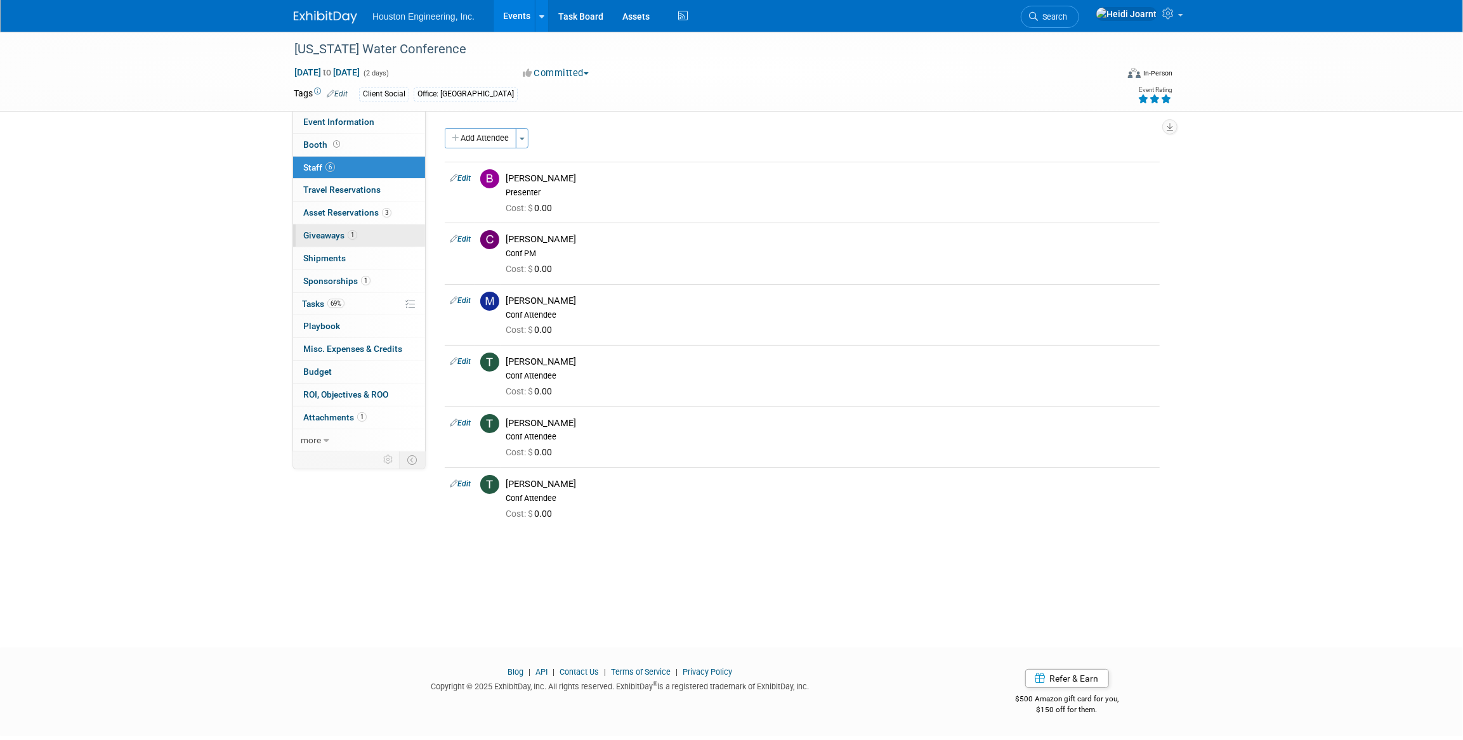
click at [332, 232] on span "Giveaways 1" at bounding box center [330, 235] width 54 height 10
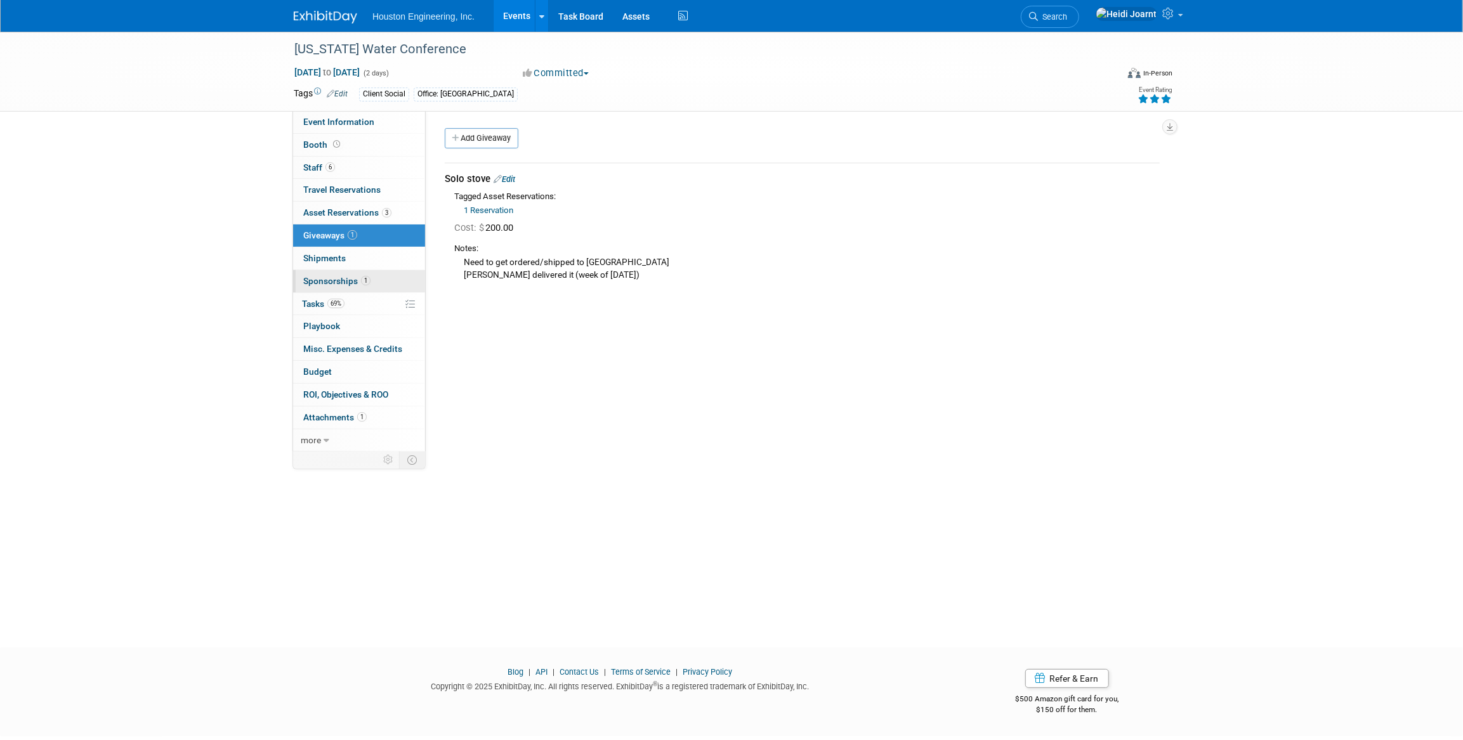
click at [381, 279] on link "1 Sponsorships 1" at bounding box center [359, 281] width 132 height 22
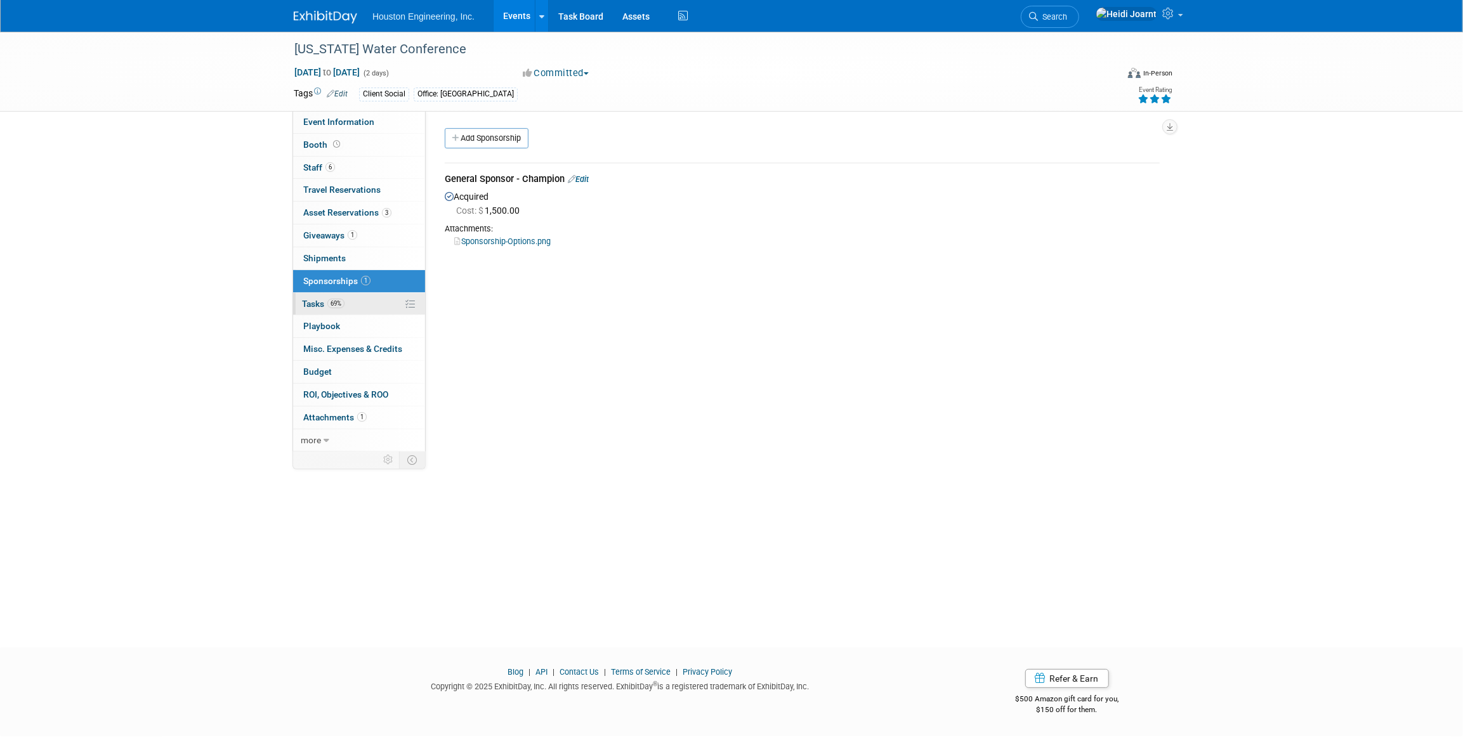
click at [357, 300] on link "69% Tasks 69%" at bounding box center [359, 304] width 132 height 22
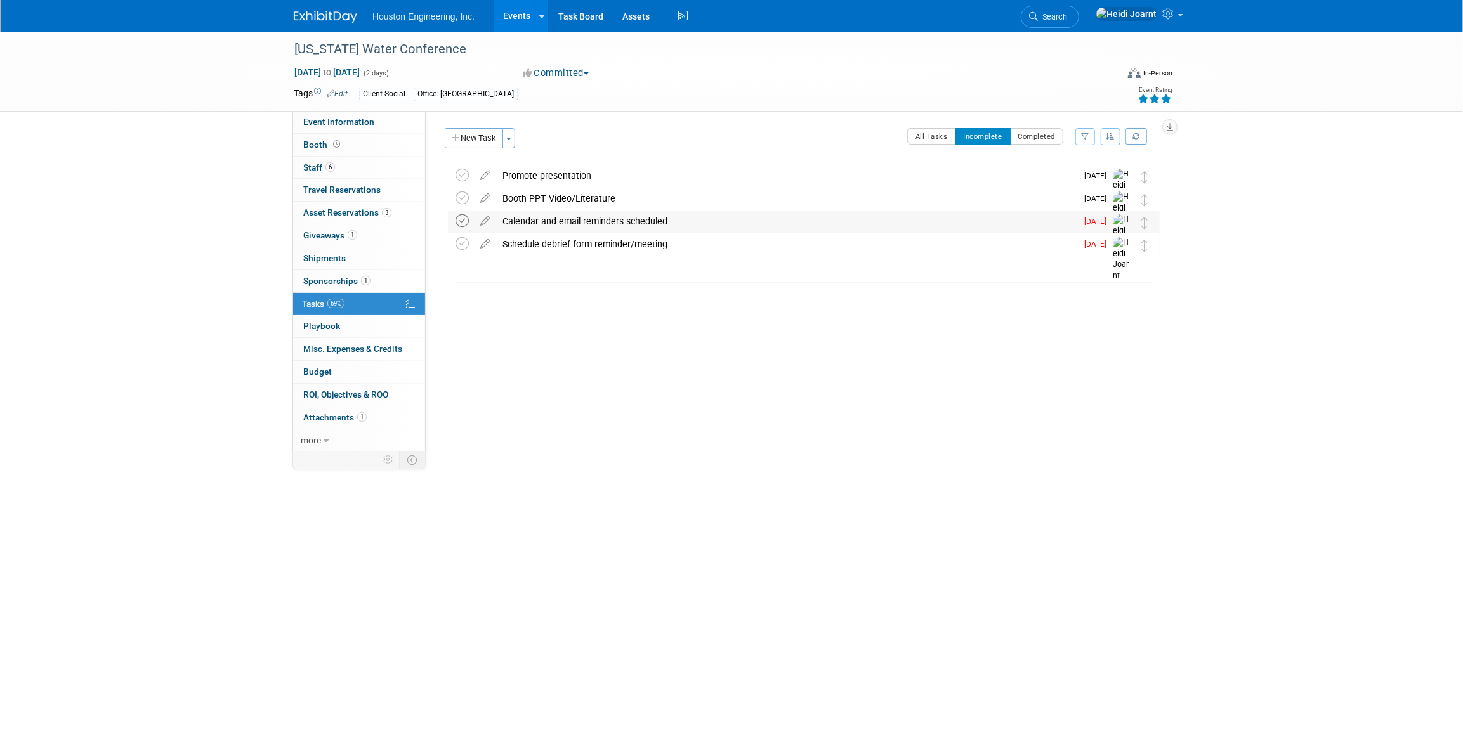
click at [456, 219] on icon at bounding box center [462, 220] width 13 height 13
click at [466, 143] on button "New Task" at bounding box center [474, 138] width 58 height 20
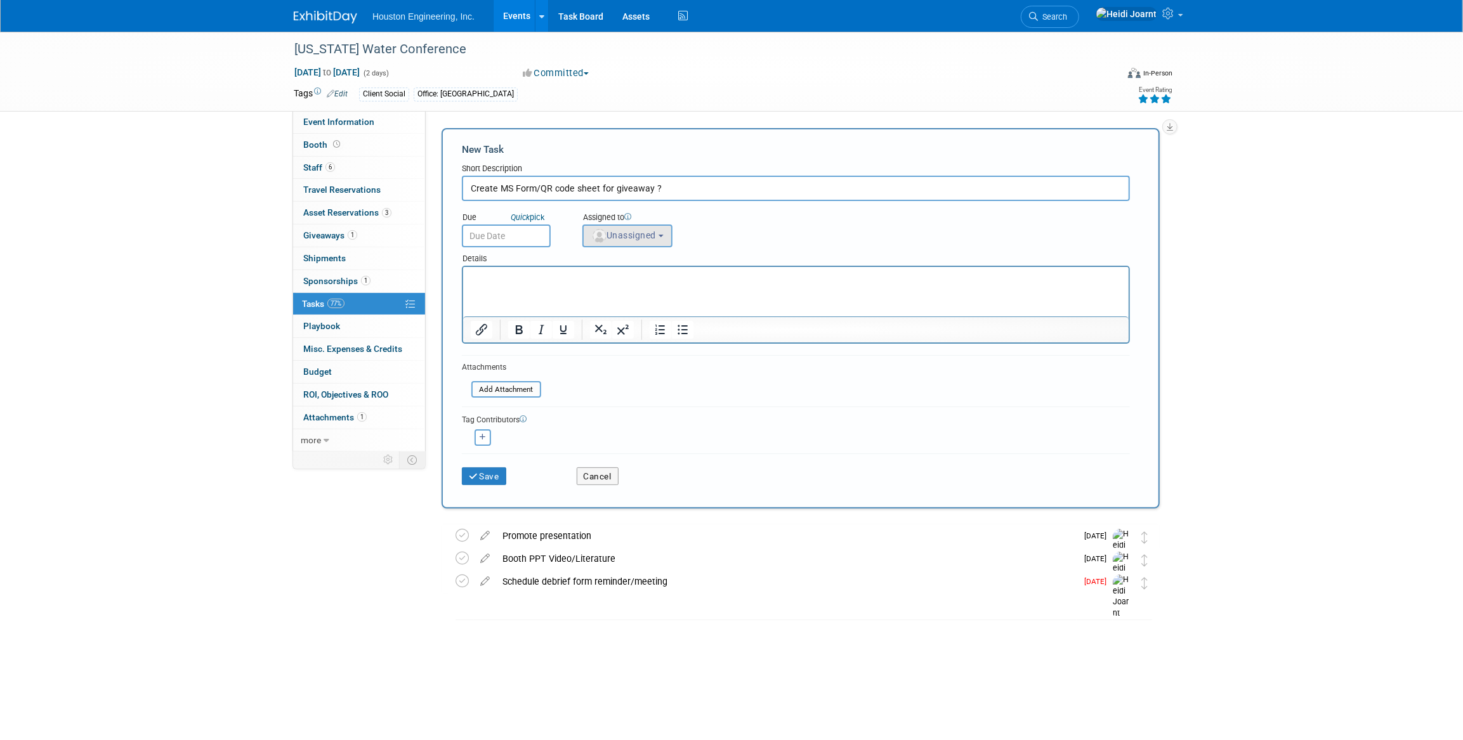
type input "Create MS Form/QR code sheet for giveaway ?"
click at [621, 239] on span "Unassigned" at bounding box center [623, 235] width 65 height 10
click at [635, 271] on input "text" at bounding box center [673, 267] width 175 height 22
type input "heidi"
click at [642, 292] on label "Heidi Joarnt (me)" at bounding box center [655, 293] width 133 height 20
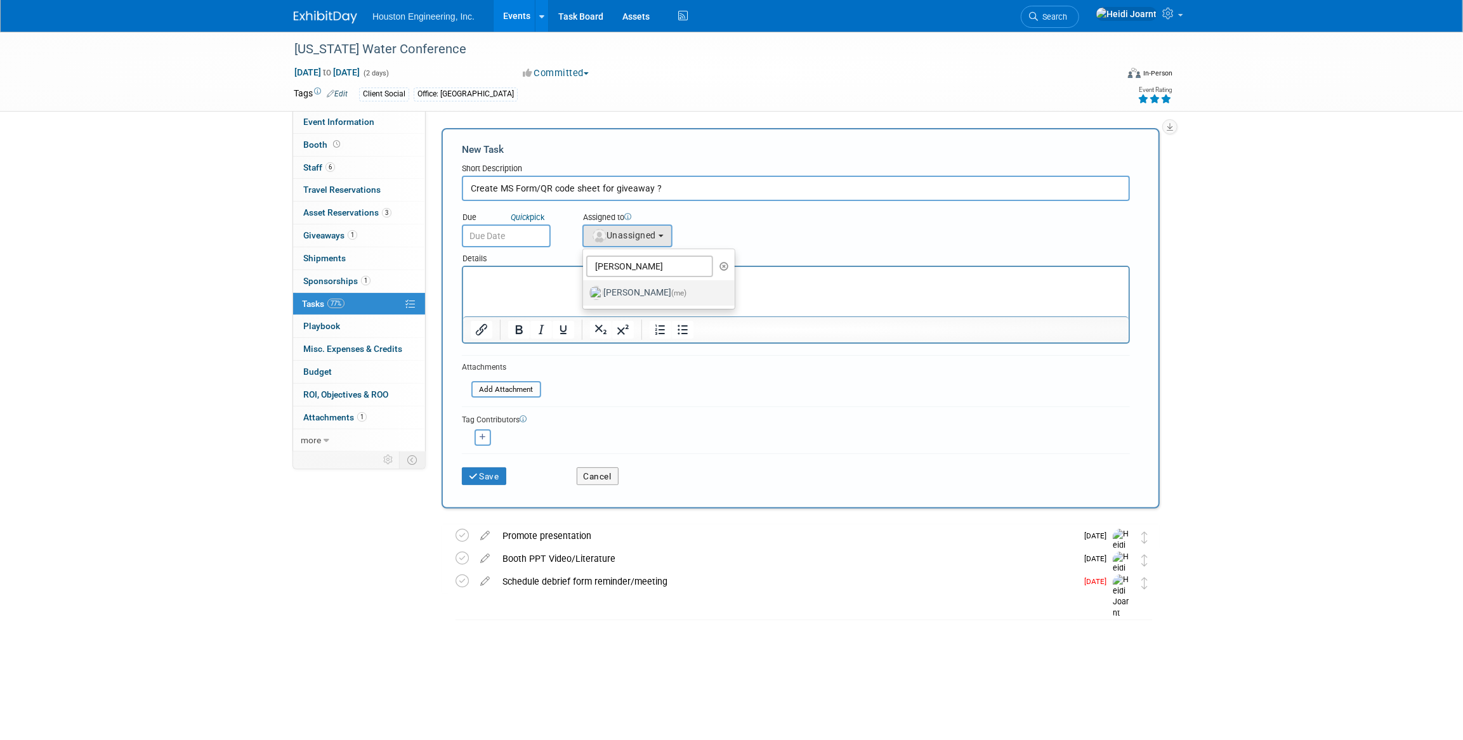
click at [585, 292] on input "Heidi Joarnt (me)" at bounding box center [581, 291] width 8 height 8
select select "6d2580fd-cc23-403a-9f47-834f17e7f51f"
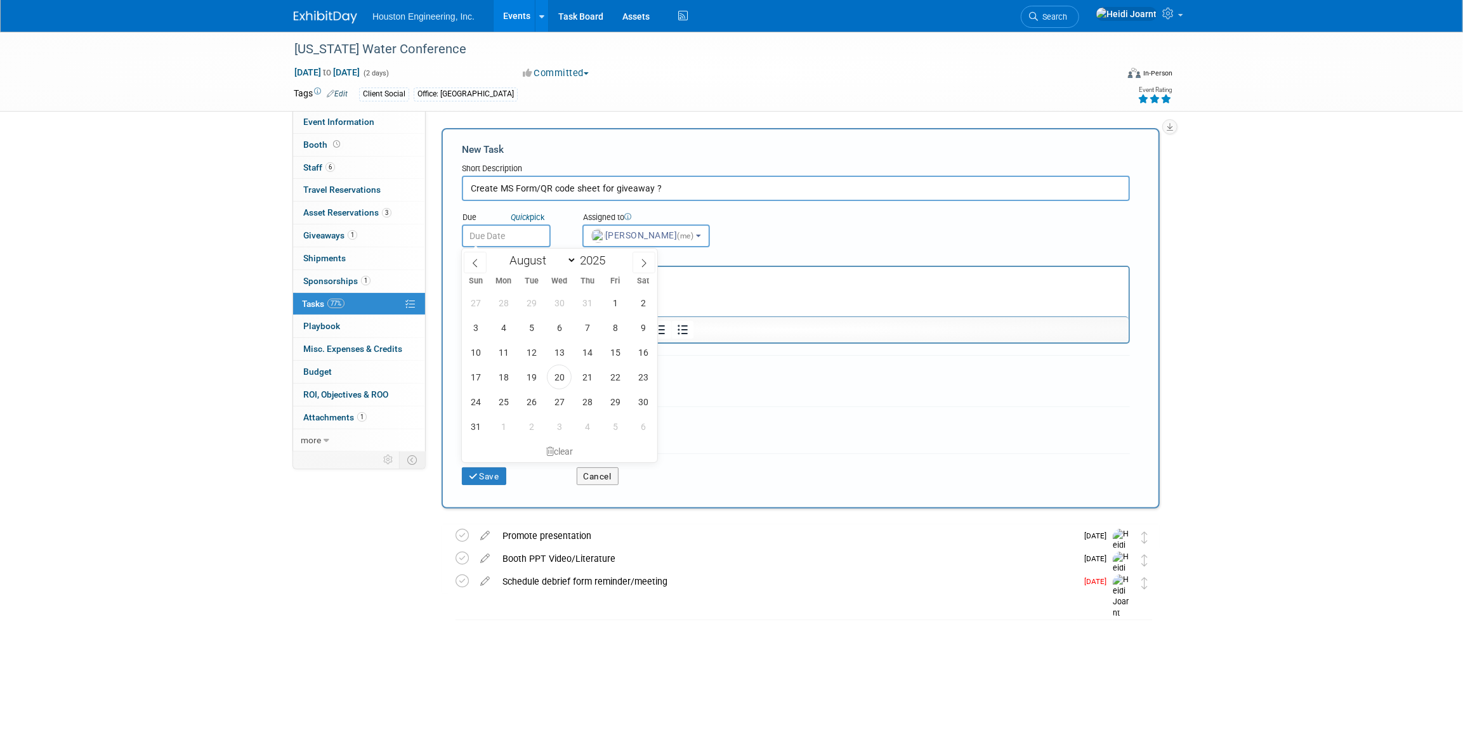
click at [519, 238] on input "text" at bounding box center [506, 236] width 89 height 23
click at [615, 400] on span "29" at bounding box center [615, 402] width 25 height 25
type input "Aug 29, 2025"
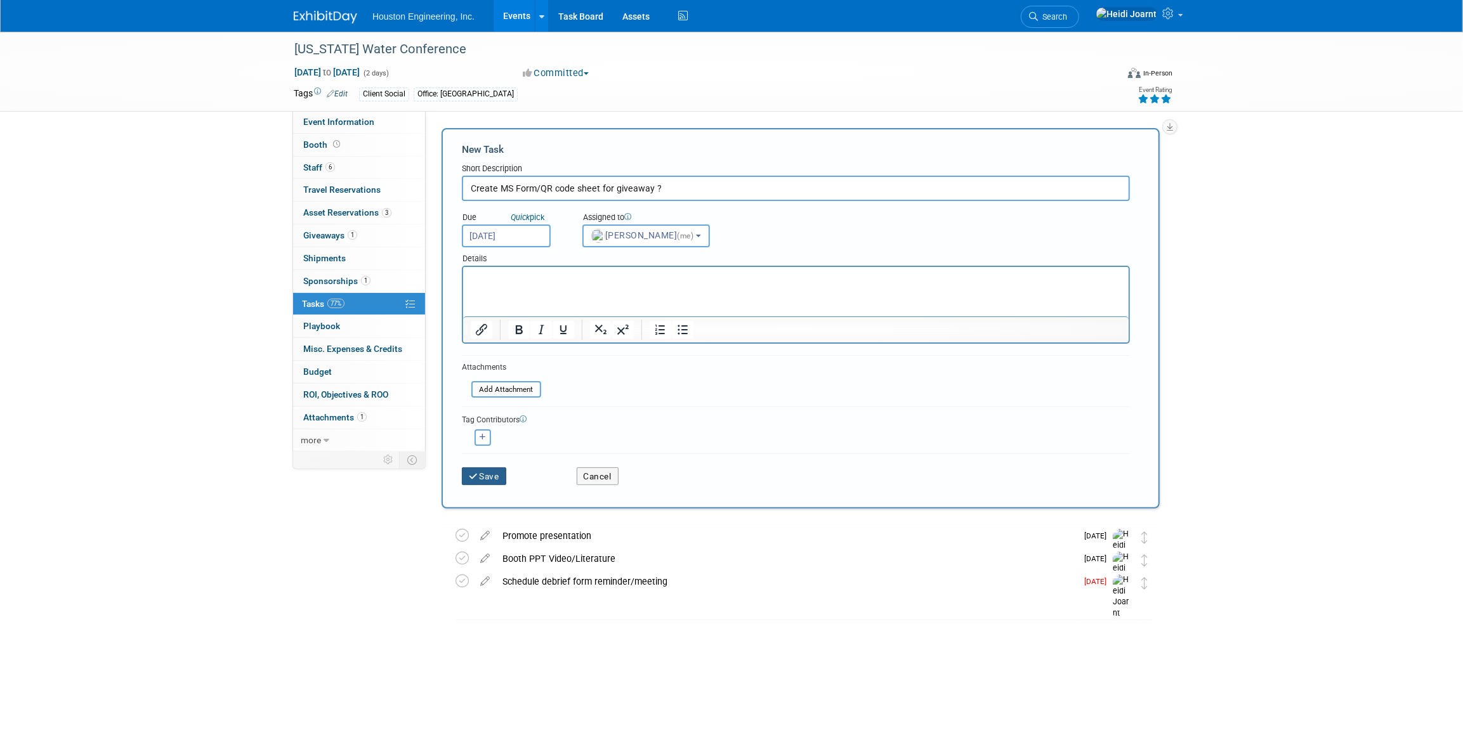
click at [497, 476] on button "Save" at bounding box center [484, 477] width 44 height 18
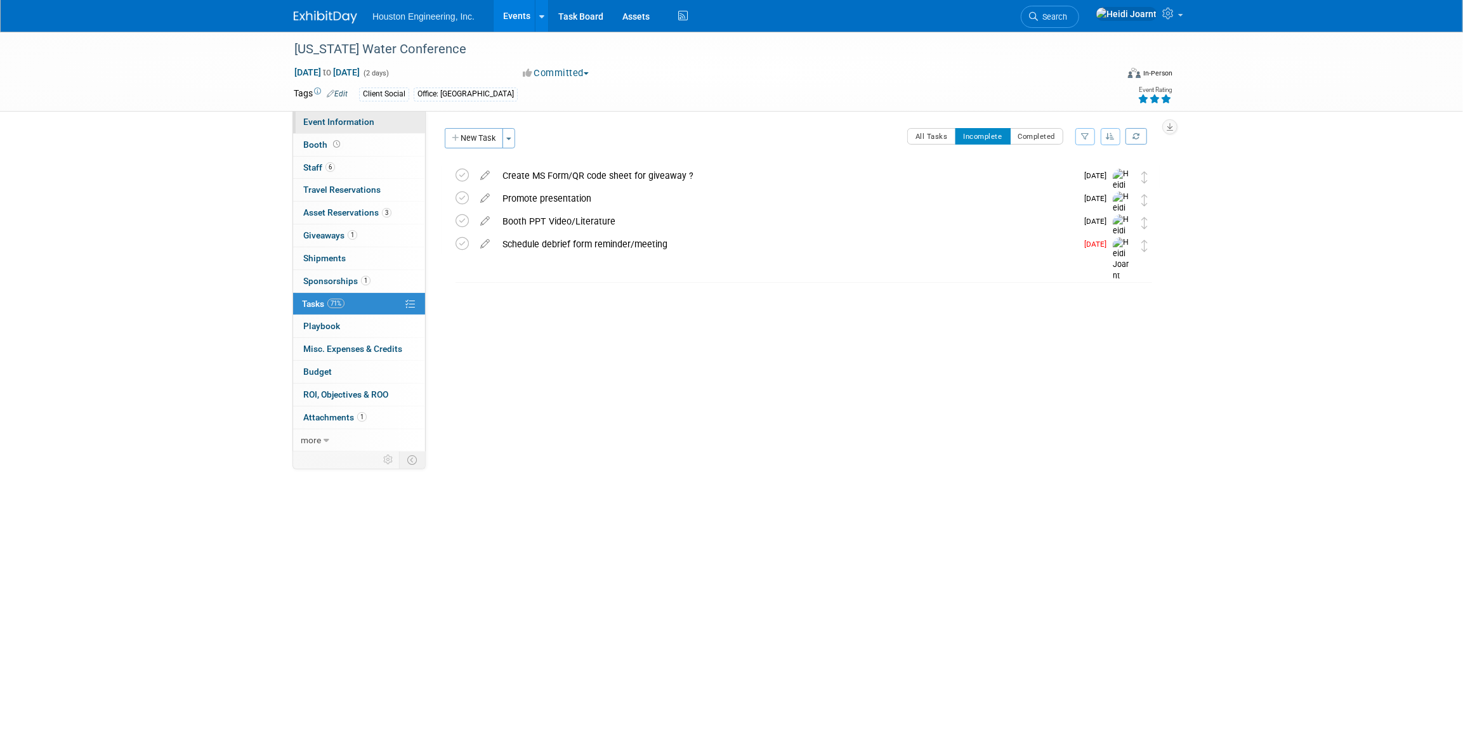
click at [353, 131] on link "Event Information" at bounding box center [359, 122] width 132 height 22
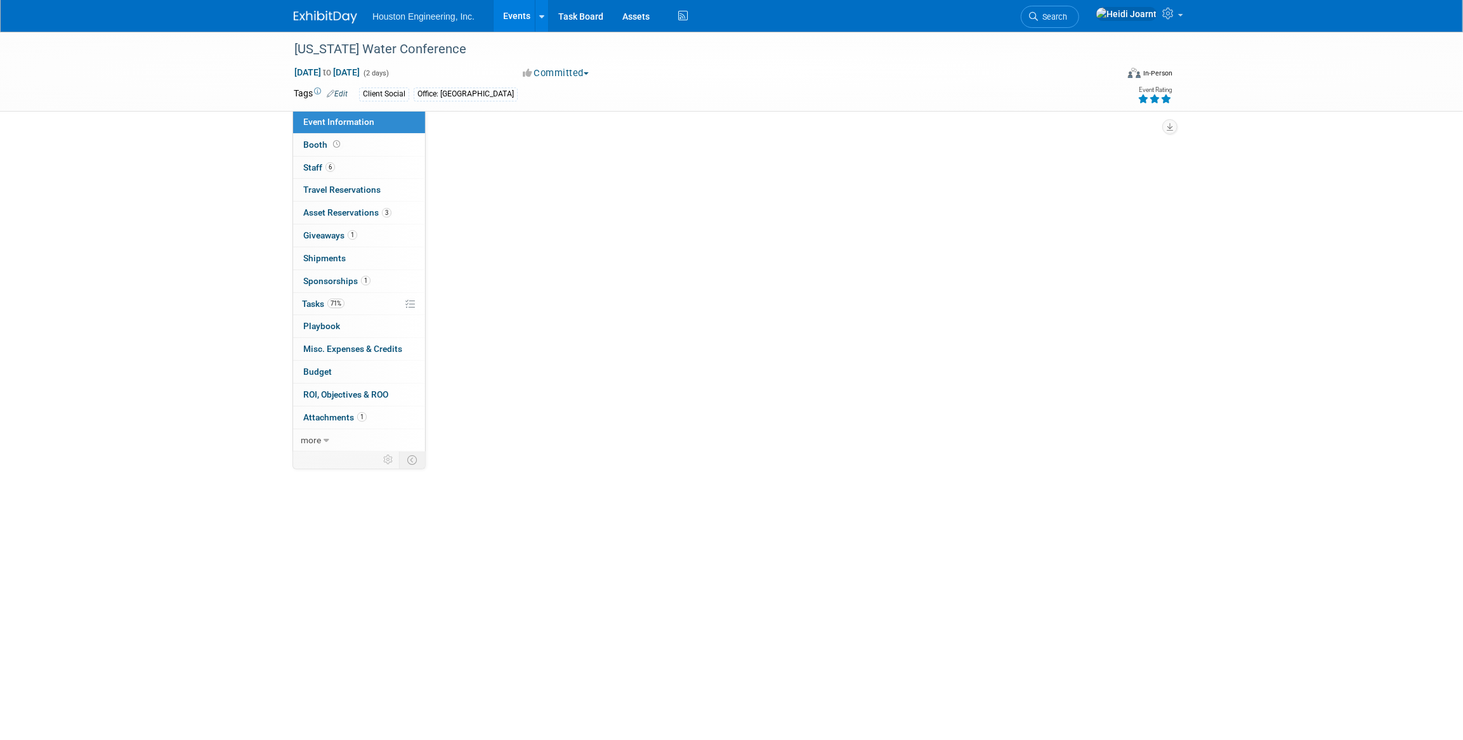
select select "2 - Post KO/Active Planning"
select select "Yes"
select select "Water Resources"
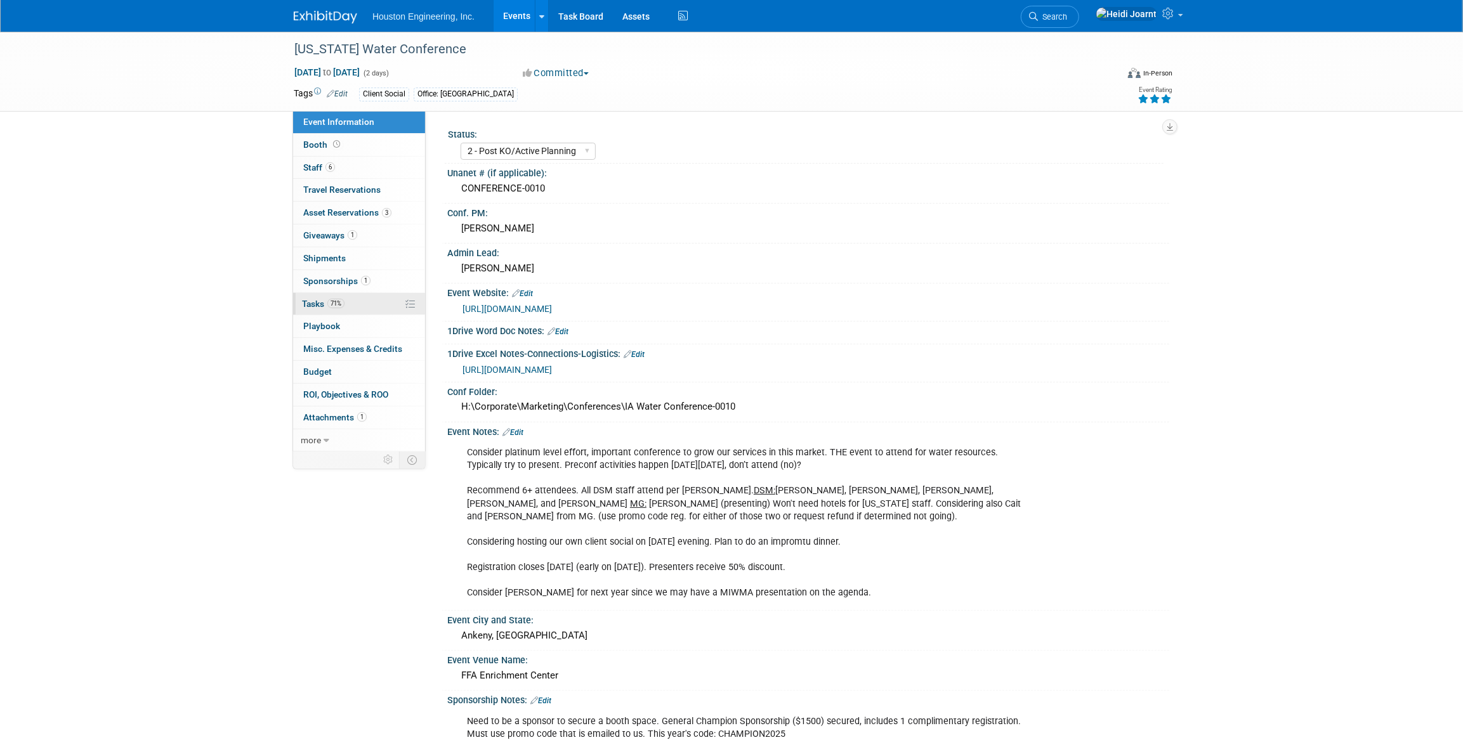
click at [358, 312] on link "71% Tasks 71%" at bounding box center [359, 304] width 132 height 22
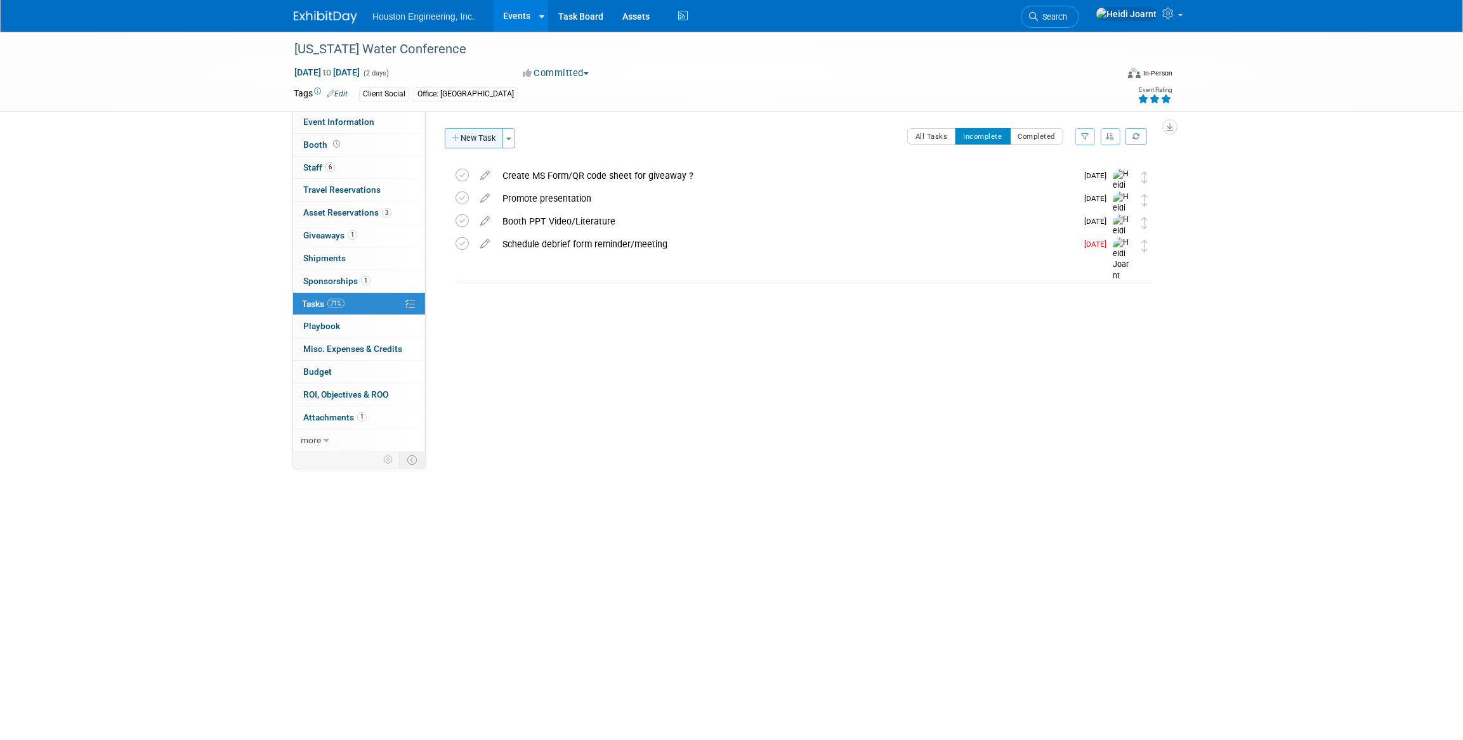
click at [464, 136] on button "New Task" at bounding box center [474, 138] width 58 height 20
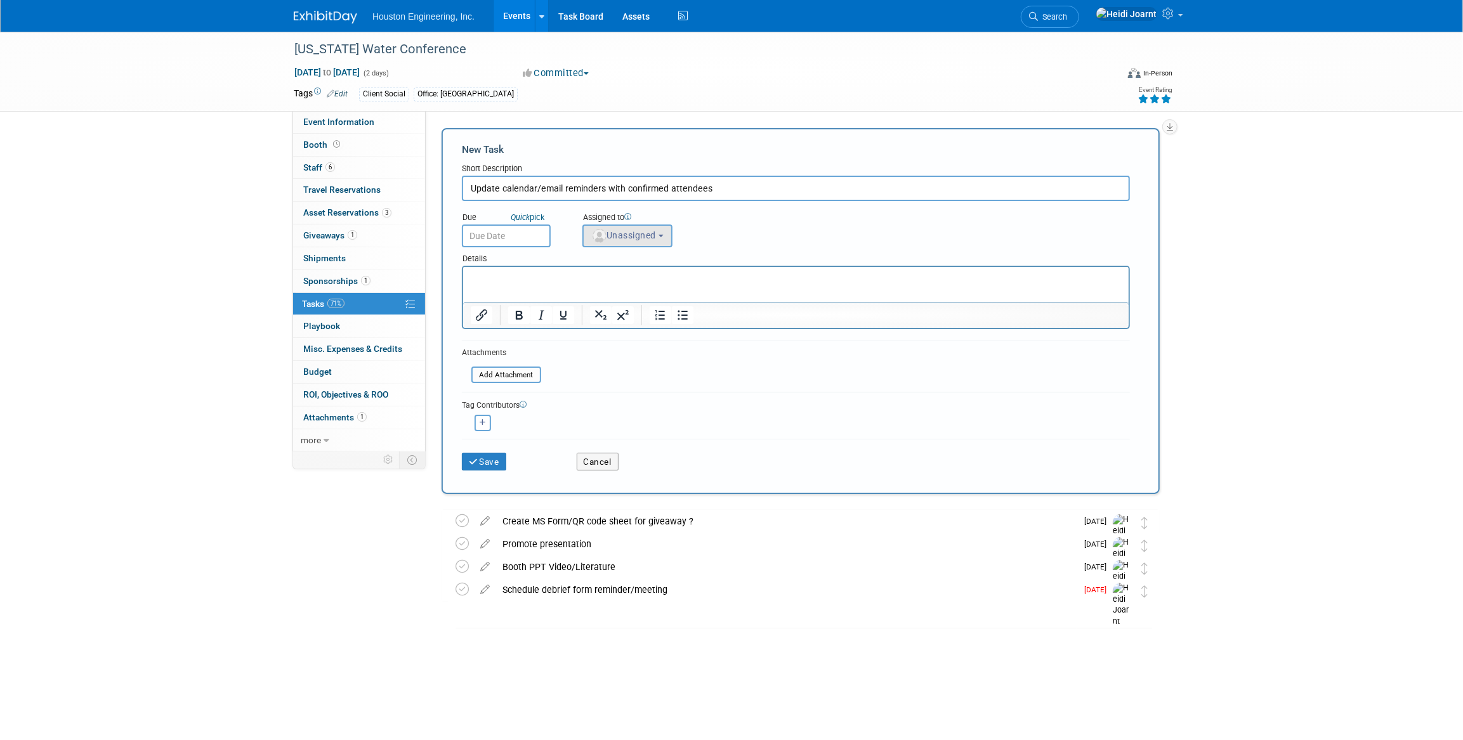
type input "Update calendar/email reminders with confirmed attendees"
click at [616, 247] on button "Unassigned" at bounding box center [628, 236] width 90 height 23
click at [643, 267] on input "text" at bounding box center [673, 267] width 175 height 22
type input "heidi"
click at [644, 291] on label "Heidi Joarnt (me)" at bounding box center [655, 293] width 133 height 20
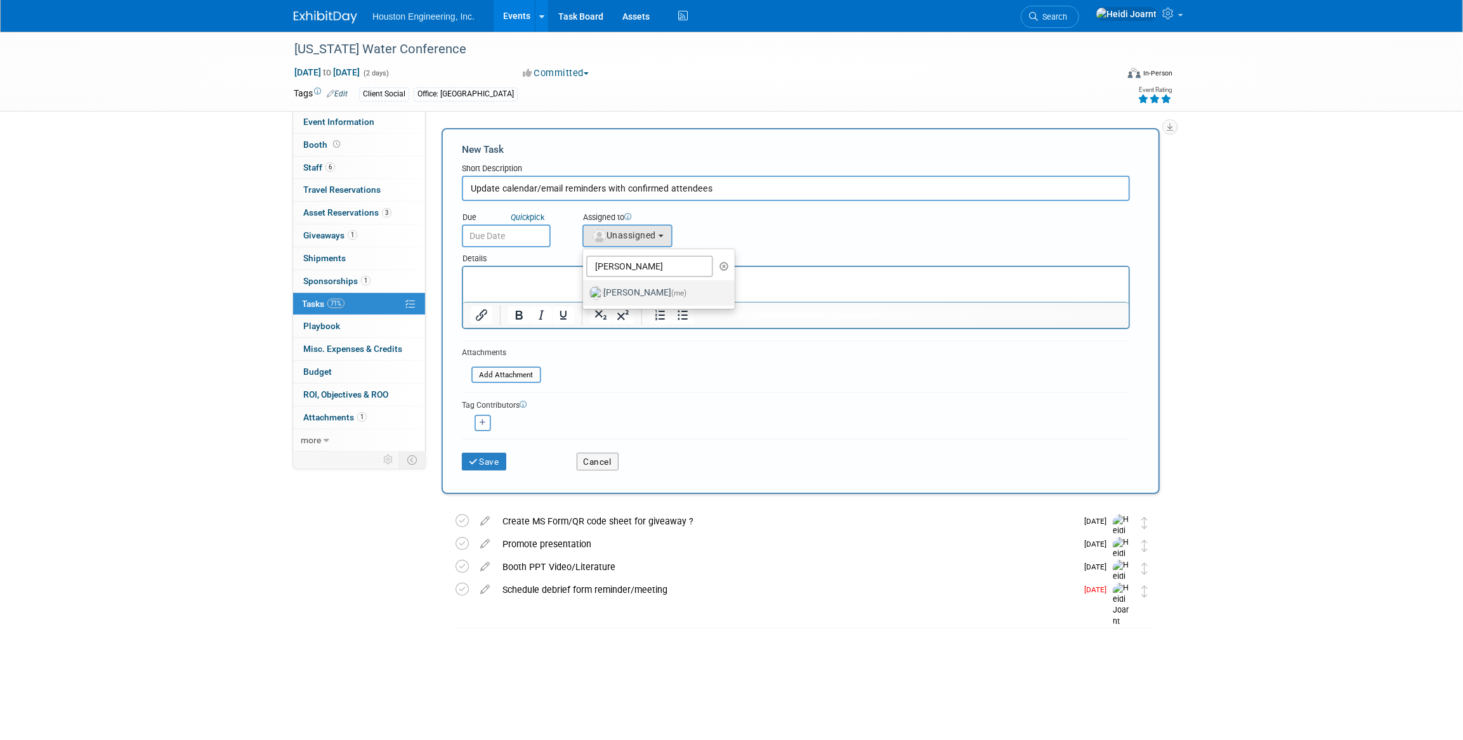
click at [585, 291] on input "Heidi Joarnt (me)" at bounding box center [581, 291] width 8 height 8
select select "6d2580fd-cc23-403a-9f47-834f17e7f51f"
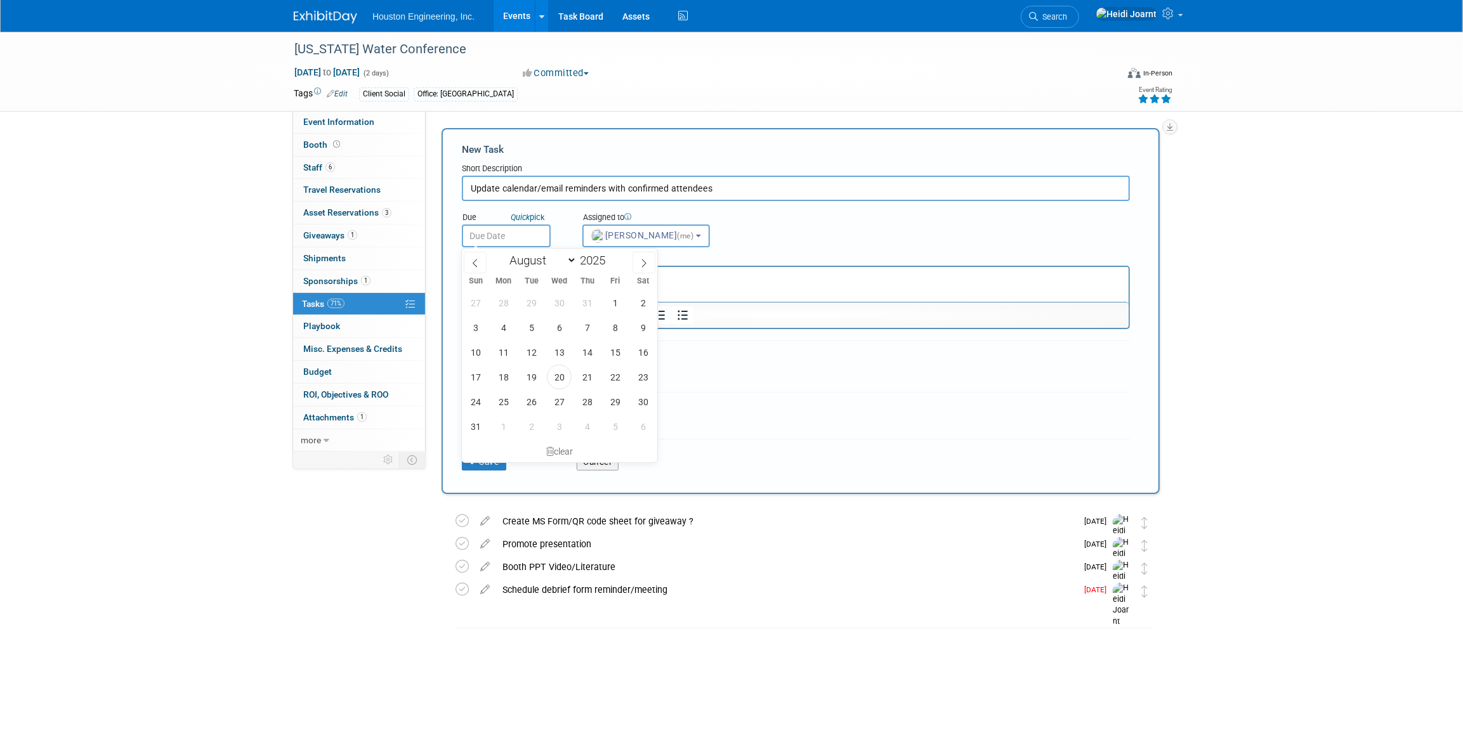
click at [477, 234] on input "text" at bounding box center [506, 236] width 89 height 23
click at [612, 397] on span "29" at bounding box center [615, 402] width 25 height 25
type input "Aug 29, 2025"
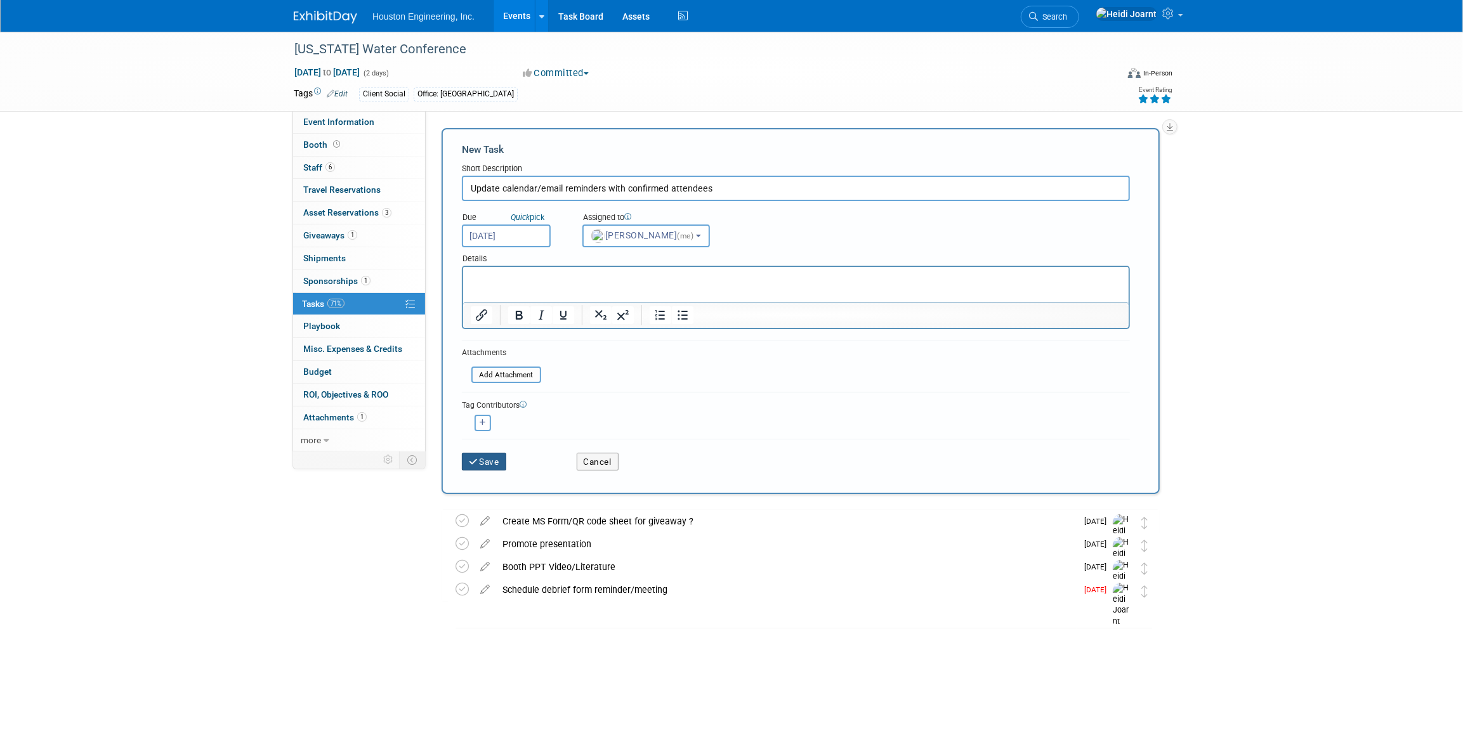
click at [490, 459] on button "Save" at bounding box center [484, 462] width 44 height 18
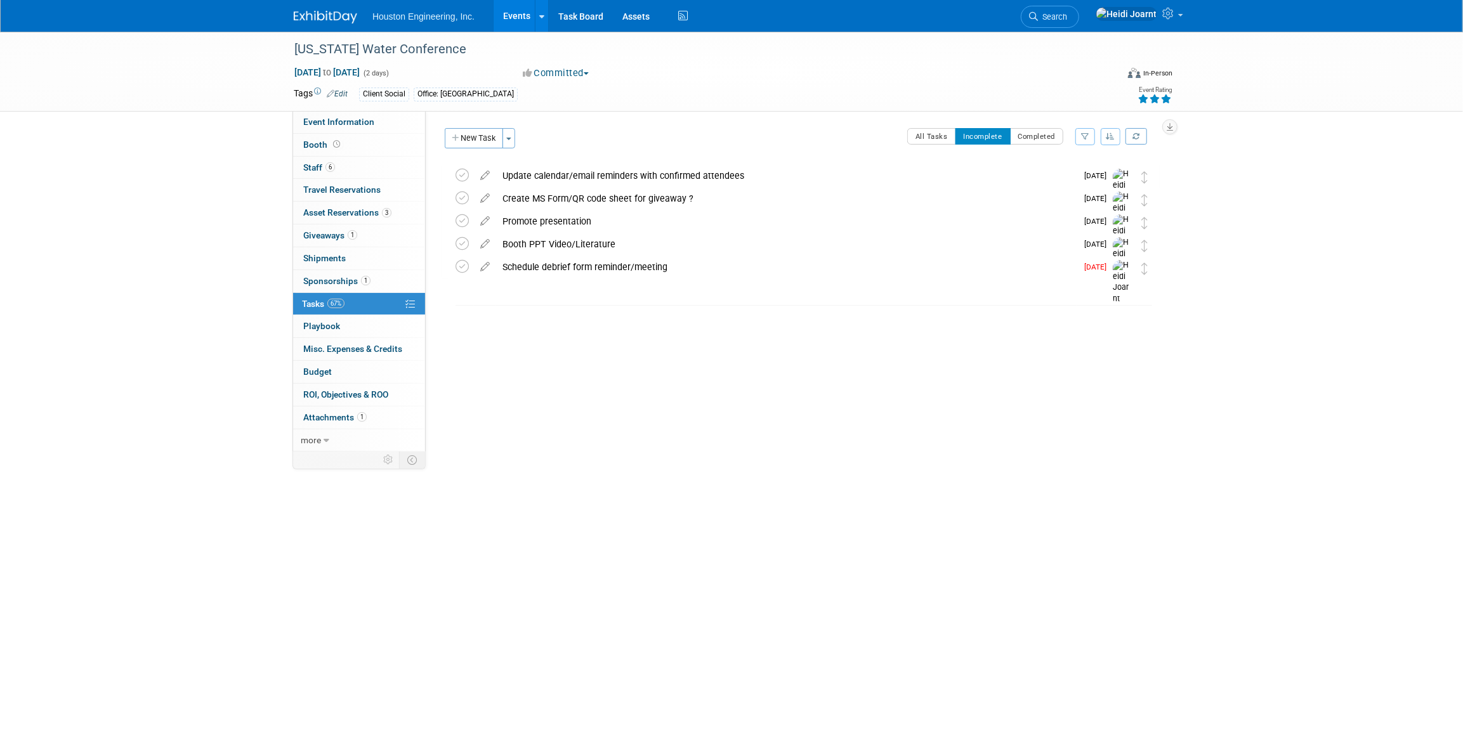
click at [1079, 12] on li "Search" at bounding box center [1050, 15] width 58 height 31
click at [1067, 19] on span "Search" at bounding box center [1052, 17] width 29 height 10
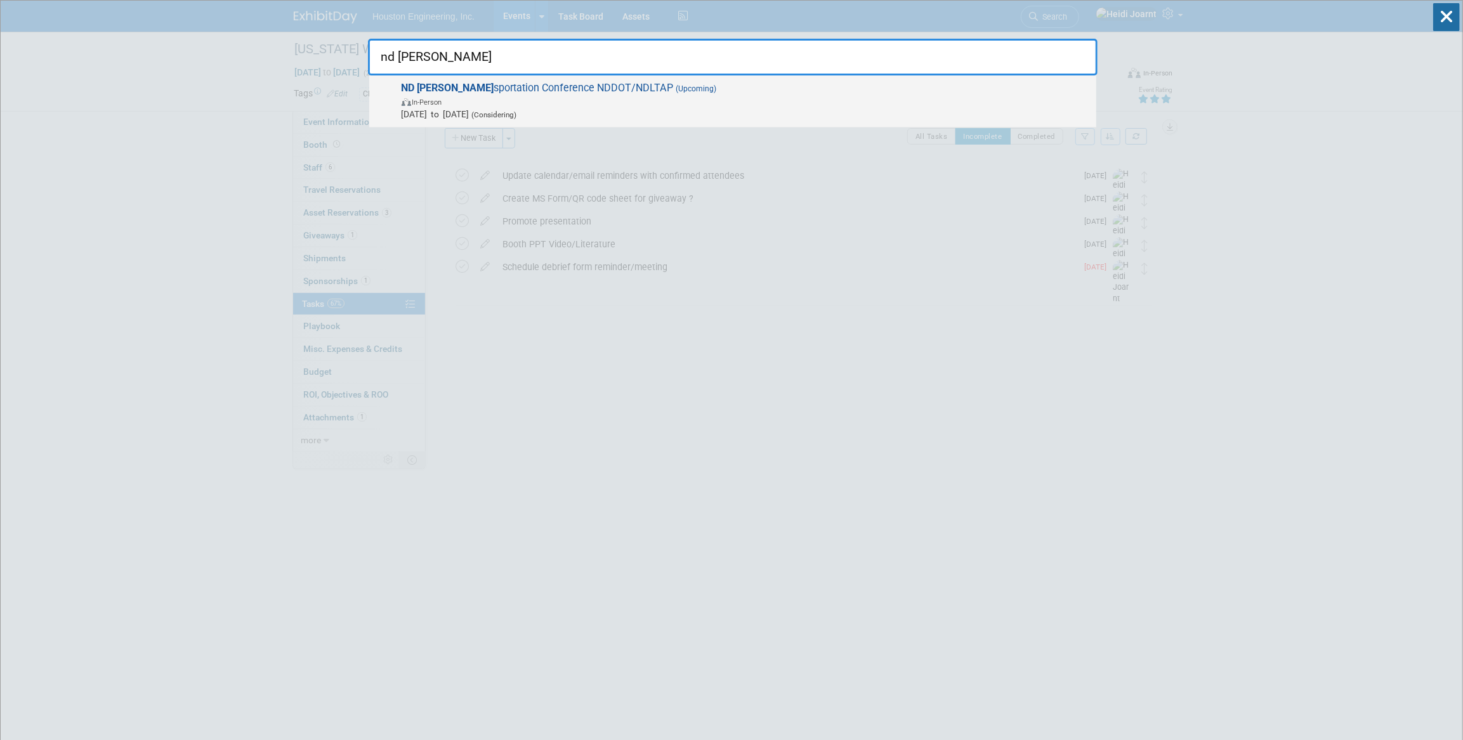
type input "nd tran"
click at [636, 102] on span "In-Person" at bounding box center [746, 101] width 688 height 13
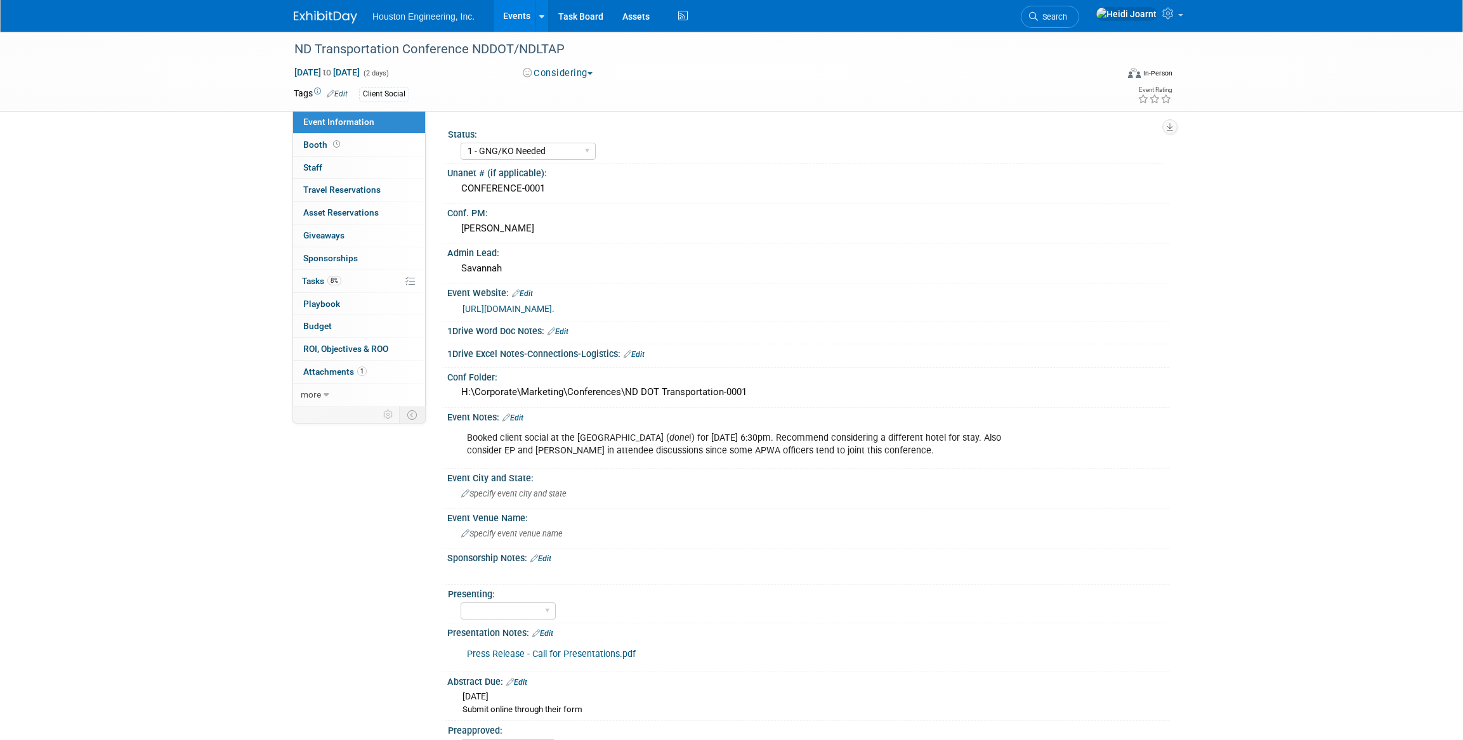
select select "1 - GNG/KO Needed"
select select "Transportation"
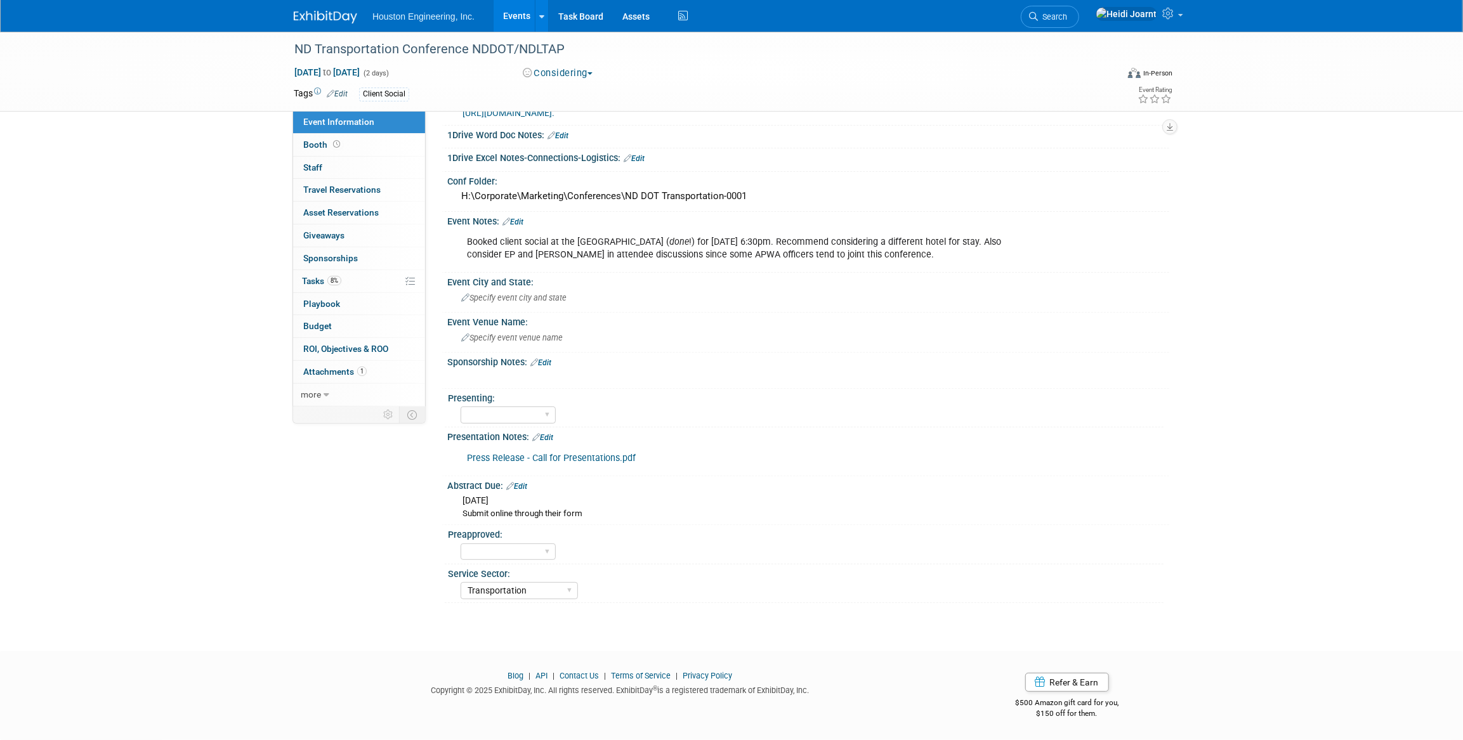
click at [551, 435] on link "Edit" at bounding box center [542, 437] width 21 height 9
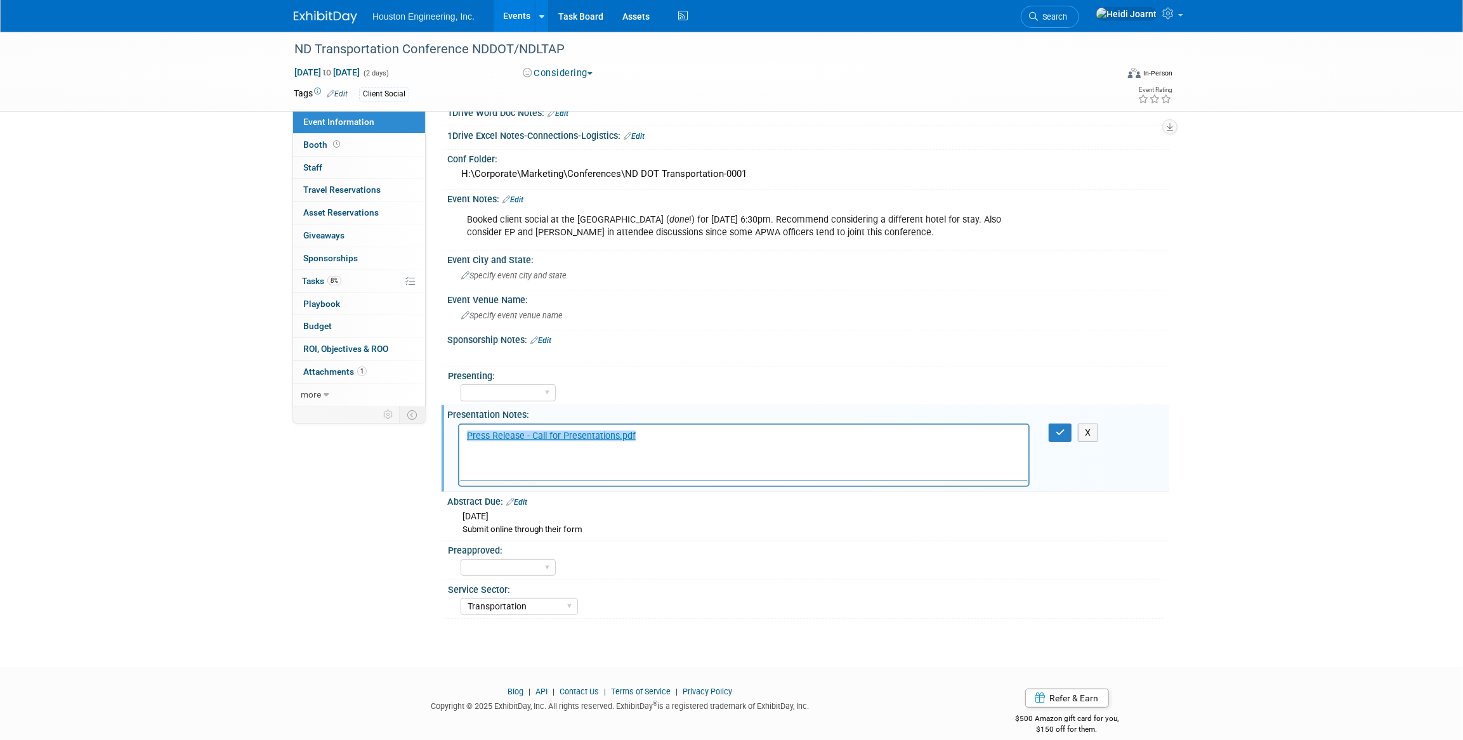
scroll to position [0, 0]
click at [693, 442] on html "﻿Press Release - Call for Presentations.pdf" at bounding box center [743, 434] width 569 height 18
click at [796, 442] on html "Press Release - Call for Presentations.pdf﻿" at bounding box center [743, 434] width 569 height 18
click at [805, 441] on p "Press Release - Call for Presentations.pdf﻿" at bounding box center [743, 436] width 555 height 13
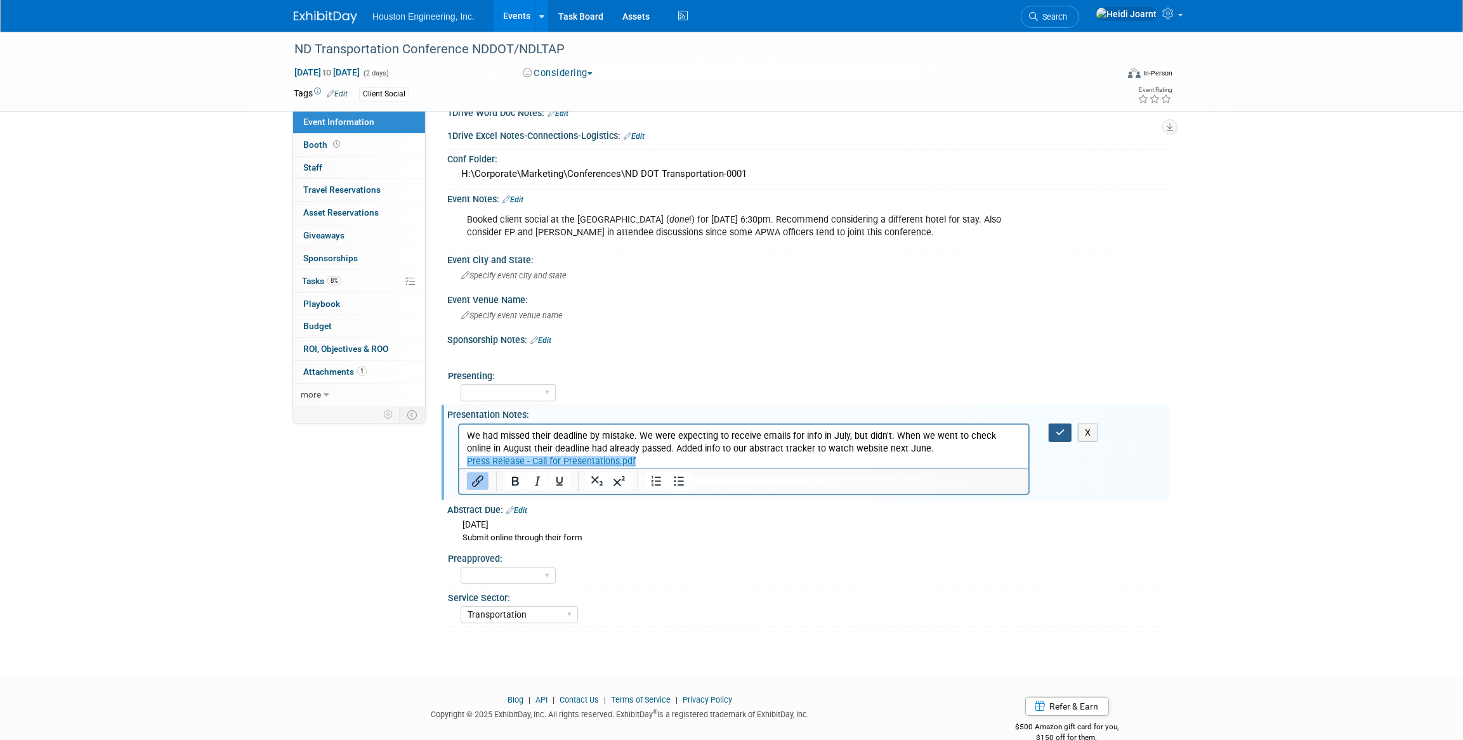
click at [1066, 442] on button "button" at bounding box center [1060, 433] width 23 height 18
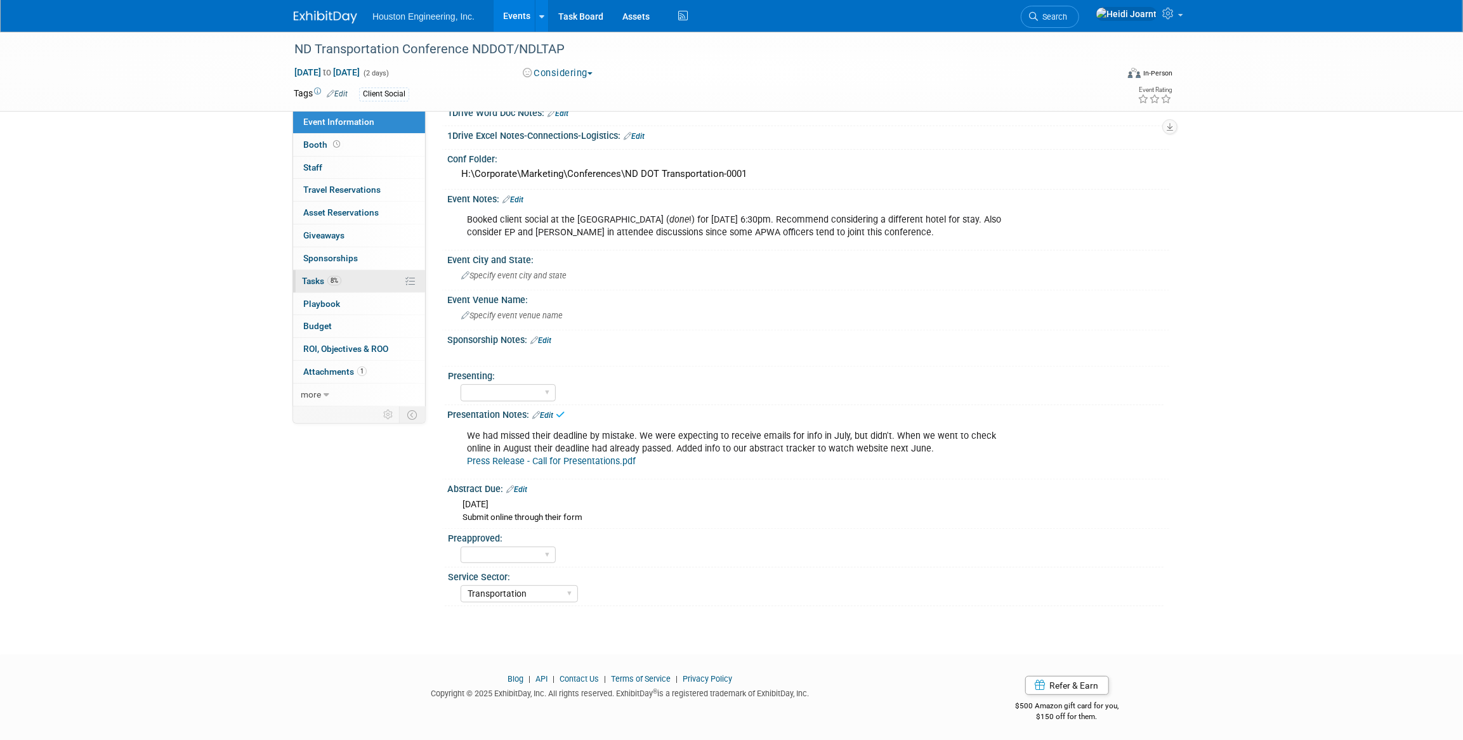
click at [336, 287] on link "8% Tasks 8%" at bounding box center [359, 281] width 132 height 22
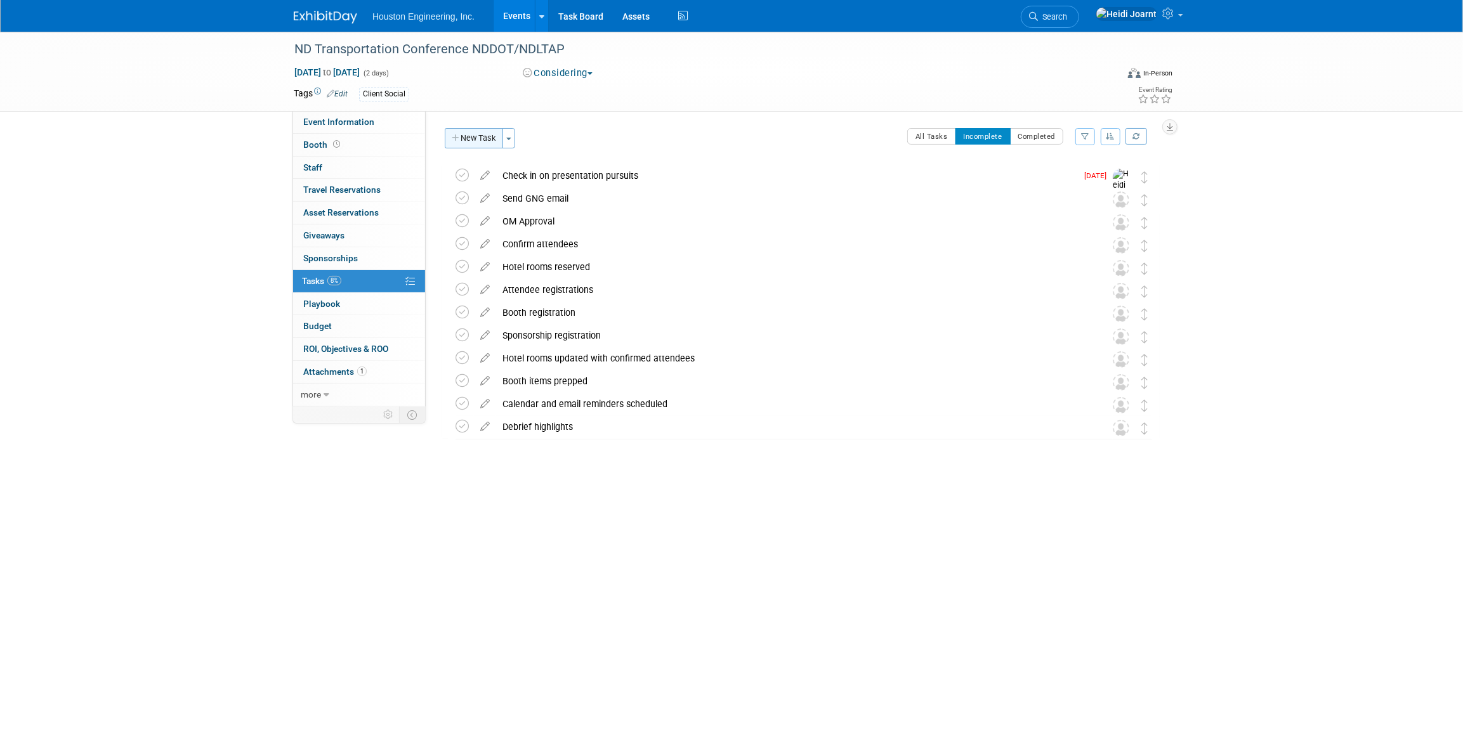
click at [468, 138] on button "New Task" at bounding box center [474, 138] width 58 height 20
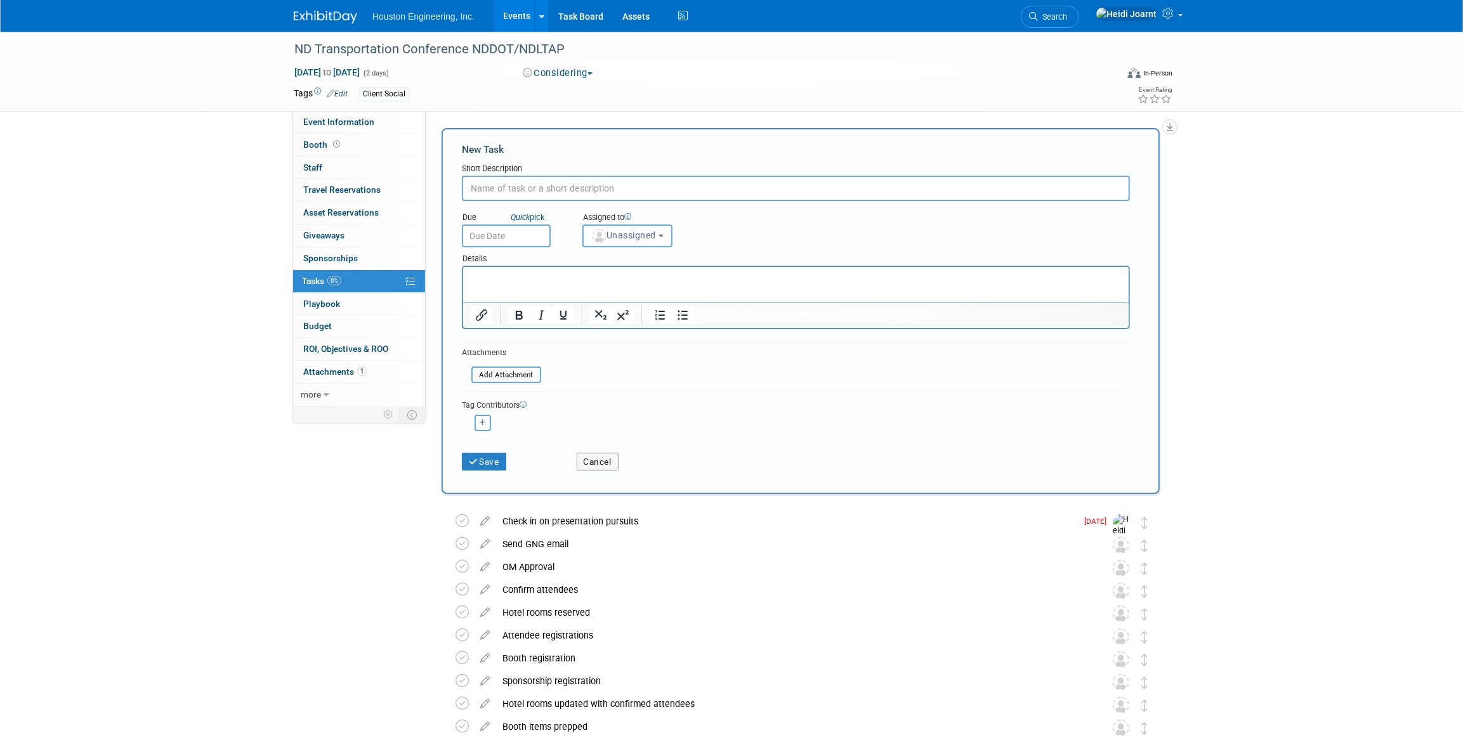
type input "D"
type input "A"
click at [508, 190] on input "Watch for presentation info on website" at bounding box center [796, 188] width 668 height 25
type input "Watch for call for presentation info on website"
click at [593, 280] on p "Rich Text Area. Press ALT-0 for help." at bounding box center [795, 278] width 651 height 13
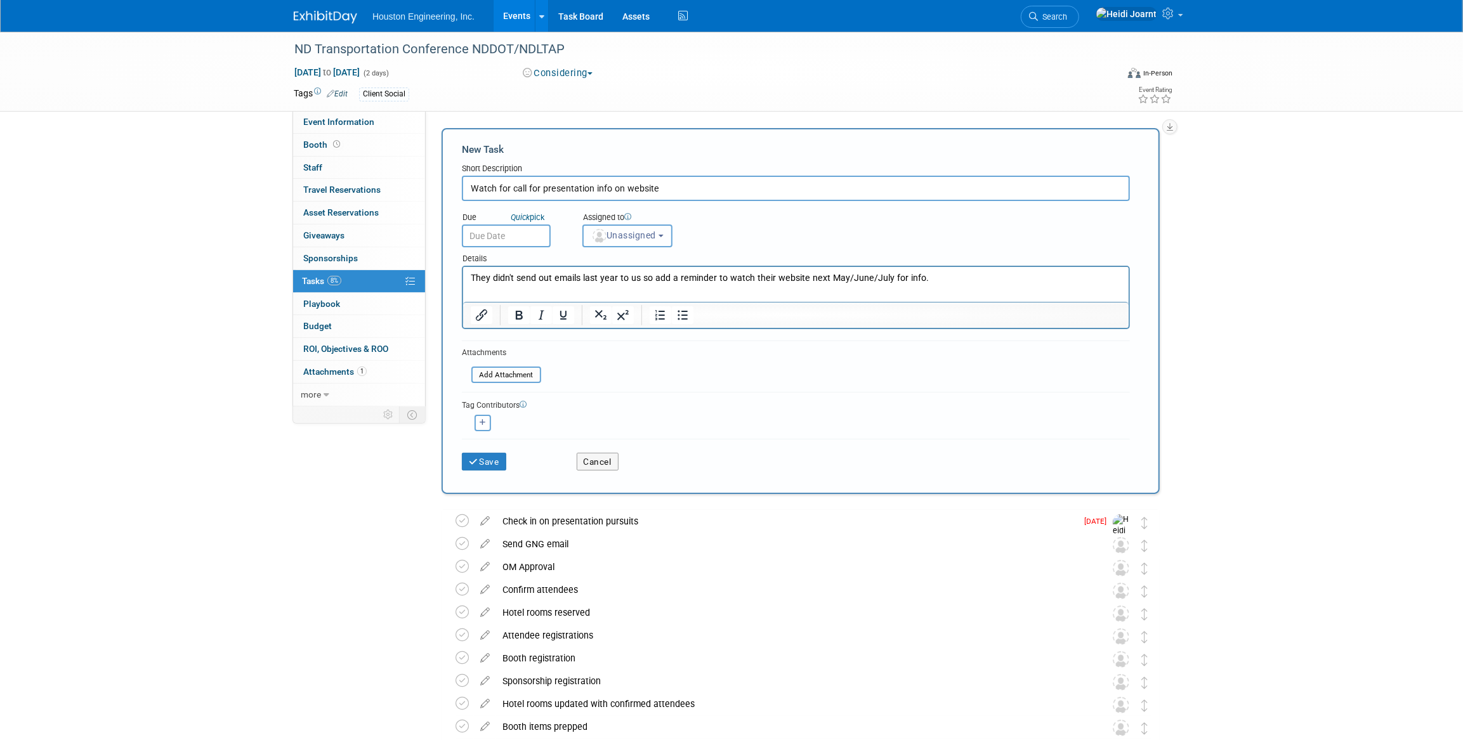
click at [654, 243] on button "Unassigned" at bounding box center [628, 236] width 90 height 23
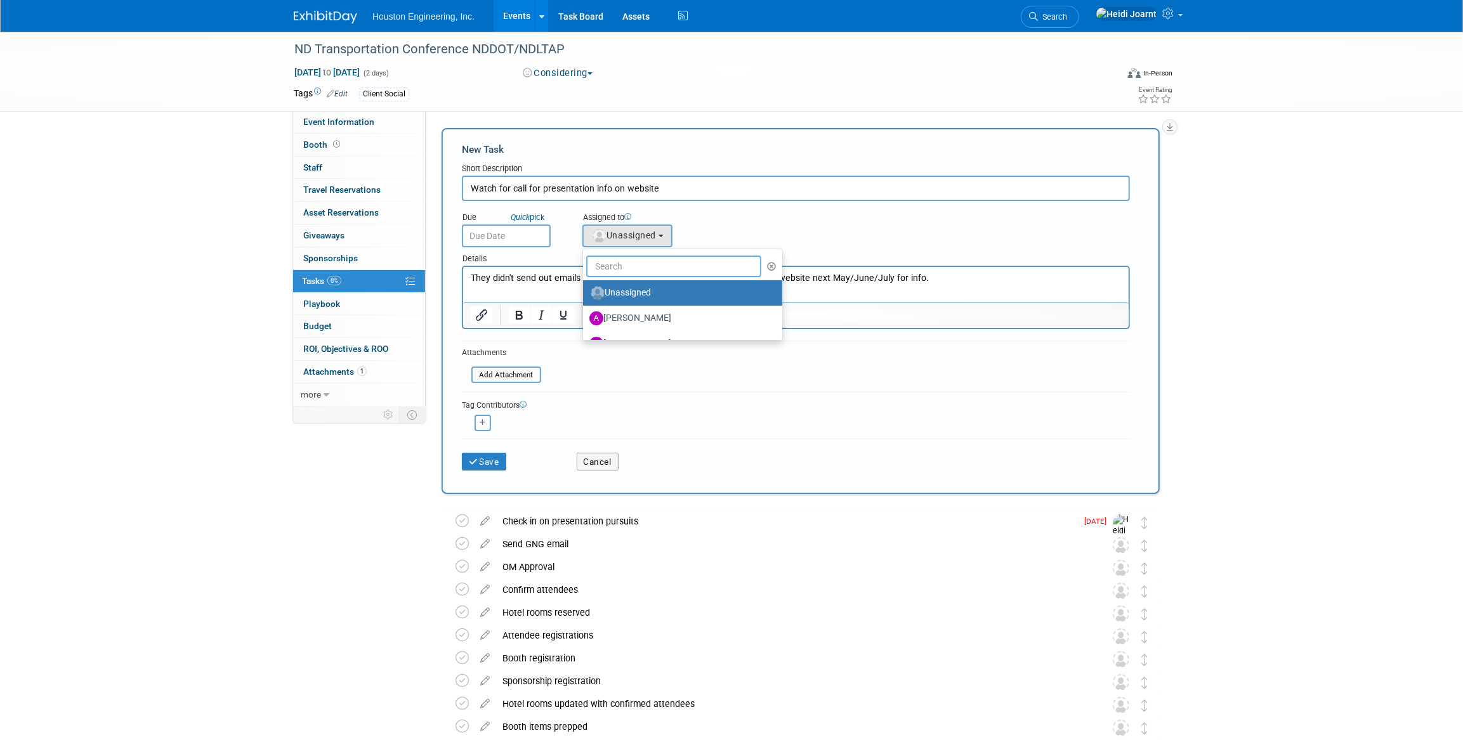
click at [654, 266] on input "text" at bounding box center [673, 267] width 175 height 22
type input "heidi"
click at [650, 289] on label "Heidi Joarnt (me)" at bounding box center [655, 293] width 133 height 20
click at [585, 289] on input "Heidi Joarnt (me)" at bounding box center [581, 291] width 8 height 8
select select "6d2580fd-cc23-403a-9f47-834f17e7f51f"
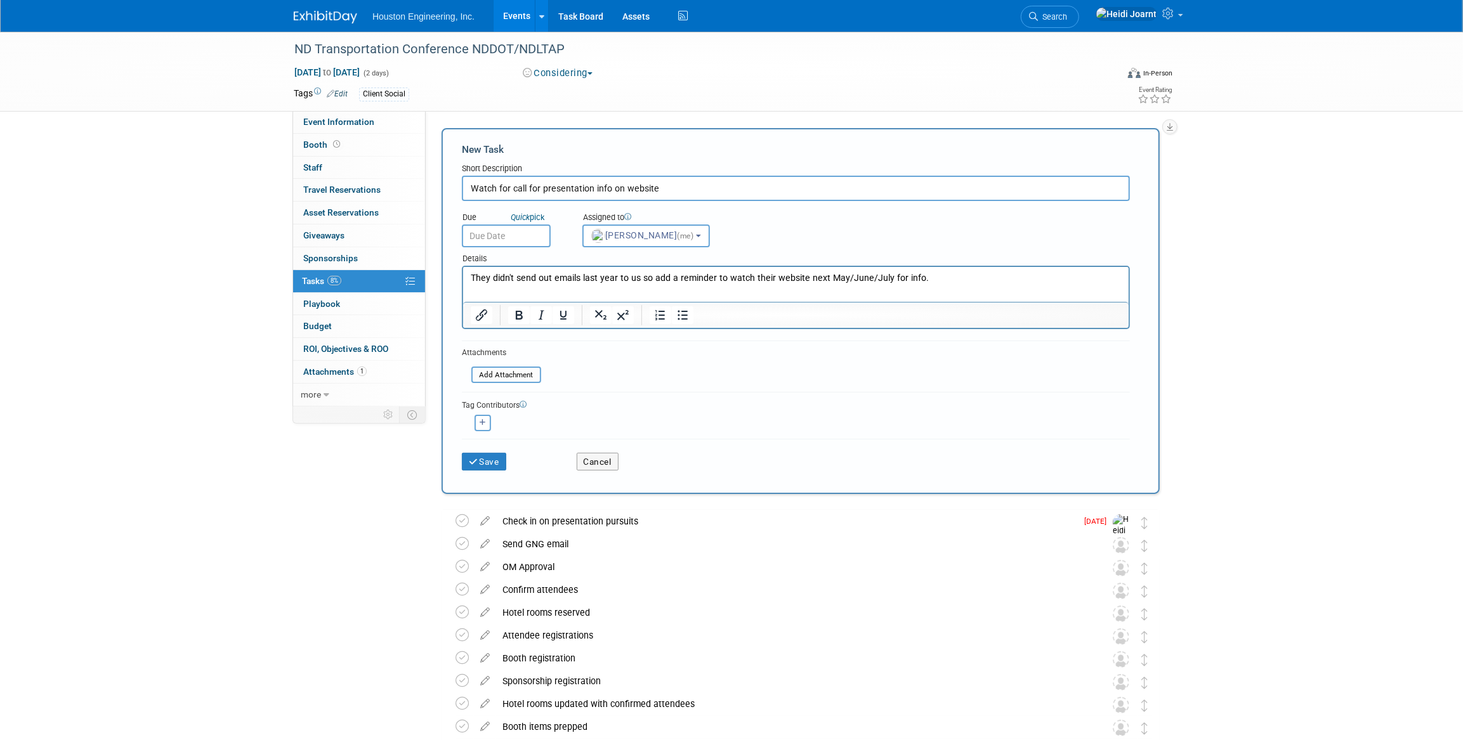
click at [519, 242] on input "text" at bounding box center [506, 236] width 89 height 23
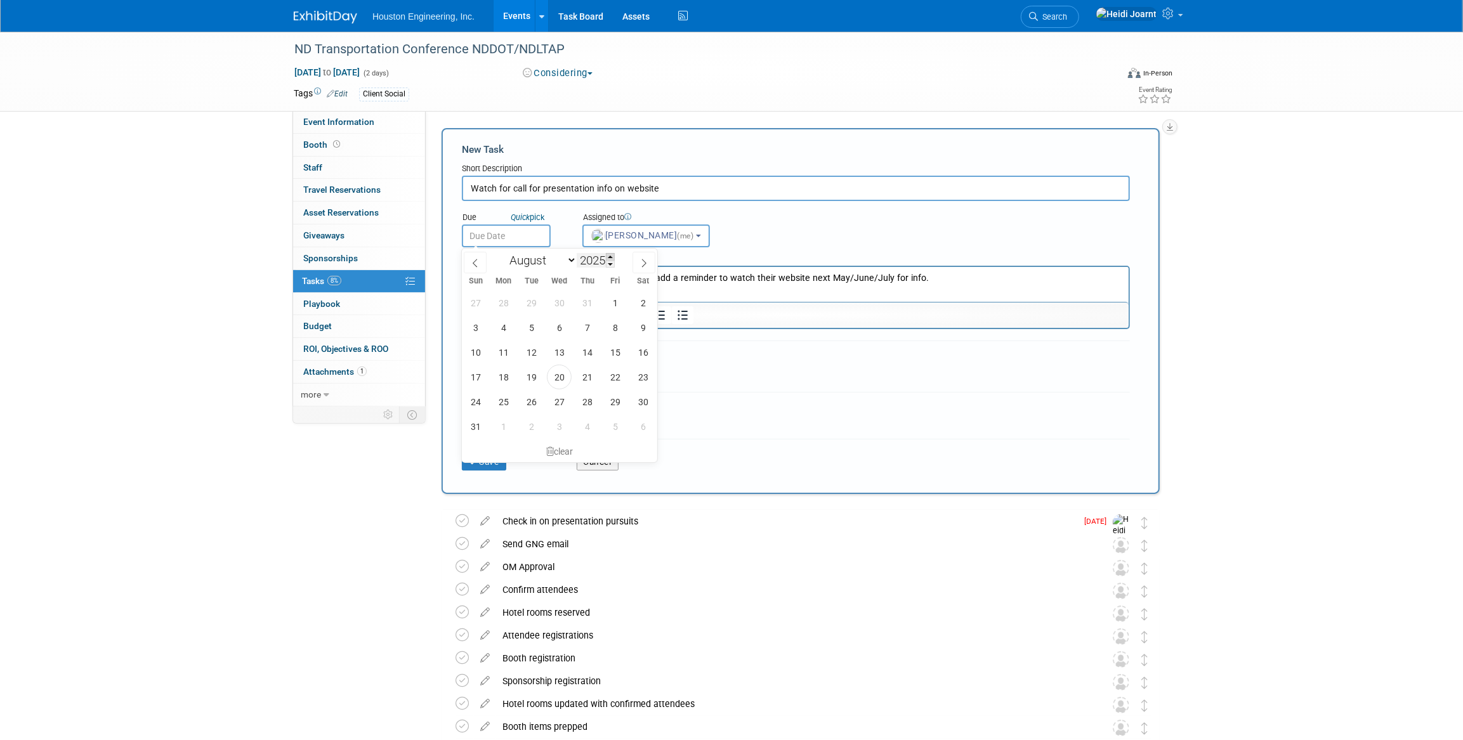
click at [614, 253] on span at bounding box center [610, 257] width 9 height 8
type input "2026"
click at [568, 260] on select "January February March April May June July August September October November De…" at bounding box center [540, 261] width 73 height 16
select select "4"
click at [504, 253] on select "January February March April May June July August September October November De…" at bounding box center [540, 261] width 73 height 16
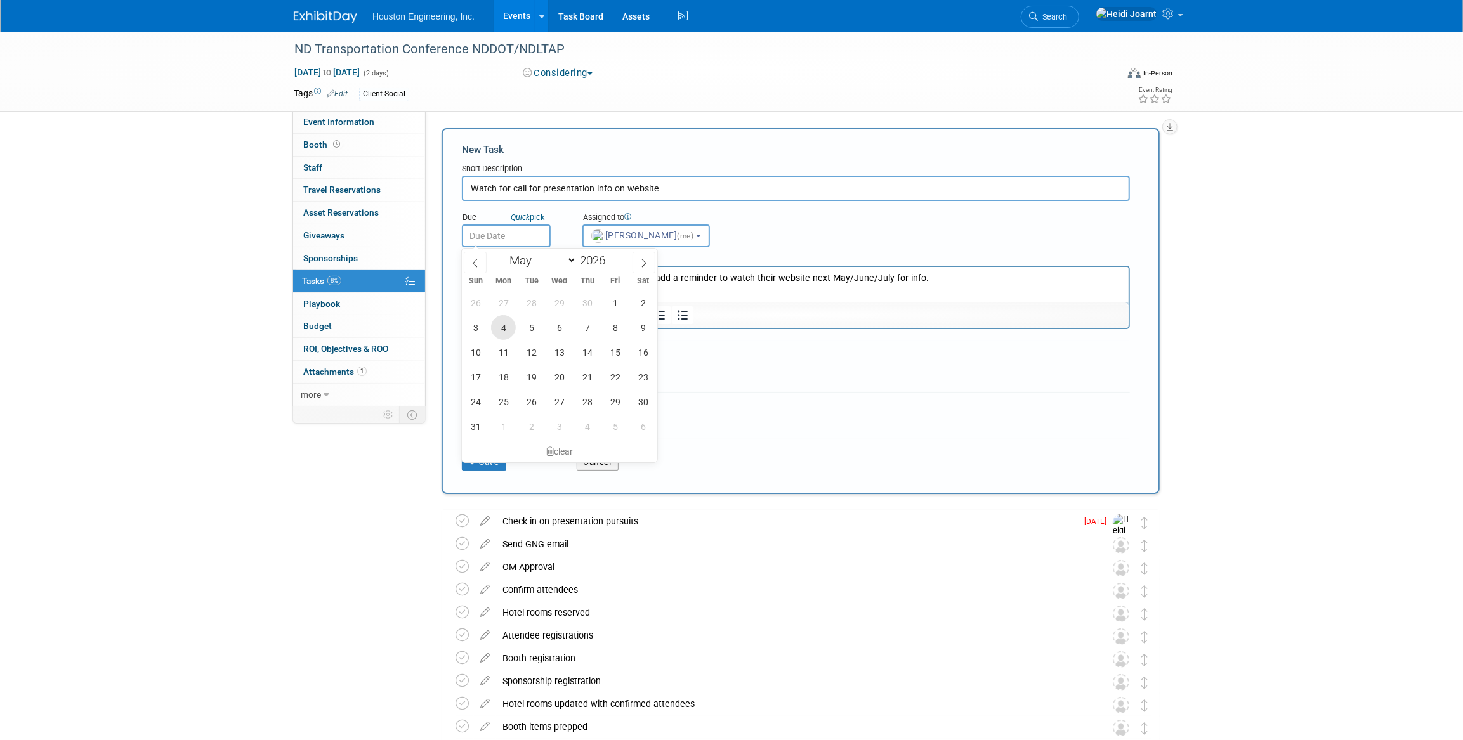
click at [509, 325] on span "4" at bounding box center [503, 327] width 25 height 25
type input "May 4, 2026"
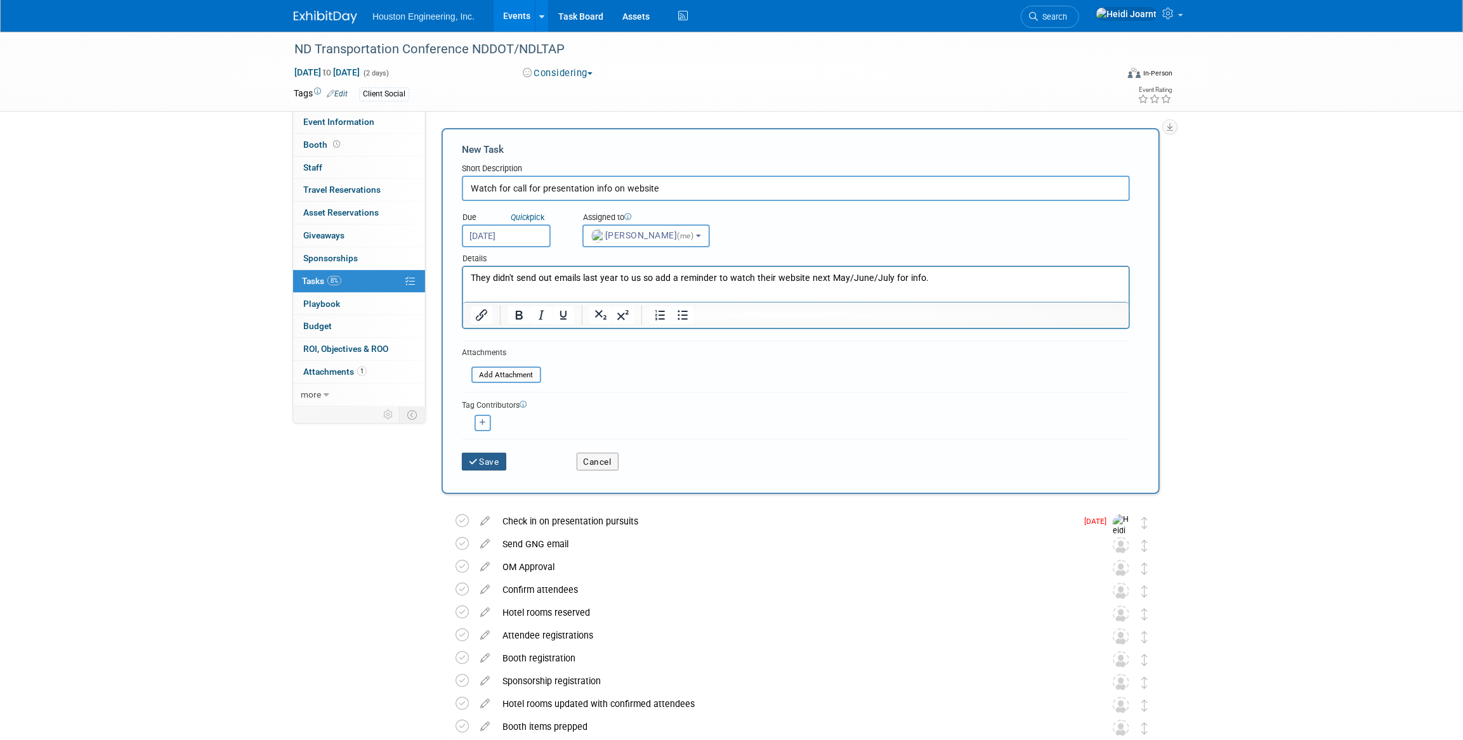
click at [490, 457] on button "Save" at bounding box center [484, 462] width 44 height 18
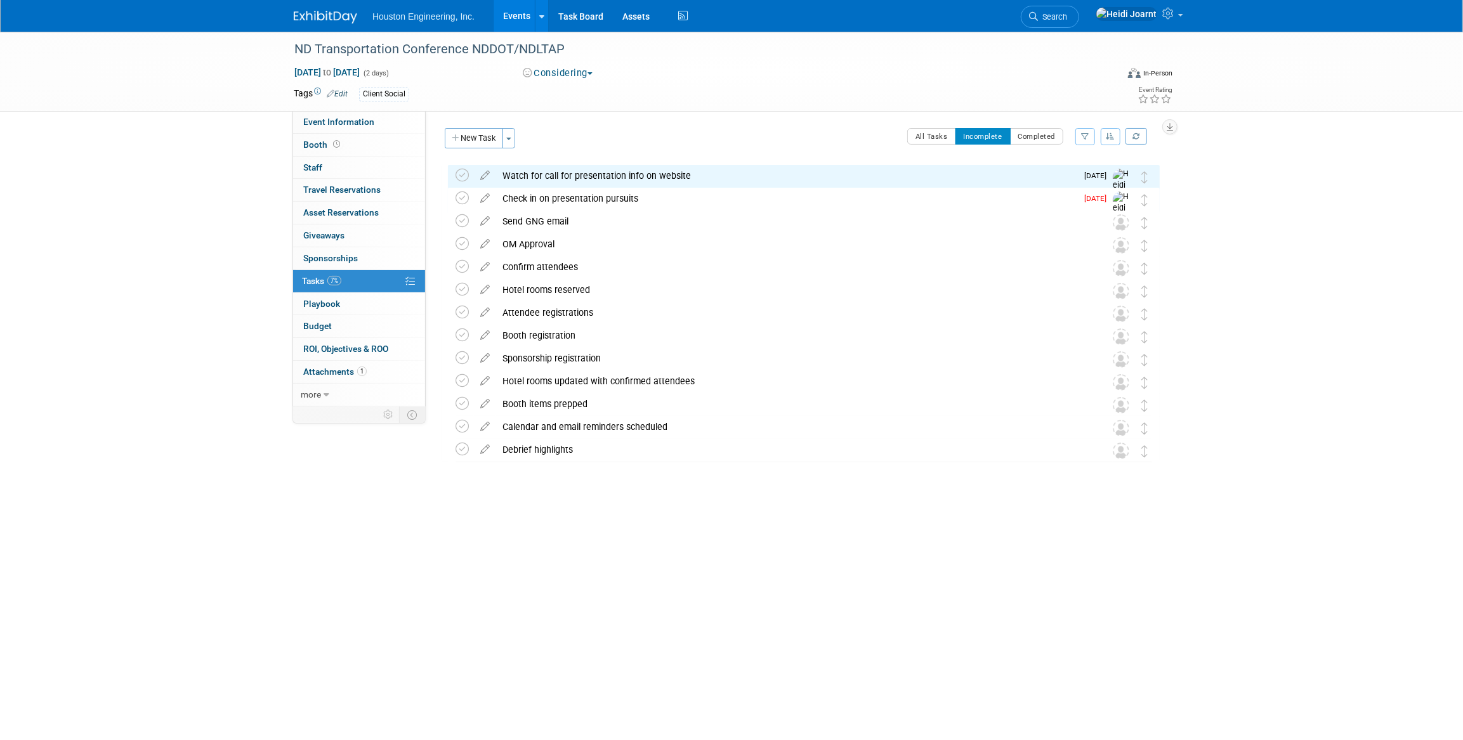
click at [1109, 139] on icon "button" at bounding box center [1111, 137] width 9 height 8
click at [1087, 195] on link "By Due Date" at bounding box center [1074, 195] width 91 height 18
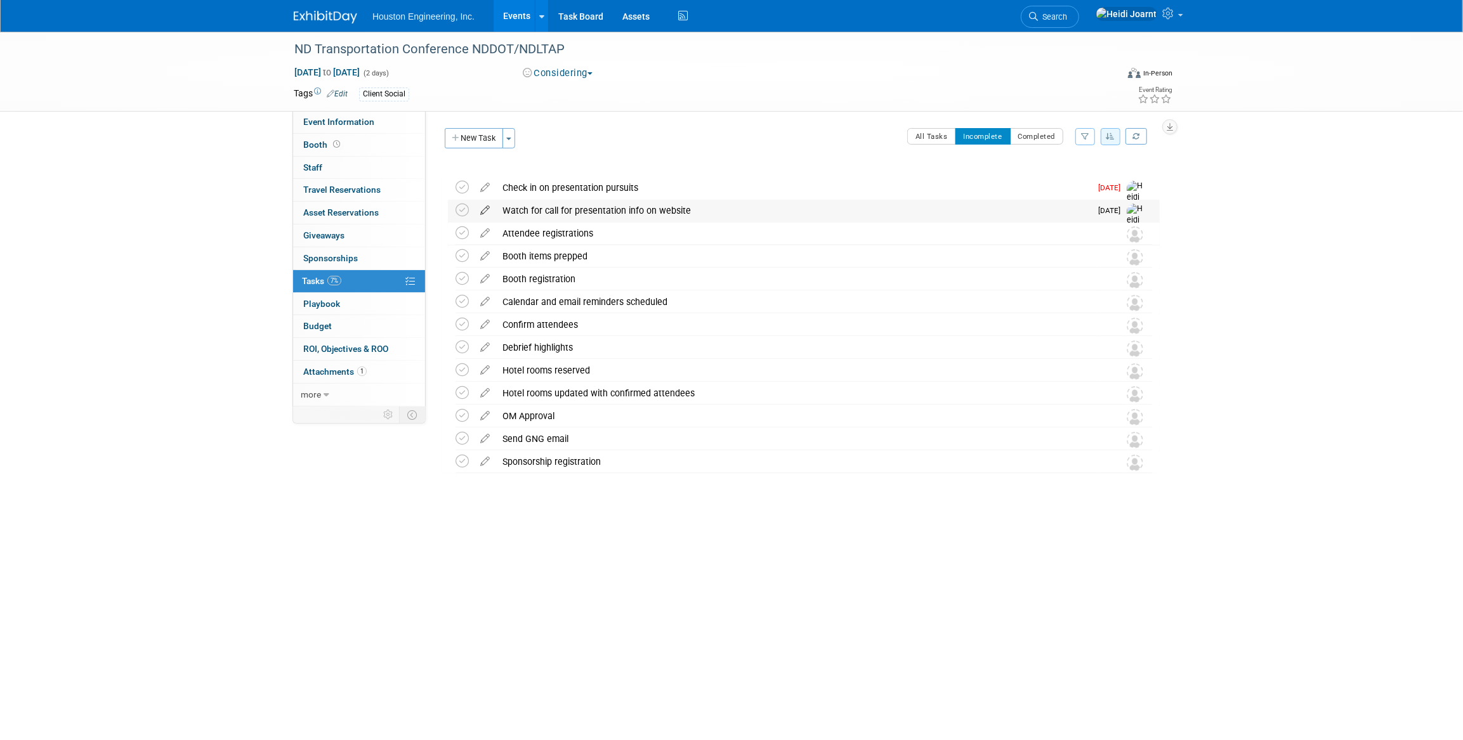
click at [480, 209] on icon at bounding box center [485, 208] width 22 height 16
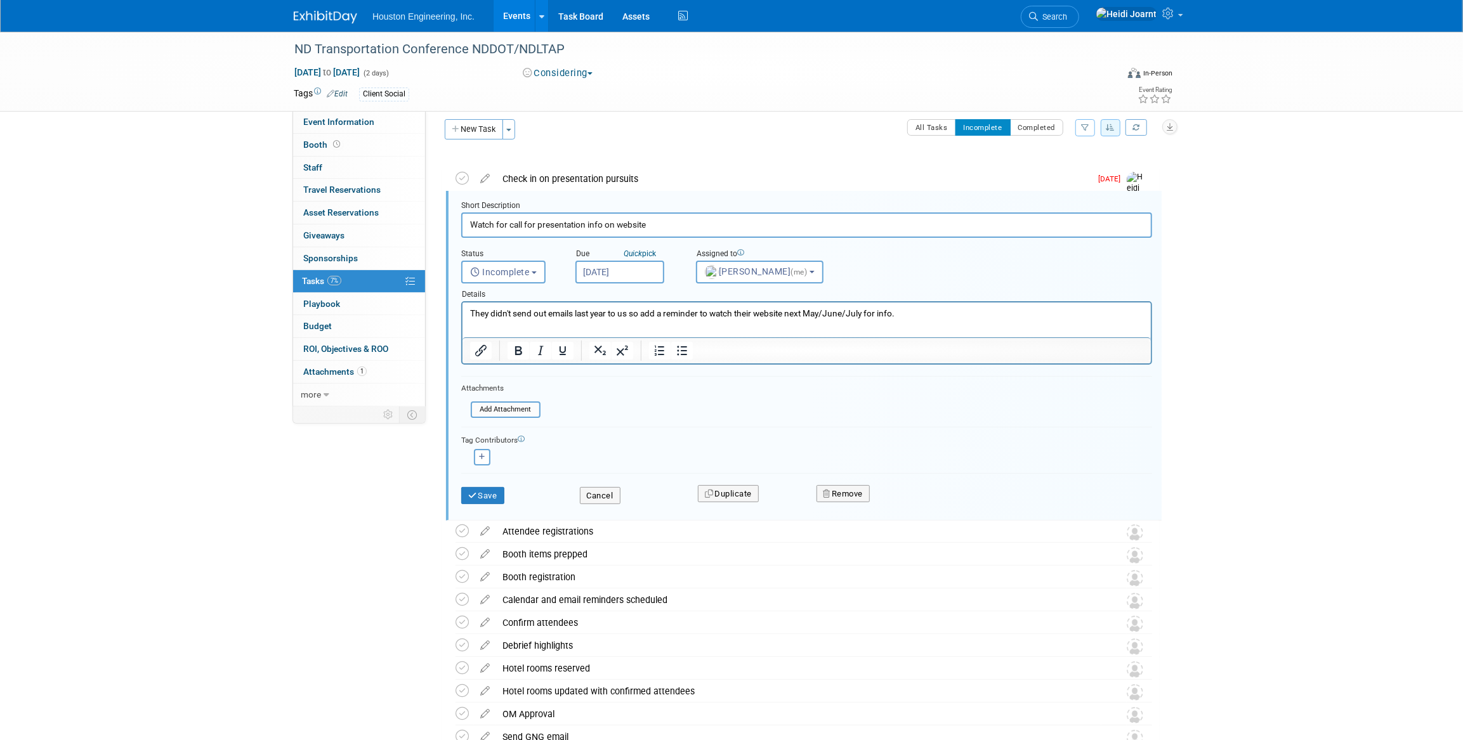
scroll to position [13, 0]
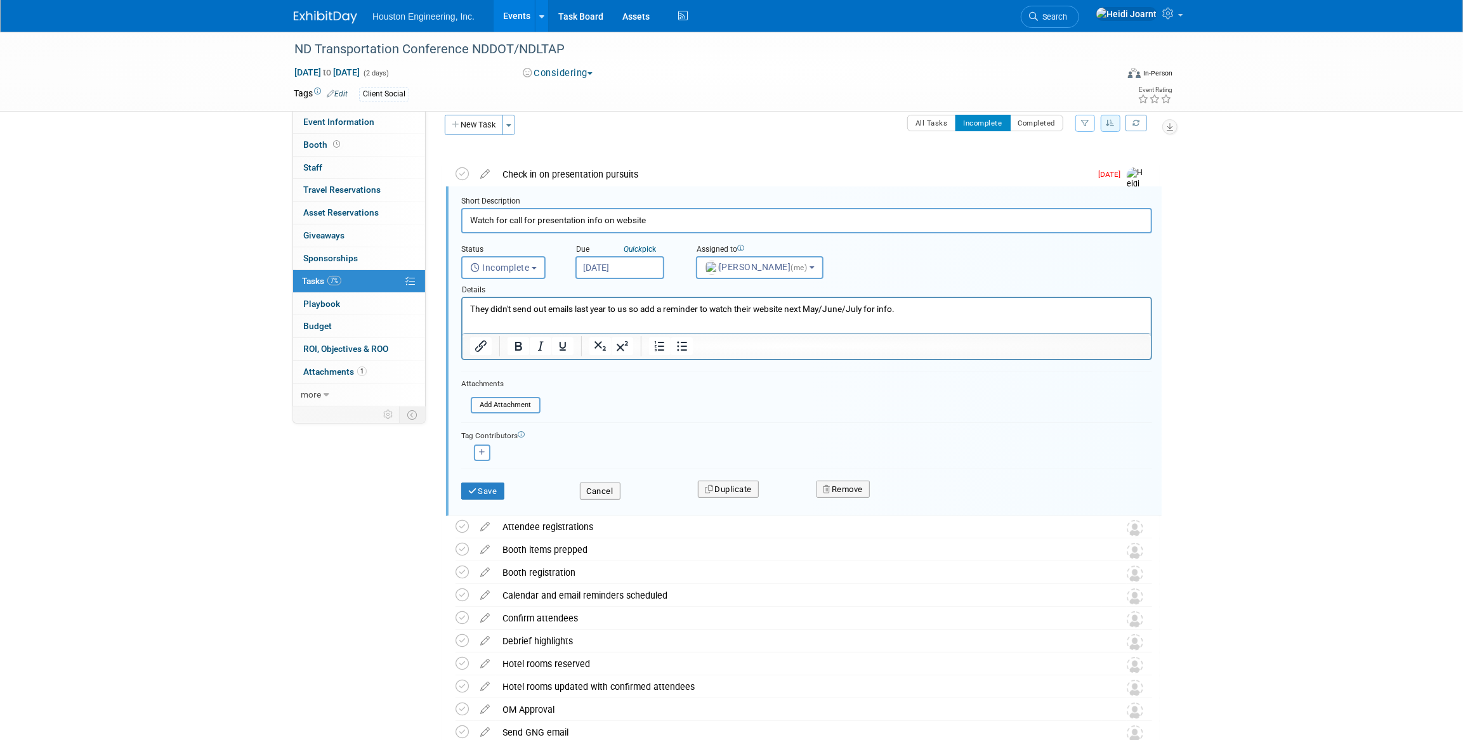
drag, startPoint x: 650, startPoint y: 219, endPoint x: 438, endPoint y: 230, distance: 211.6
click at [438, 230] on div "Check in on presentation pursuits DETAILS Should be soliciting presentations in…" at bounding box center [797, 484] width 725 height 672
type input "Add task for next year's event to watch for presentation info online"
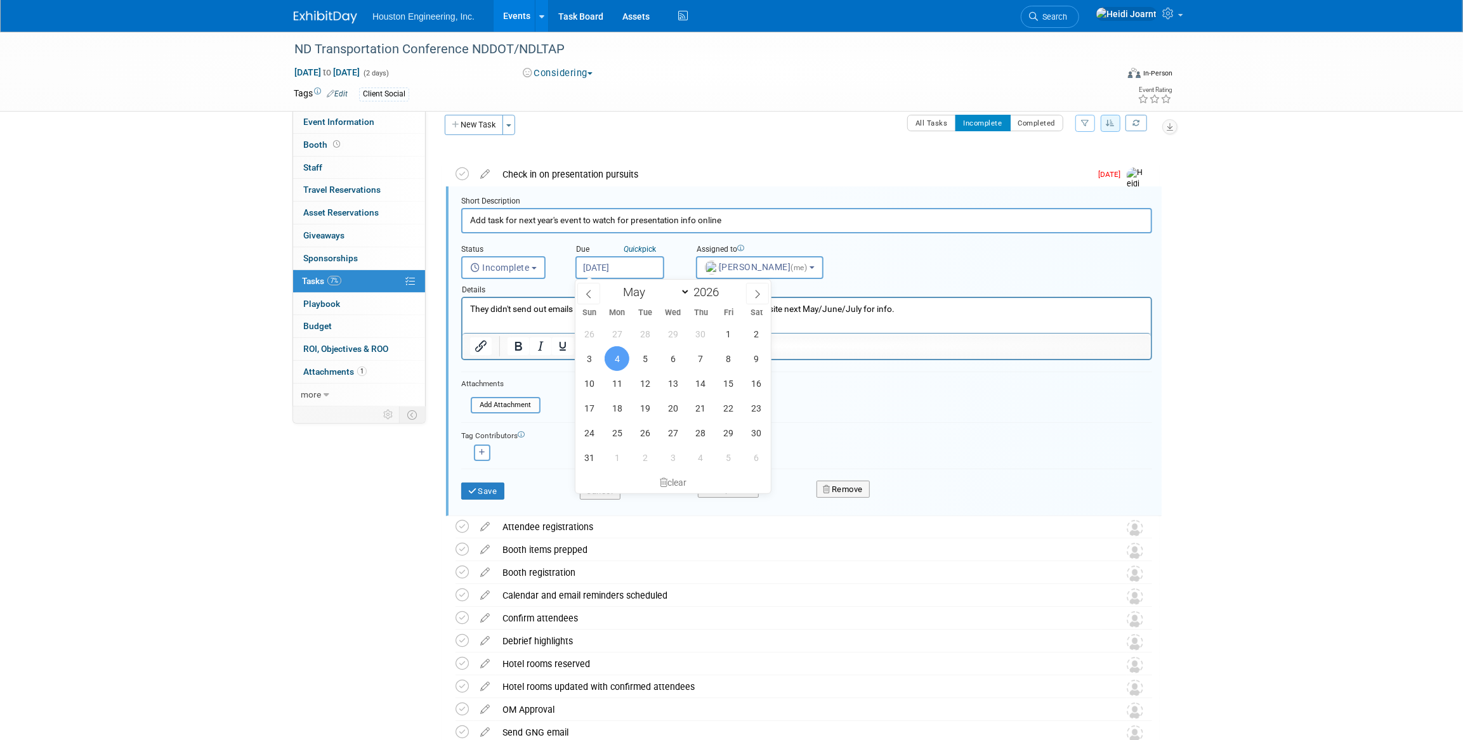
click at [628, 269] on input "May 4, 2026" at bounding box center [620, 267] width 89 height 23
click at [724, 295] on span at bounding box center [724, 296] width 9 height 8
click at [726, 287] on span at bounding box center [724, 289] width 9 height 8
type input "2026"
click at [584, 294] on icon at bounding box center [588, 294] width 9 height 9
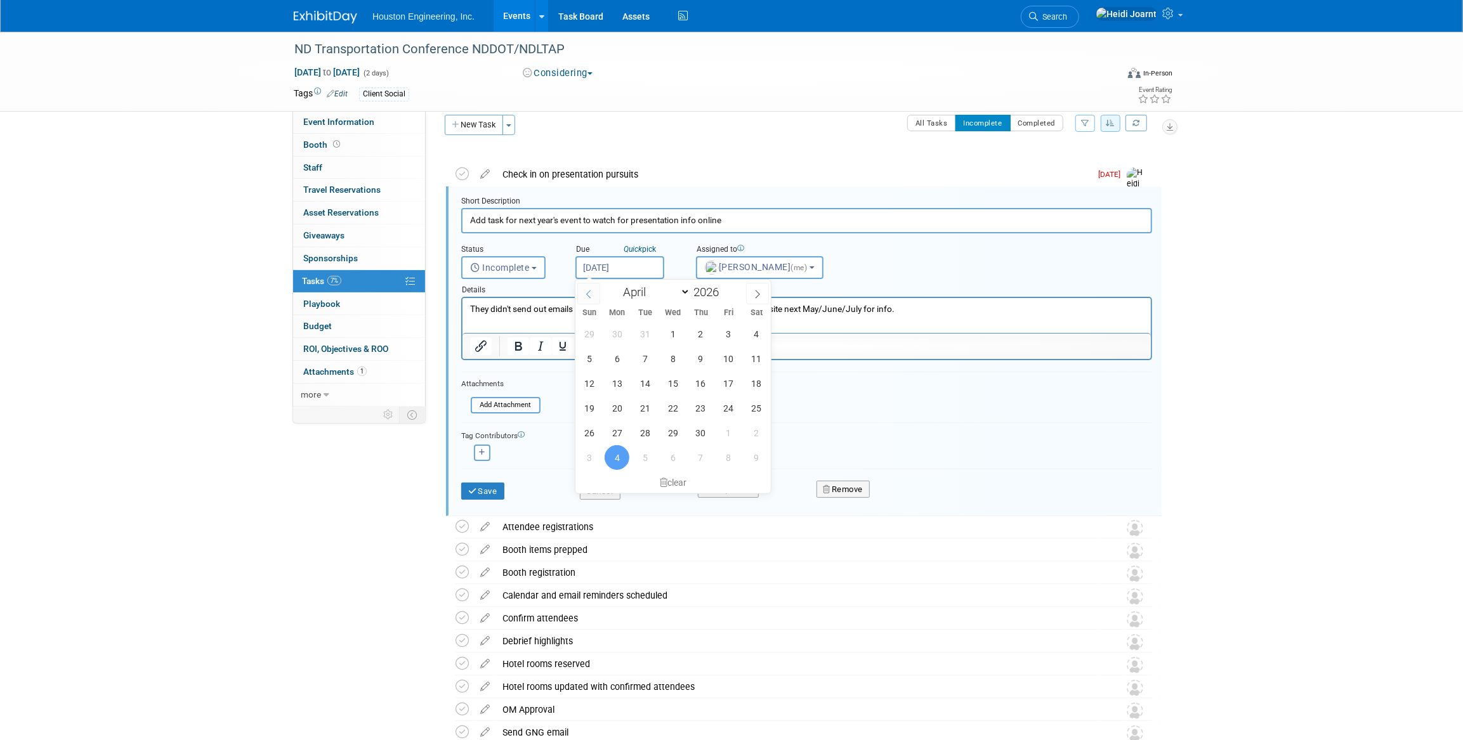
click at [584, 294] on icon at bounding box center [588, 294] width 9 height 9
select select "2"
click at [679, 362] on span "11" at bounding box center [673, 358] width 25 height 25
type input "Mar 11, 2026"
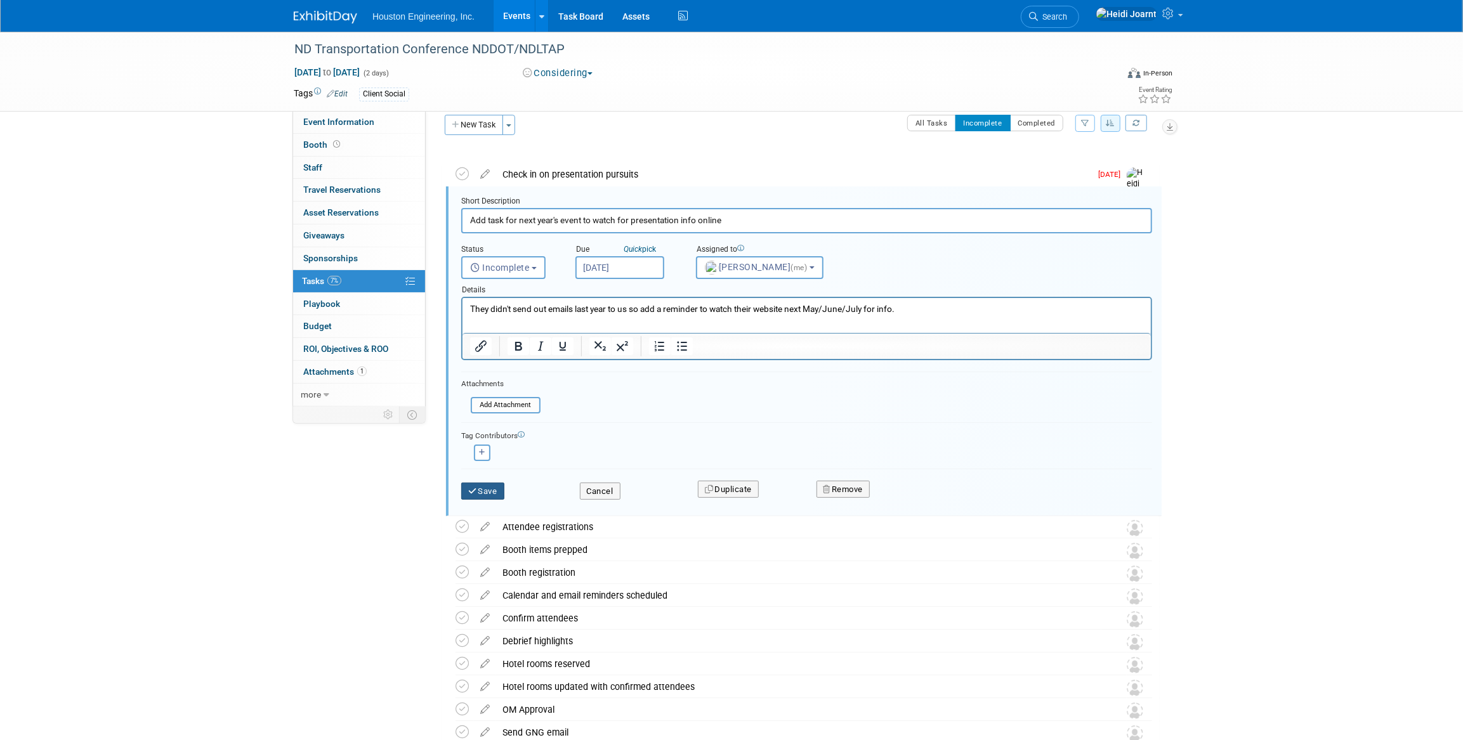
click at [489, 485] on button "Save" at bounding box center [482, 492] width 43 height 18
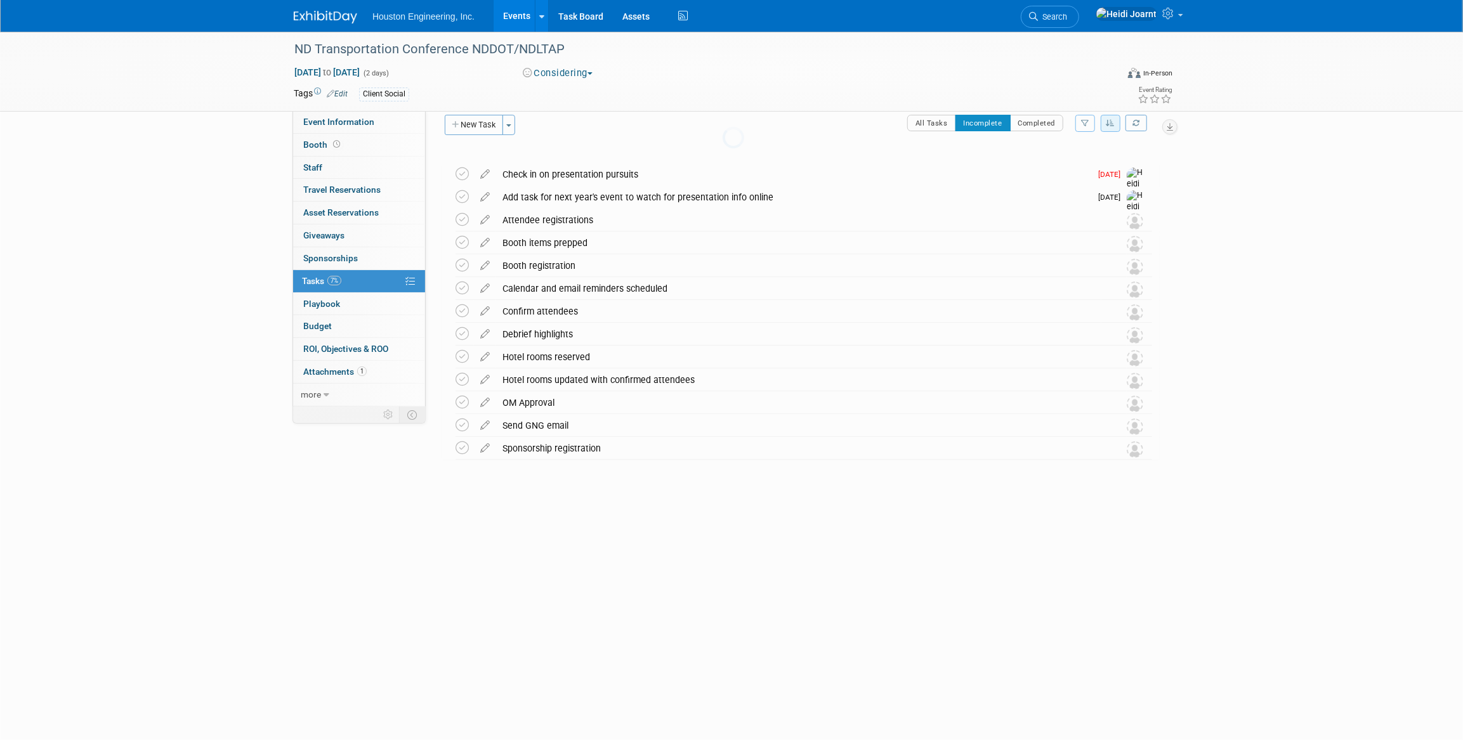
scroll to position [0, 0]
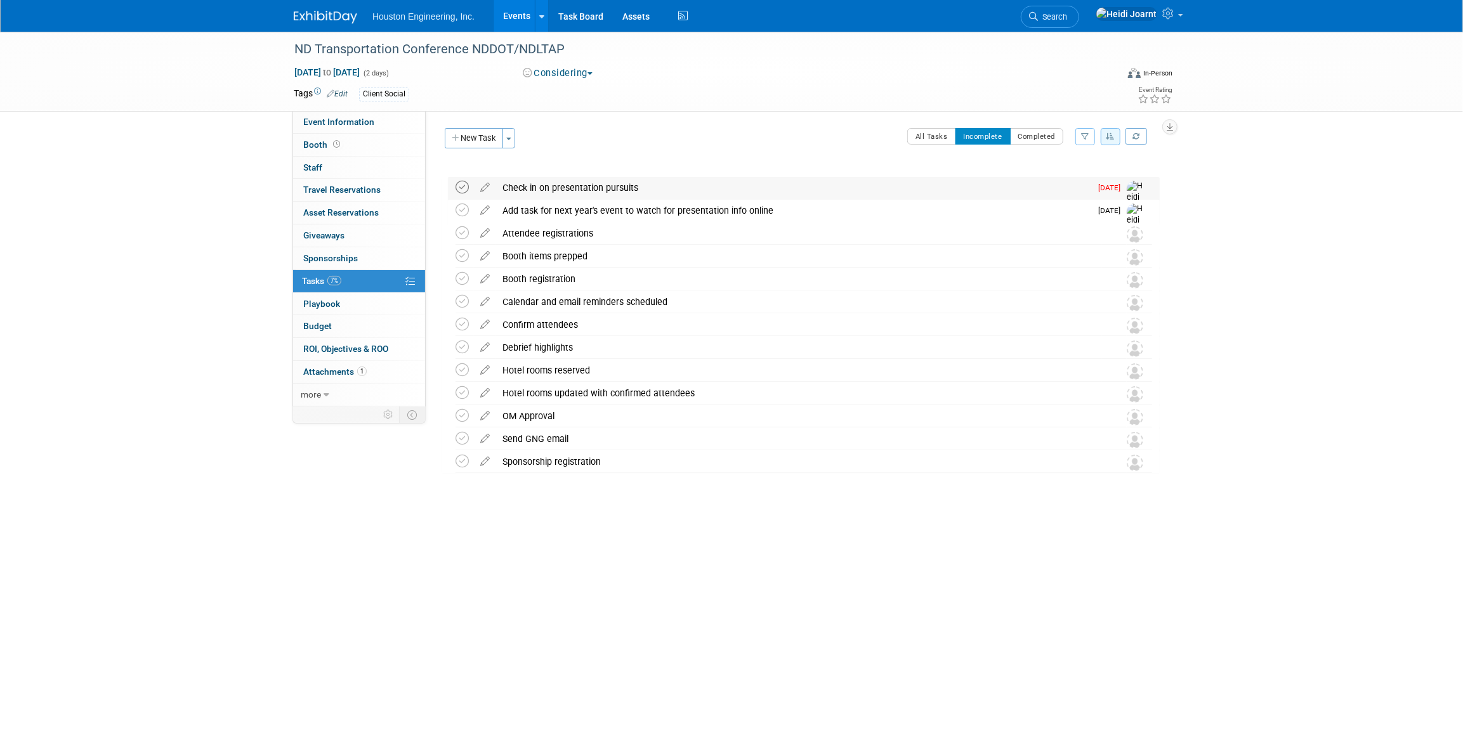
click at [461, 190] on icon at bounding box center [462, 187] width 13 height 13
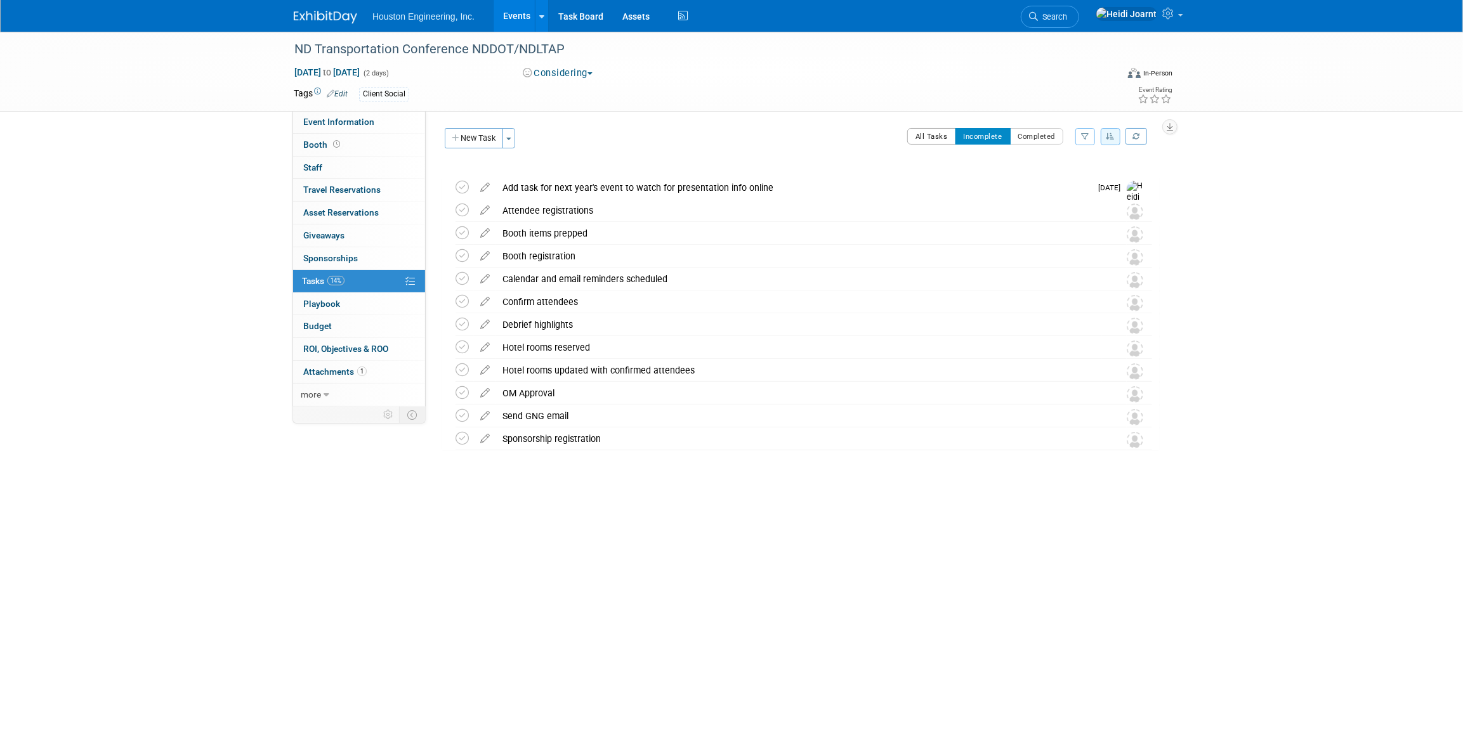
click at [930, 136] on button "All Tasks" at bounding box center [931, 136] width 49 height 16
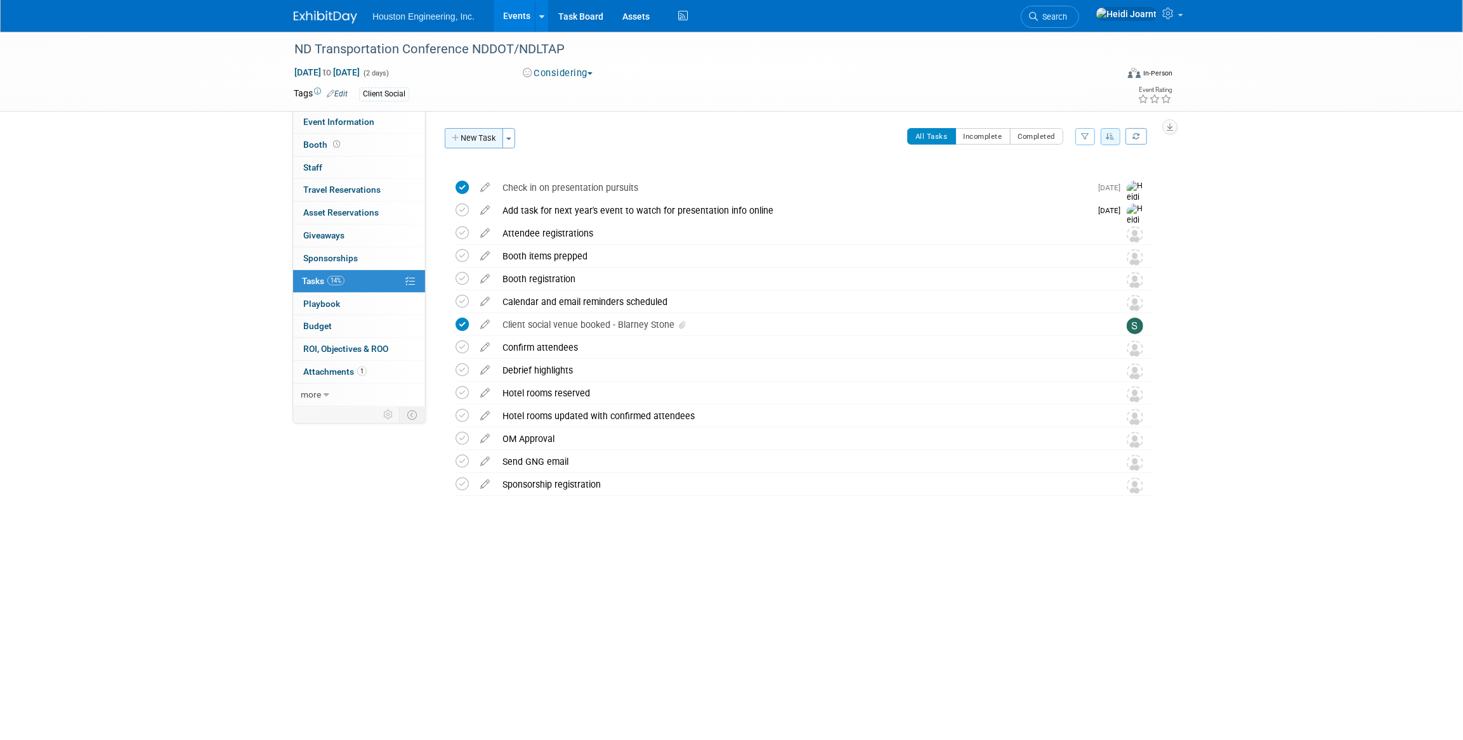
click at [483, 138] on button "New Task" at bounding box center [474, 138] width 58 height 20
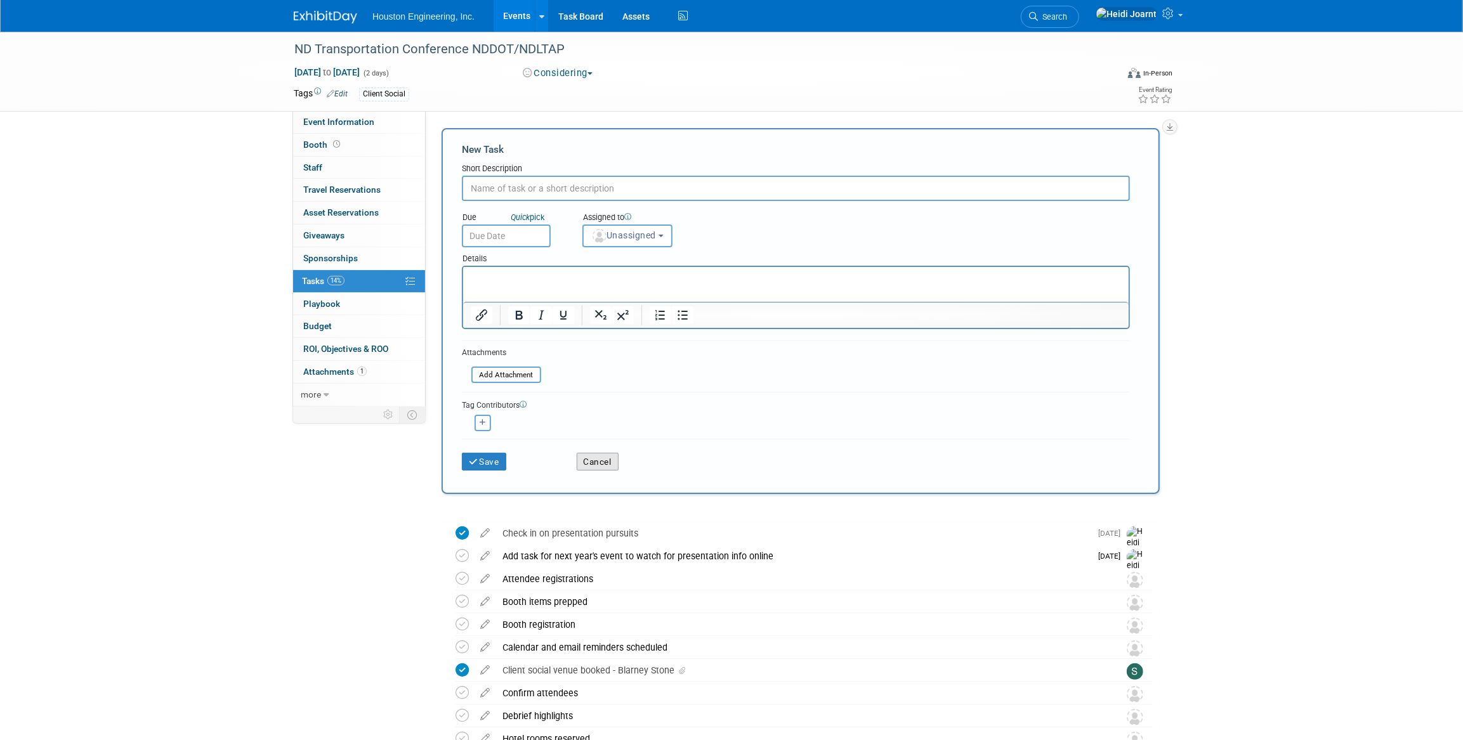
click at [599, 462] on button "Cancel" at bounding box center [598, 462] width 42 height 18
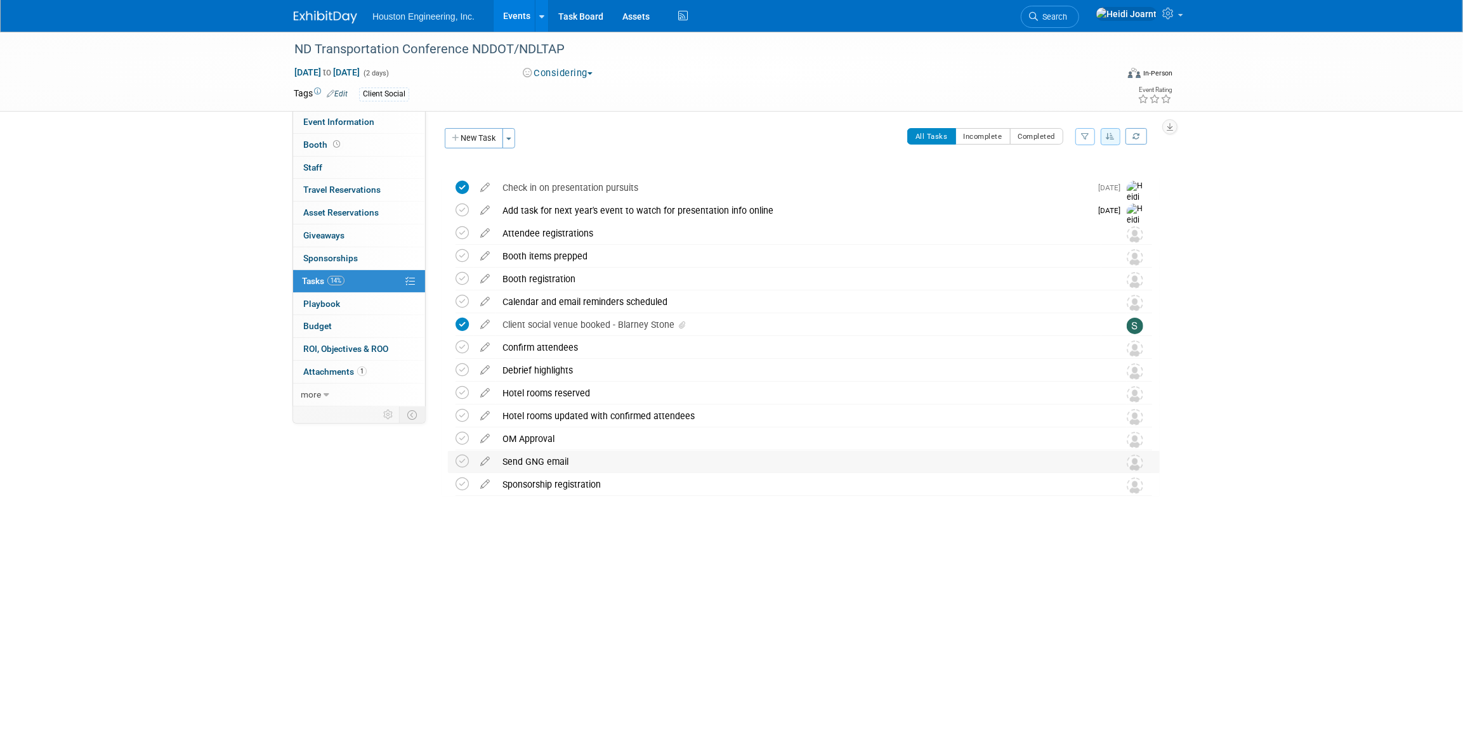
click at [563, 462] on div "Send GNG email" at bounding box center [798, 462] width 605 height 22
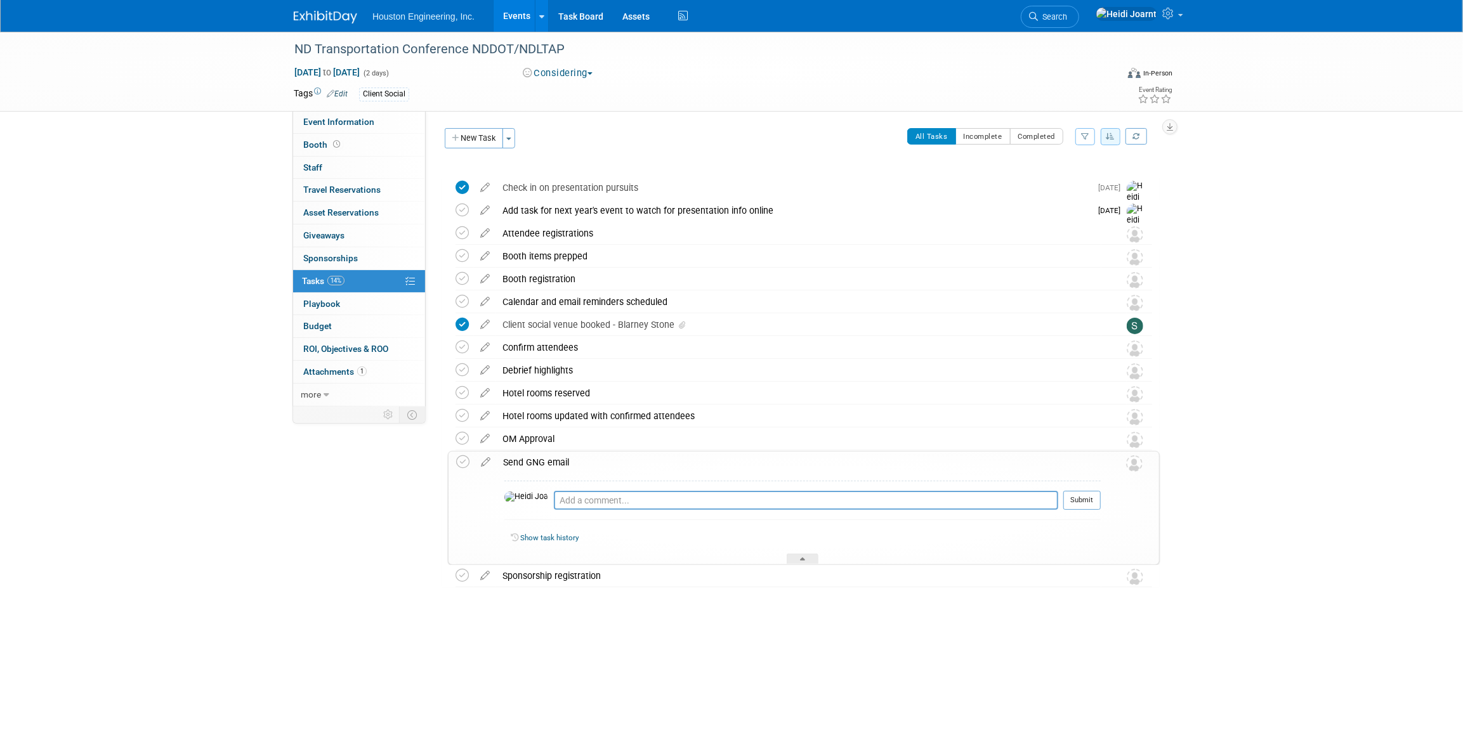
click at [489, 469] on td at bounding box center [486, 508] width 22 height 113
select select "7"
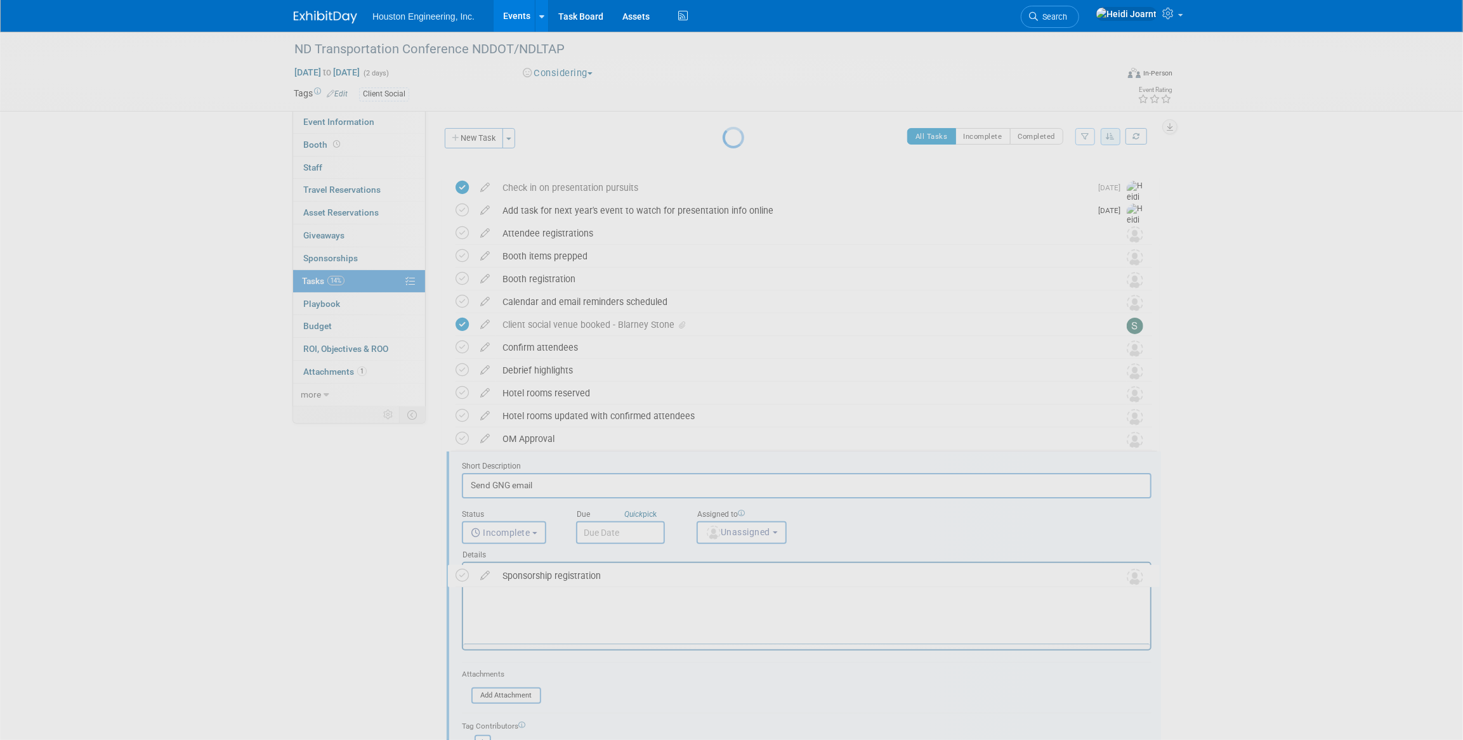
click at [723, 468] on div at bounding box center [732, 370] width 18 height 740
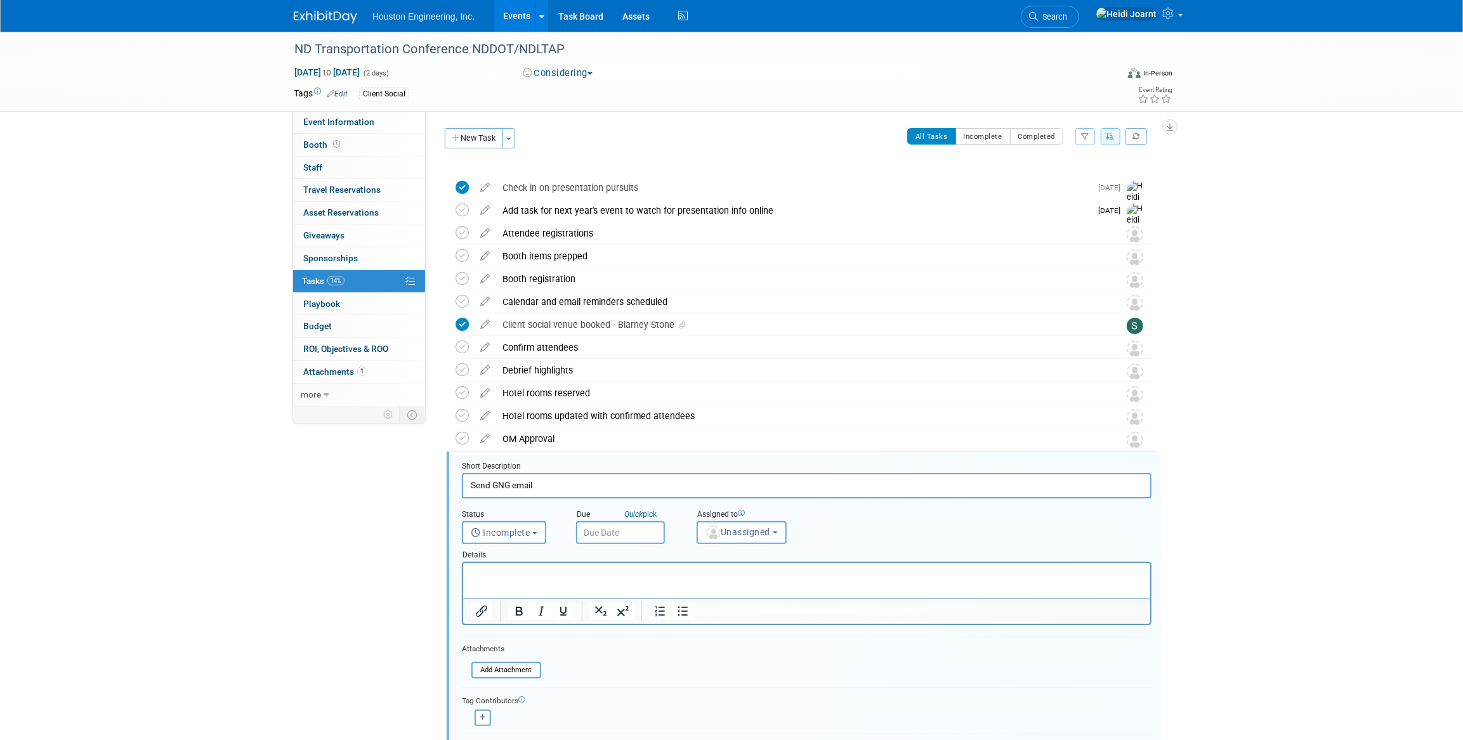
scroll to position [141, 0]
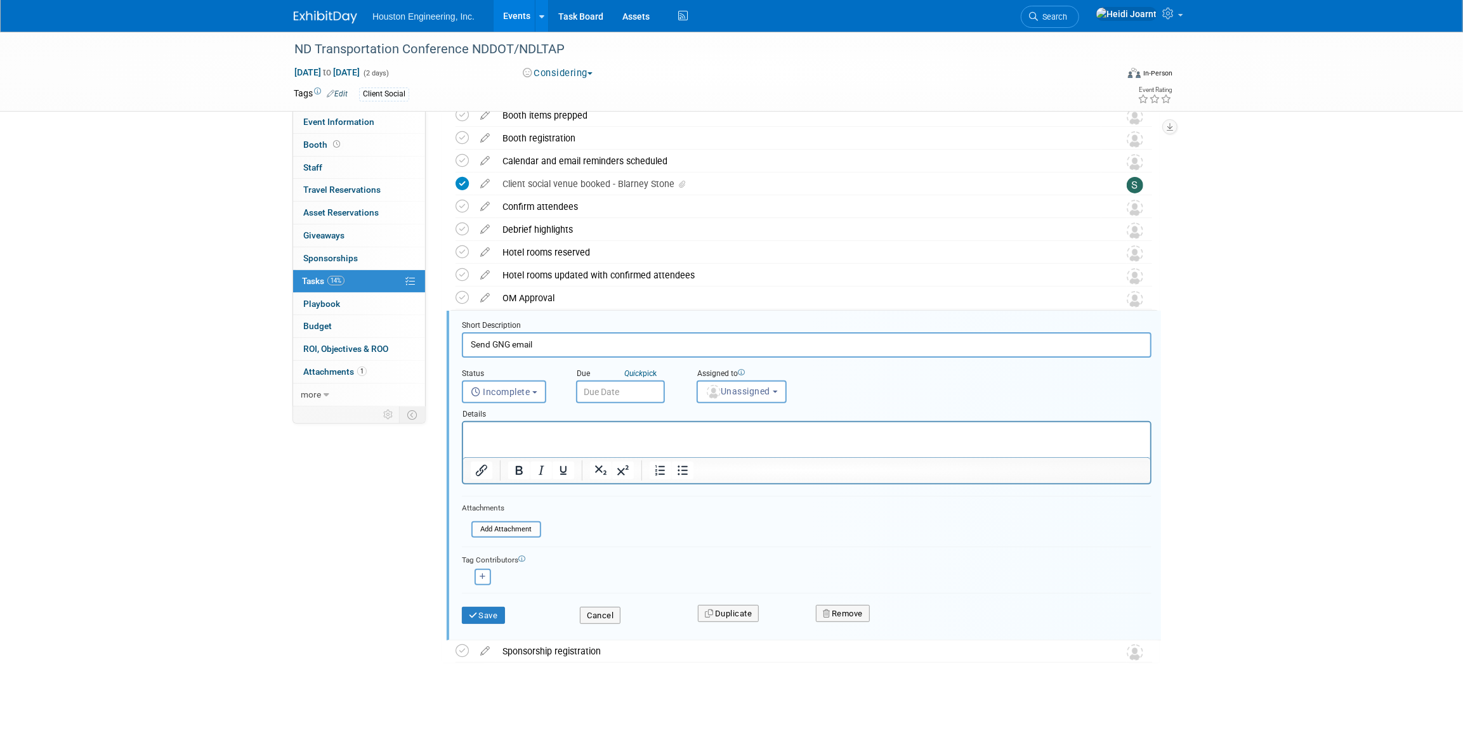
drag, startPoint x: 508, startPoint y: 338, endPoint x: 451, endPoint y: 348, distance: 58.0
click at [451, 348] on div "Short Description Send GNG email Status <i class="far fa-clock" style="padding:…" at bounding box center [804, 476] width 714 height 330
type input "Schedule KO"
click at [739, 397] on button "Unassigned" at bounding box center [742, 392] width 90 height 23
click at [740, 425] on input "text" at bounding box center [788, 423] width 175 height 22
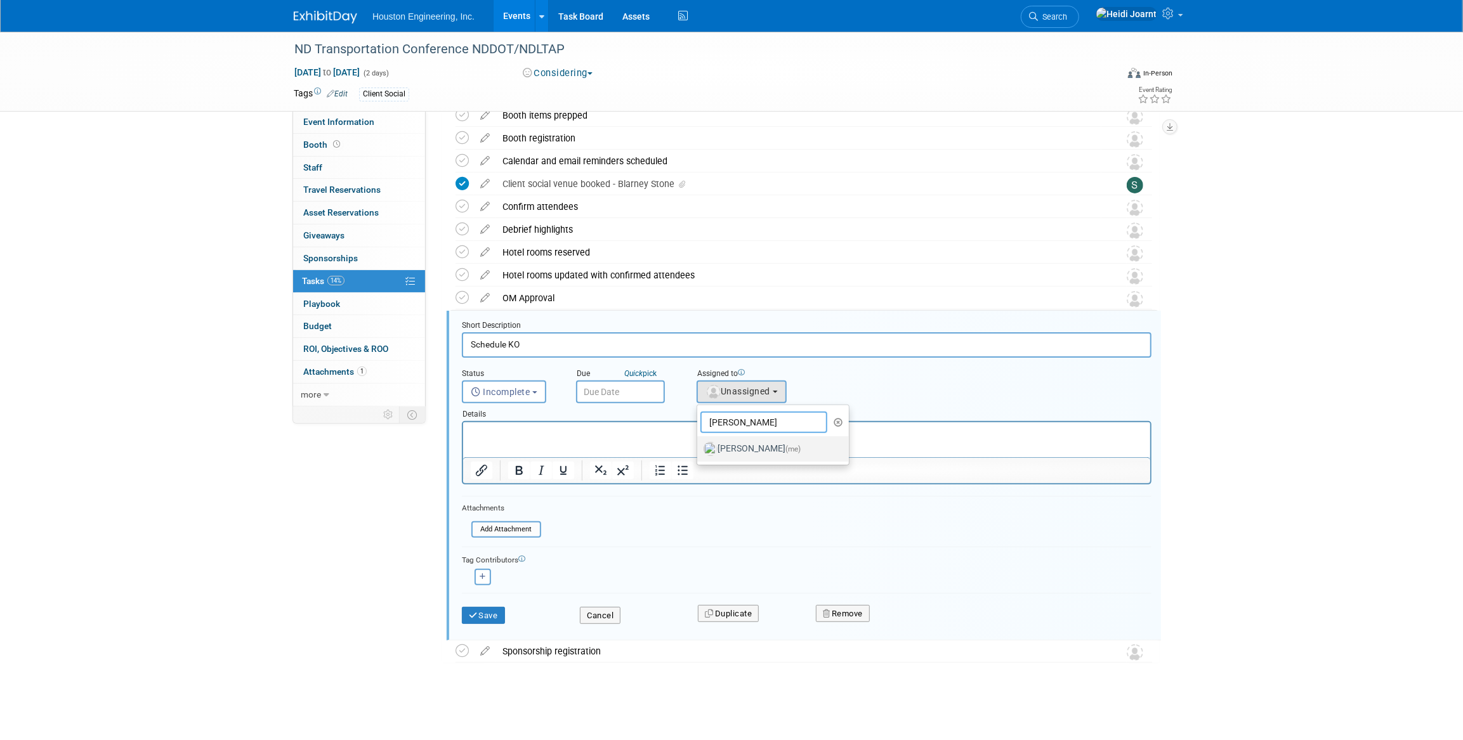
type input "heidi"
click at [738, 452] on label "Heidi Joarnt (me)" at bounding box center [770, 449] width 133 height 20
click at [699, 452] on input "Heidi Joarnt (me)" at bounding box center [695, 448] width 8 height 8
select select "6d2580fd-cc23-403a-9f47-834f17e7f51f"
click at [628, 390] on input "text" at bounding box center [620, 392] width 89 height 23
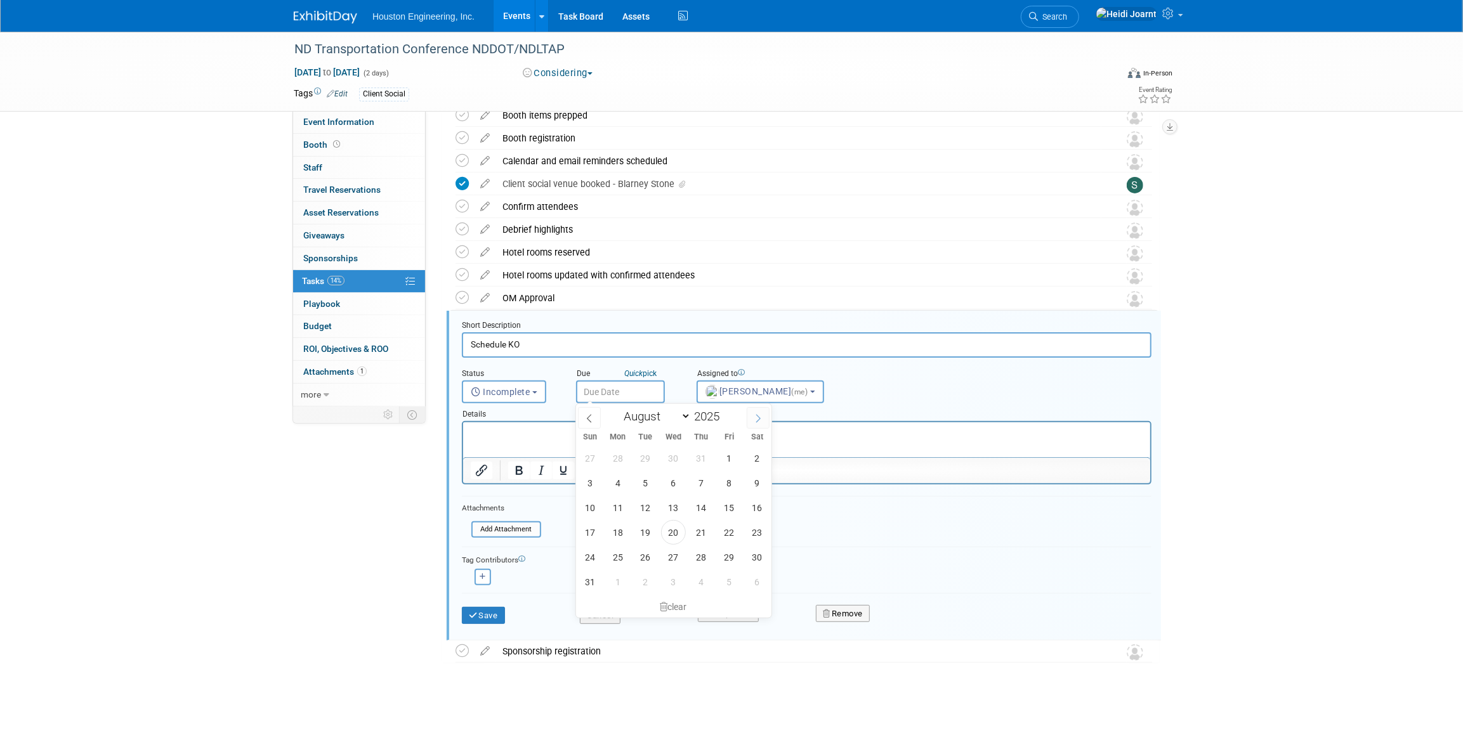
click at [751, 419] on span at bounding box center [758, 418] width 23 height 22
click at [594, 425] on span at bounding box center [589, 418] width 23 height 22
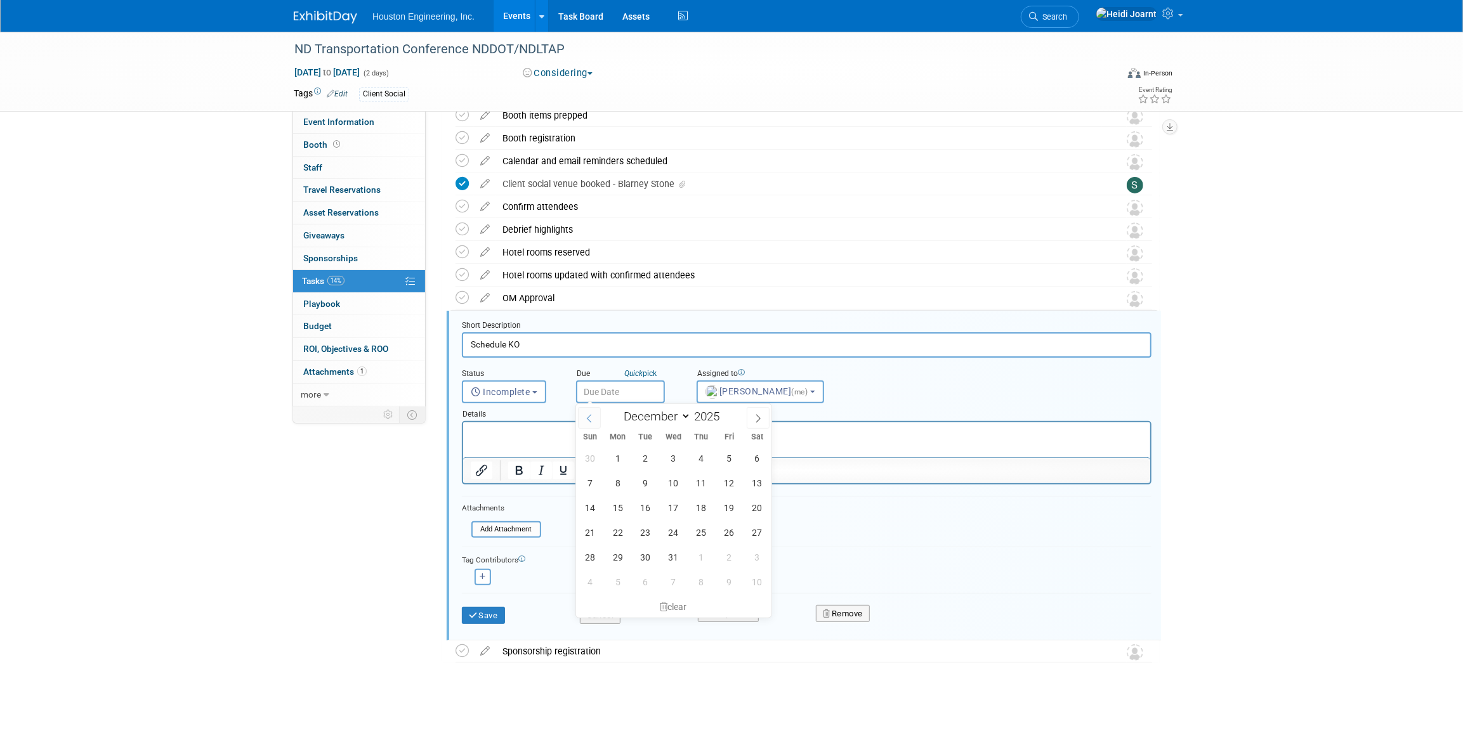
select select "10"
click at [618, 579] on span "1" at bounding box center [617, 582] width 25 height 25
type input "Dec 1, 2025"
select select "11"
click at [615, 393] on input "Dec 1, 2025" at bounding box center [620, 392] width 89 height 23
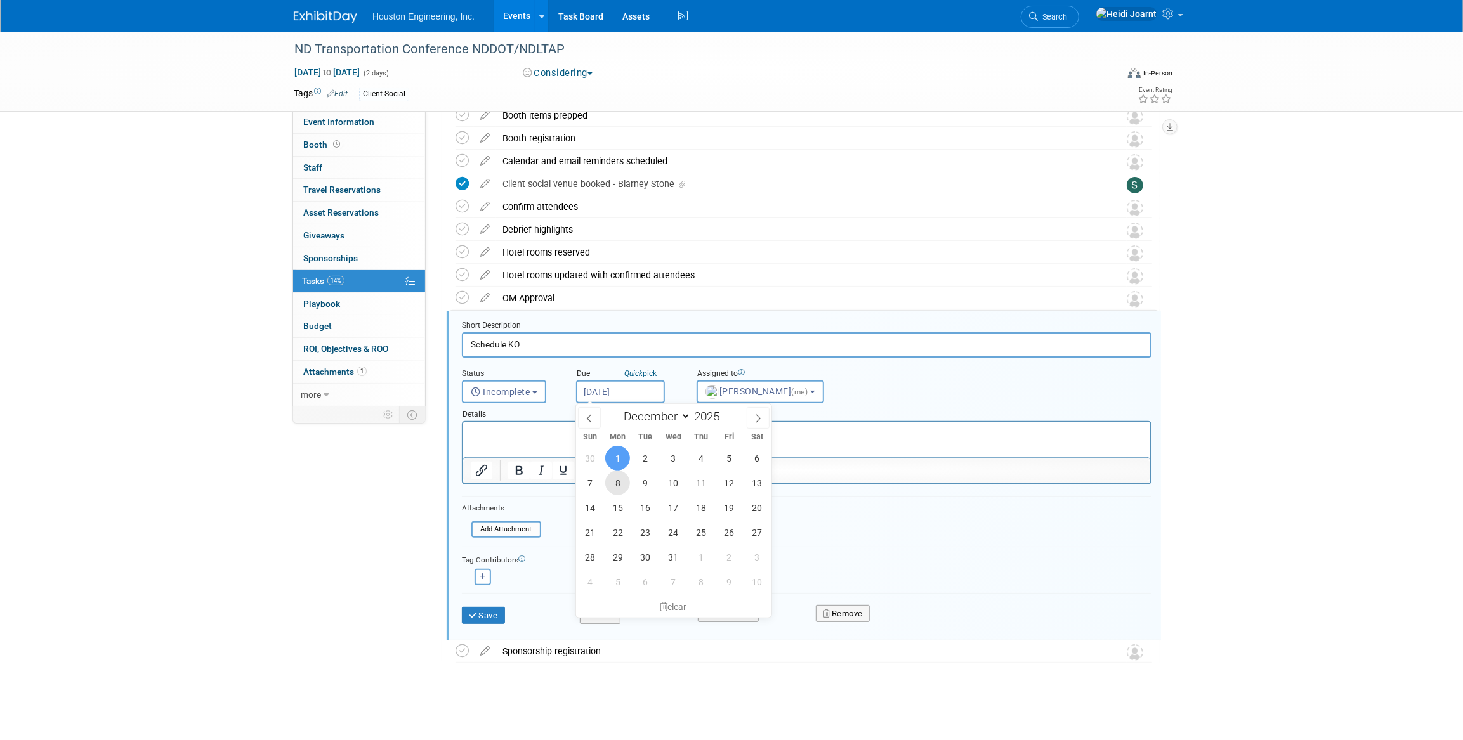
click at [611, 487] on span "8" at bounding box center [617, 483] width 25 height 25
type input "Dec 8, 2025"
click at [496, 610] on button "Save" at bounding box center [483, 616] width 43 height 18
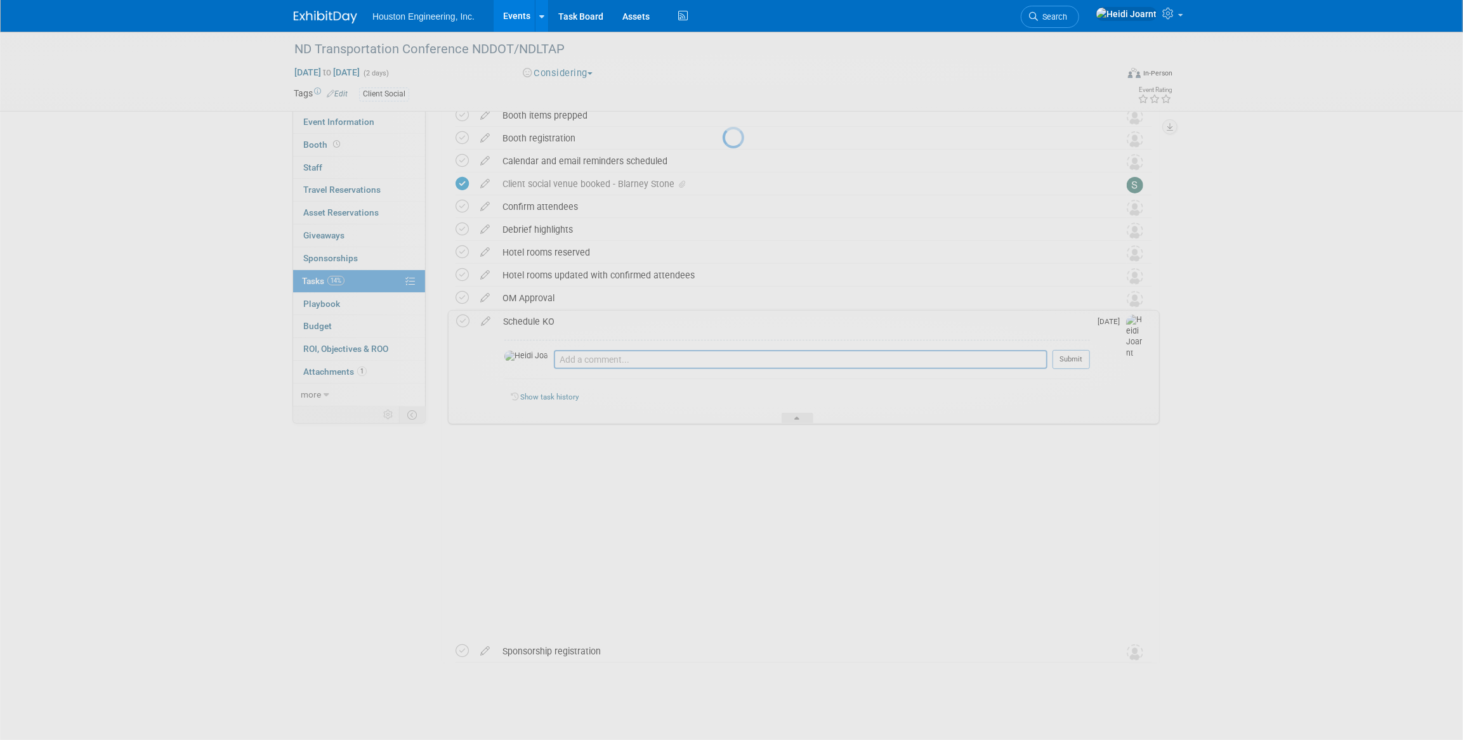
scroll to position [0, 0]
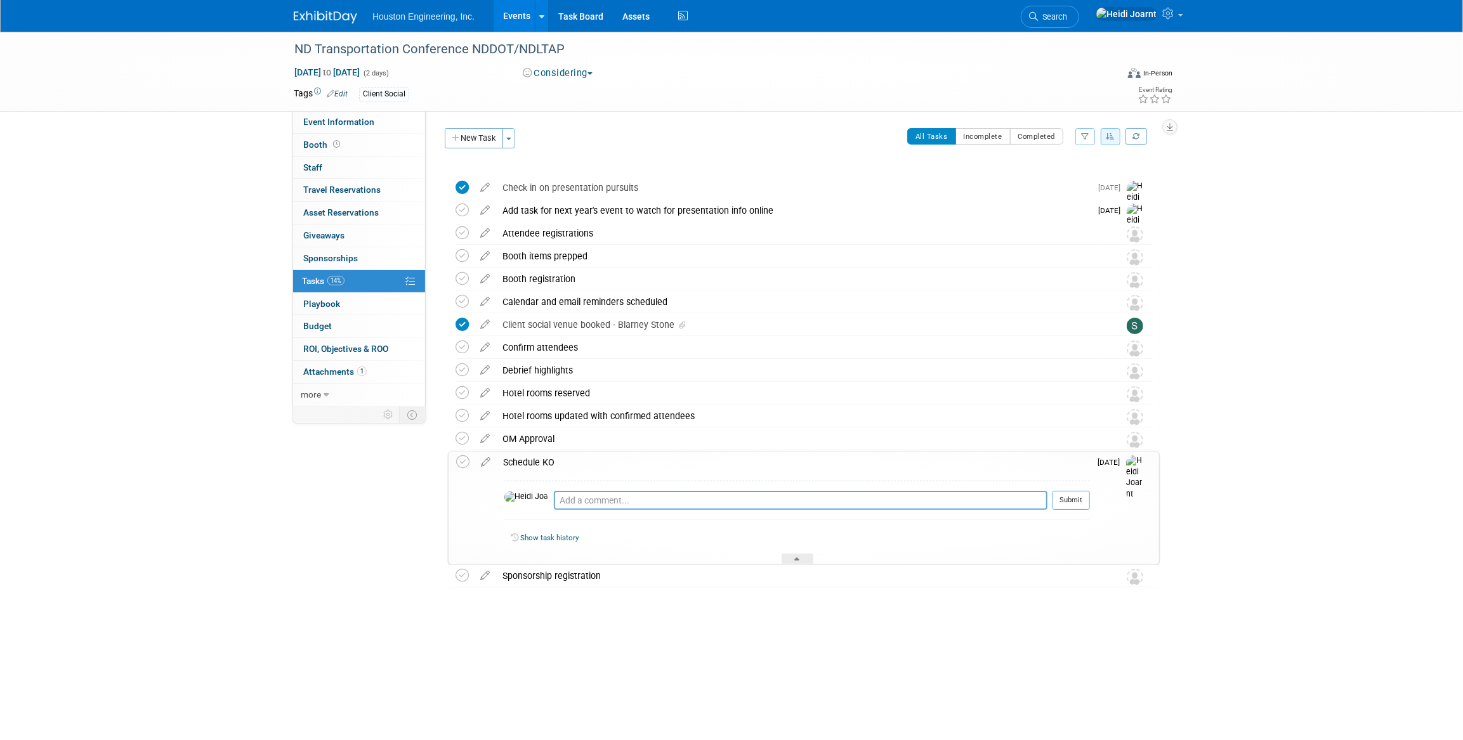
click at [1105, 139] on button "button" at bounding box center [1111, 136] width 20 height 17
click at [1086, 192] on link "By Due Date" at bounding box center [1074, 195] width 91 height 18
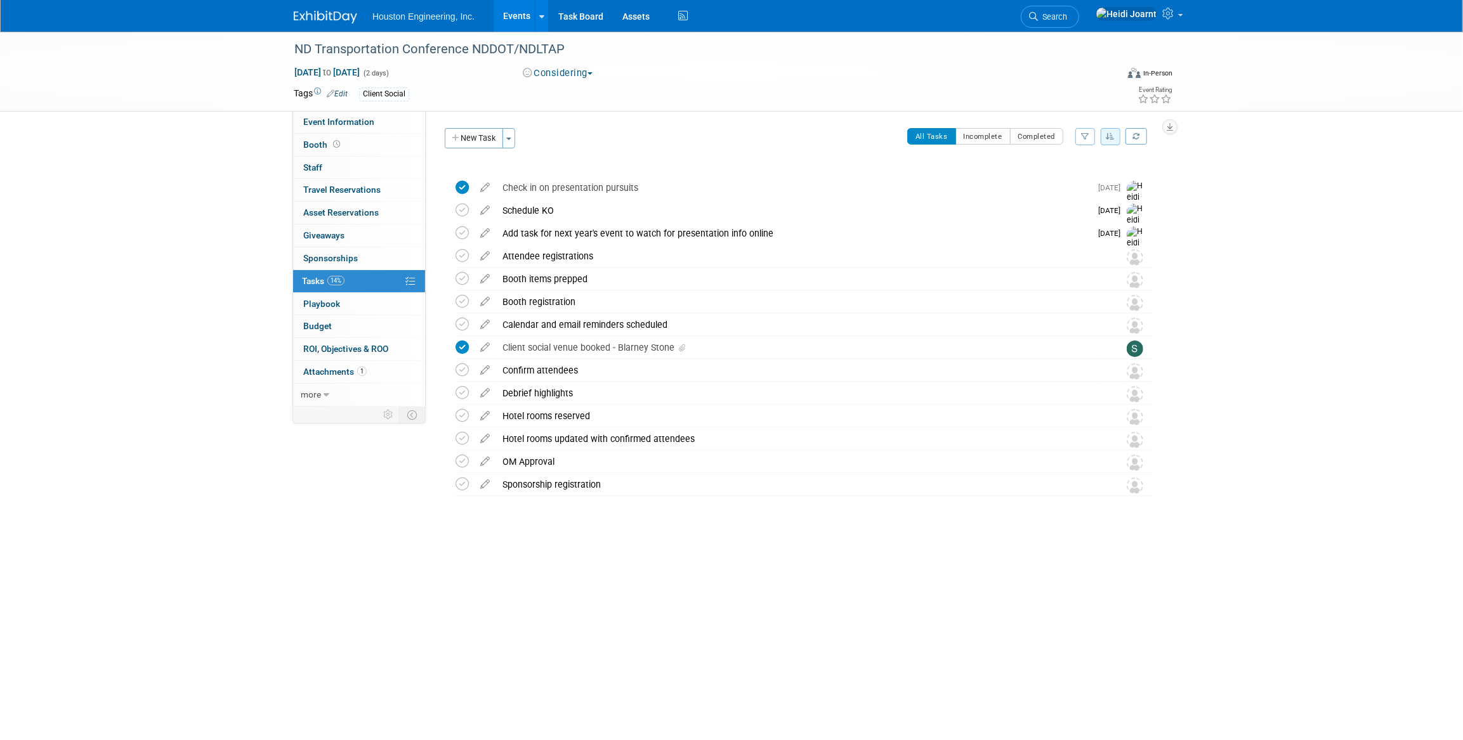
click at [1104, 134] on button "button" at bounding box center [1111, 136] width 20 height 17
click at [1072, 169] on link "Default" at bounding box center [1074, 177] width 91 height 18
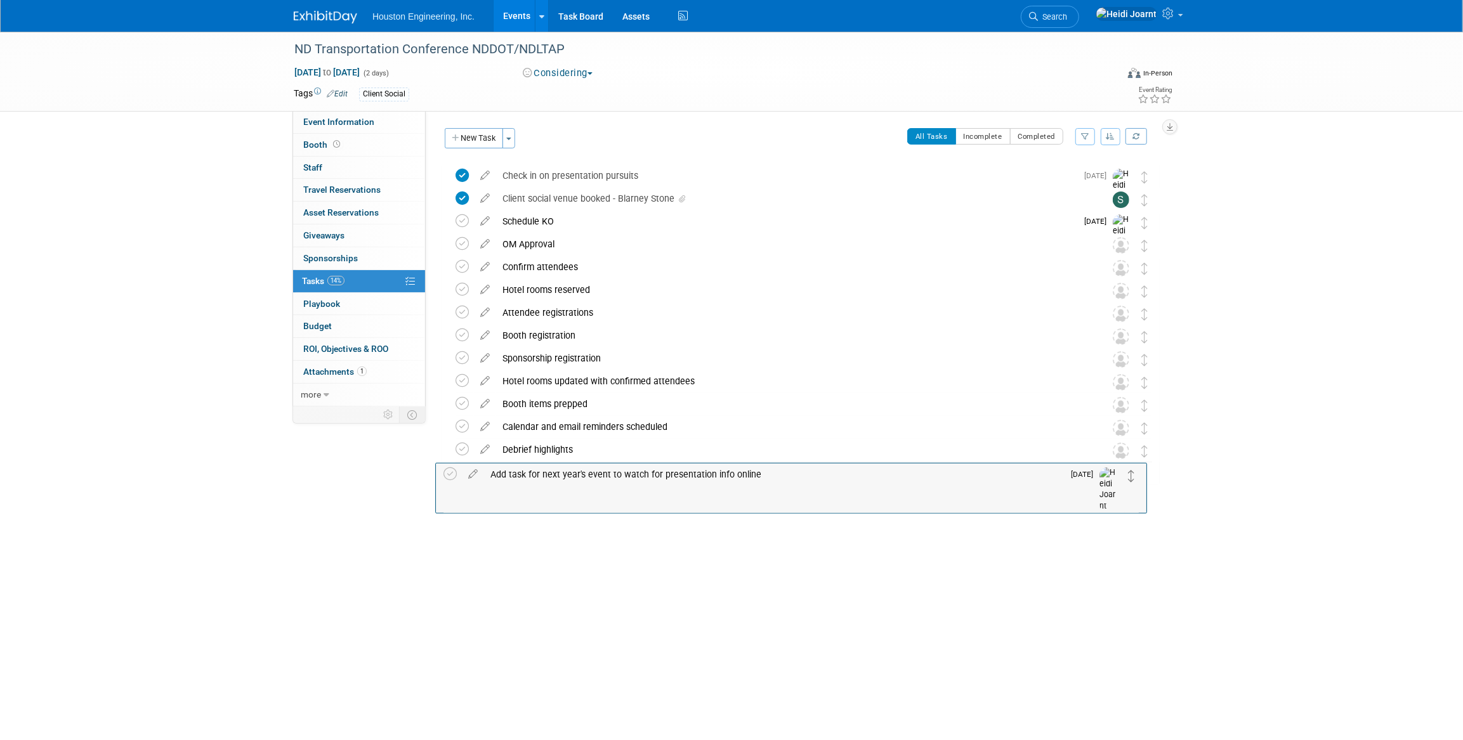
drag, startPoint x: 1143, startPoint y: 178, endPoint x: 1131, endPoint y: 476, distance: 298.5
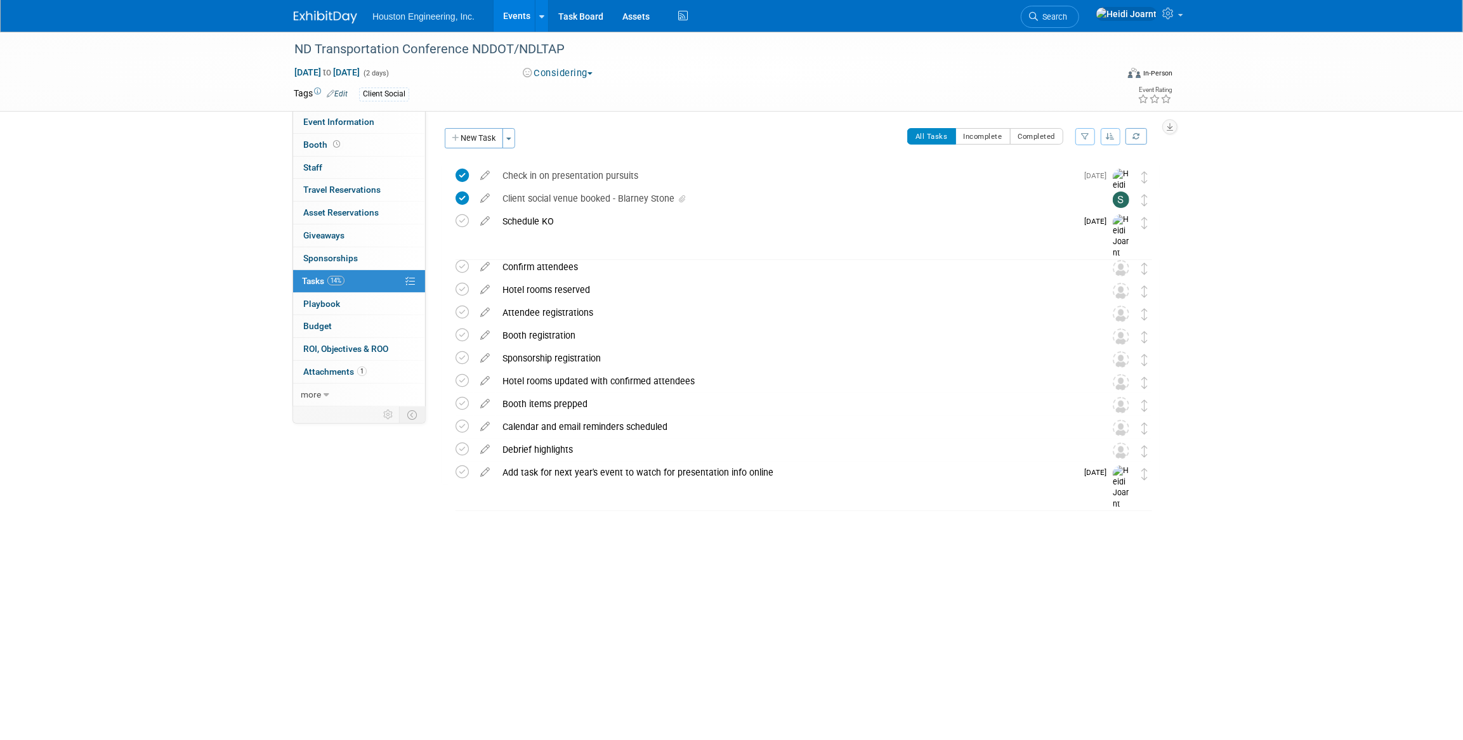
click at [513, 15] on link "Events" at bounding box center [517, 16] width 46 height 32
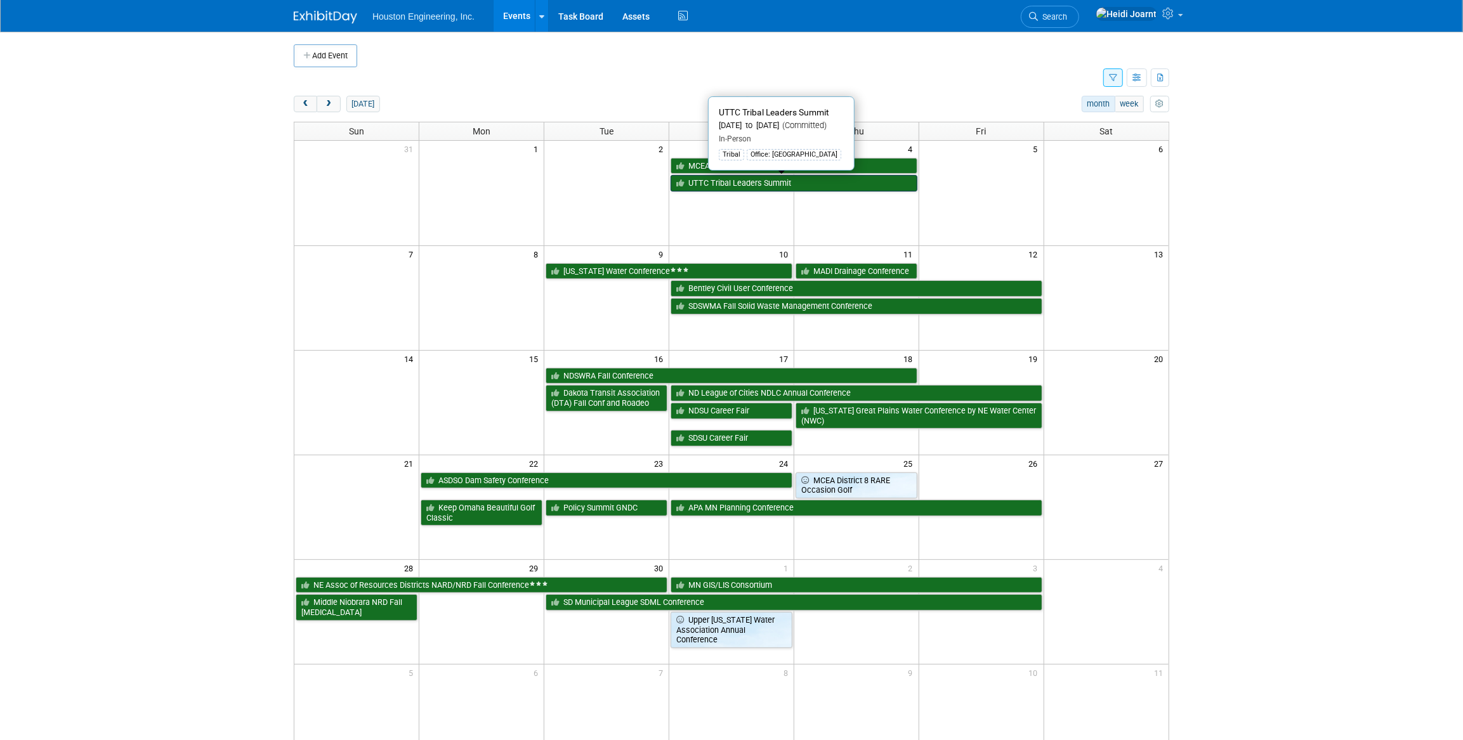
click at [732, 183] on link "UTTC Tribal Leaders Summit" at bounding box center [794, 183] width 247 height 16
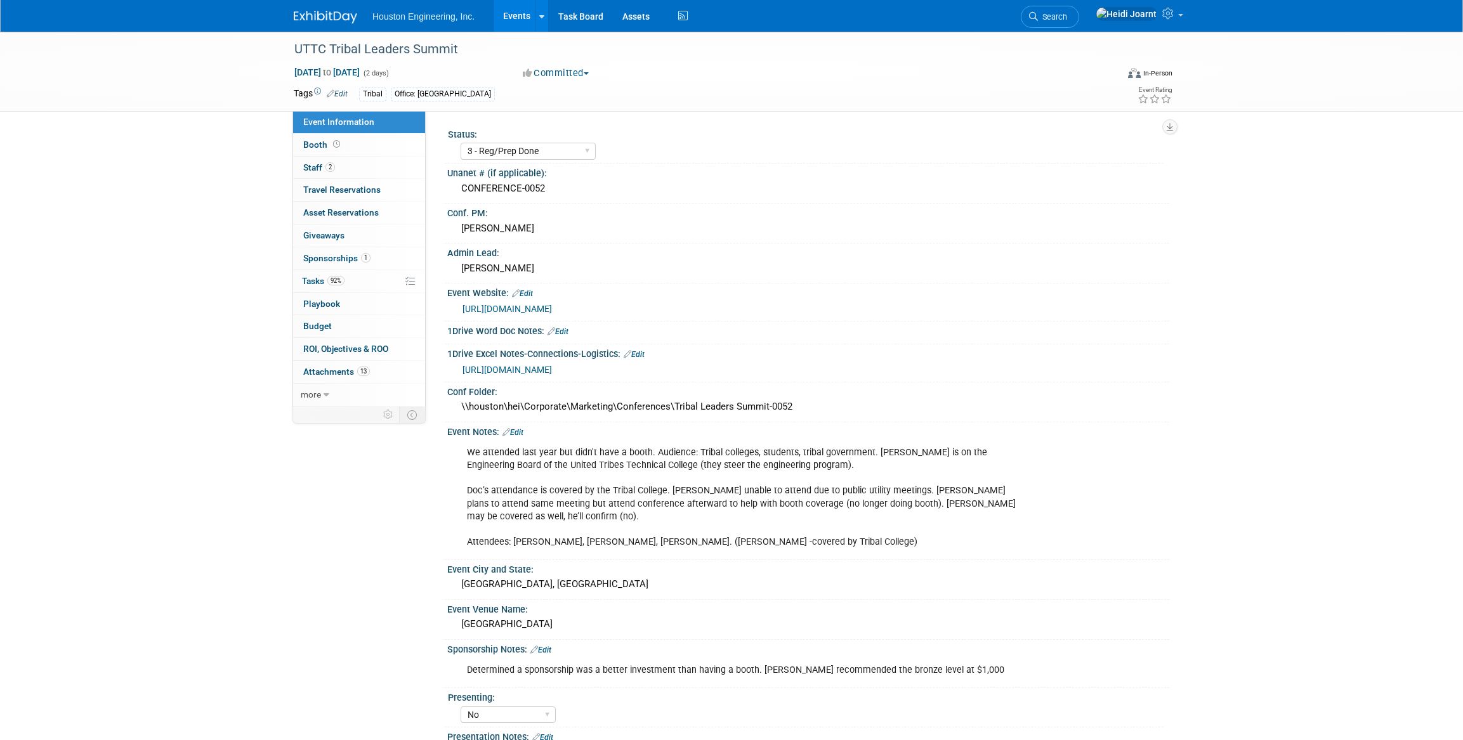
select select "3 - Reg/Prep Done"
select select "No"
select select "Multi-sector/Any/All"
click at [358, 170] on link "2 Staff 2" at bounding box center [359, 168] width 132 height 22
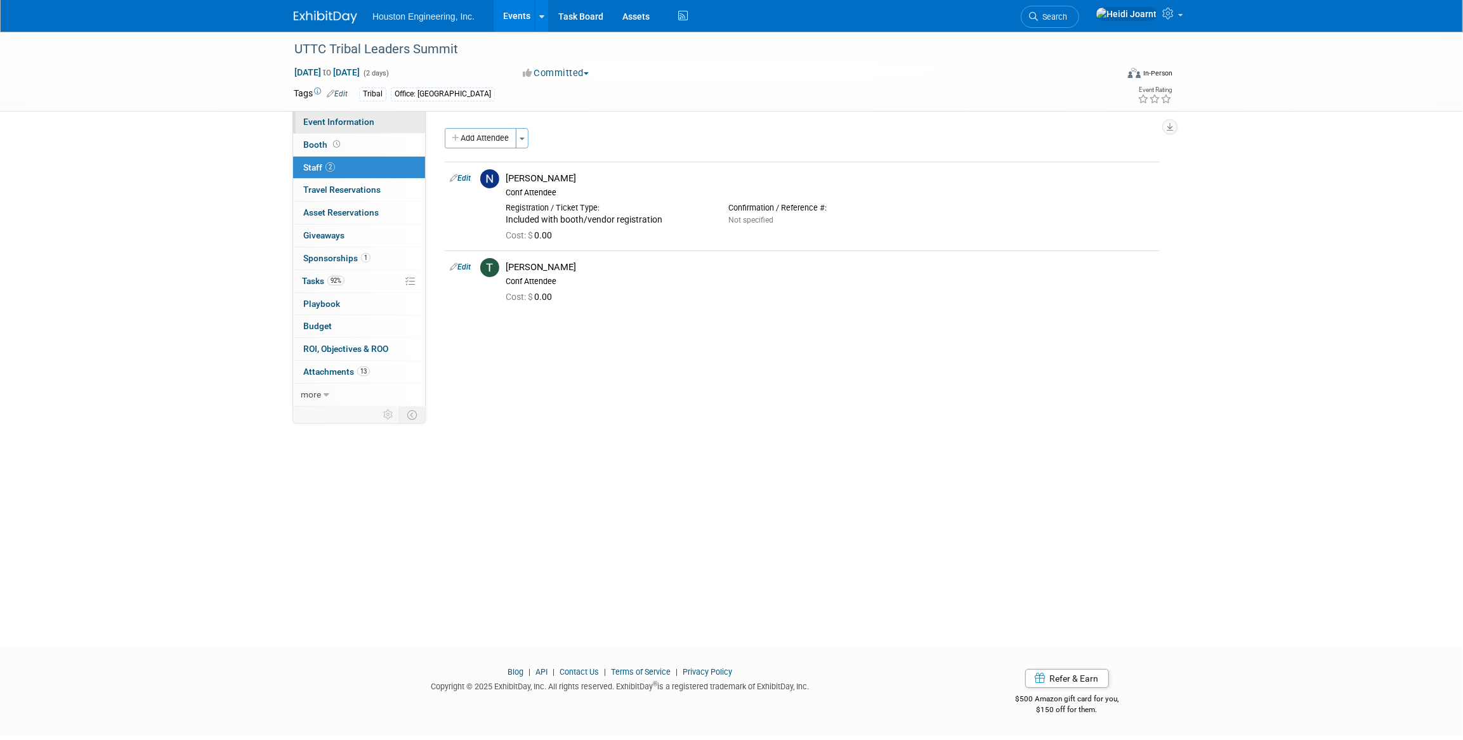
click at [338, 124] on span "Event Information" at bounding box center [338, 122] width 71 height 10
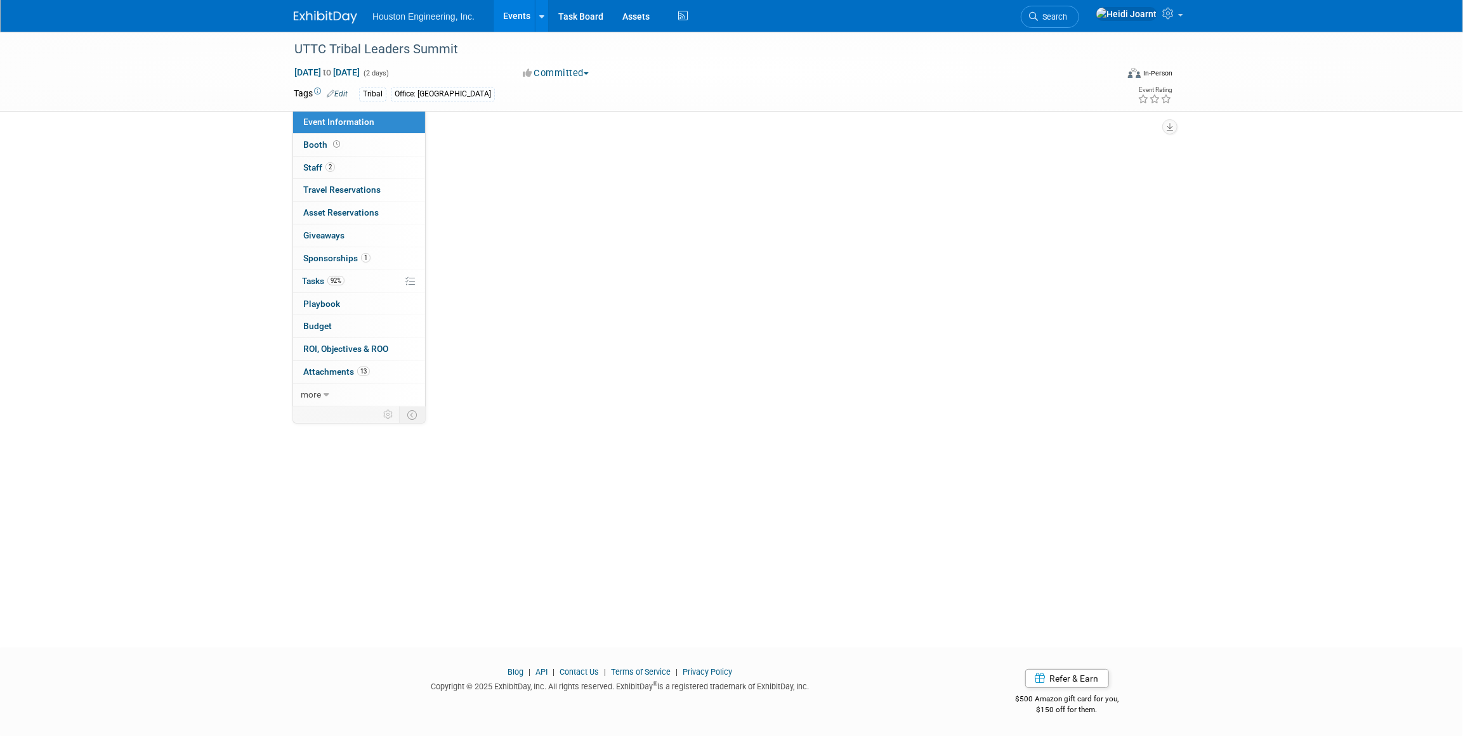
select select "3 - Reg/Prep Done"
select select "No"
select select "Multi-sector/Any/All"
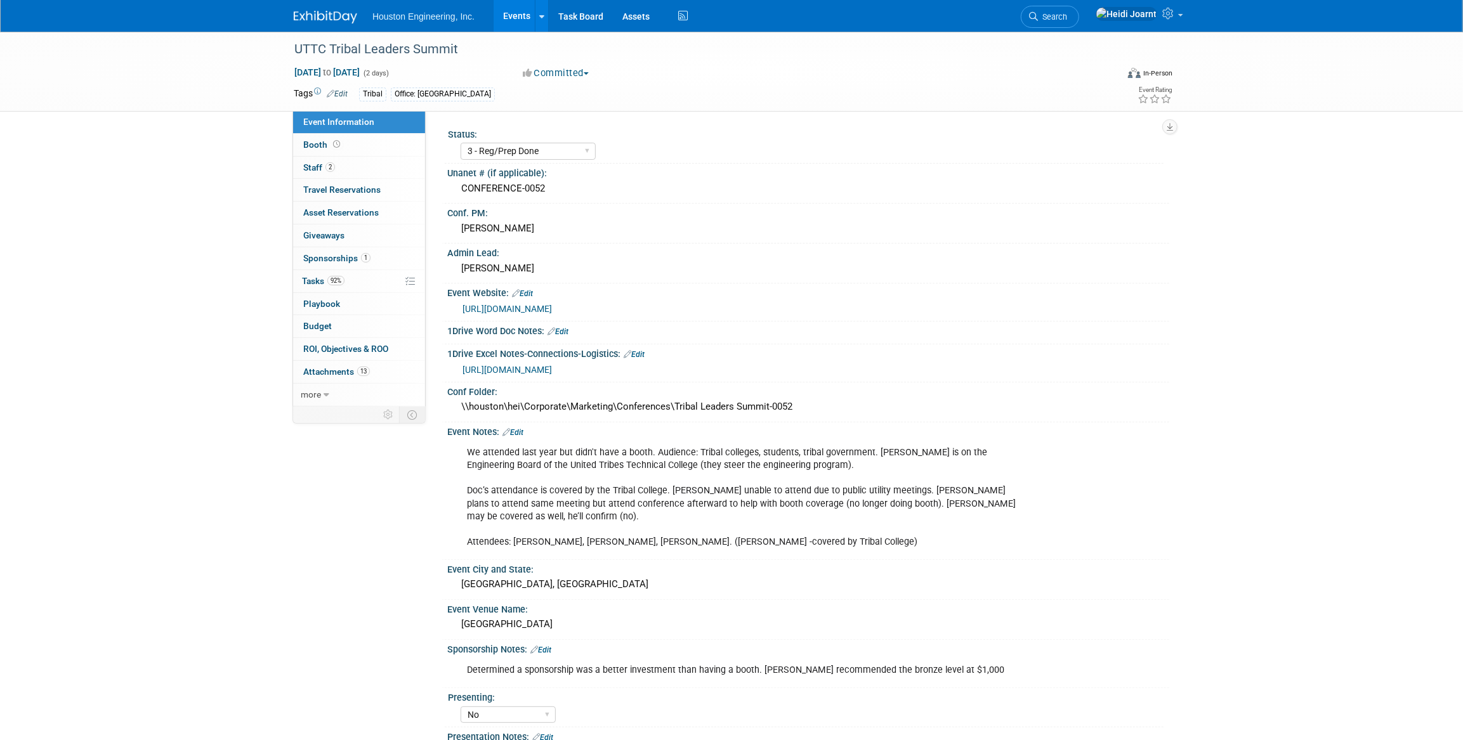
drag, startPoint x: 852, startPoint y: 525, endPoint x: 445, endPoint y: 533, distance: 406.2
click at [445, 533] on div "Event Notes: Edit We attended last year but didn't have a booth. Audience: Trib…" at bounding box center [806, 492] width 728 height 138
drag, startPoint x: 470, startPoint y: 528, endPoint x: 843, endPoint y: 532, distance: 373.8
click at [843, 532] on div "We attended last year but didn't have a booth. Audience: Tribal colleges, stude…" at bounding box center [744, 497] width 572 height 115
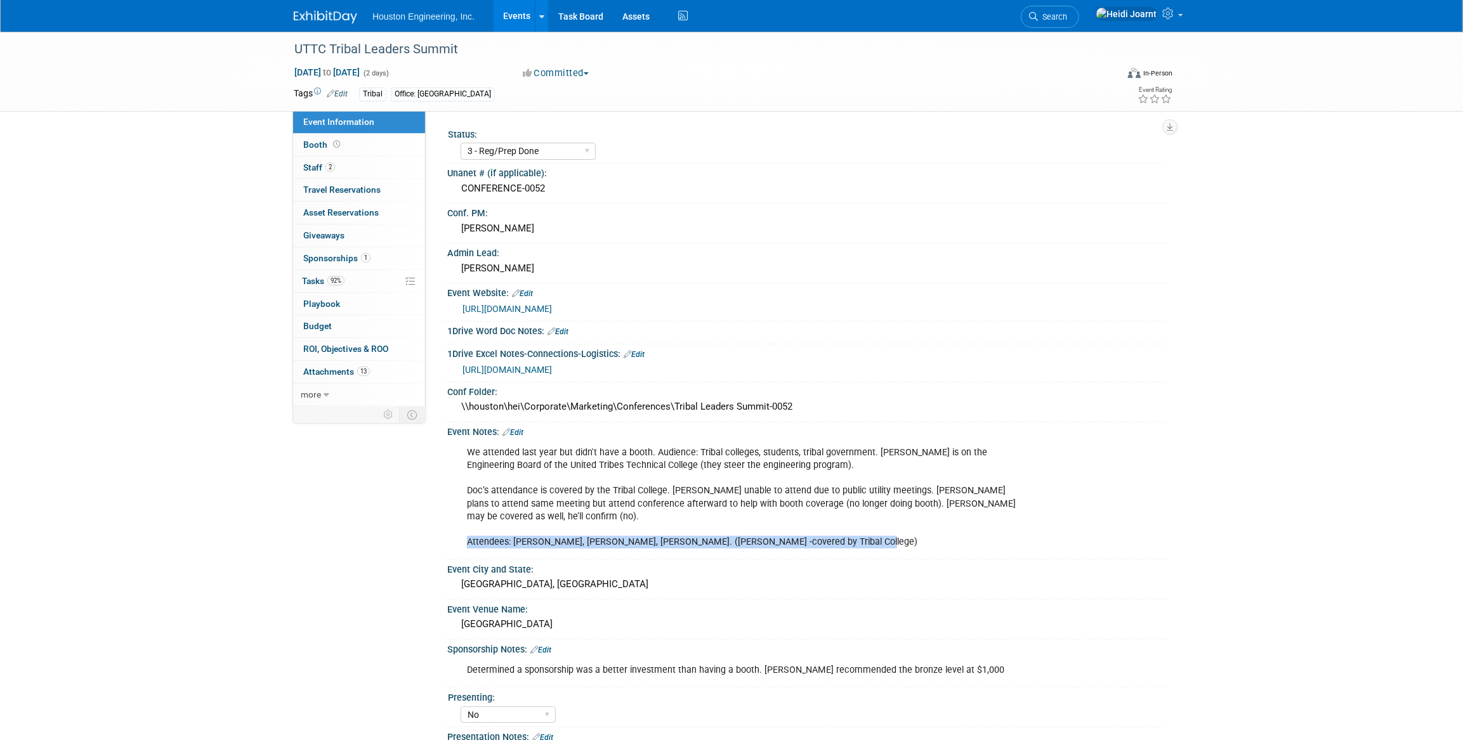
copy div "Attendees: [PERSON_NAME], [PERSON_NAME], [PERSON_NAME]. ([PERSON_NAME] -covered…"
click at [353, 279] on link "92% Tasks 92%" at bounding box center [359, 281] width 132 height 22
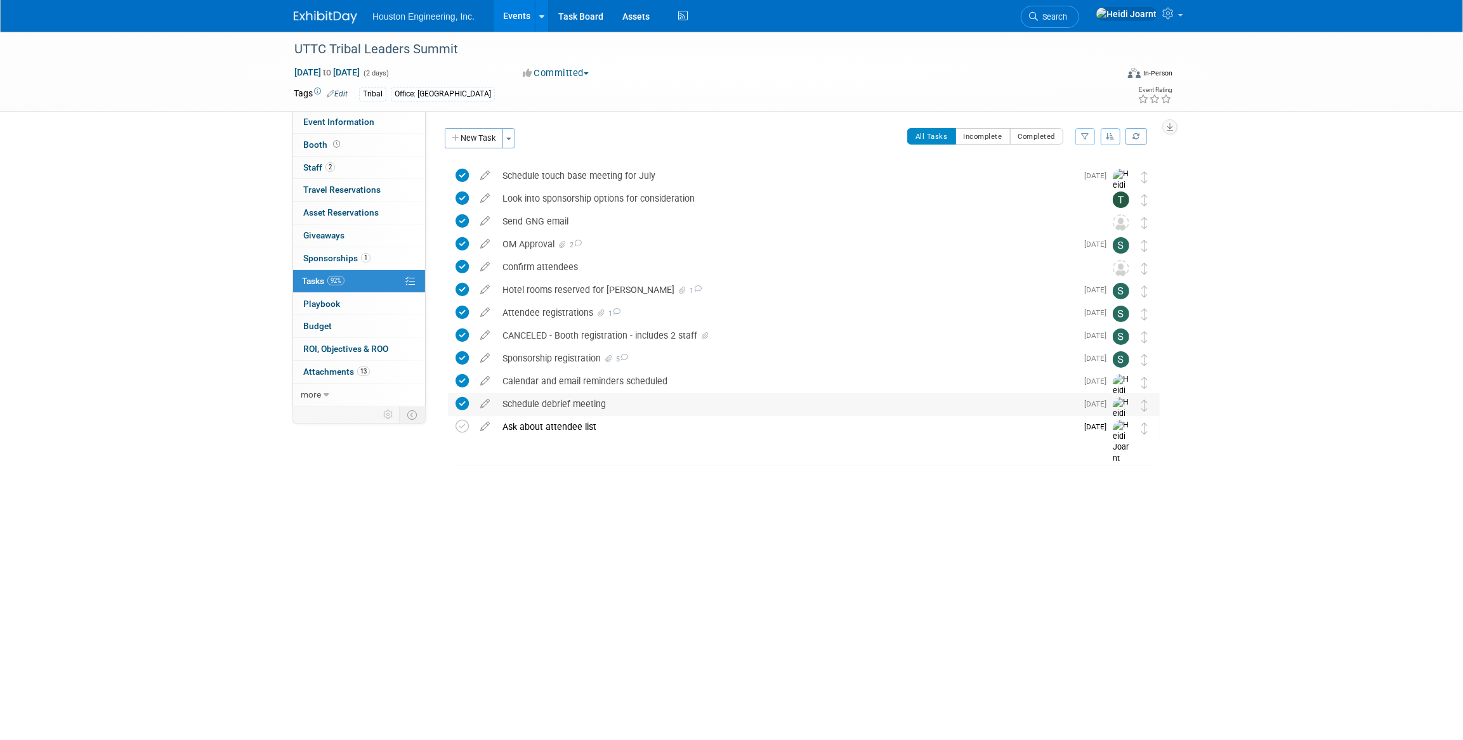
click at [654, 403] on div "Schedule debrief meeting" at bounding box center [786, 404] width 581 height 22
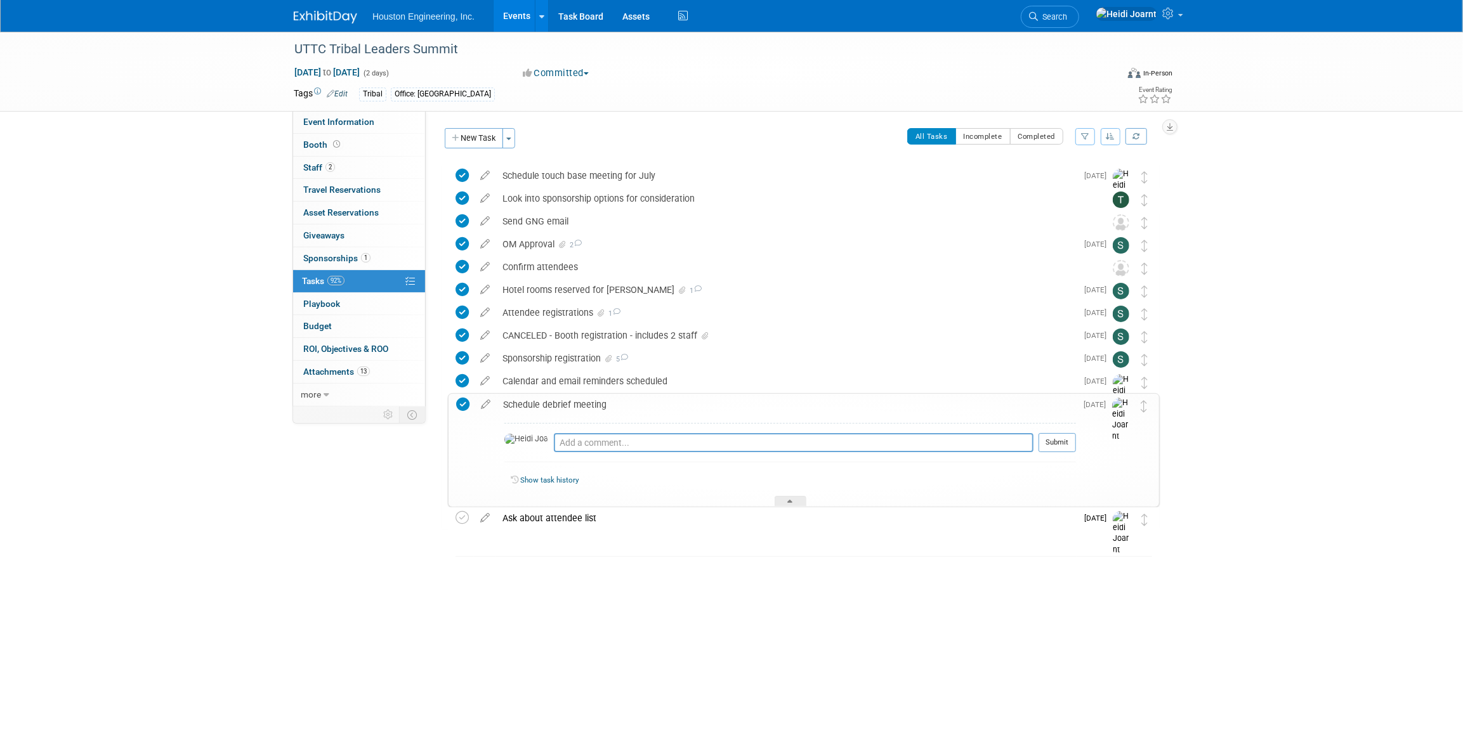
click at [654, 403] on div "Schedule debrief meeting" at bounding box center [786, 405] width 579 height 22
click at [527, 12] on link "Events" at bounding box center [517, 16] width 46 height 32
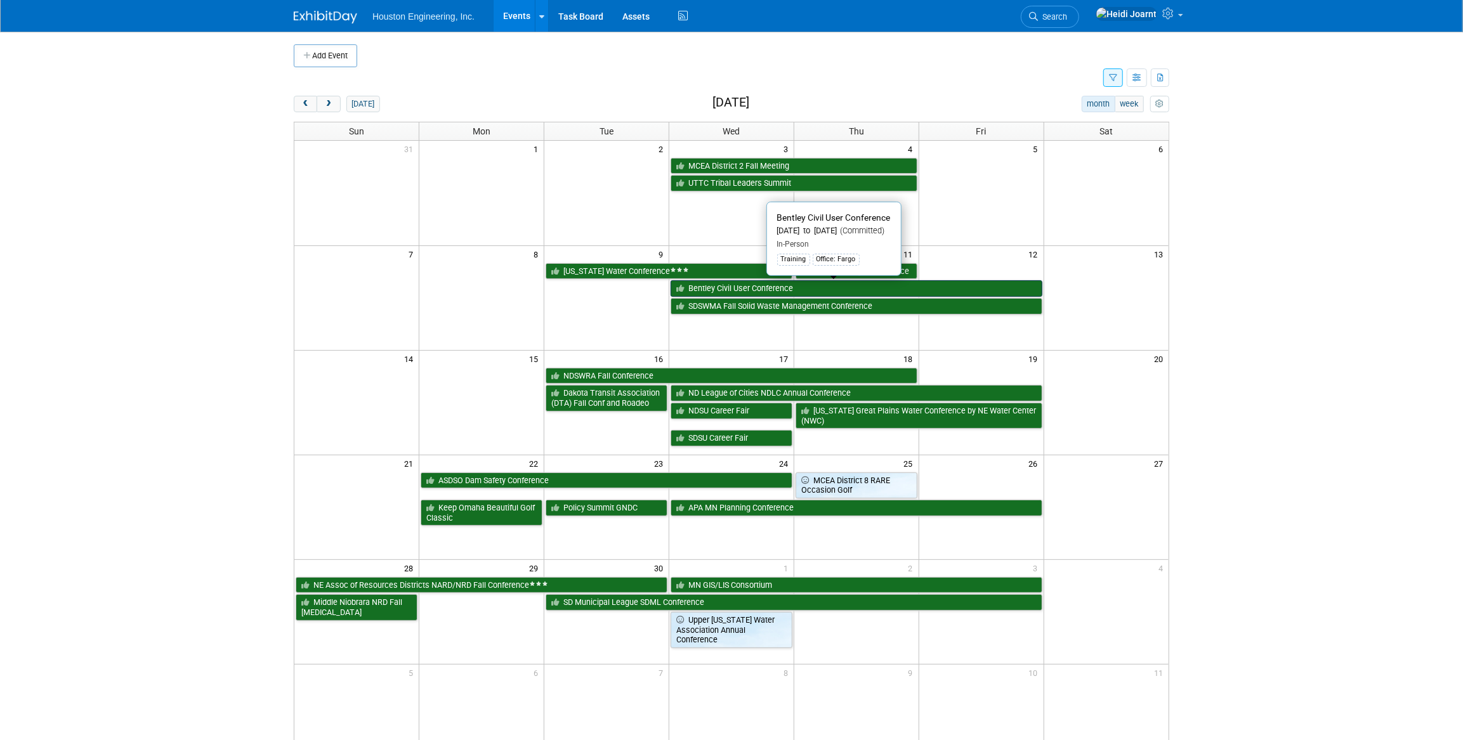
click at [751, 289] on link "Bentley Civil User Conference" at bounding box center [857, 288] width 372 height 16
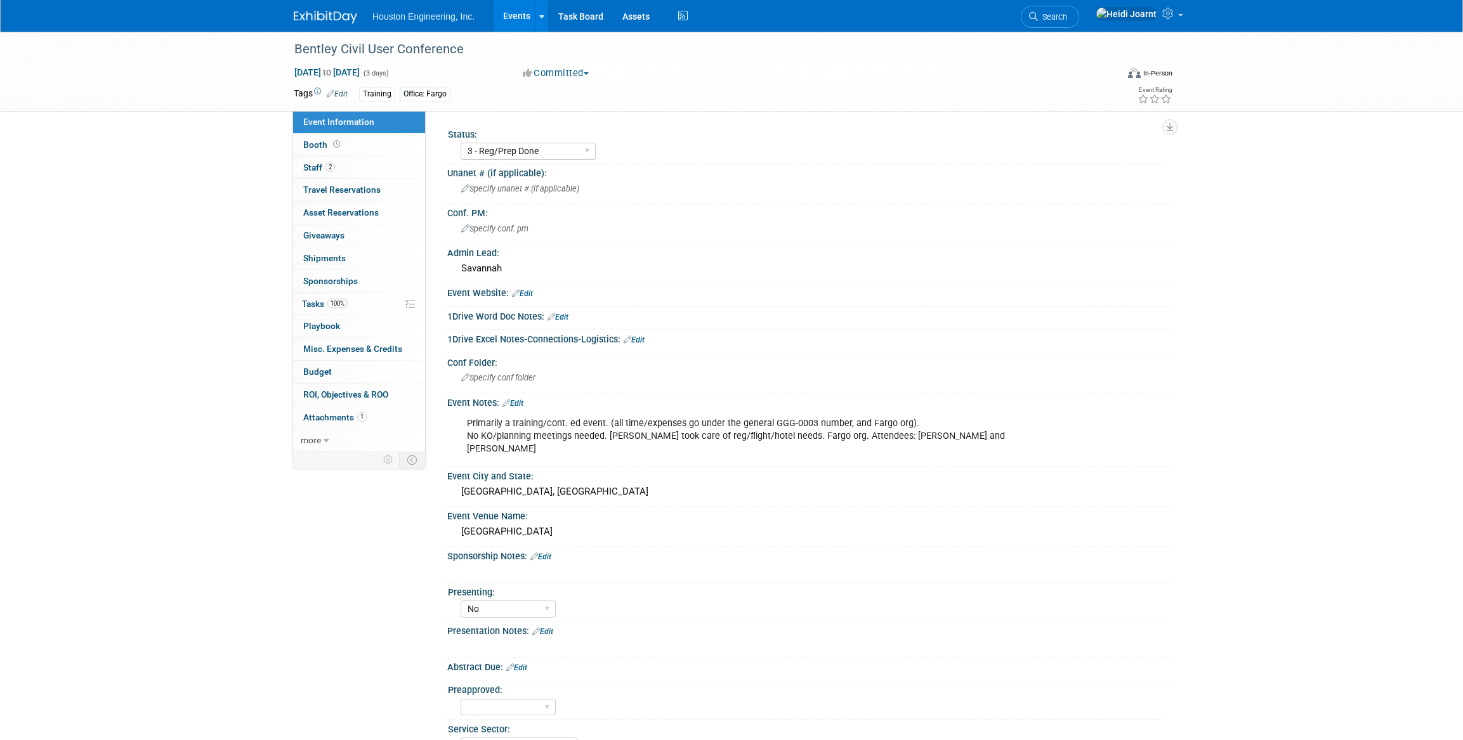
select select "3 - Reg/Prep Done"
select select "No"
select select "Transportation"
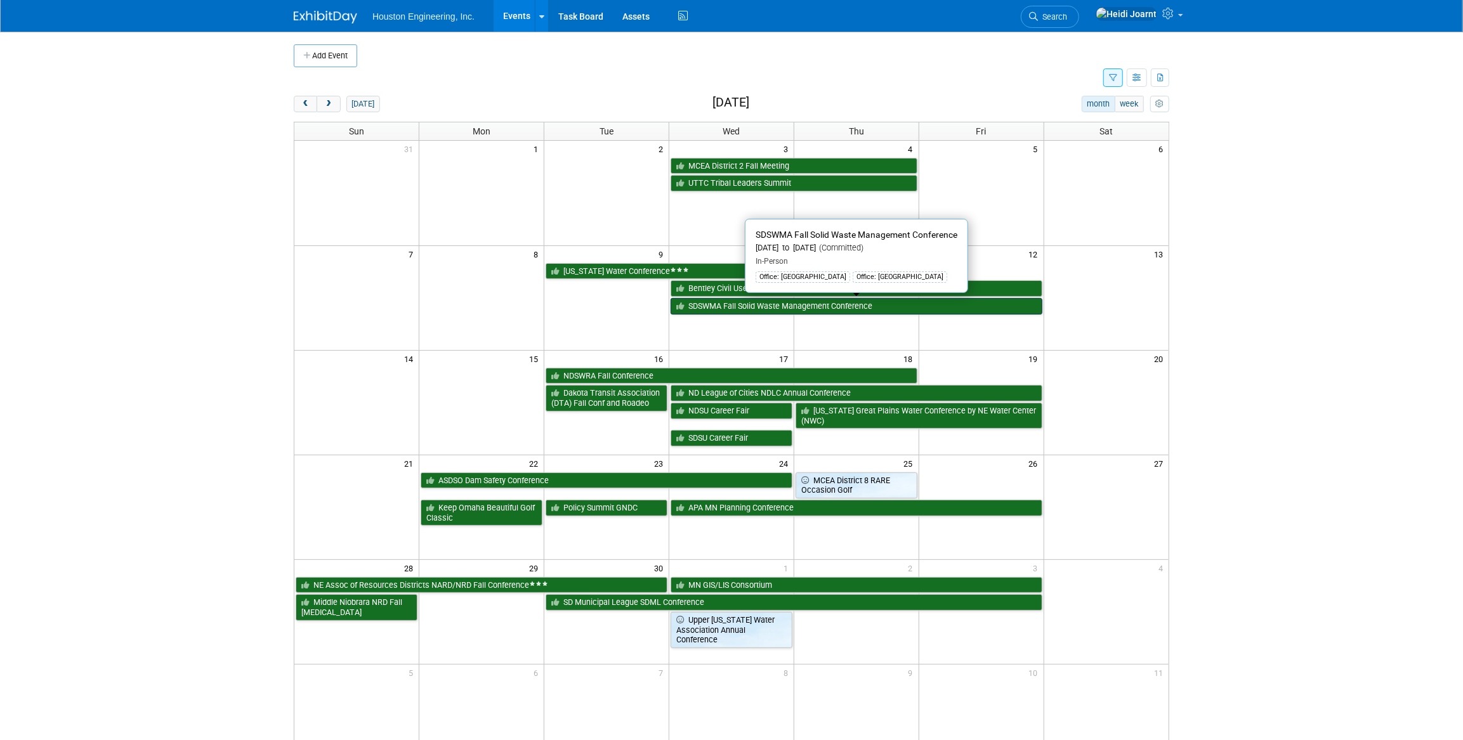
click at [746, 305] on link "SDSWMA Fall Solid Waste Management Conference" at bounding box center [857, 306] width 372 height 16
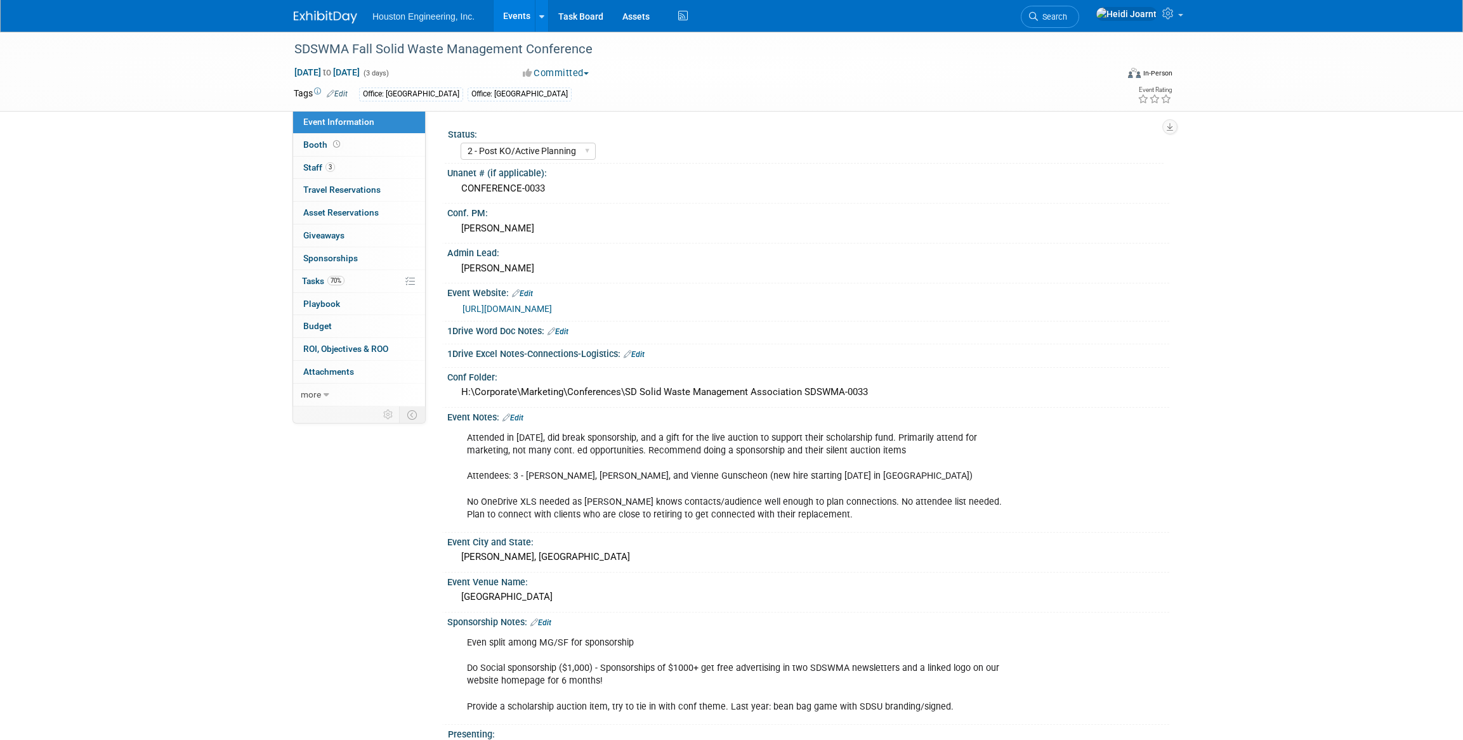
select select "2 - Post KO/Active Planning"
select select "No"
select select "Multi-sector/Any/All"
click at [360, 282] on link "70% Tasks 70%" at bounding box center [359, 281] width 132 height 22
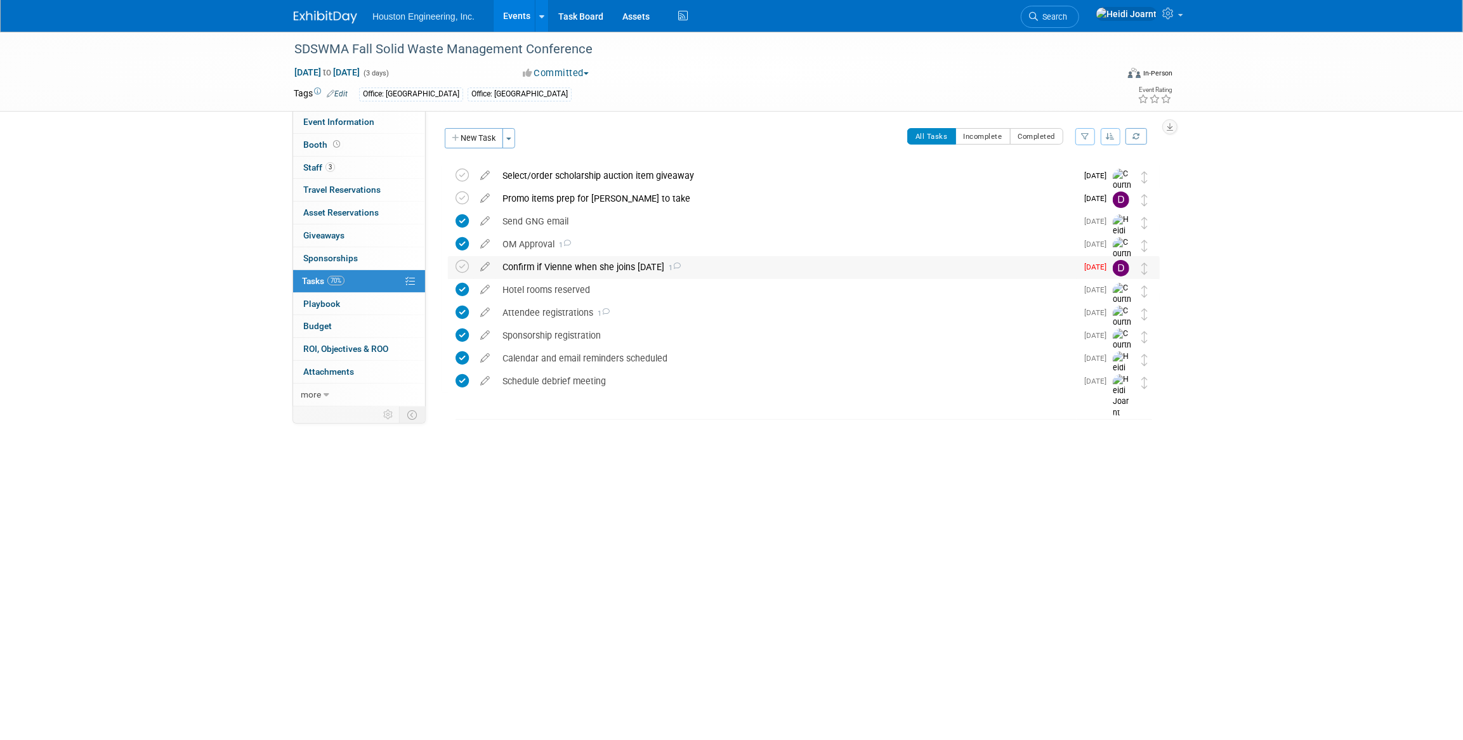
click at [695, 267] on div "Confirm if Vienne when she joins Aug 4 1" at bounding box center [786, 267] width 581 height 22
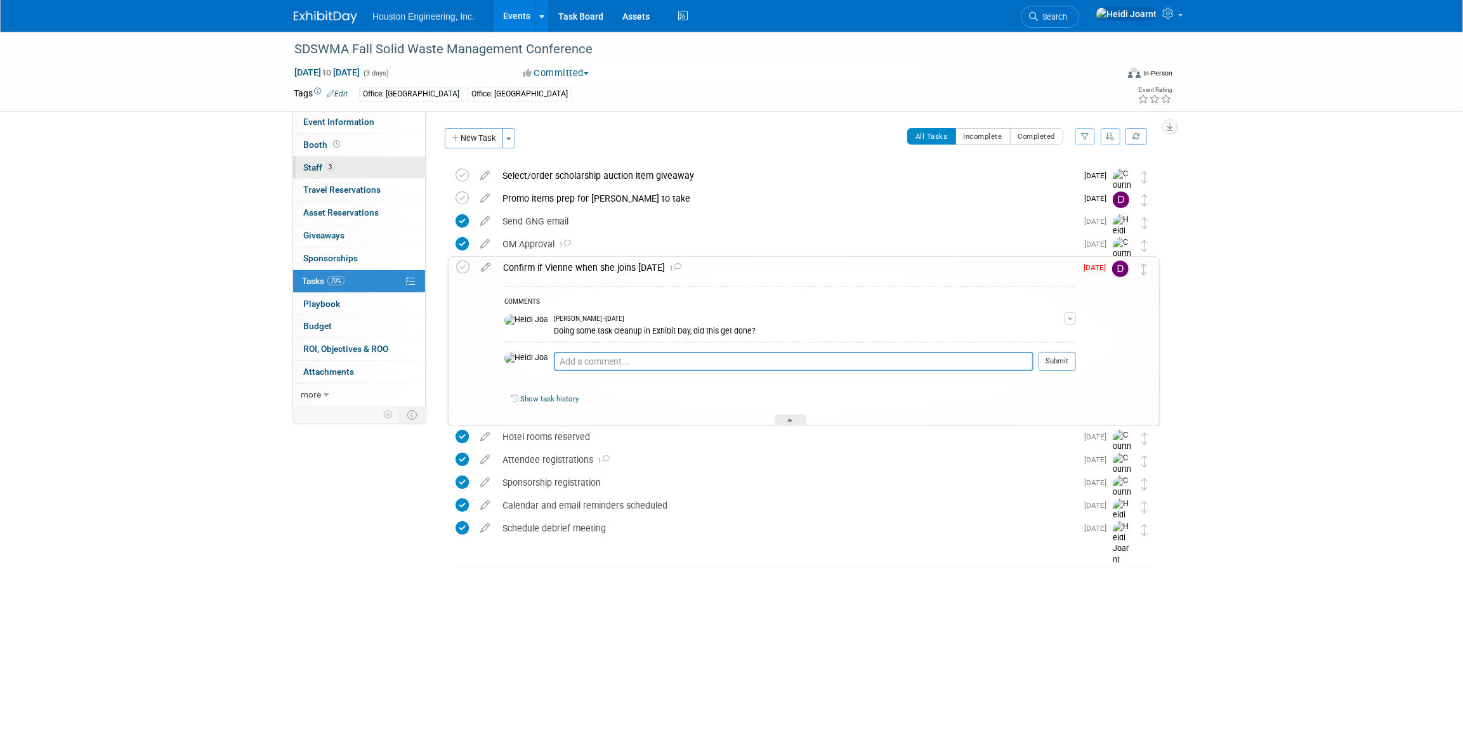
click at [362, 171] on link "3 Staff 3" at bounding box center [359, 168] width 132 height 22
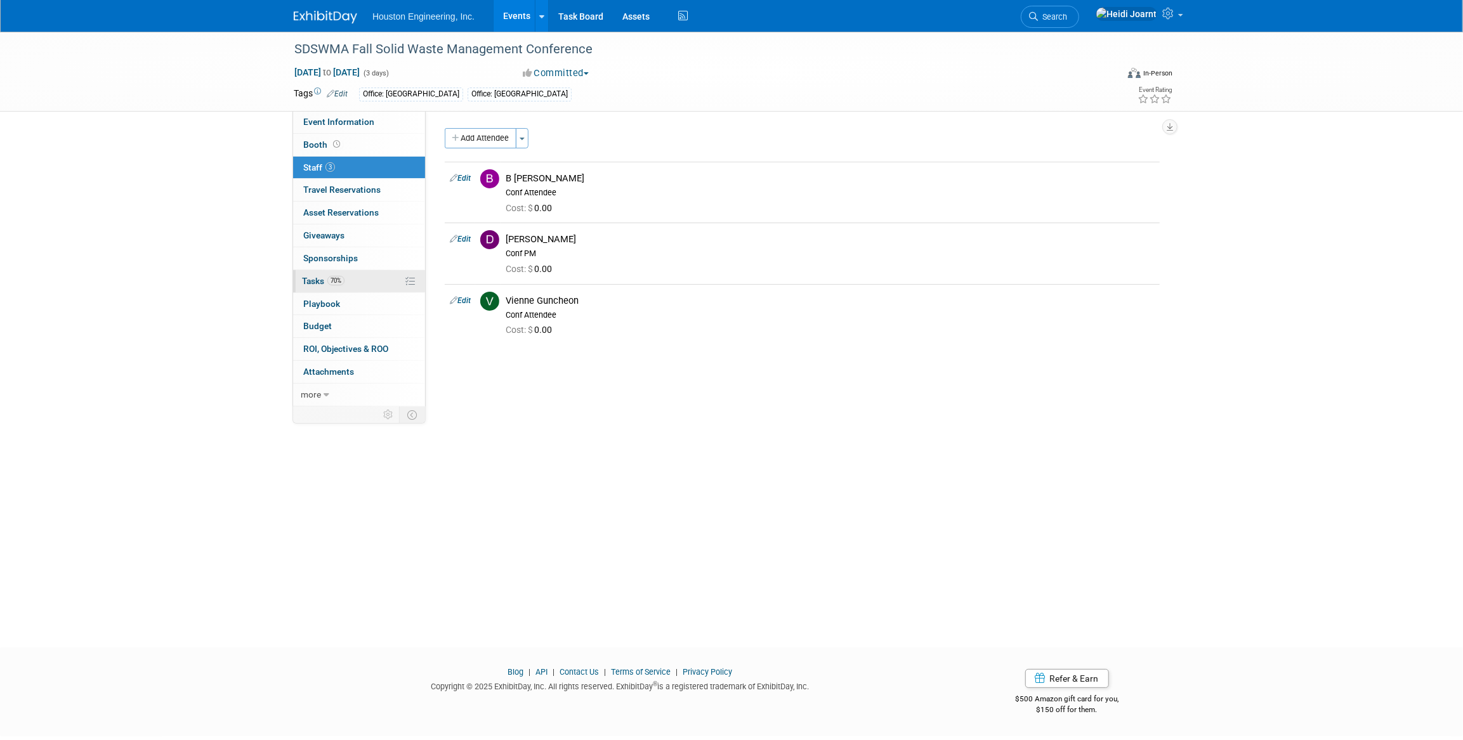
click at [364, 279] on link "70% Tasks 70%" at bounding box center [359, 281] width 132 height 22
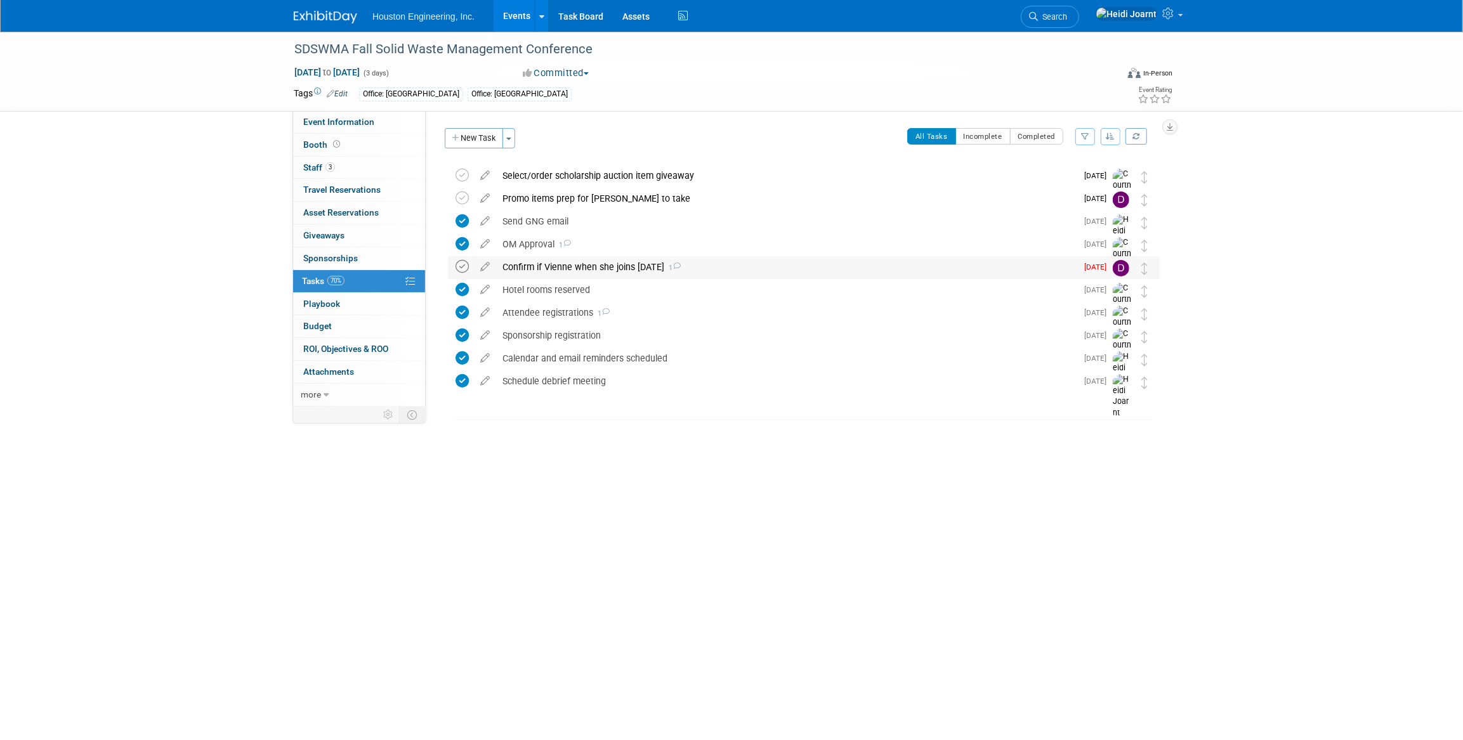
click at [460, 269] on icon at bounding box center [462, 266] width 13 height 13
click at [588, 207] on div "Promo items prep for Dennis to take" at bounding box center [786, 199] width 581 height 22
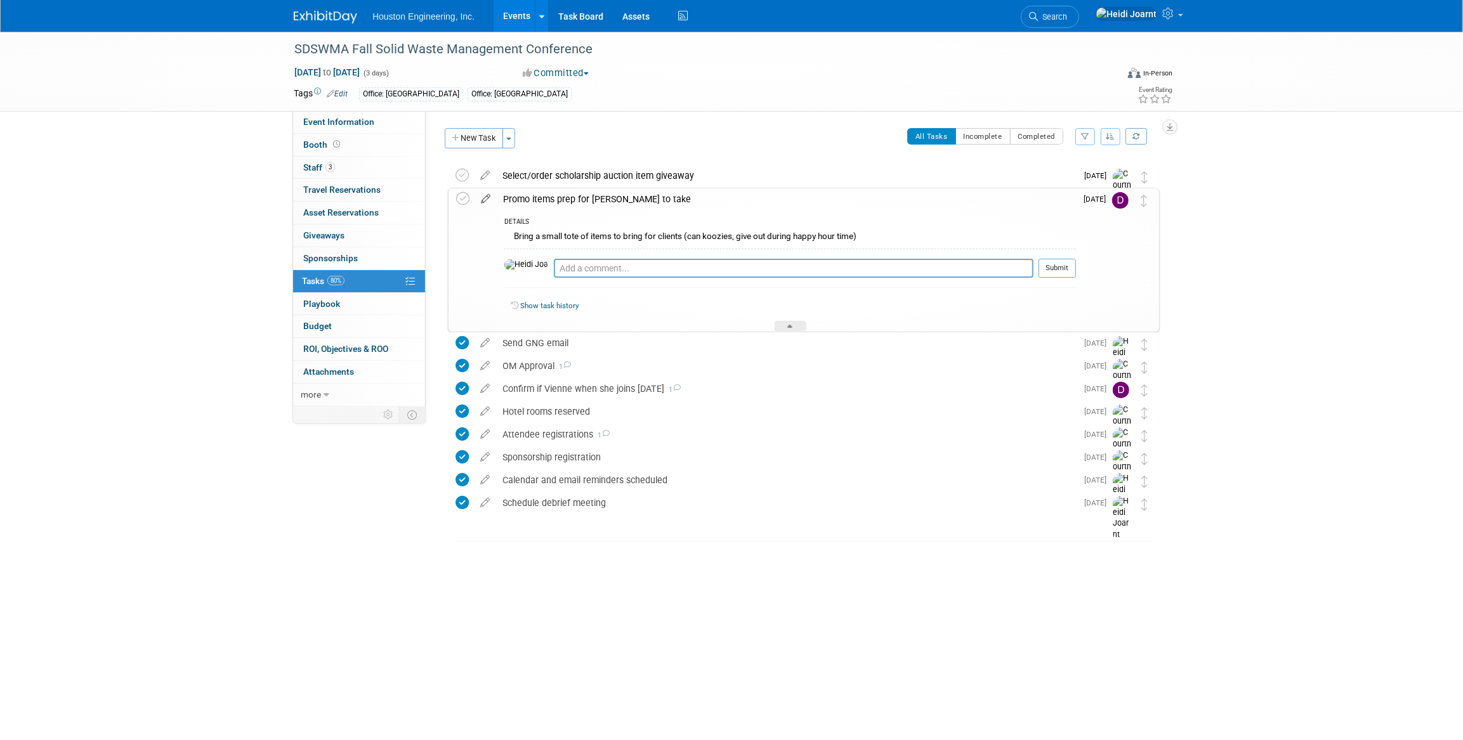
click at [483, 197] on icon at bounding box center [486, 196] width 22 height 16
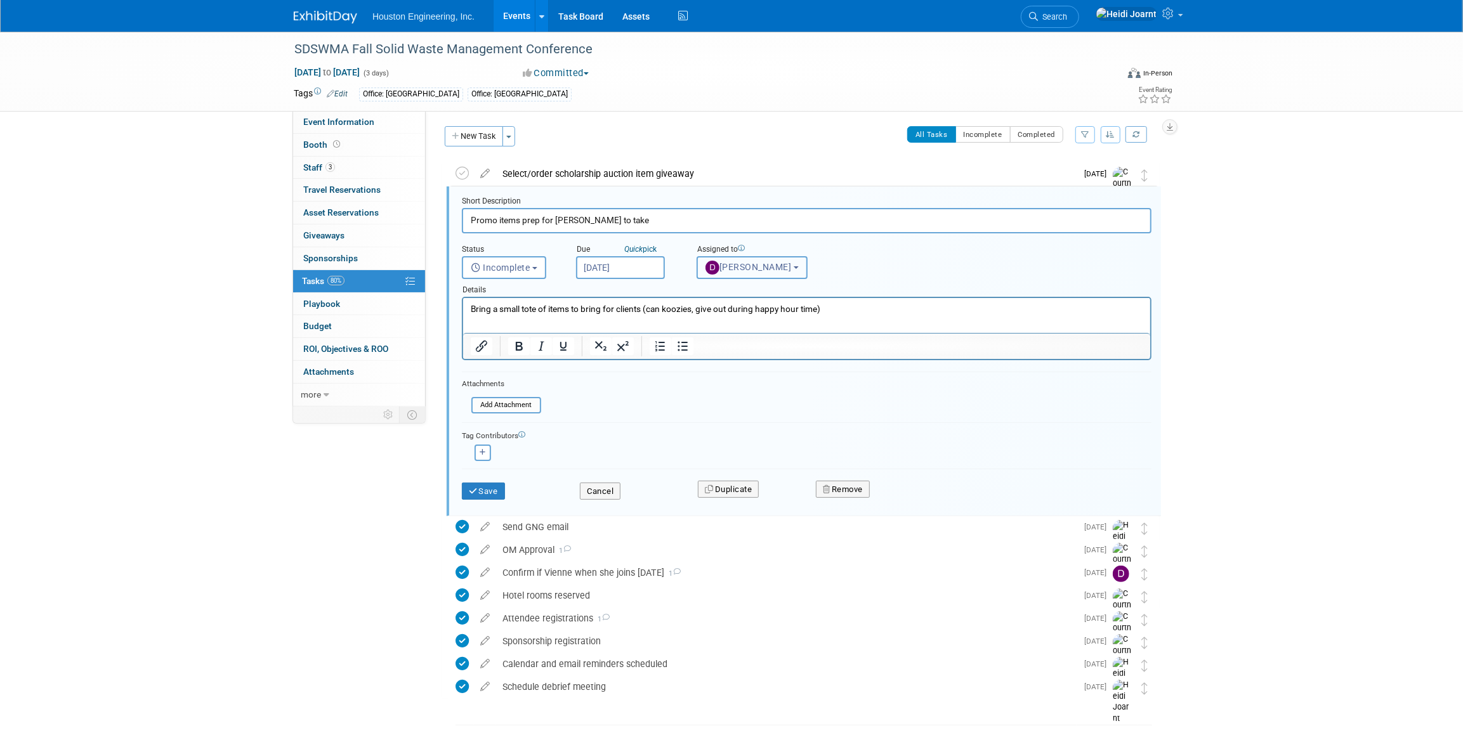
click at [729, 270] on span "[PERSON_NAME]" at bounding box center [749, 267] width 86 height 10
click at [746, 293] on input "text" at bounding box center [788, 298] width 175 height 22
type input "cour"
click at [749, 323] on label "[PERSON_NAME]" at bounding box center [770, 325] width 133 height 20
click at [699, 323] on input "[PERSON_NAME]" at bounding box center [695, 323] width 8 height 8
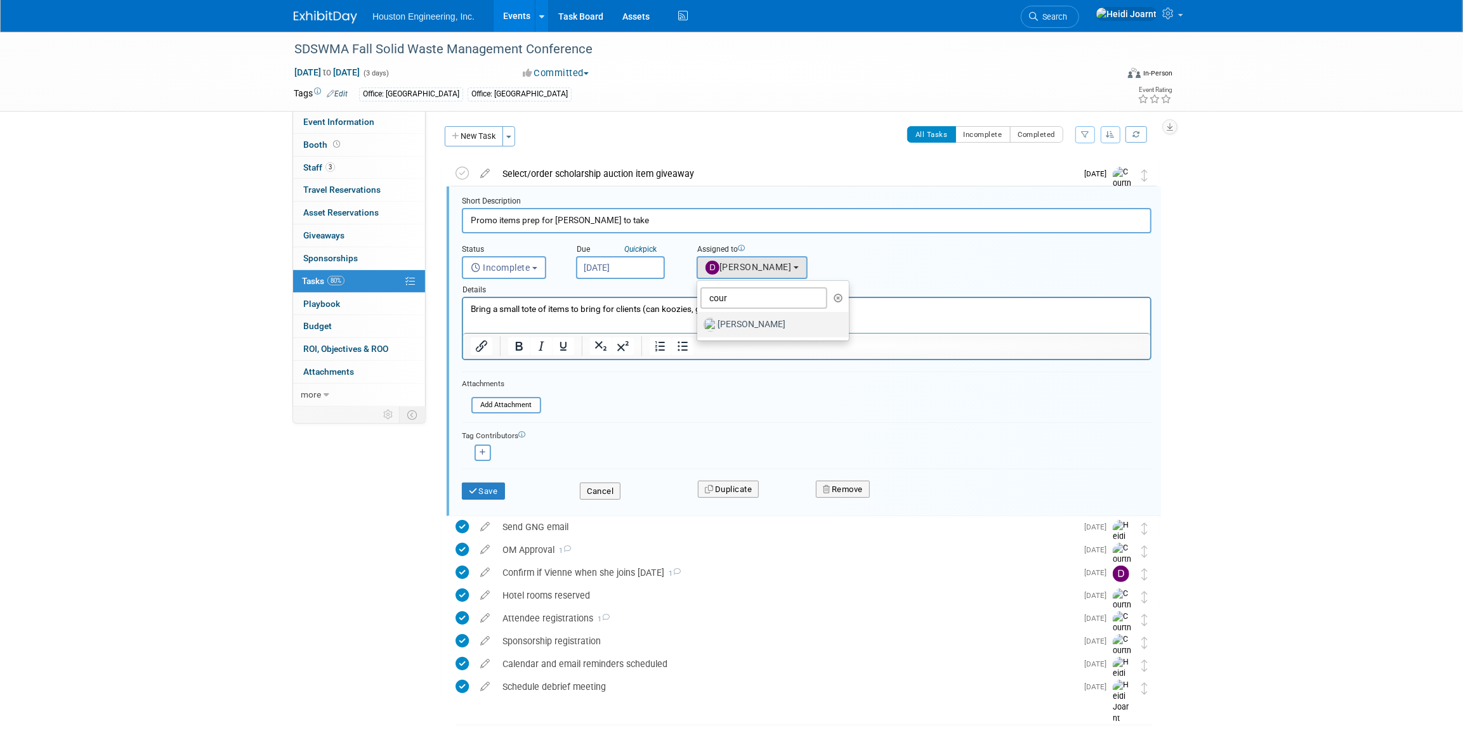
select select "60f40a7f-77ae-4a37-bf03-cdfd13c17c6d"
click at [483, 495] on button "Save" at bounding box center [483, 492] width 43 height 18
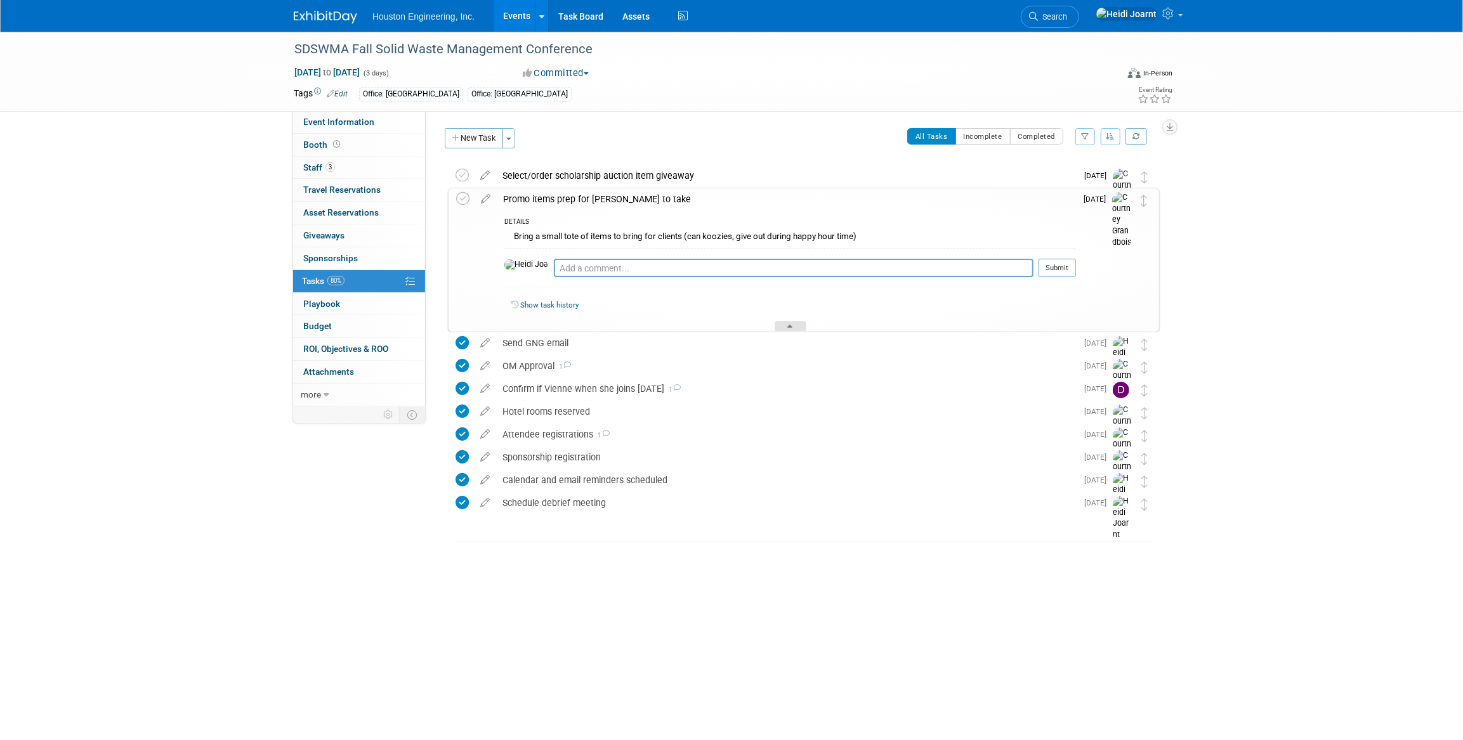
click at [787, 326] on div at bounding box center [791, 326] width 32 height 11
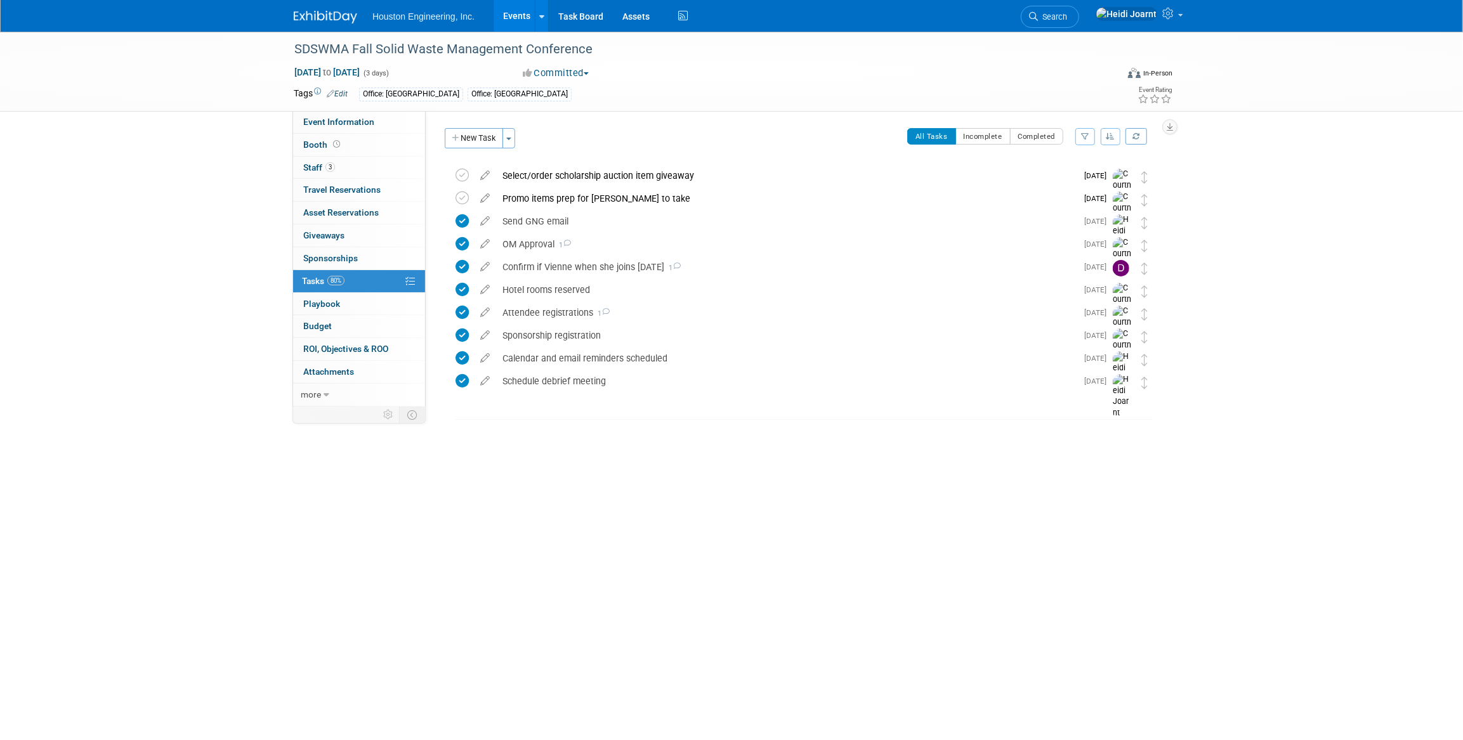
click at [503, 15] on link "Events" at bounding box center [517, 16] width 46 height 32
